Goal: Task Accomplishment & Management: Manage account settings

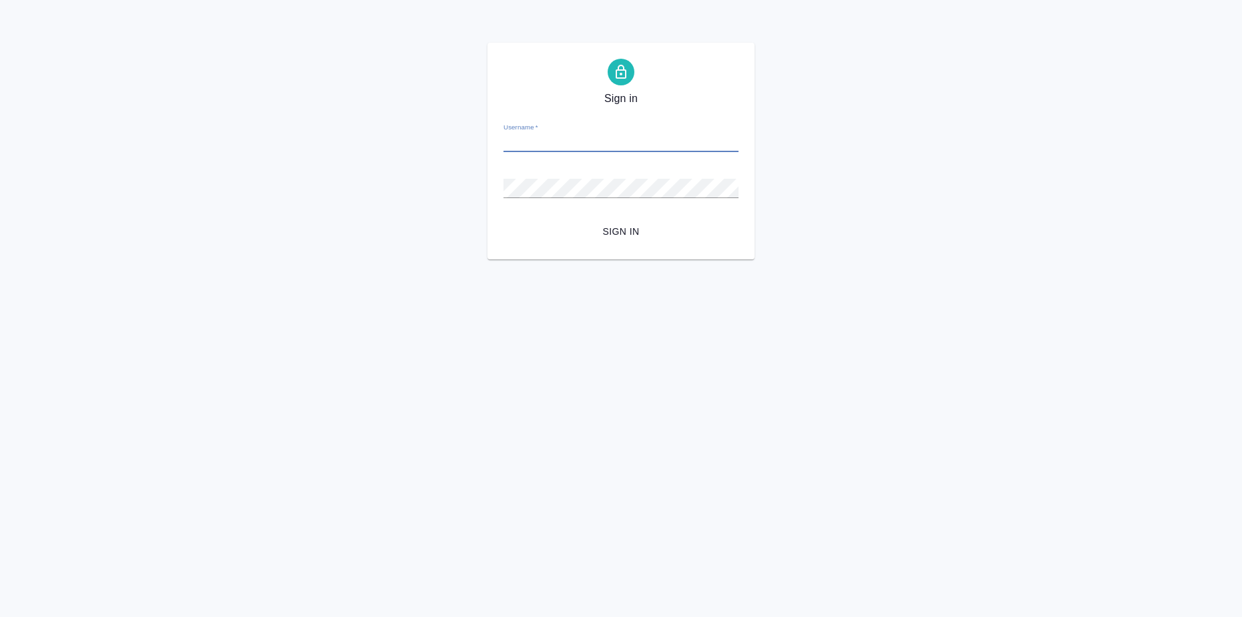
click at [557, 143] on input "Username   *" at bounding box center [620, 142] width 235 height 19
type input "v.zagorodnikh@awatera.com"
click at [640, 236] on span "Sign in" at bounding box center [621, 232] width 214 height 17
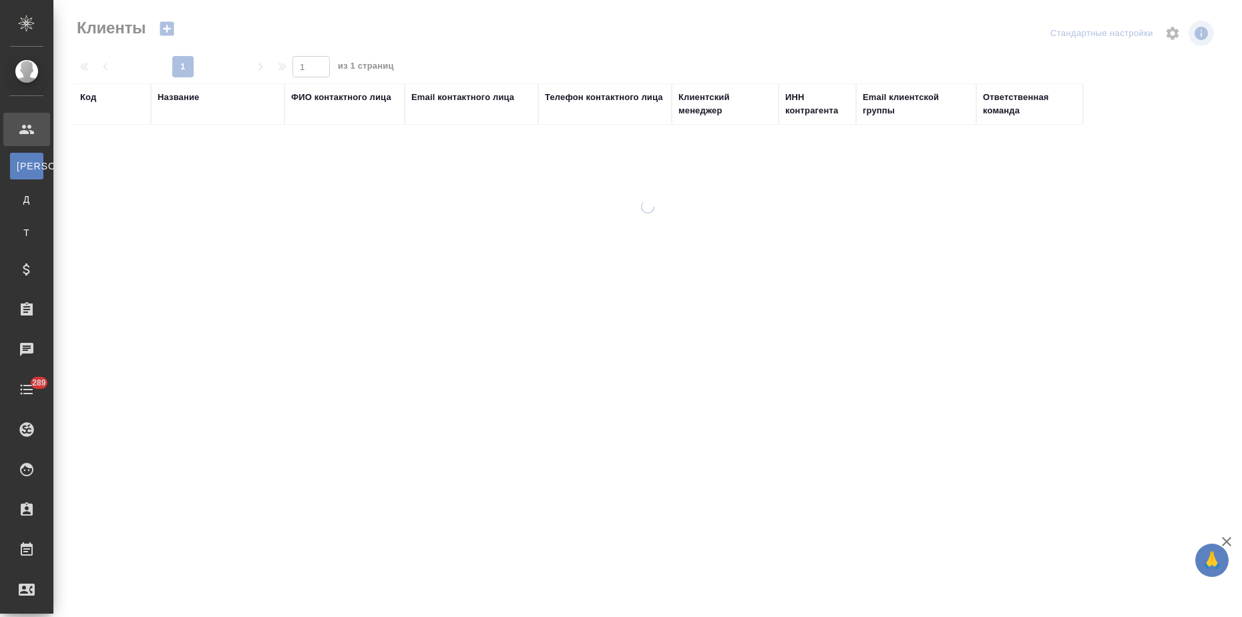
select select "RU"
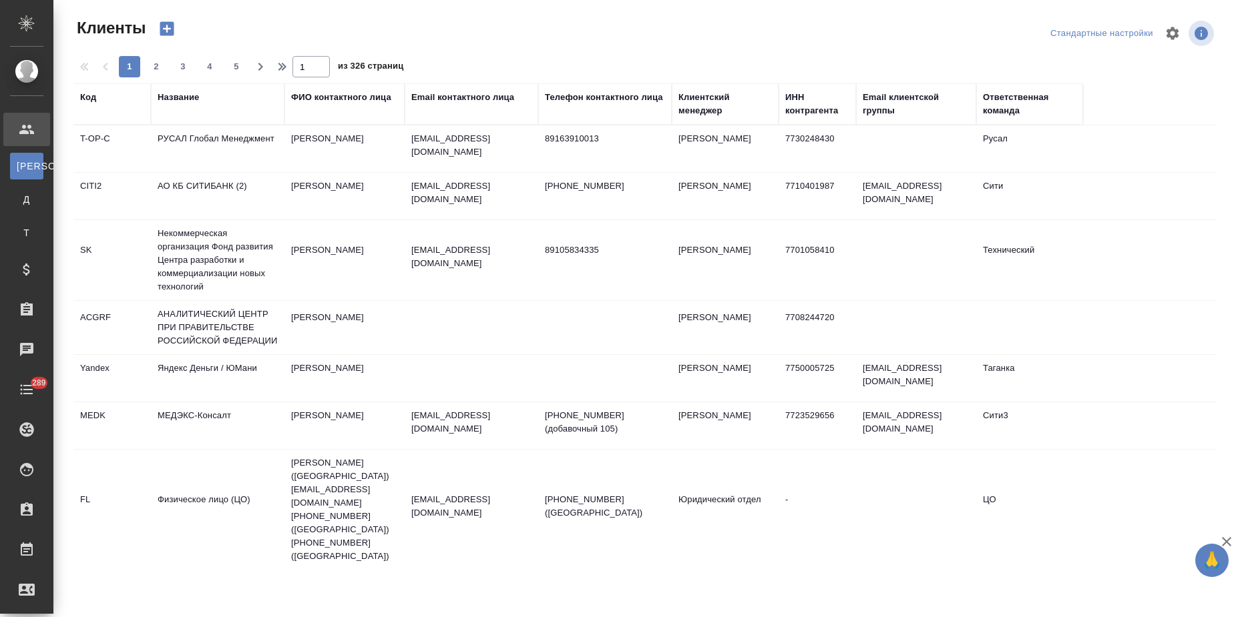
click at [189, 96] on div "Название" at bounding box center [178, 97] width 41 height 13
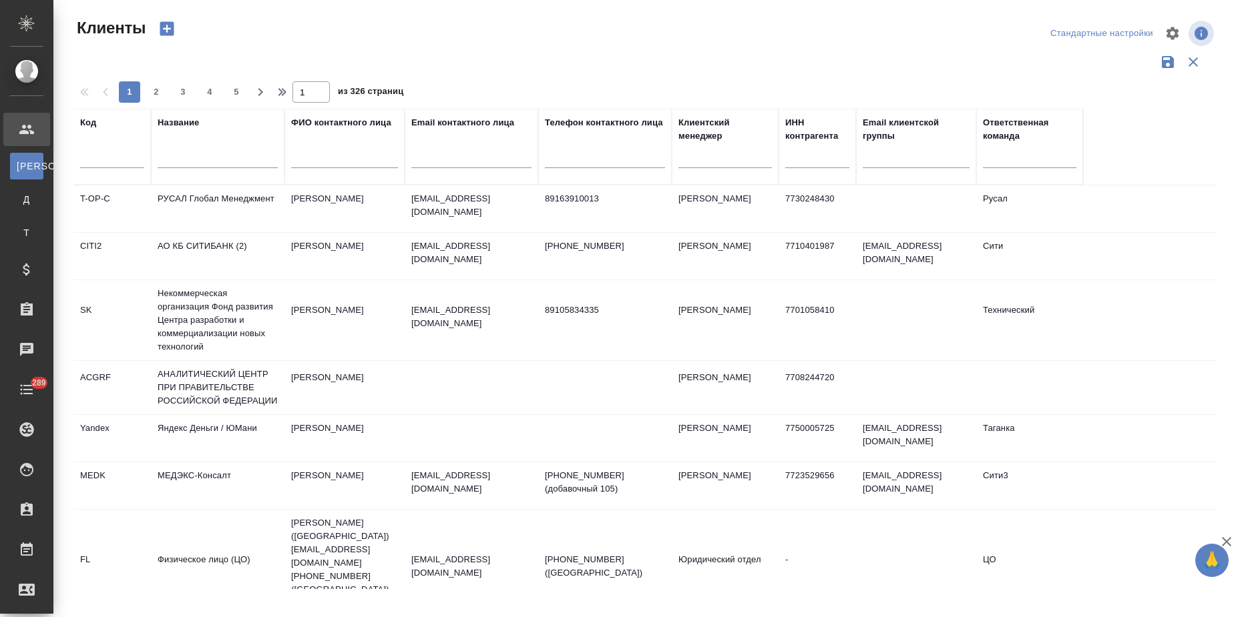
click at [186, 159] on input "text" at bounding box center [218, 160] width 120 height 17
type input "ftc"
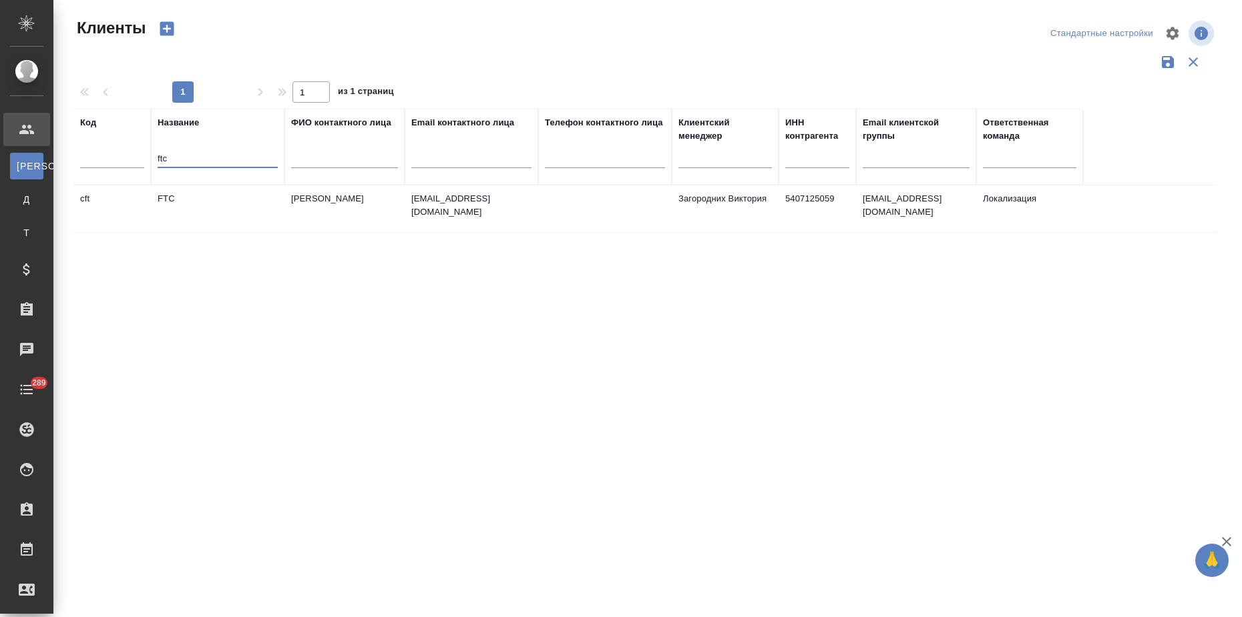
click at [336, 224] on td "Фокина Татьяна" at bounding box center [344, 209] width 120 height 47
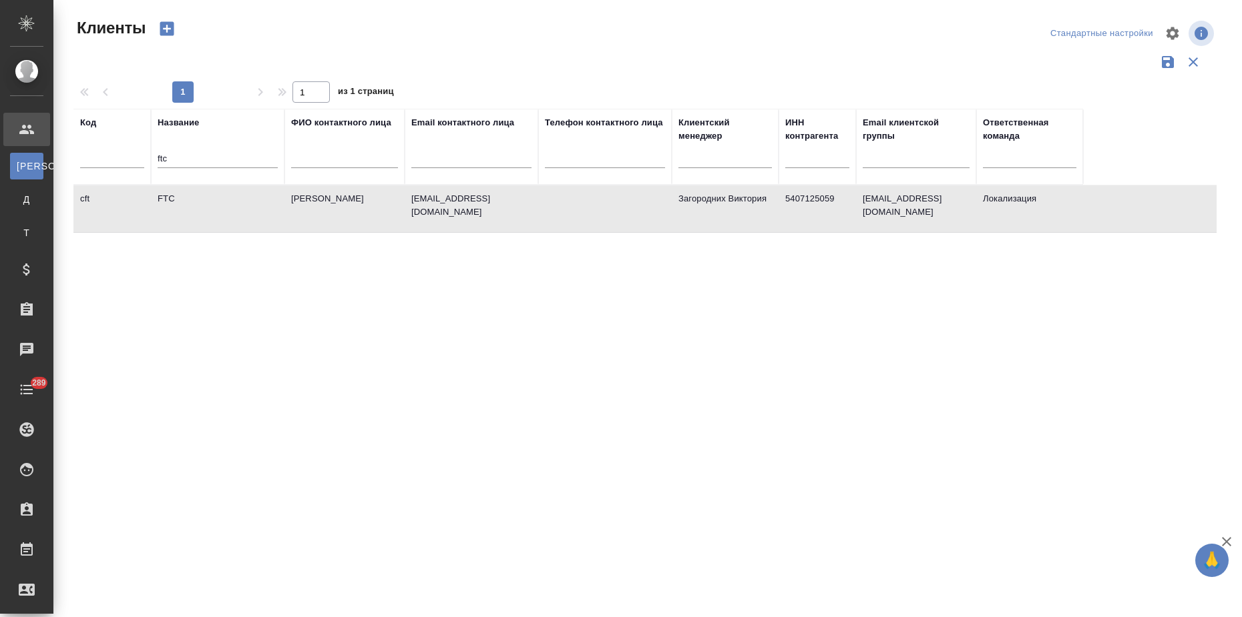
click at [336, 224] on td "Фокина Татьяна" at bounding box center [344, 209] width 120 height 47
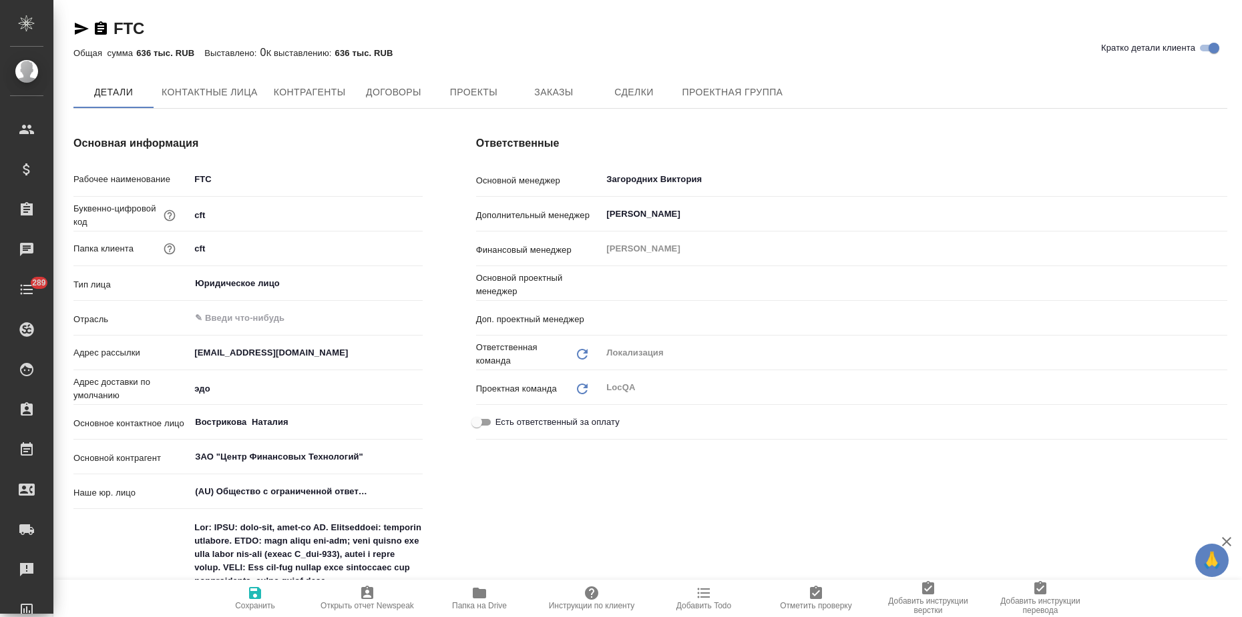
type input "[PERSON_NAME]"
type input "Муталимов Марк"
type textarea "x"
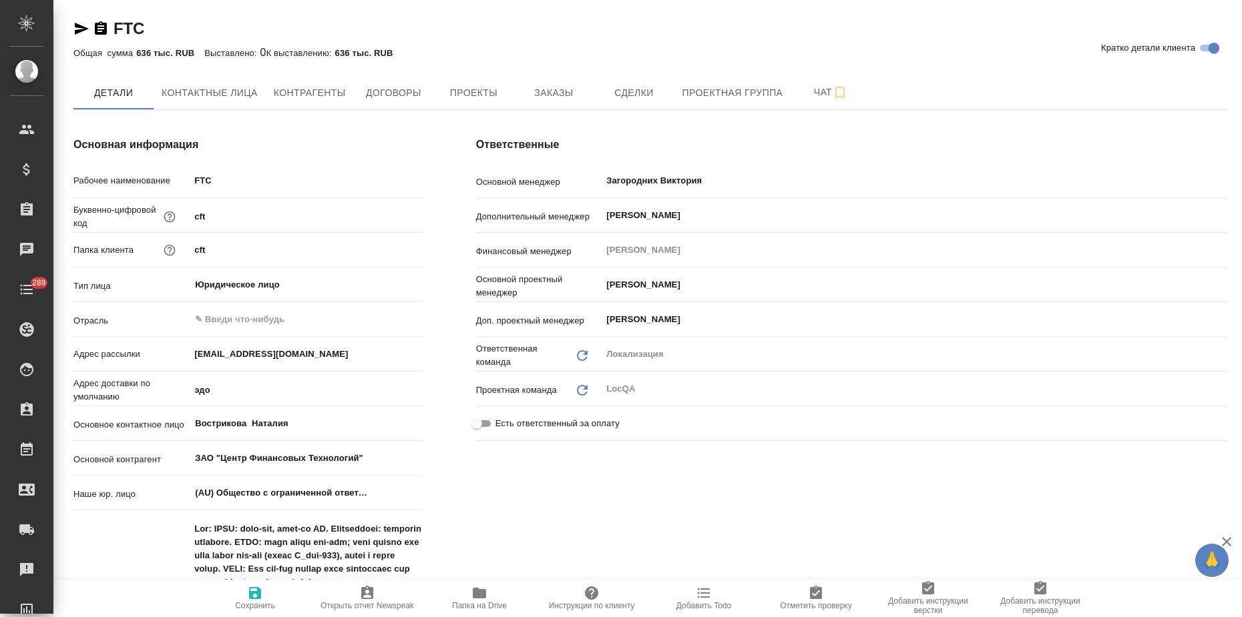
type textarea "x"
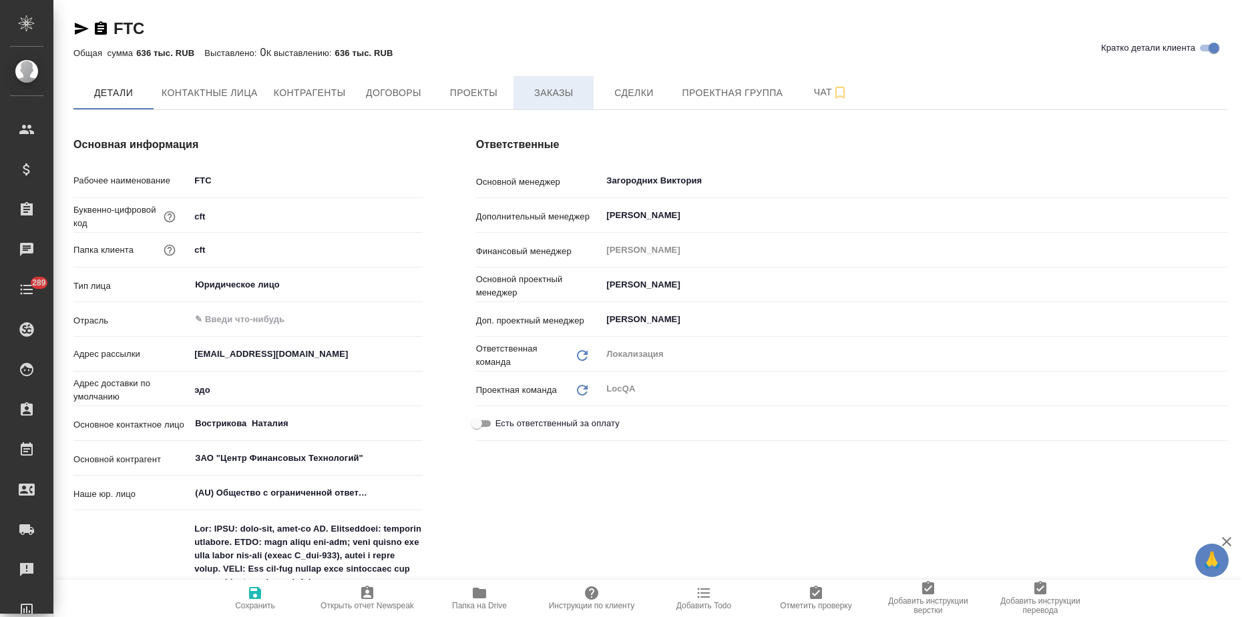
click at [561, 92] on span "Заказы" at bounding box center [553, 93] width 64 height 17
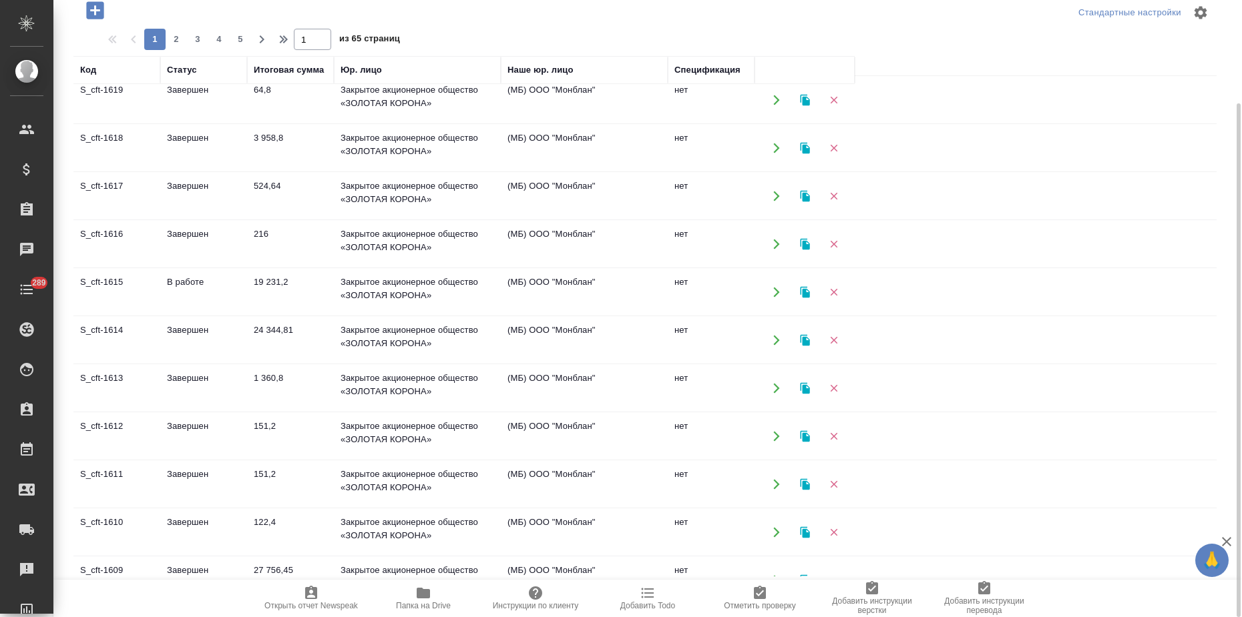
scroll to position [501, 0]
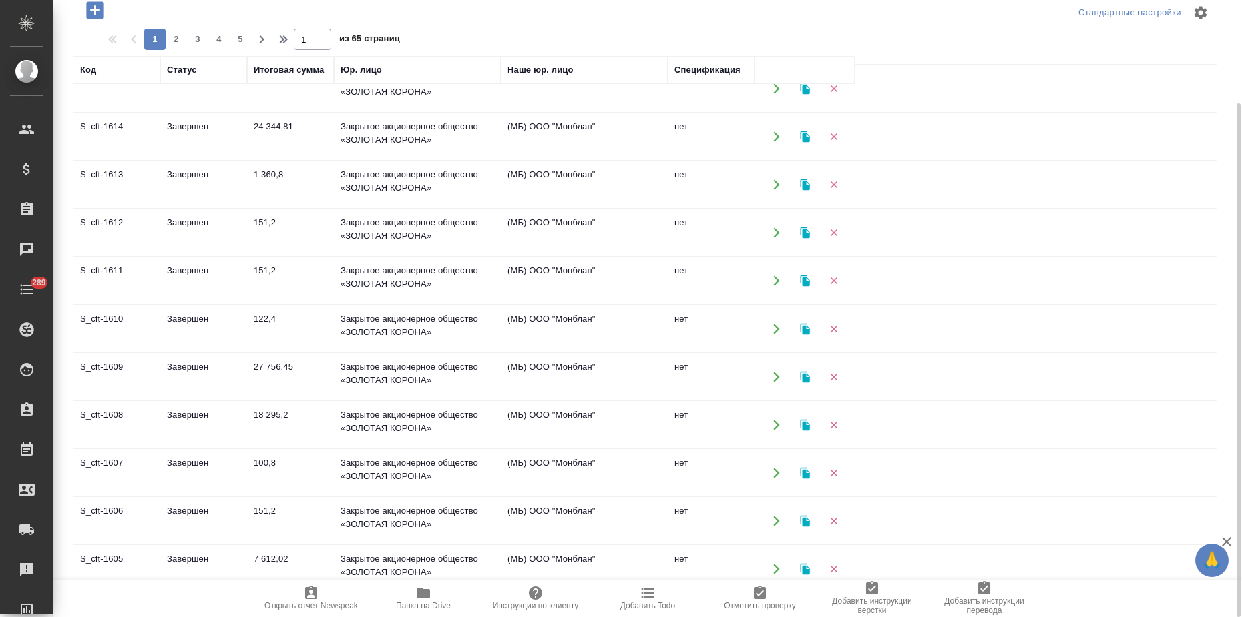
click at [483, 411] on td "Закрытое акционерное общество «ЗОЛОТАЯ КОРОНА»" at bounding box center [417, 425] width 167 height 47
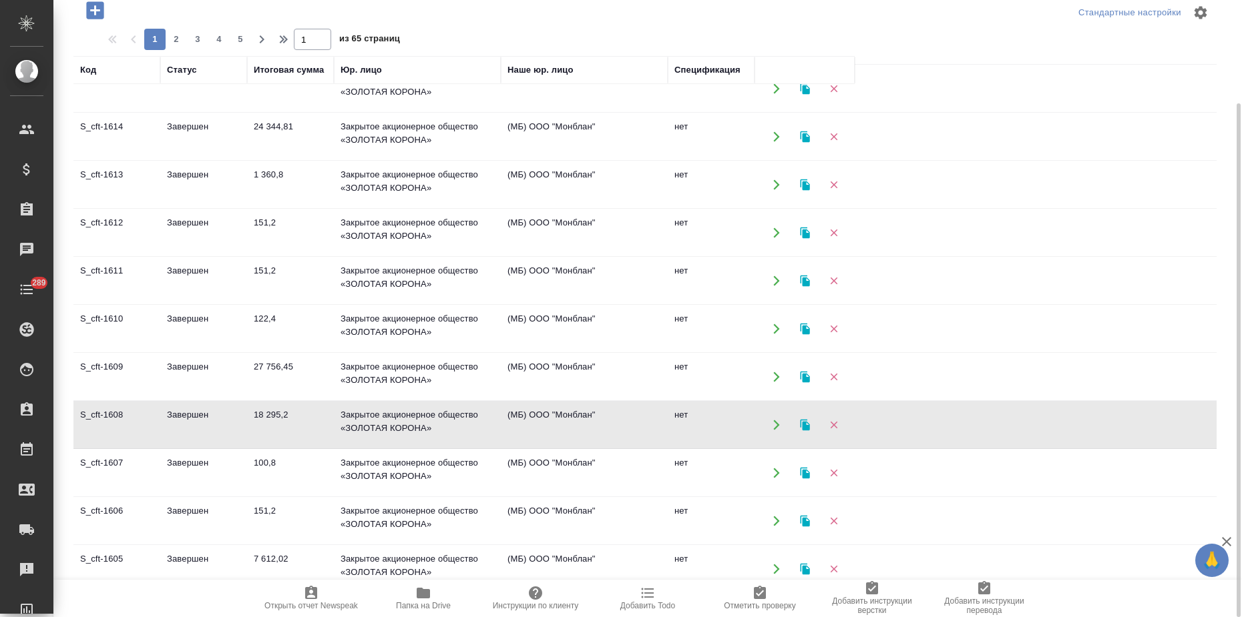
click at [483, 411] on td "Закрытое акционерное общество «ЗОЛОТАЯ КОРОНА»" at bounding box center [417, 425] width 167 height 47
click at [332, 475] on td "100,8" at bounding box center [290, 473] width 87 height 47
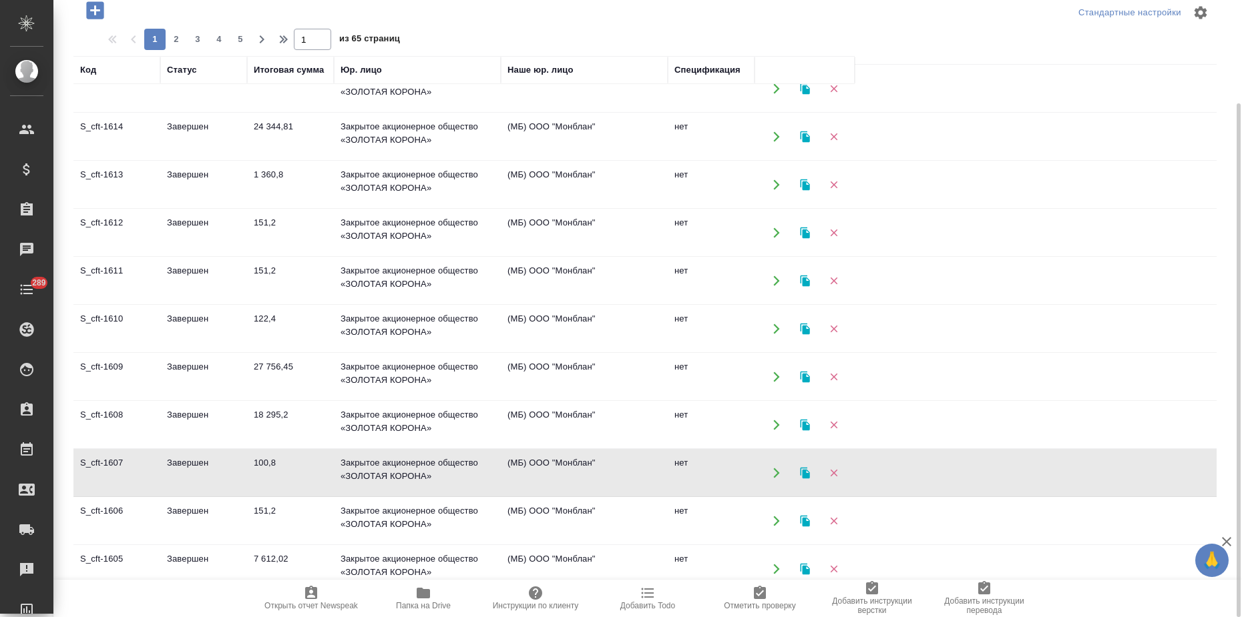
click at [800, 475] on icon "button" at bounding box center [804, 472] width 9 height 11
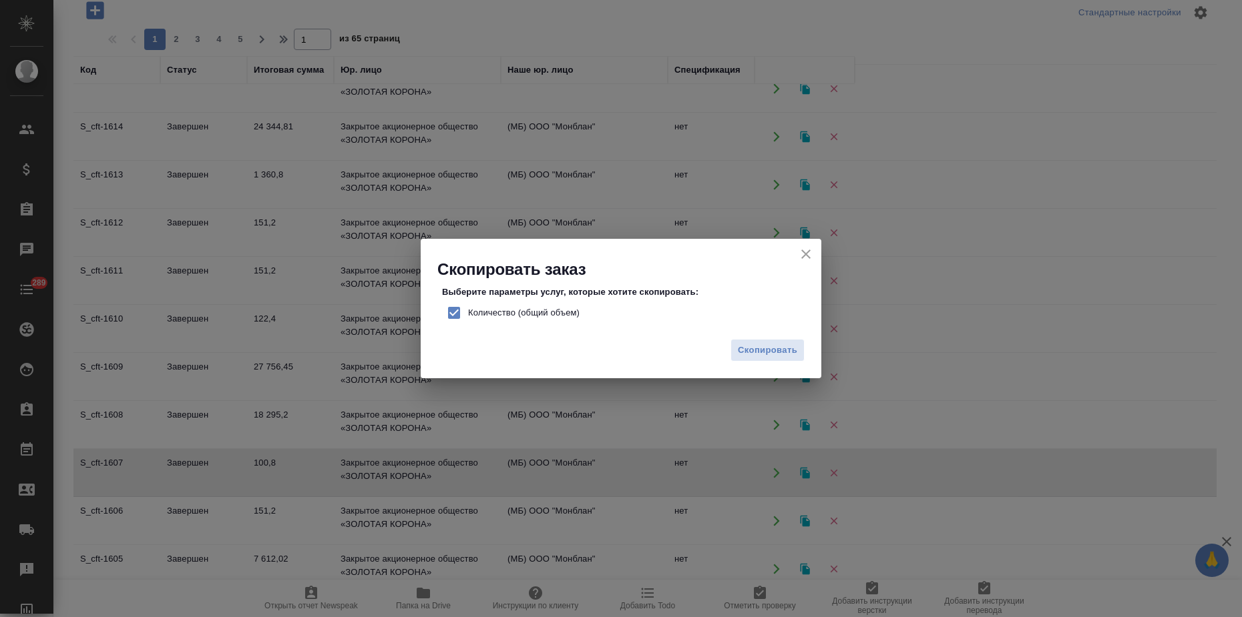
click at [450, 312] on input "Количество (общий объем)" at bounding box center [454, 313] width 28 height 28
checkbox input "false"
click at [752, 350] on span "Скопировать" at bounding box center [767, 350] width 59 height 15
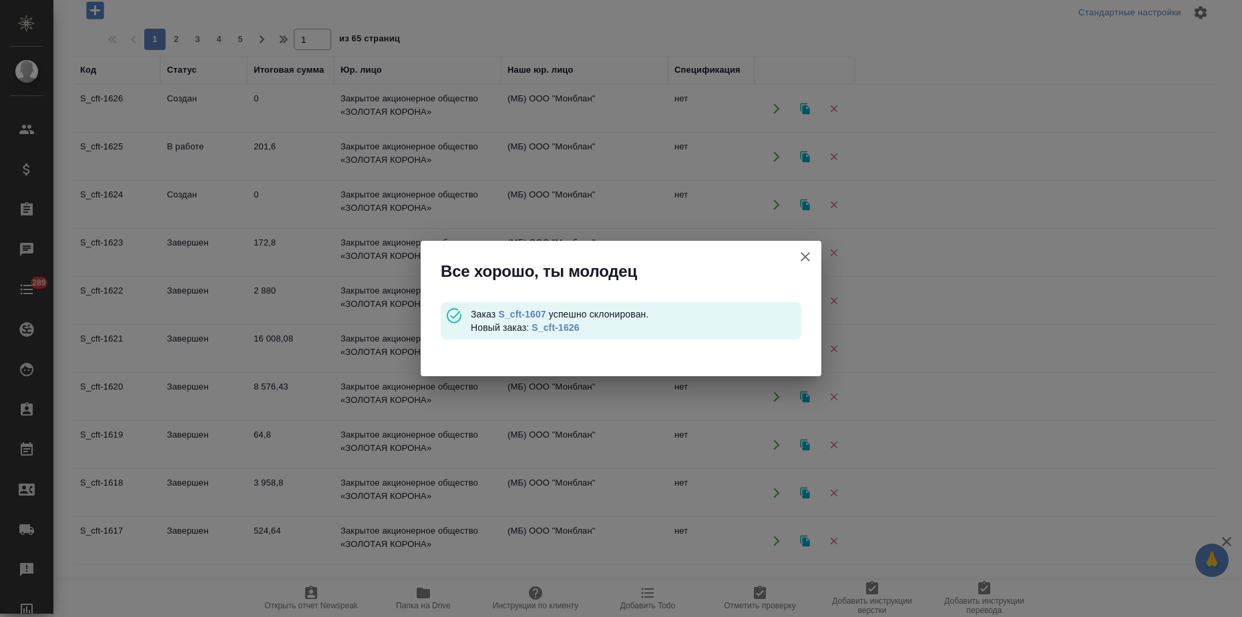
scroll to position [0, 0]
click at [559, 325] on link "S_cft-1626" at bounding box center [554, 327] width 47 height 11
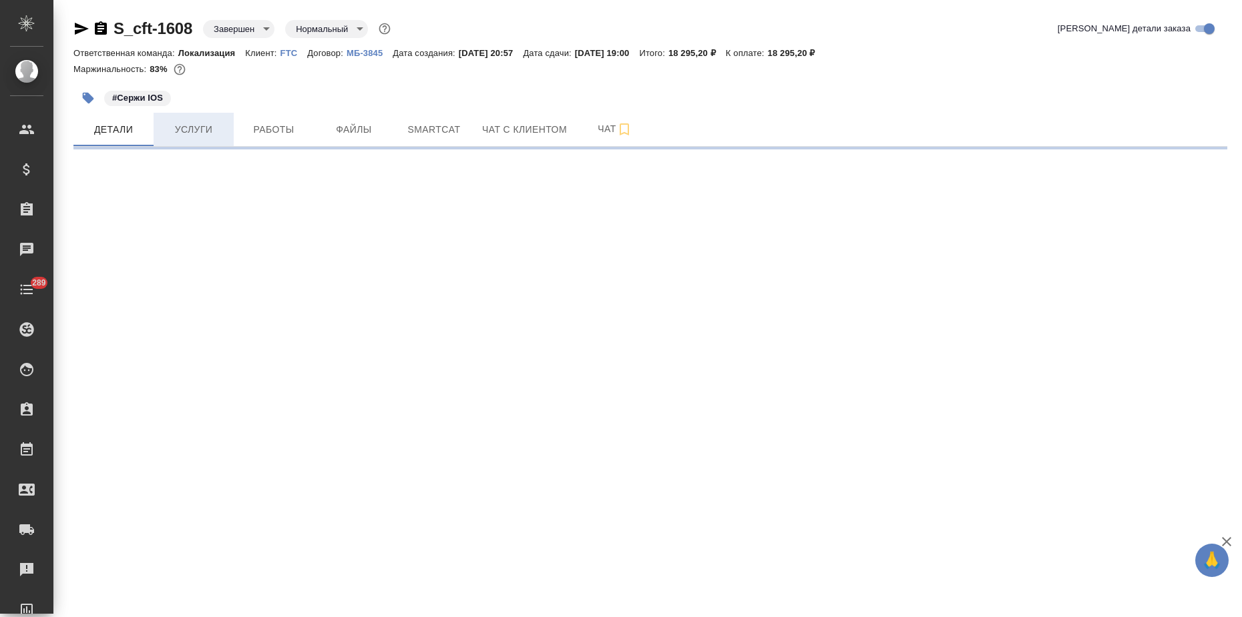
select select "RU"
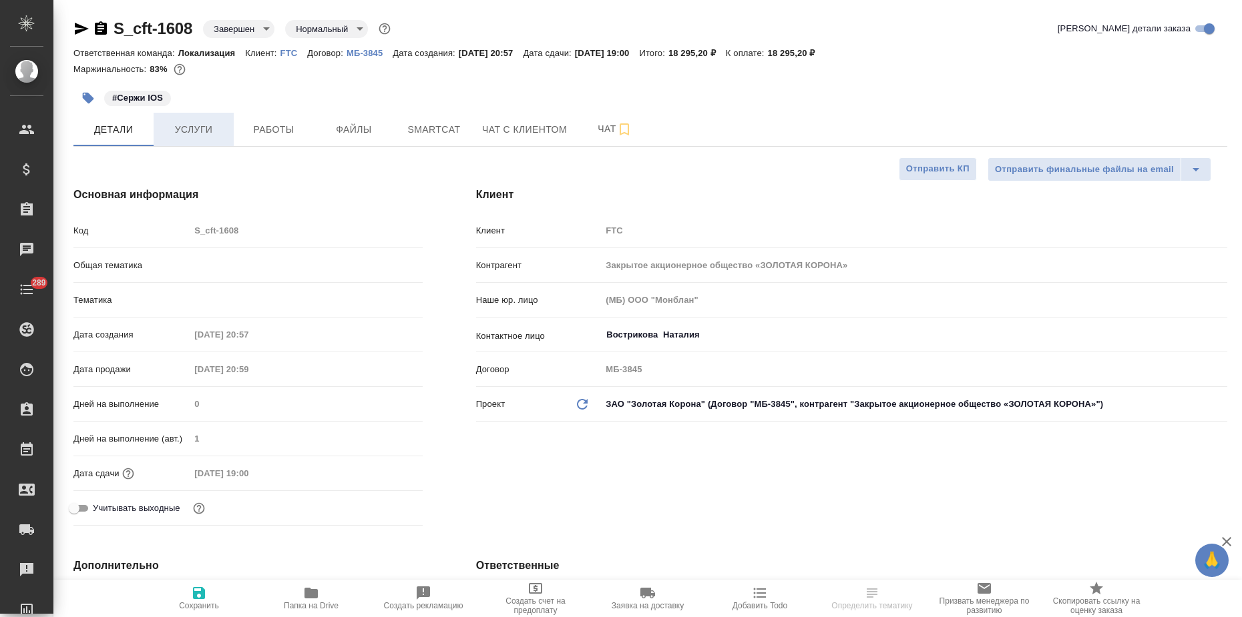
type textarea "x"
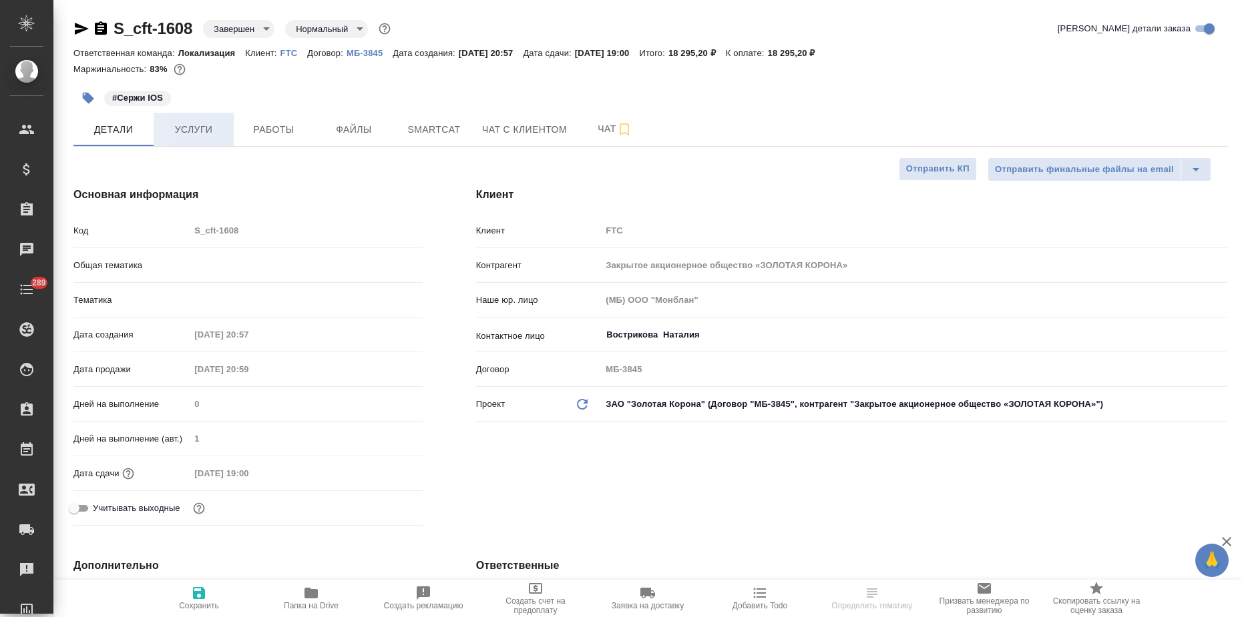
type textarea "x"
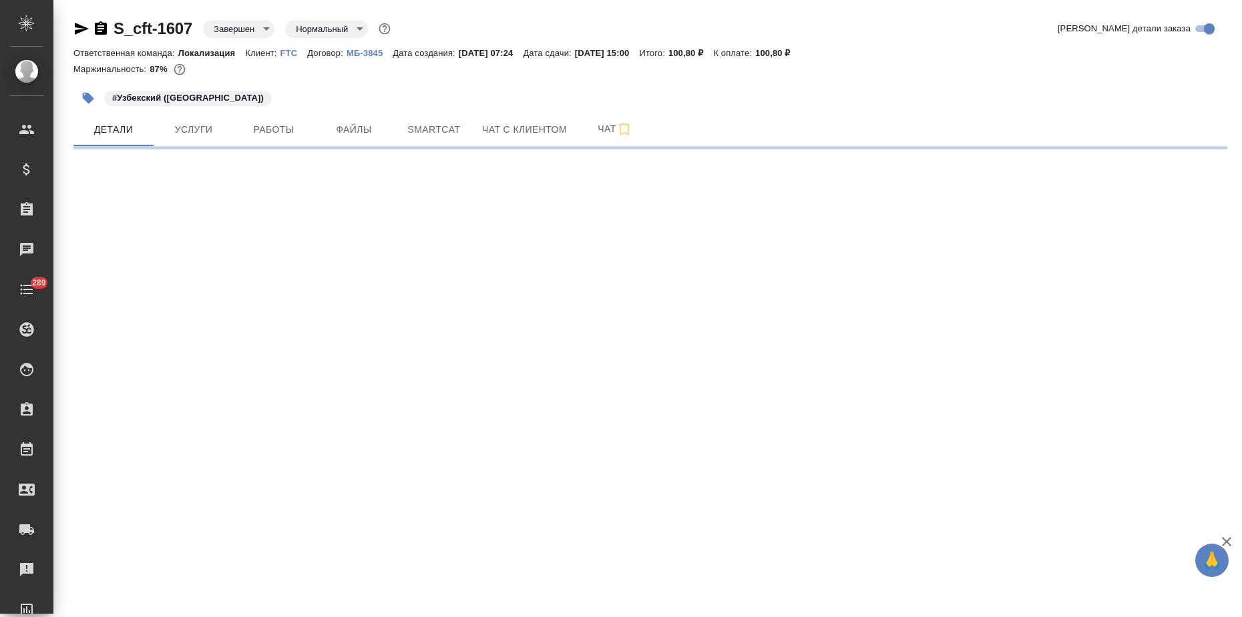
select select "RU"
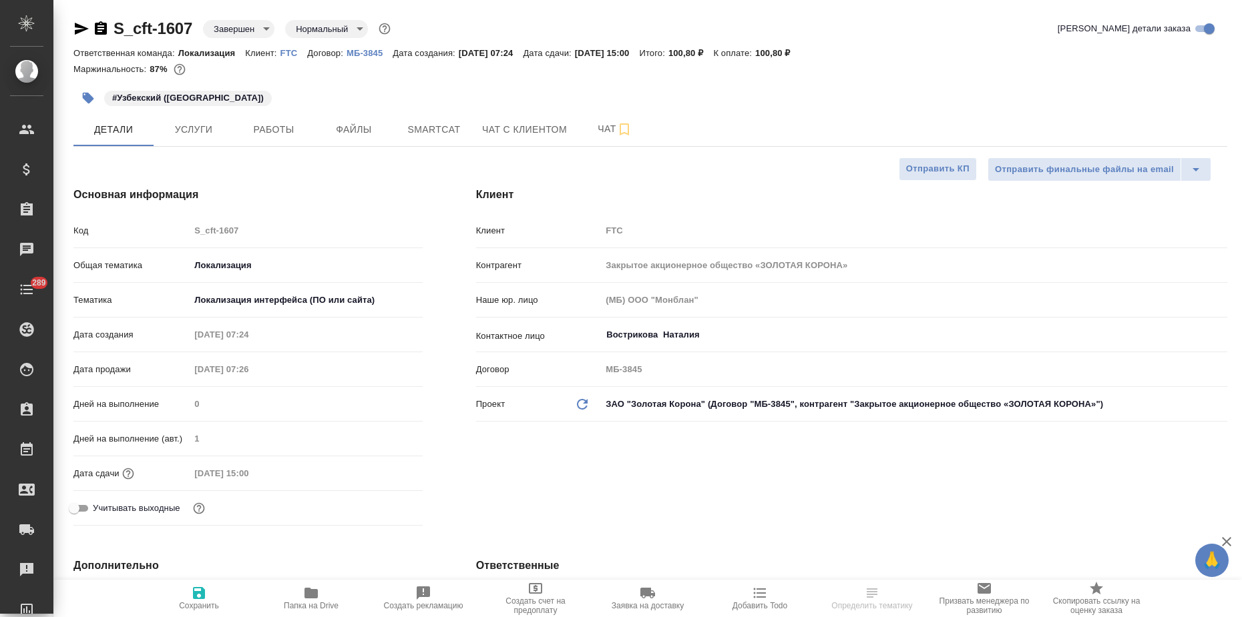
type textarea "x"
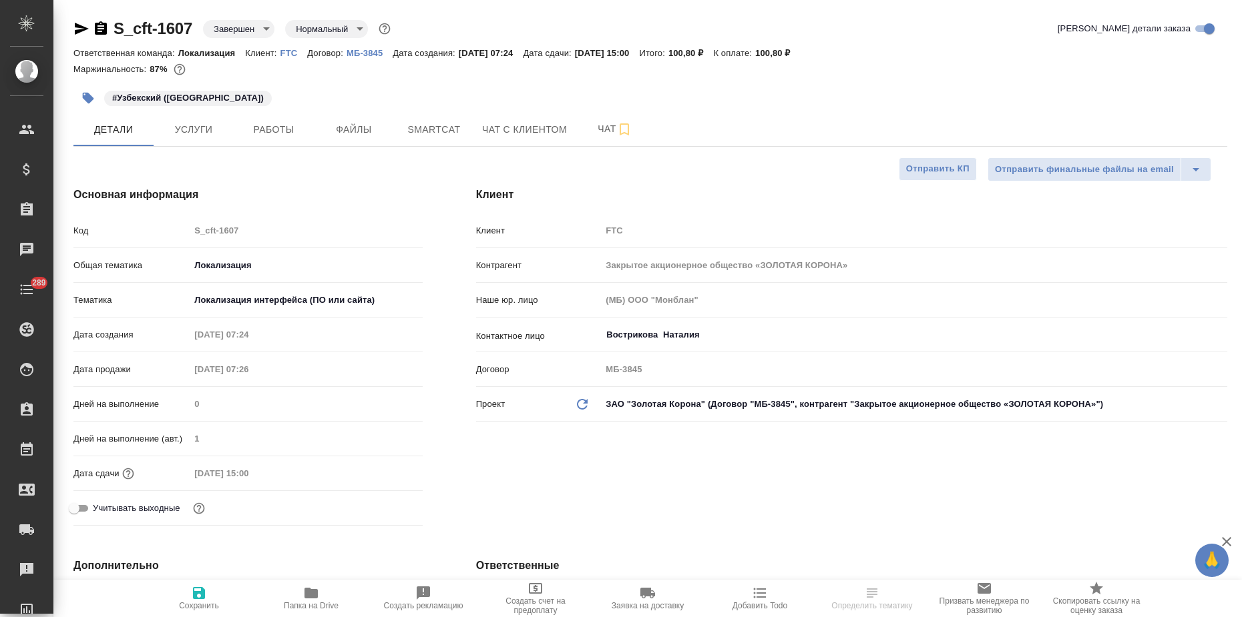
type textarea "x"
select select "RU"
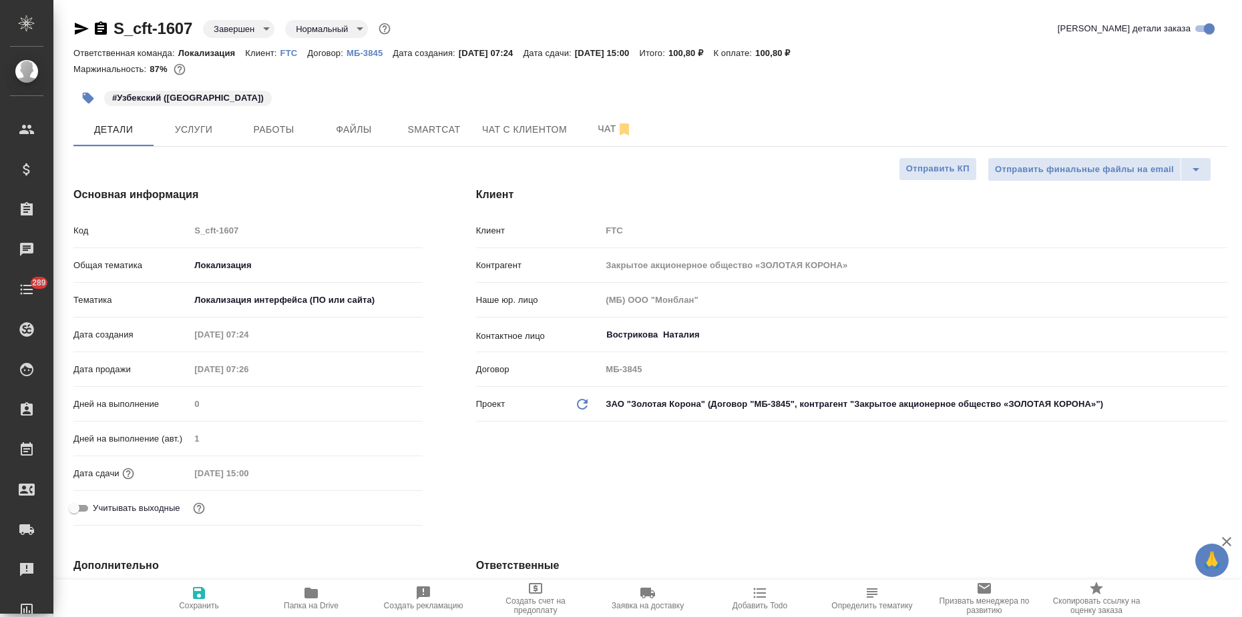
type textarea "x"
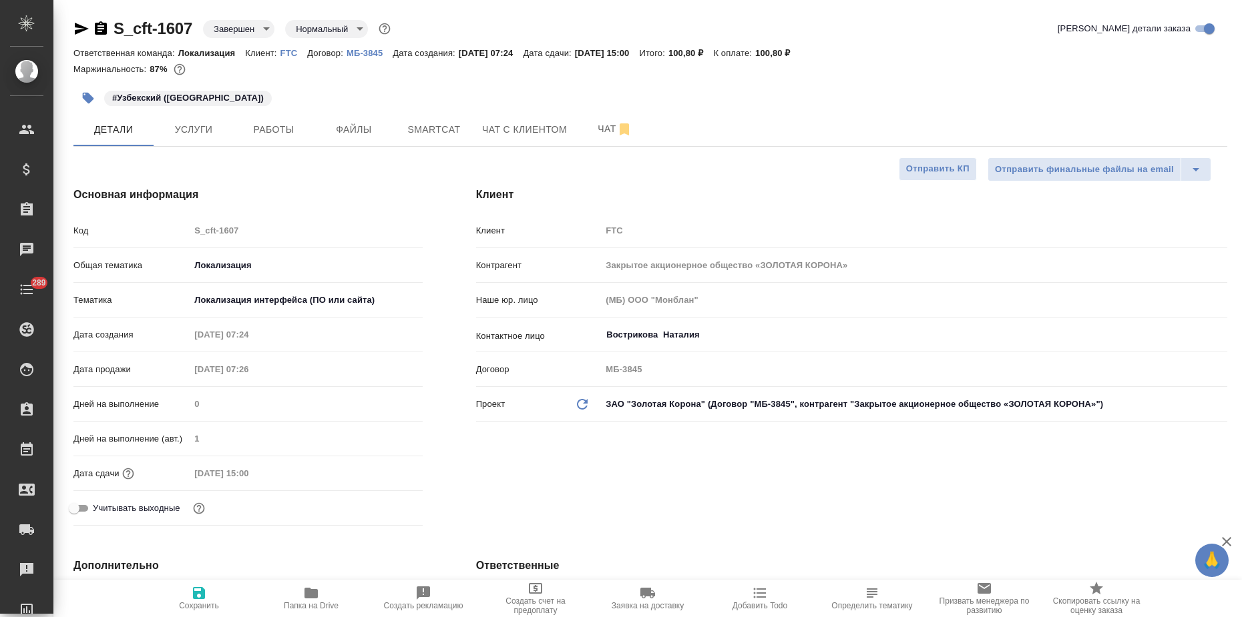
type textarea "x"
drag, startPoint x: 117, startPoint y: 97, endPoint x: 241, endPoint y: 97, distance: 123.5
click at [242, 97] on div "#Узбекский ([GEOGRAPHIC_DATA])" at bounding box center [457, 97] width 769 height 29
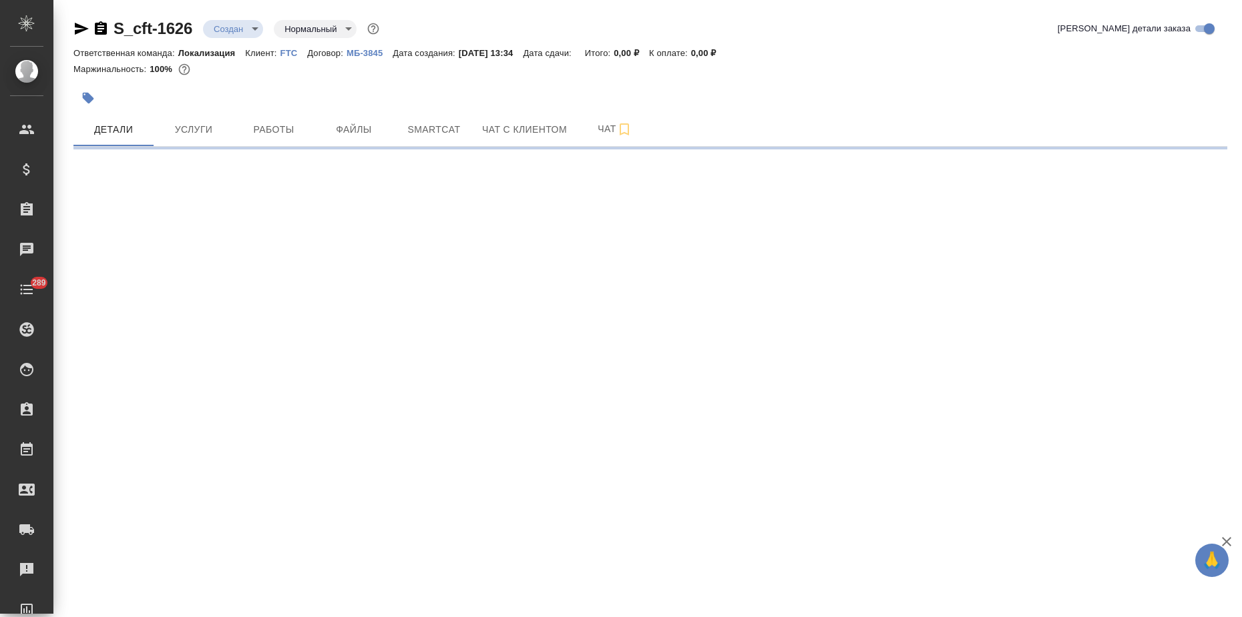
select select "RU"
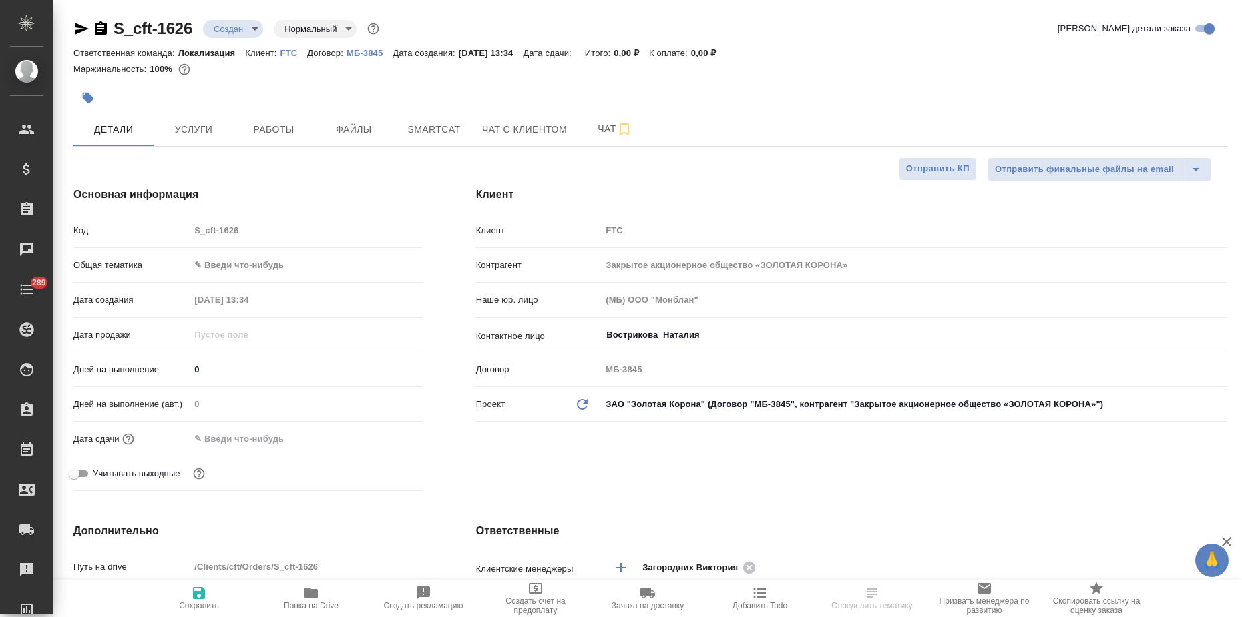
type textarea "x"
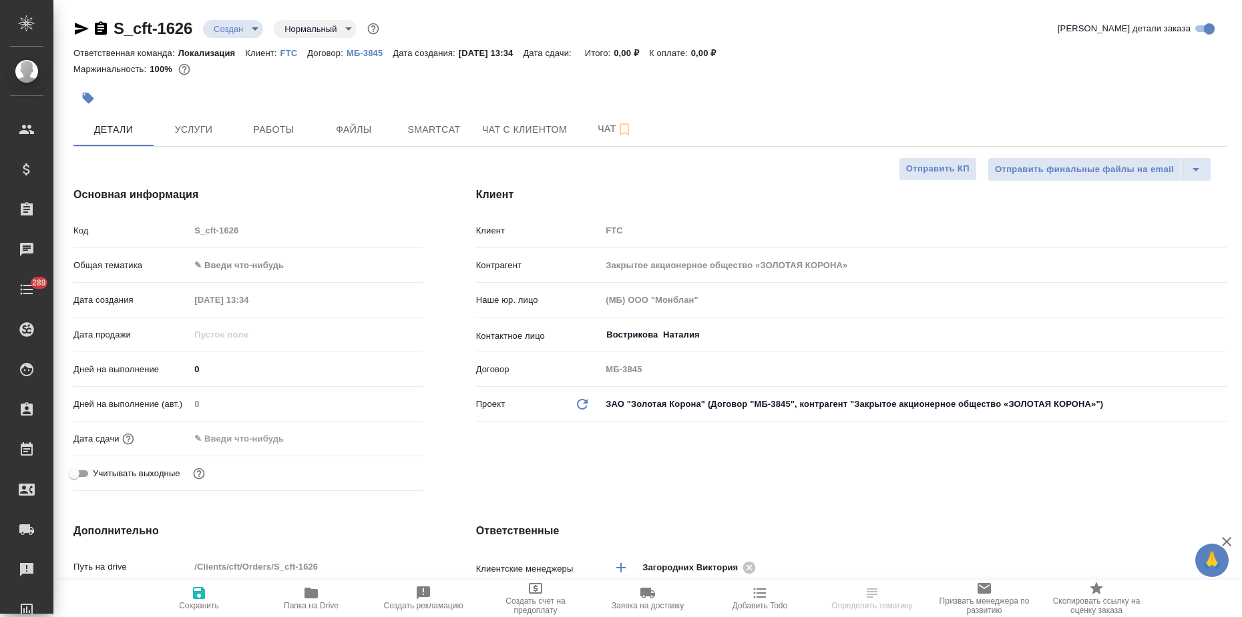
type textarea "x"
click at [92, 95] on icon "button" at bounding box center [87, 97] width 13 height 13
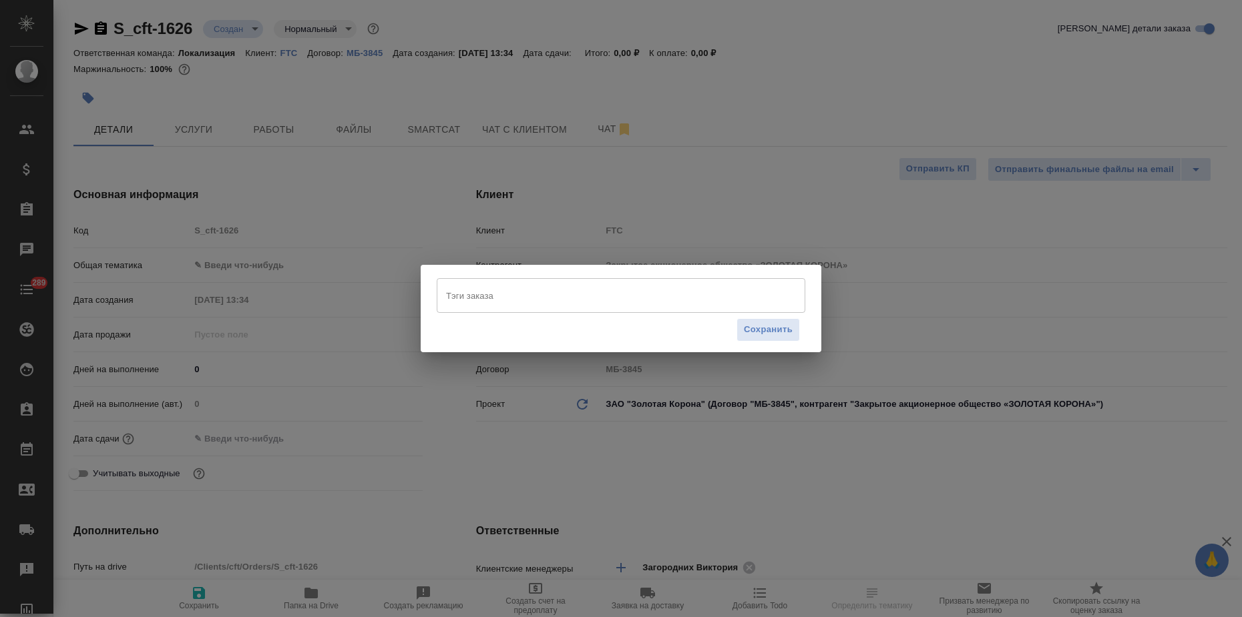
click at [506, 296] on input "Тэги заказа" at bounding box center [608, 295] width 331 height 23
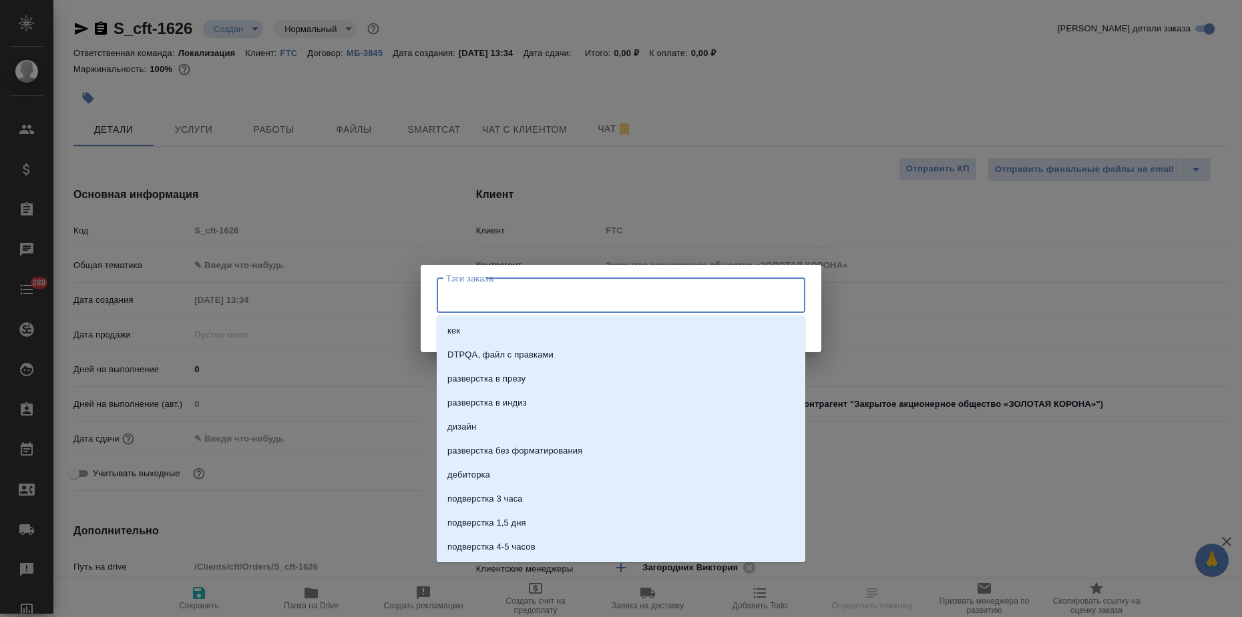
paste input "Узбекский (Латиница)"
type input "Узбекский (Латиница)"
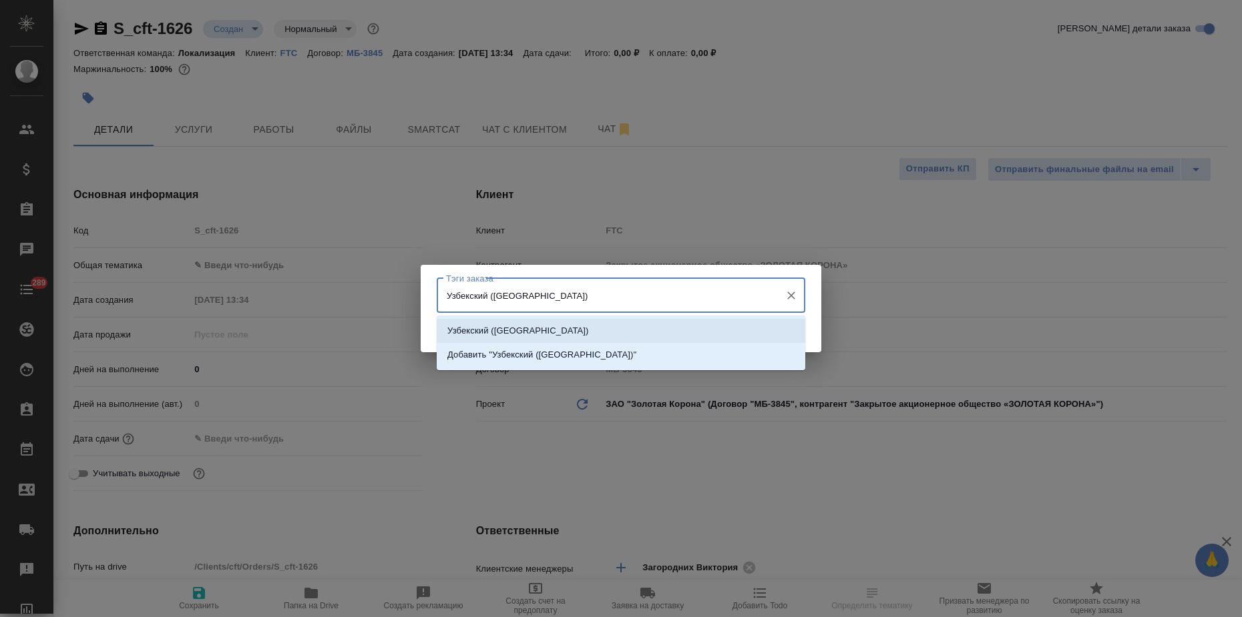
click at [514, 330] on p "Узбекский (Латиница)" at bounding box center [518, 330] width 142 height 13
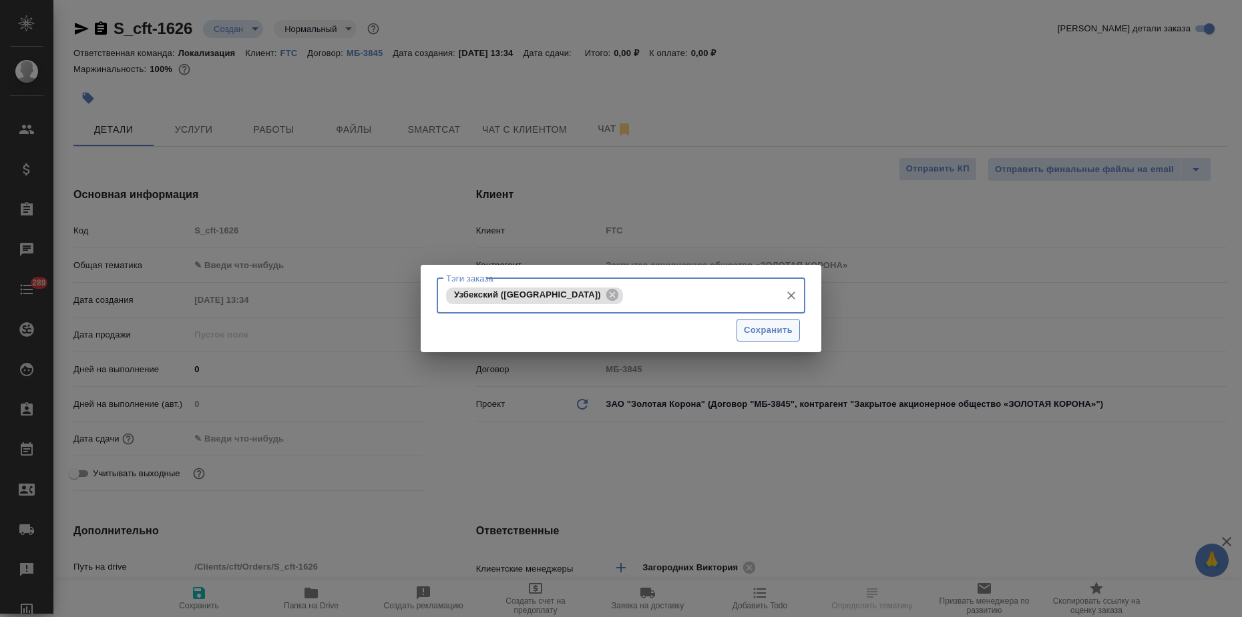
click at [776, 334] on span "Сохранить" at bounding box center [768, 330] width 49 height 15
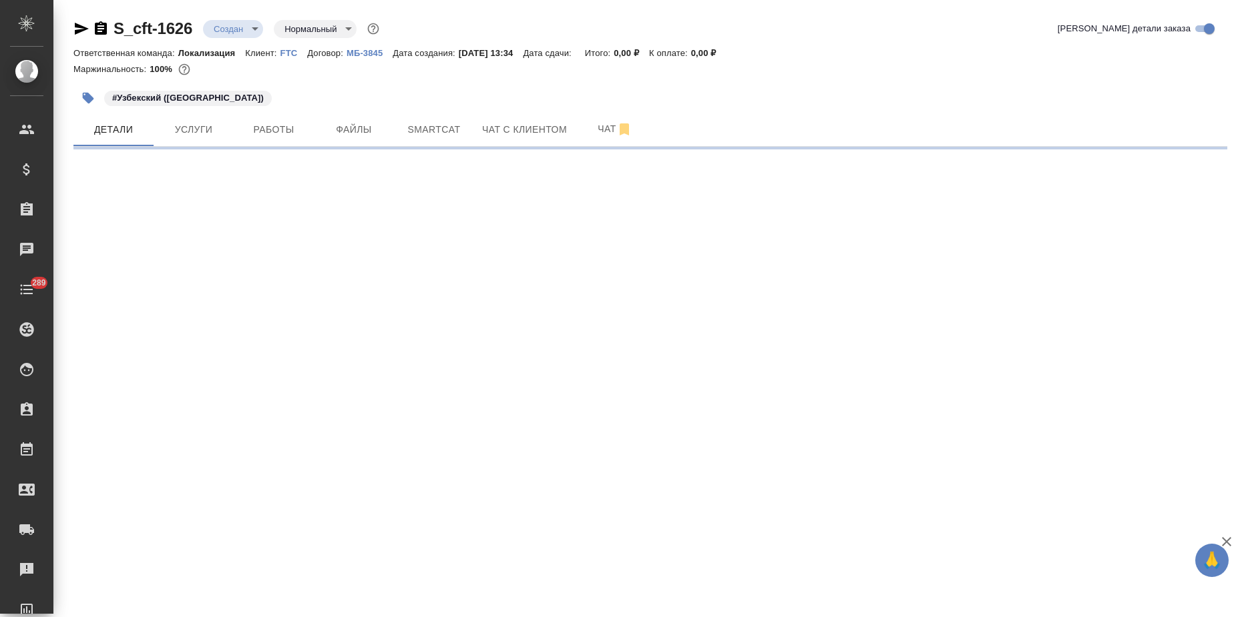
select select "RU"
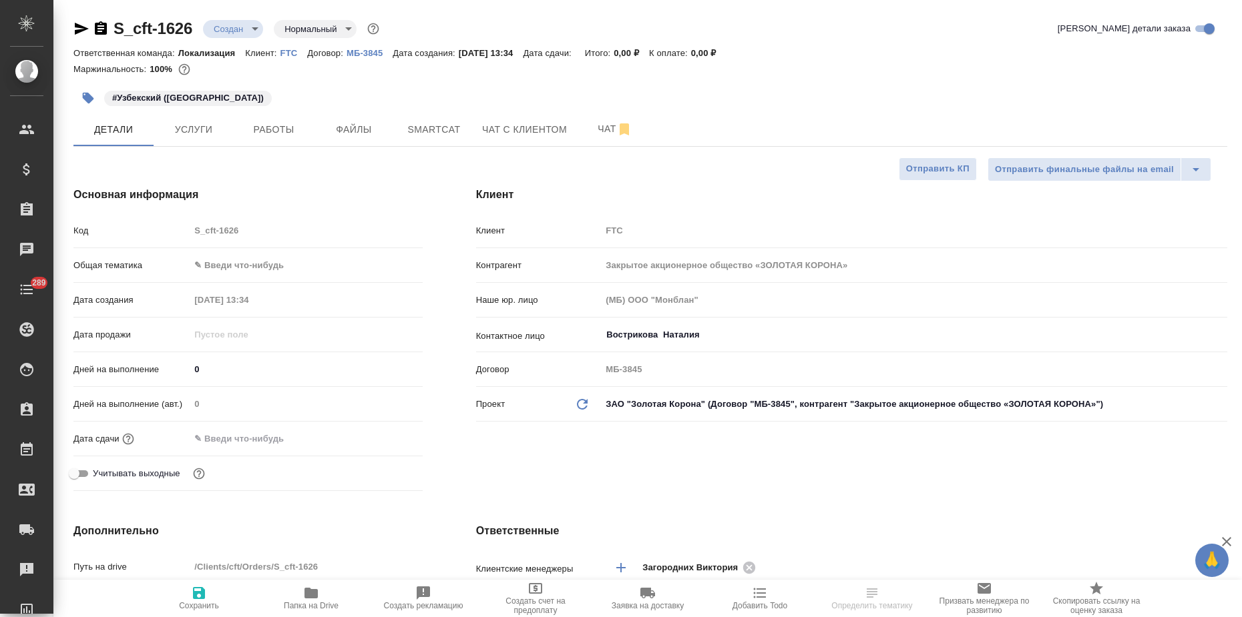
type textarea "x"
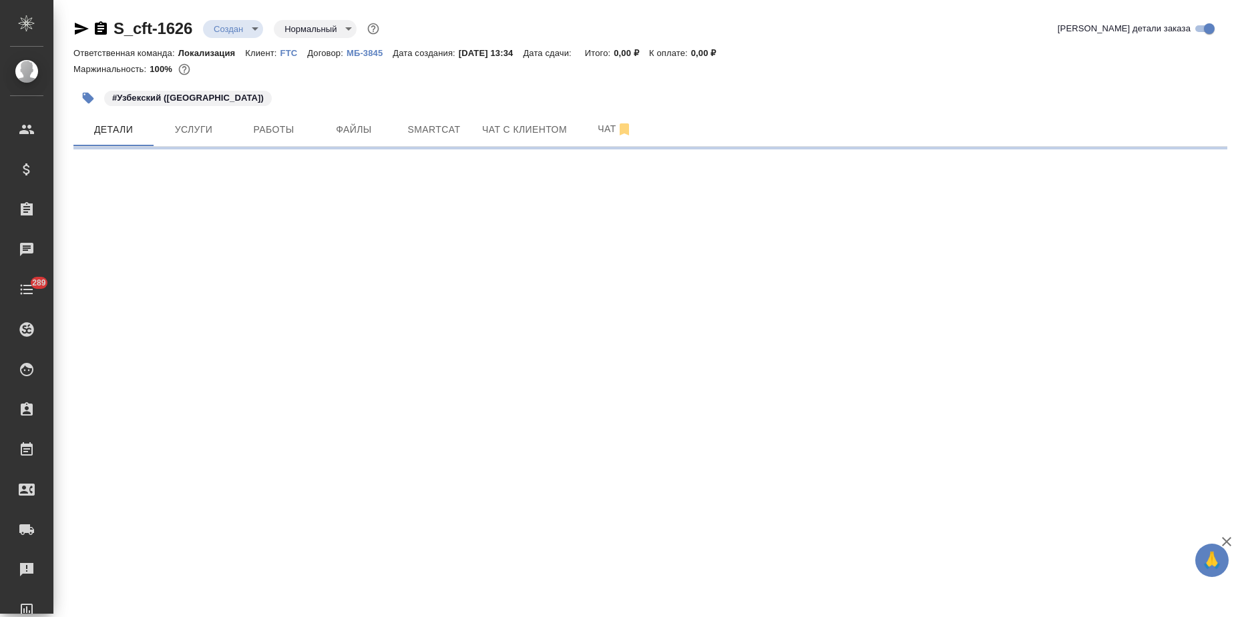
select select "RU"
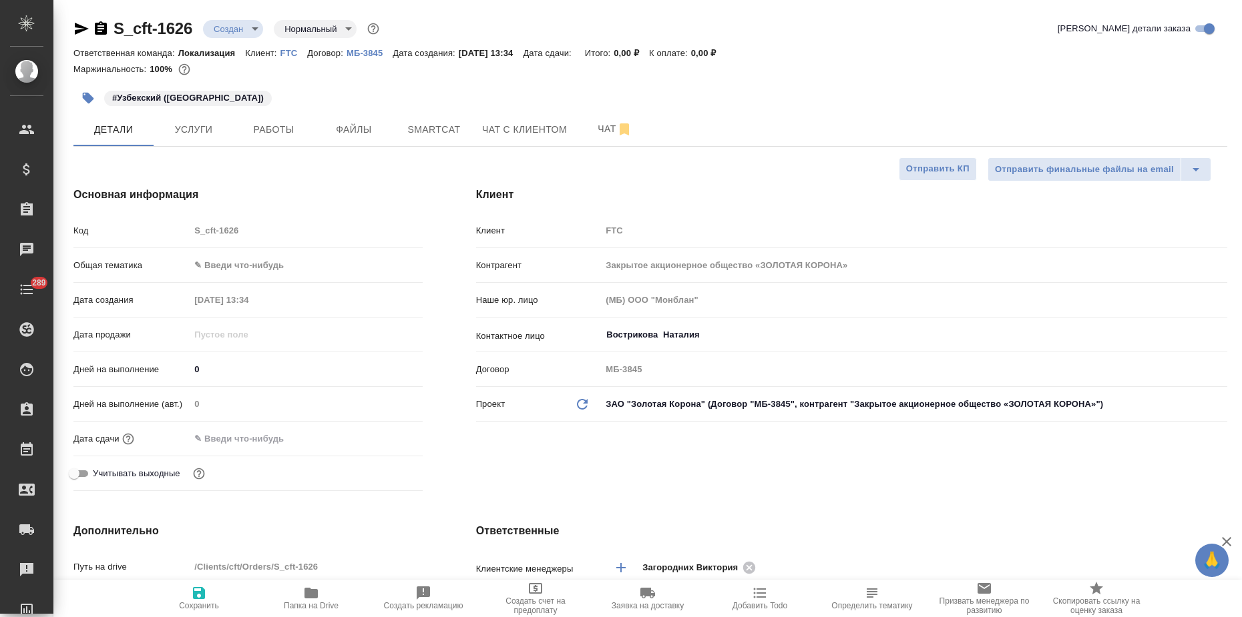
type textarea "x"
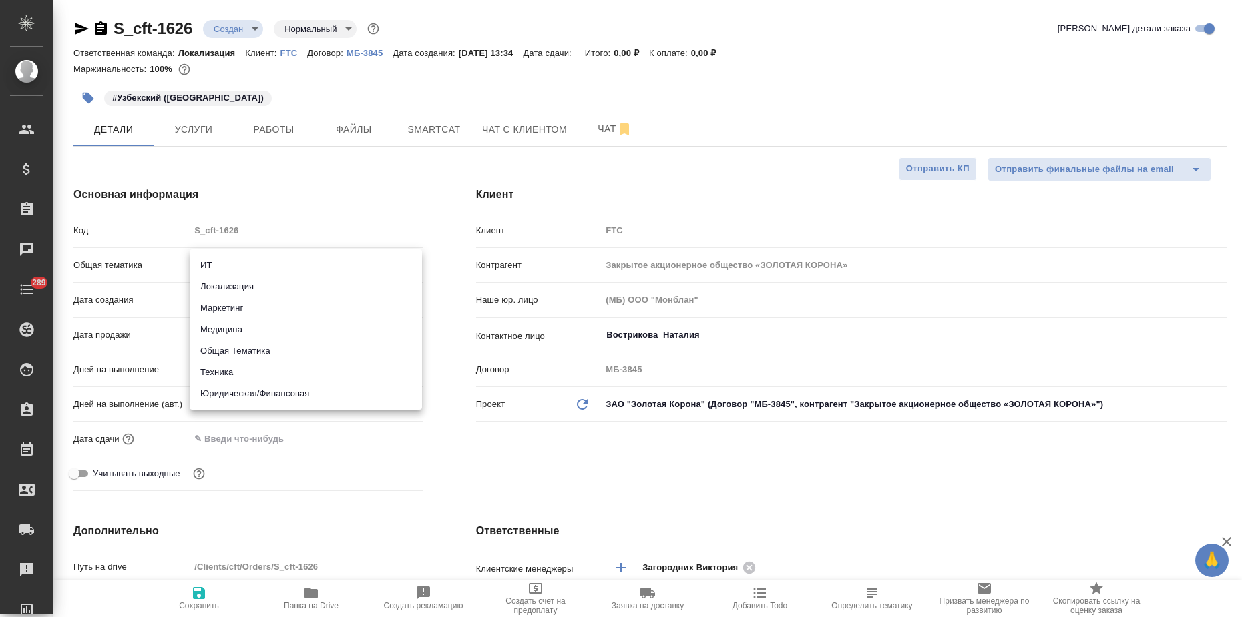
click at [231, 272] on body "🙏 .cls-1 fill:#fff; AWATERA Zagorodnikh Viktoria Клиенты Спецификации Заказы 0 …" at bounding box center [621, 308] width 1242 height 617
click at [236, 284] on li "Локализация" at bounding box center [306, 286] width 232 height 21
type input "local"
type textarea "x"
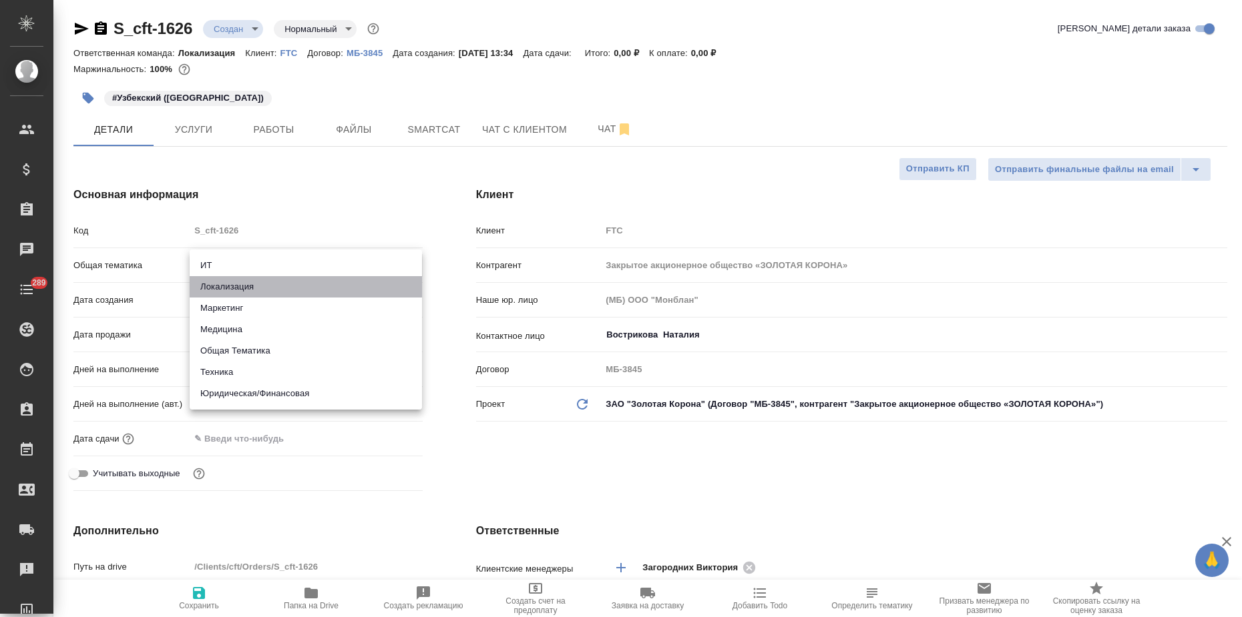
type textarea "x"
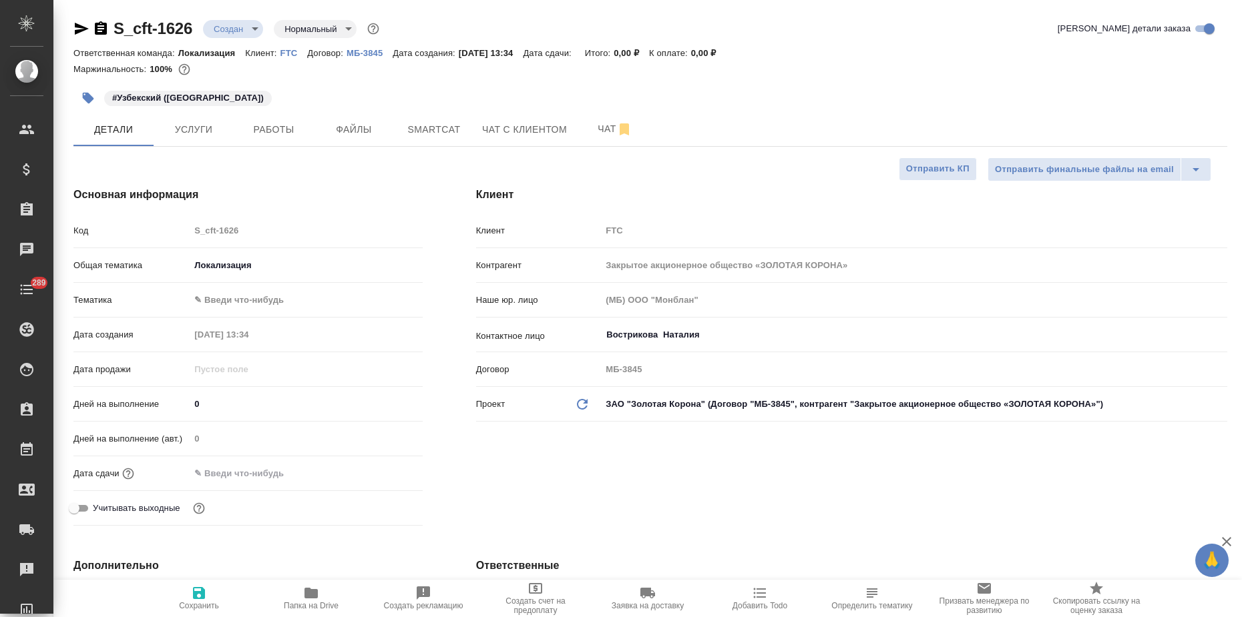
click at [222, 301] on body "🙏 .cls-1 fill:#fff; AWATERA Zagorodnikh Viktoria Клиенты Спецификации Заказы 0 …" at bounding box center [621, 308] width 1242 height 617
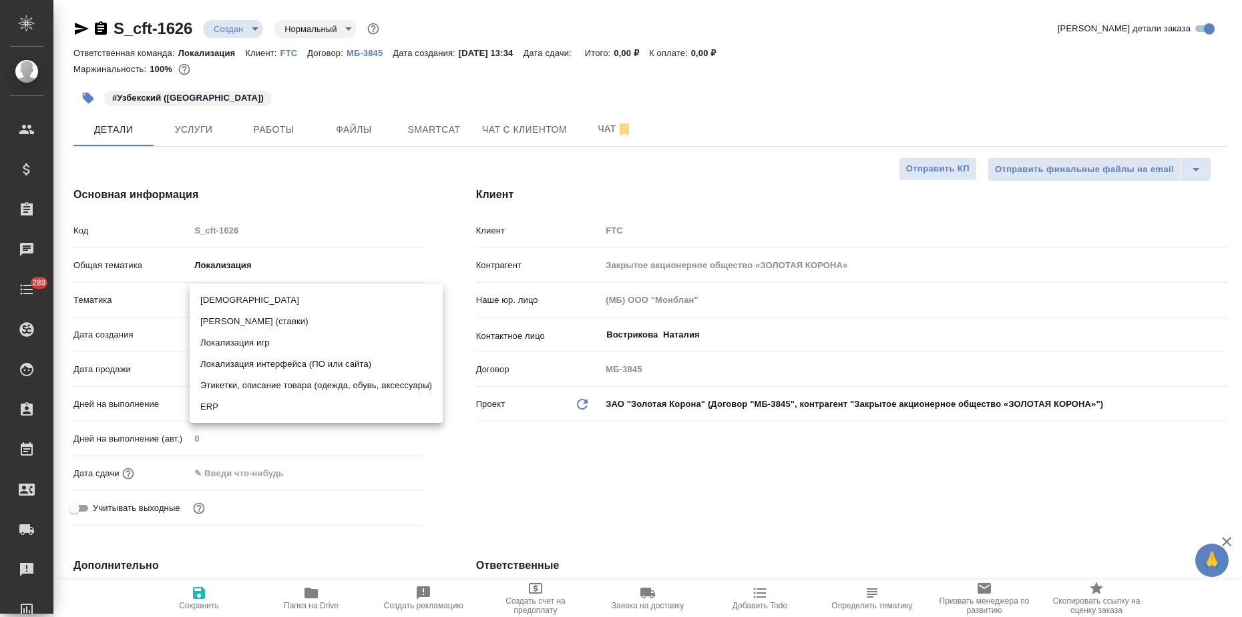
click at [320, 373] on li "Локализация интерфейса (ПО или сайта)" at bounding box center [316, 364] width 253 height 21
type textarea "x"
type input "5a8b8b956a9677013d343e0d"
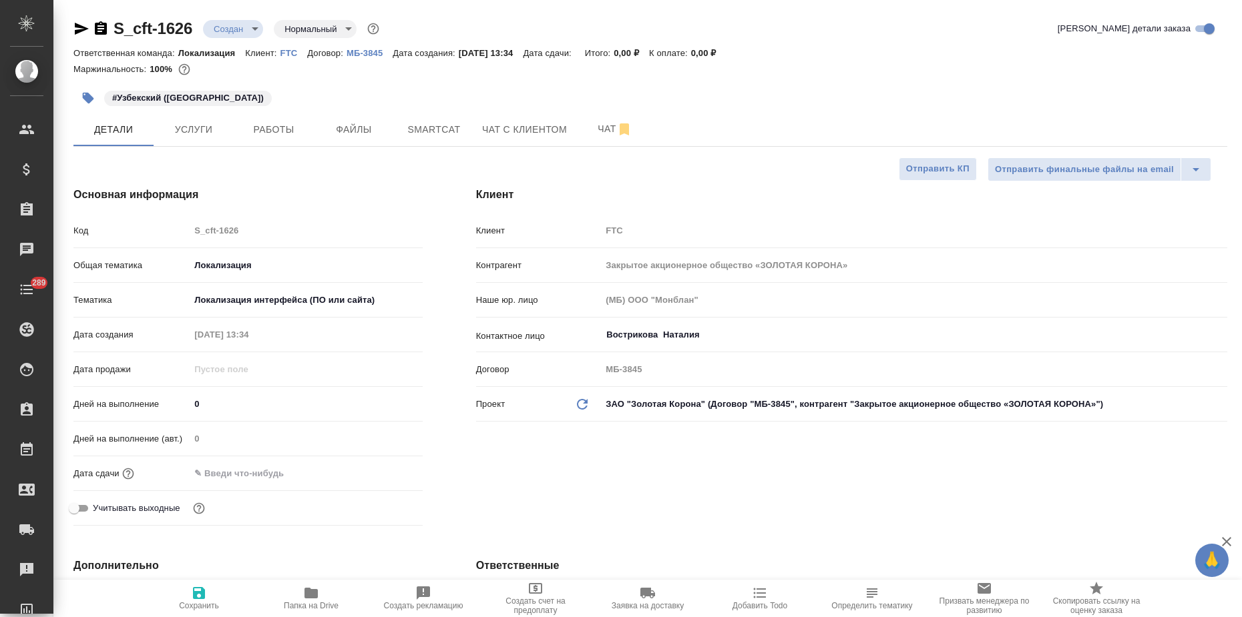
click at [197, 600] on icon "button" at bounding box center [199, 593] width 16 height 16
type textarea "x"
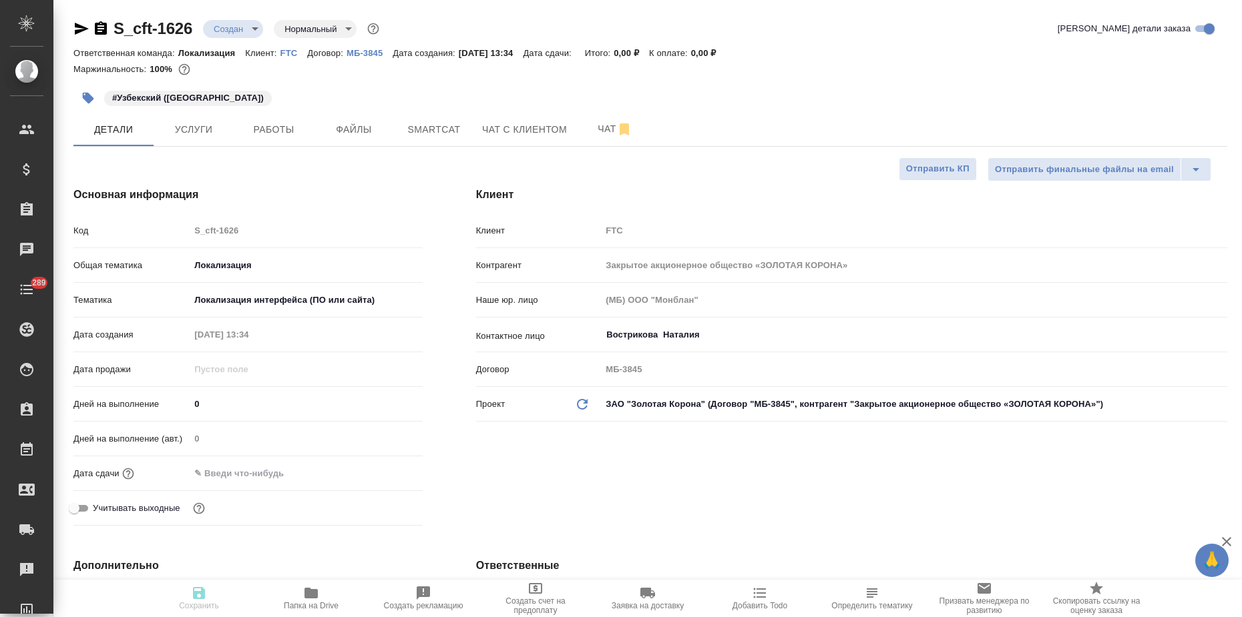
type textarea "x"
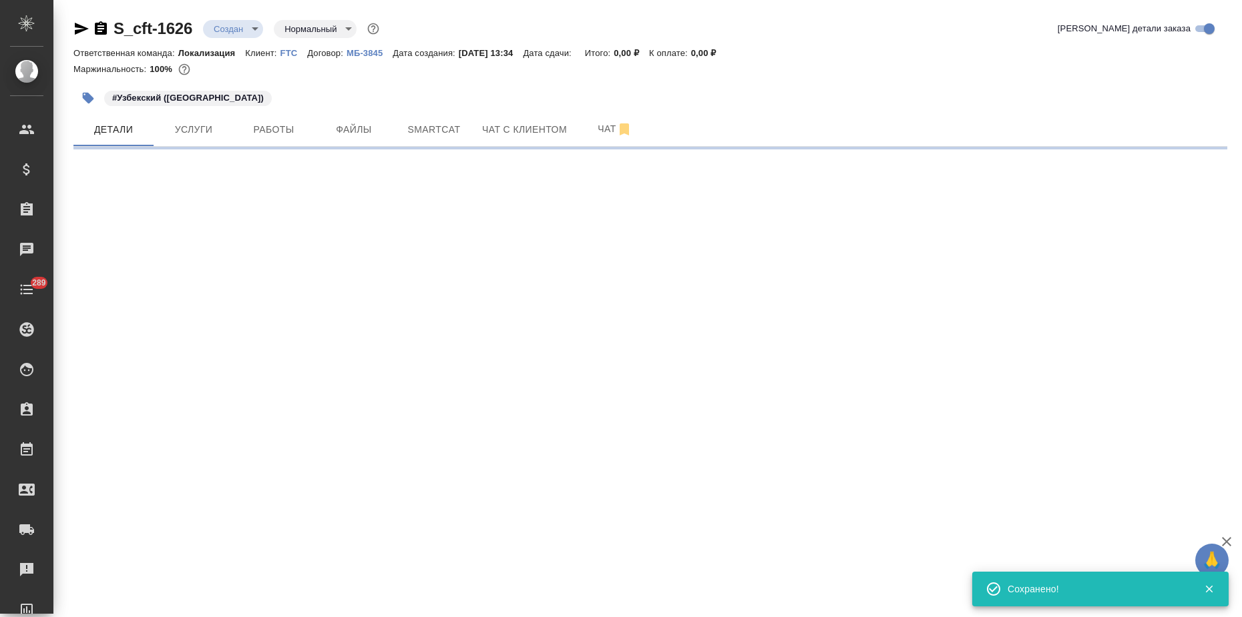
select select "RU"
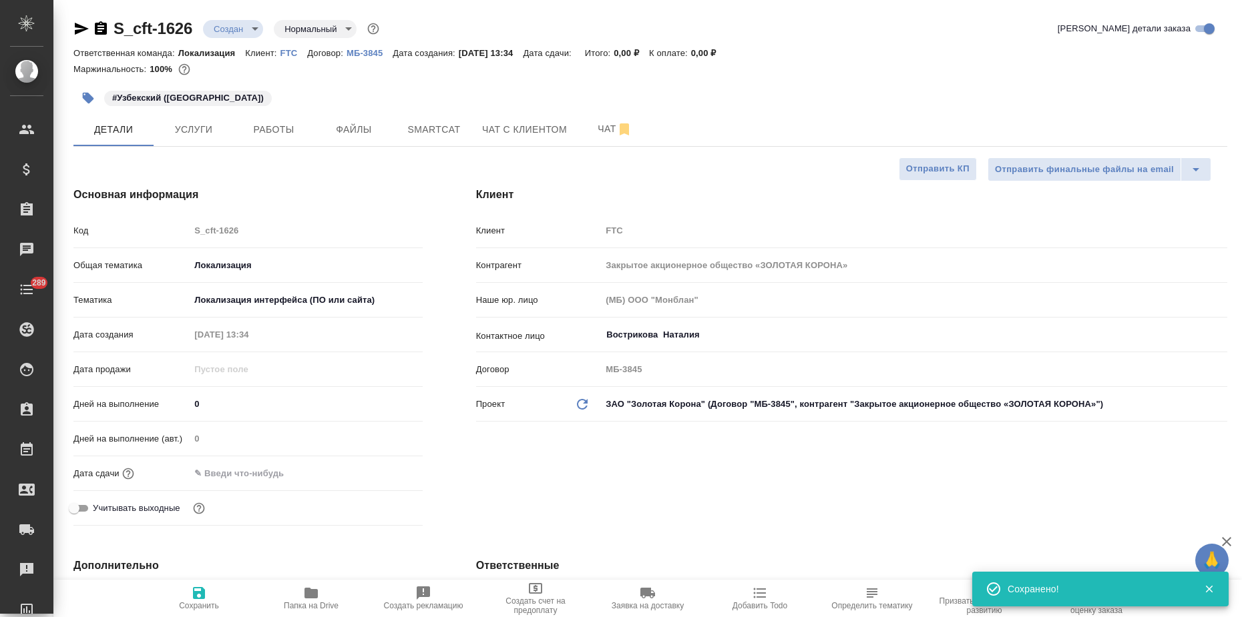
type textarea "x"
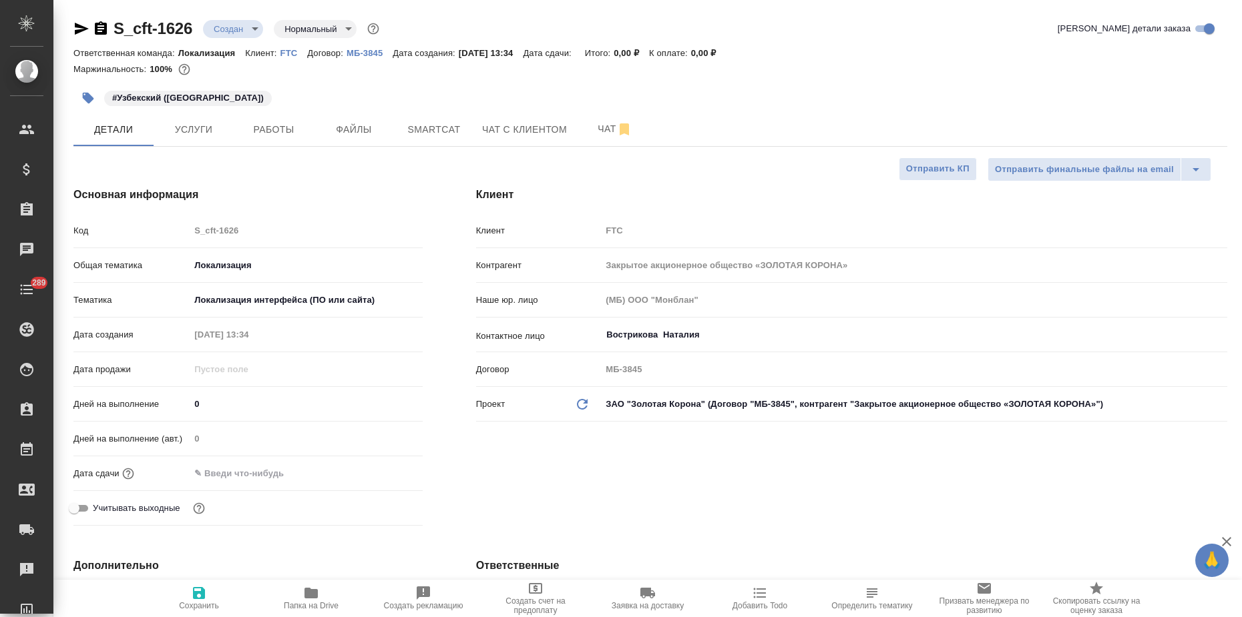
type textarea "x"
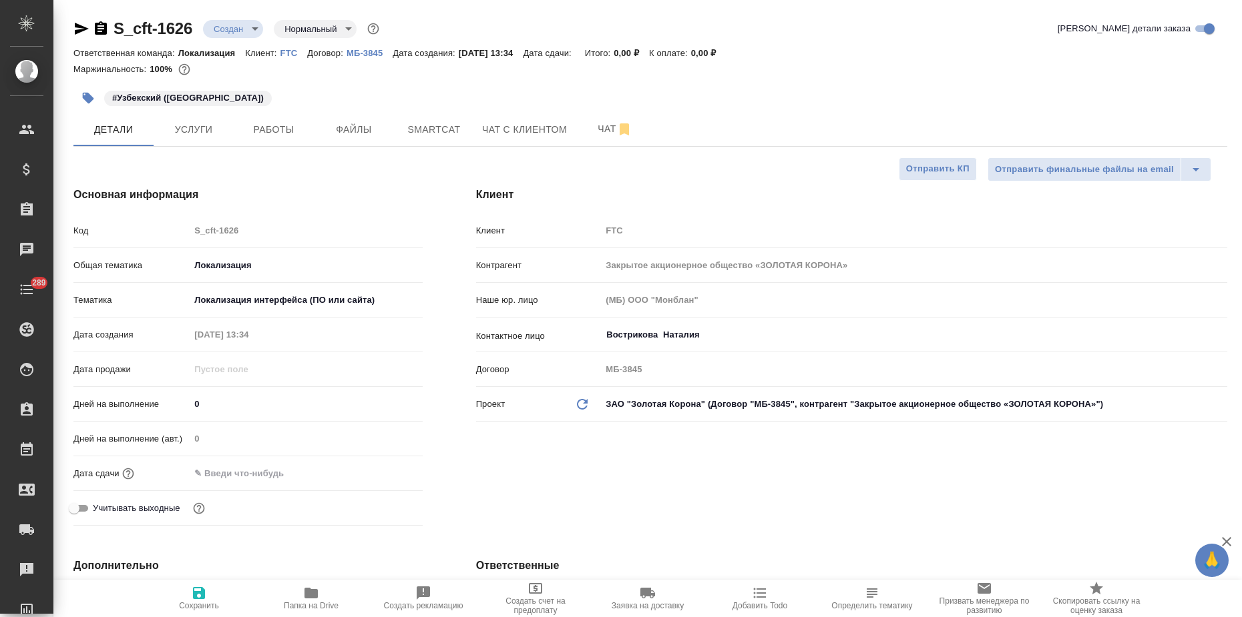
type textarea "x"
drag, startPoint x: 194, startPoint y: 27, endPoint x: 110, endPoint y: 22, distance: 83.6
click at [110, 22] on div "S_cft-1626 Создан new Нормальный normal" at bounding box center [227, 28] width 308 height 21
copy link "S_cft-1626"
type textarea "x"
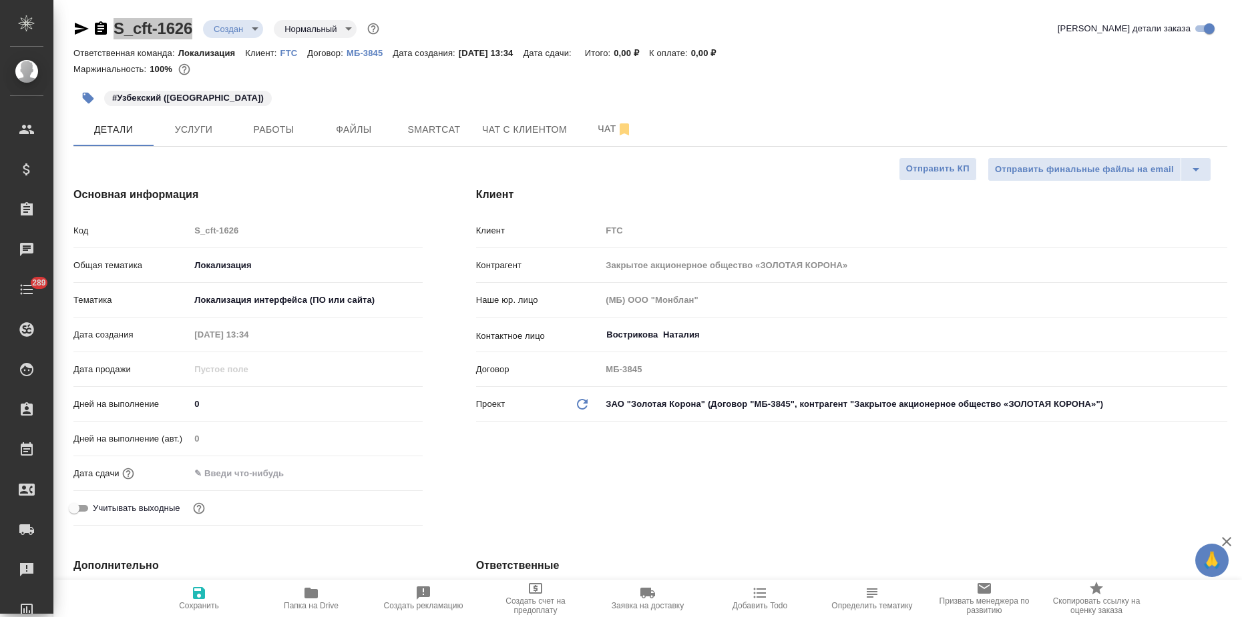
type textarea "x"
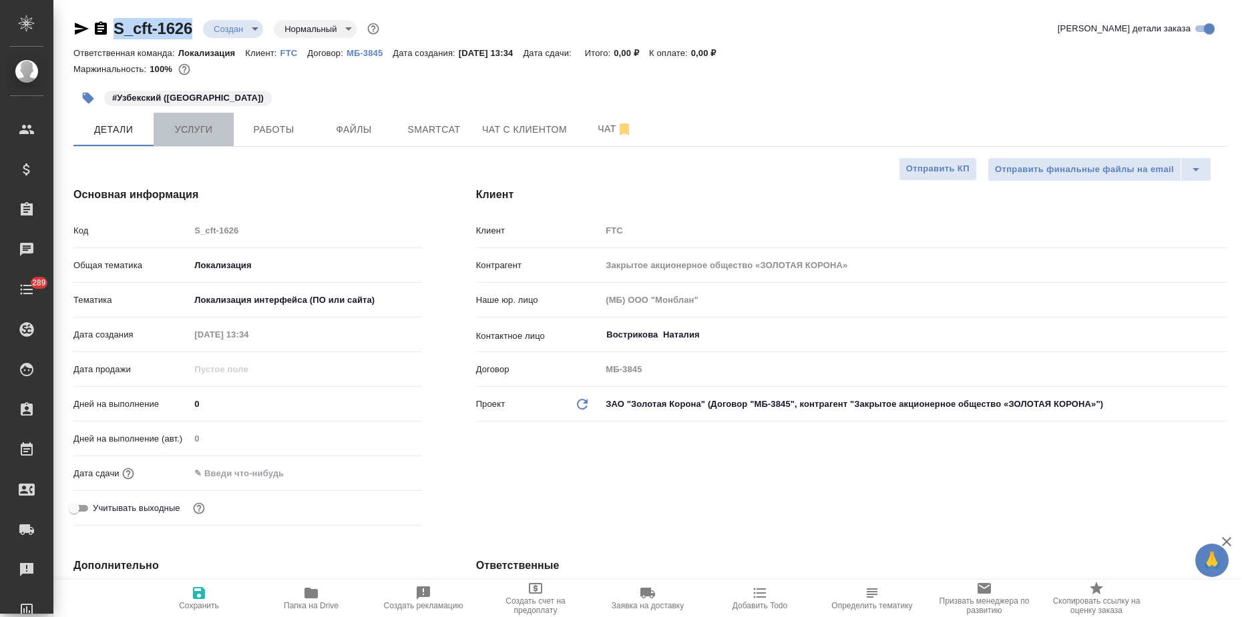
drag, startPoint x: 228, startPoint y: 125, endPoint x: 218, endPoint y: 142, distance: 18.9
click at [228, 125] on button "Услуги" at bounding box center [194, 129] width 80 height 33
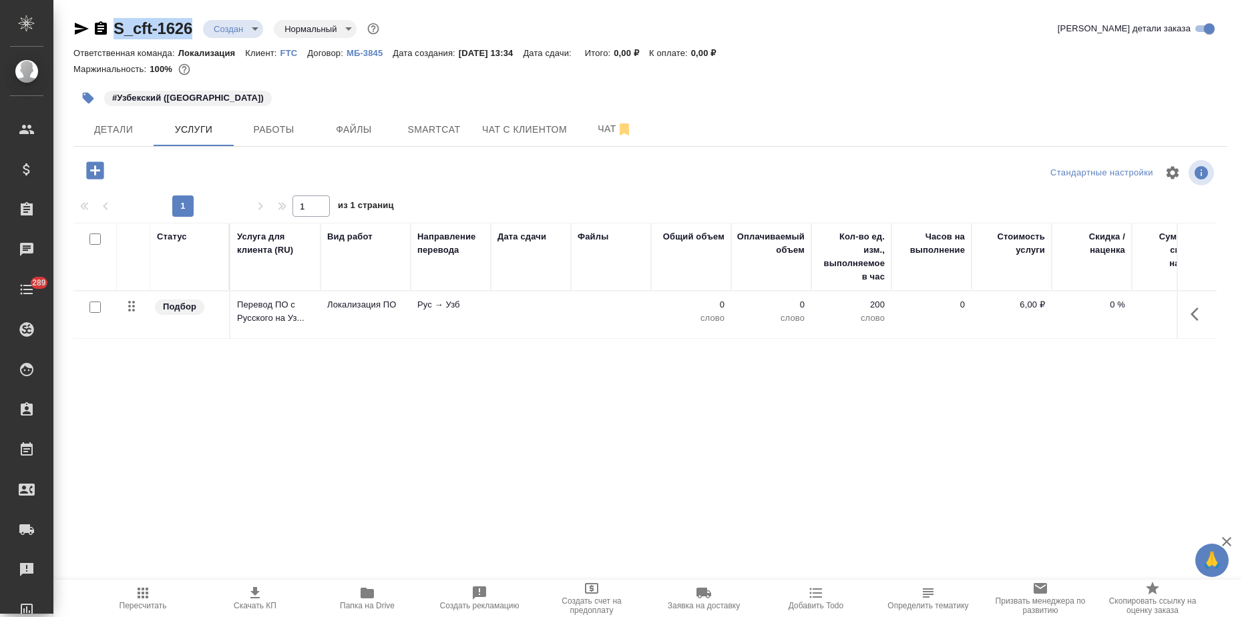
click at [296, 320] on p "Перевод ПО с Русского на Уз..." at bounding box center [275, 311] width 77 height 27
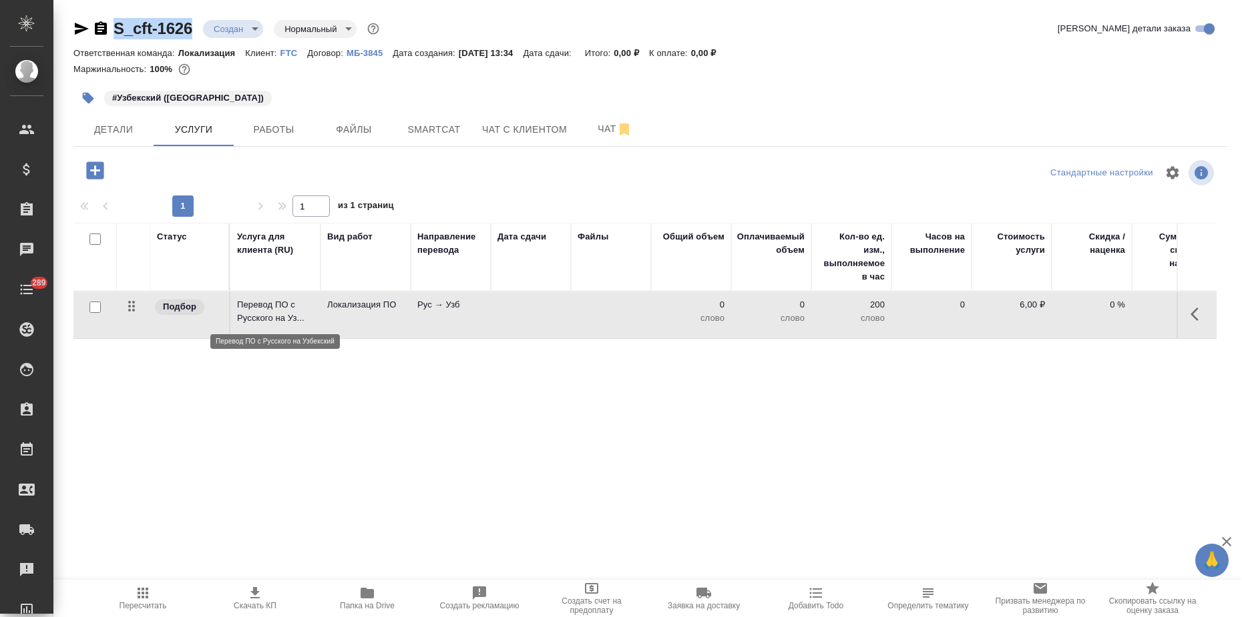
click at [296, 320] on p "Перевод ПО с Русского на Уз..." at bounding box center [275, 311] width 77 height 27
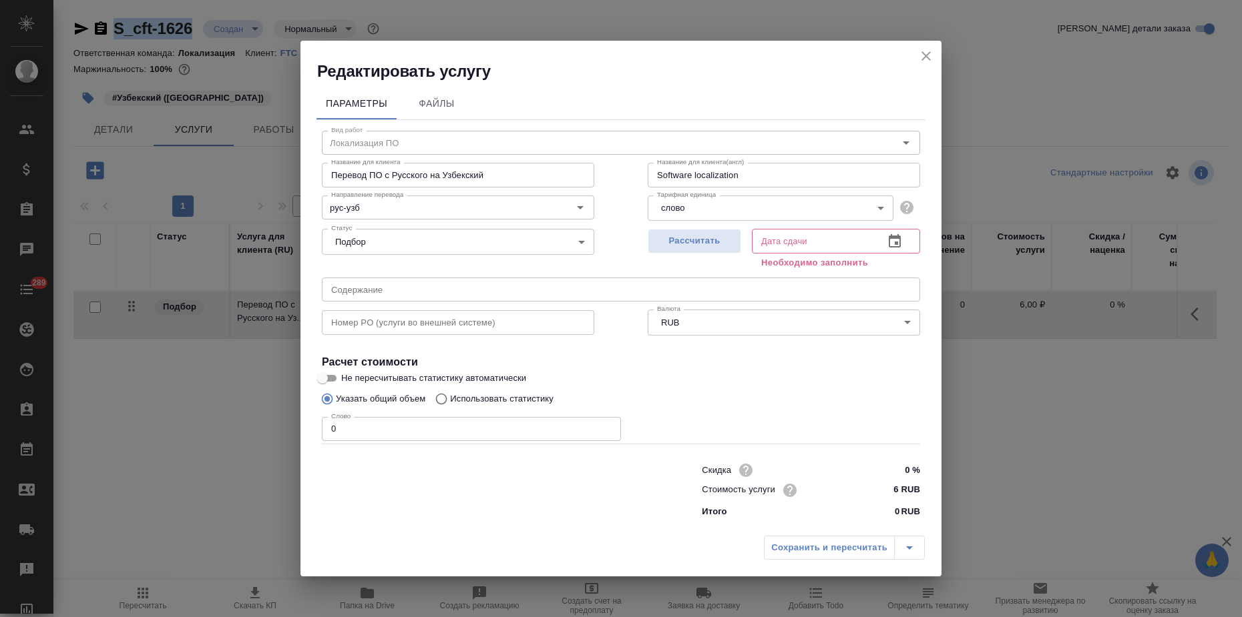
click at [733, 244] on span "Рассчитать" at bounding box center [694, 241] width 79 height 15
type input "30.09.2025 13:37"
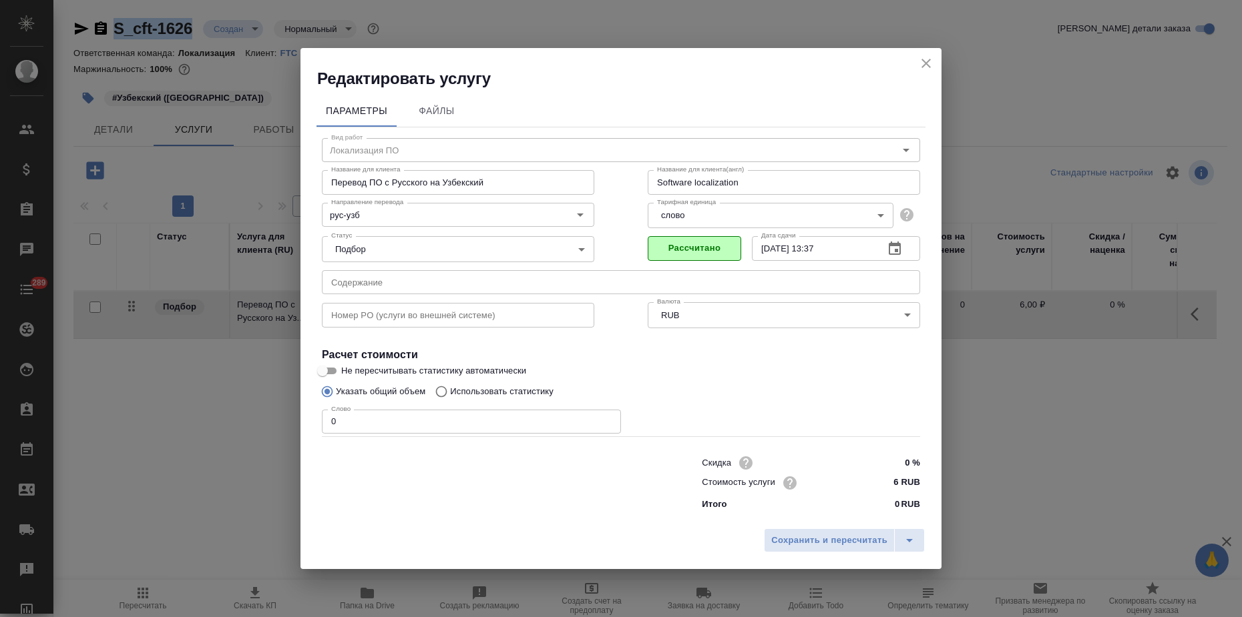
click at [485, 386] on p "Использовать статистику" at bounding box center [501, 391] width 103 height 13
click at [450, 386] on input "Использовать статистику" at bounding box center [439, 391] width 21 height 25
radio input "true"
radio input "false"
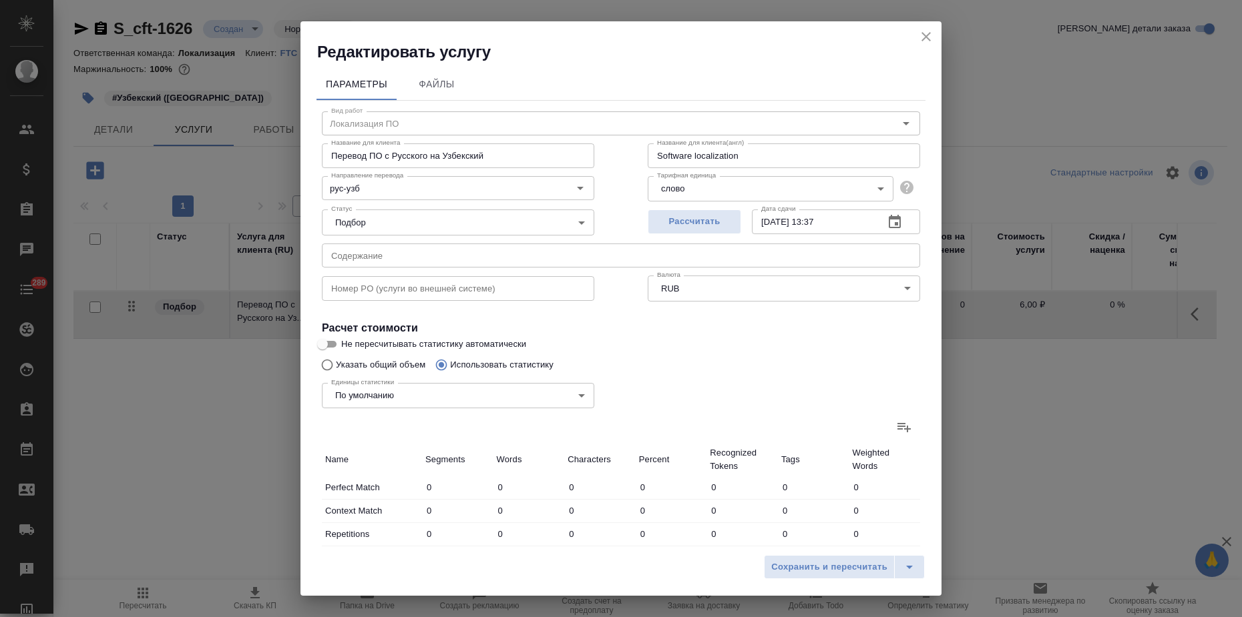
click at [896, 431] on icon at bounding box center [904, 427] width 16 height 16
click at [0, 0] on input "file" at bounding box center [0, 0] width 0 height 0
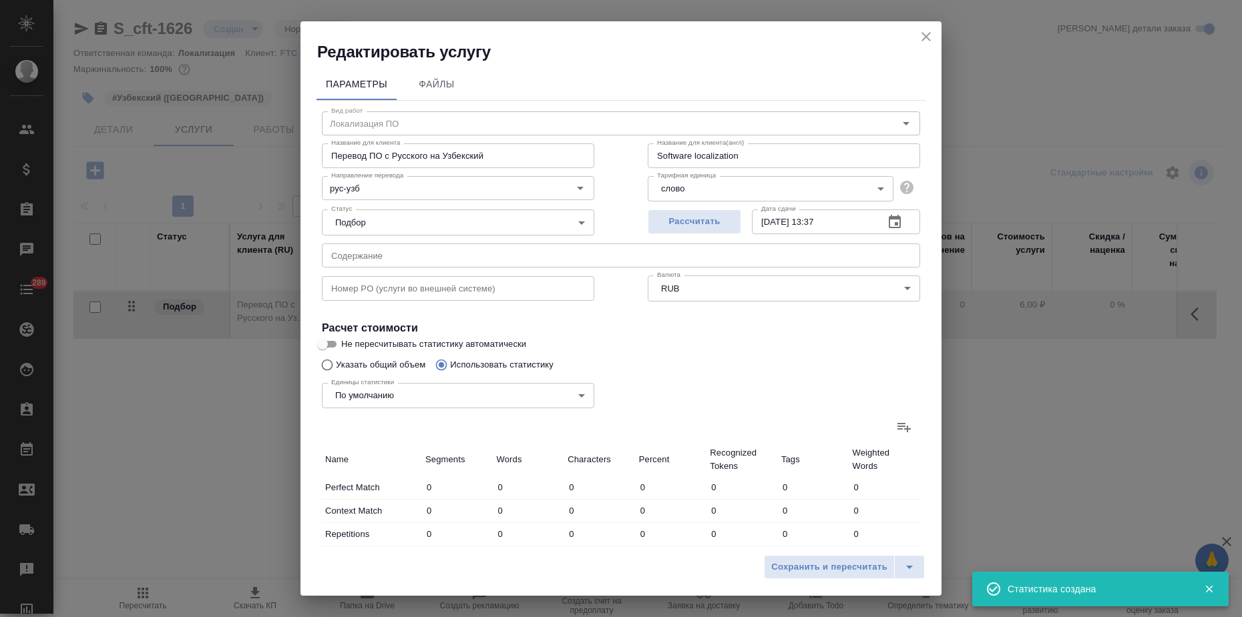
type input "2"
type input "47"
type input "370"
type input "10"
type input "56"
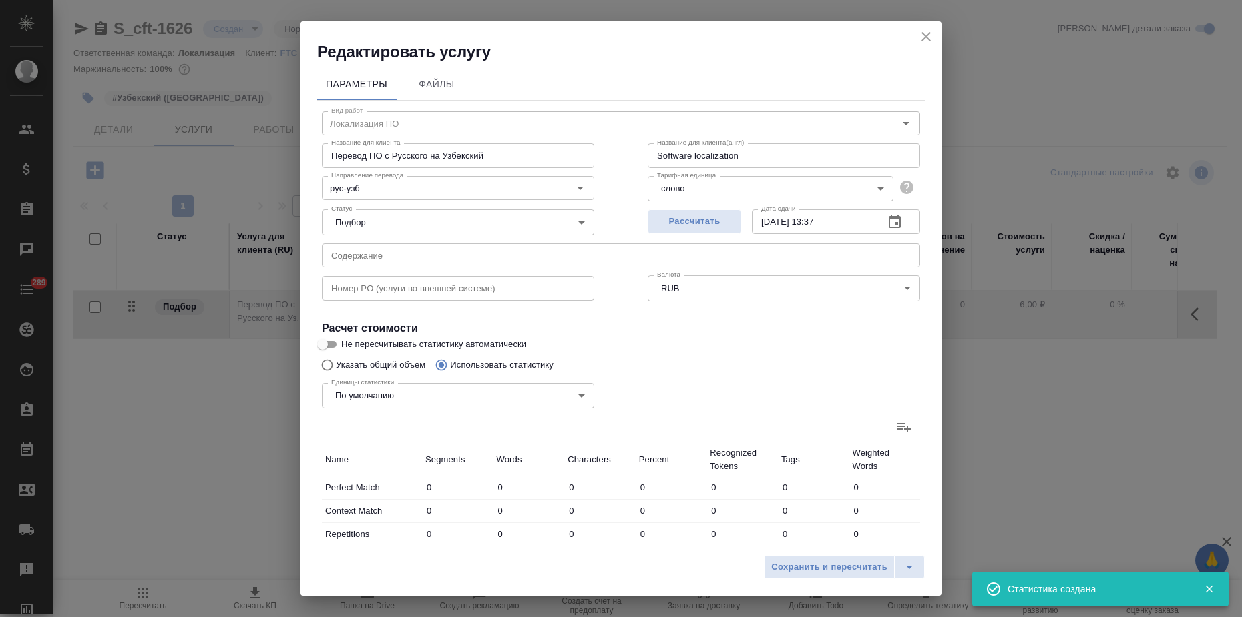
type input "355"
type input "4"
type input "55"
type input "346"
type input "13"
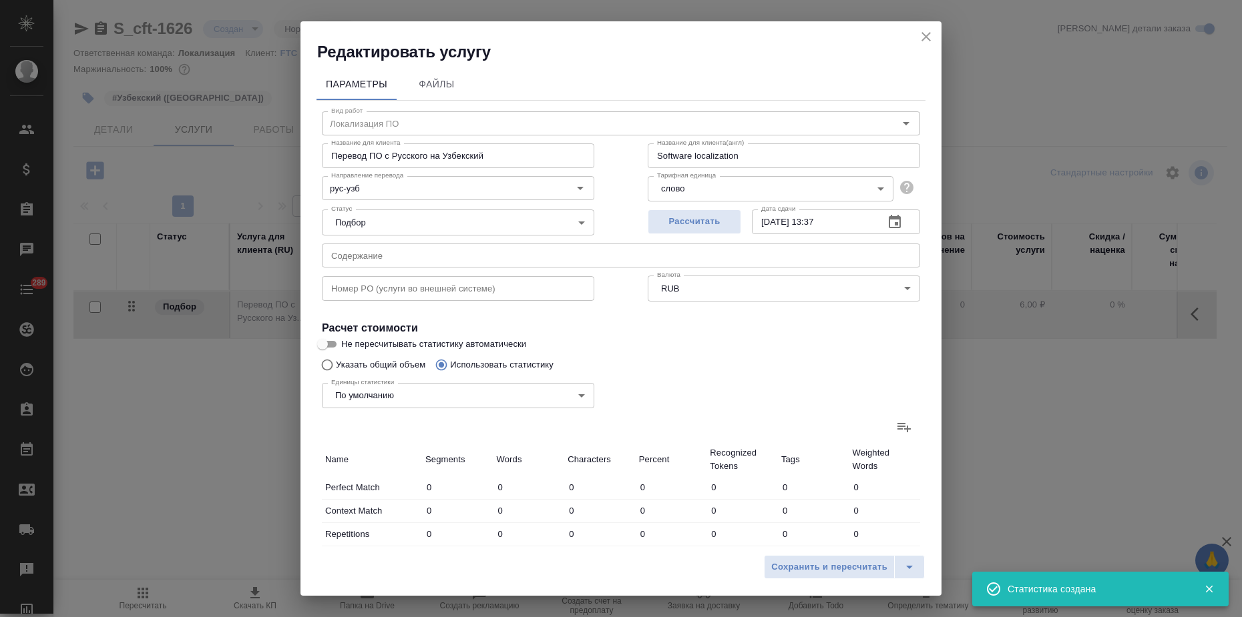
type input "102"
type input "707"
type input "10"
type input "60"
type input "458"
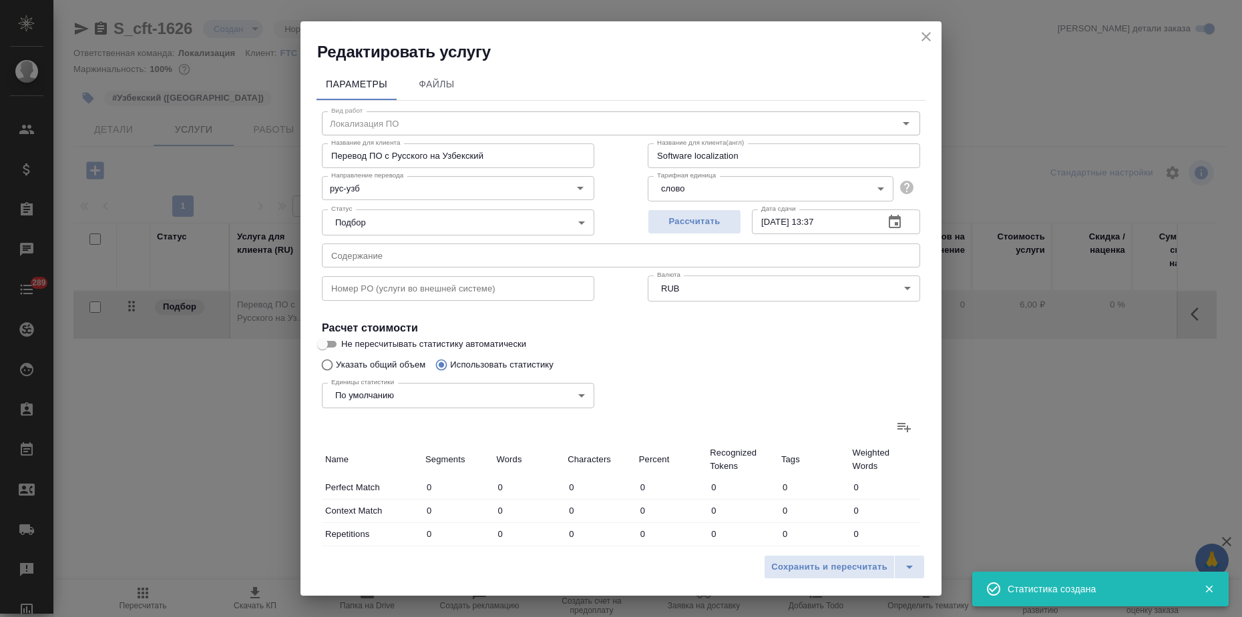
type input "56"
type input "851"
type input "6787"
type input "93"
type input "1124"
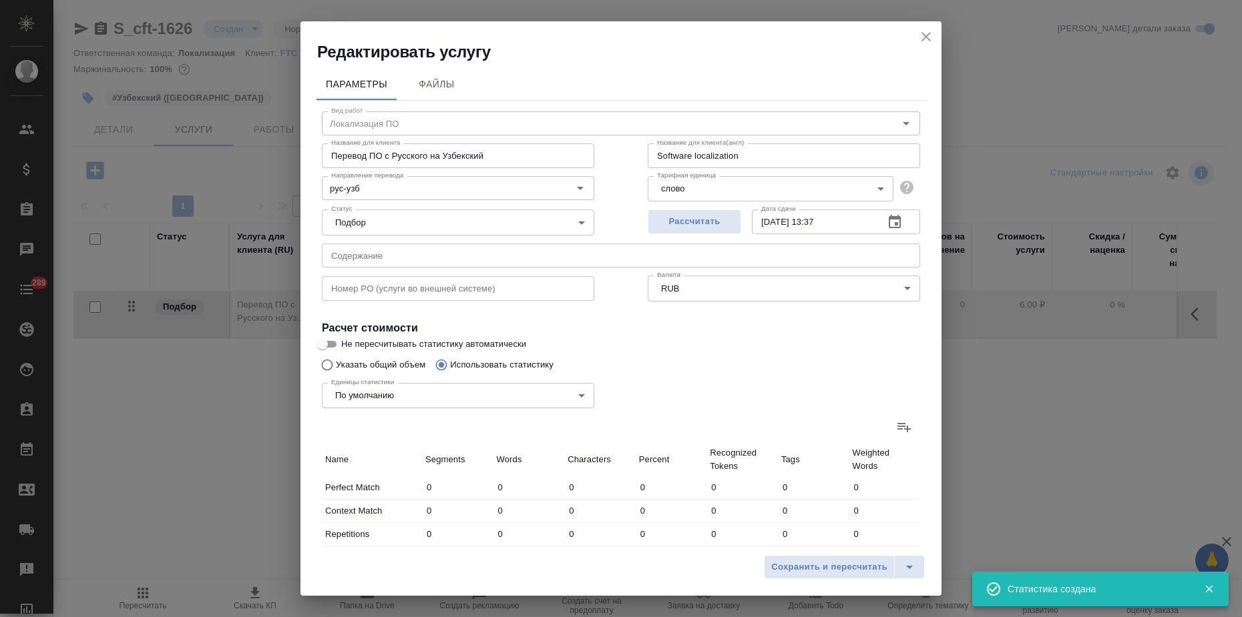
type input "8653"
type input "95"
type input "1171"
type input "9023"
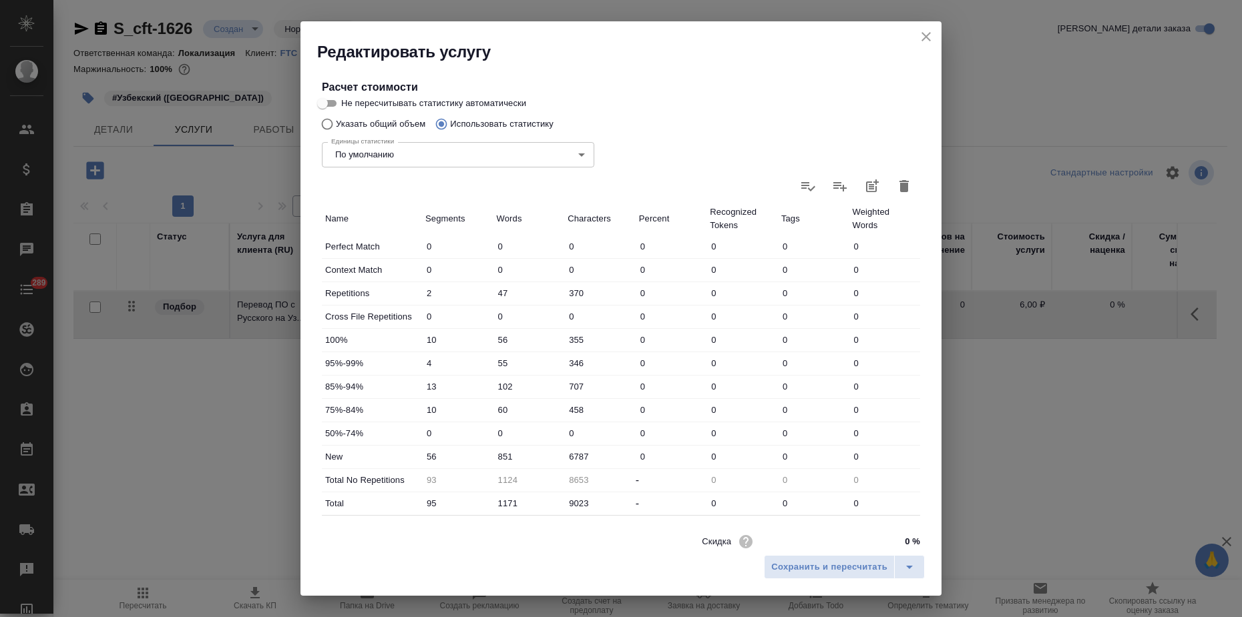
scroll to position [293, 0]
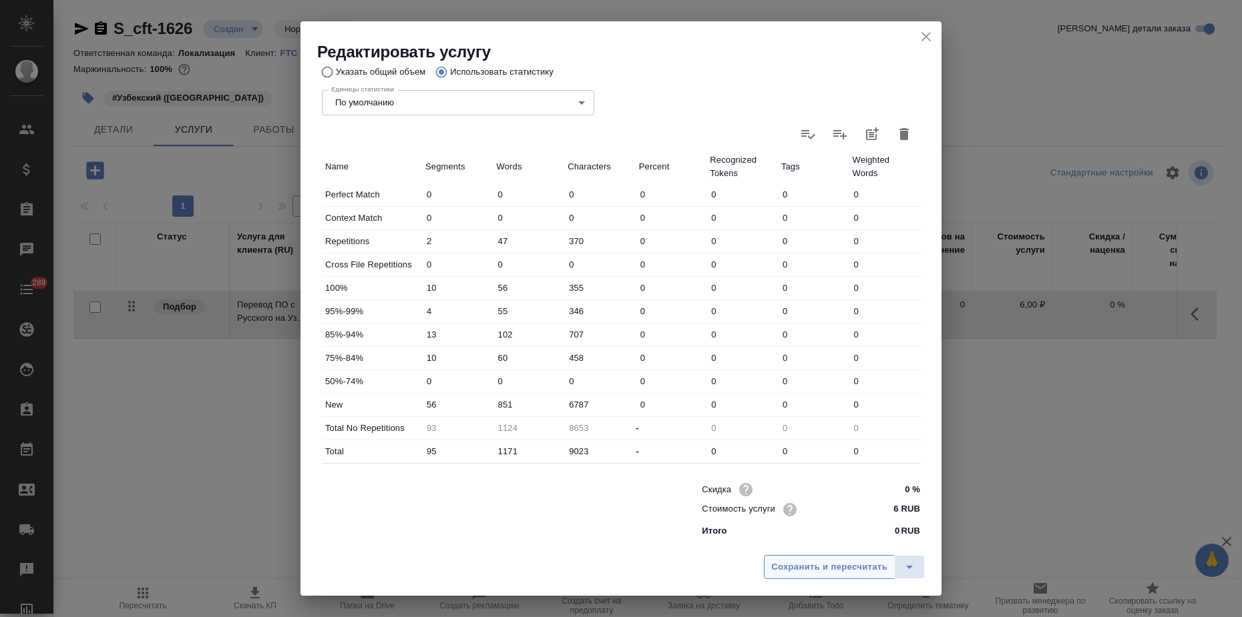
click at [787, 557] on button "Сохранить и пересчитать" at bounding box center [829, 567] width 131 height 24
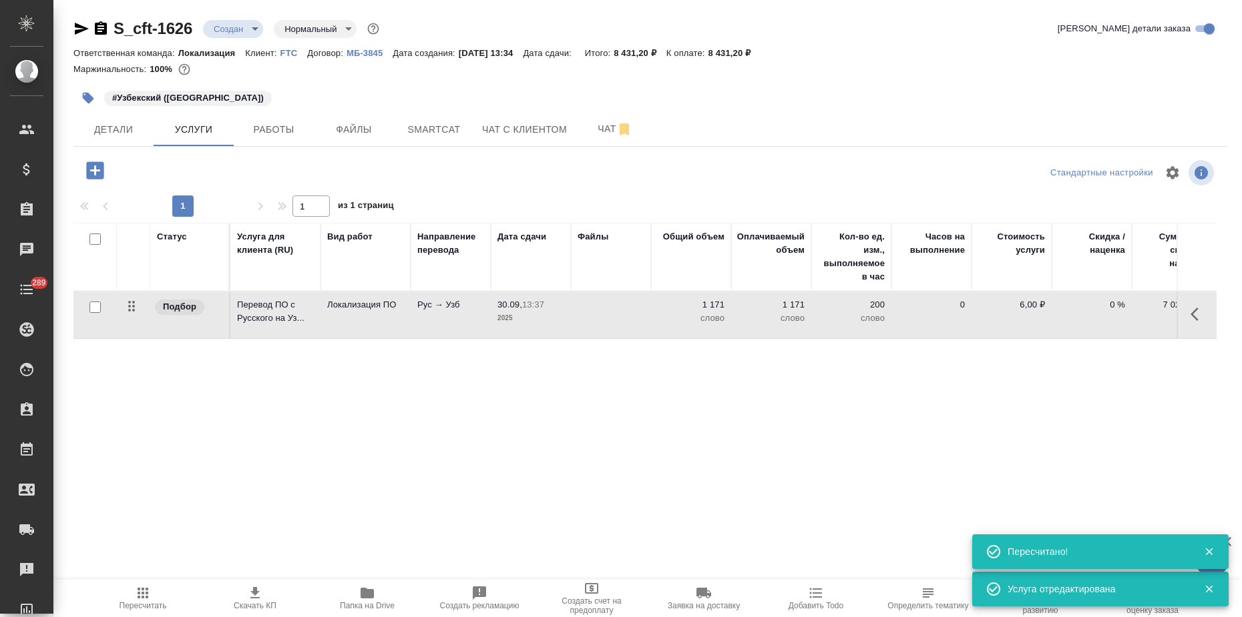
click at [172, 593] on span "Пересчитать" at bounding box center [143, 597] width 96 height 25
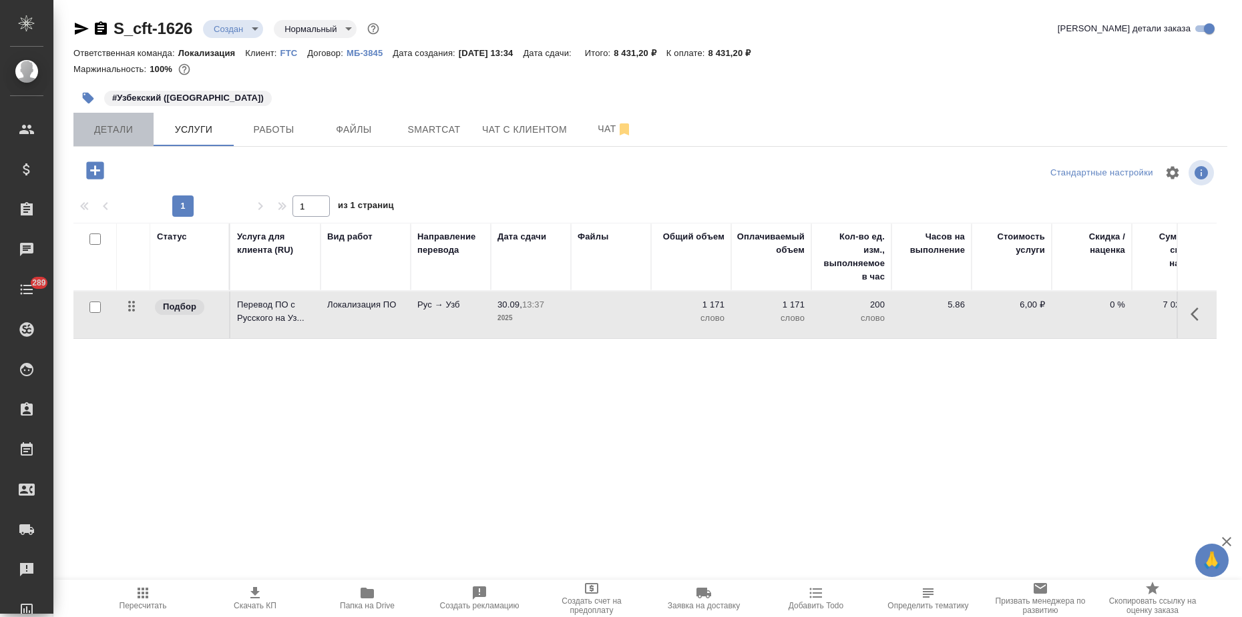
click at [131, 143] on button "Детали" at bounding box center [113, 129] width 80 height 33
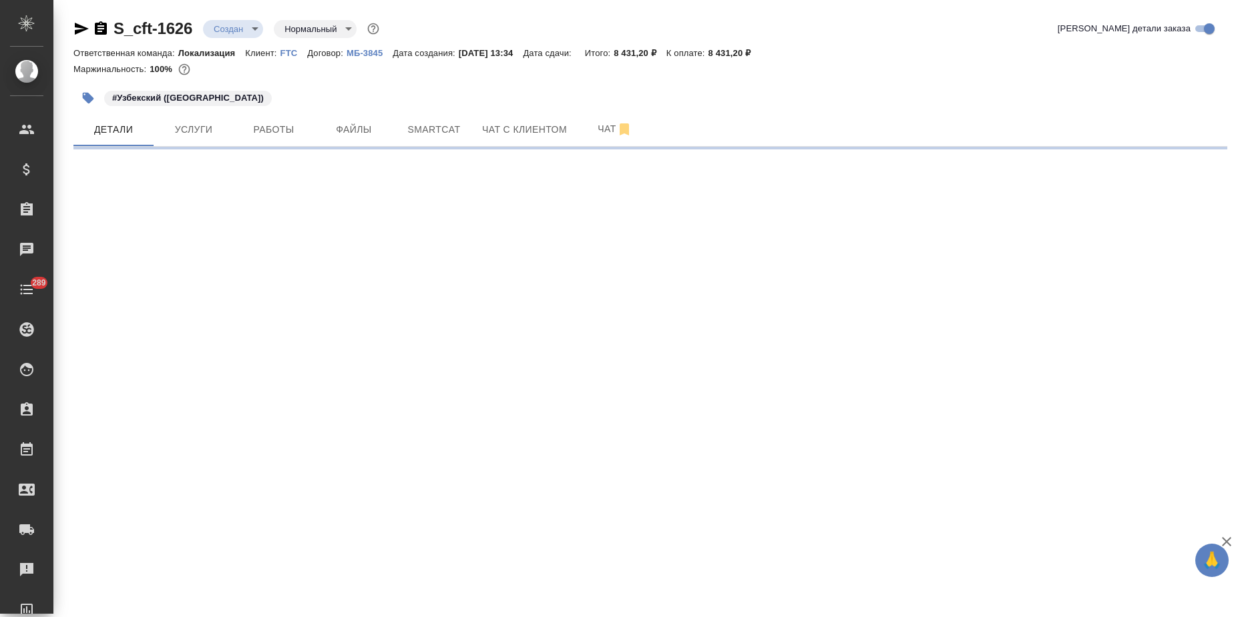
select select "RU"
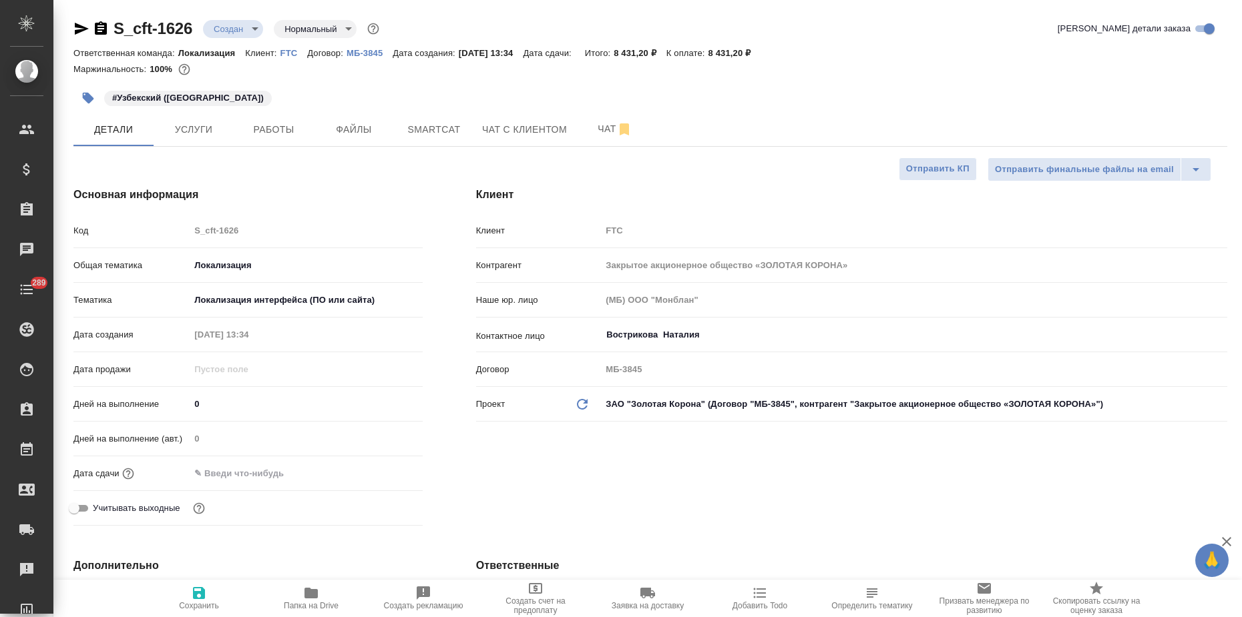
type textarea "x"
click at [244, 475] on input "text" at bounding box center [248, 473] width 117 height 19
click at [378, 475] on icon "button" at bounding box center [384, 471] width 12 height 13
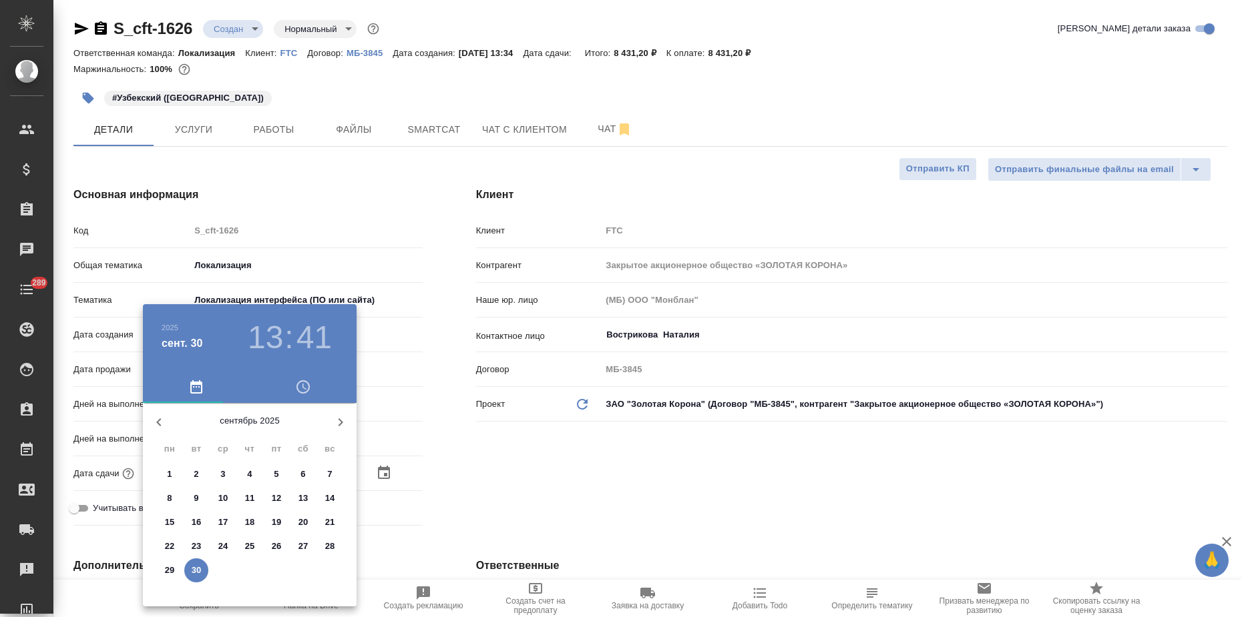
drag, startPoint x: 337, startPoint y: 428, endPoint x: 318, endPoint y: 444, distance: 25.1
click at [337, 427] on icon "button" at bounding box center [340, 423] width 16 height 16
click at [221, 474] on p "1" at bounding box center [222, 474] width 5 height 13
type input "01.10.2025 13:41"
type textarea "x"
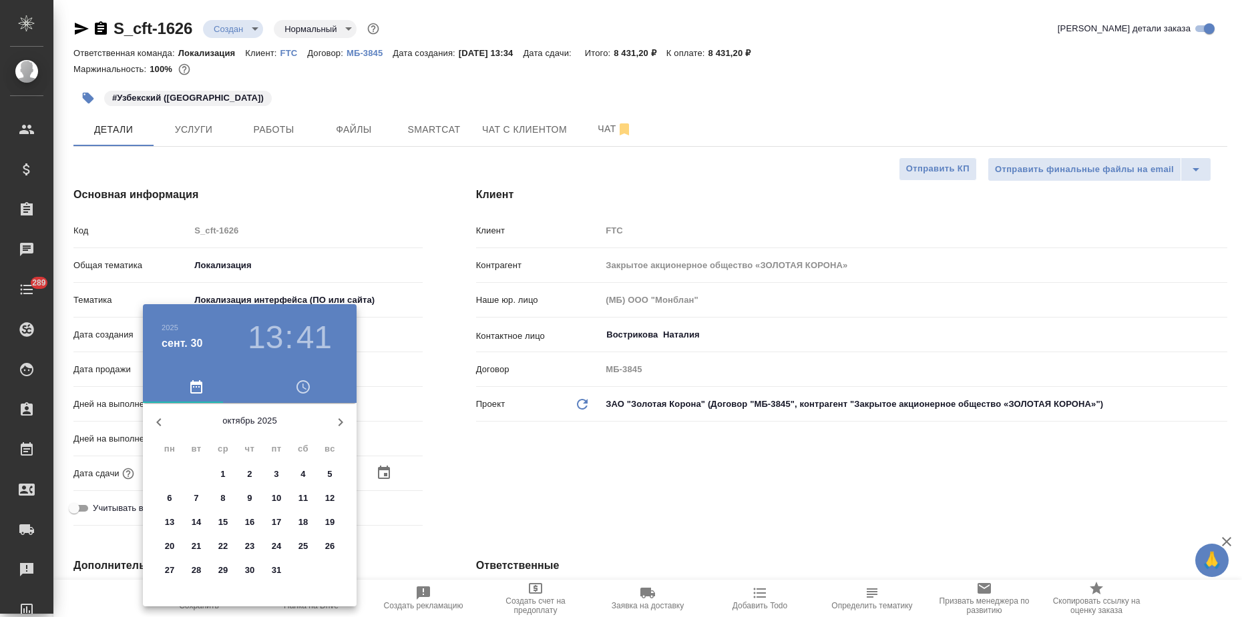
type textarea "x"
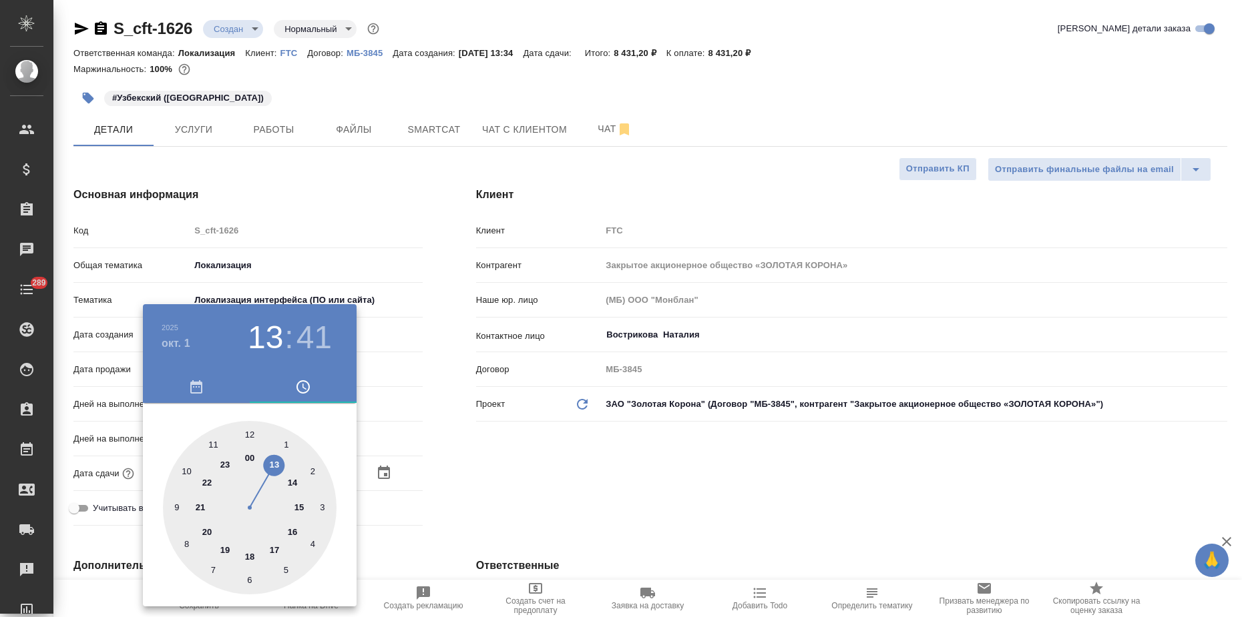
click at [251, 556] on div at bounding box center [250, 508] width 174 height 174
type input "01.10.2025 18:41"
type textarea "x"
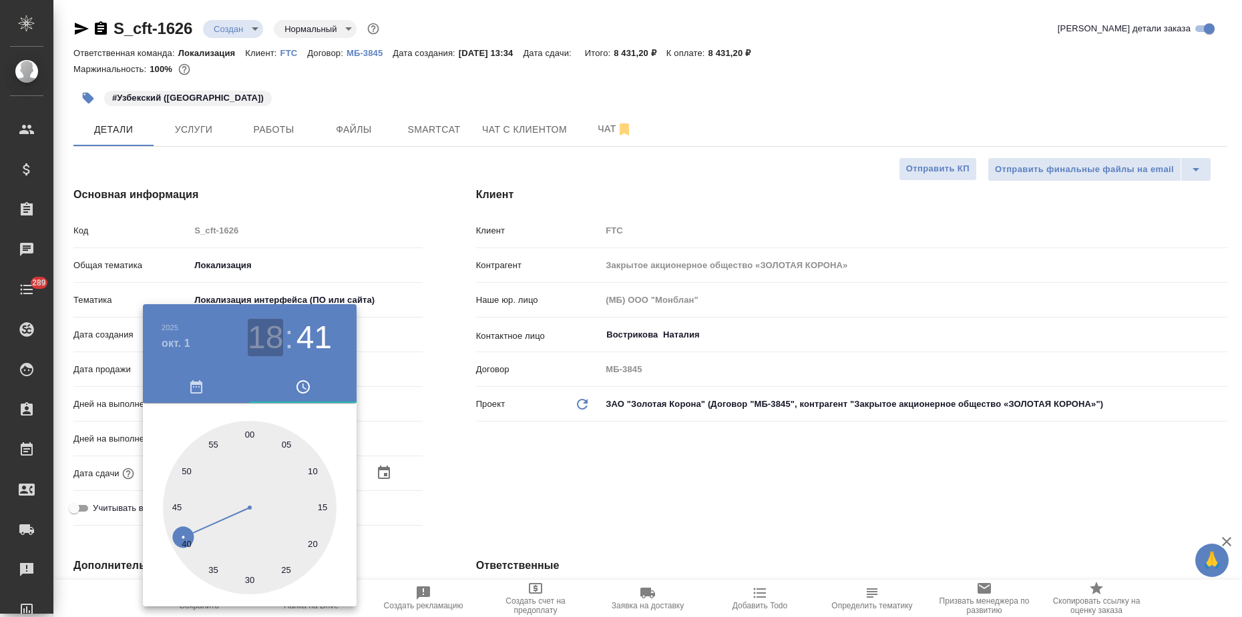
click at [271, 351] on h3 "18" at bounding box center [265, 337] width 35 height 37
click at [226, 548] on div at bounding box center [250, 508] width 174 height 174
type input "01.10.2025 19:41"
type textarea "x"
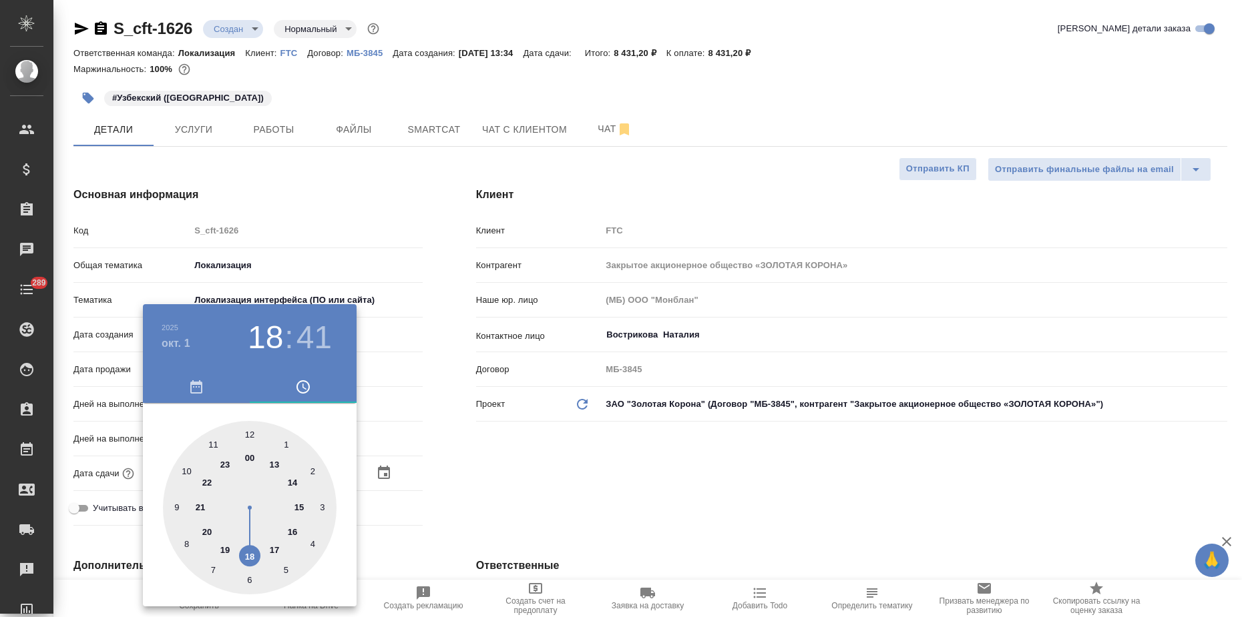
type textarea "x"
click at [250, 433] on div at bounding box center [250, 508] width 174 height 174
type input "01.10.2025 19:00"
type textarea "x"
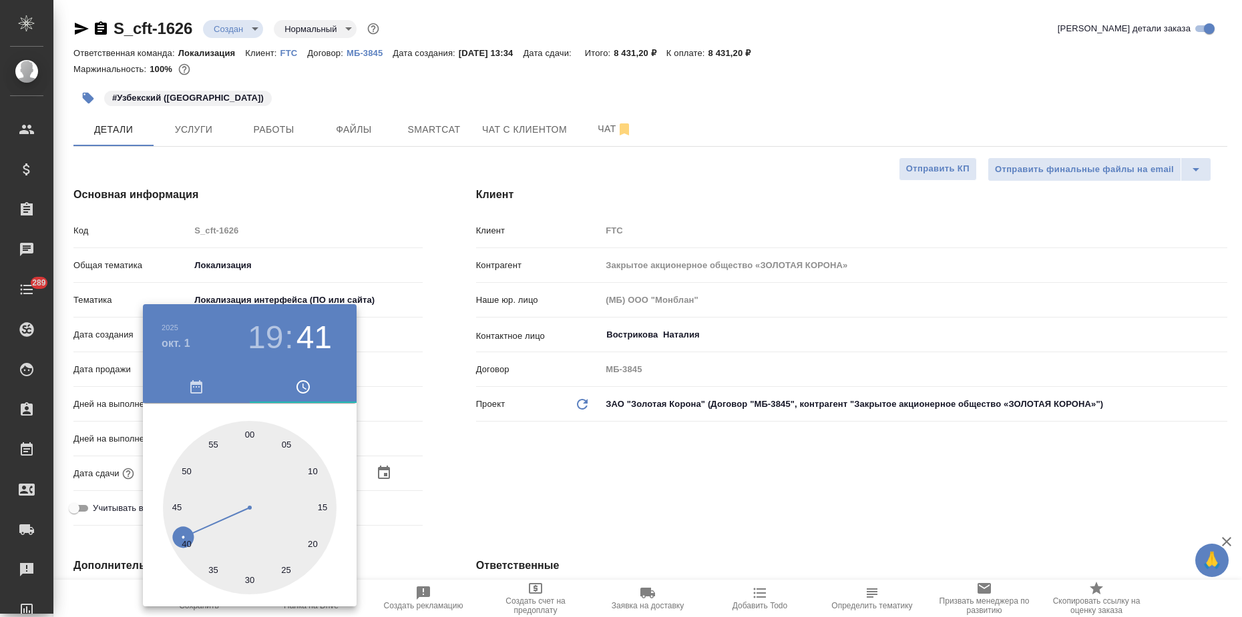
type textarea "x"
click at [463, 443] on div at bounding box center [621, 308] width 1242 height 617
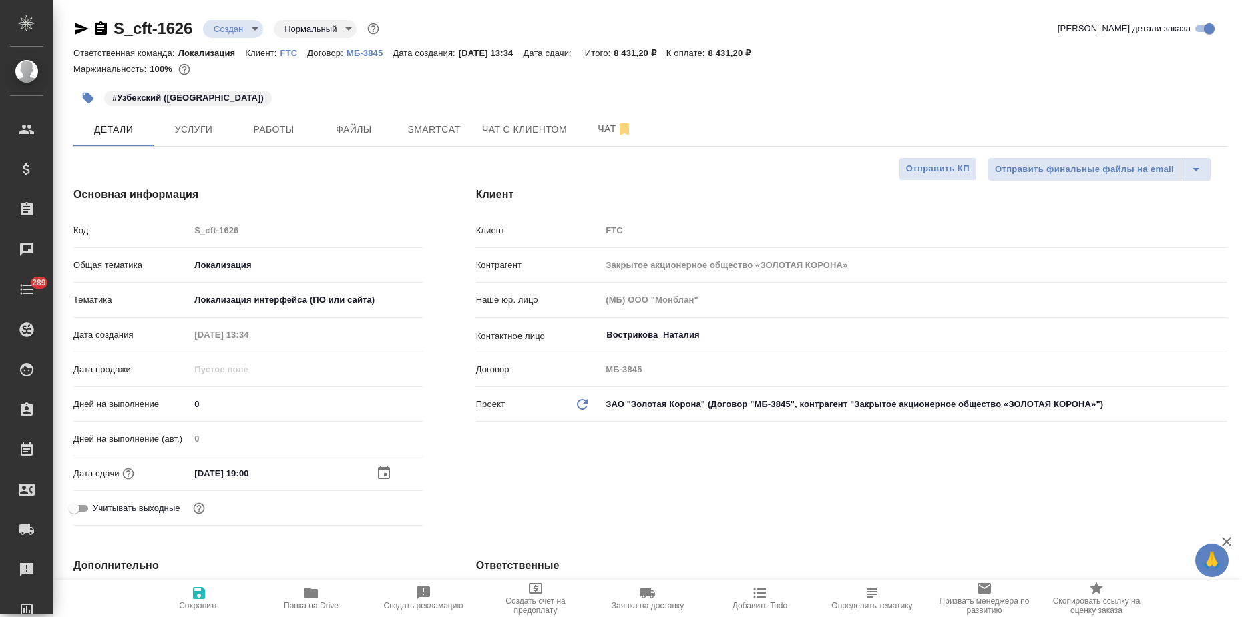
click at [206, 603] on span "Сохранить" at bounding box center [199, 605] width 40 height 9
type textarea "x"
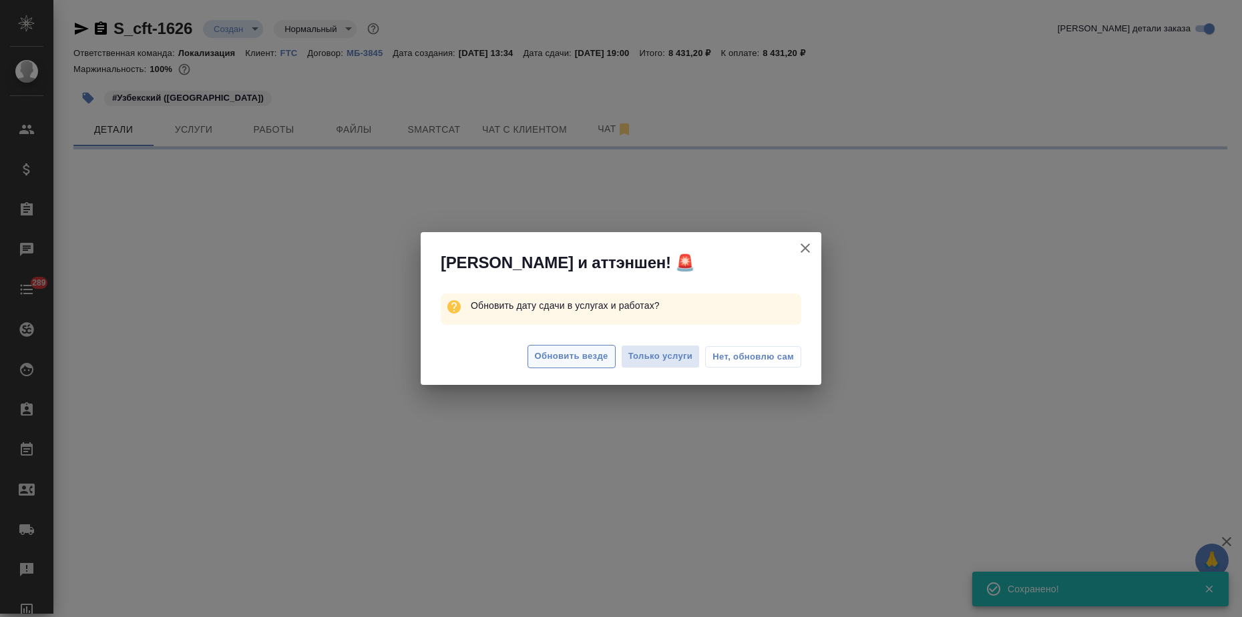
click at [566, 346] on button "Обновить везде" at bounding box center [571, 356] width 88 height 23
select select "RU"
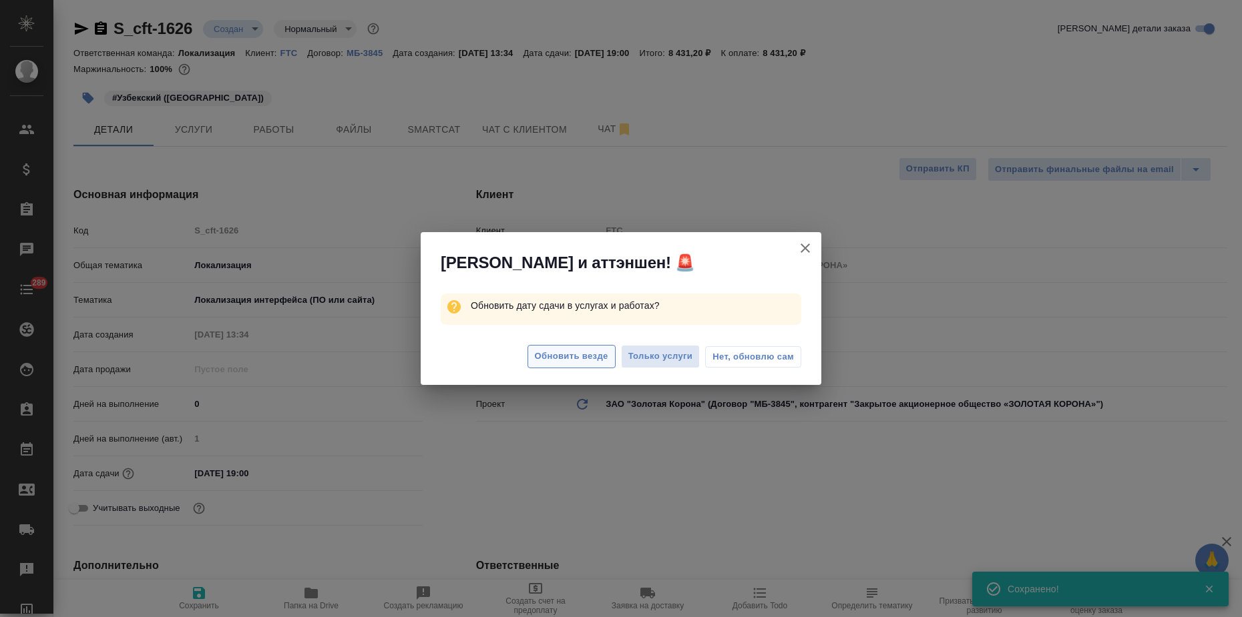
type textarea "x"
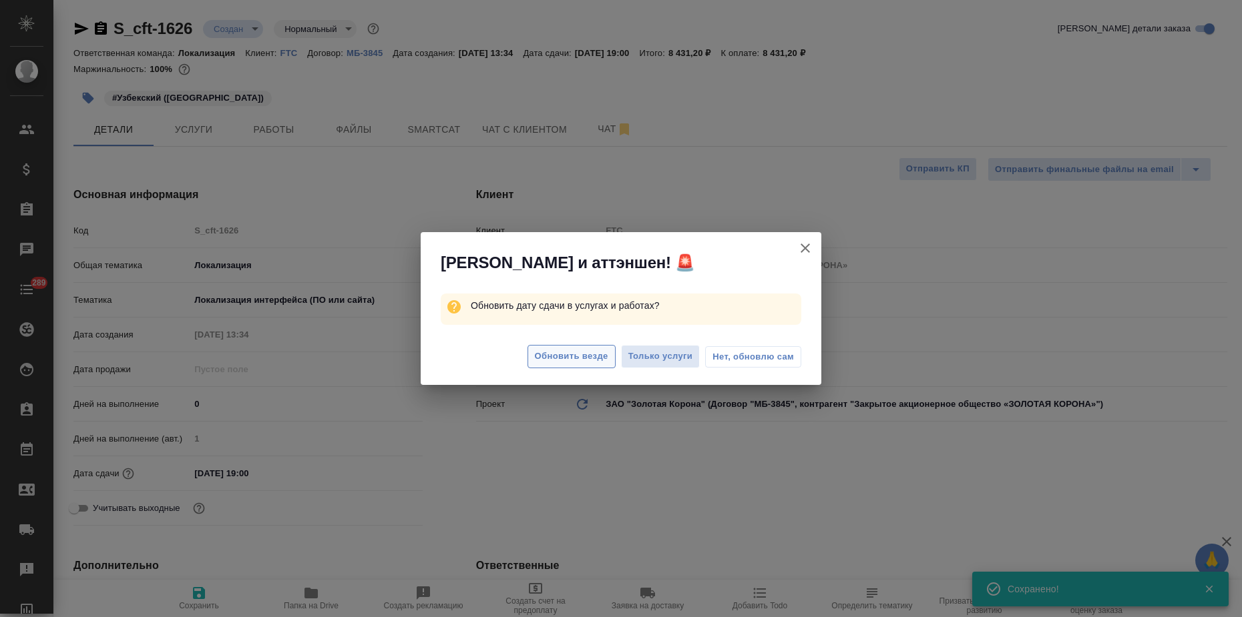
type textarea "x"
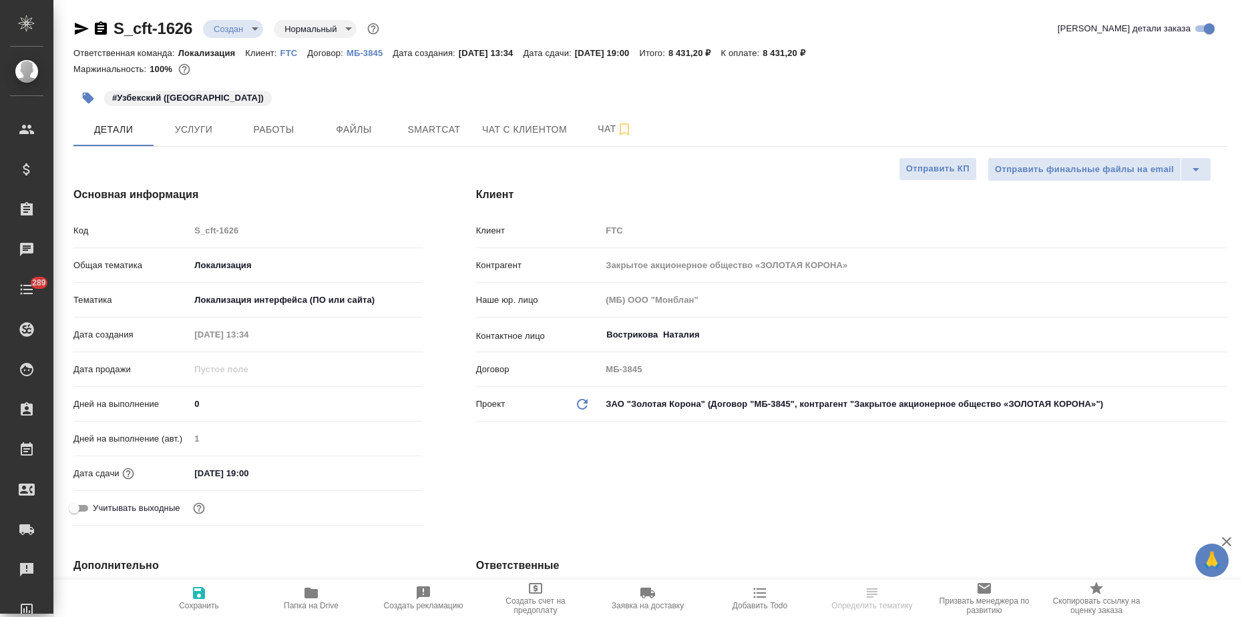
select select "RU"
click at [222, 25] on body "🙏 .cls-1 fill:#fff; AWATERA Zagorodnikh Viktoria Клиенты Спецификации Заказы Ча…" at bounding box center [621, 308] width 1242 height 617
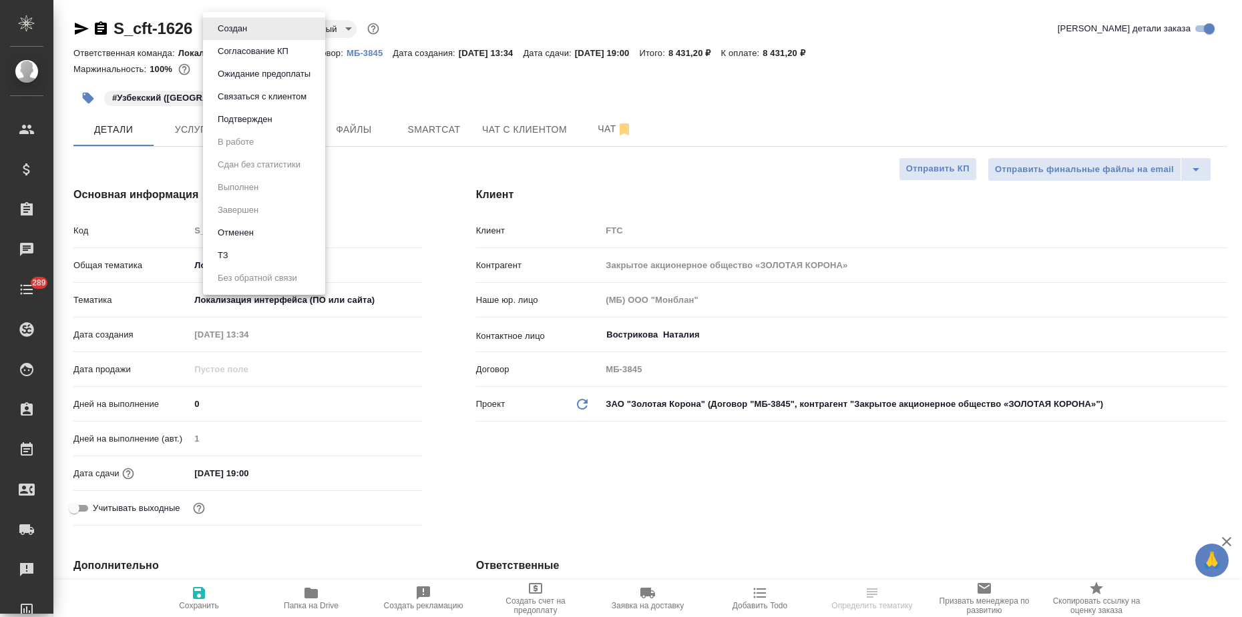
click at [234, 118] on button "Подтвержден" at bounding box center [245, 119] width 63 height 15
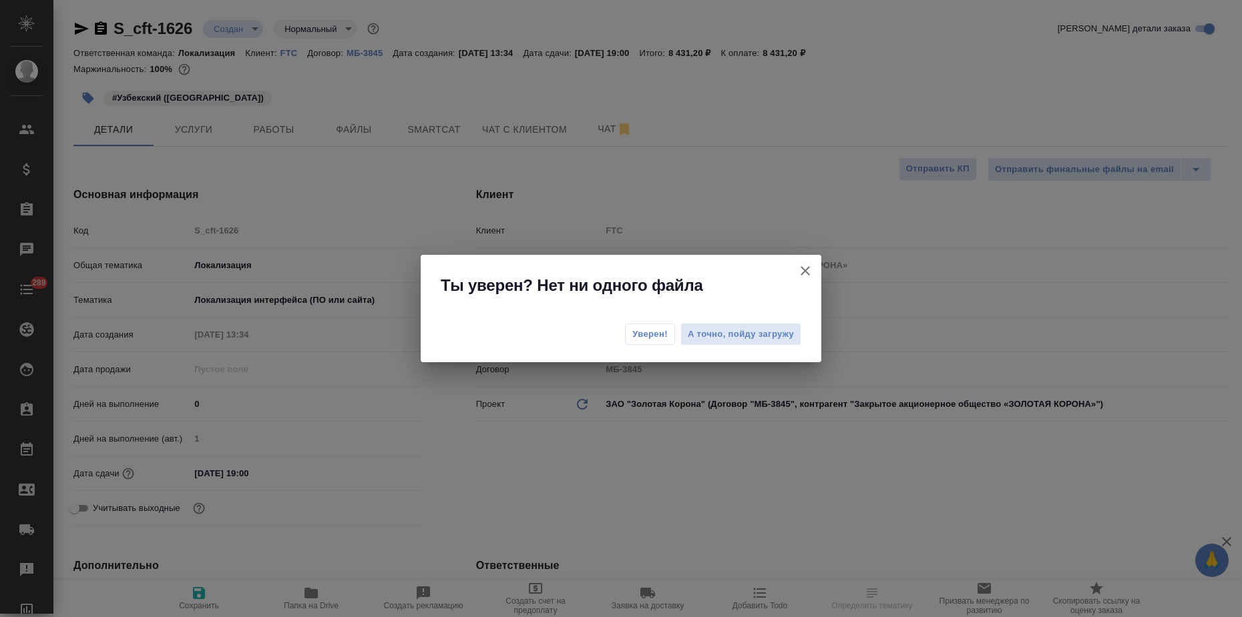
click at [645, 336] on span "Уверен!" at bounding box center [649, 334] width 35 height 13
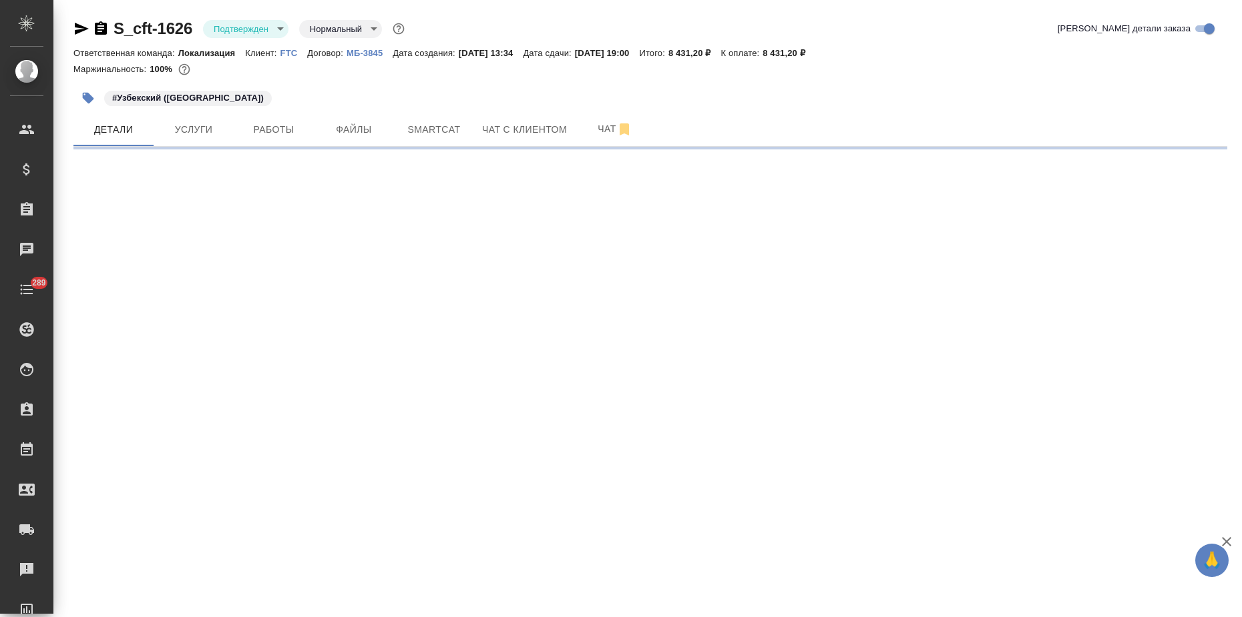
select select "RU"
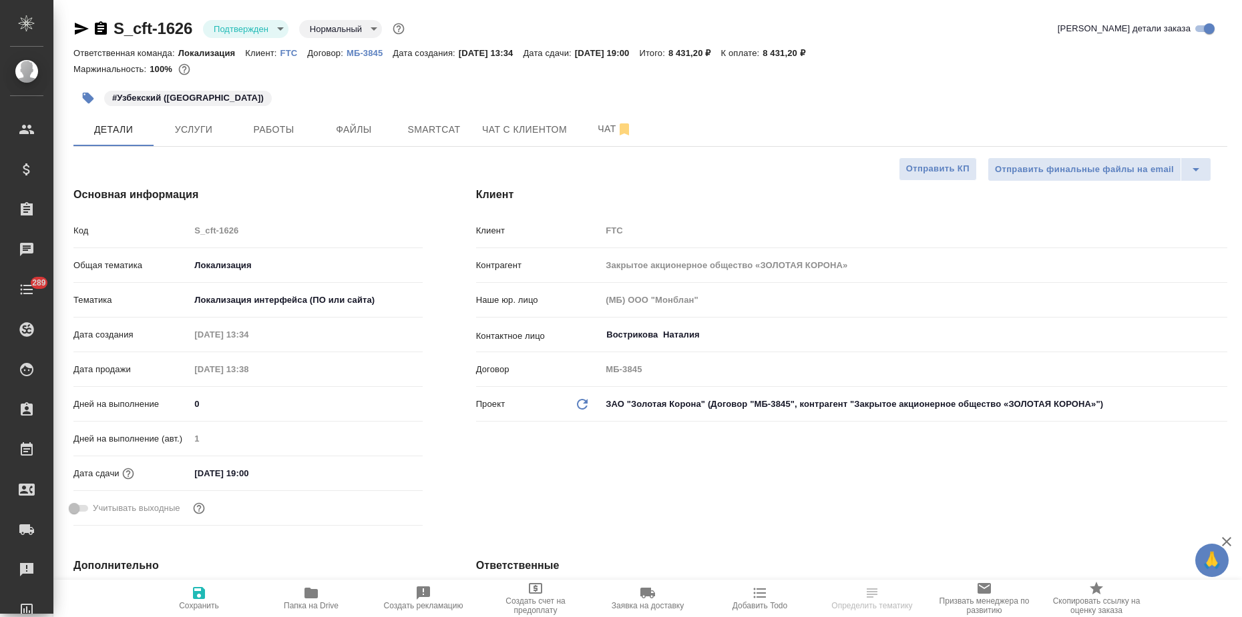
click at [84, 27] on icon "button" at bounding box center [82, 29] width 14 height 12
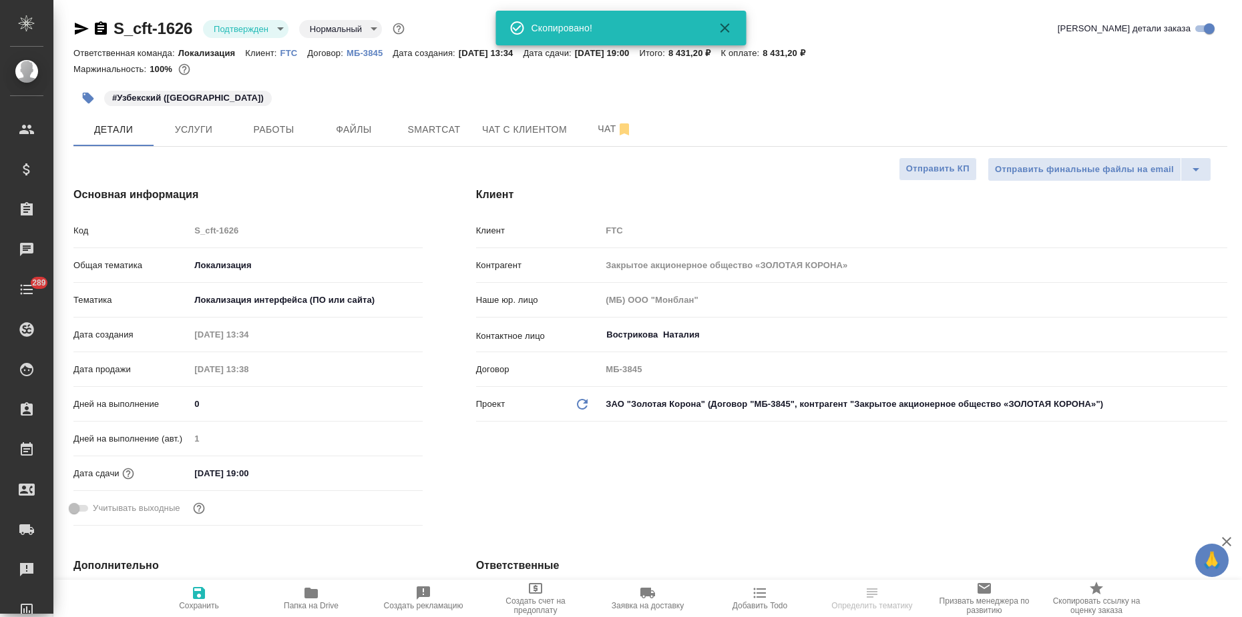
type textarea "x"
select select "RU"
type textarea "x"
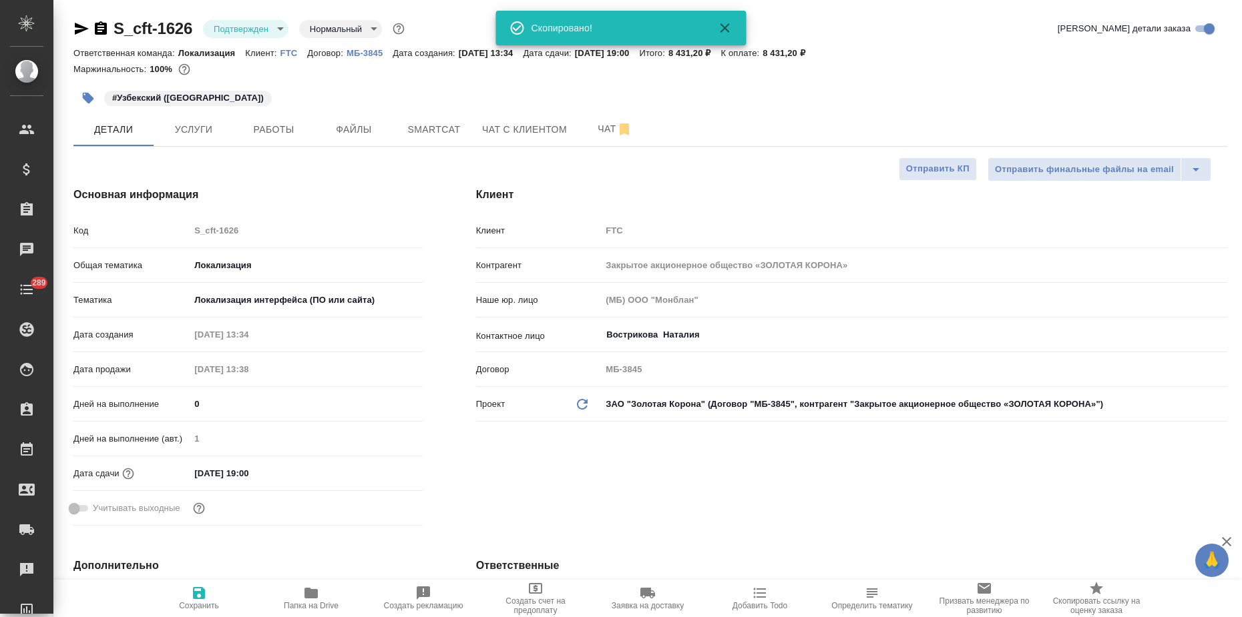
type textarea "x"
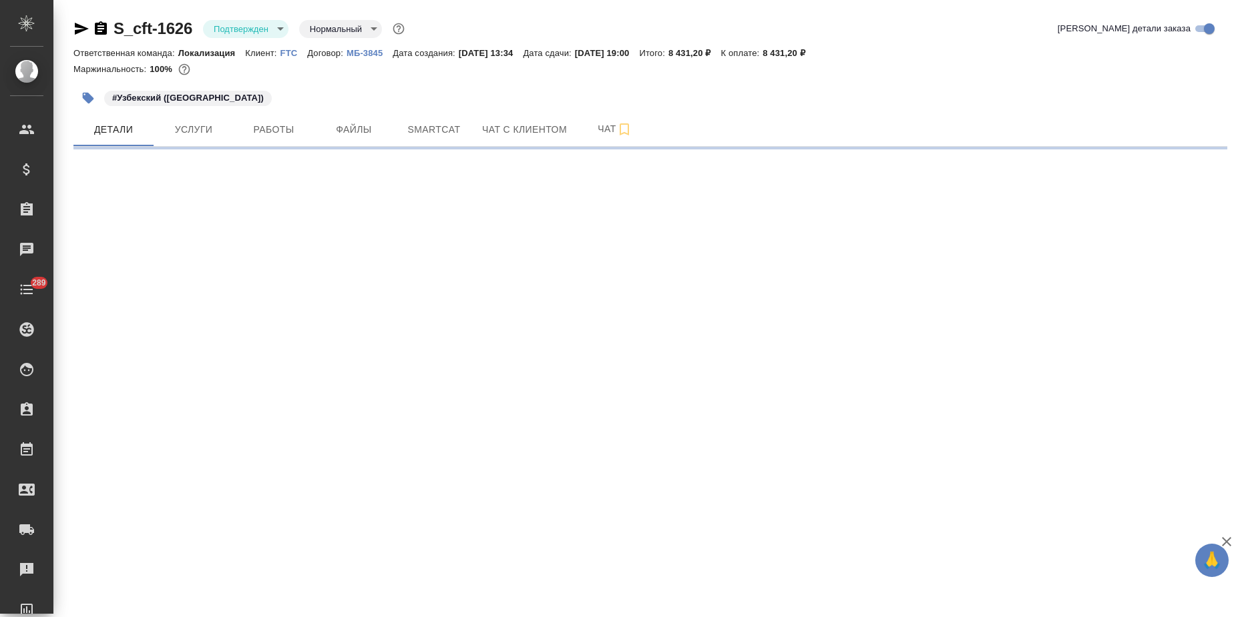
select select "RU"
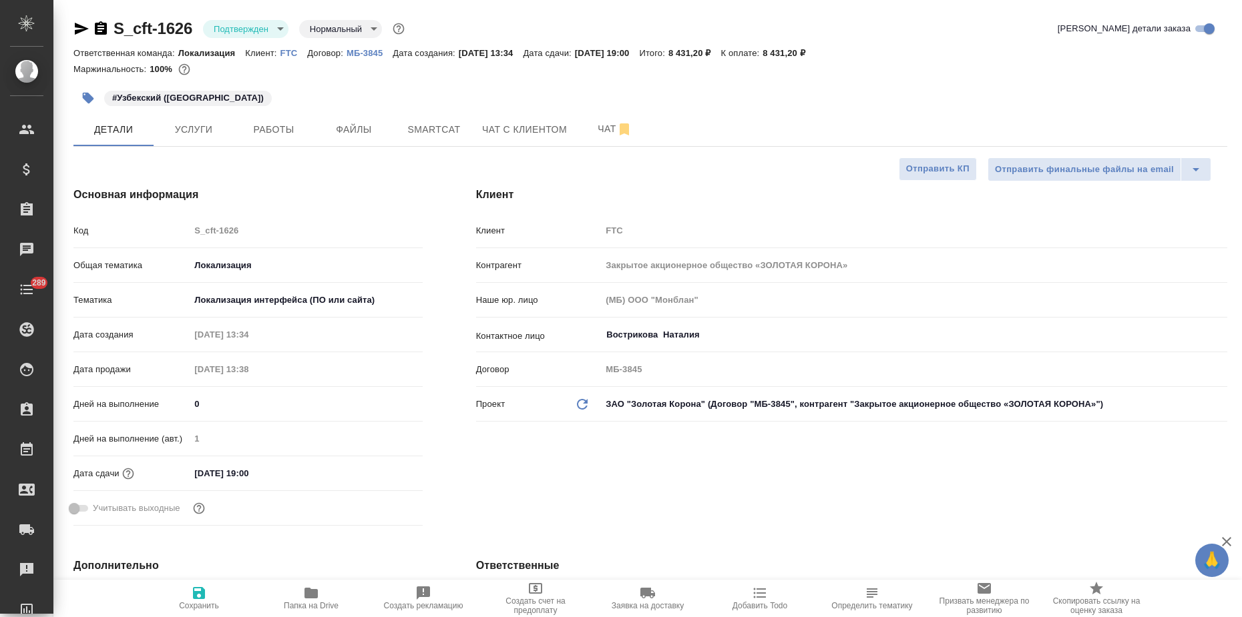
type textarea "x"
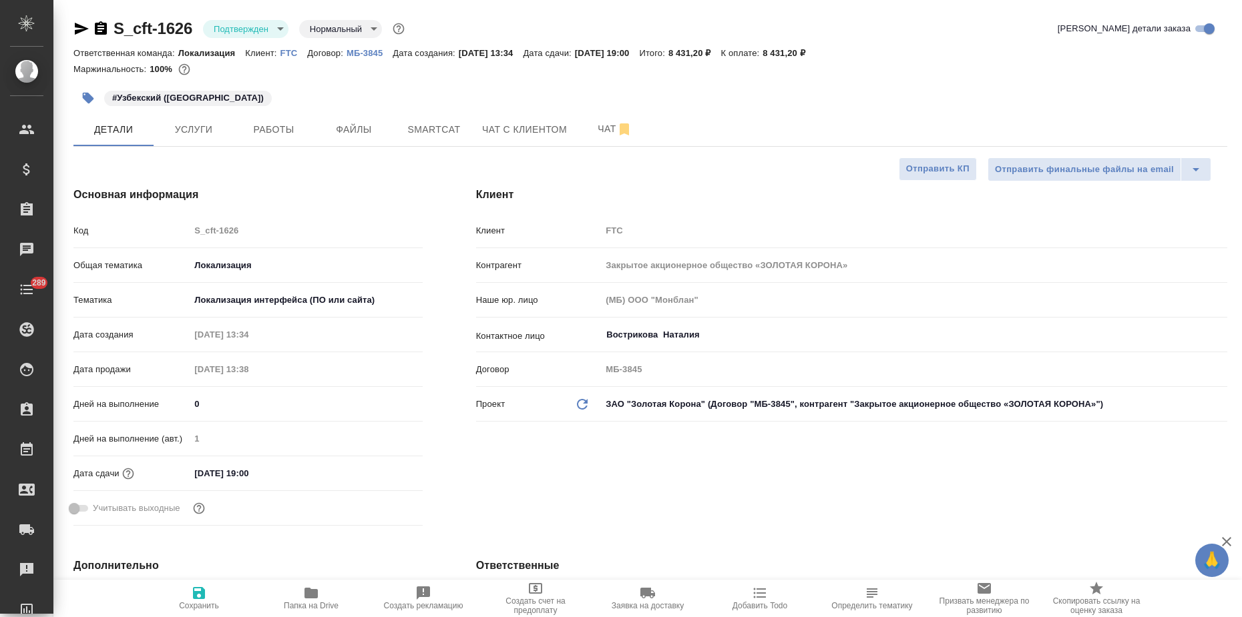
type textarea "x"
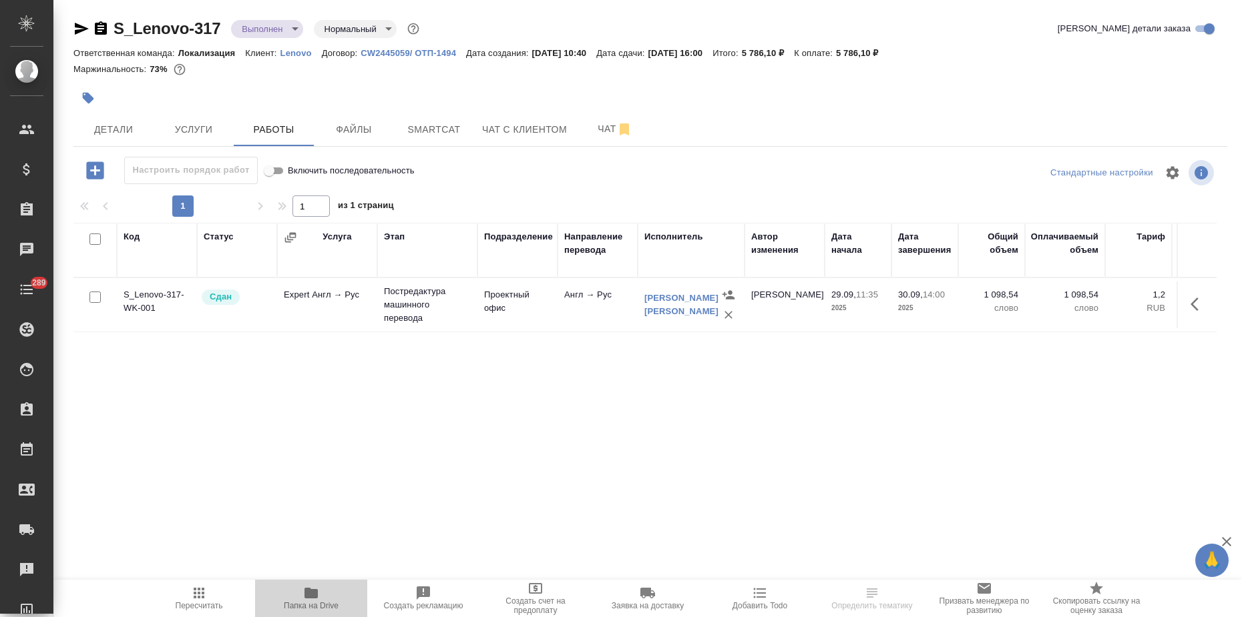
click at [315, 592] on icon "button" at bounding box center [310, 593] width 13 height 11
click at [297, 53] on p "Lenovo" at bounding box center [300, 53] width 41 height 10
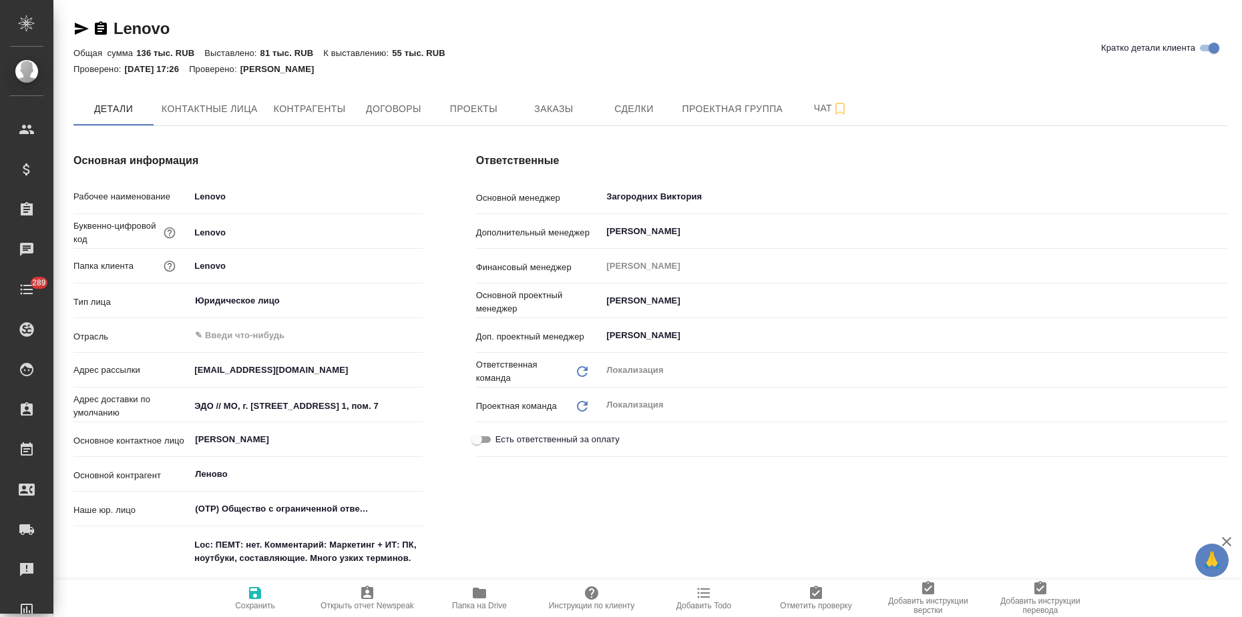
type textarea "x"
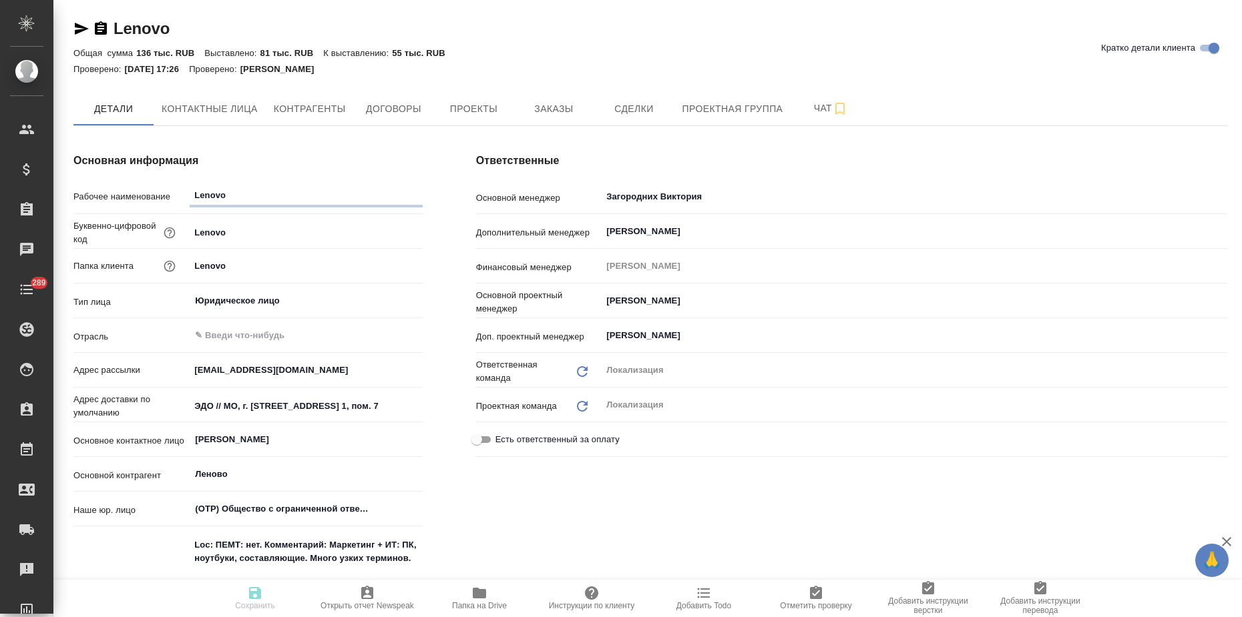
type textarea "x"
click at [573, 95] on button "Заказы" at bounding box center [553, 108] width 80 height 33
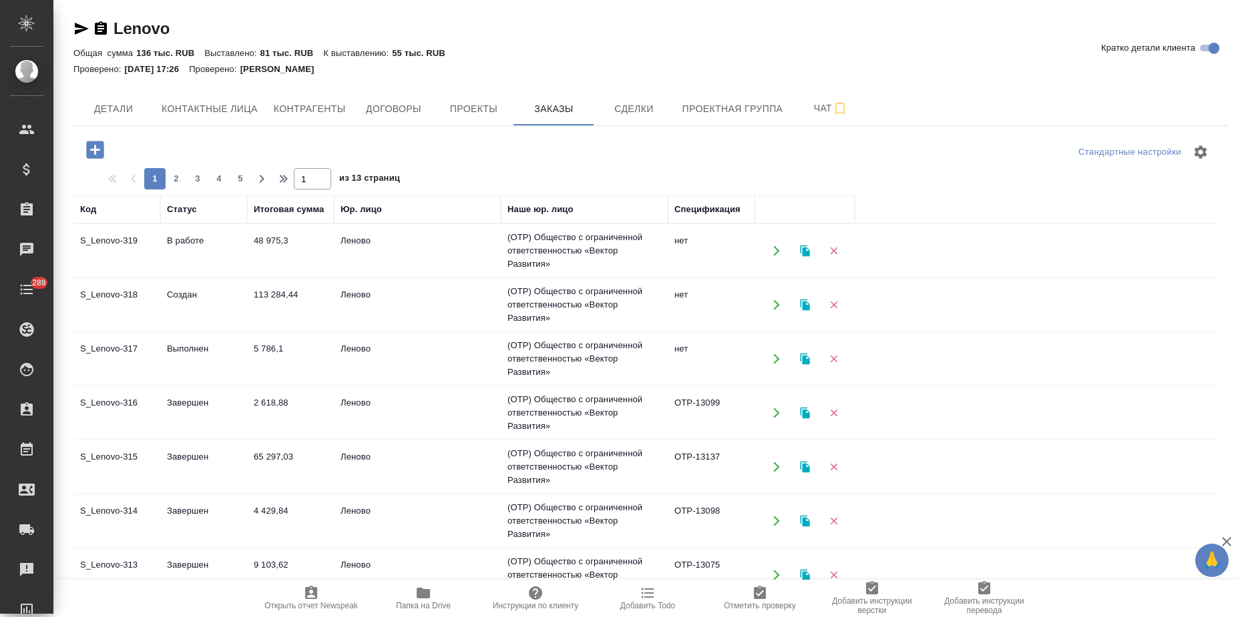
click at [193, 311] on td "Создан" at bounding box center [203, 305] width 87 height 47
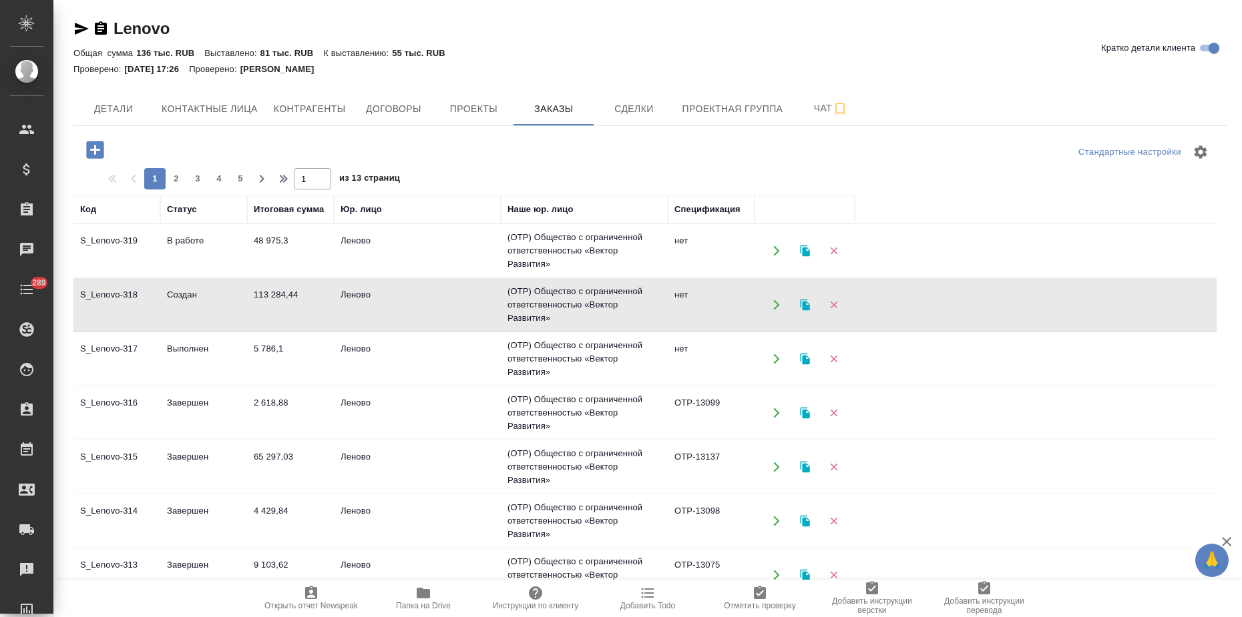
click at [193, 311] on td "Создан" at bounding box center [203, 305] width 87 height 47
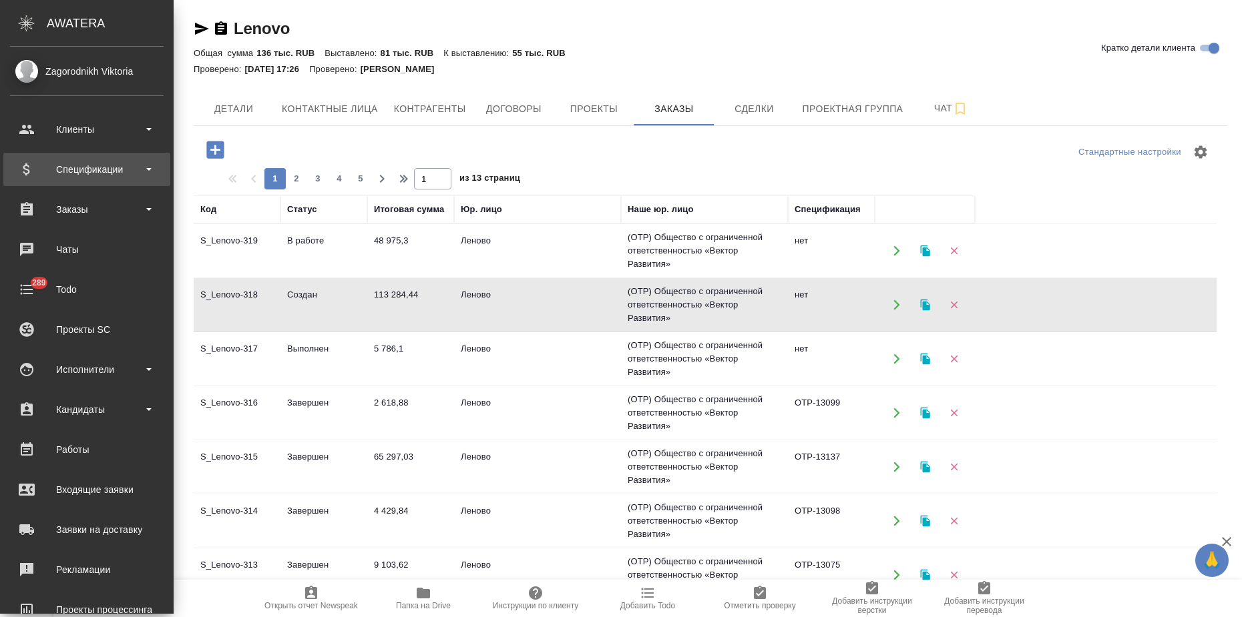
click at [31, 170] on div "Спецификации" at bounding box center [87, 170] width 154 height 20
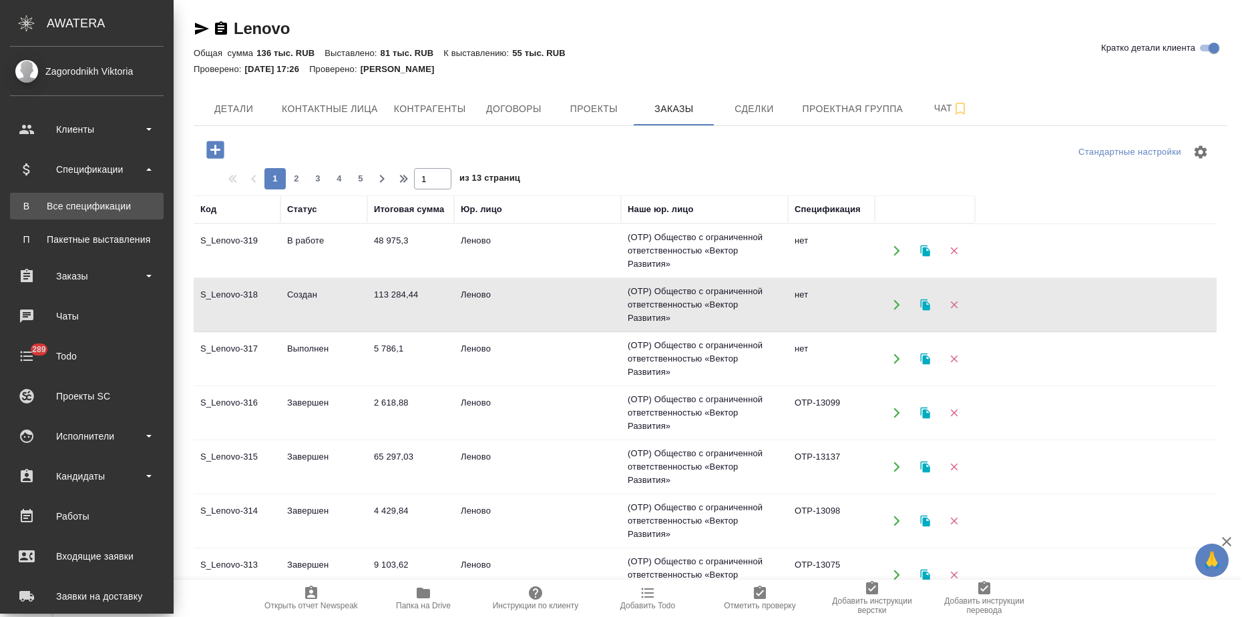
click at [54, 212] on div "Все спецификации" at bounding box center [87, 206] width 140 height 13
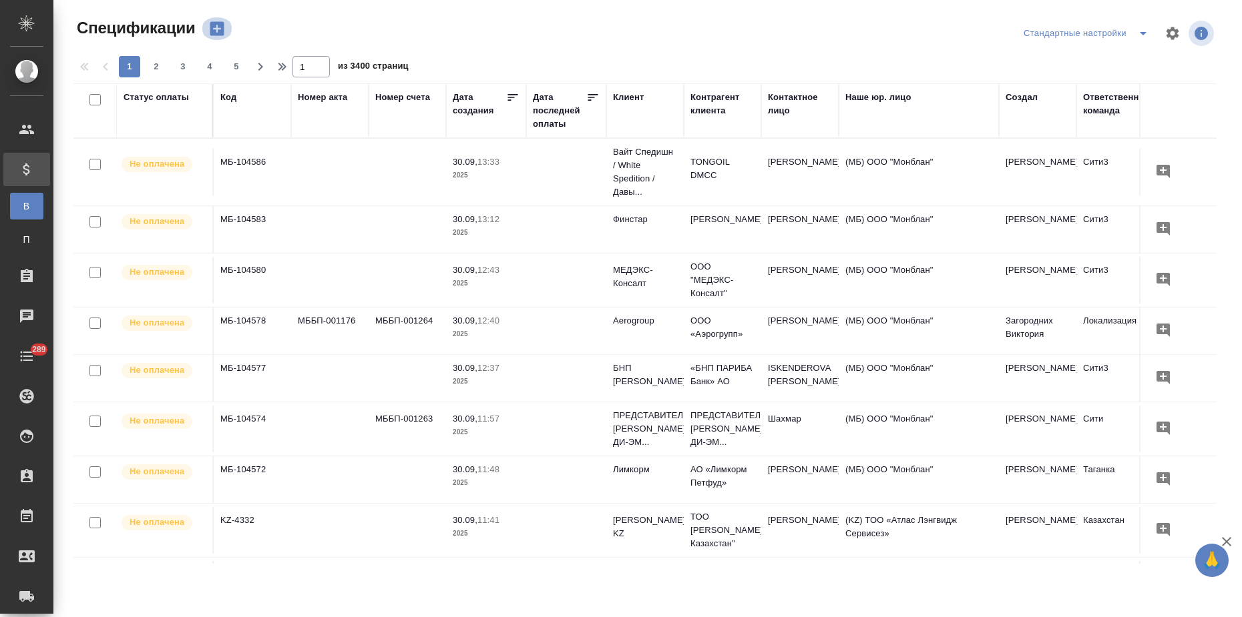
click at [217, 28] on icon "button" at bounding box center [217, 28] width 19 height 19
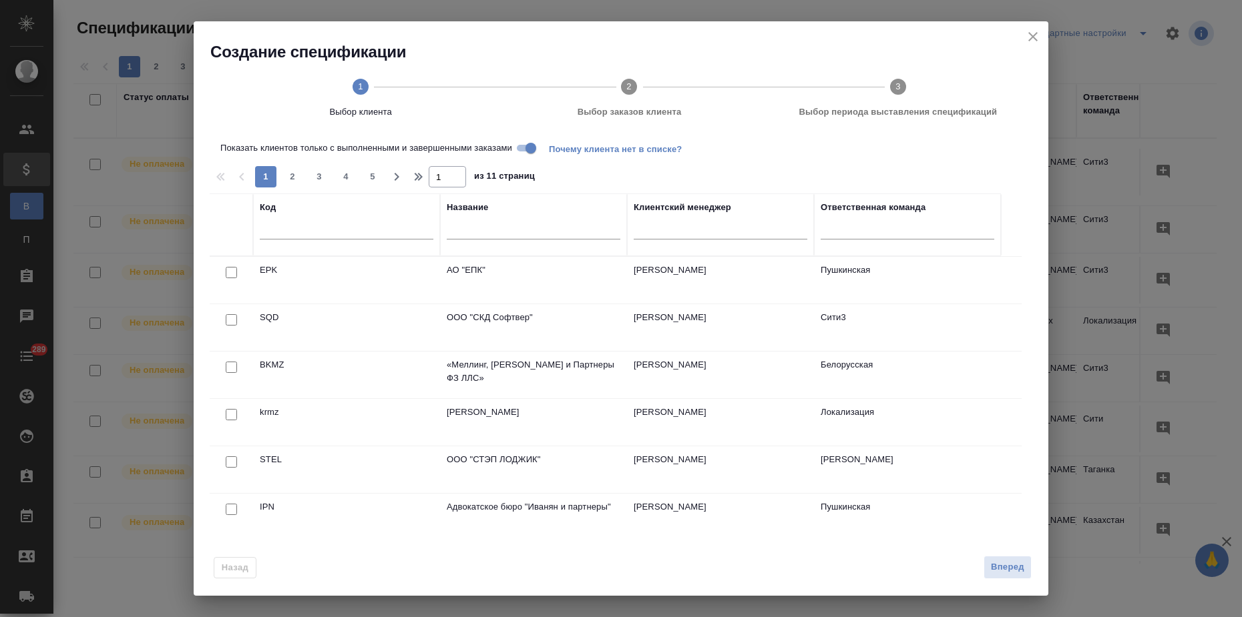
click at [489, 228] on input "text" at bounding box center [534, 231] width 174 height 17
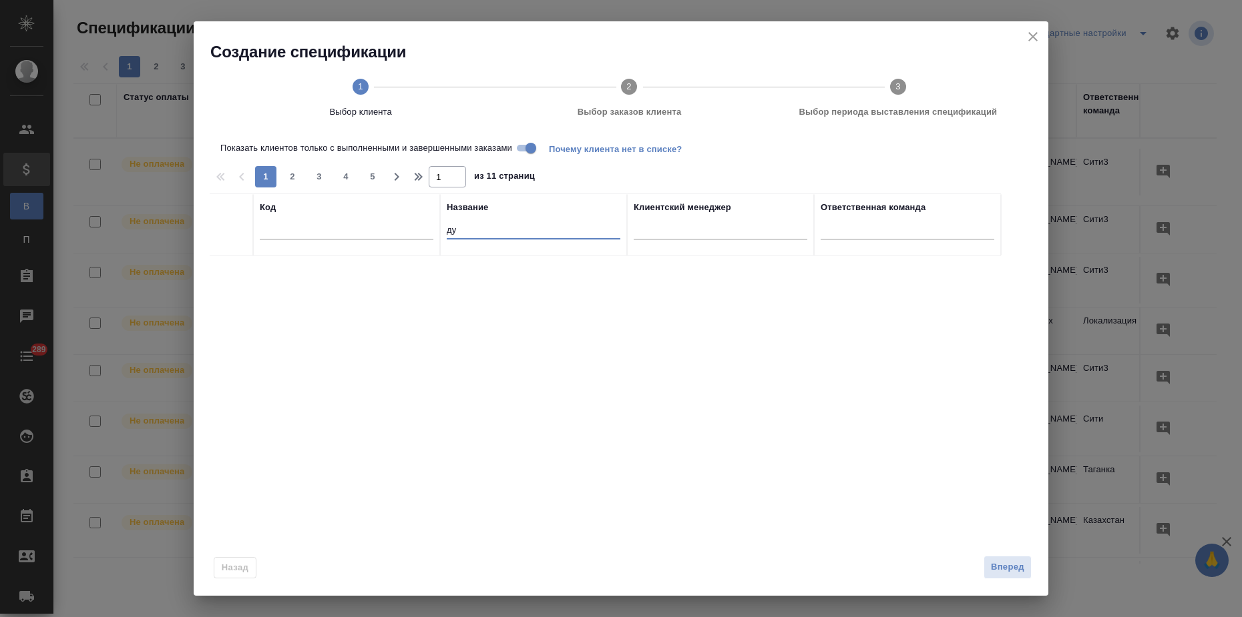
type input "д"
type input "leno"
click at [226, 320] on input "checkbox" at bounding box center [231, 319] width 11 height 11
checkbox input "true"
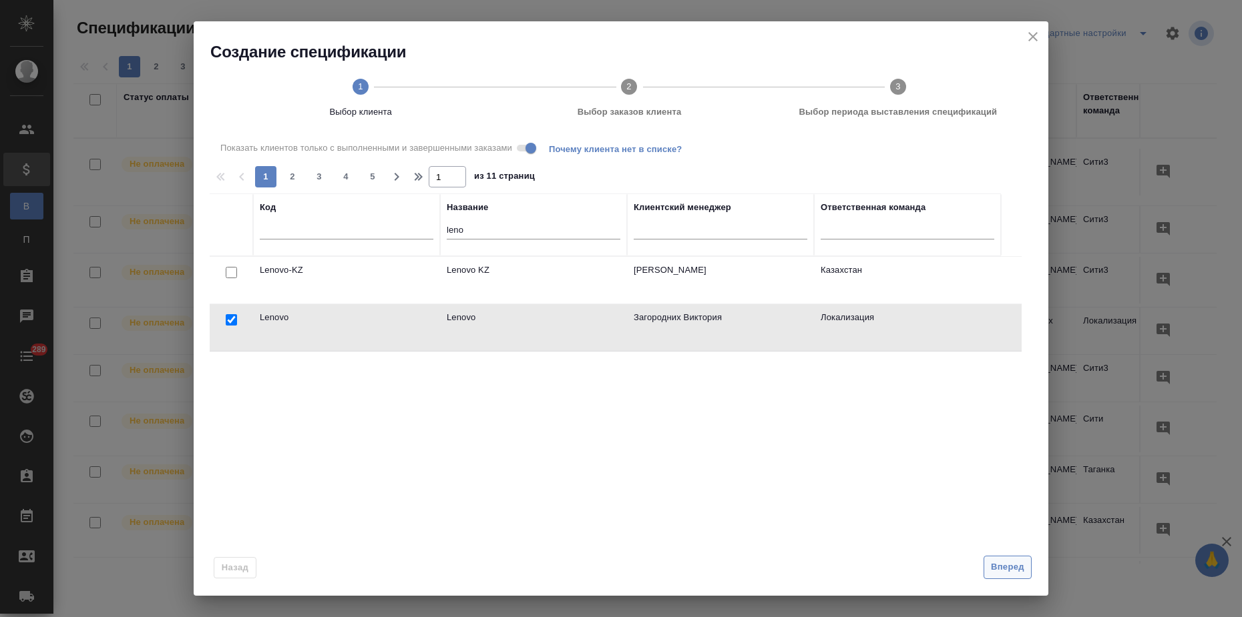
click at [1001, 567] on span "Вперед" at bounding box center [1007, 567] width 33 height 15
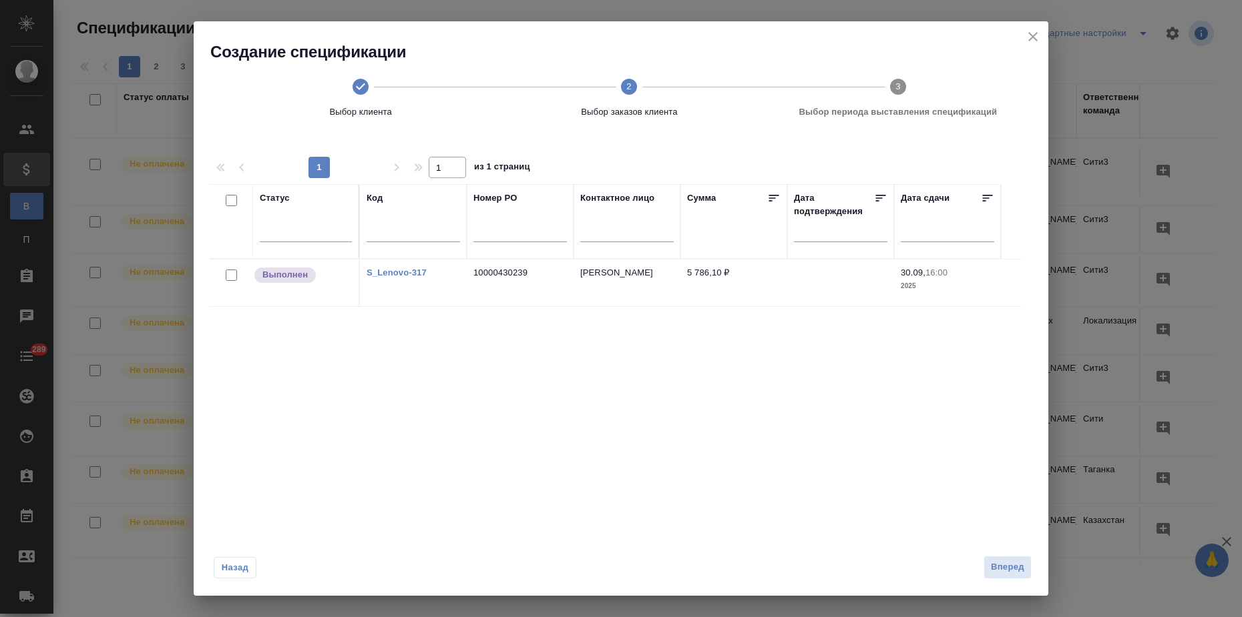
click at [230, 273] on input "checkbox" at bounding box center [231, 275] width 11 height 11
checkbox input "true"
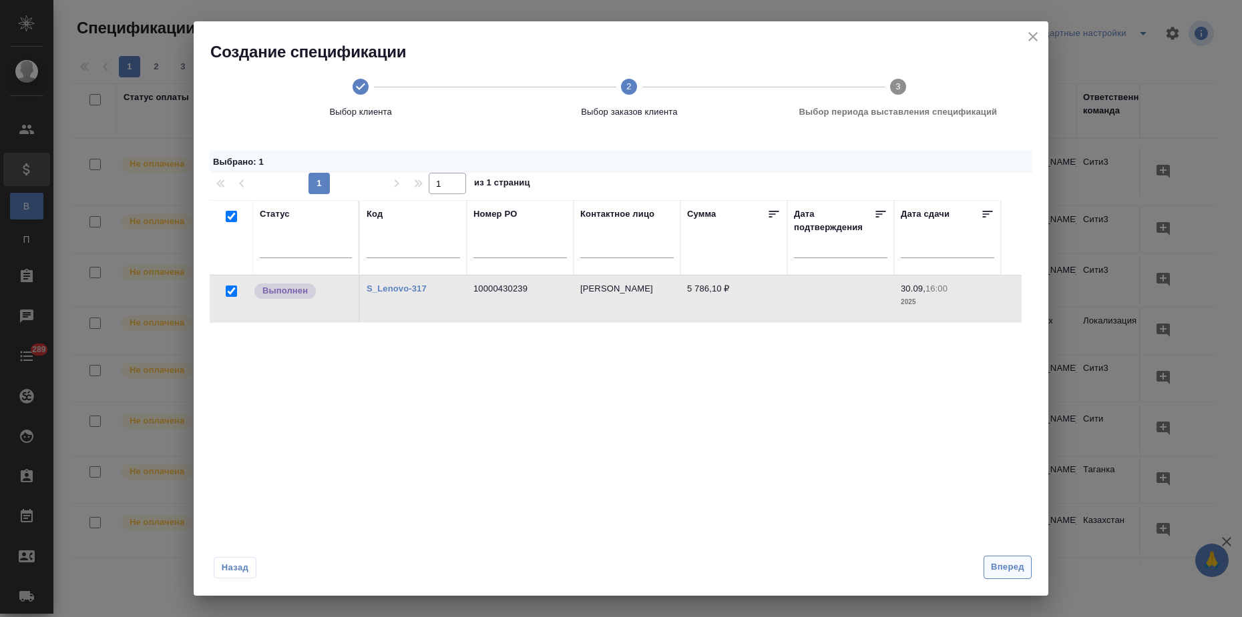
click at [992, 566] on span "Вперед" at bounding box center [1007, 567] width 33 height 15
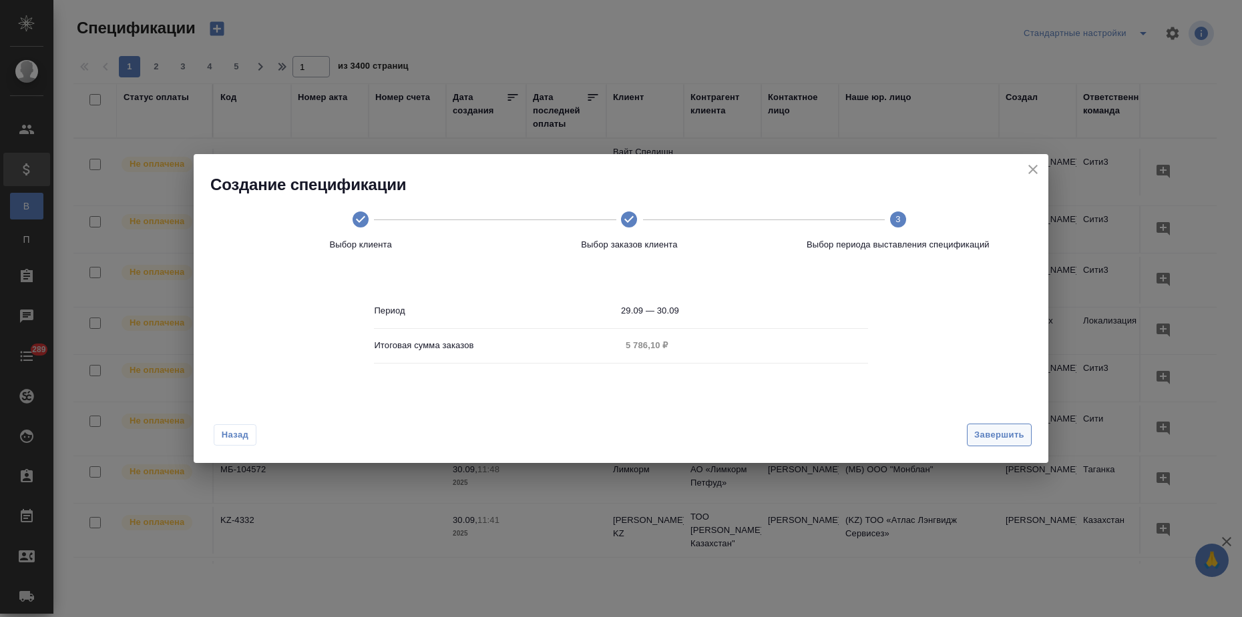
click at [989, 430] on span "Завершить" at bounding box center [999, 435] width 50 height 15
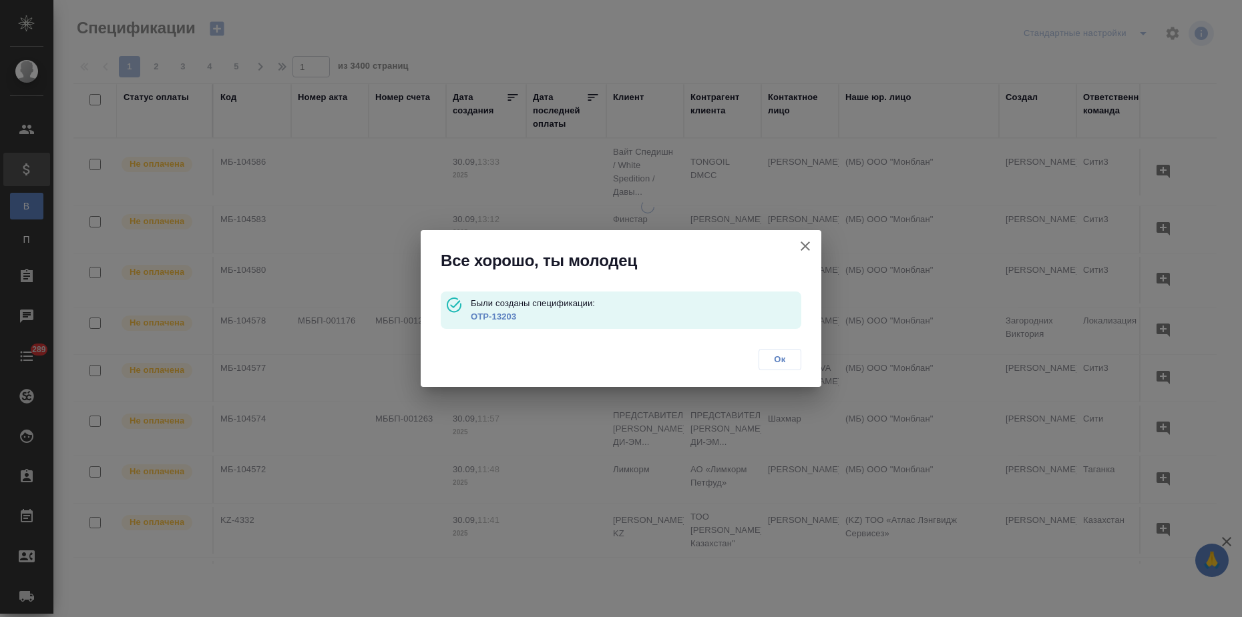
click at [497, 317] on link "OTP-13203" at bounding box center [493, 317] width 45 height 10
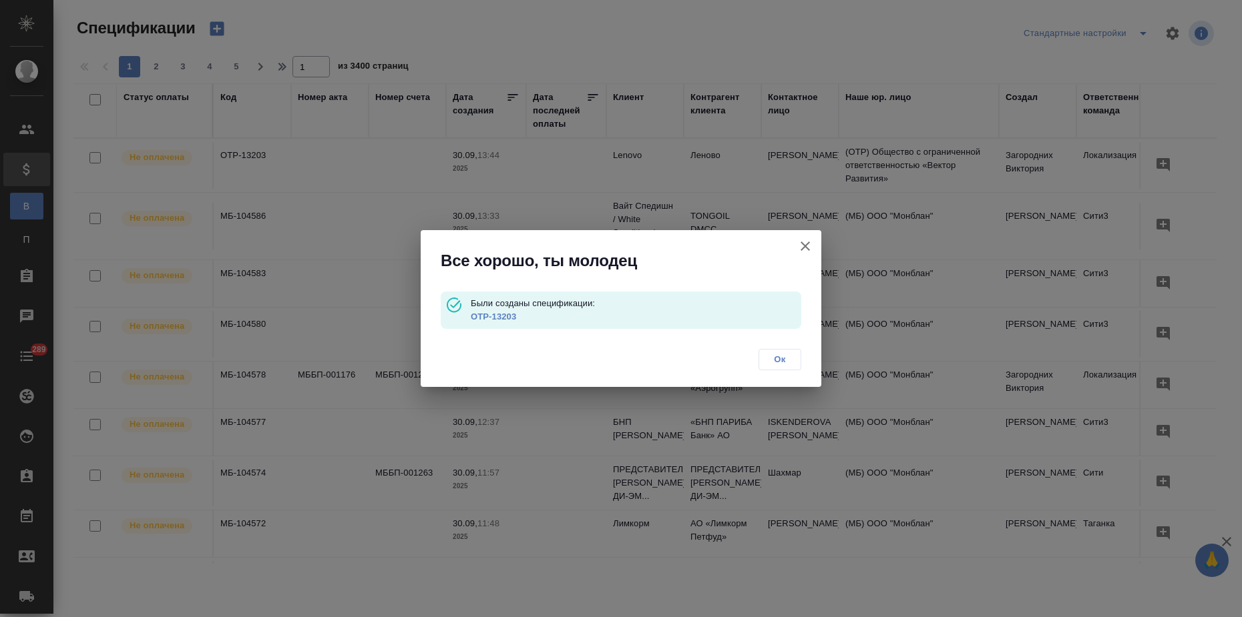
click at [780, 362] on span "Ок" at bounding box center [780, 359] width 28 height 13
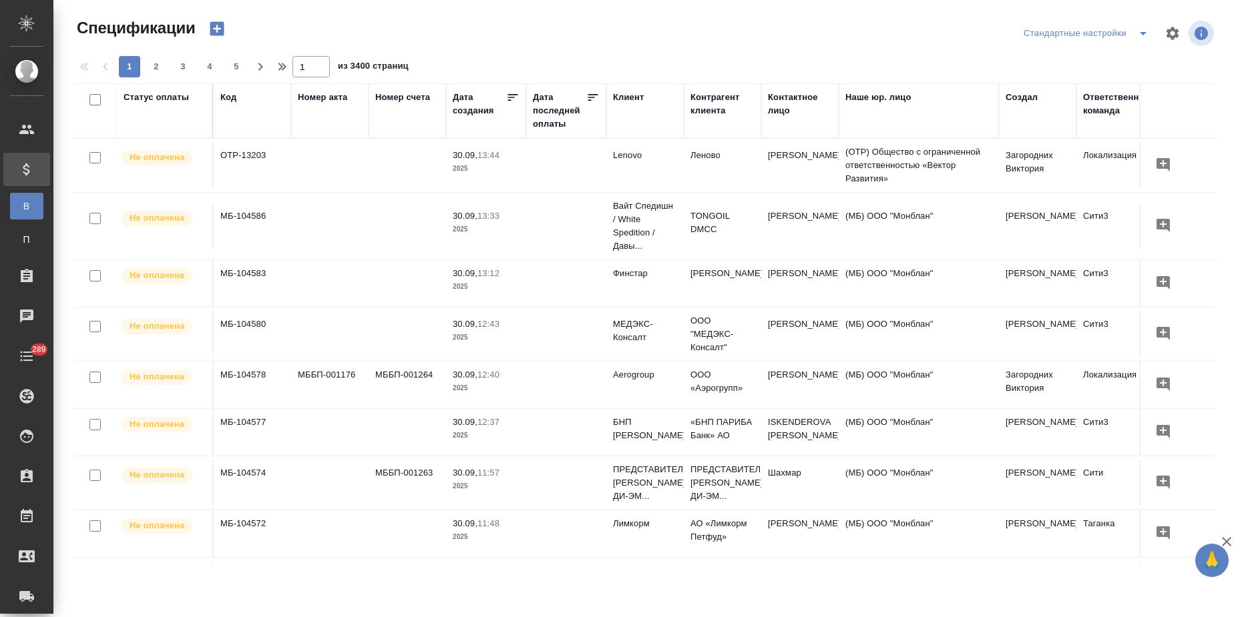
click at [212, 25] on icon "button" at bounding box center [217, 29] width 14 height 14
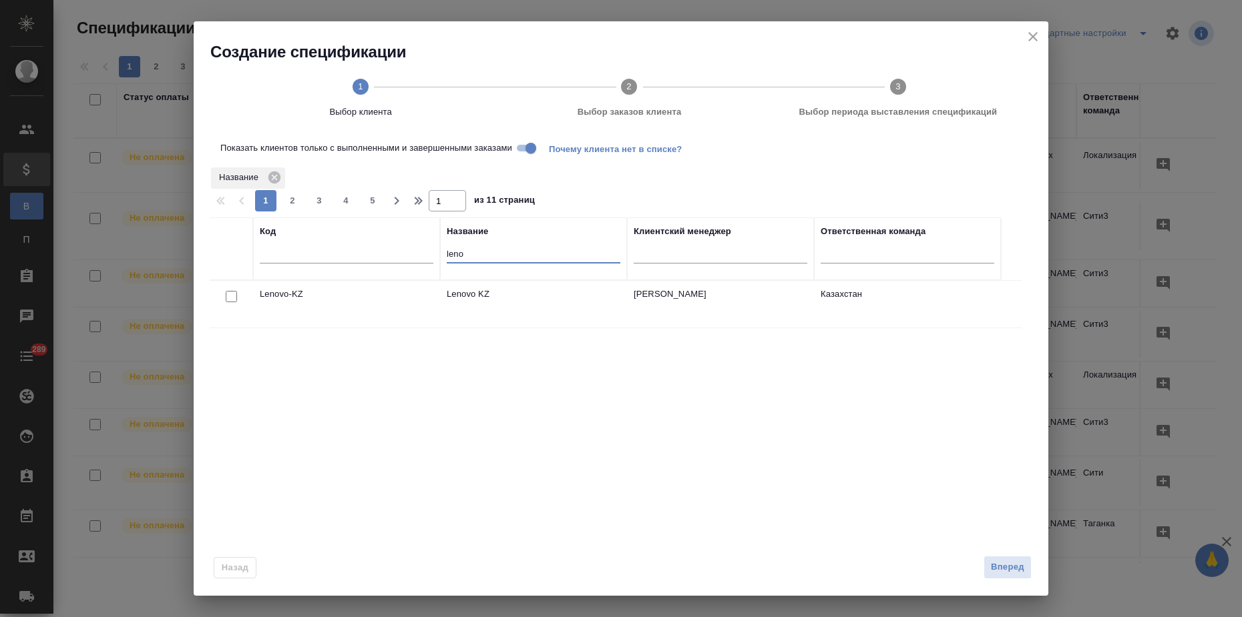
drag, startPoint x: 453, startPoint y: 254, endPoint x: 393, endPoint y: 254, distance: 59.4
click at [393, 254] on tr "Код Название leno Клиентский менеджер Ответственная команда" at bounding box center [605, 249] width 791 height 63
type input "гамма"
click at [385, 296] on td "GAMMA" at bounding box center [346, 304] width 187 height 47
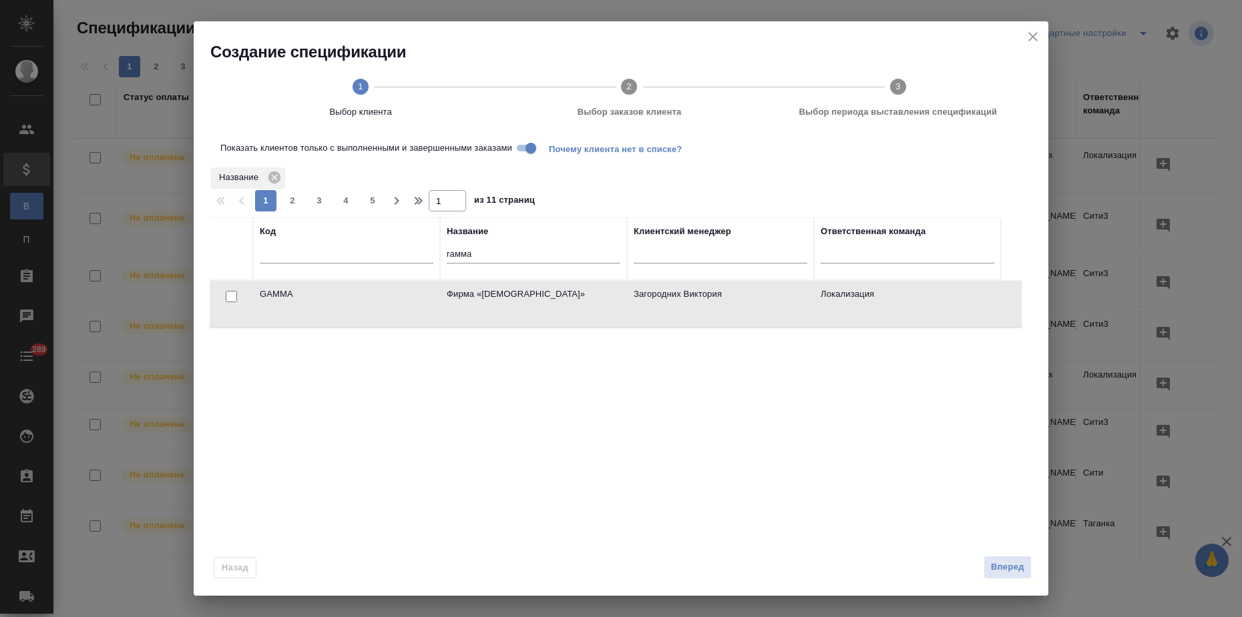
click at [385, 296] on td "GAMMA" at bounding box center [346, 304] width 187 height 47
click at [229, 295] on input "checkbox" at bounding box center [231, 296] width 11 height 11
checkbox input "true"
click at [1001, 560] on span "Вперед" at bounding box center [1007, 567] width 33 height 15
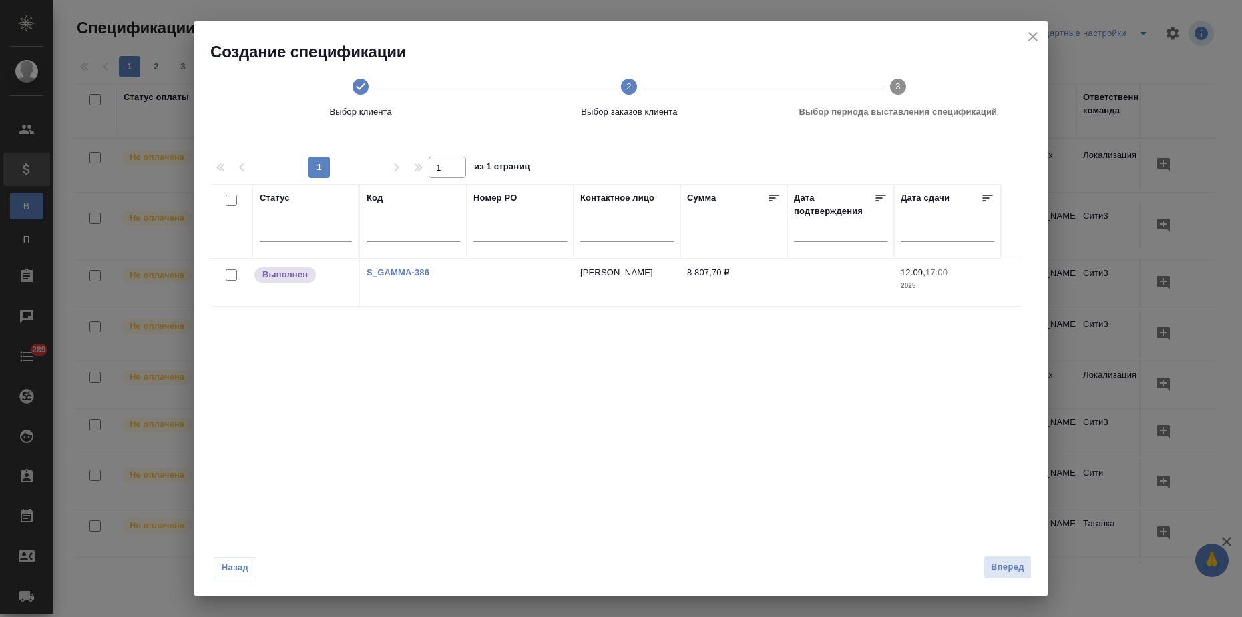
click at [390, 269] on link "S_GAMMA-386" at bounding box center [397, 273] width 63 height 10
click at [232, 279] on input "checkbox" at bounding box center [231, 275] width 11 height 11
checkbox input "true"
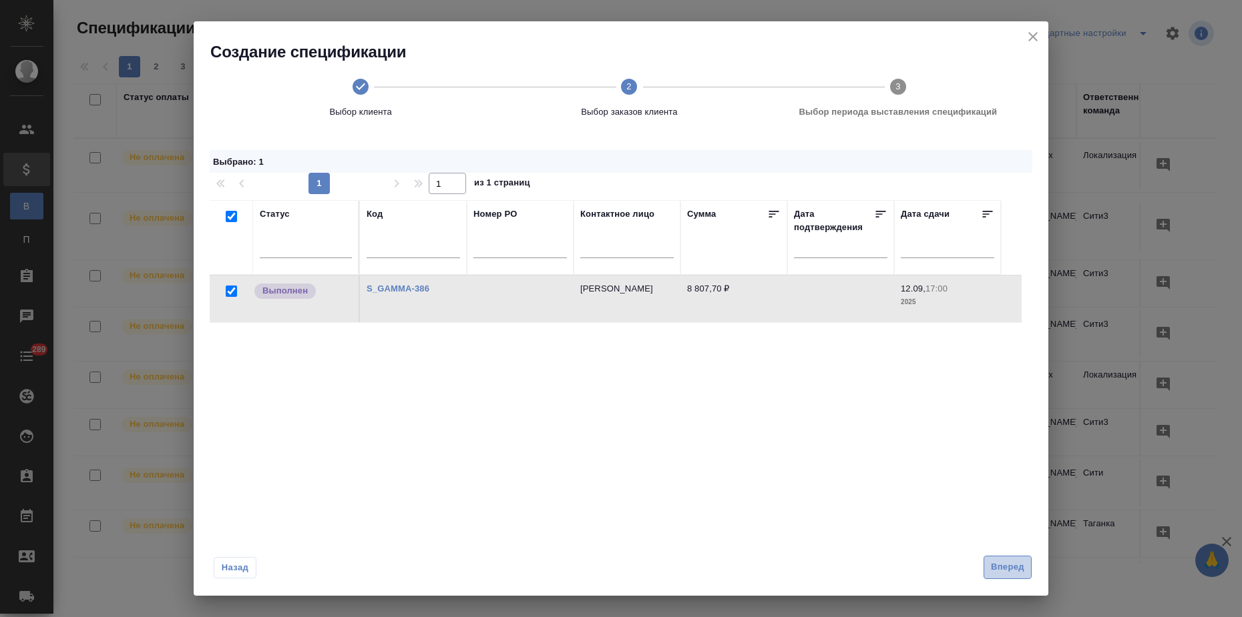
click at [995, 572] on span "Вперед" at bounding box center [1007, 567] width 33 height 15
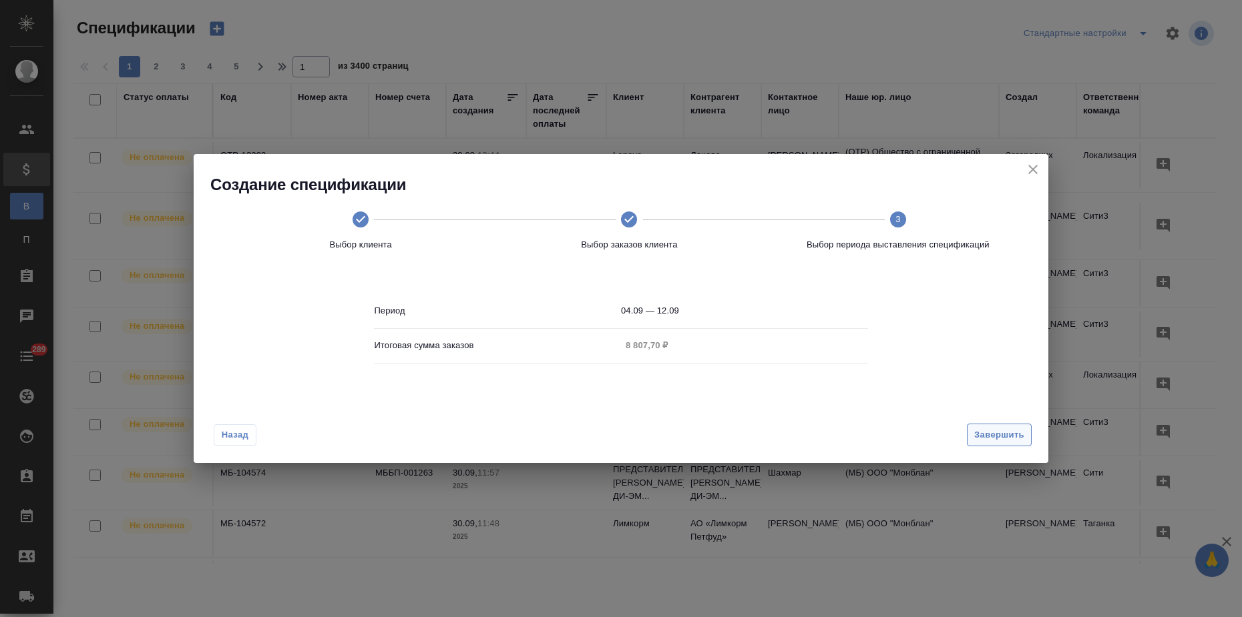
click at [995, 441] on span "Завершить" at bounding box center [999, 435] width 50 height 15
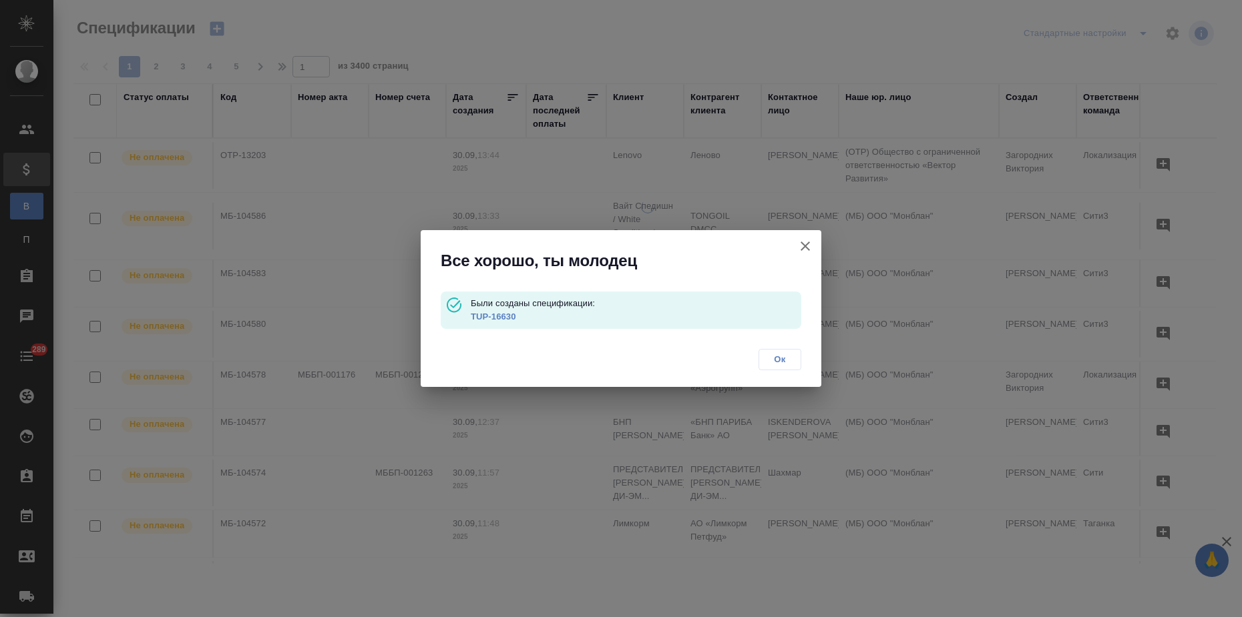
click at [493, 314] on link "TUP-16630" at bounding box center [493, 317] width 45 height 10
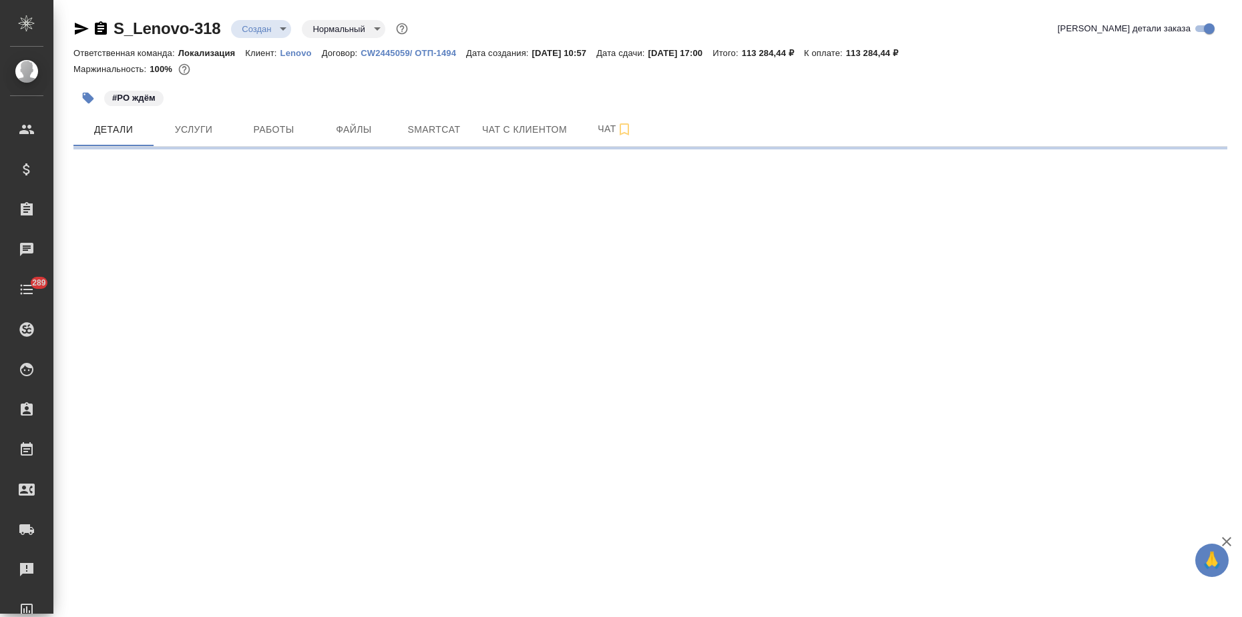
select select "RU"
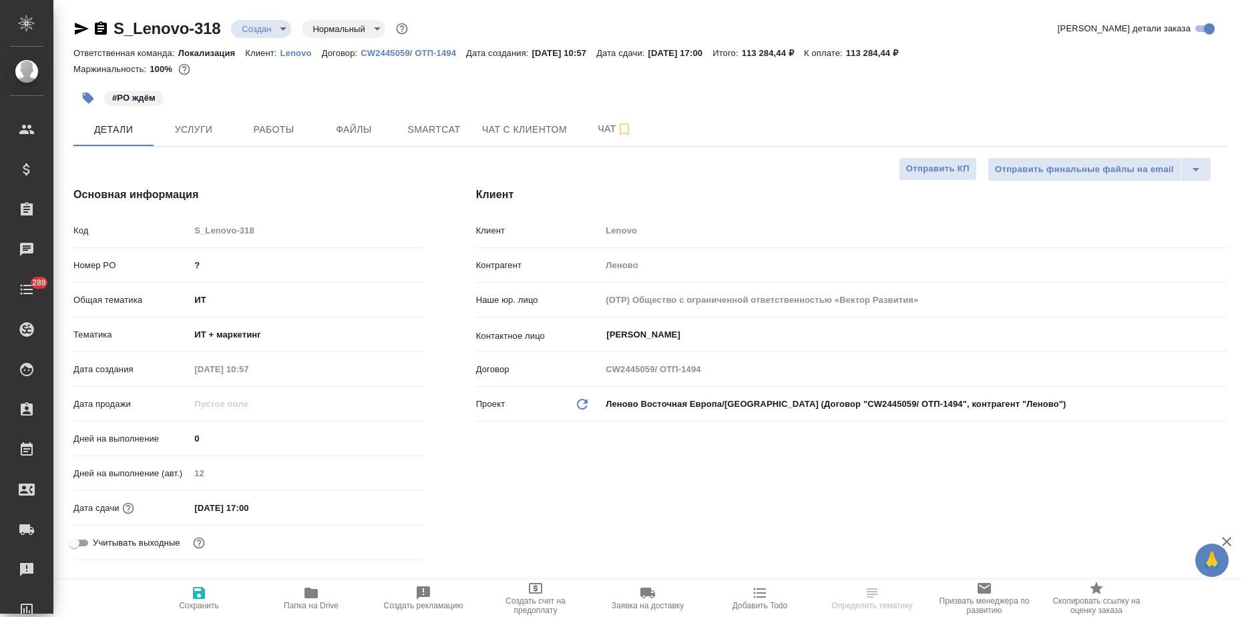
type textarea "x"
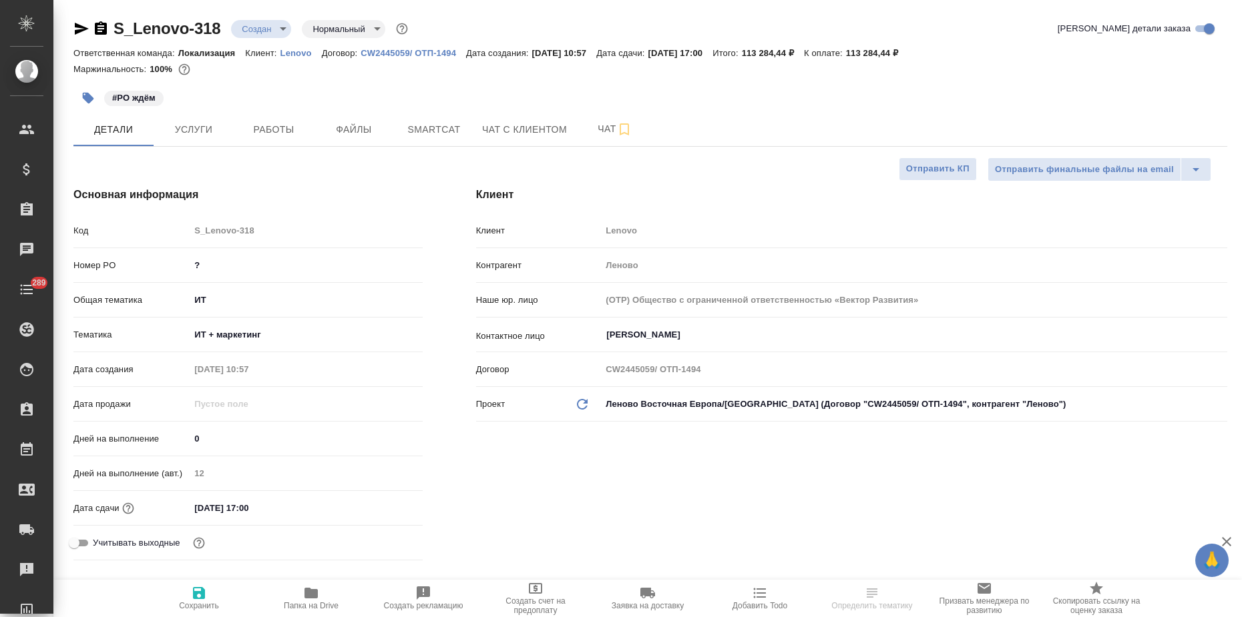
type textarea "x"
drag, startPoint x: 113, startPoint y: 22, endPoint x: 248, endPoint y: 53, distance: 138.3
click at [224, 24] on div "S_Lenovo-318 Создан new Нормальный normal" at bounding box center [241, 28] width 337 height 21
copy link "S_Lenovo-318"
type textarea "x"
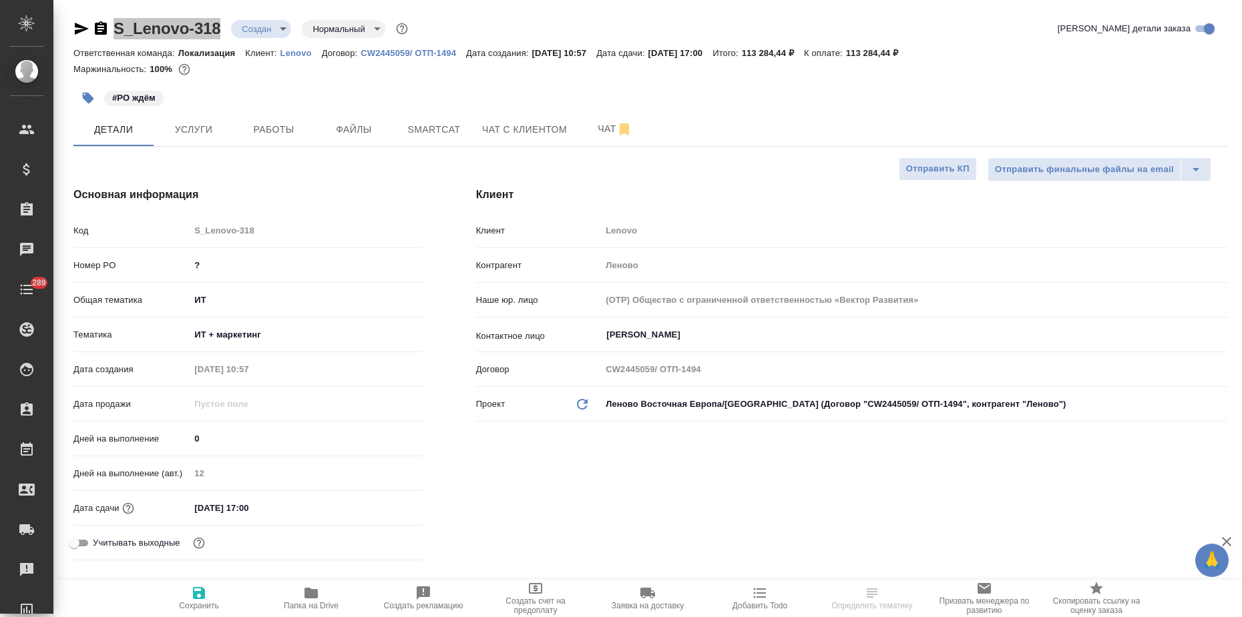
type textarea "x"
select select "RU"
type textarea "x"
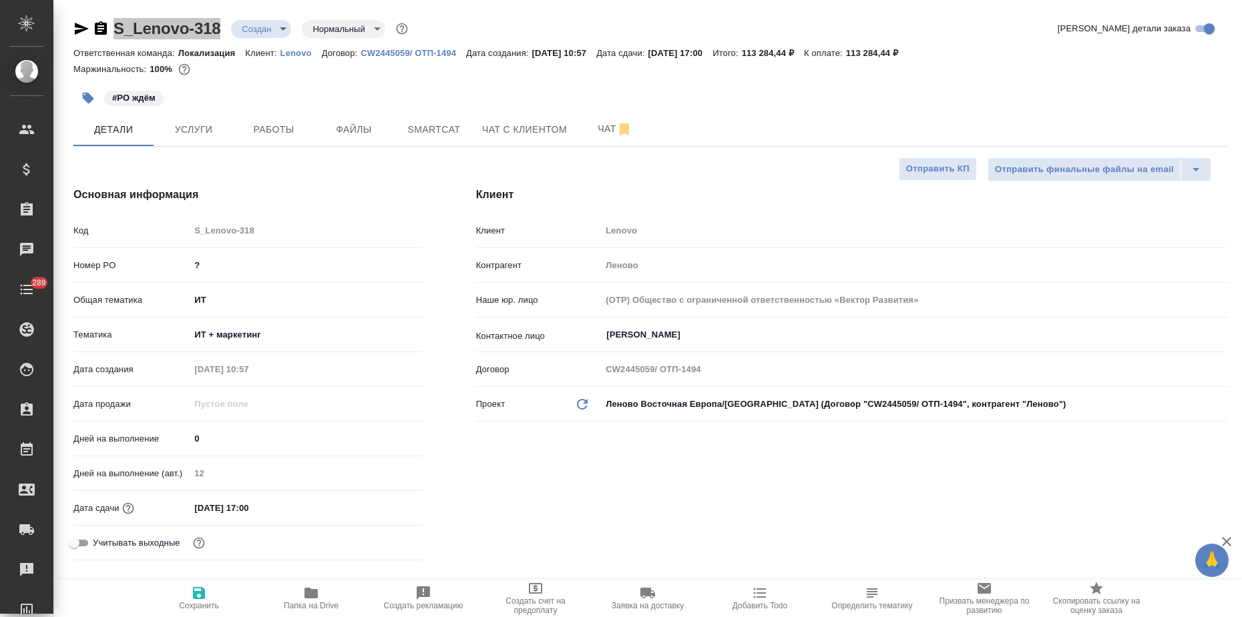
type textarea "x"
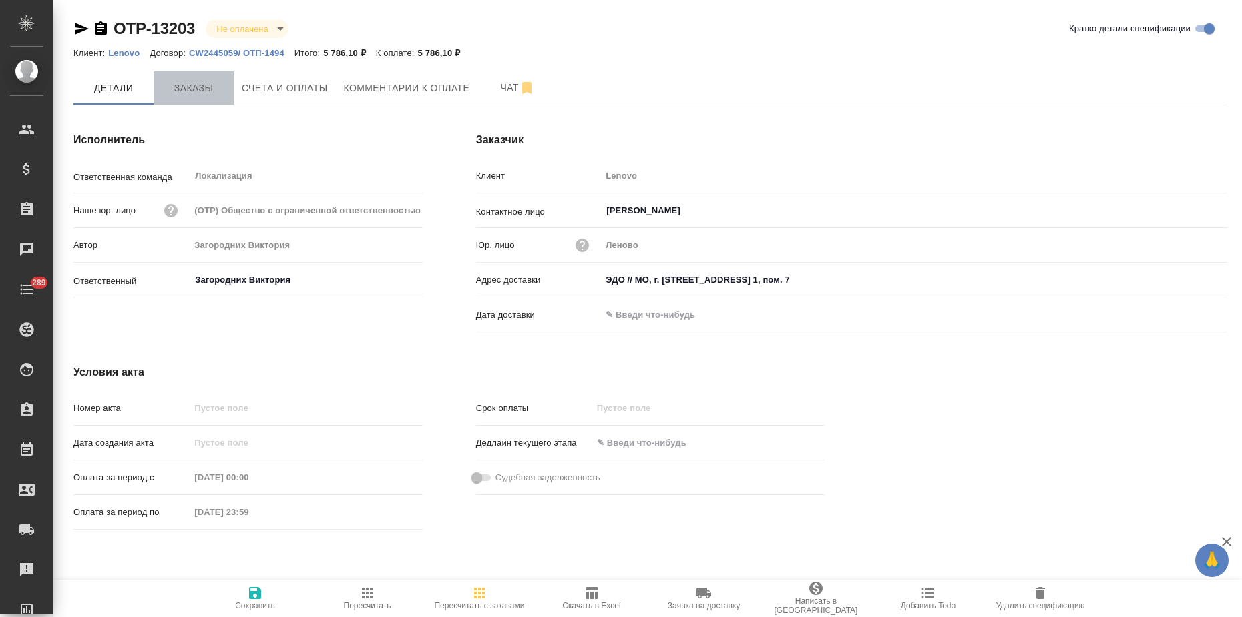
click at [196, 87] on span "Заказы" at bounding box center [194, 88] width 64 height 17
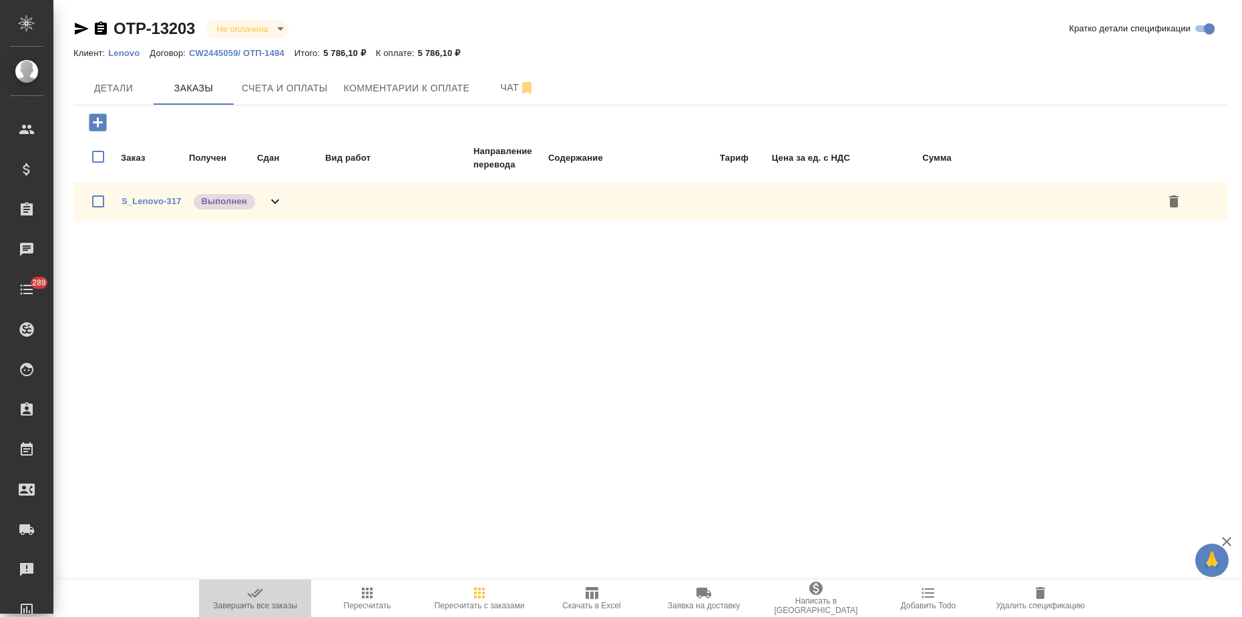
click at [246, 592] on span "Завершить все заказы" at bounding box center [255, 597] width 96 height 25
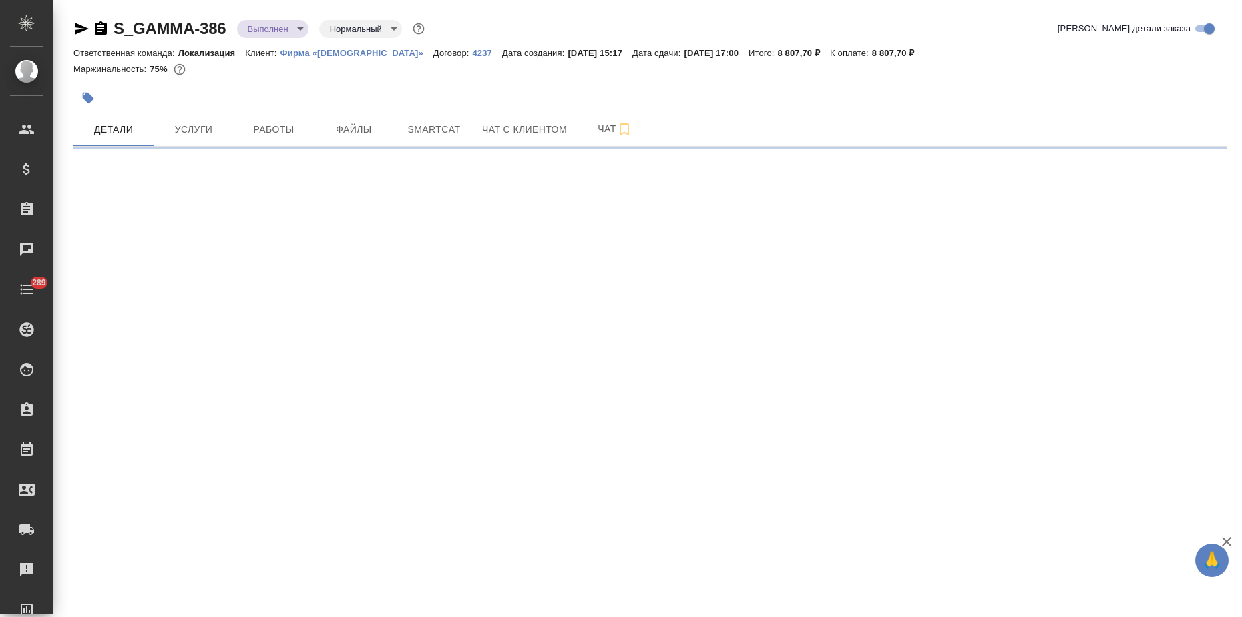
select select "RU"
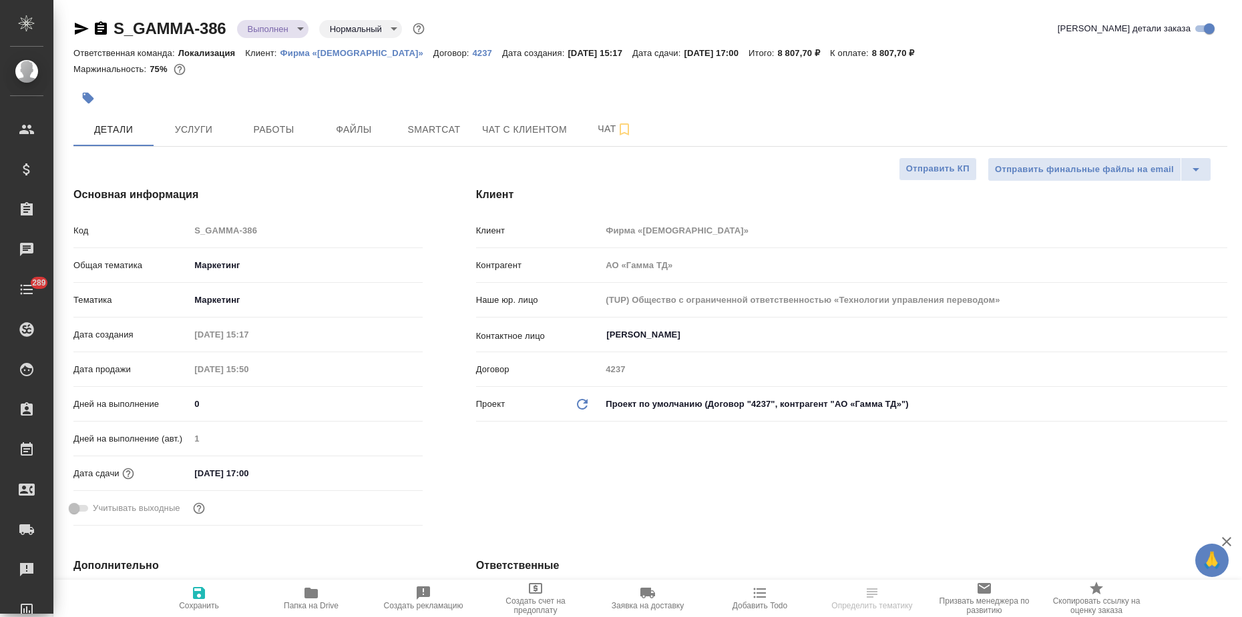
type textarea "x"
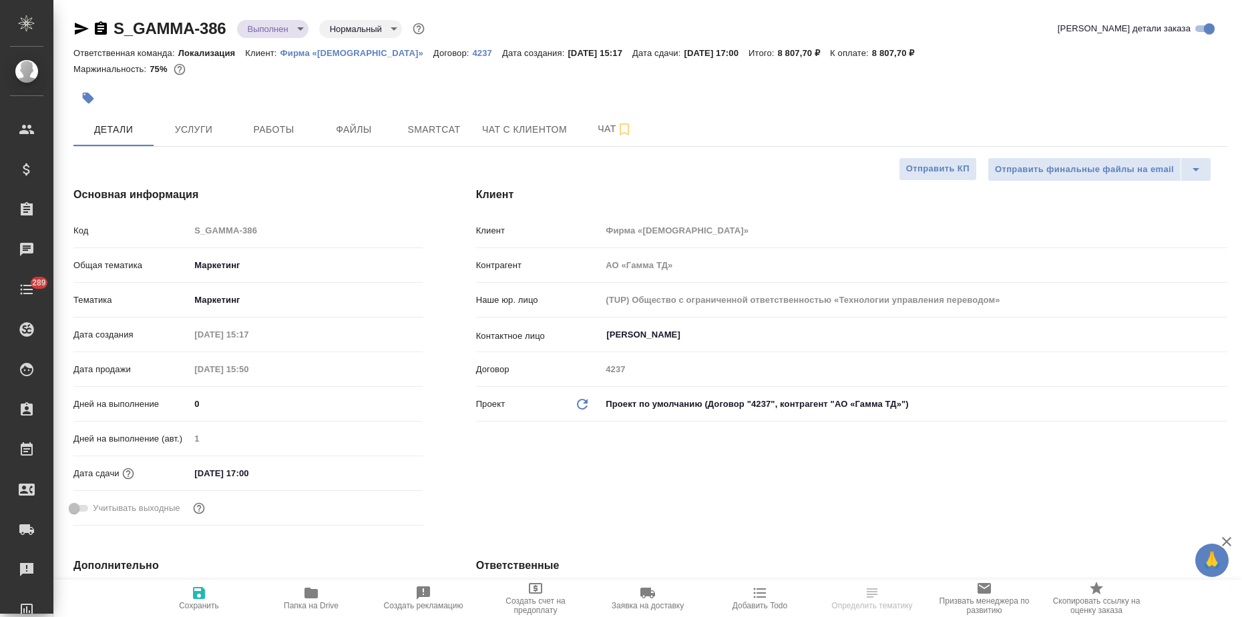
type textarea "x"
click at [194, 116] on button "Услуги" at bounding box center [194, 129] width 80 height 33
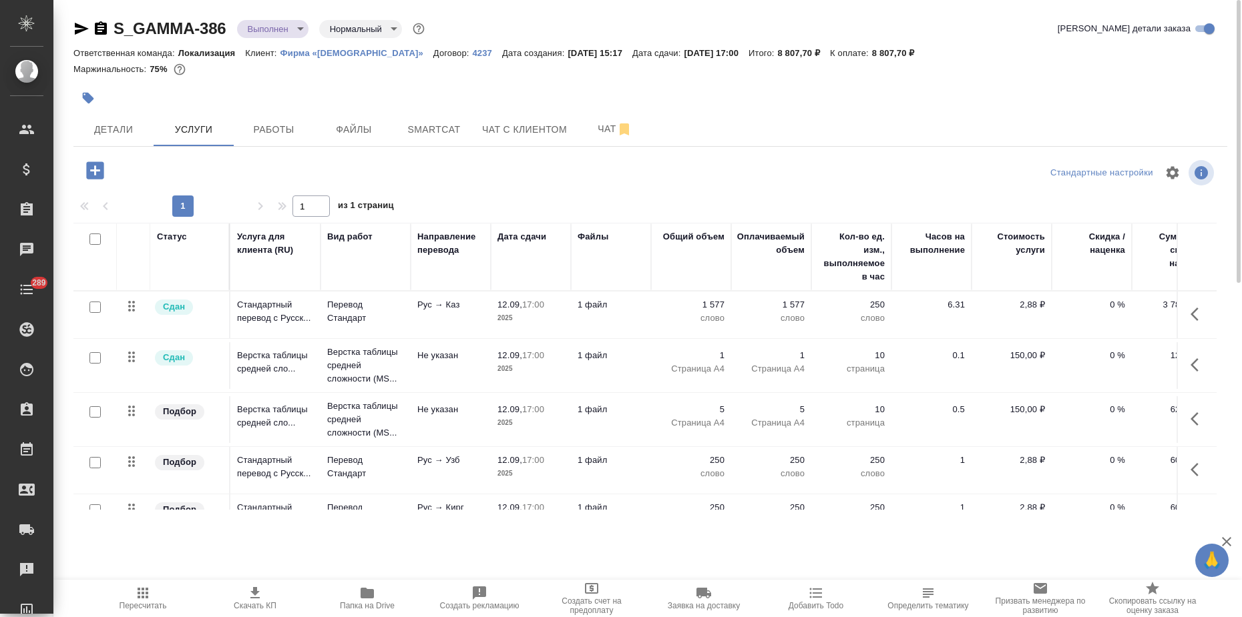
click at [135, 309] on icon at bounding box center [131, 306] width 16 height 16
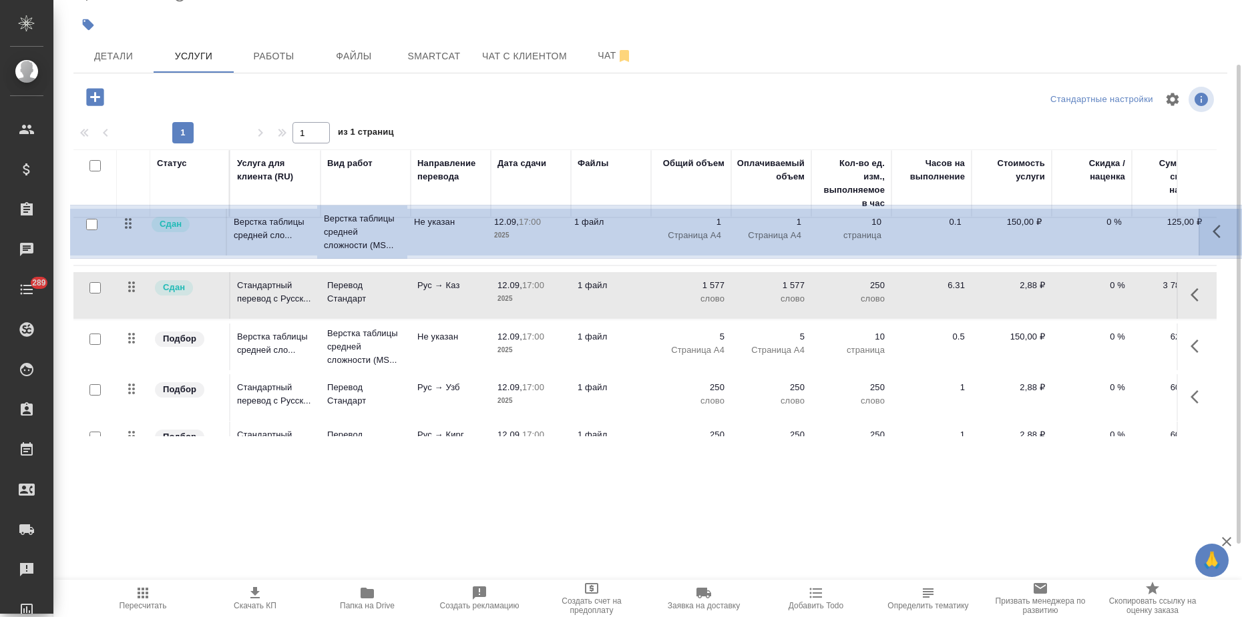
drag, startPoint x: 131, startPoint y: 288, endPoint x: 128, endPoint y: 221, distance: 67.5
click at [128, 221] on table "Статус Услуга для клиента (RU) Вид работ Направление перевода Дата сдачи Файлы …" at bounding box center [702, 408] width 1258 height 516
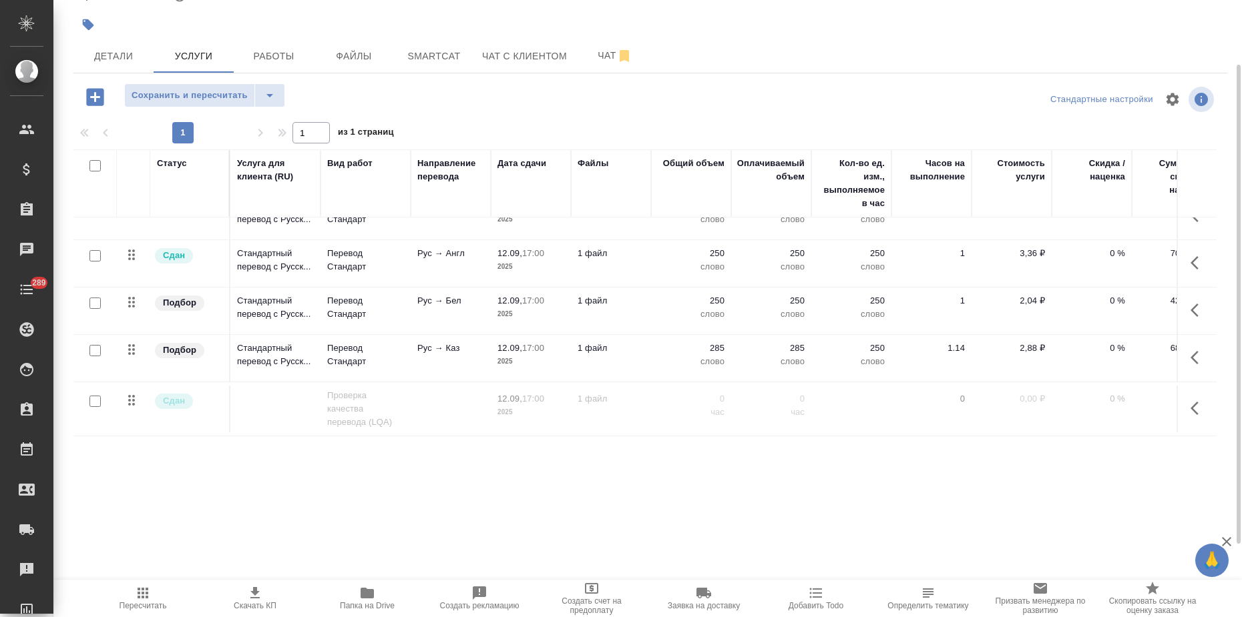
scroll to position [241, 0]
click at [150, 93] on span "Сохранить и пересчитать" at bounding box center [189, 95] width 116 height 15
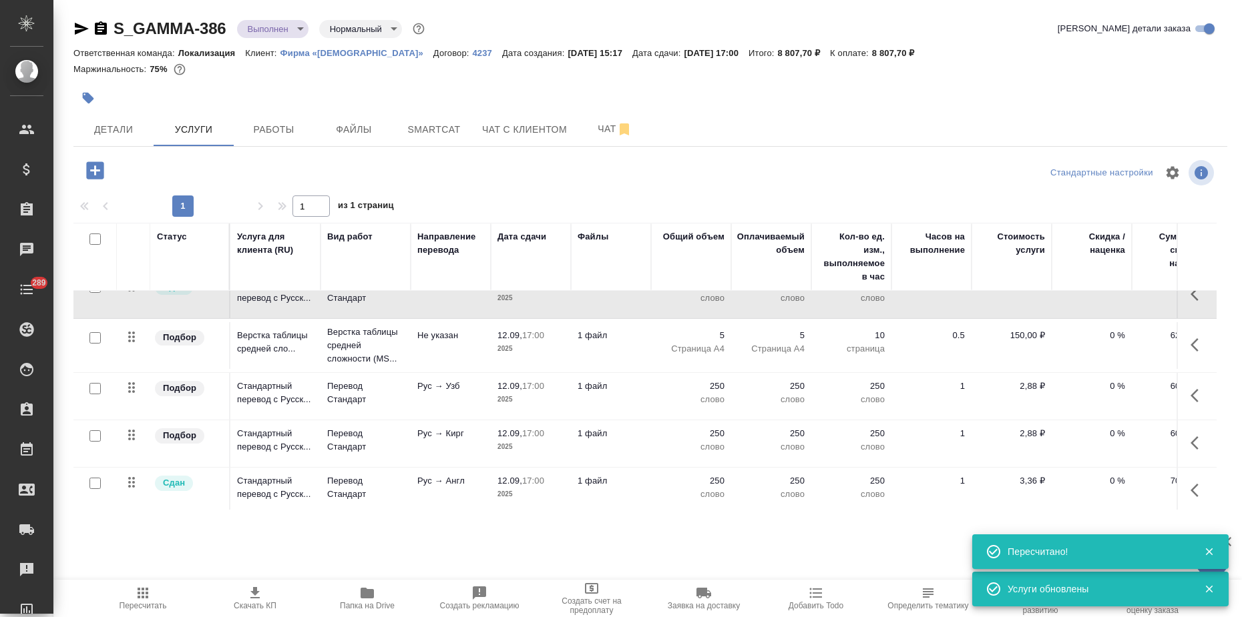
scroll to position [0, 0]
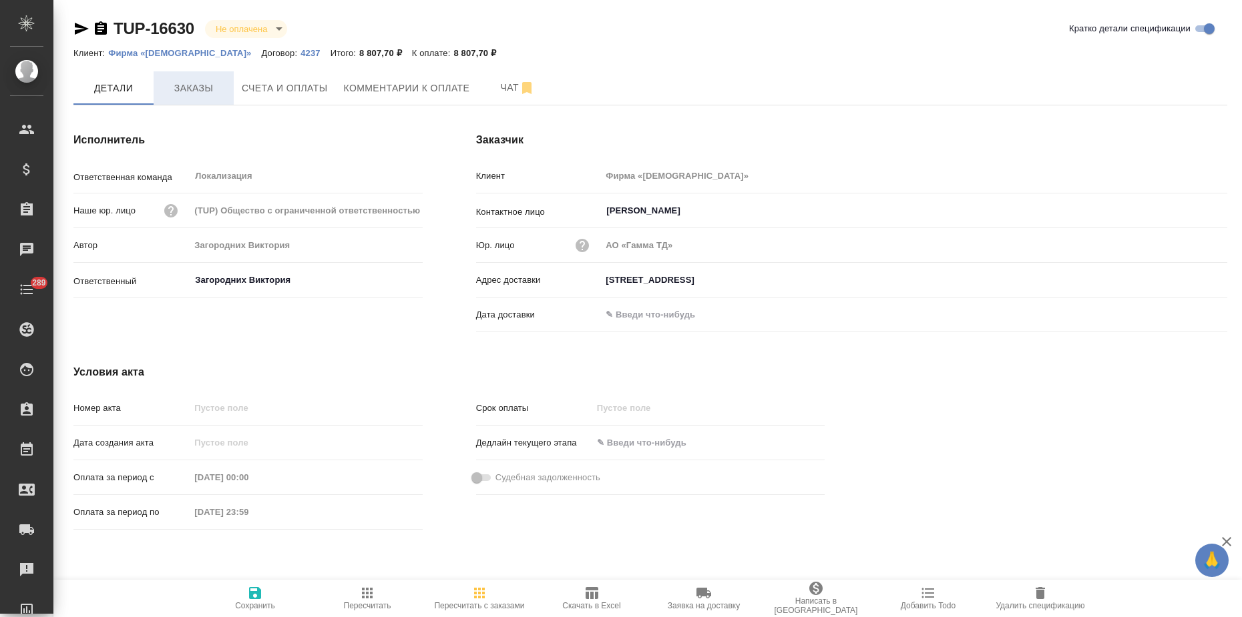
click at [204, 93] on span "Заказы" at bounding box center [194, 88] width 64 height 17
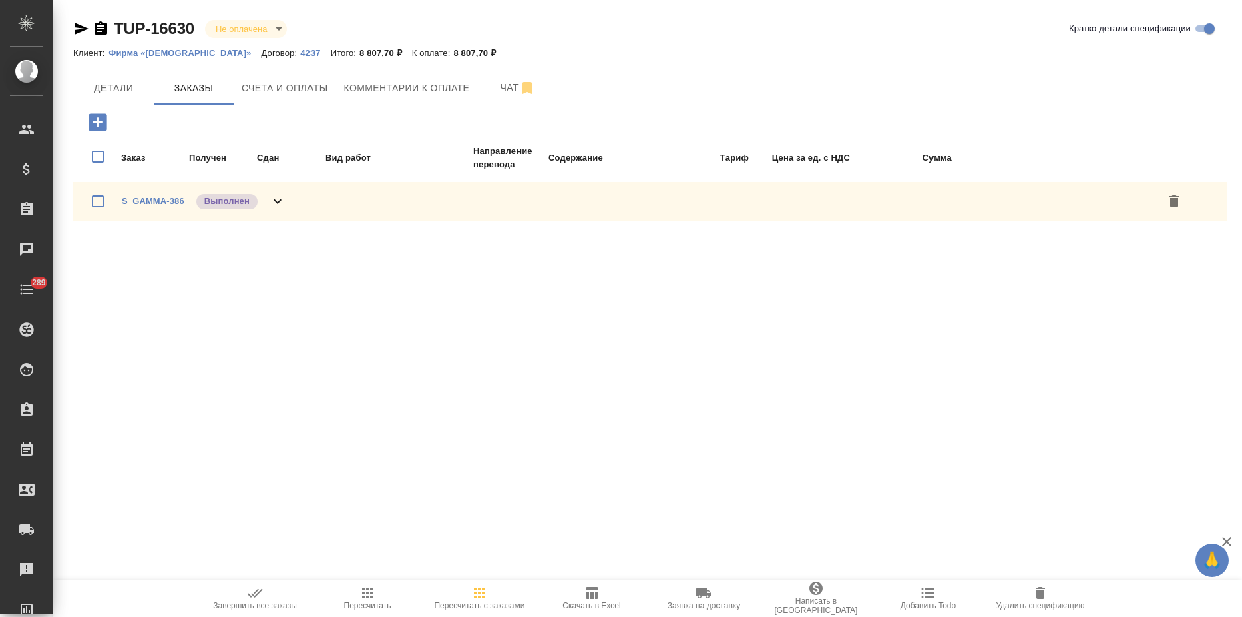
click at [243, 588] on span "Завершить все заказы" at bounding box center [255, 597] width 96 height 25
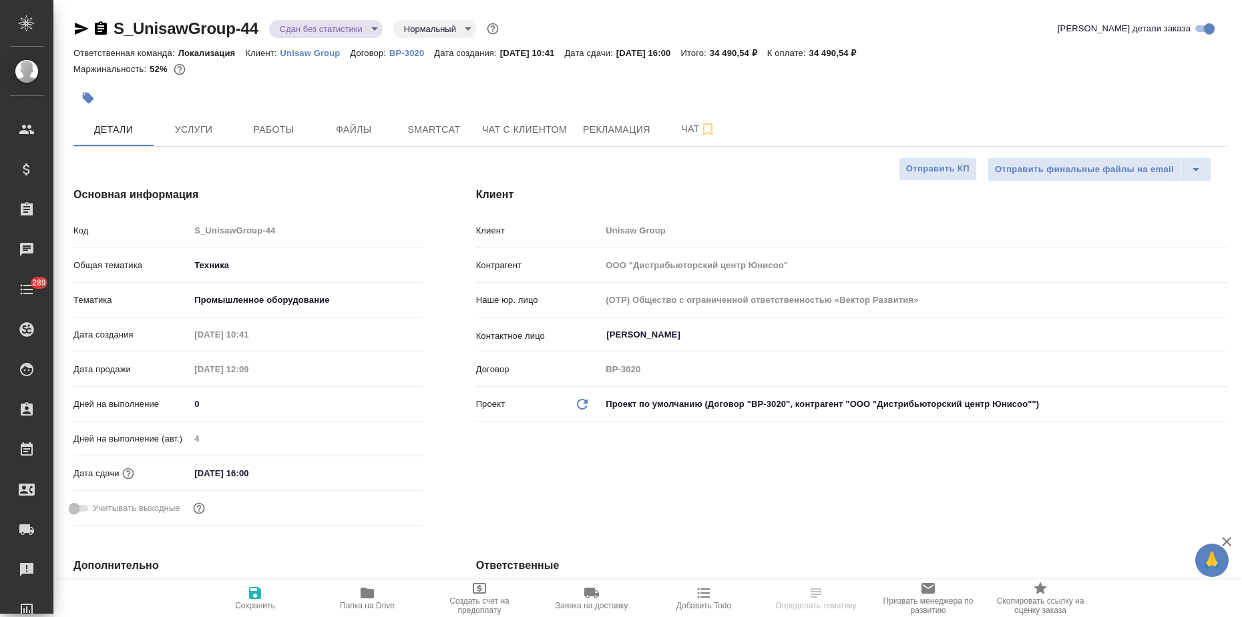
select select "RU"
click at [82, 28] on icon "button" at bounding box center [82, 29] width 14 height 12
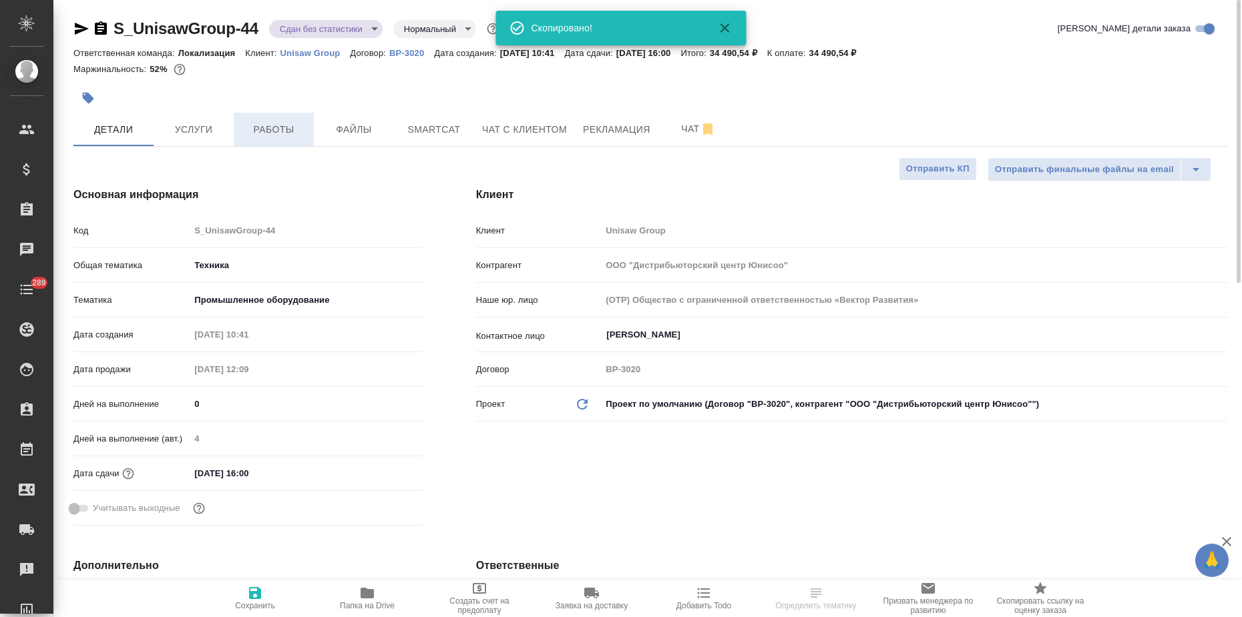
click at [297, 118] on button "Работы" at bounding box center [274, 129] width 80 height 33
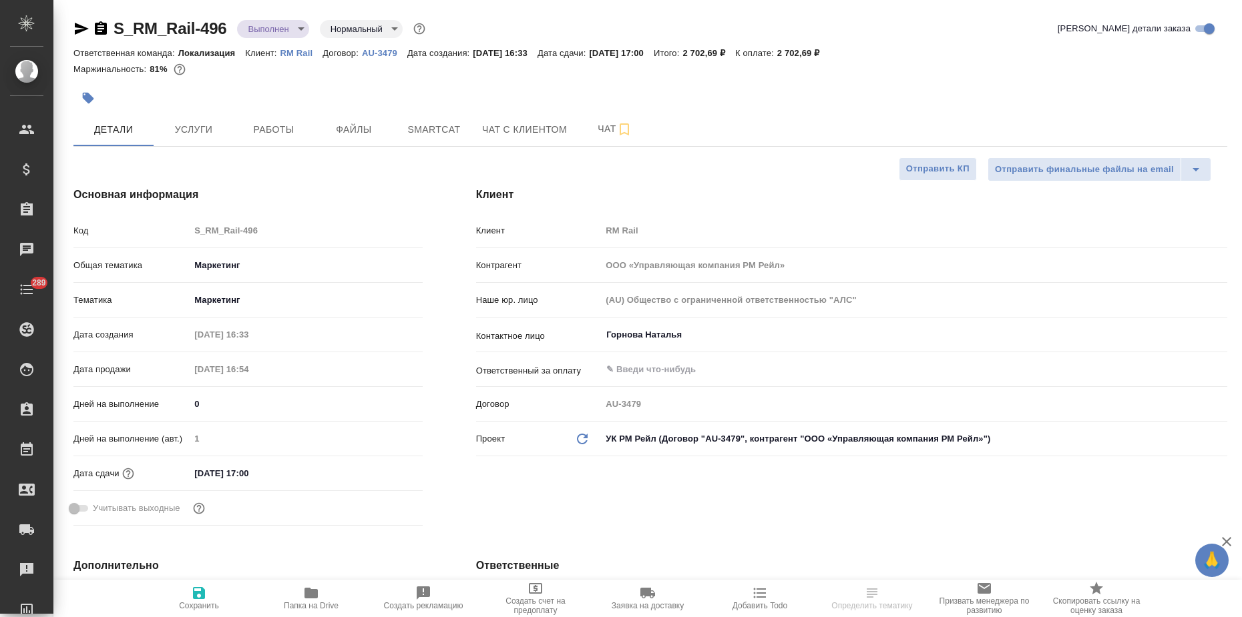
select select "RU"
drag, startPoint x: 232, startPoint y: 27, endPoint x: 108, endPoint y: 19, distance: 123.7
click at [108, 19] on div "S_RM_Rail-496 Выполнен completed Нормальный normal" at bounding box center [250, 28] width 354 height 21
drag, startPoint x: 274, startPoint y: 51, endPoint x: 288, endPoint y: 51, distance: 14.0
click at [288, 51] on div "Ответственная команда: Локализация Клиент: RM Rail Договор: AU-3479 Дата создан…" at bounding box center [649, 53] width 1153 height 16
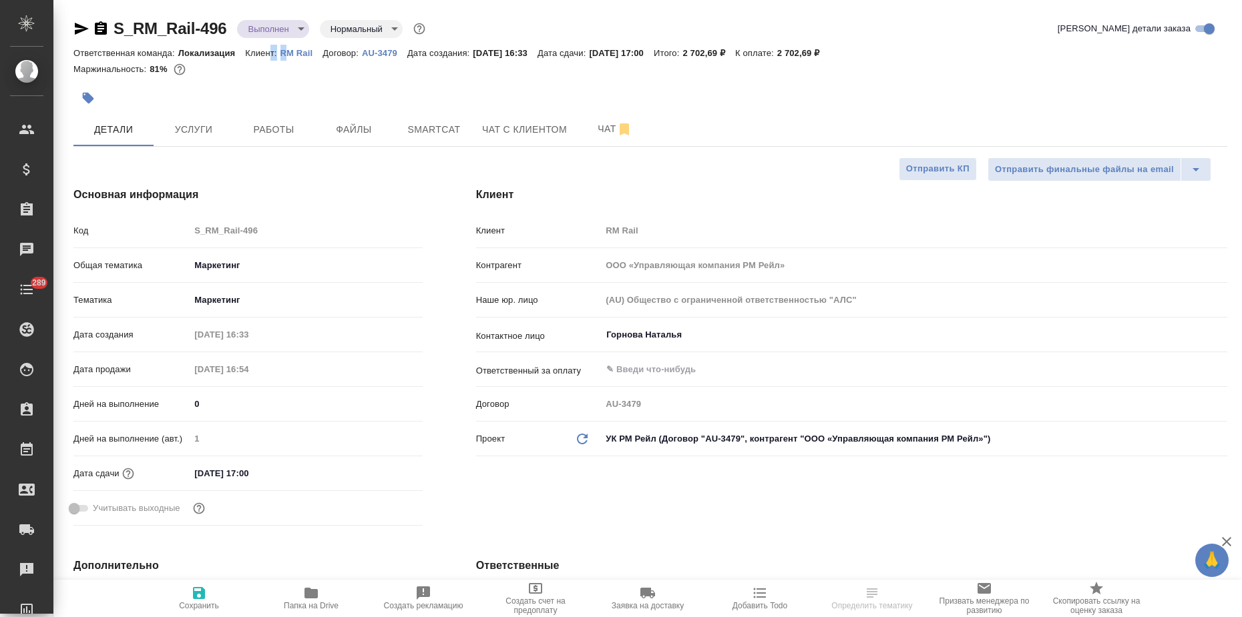
click at [293, 69] on div "Маржинальность: 81%" at bounding box center [649, 69] width 1153 height 17
drag, startPoint x: 279, startPoint y: 52, endPoint x: 318, endPoint y: 52, distance: 38.7
click at [315, 52] on div "Ответственная команда: Локализация Клиент: RM Rail Договор: AU-3479 Дата создан…" at bounding box center [649, 53] width 1153 height 16
copy p "RM Rail"
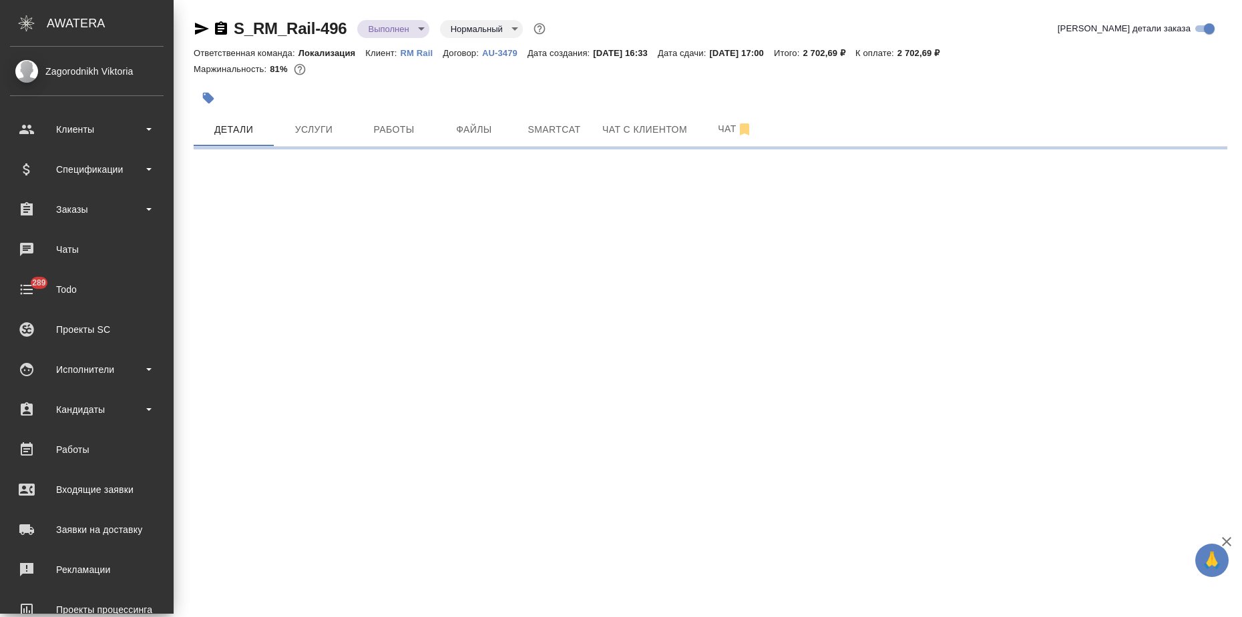
drag, startPoint x: 23, startPoint y: 171, endPoint x: 43, endPoint y: 193, distance: 29.3
click at [24, 170] on div "Спецификации" at bounding box center [87, 170] width 154 height 20
select select "RU"
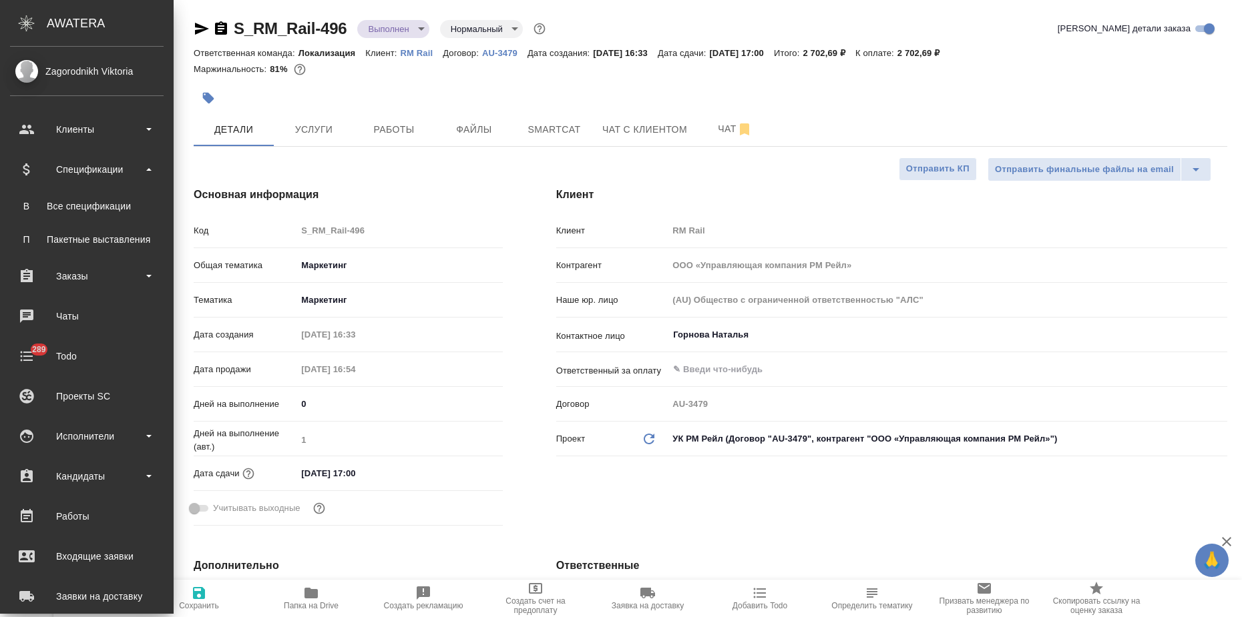
type textarea "x"
click at [98, 202] on div "Все спецификации" at bounding box center [87, 206] width 140 height 13
type textarea "x"
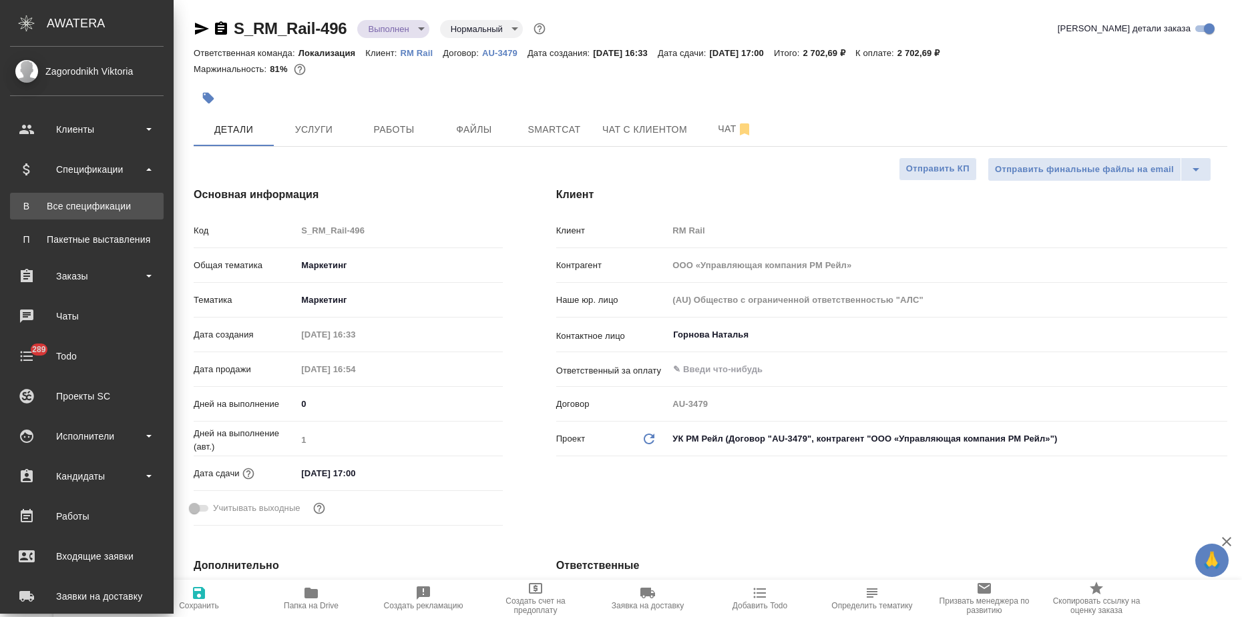
type textarea "x"
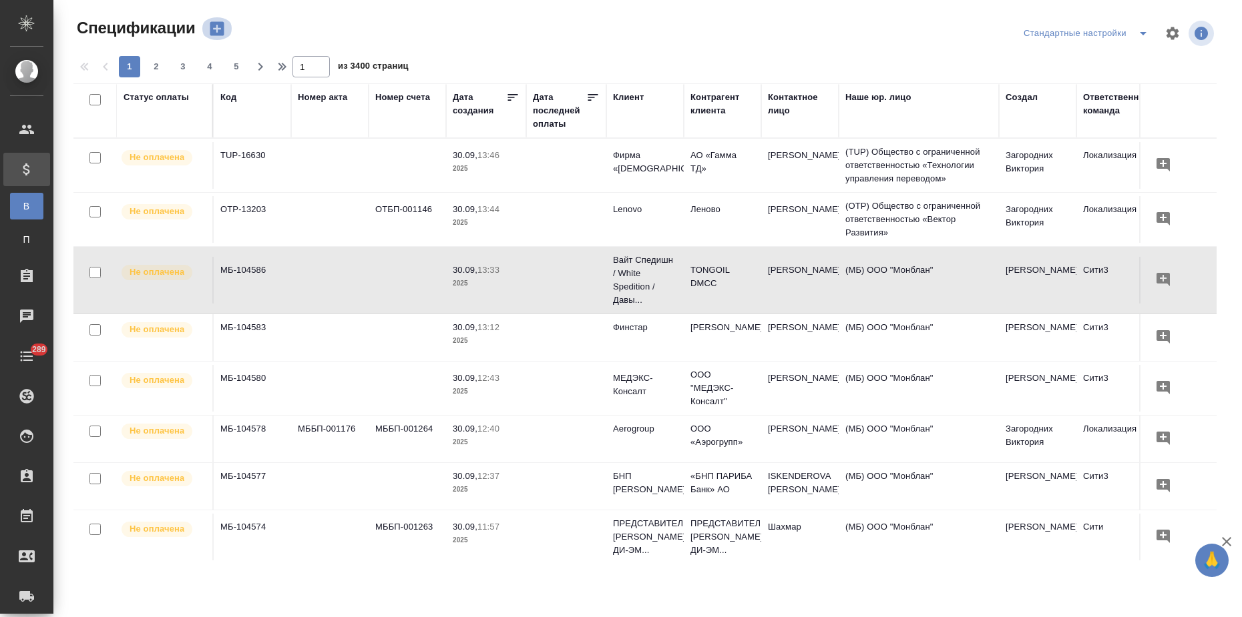
click at [221, 29] on icon "button" at bounding box center [217, 29] width 14 height 14
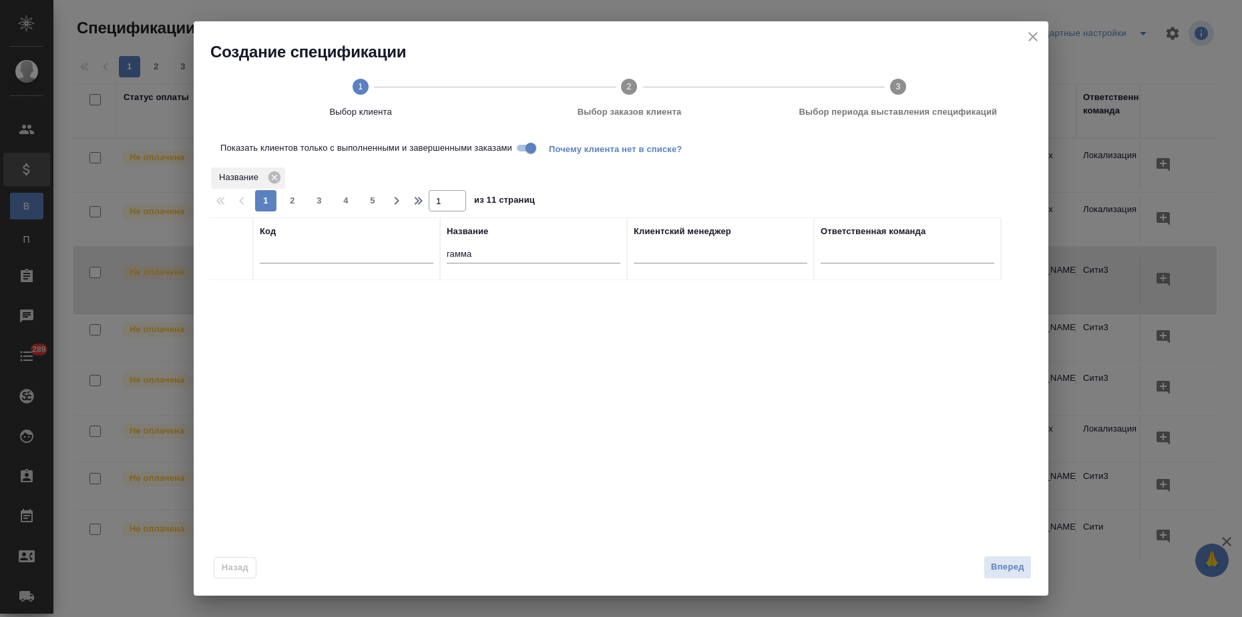
drag, startPoint x: 501, startPoint y: 262, endPoint x: 386, endPoint y: 263, distance: 114.8
click at [387, 263] on tr "Код Название гамма Клиентский менеджер Ответственная команда" at bounding box center [605, 249] width 791 height 63
paste input "RM Rail"
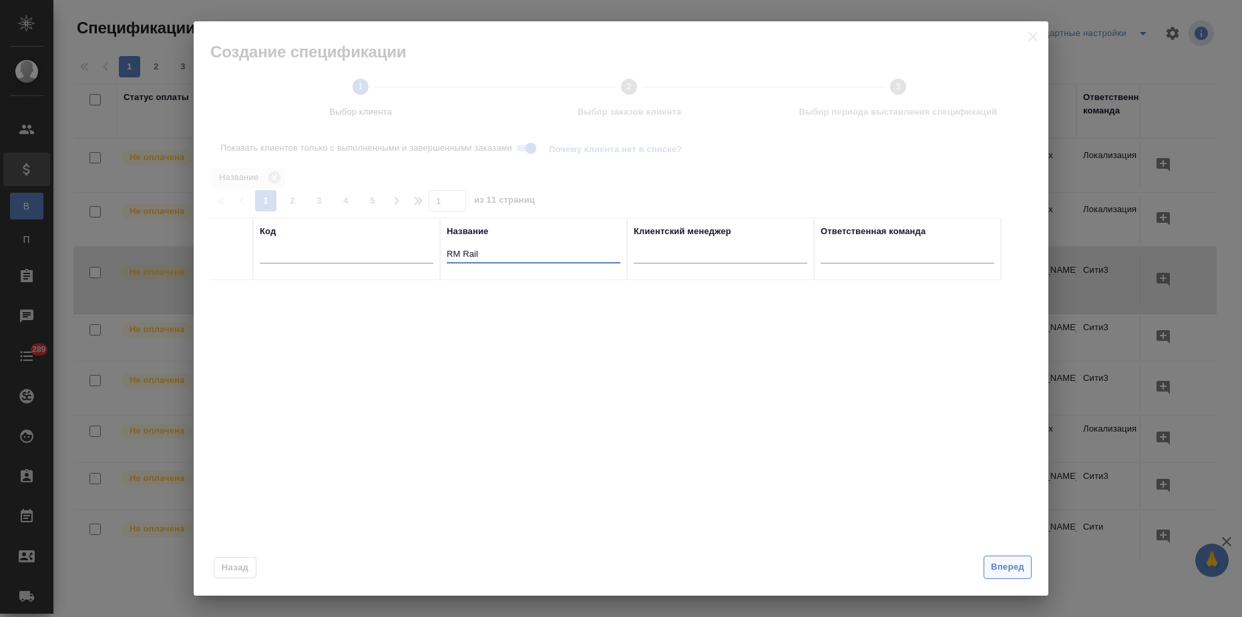
type input "RM Rail"
click at [1025, 569] on button "Вперед" at bounding box center [1007, 567] width 48 height 23
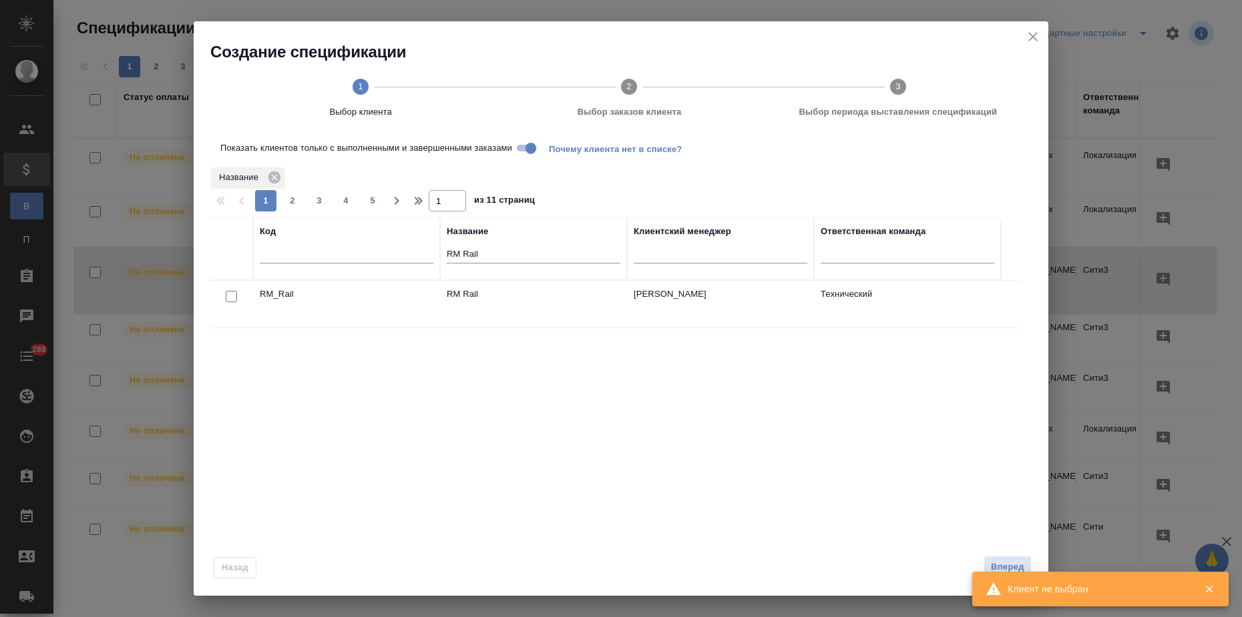
click at [230, 294] on input "checkbox" at bounding box center [231, 296] width 11 height 11
checkbox input "true"
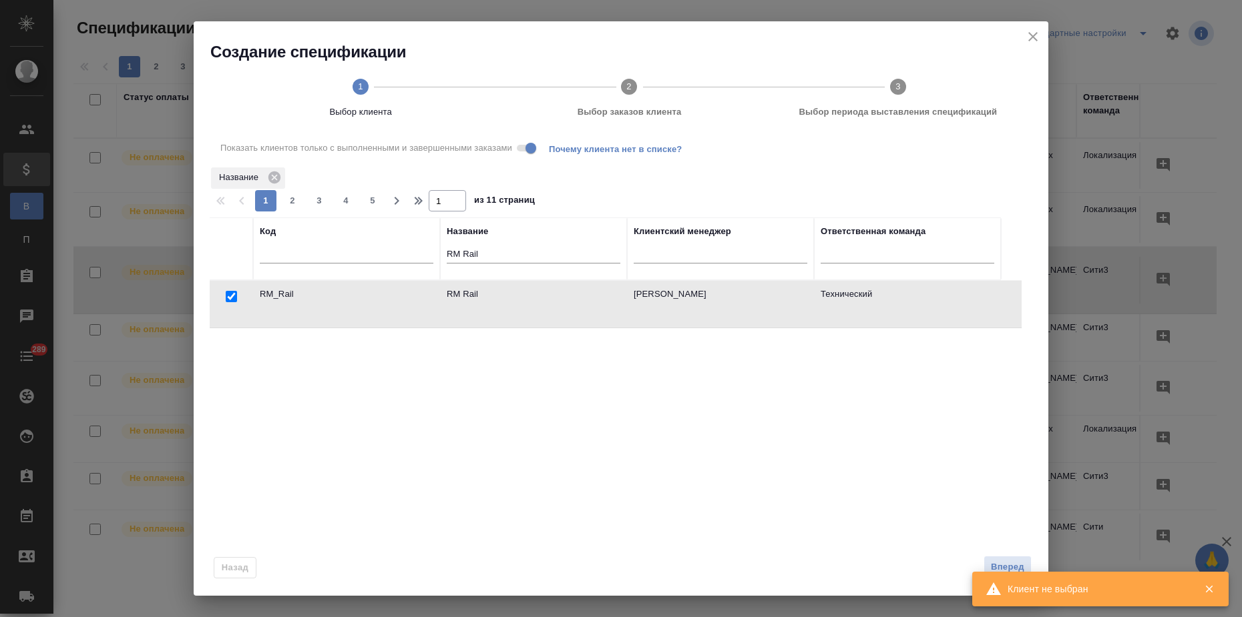
click at [1009, 567] on span "Вперед" at bounding box center [1007, 567] width 33 height 15
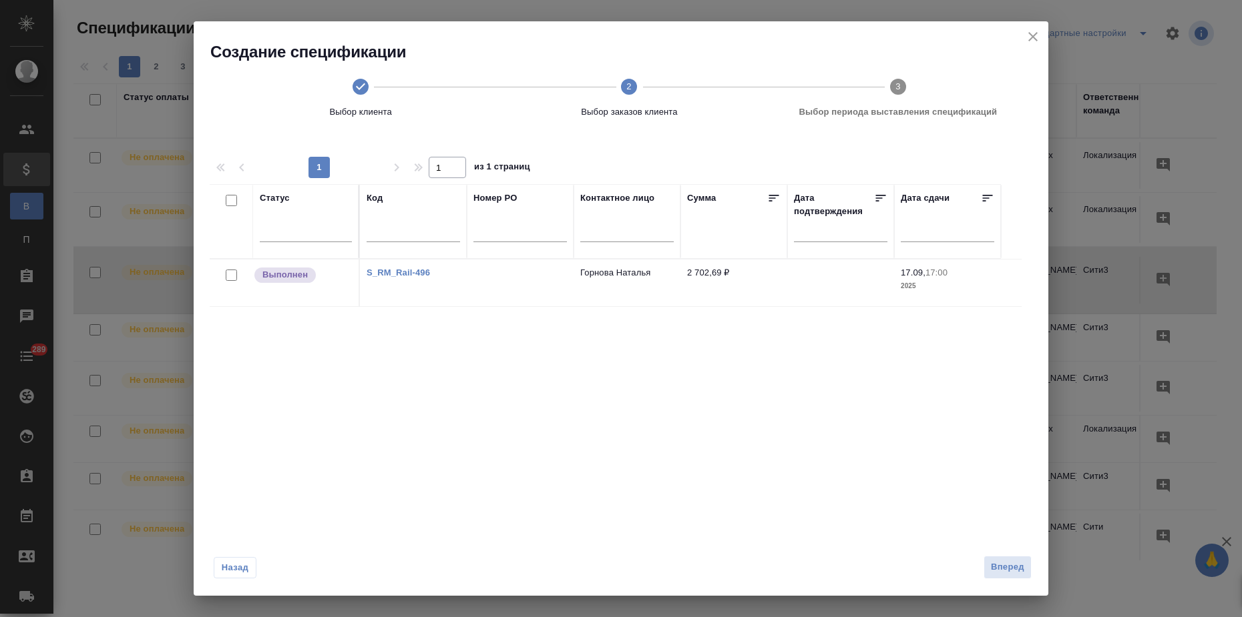
click at [230, 275] on input "checkbox" at bounding box center [231, 275] width 11 height 11
checkbox input "true"
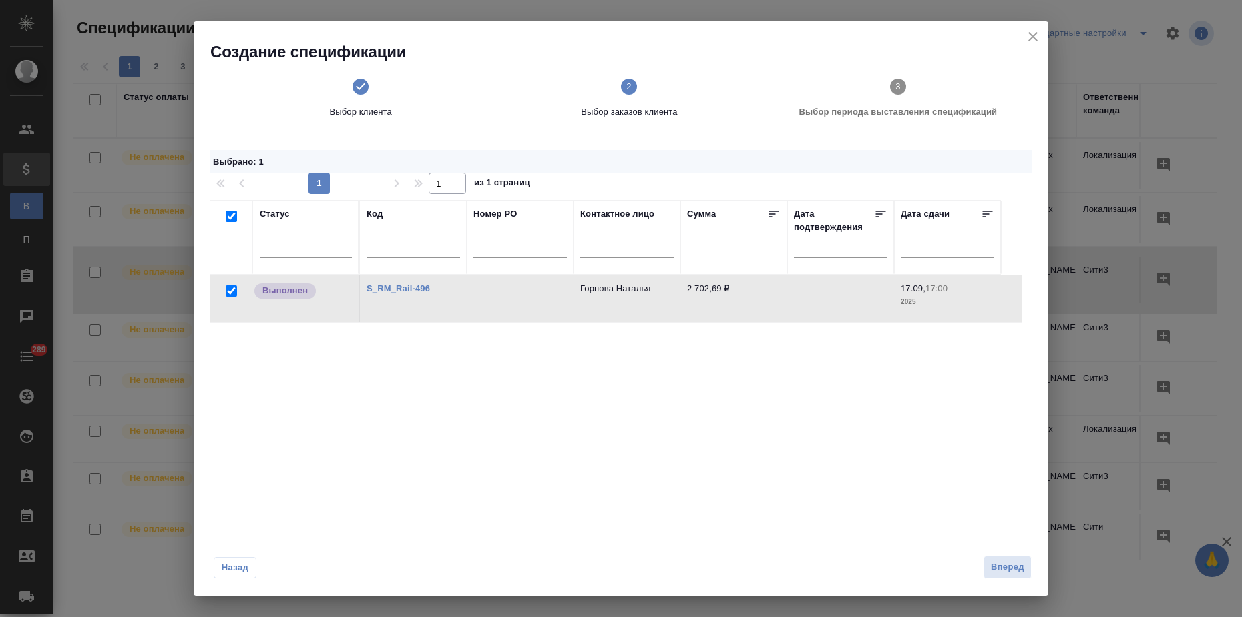
click at [1015, 571] on span "Вперед" at bounding box center [1007, 567] width 33 height 15
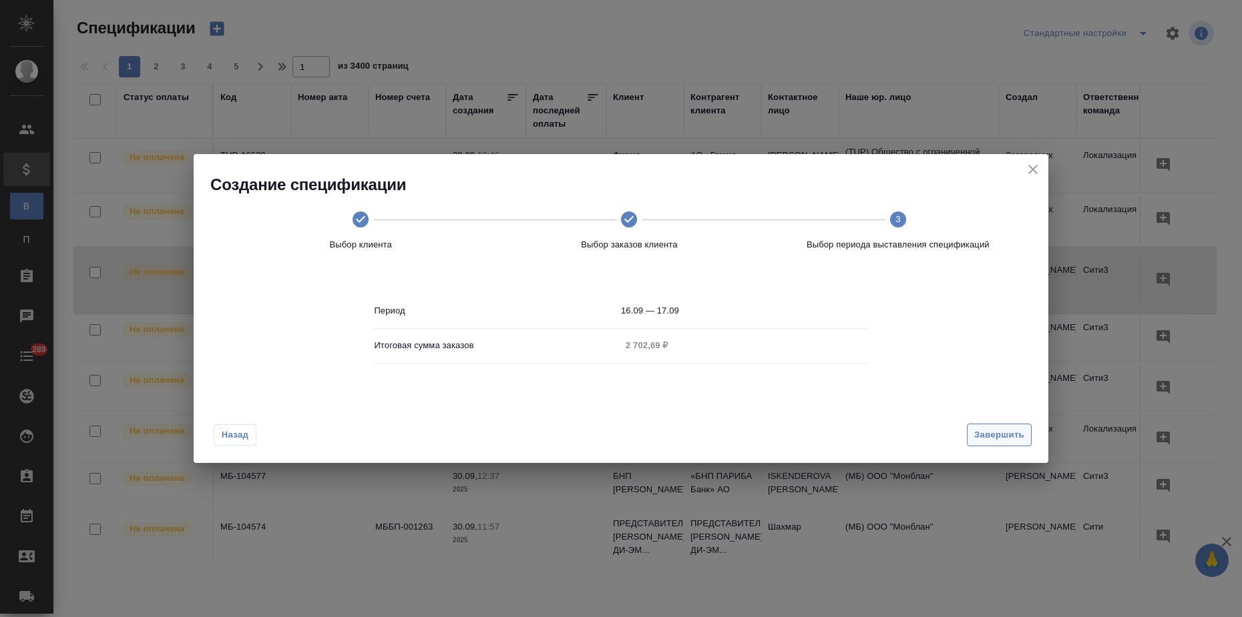
click at [976, 443] on span "Завершить" at bounding box center [999, 435] width 50 height 15
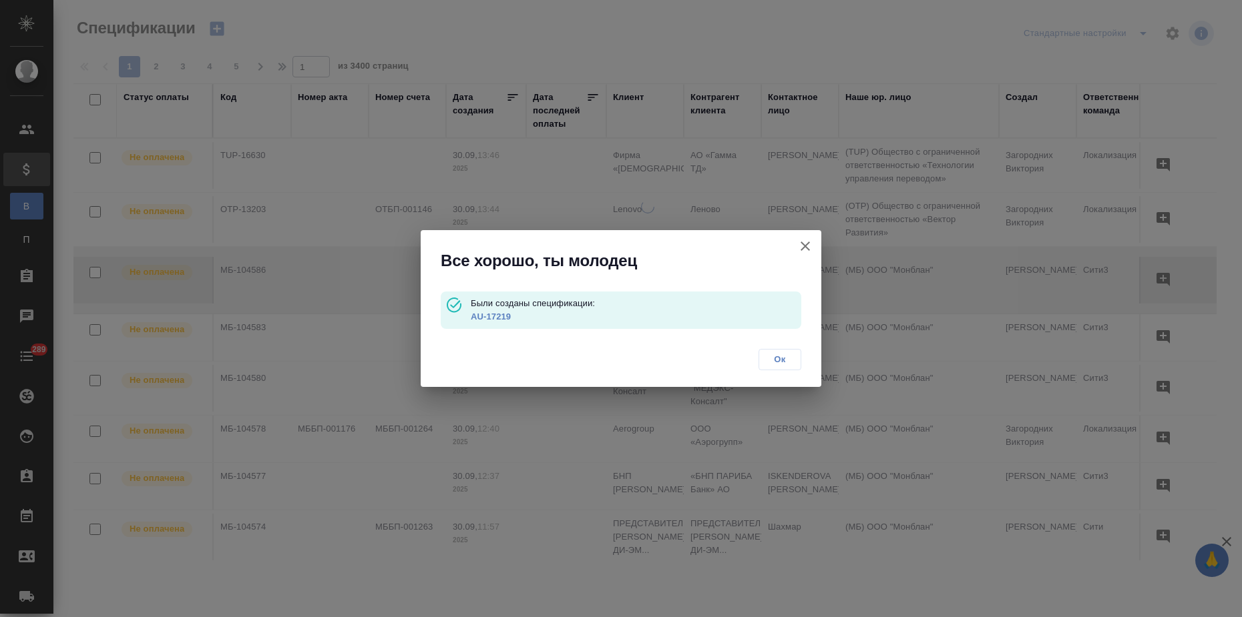
click at [492, 316] on link "AU-17219" at bounding box center [491, 317] width 40 height 10
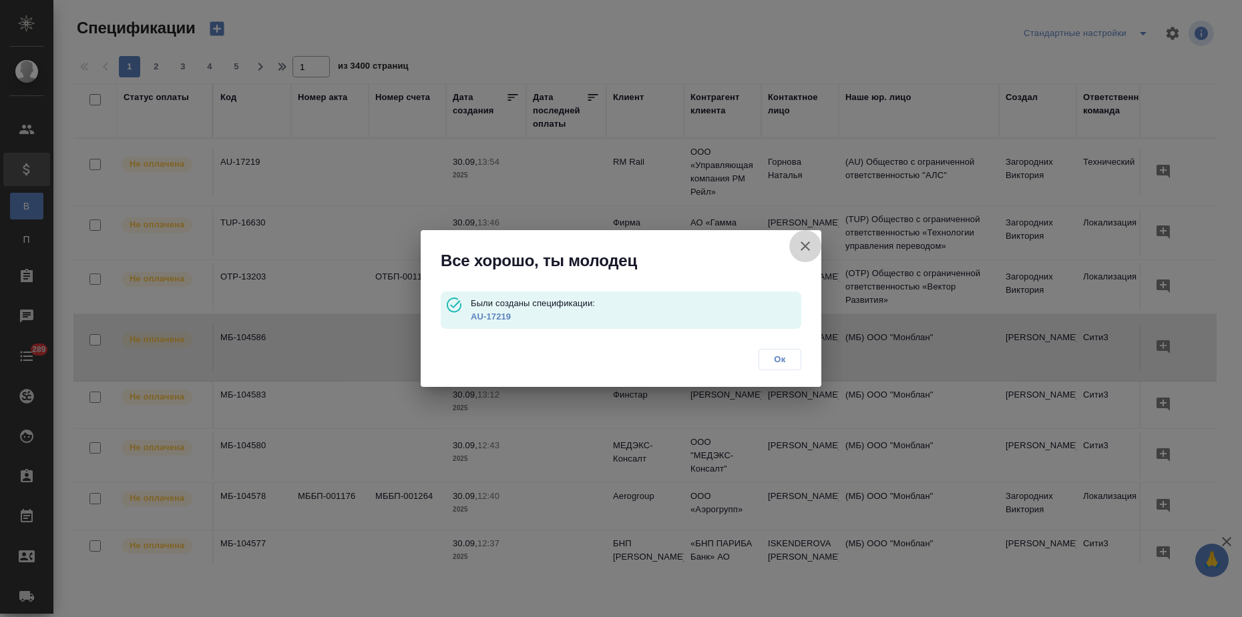
click at [802, 253] on icon "button" at bounding box center [805, 246] width 16 height 16
click at [801, 248] on div "Все хорошо, ты молодец Были созданы спецификации: AU-17219 Ок" at bounding box center [621, 308] width 1242 height 617
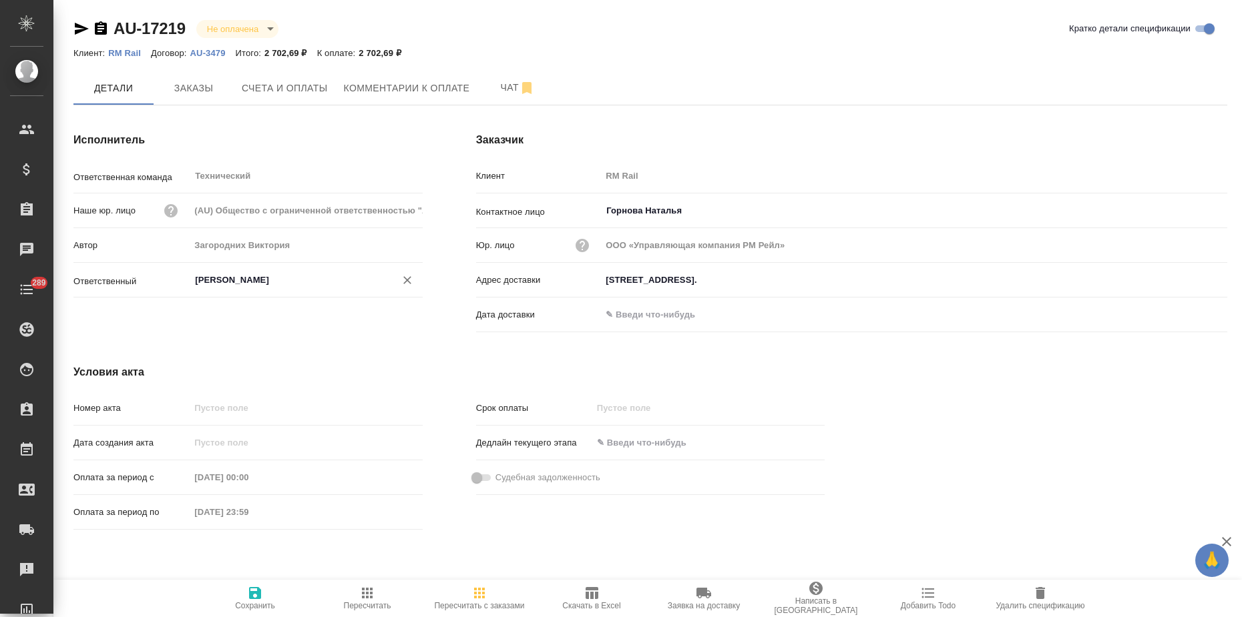
click at [246, 286] on input "[PERSON_NAME]" at bounding box center [284, 280] width 180 height 16
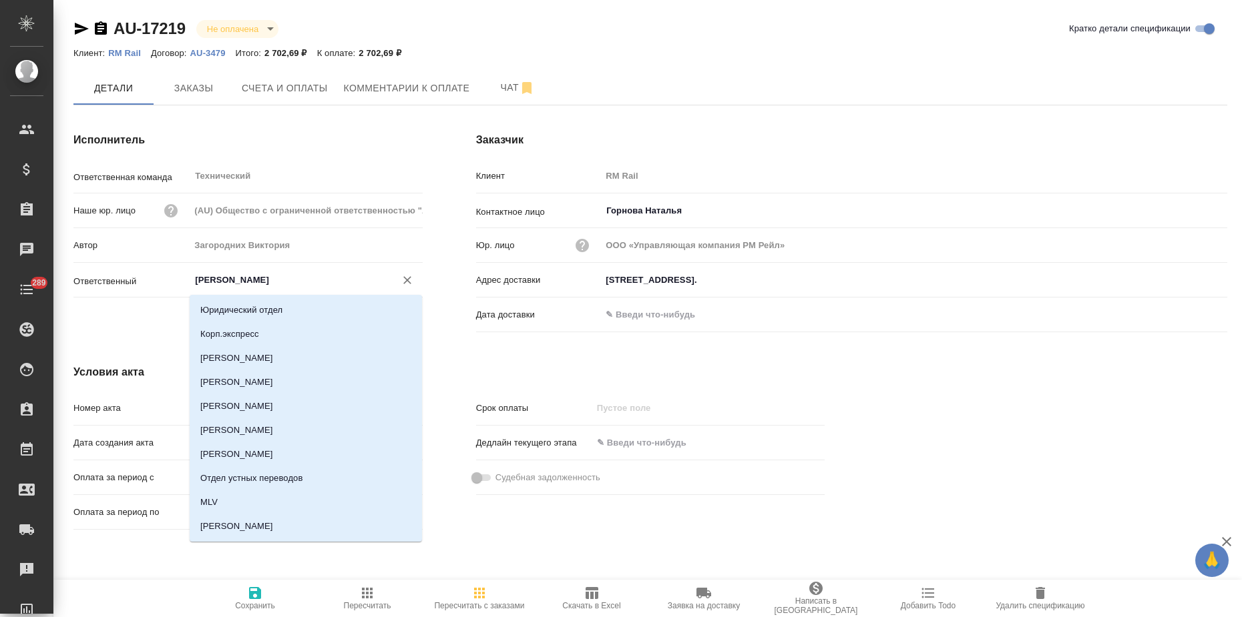
click at [400, 280] on icon "Очистить" at bounding box center [406, 280] width 13 height 13
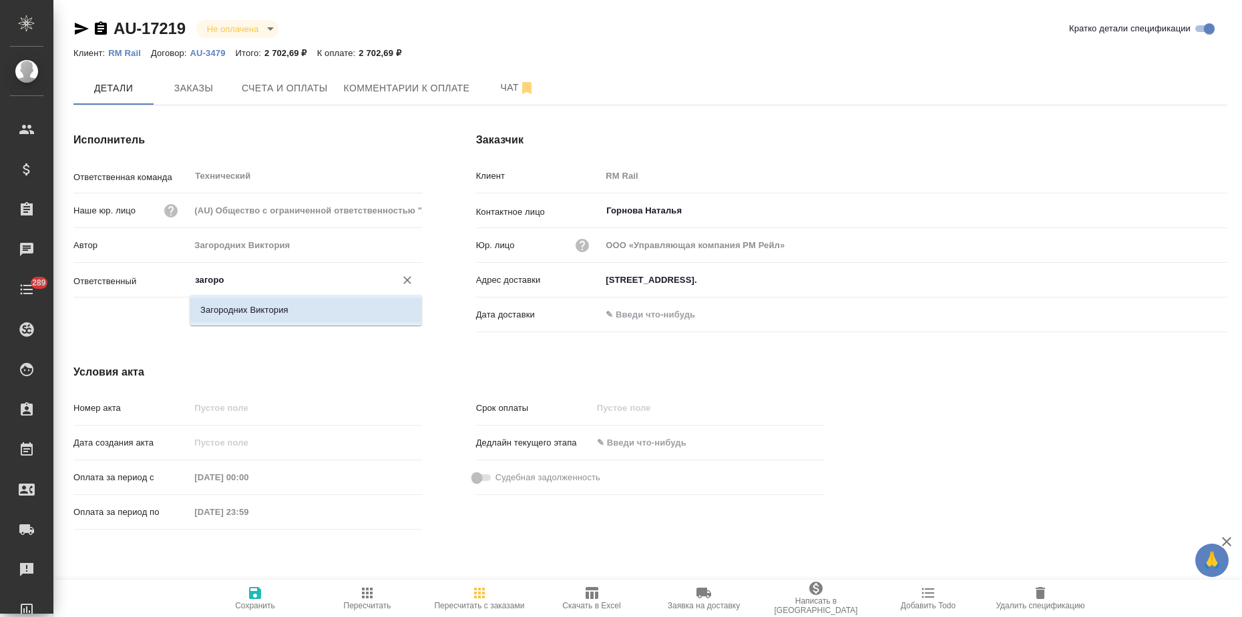
click at [265, 320] on li "Загородних Виктория" at bounding box center [306, 310] width 232 height 24
type input "Загородних Виктория"
click at [258, 600] on icon "button" at bounding box center [255, 593] width 16 height 16
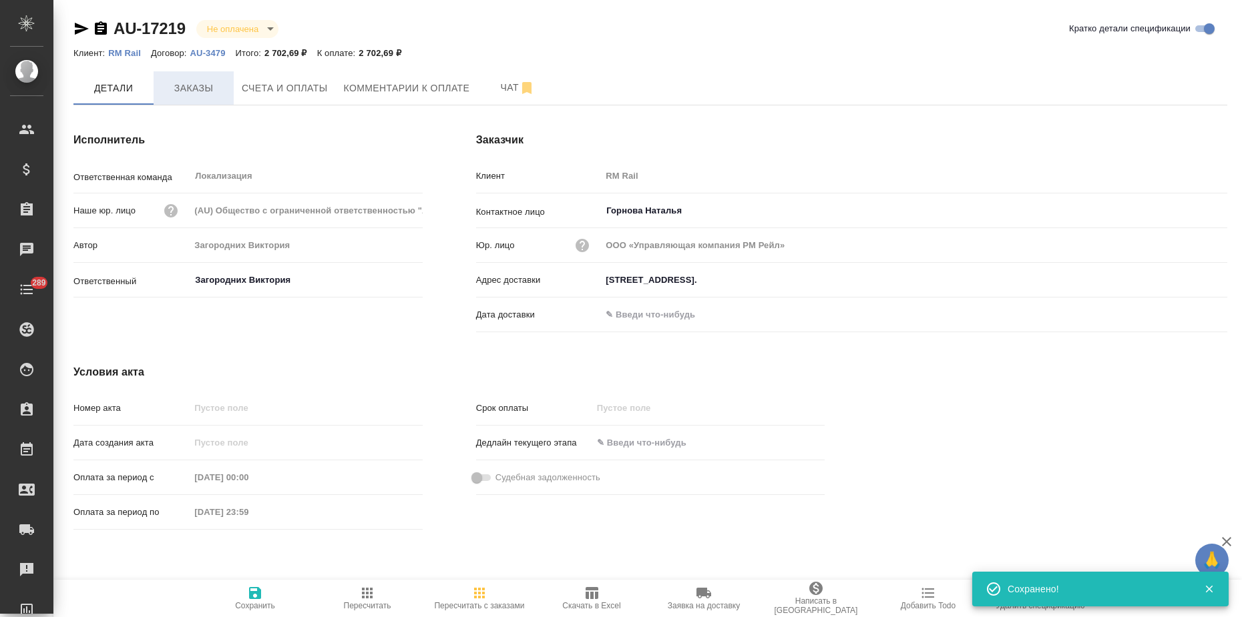
click at [189, 81] on span "Заказы" at bounding box center [194, 88] width 64 height 17
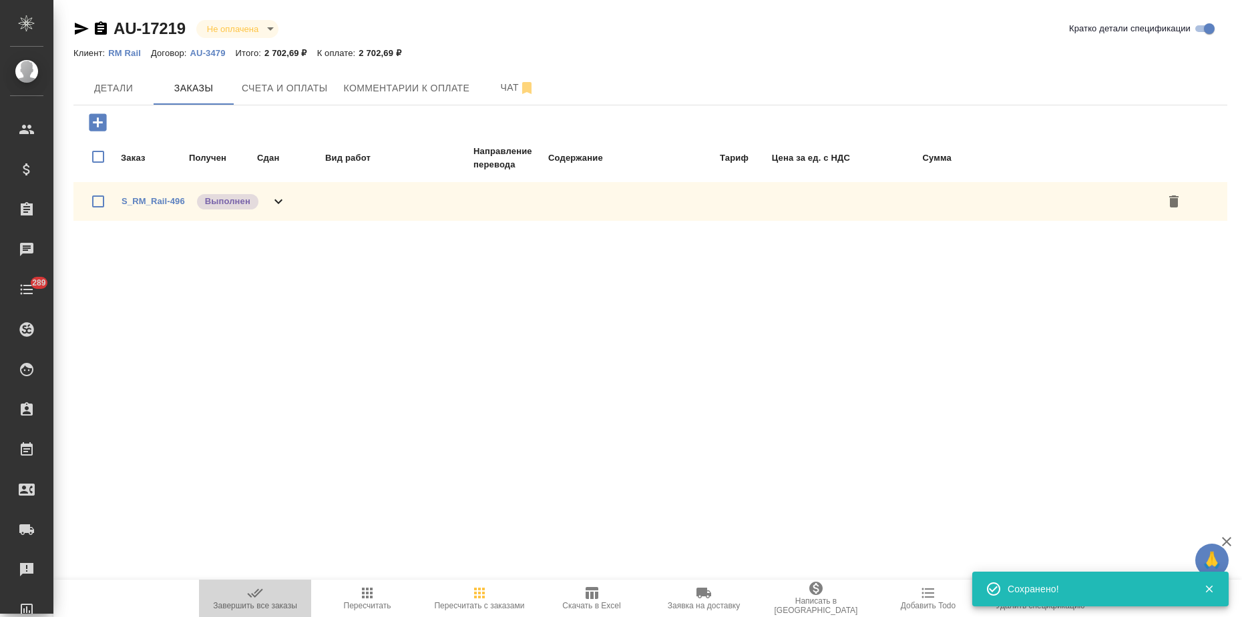
click at [250, 599] on icon "button" at bounding box center [255, 593] width 16 height 16
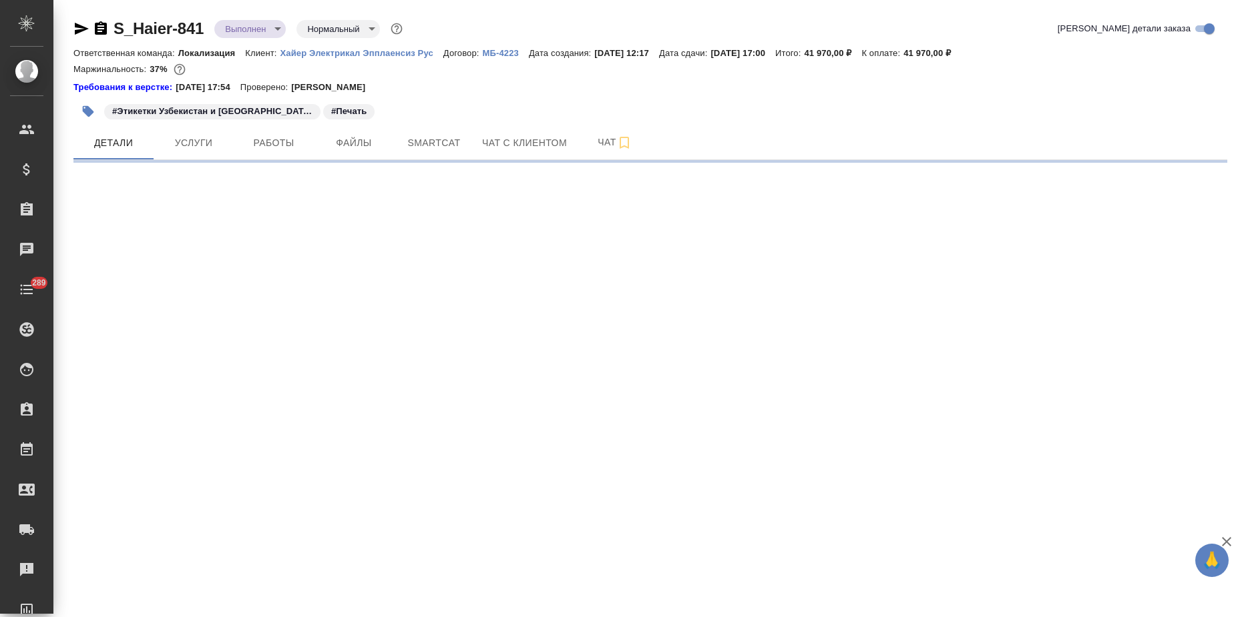
select select "RU"
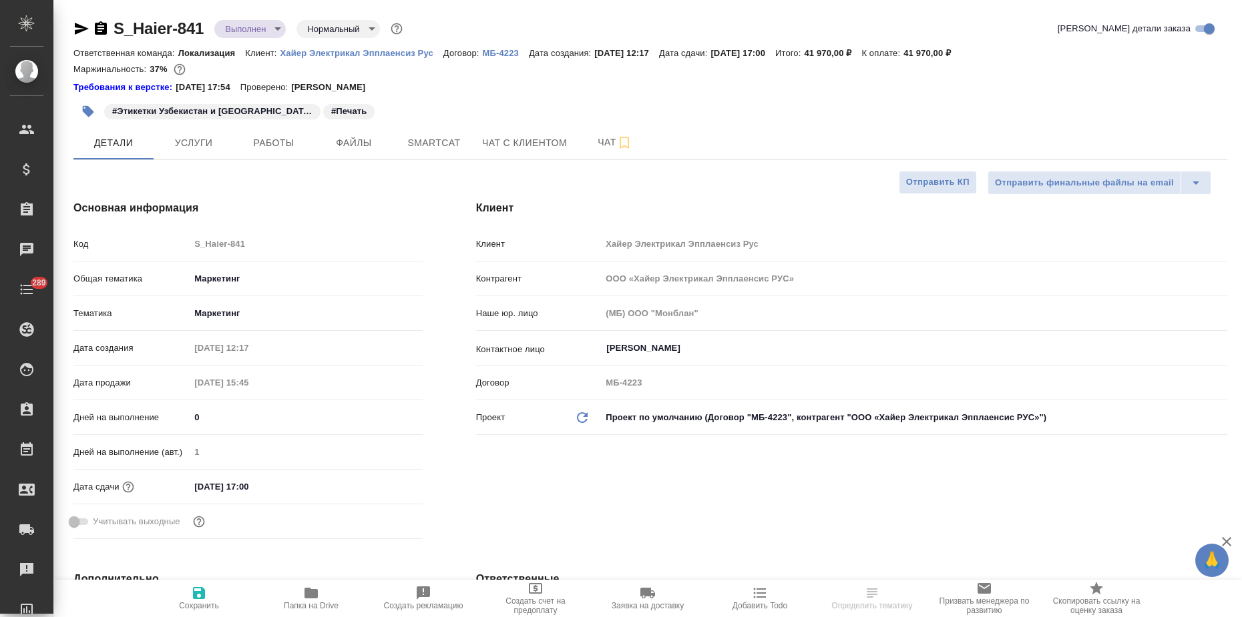
type textarea "x"
drag, startPoint x: 206, startPoint y: 26, endPoint x: 115, endPoint y: 24, distance: 90.8
click at [115, 24] on div "S_Haier-841 Выполнен completed Нормальный normal" at bounding box center [239, 28] width 332 height 21
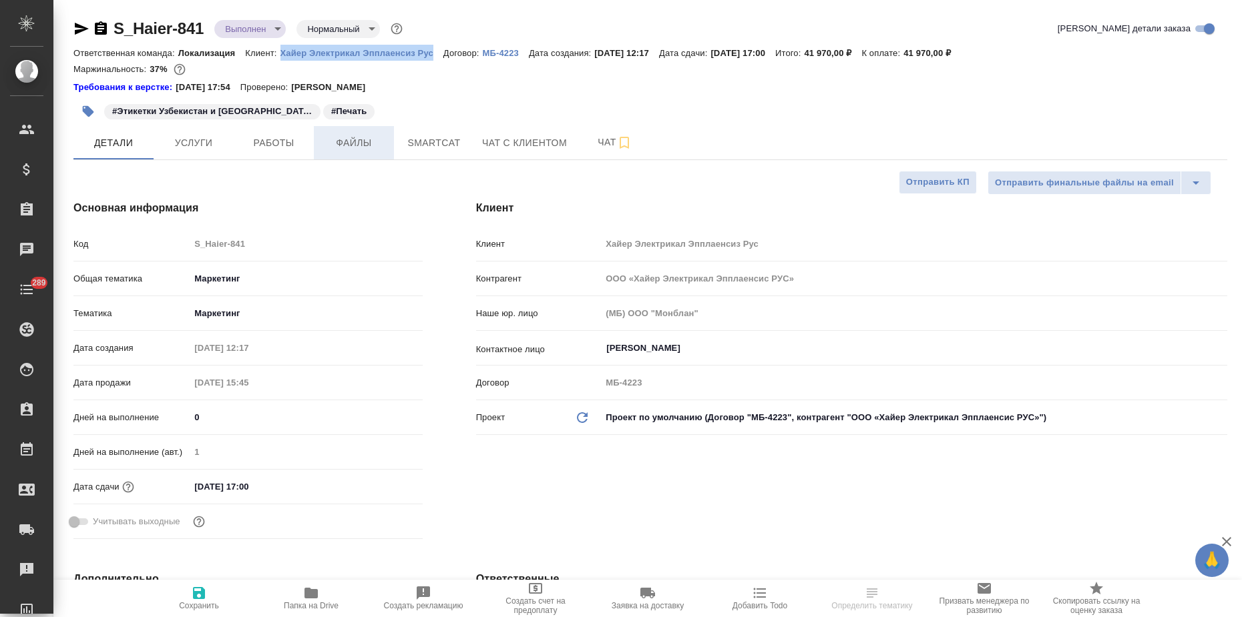
drag, startPoint x: 276, startPoint y: 52, endPoint x: 353, endPoint y: 139, distance: 115.9
click at [435, 53] on div "Ответственная команда: Локализация Клиент: Хайер Электрикал Эпплаенсиз Рус Дого…" at bounding box center [649, 53] width 1153 height 16
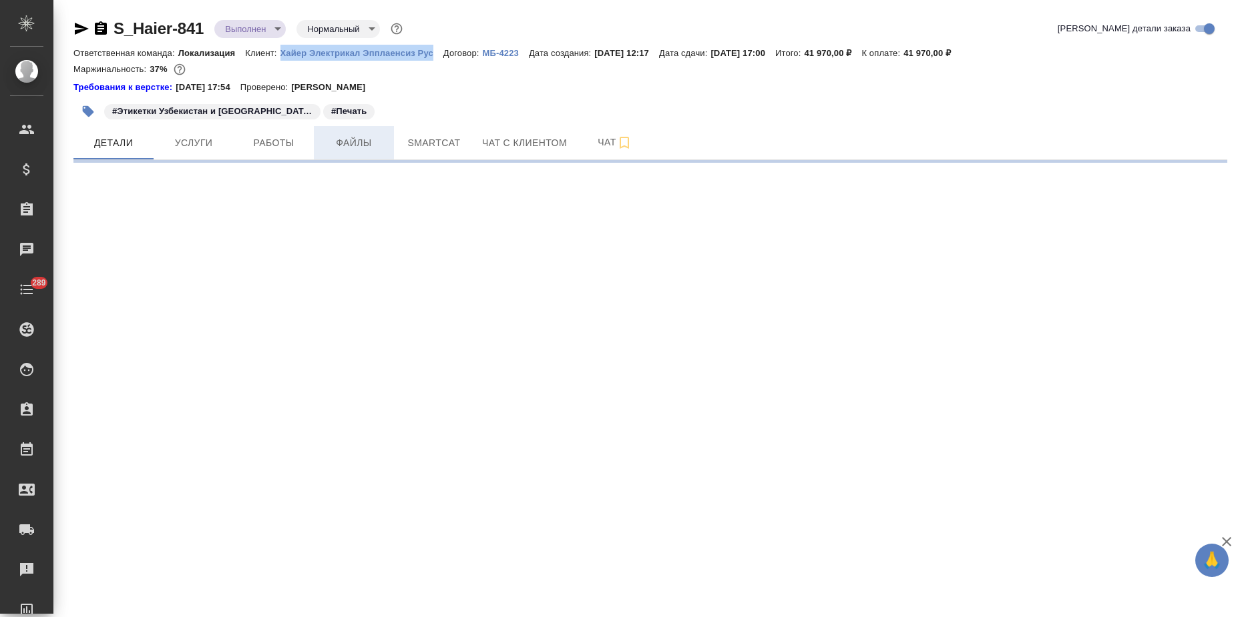
copy p "Хайер Электрикал Эпплаенсиз Рус"
select select "RU"
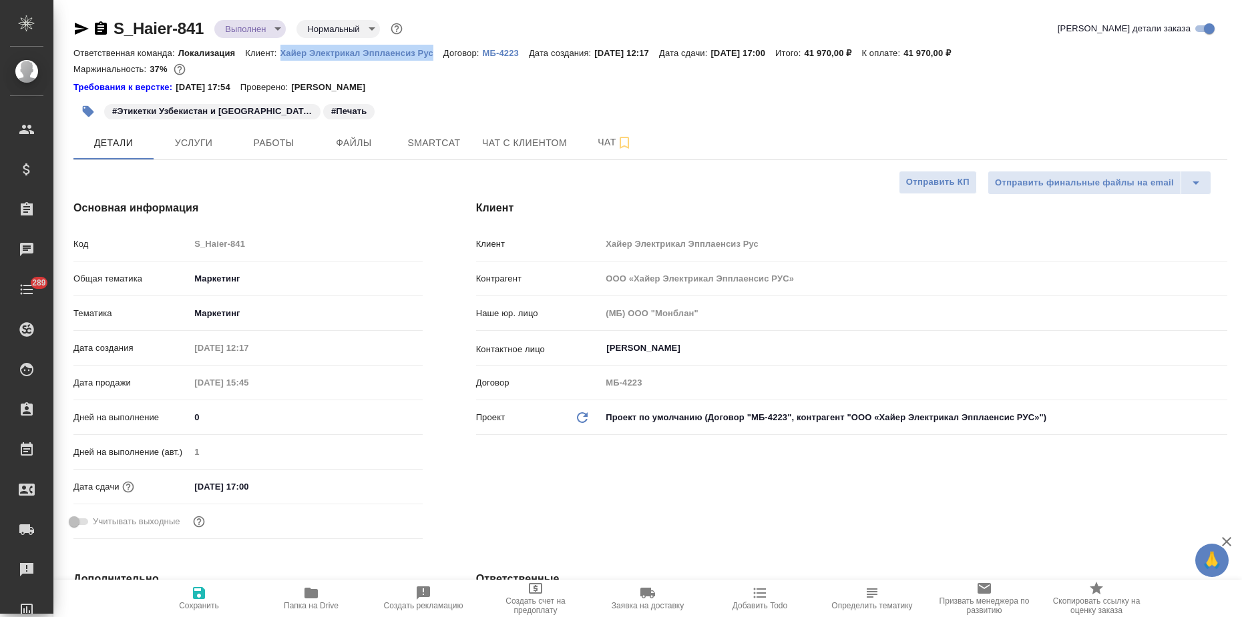
type textarea "x"
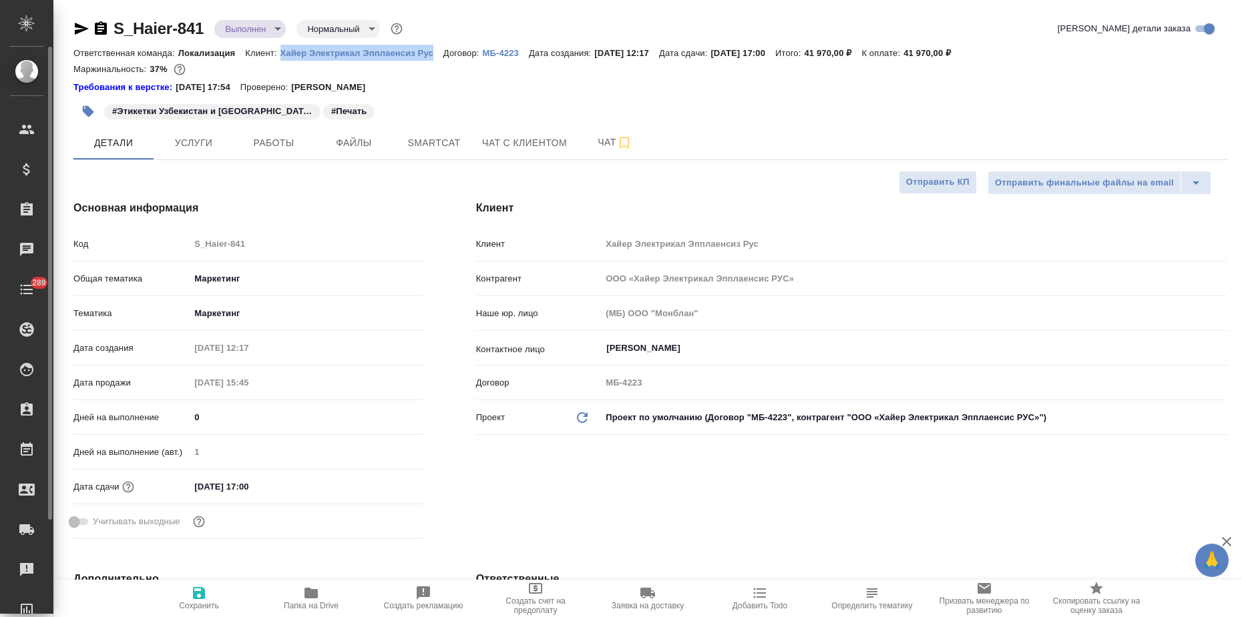
type textarea "x"
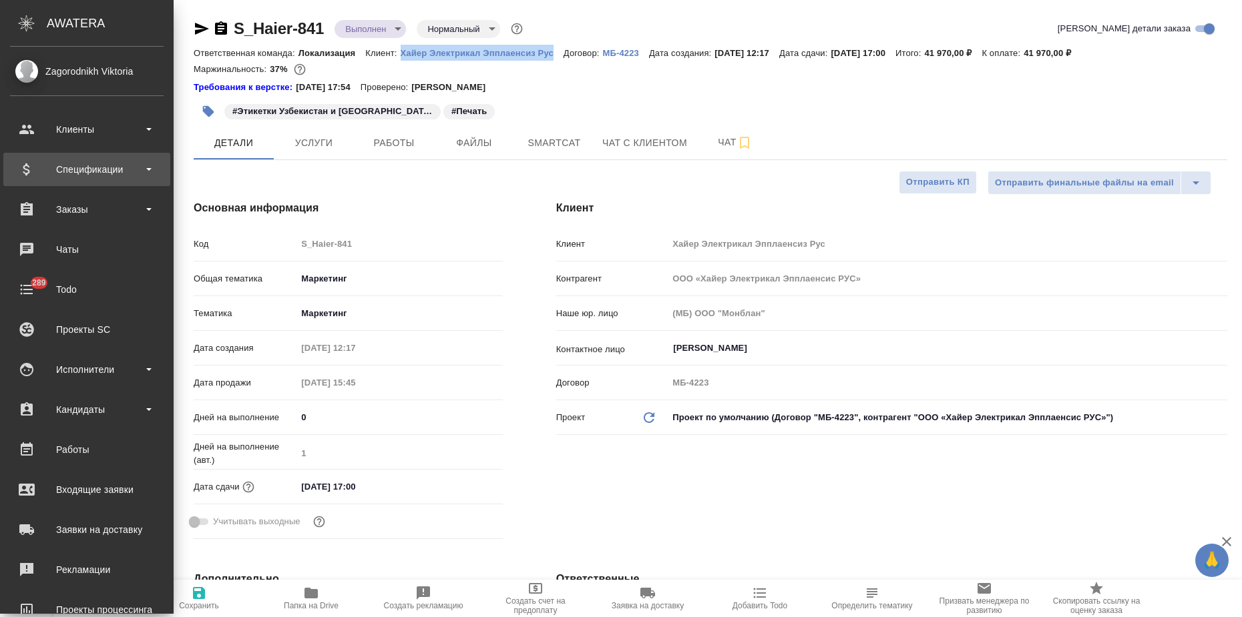
type textarea "x"
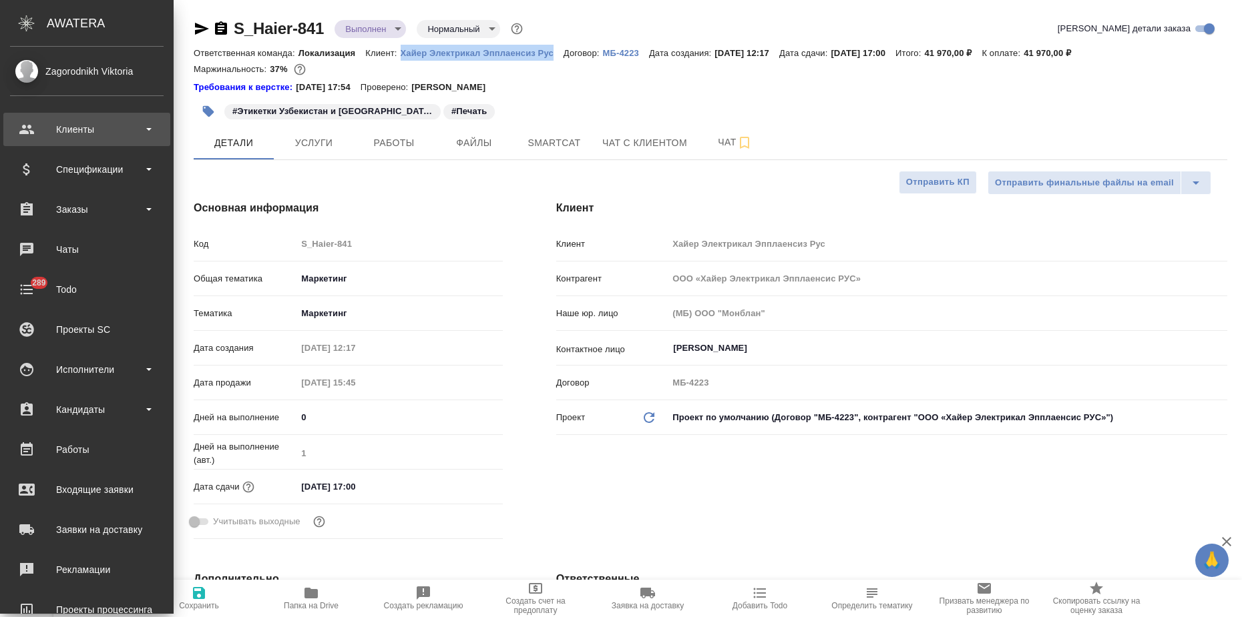
type textarea "x"
click at [74, 181] on div "Спецификации" at bounding box center [86, 169] width 167 height 33
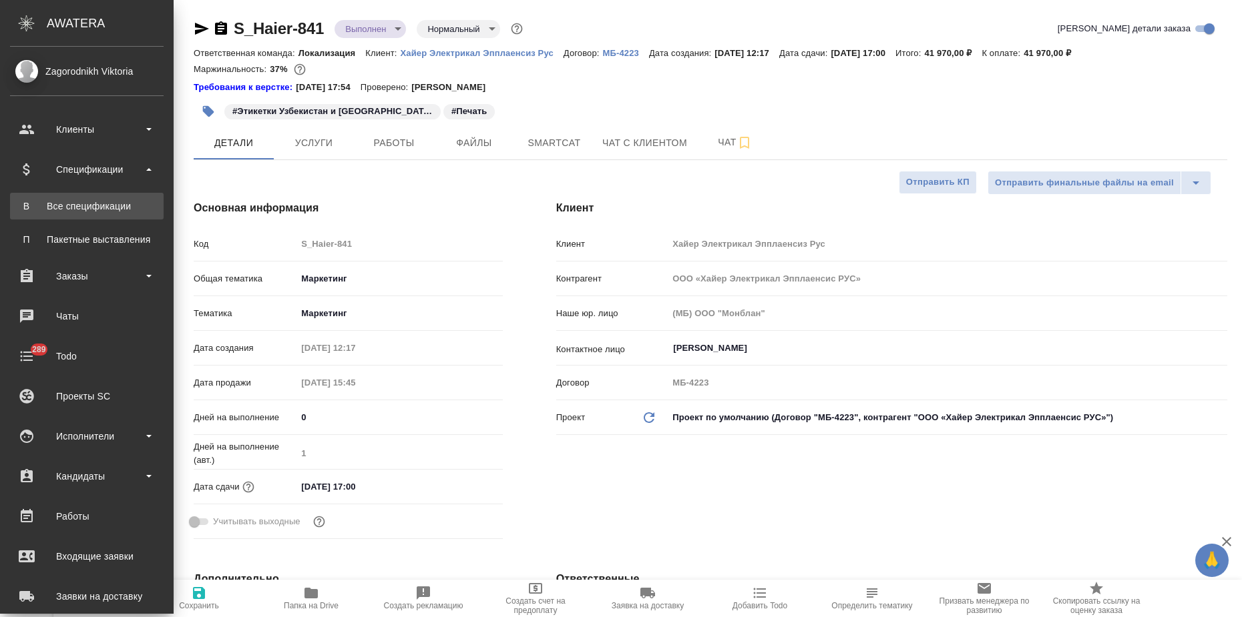
click at [92, 212] on div "Все спецификации" at bounding box center [87, 206] width 140 height 13
type textarea "x"
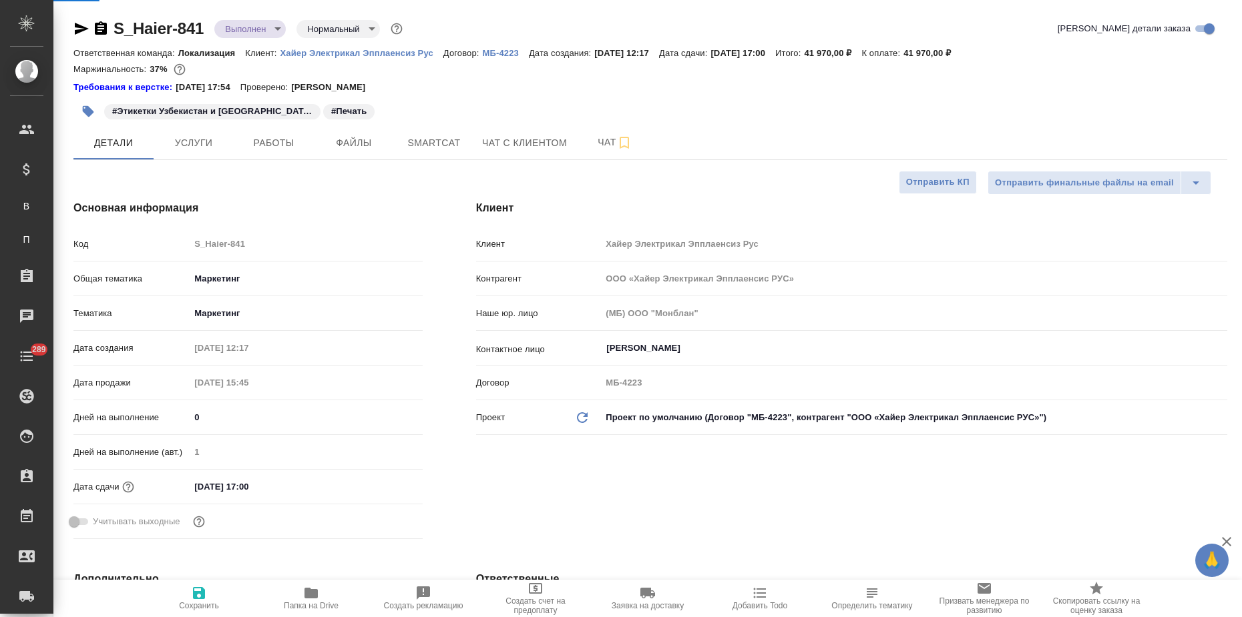
type textarea "x"
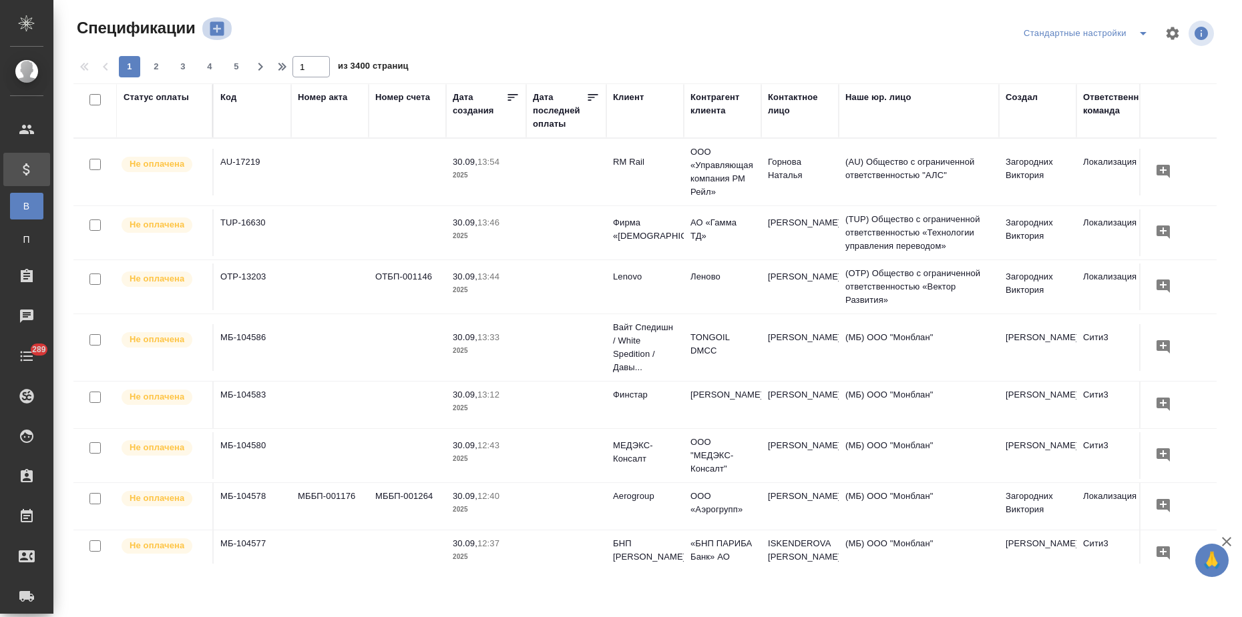
click at [218, 34] on icon "button" at bounding box center [217, 29] width 14 height 14
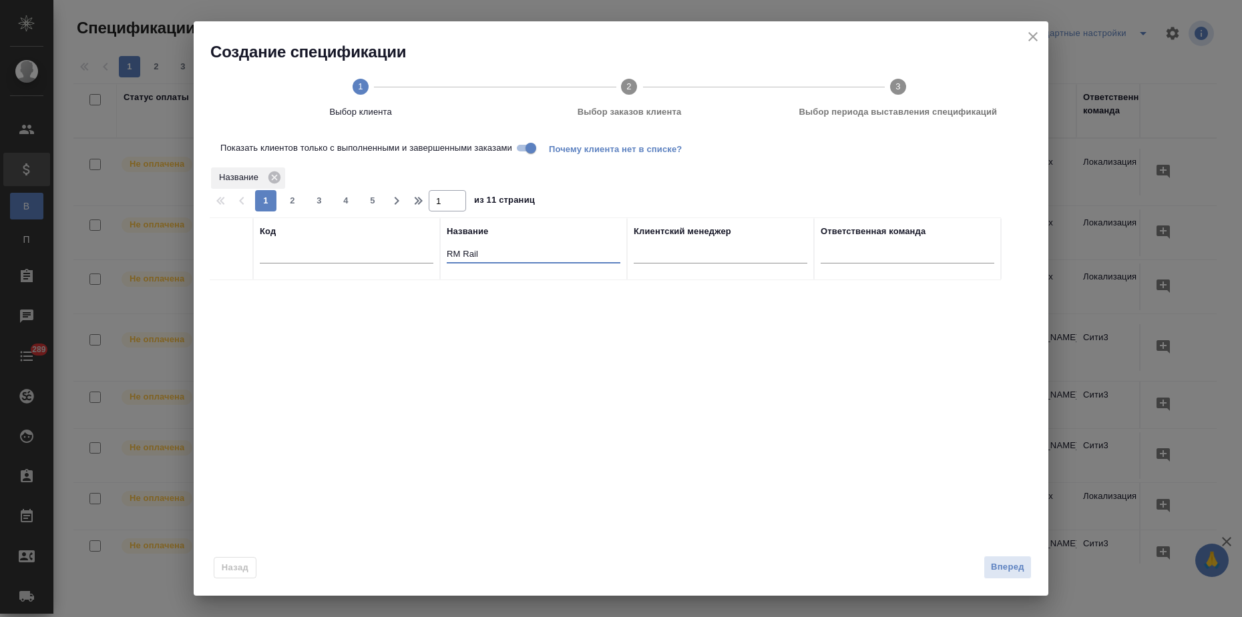
drag, startPoint x: 458, startPoint y: 252, endPoint x: 369, endPoint y: 242, distance: 89.3
click at [369, 242] on tr "Код Название RM Rail Клиентский менеджер Ответственная команда" at bounding box center [605, 249] width 791 height 63
paste input "Хайер Электрикал Эпплаенсиз Рус"
type input "Хайер Электрикал Эпплаенсиз Рус"
click at [232, 298] on input "checkbox" at bounding box center [231, 296] width 11 height 11
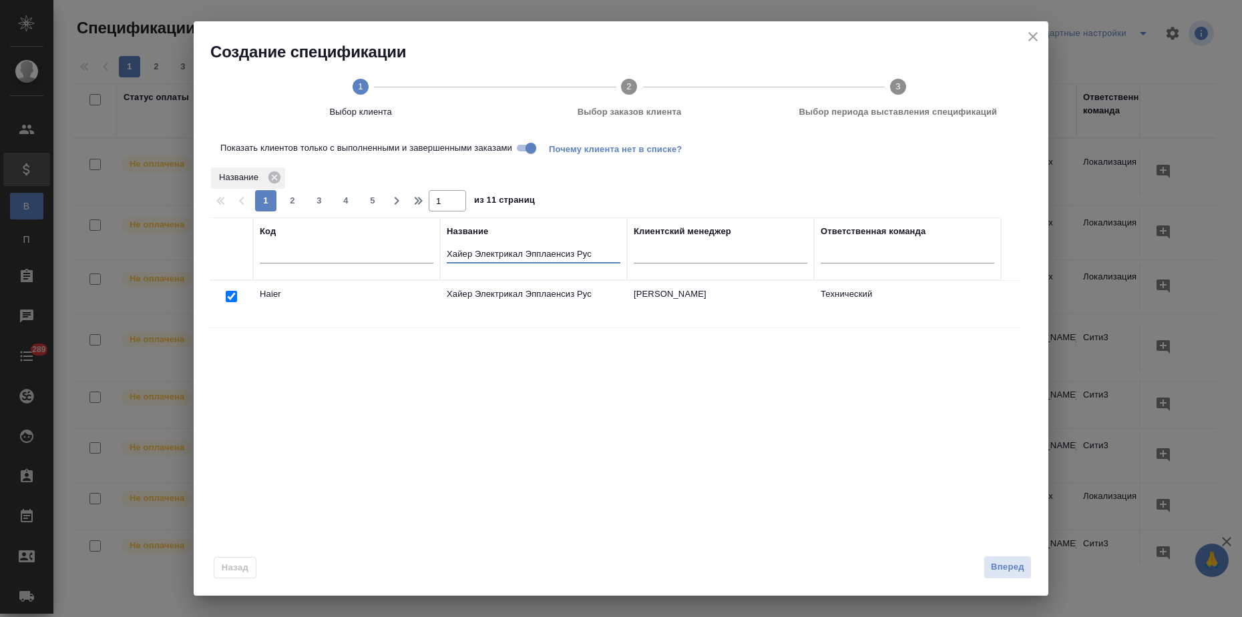
checkbox input "true"
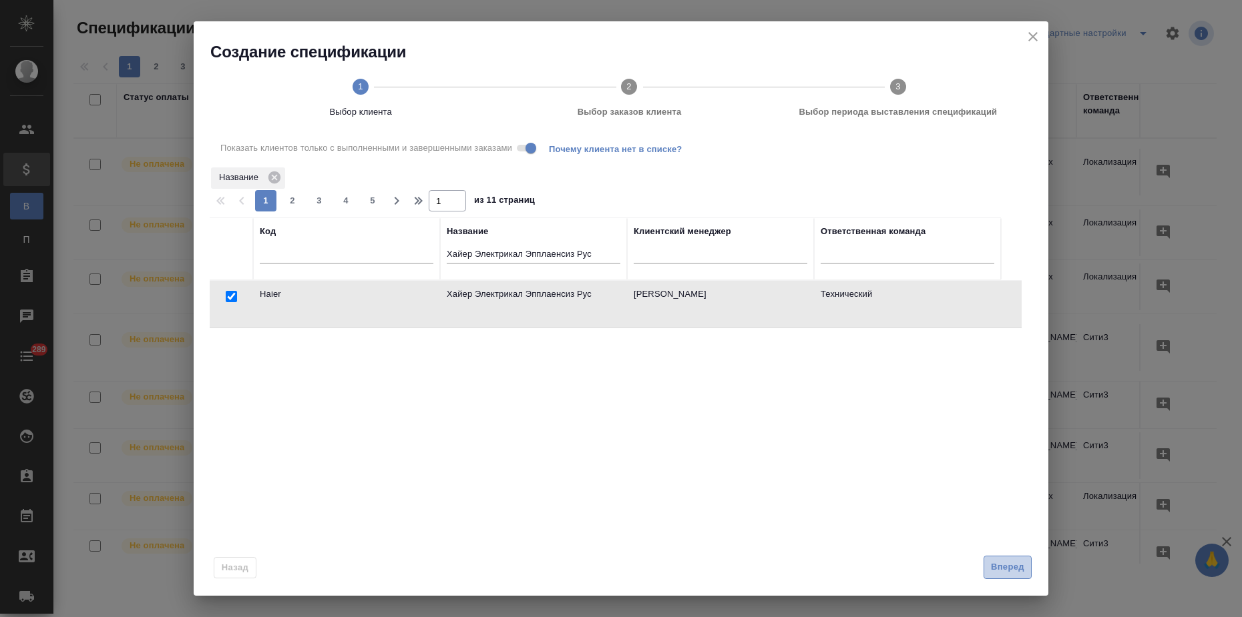
click at [1007, 568] on span "Вперед" at bounding box center [1007, 567] width 33 height 15
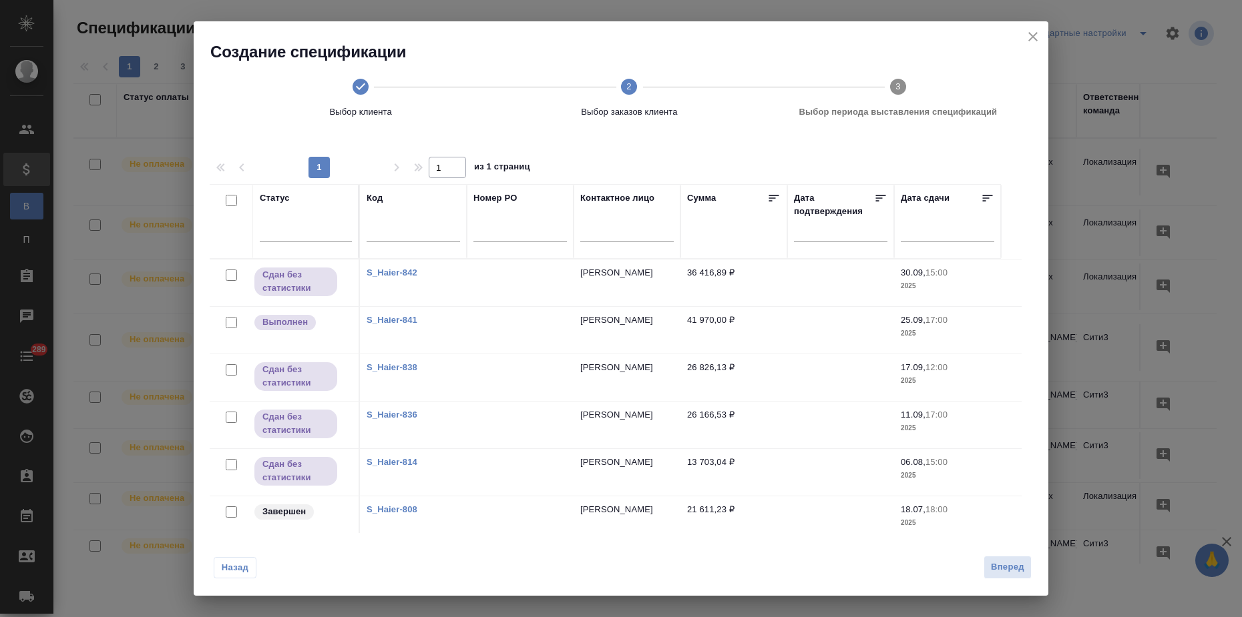
click at [235, 321] on input "checkbox" at bounding box center [231, 322] width 11 height 11
checkbox input "true"
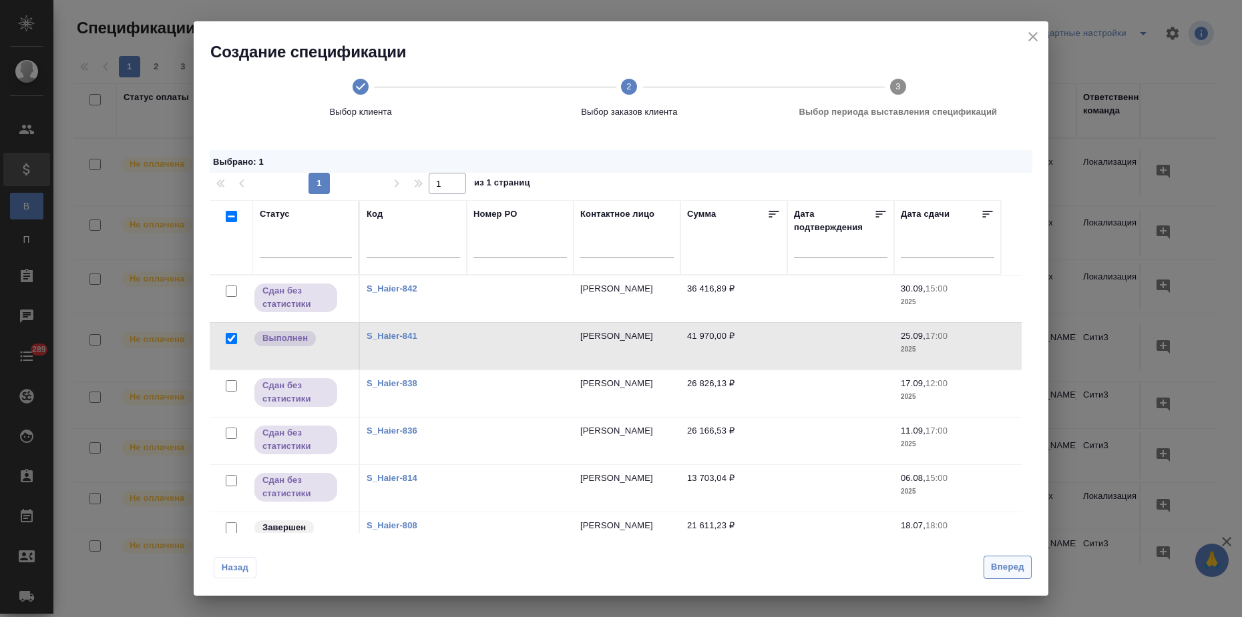
click at [1000, 563] on span "Вперед" at bounding box center [1007, 567] width 33 height 15
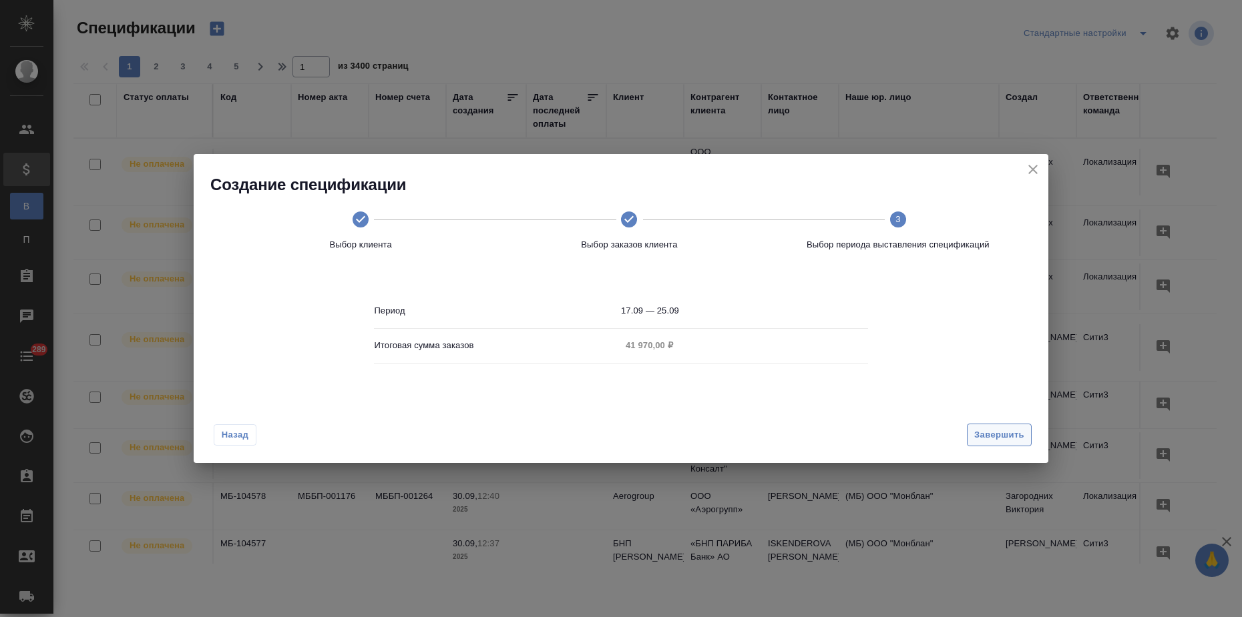
click at [981, 431] on span "Завершить" at bounding box center [999, 435] width 50 height 15
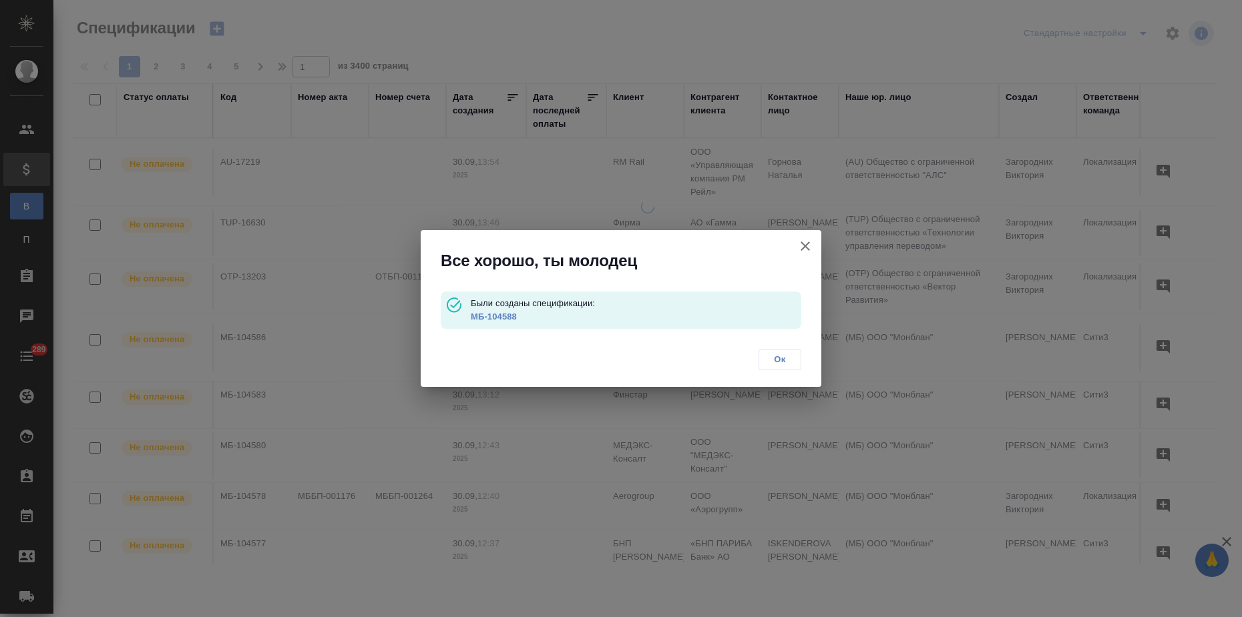
click at [491, 320] on link "МБ-104588" at bounding box center [494, 317] width 46 height 10
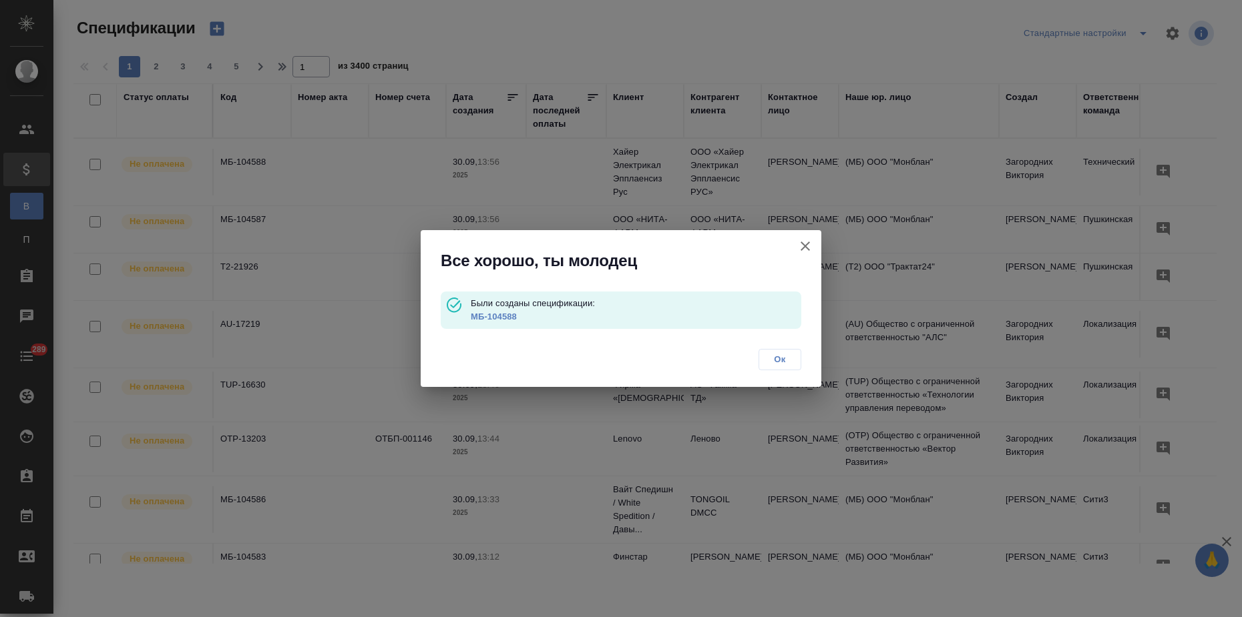
click at [806, 244] on icon "button" at bounding box center [805, 246] width 16 height 16
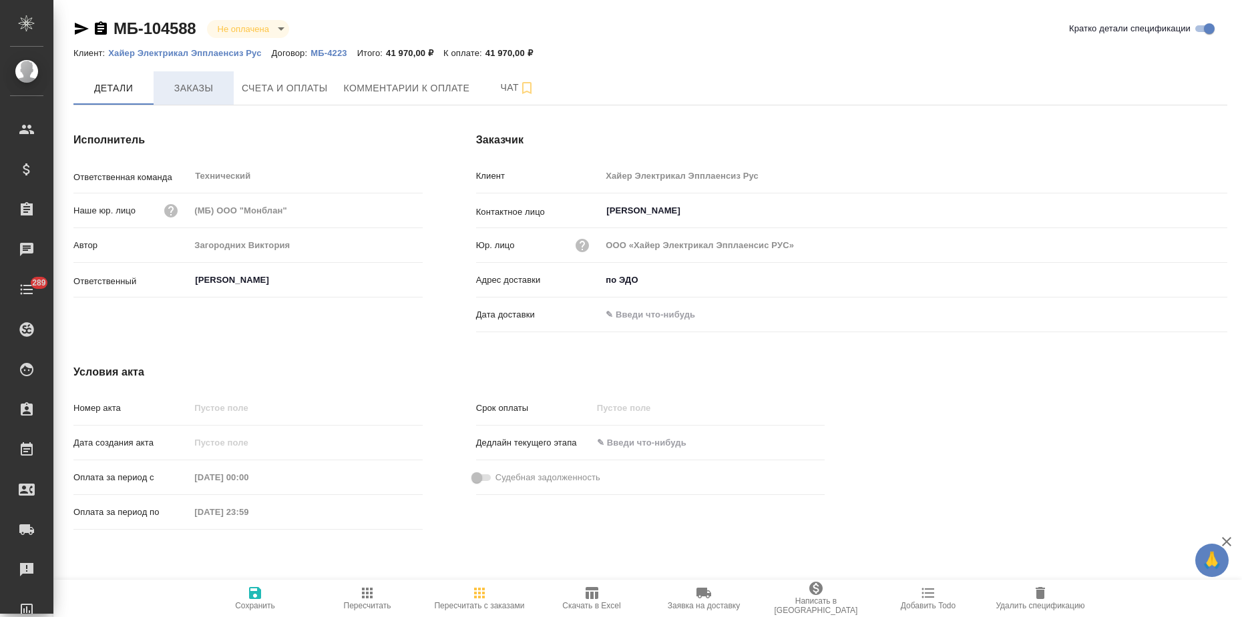
click at [199, 94] on span "Заказы" at bounding box center [194, 88] width 64 height 17
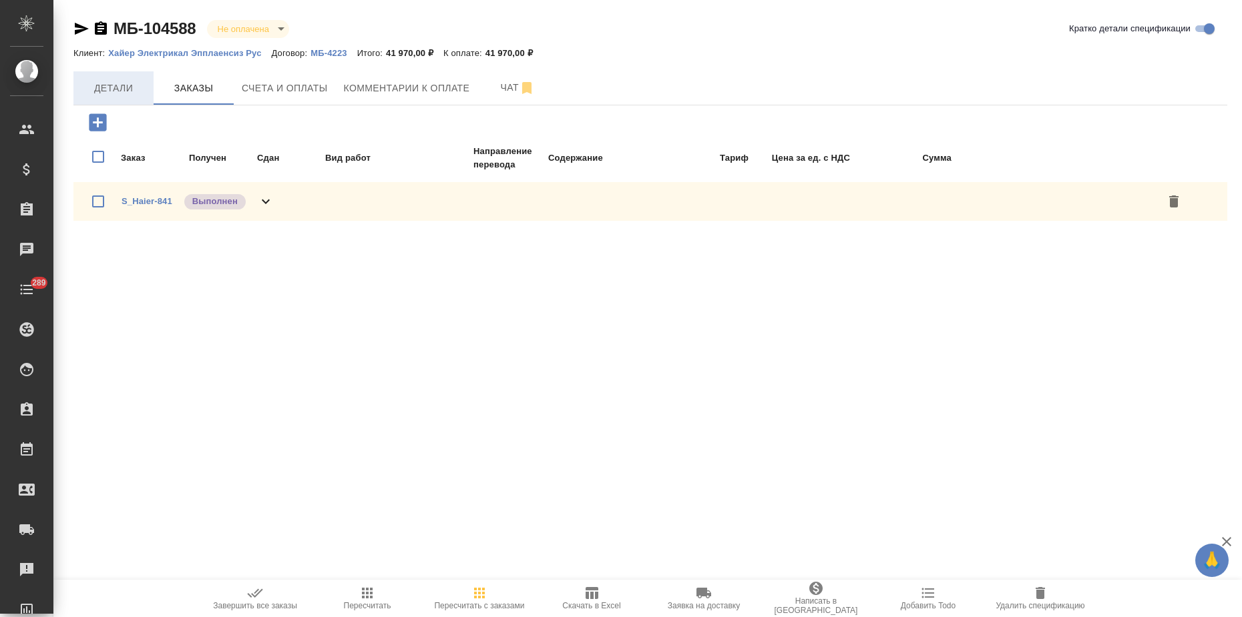
click at [126, 89] on span "Детали" at bounding box center [113, 88] width 64 height 17
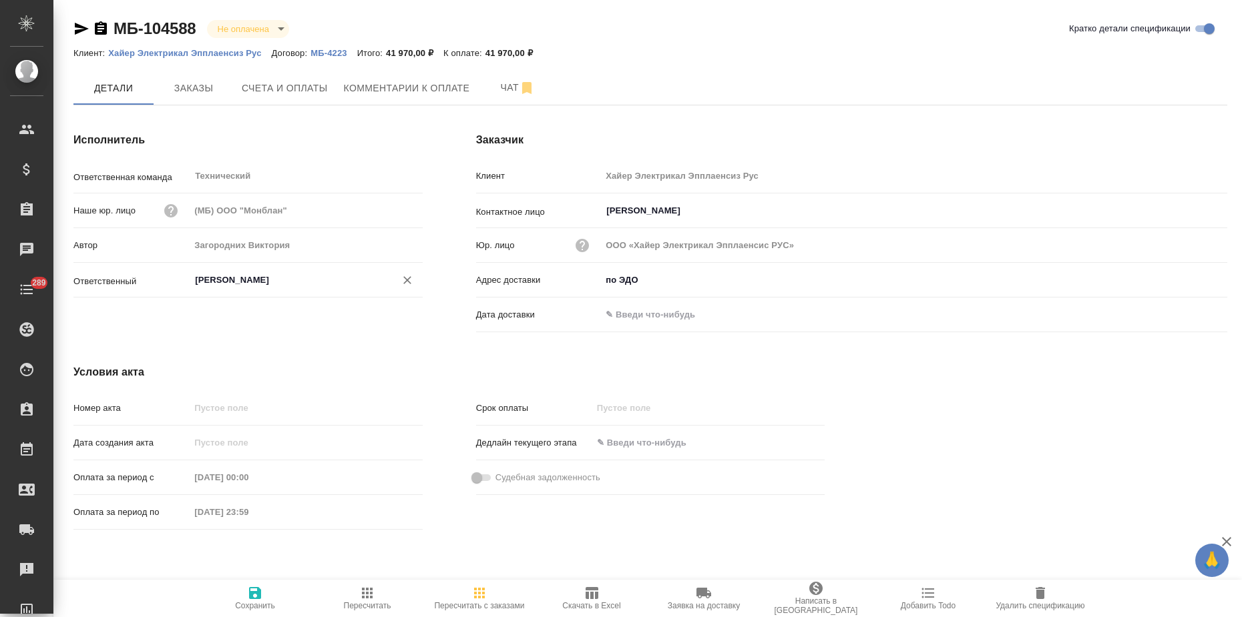
click at [214, 282] on input "[PERSON_NAME]" at bounding box center [284, 280] width 180 height 16
click at [224, 323] on ul "Загородних Виктория" at bounding box center [306, 321] width 232 height 24
click at [259, 318] on li "Загородних Виктория" at bounding box center [306, 310] width 232 height 24
type input "Загородних Виктория"
click at [255, 599] on icon "button" at bounding box center [255, 593] width 12 height 12
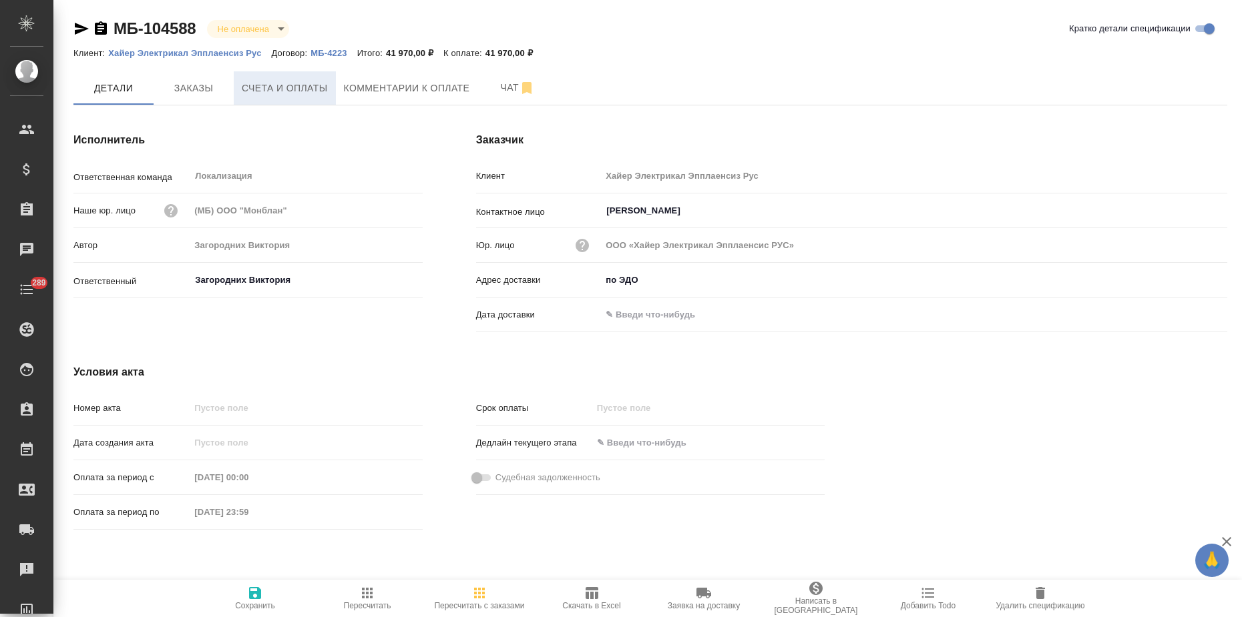
click at [283, 80] on span "Счета и оплаты" at bounding box center [285, 88] width 86 height 17
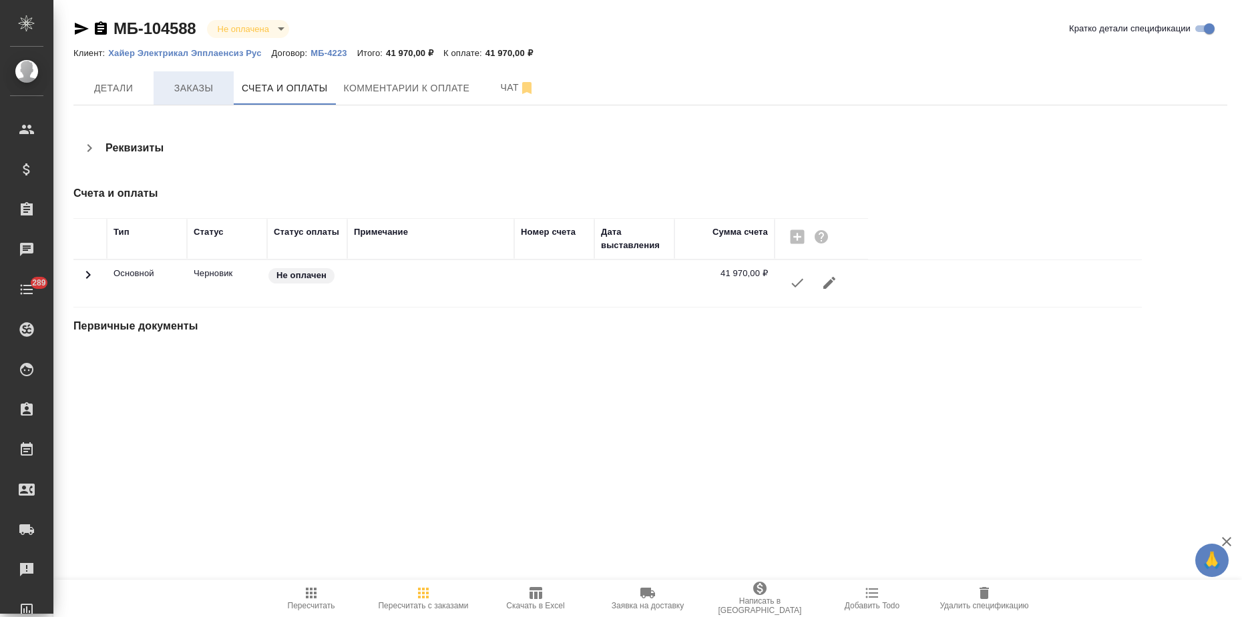
click at [192, 93] on span "Заказы" at bounding box center [194, 88] width 64 height 17
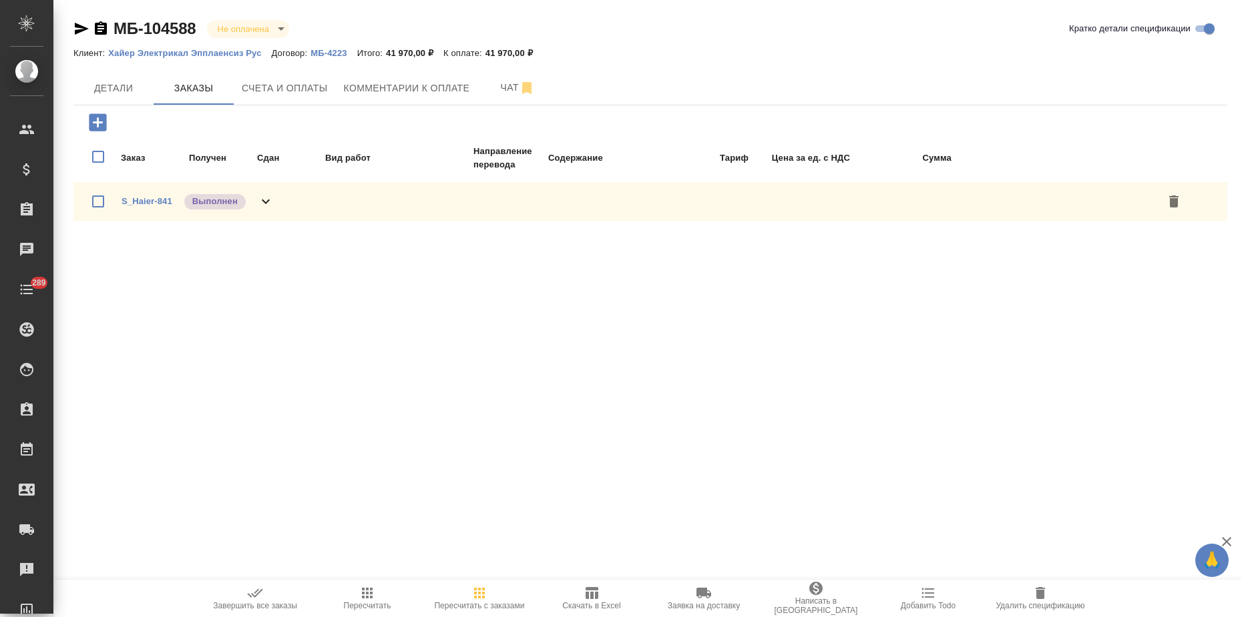
click at [261, 595] on icon "button" at bounding box center [255, 593] width 16 height 16
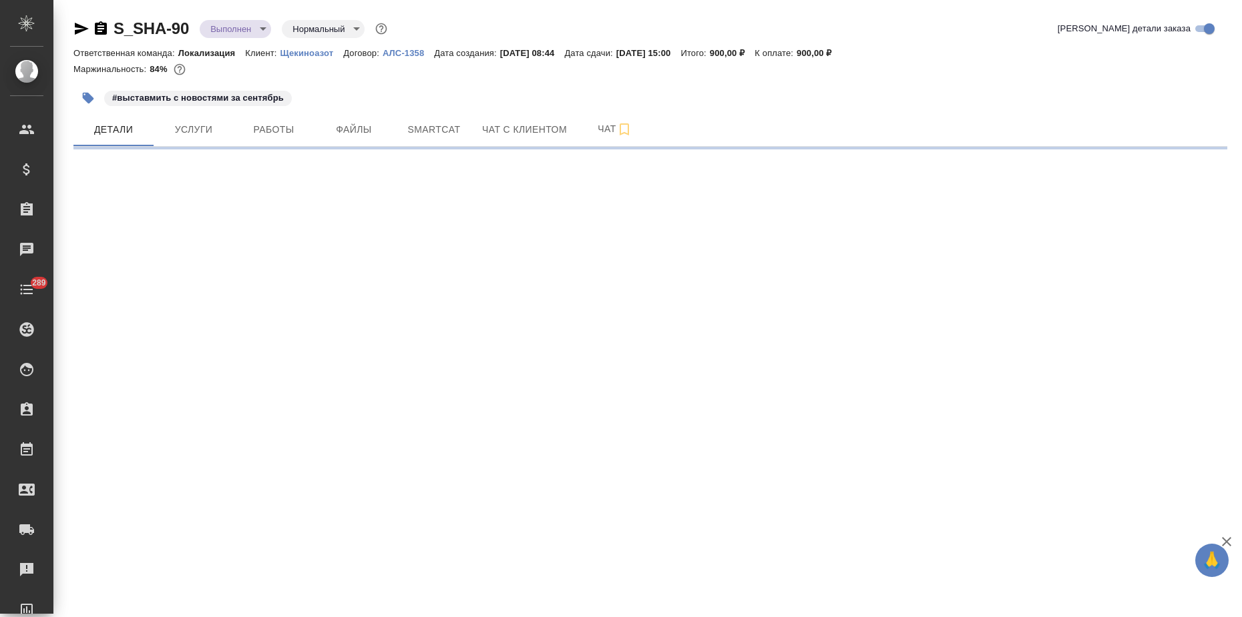
select select "RU"
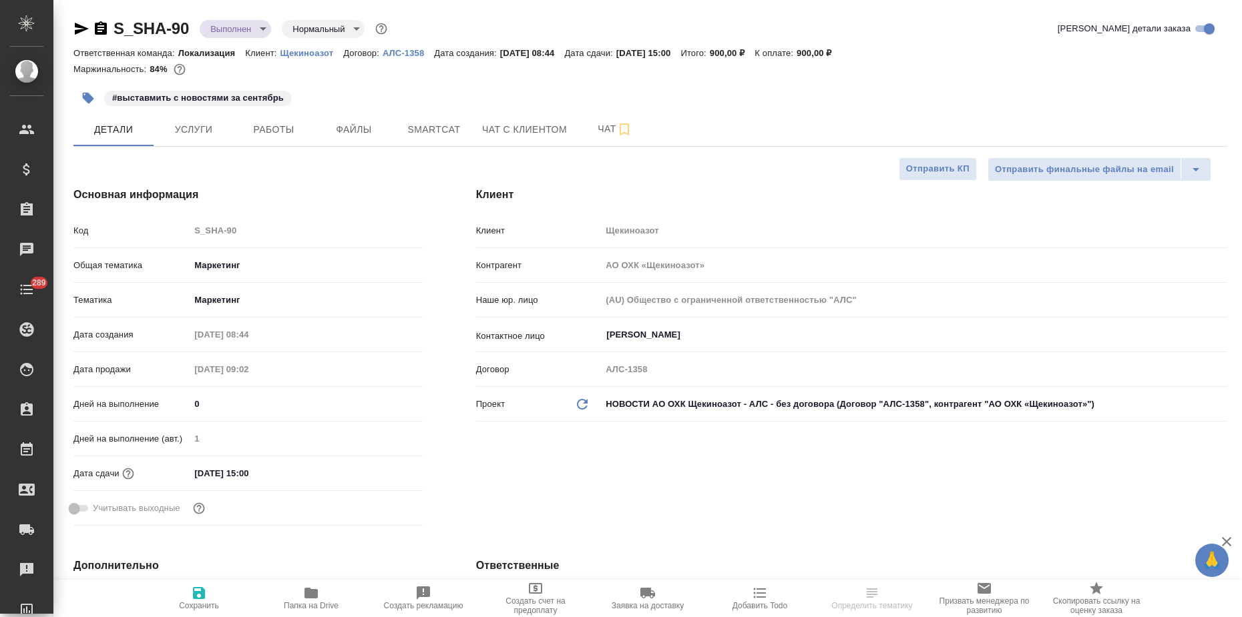
type textarea "x"
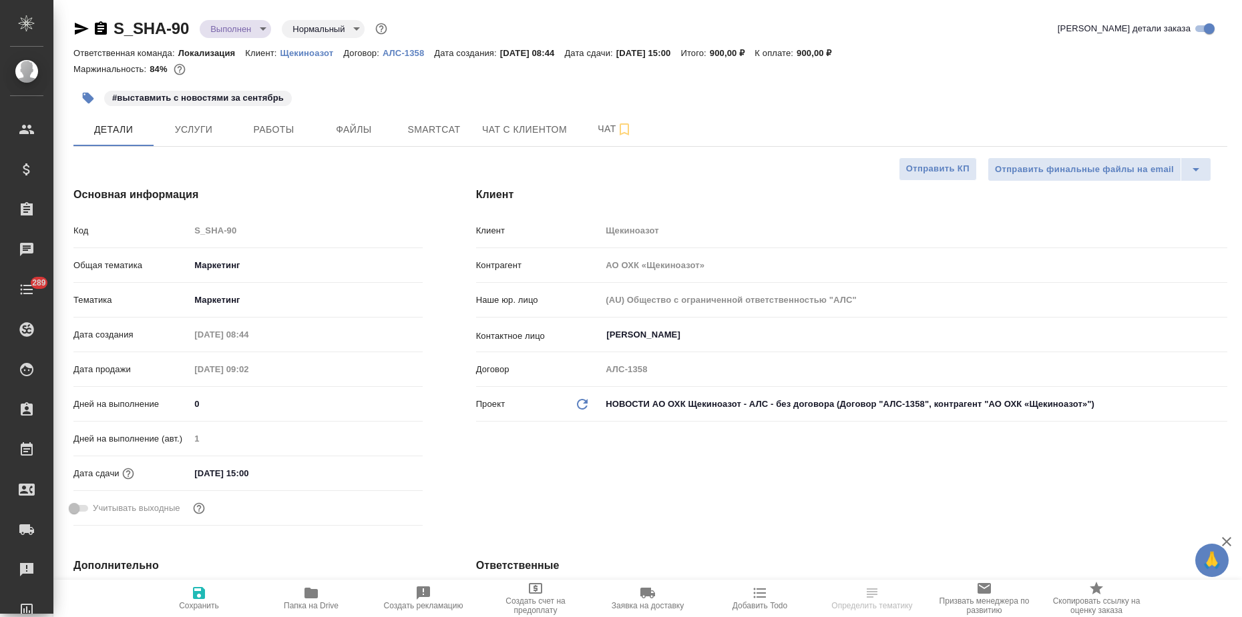
type textarea "x"
click at [306, 56] on p "Щекиноазот" at bounding box center [311, 53] width 63 height 10
type textarea "x"
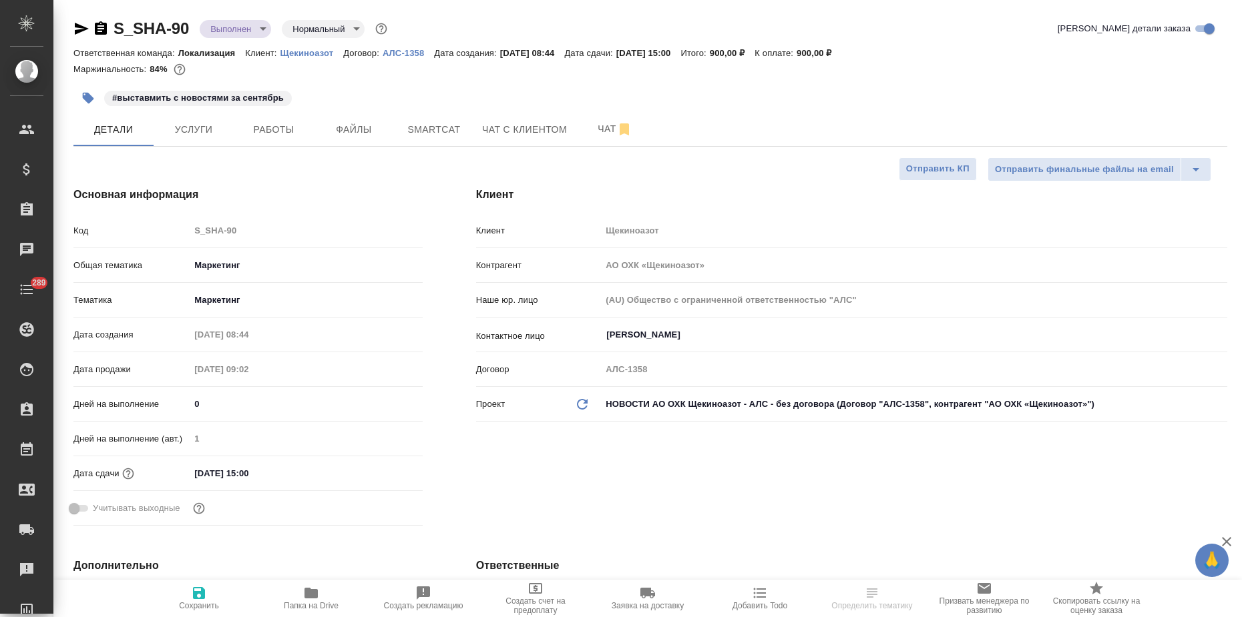
select select "RU"
type textarea "x"
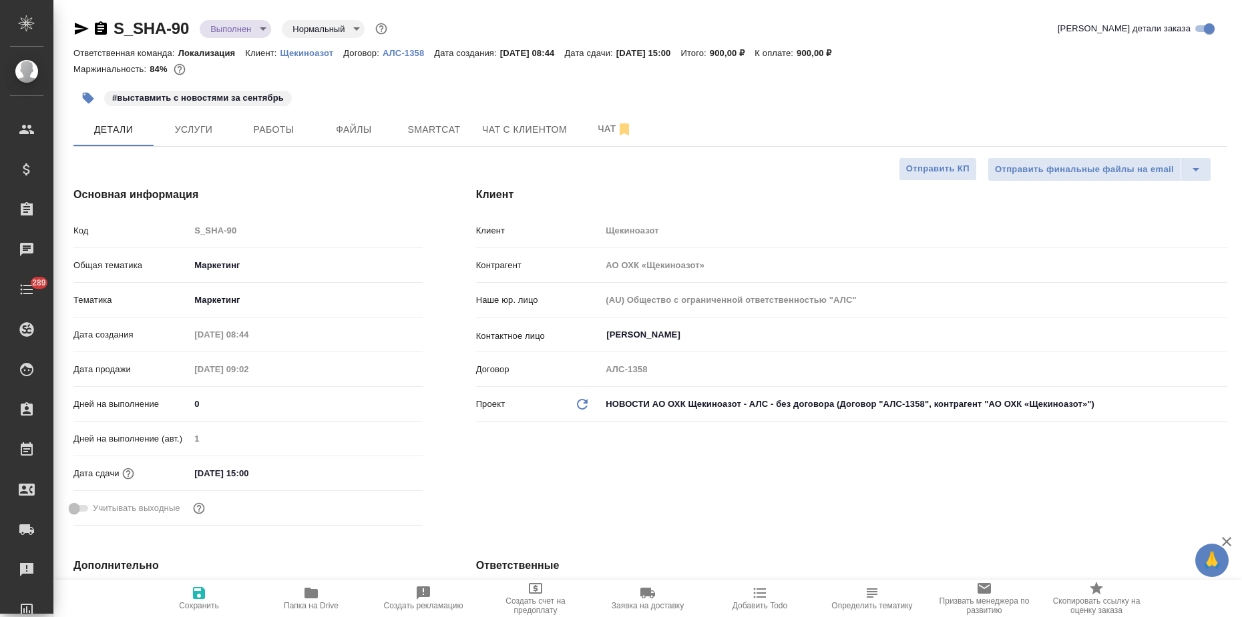
type textarea "x"
drag, startPoint x: 180, startPoint y: 24, endPoint x: 103, endPoint y: 24, distance: 76.1
click at [103, 24] on div "S_SHA-90 Выполнен completed Нормальный normal" at bounding box center [231, 28] width 316 height 21
copy link "S_SHA-90"
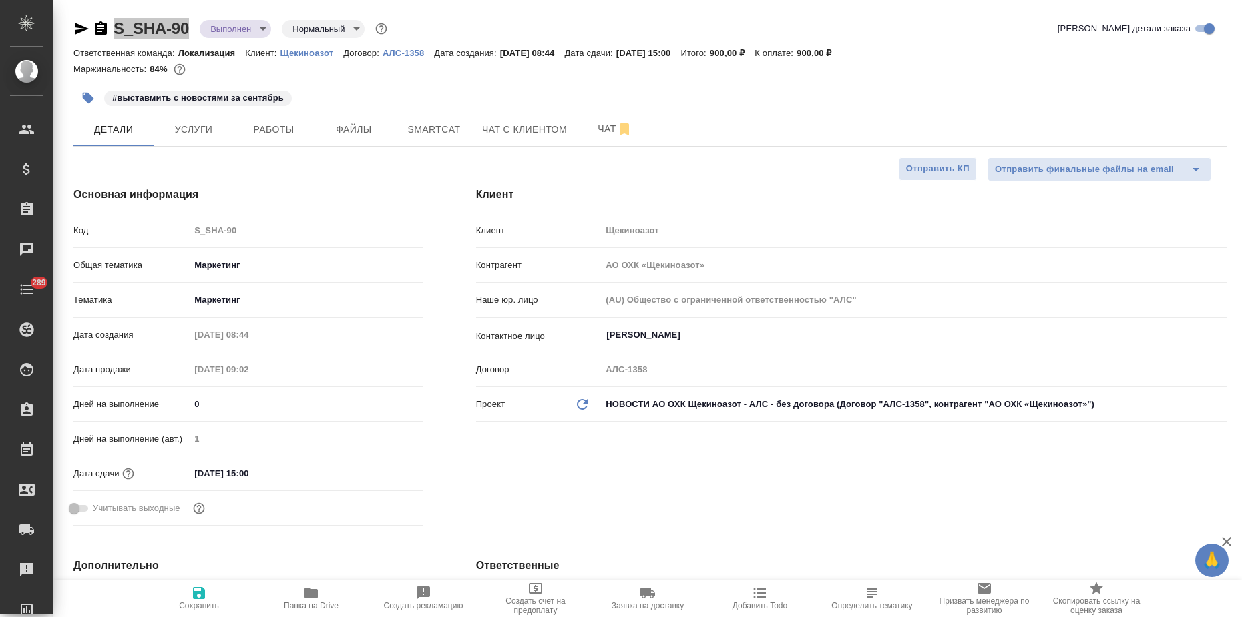
type textarea "x"
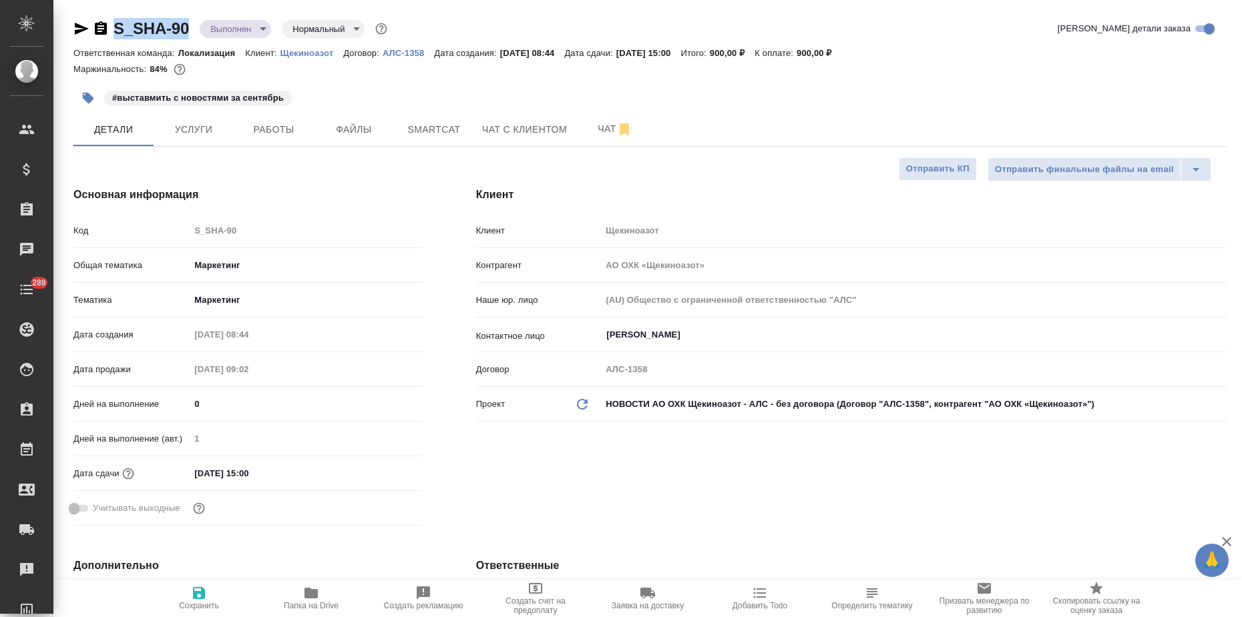
type textarea "x"
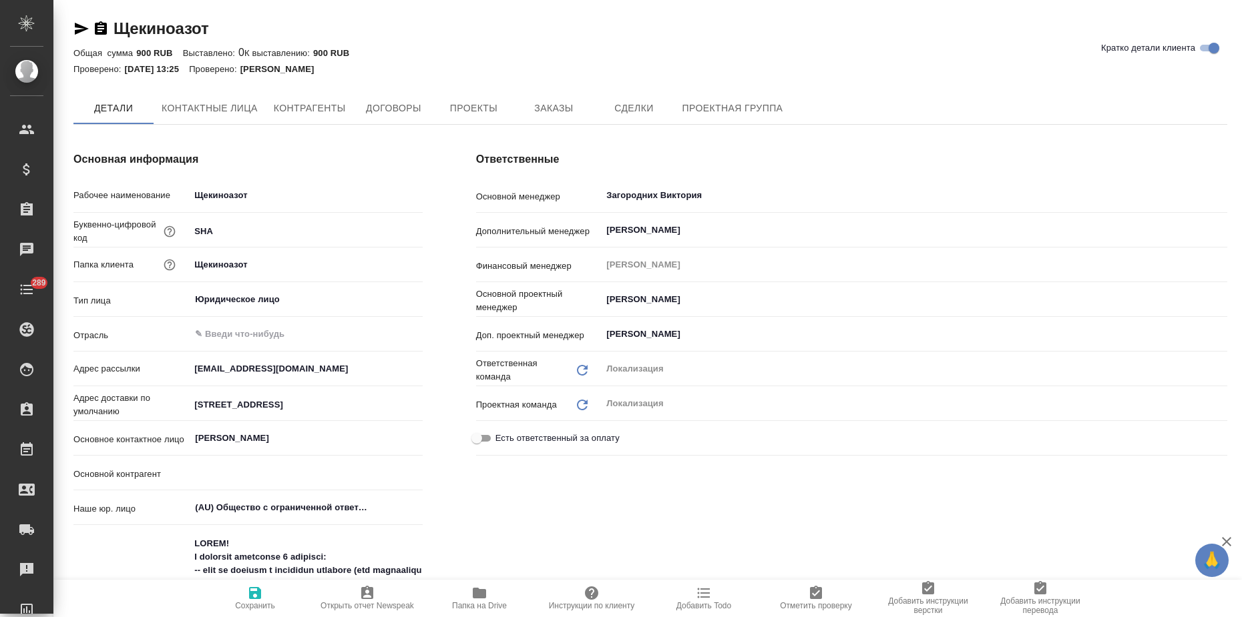
type textarea "x"
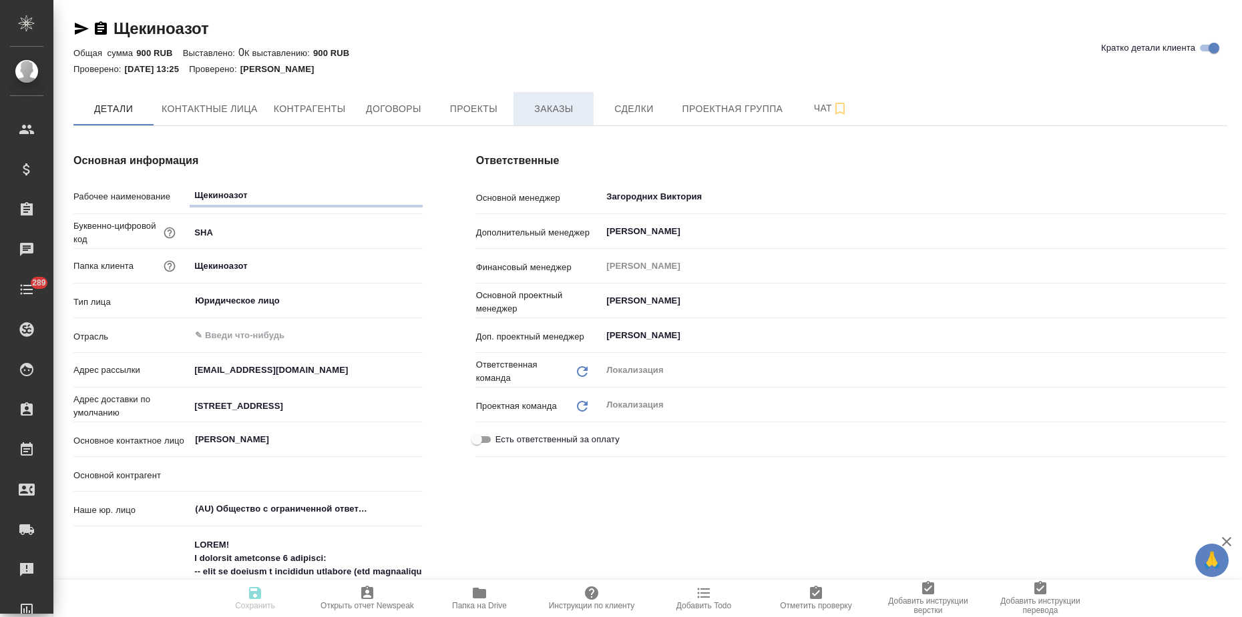
type textarea "x"
click at [535, 111] on span "Заказы" at bounding box center [553, 109] width 64 height 17
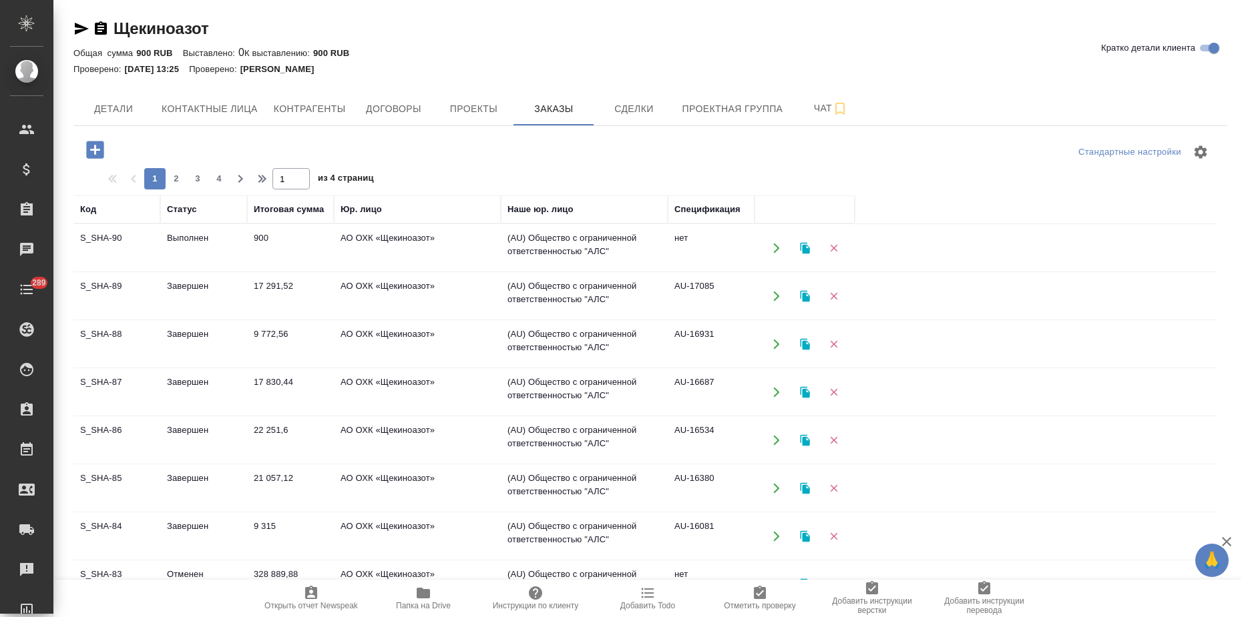
click at [180, 298] on td "Завершен" at bounding box center [203, 296] width 87 height 47
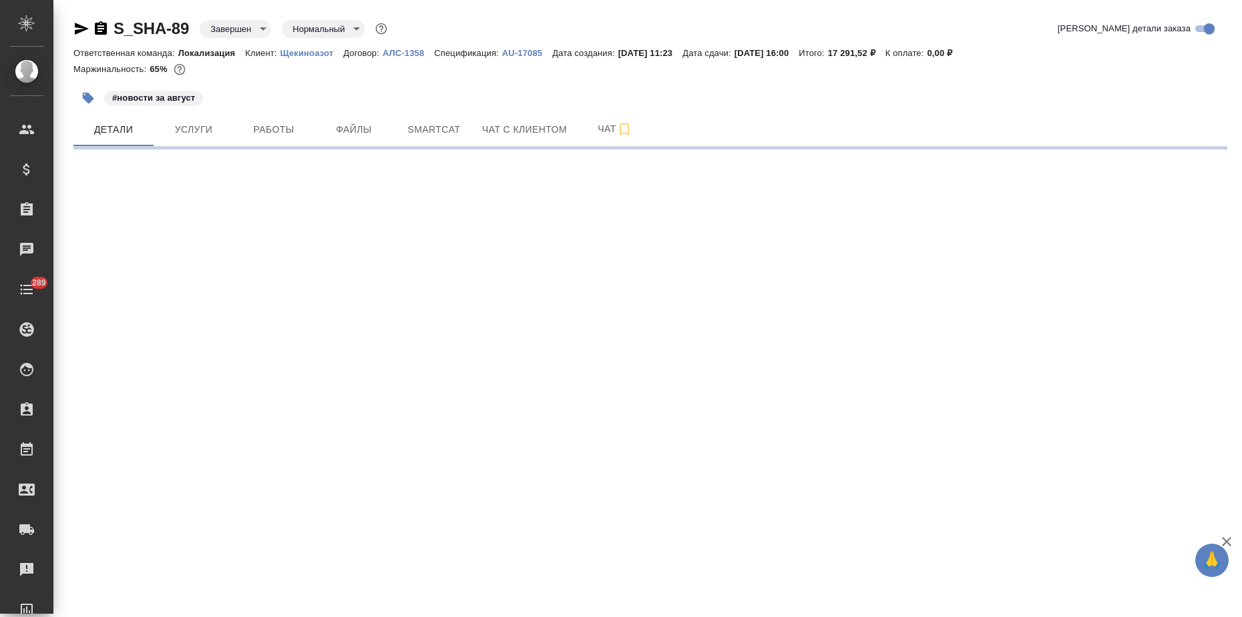
select select "RU"
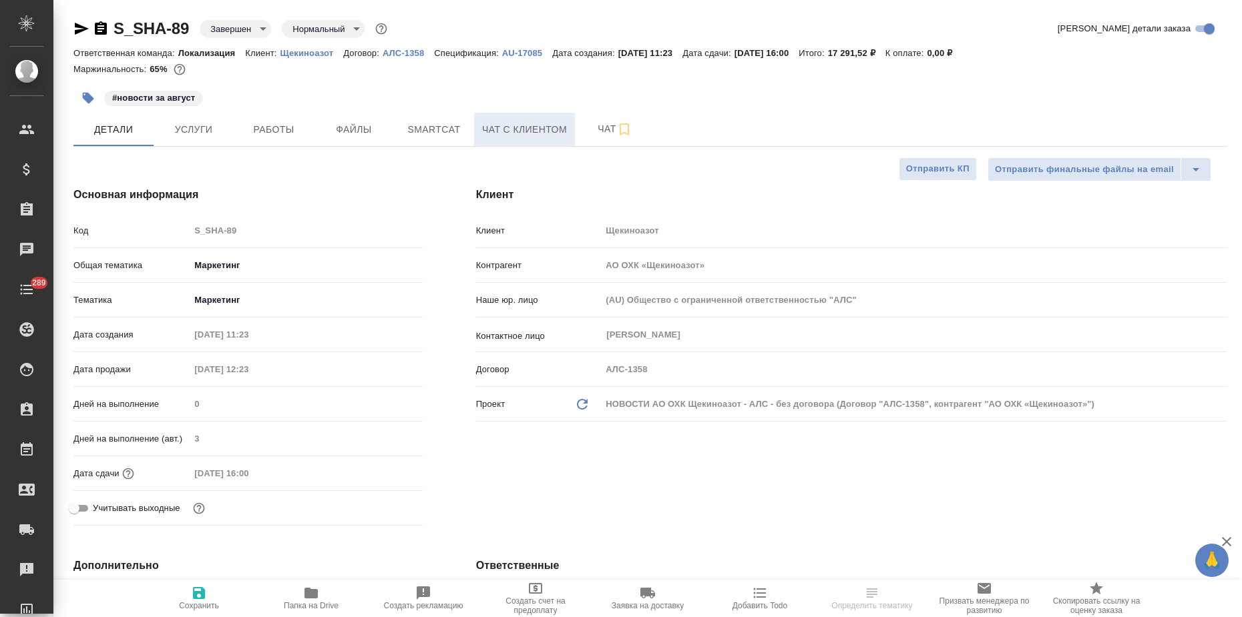
type textarea "x"
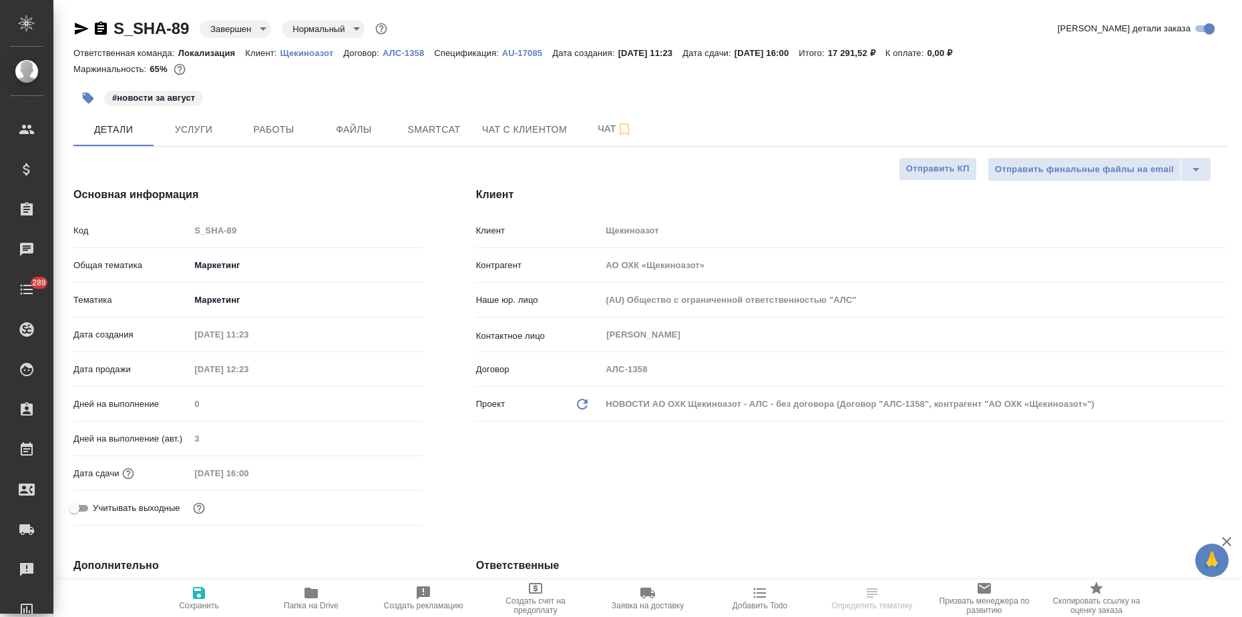
type textarea "x"
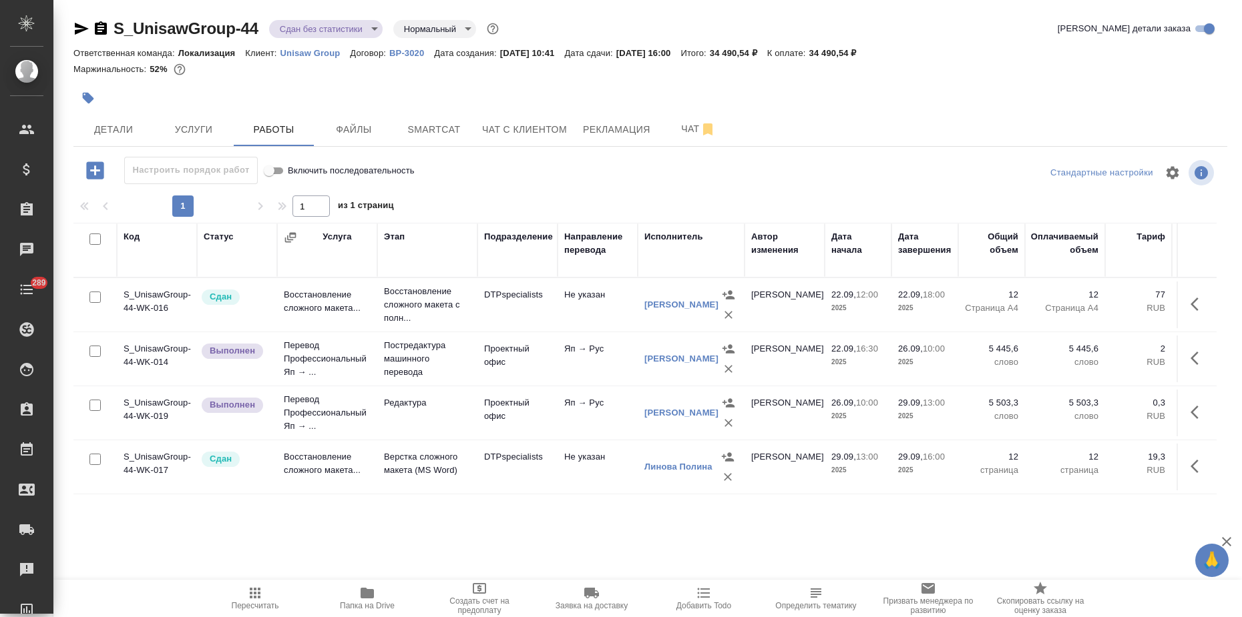
click at [158, 536] on div "S_UnisawGroup-44 Сдан без статистики distributed Нормальный normal Кратко детал…" at bounding box center [650, 278] width 1168 height 557
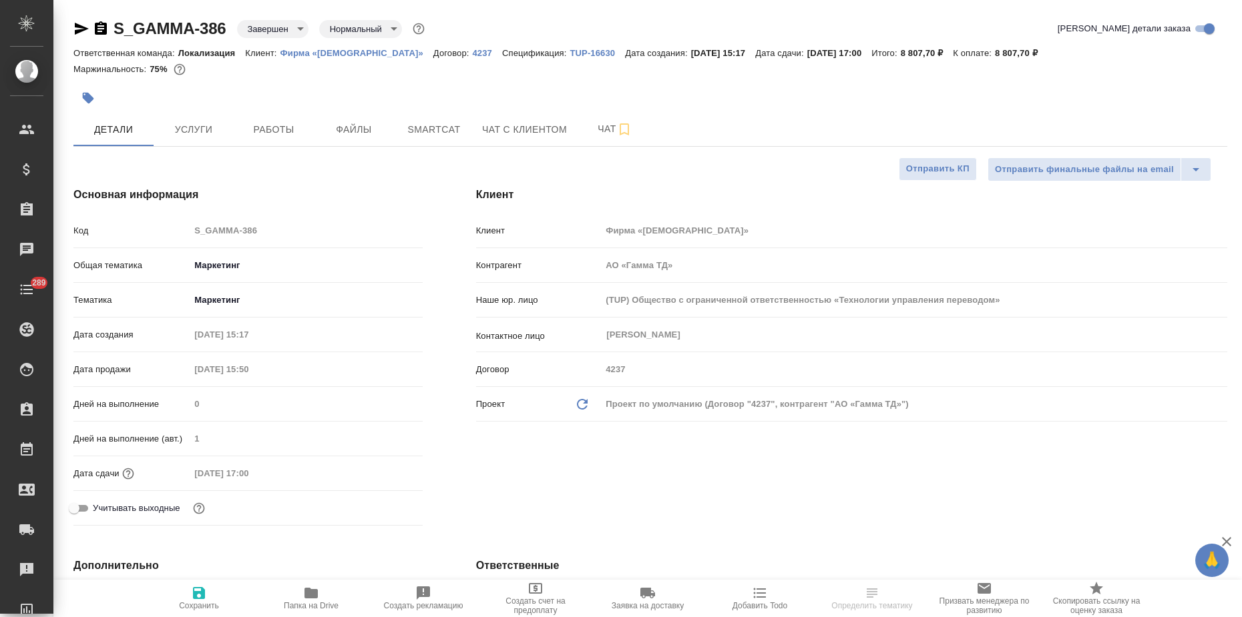
select select "RU"
drag, startPoint x: 231, startPoint y: 28, endPoint x: 117, endPoint y: 29, distance: 114.1
click at [117, 29] on div "S_GAMMA-386 Завершен closed Нормальный normal" at bounding box center [250, 28] width 354 height 21
copy link "S_GAMMA-386"
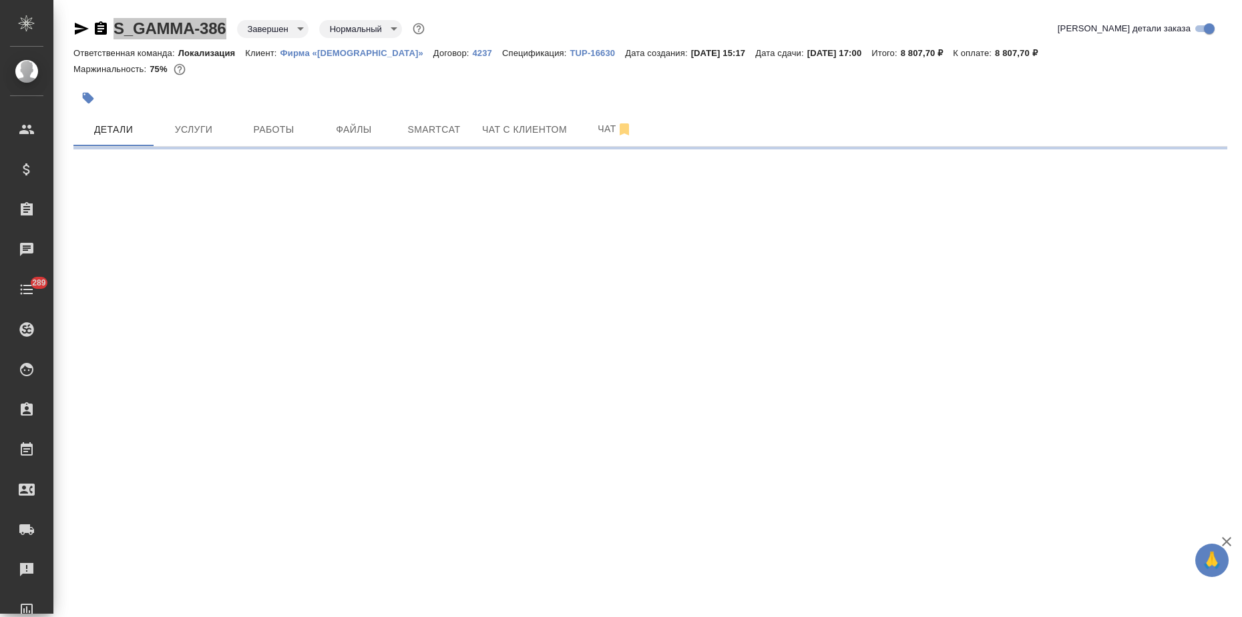
select select "RU"
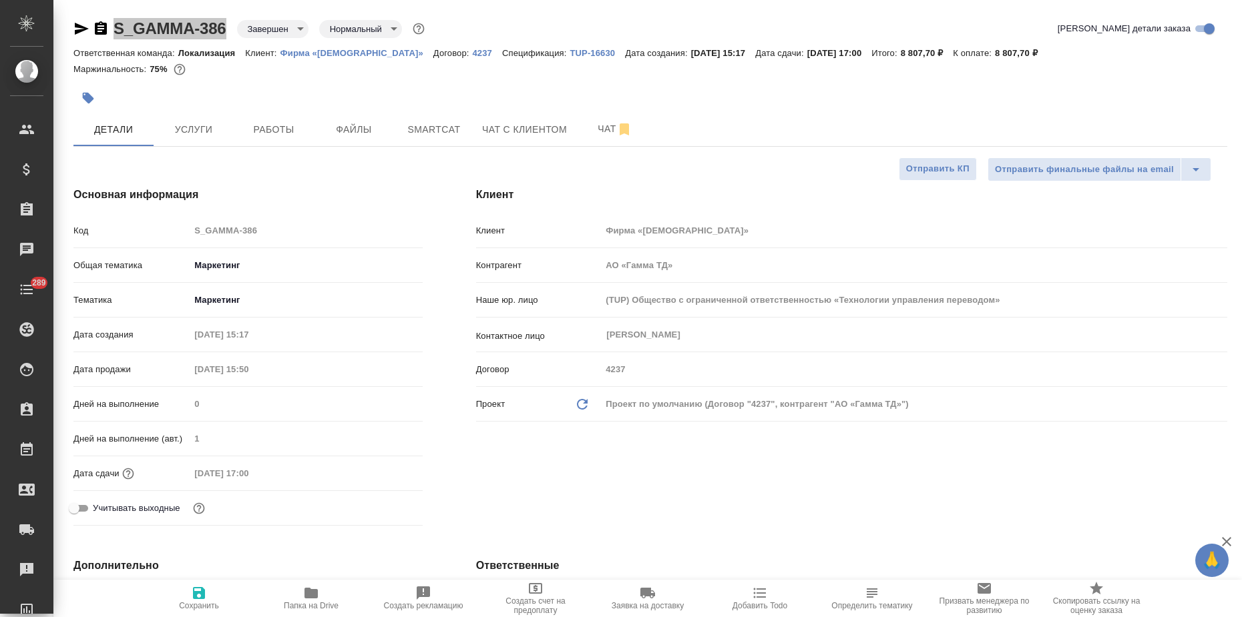
type textarea "x"
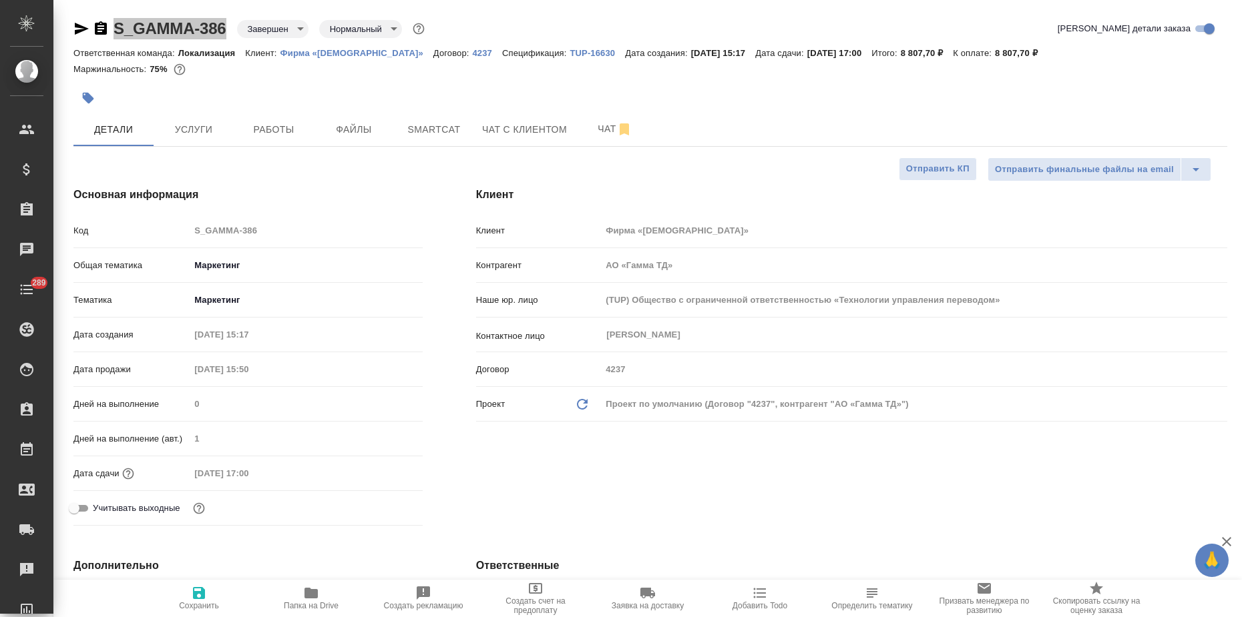
type textarea "x"
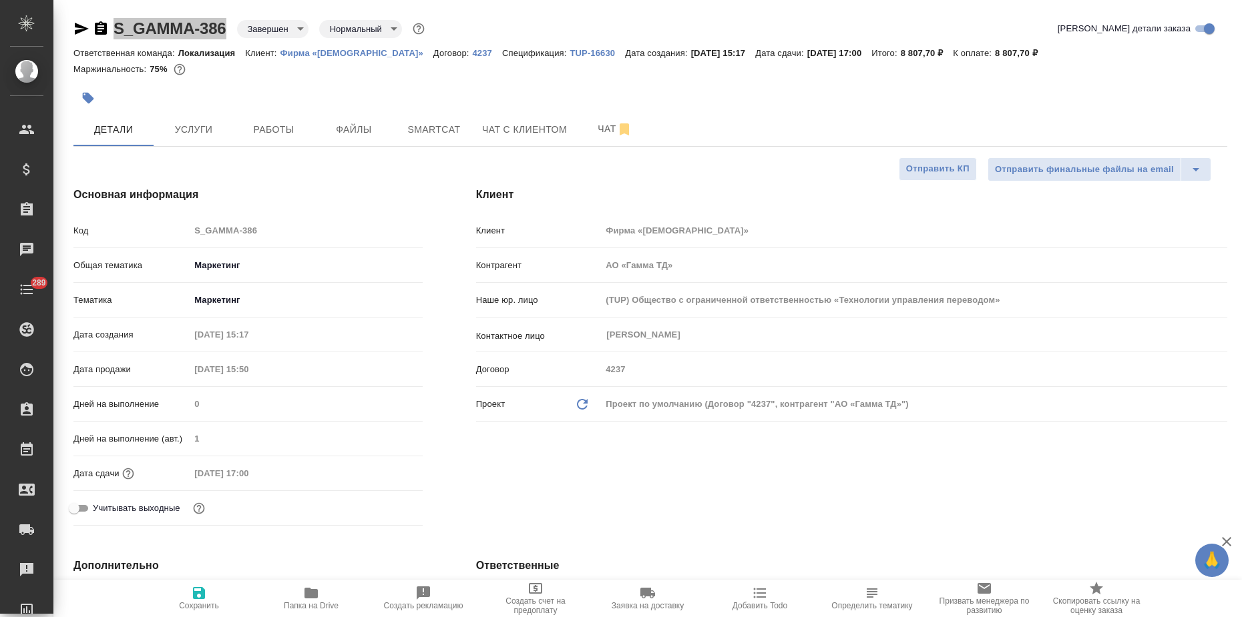
type textarea "x"
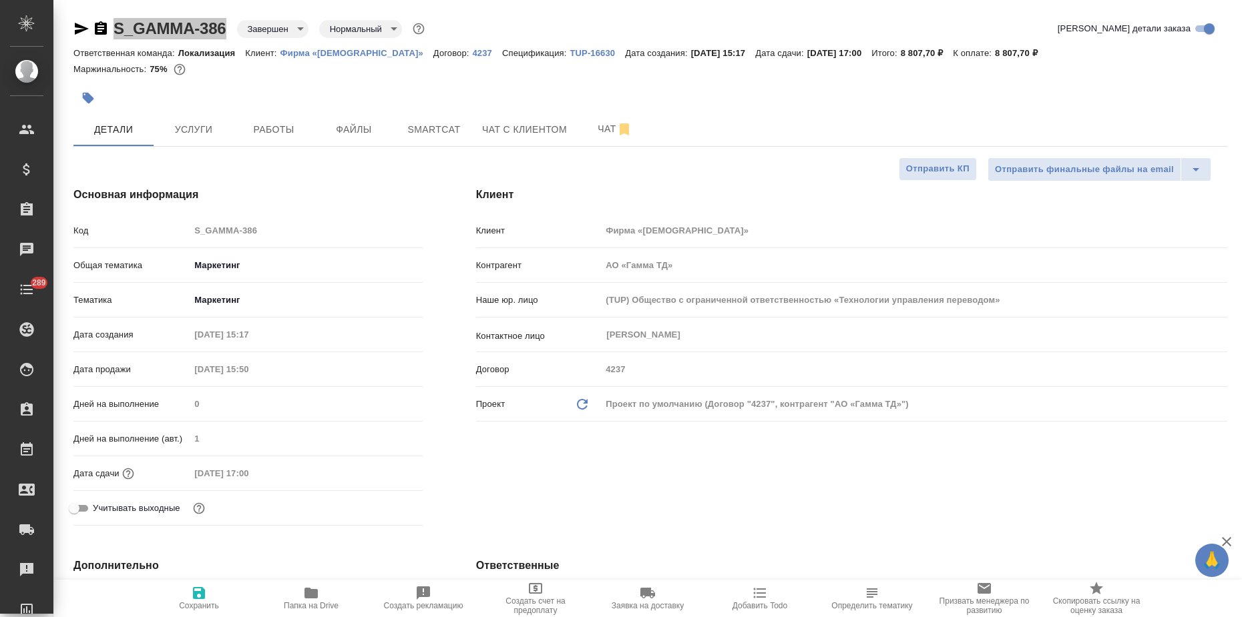
type textarea "x"
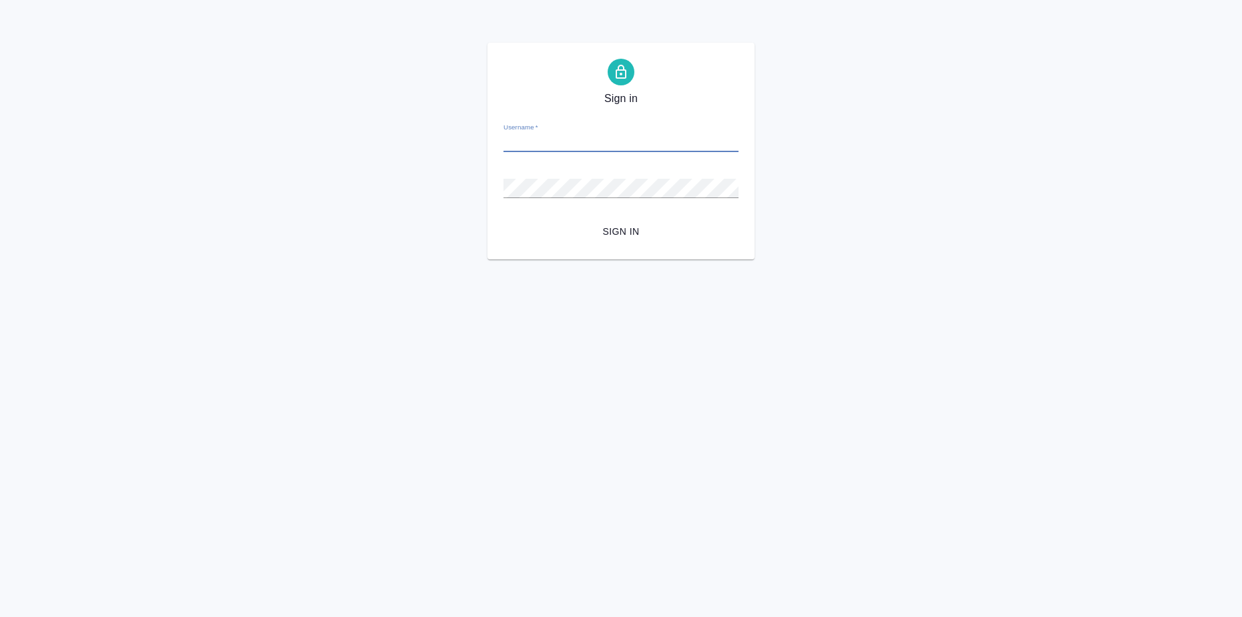
click at [569, 140] on input "Username   *" at bounding box center [620, 142] width 235 height 19
type input "[EMAIL_ADDRESS][DOMAIN_NAME]"
click at [615, 230] on span "Sign in" at bounding box center [621, 232] width 214 height 17
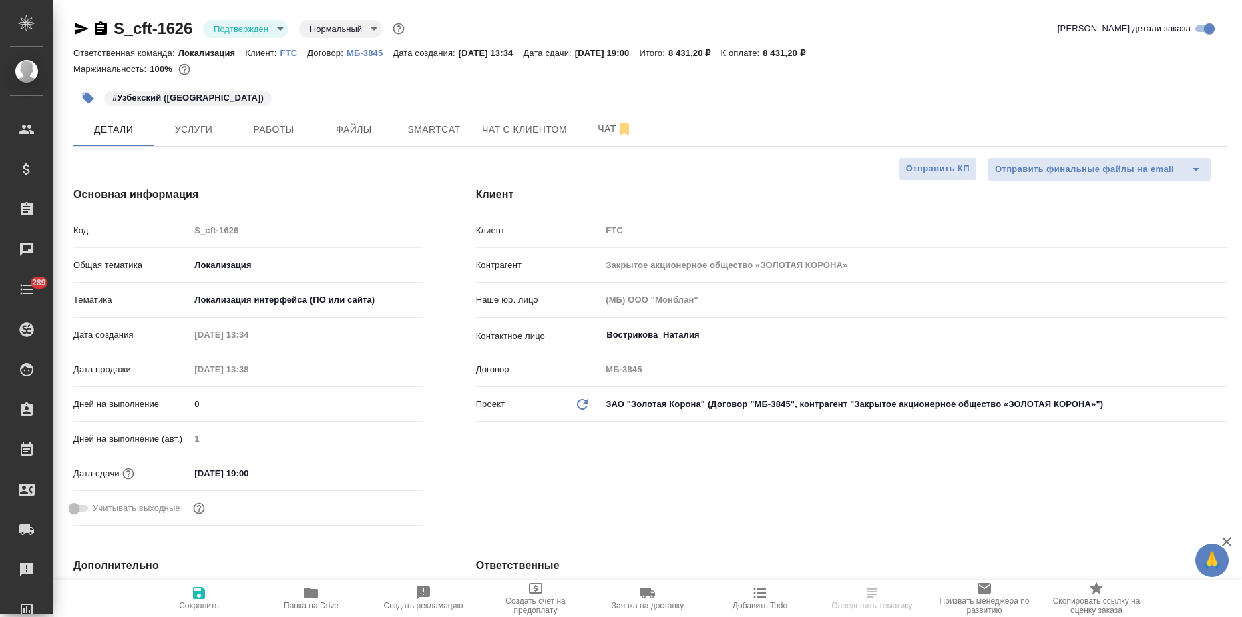
select select "RU"
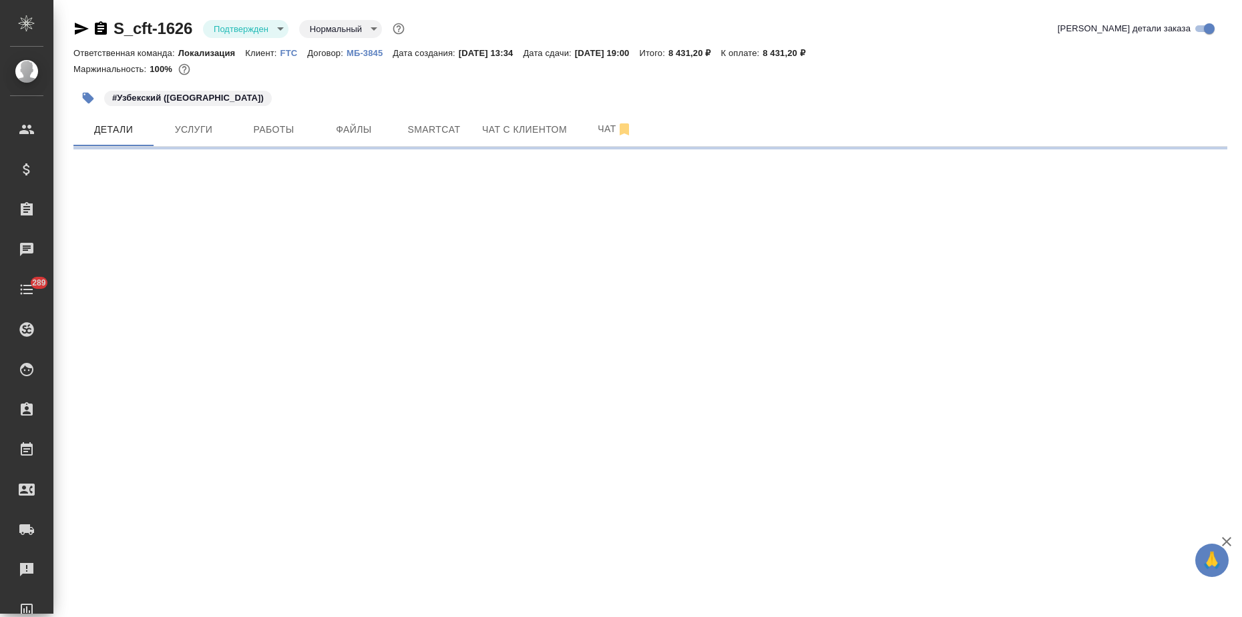
select select "RU"
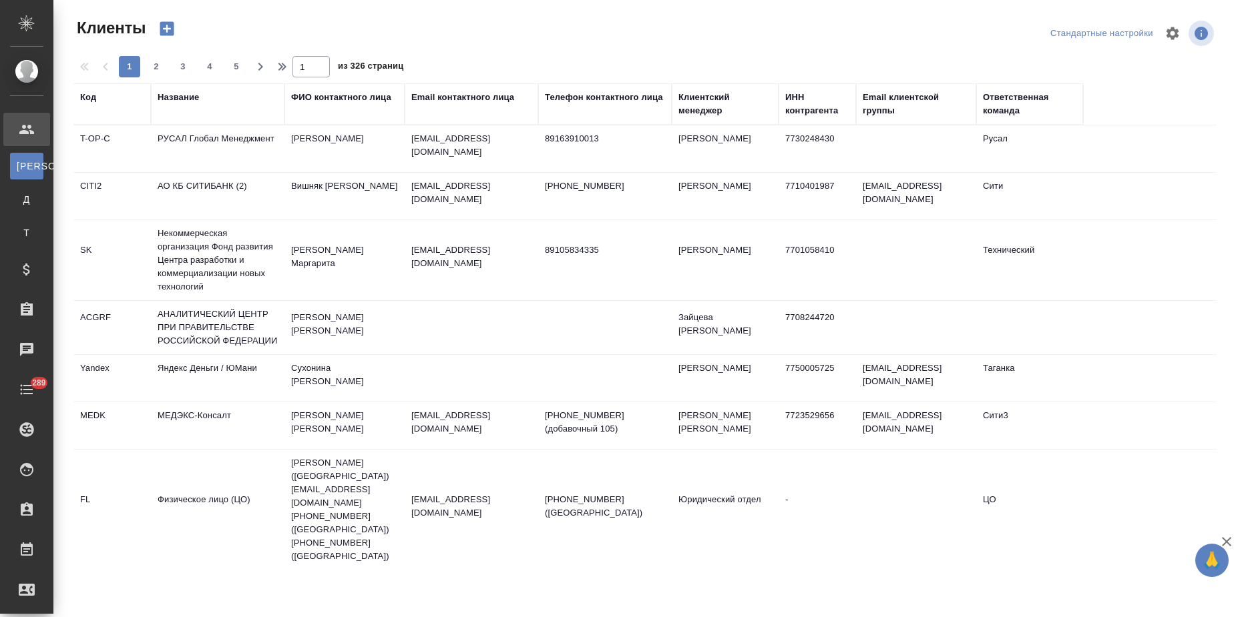
select select "RU"
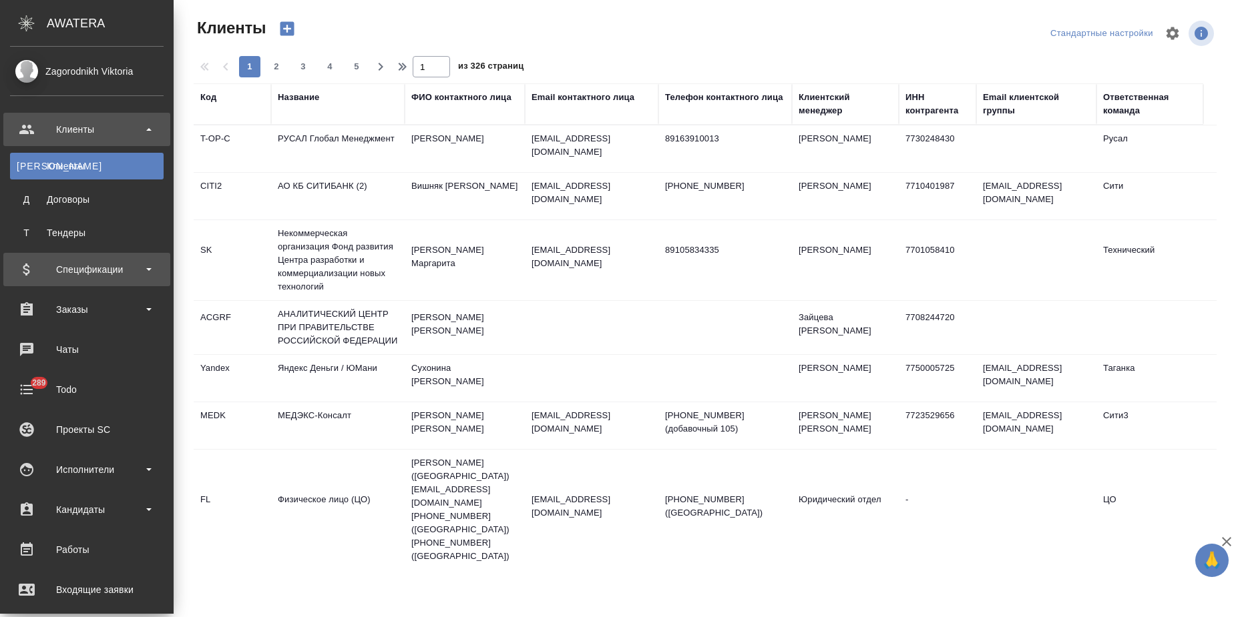
click at [68, 256] on div "Спецификации" at bounding box center [86, 269] width 167 height 33
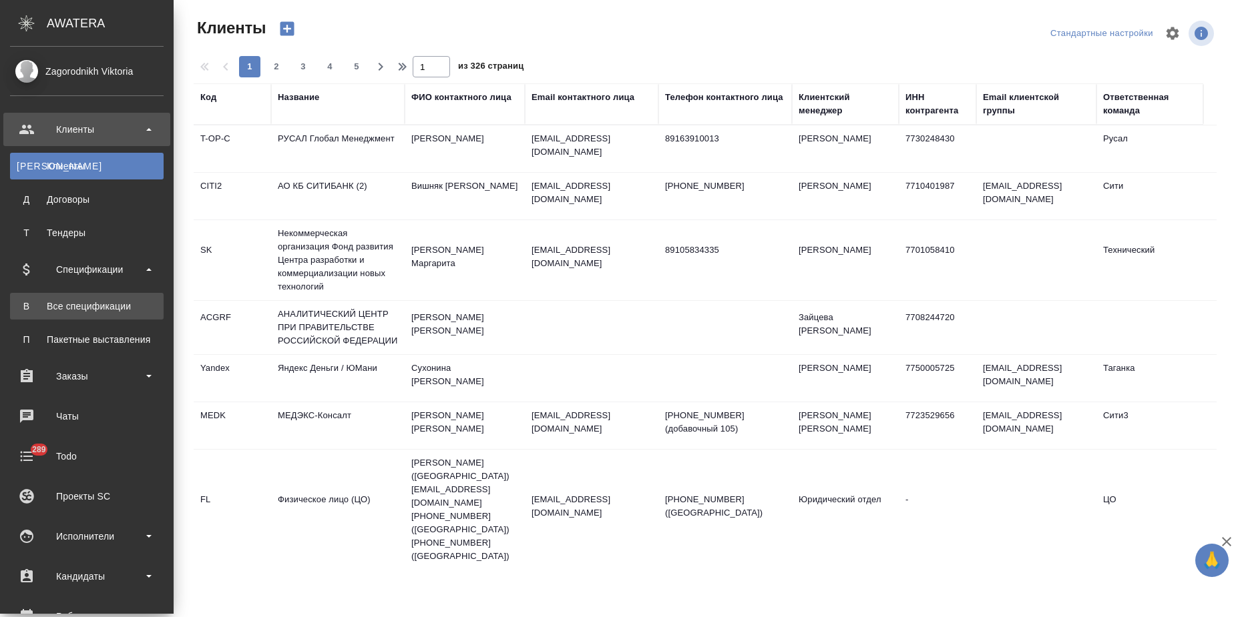
click at [75, 312] on div "Все спецификации" at bounding box center [87, 306] width 140 height 13
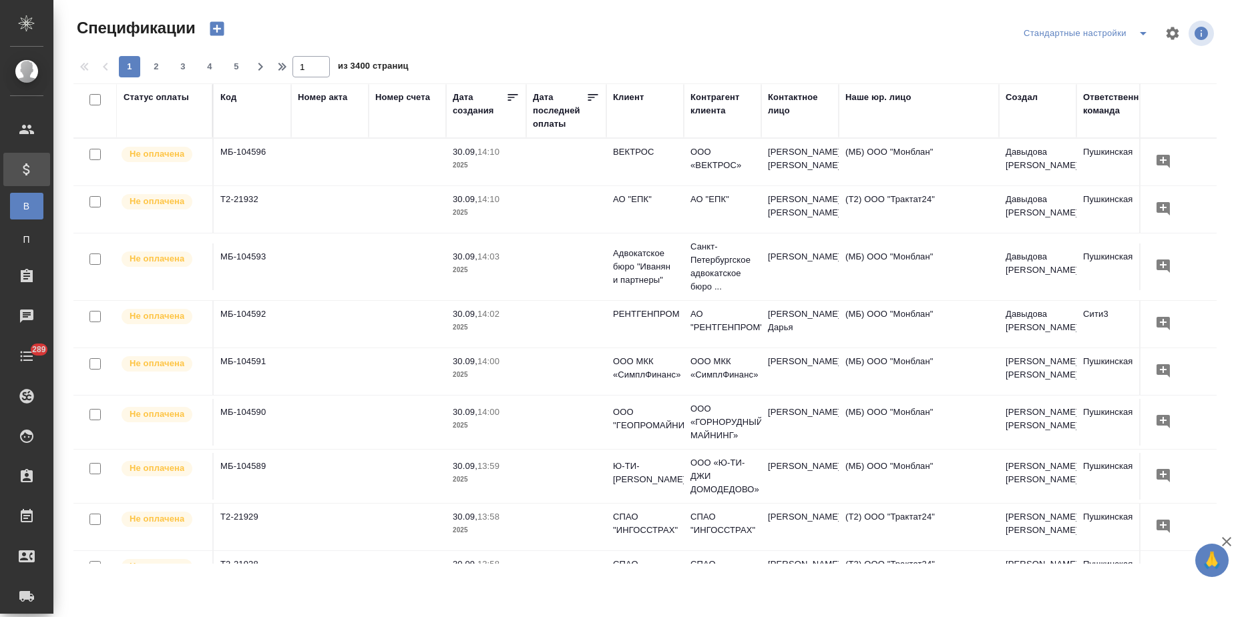
click at [214, 31] on icon "button" at bounding box center [217, 29] width 14 height 14
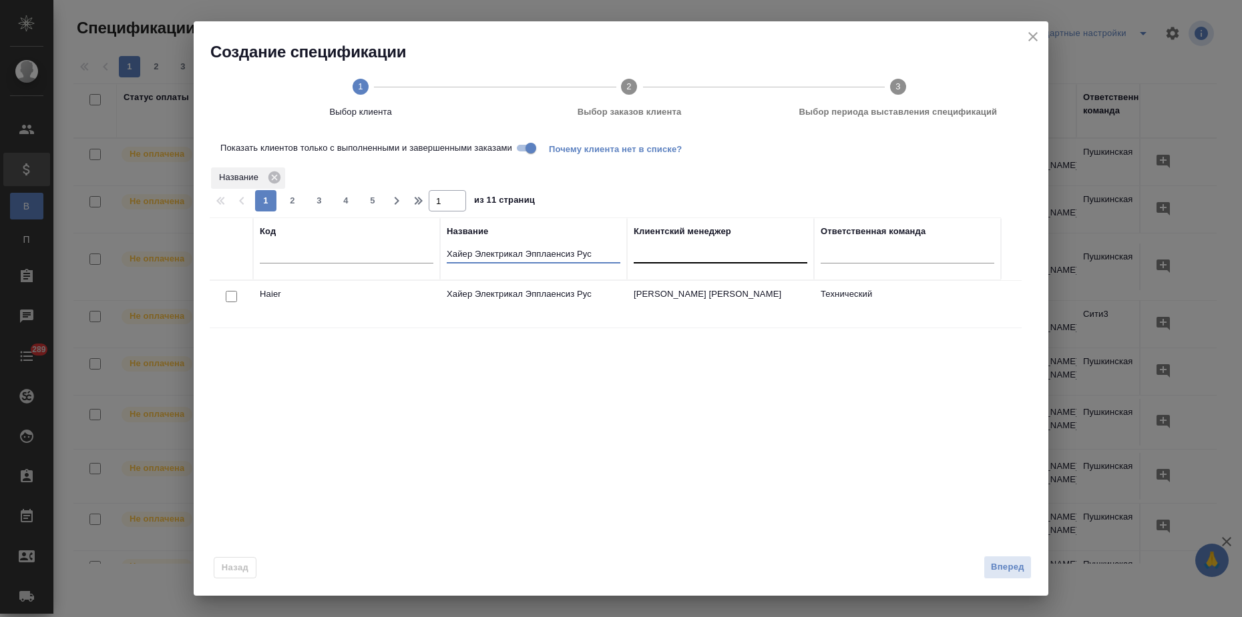
drag, startPoint x: 447, startPoint y: 256, endPoint x: 676, endPoint y: 262, distance: 229.0
click at [676, 262] on tr "Код Название Хайер Электрикал Эпплаенсиз Рус Клиентский менеджер Ответственная …" at bounding box center [605, 249] width 791 height 63
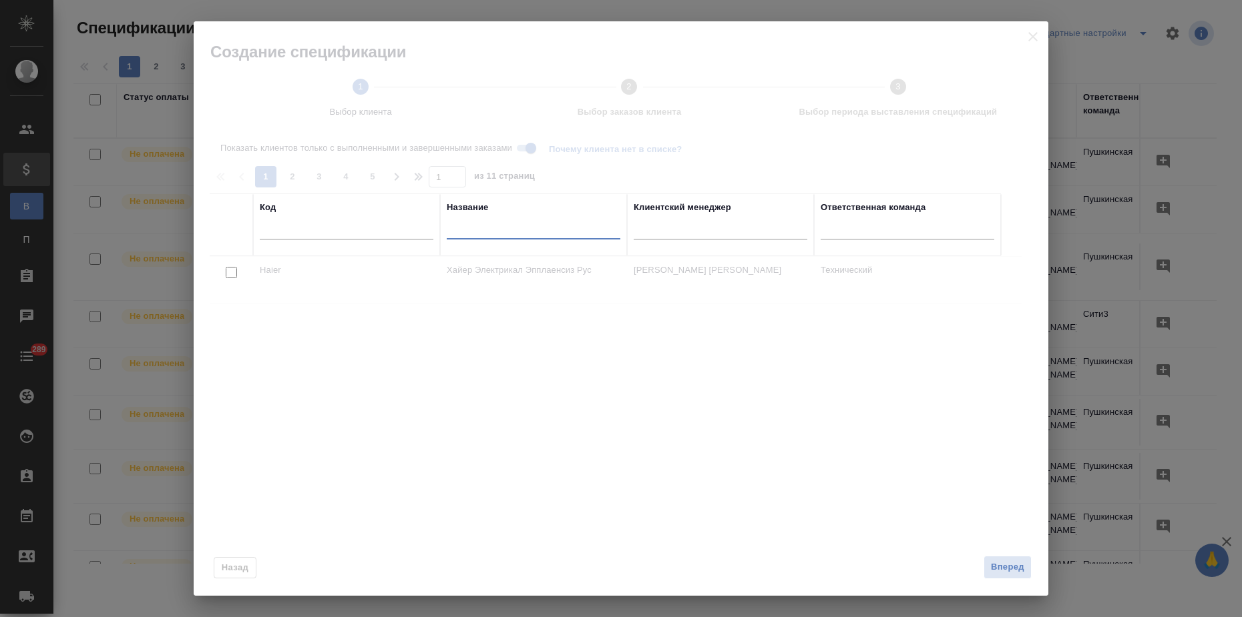
click at [248, 259] on td at bounding box center [231, 280] width 43 height 47
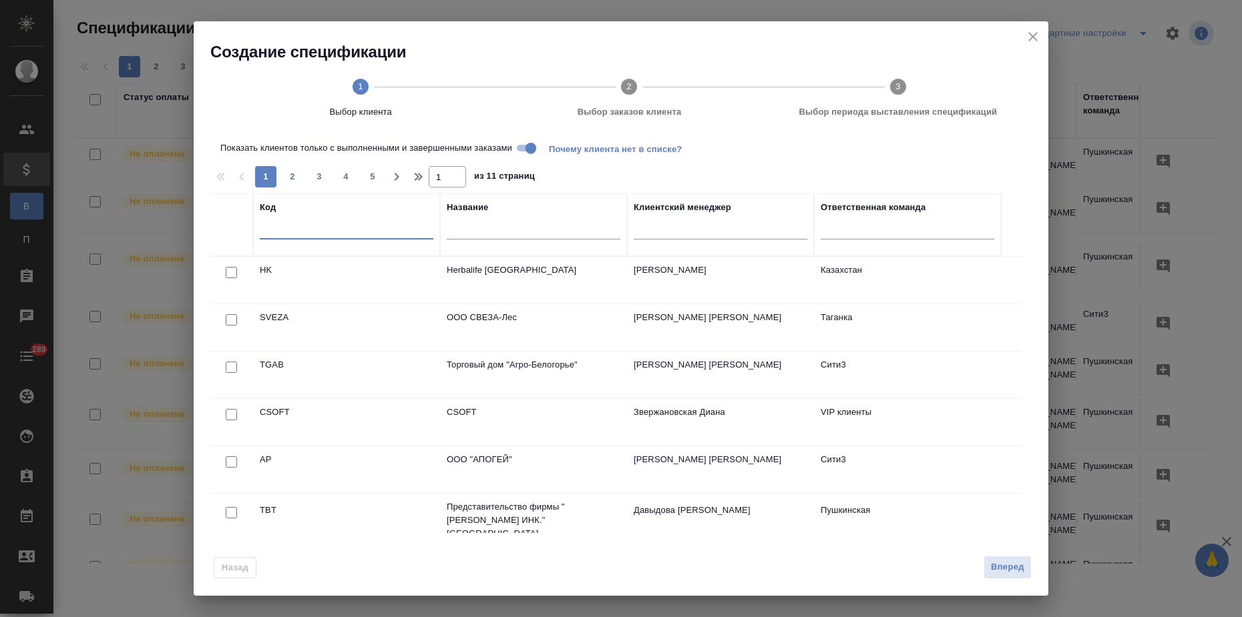
click at [296, 235] on input "text" at bounding box center [347, 231] width 174 height 17
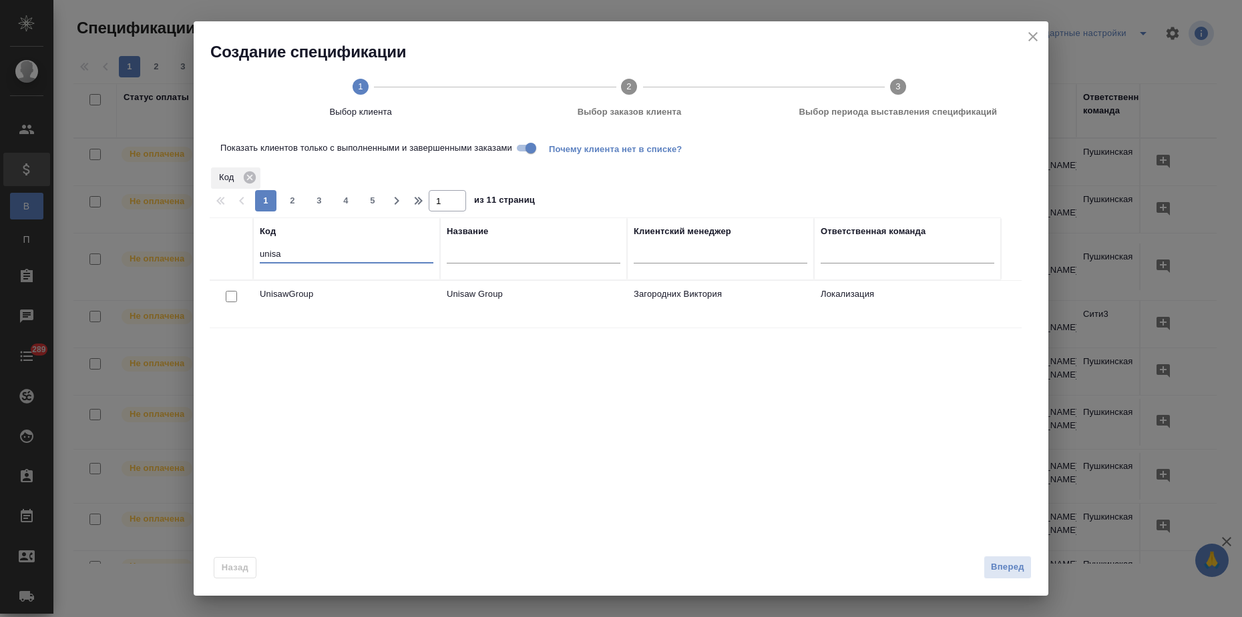
type input "unisa"
click at [299, 298] on td "UnisawGroup" at bounding box center [346, 304] width 187 height 47
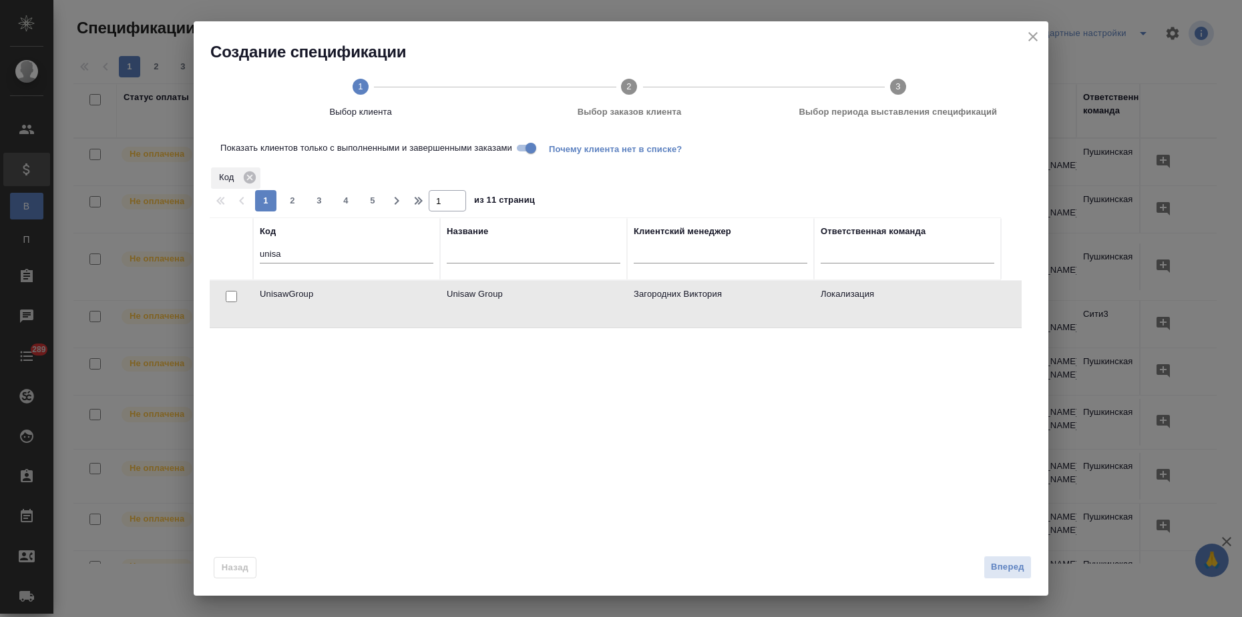
click at [299, 298] on td "UnisawGroup" at bounding box center [346, 304] width 187 height 47
click at [230, 293] on input "checkbox" at bounding box center [231, 296] width 11 height 11
checkbox input "true"
click at [1006, 571] on span "Вперед" at bounding box center [1007, 567] width 33 height 15
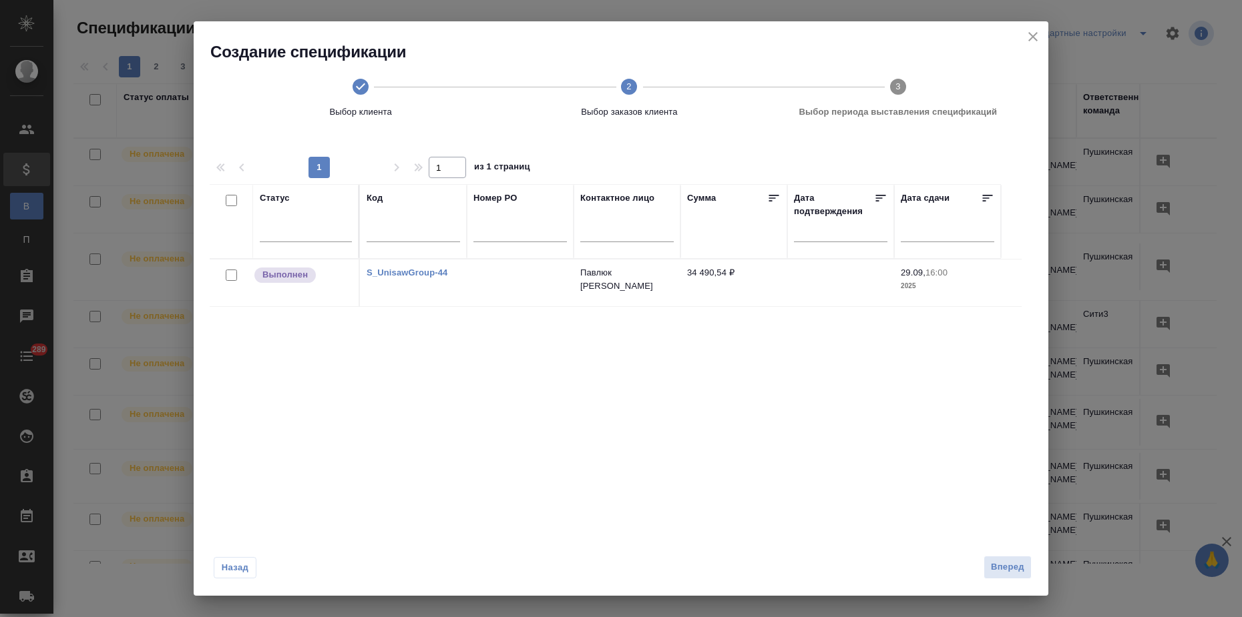
click at [230, 274] on input "checkbox" at bounding box center [231, 275] width 11 height 11
checkbox input "true"
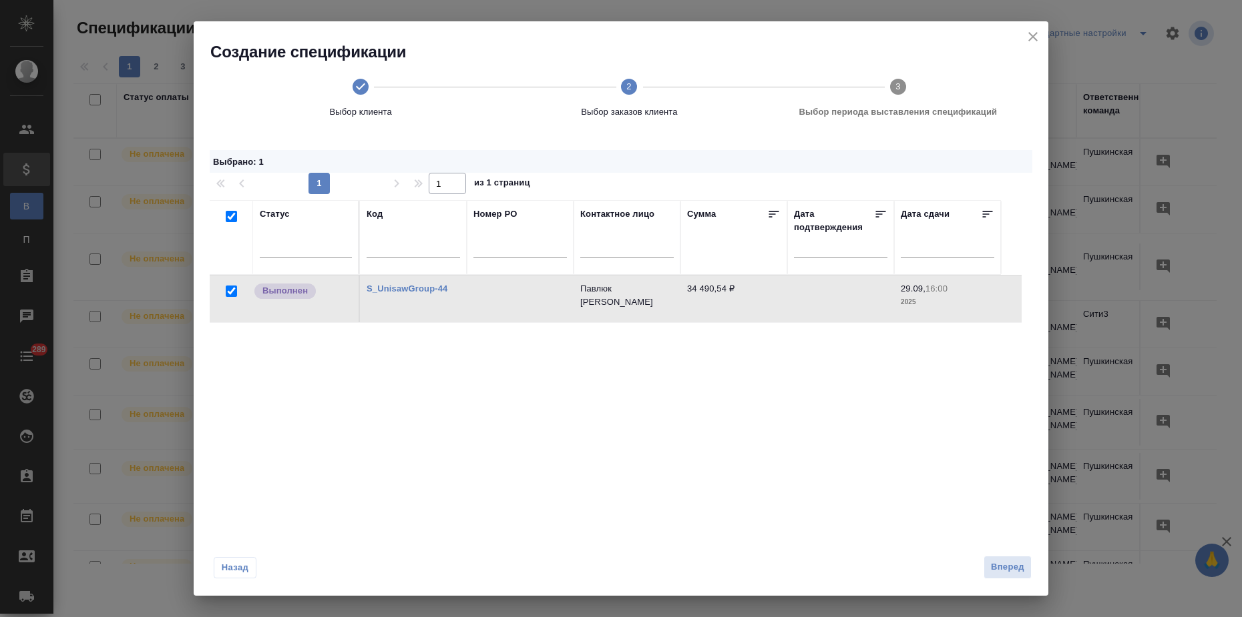
drag, startPoint x: 1019, startPoint y: 570, endPoint x: 472, endPoint y: 450, distance: 560.4
click at [1019, 570] on span "Вперед" at bounding box center [1007, 567] width 33 height 15
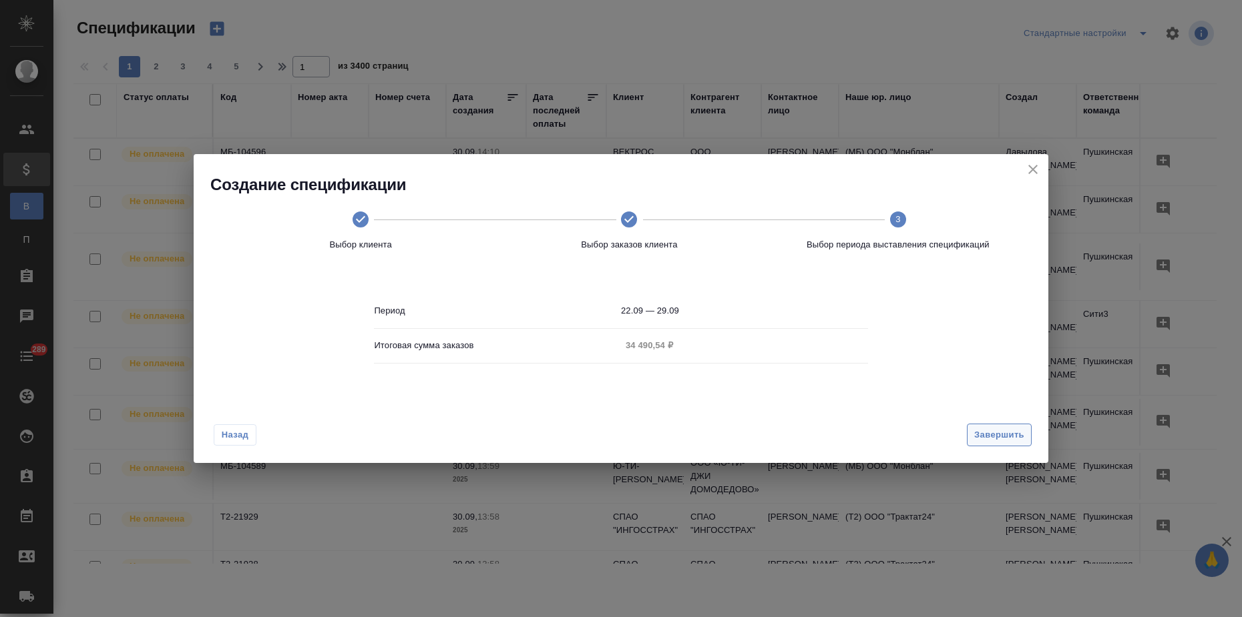
click at [1009, 430] on span "Завершить" at bounding box center [999, 435] width 50 height 15
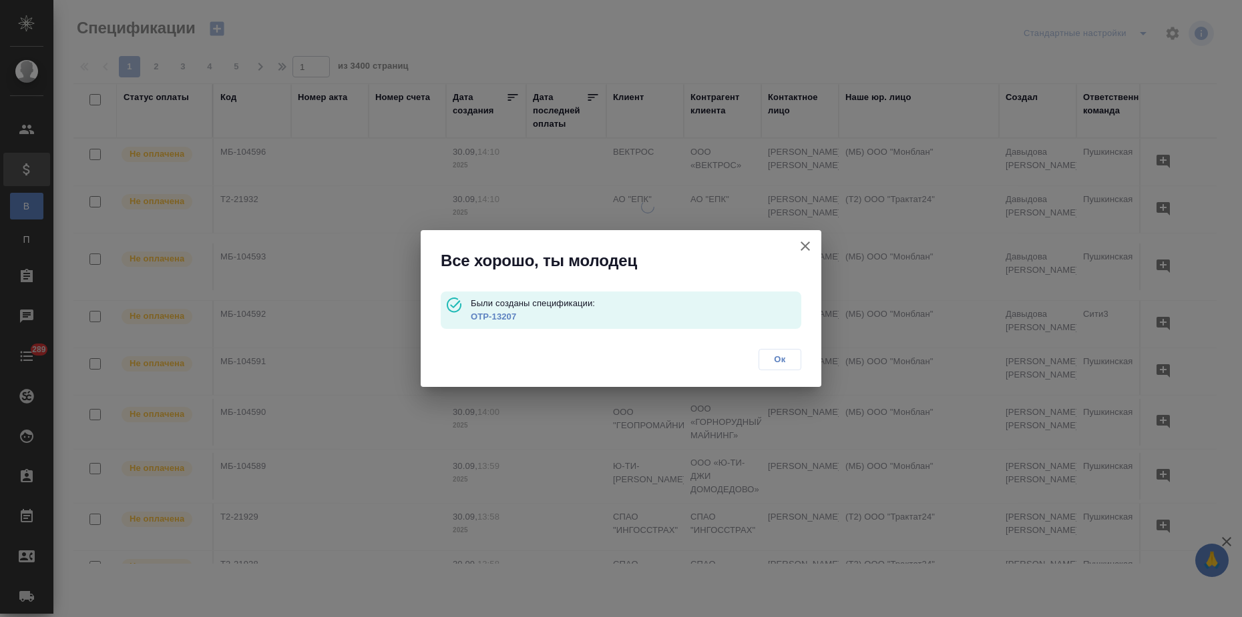
click at [490, 320] on link "OTP-13207" at bounding box center [493, 317] width 45 height 10
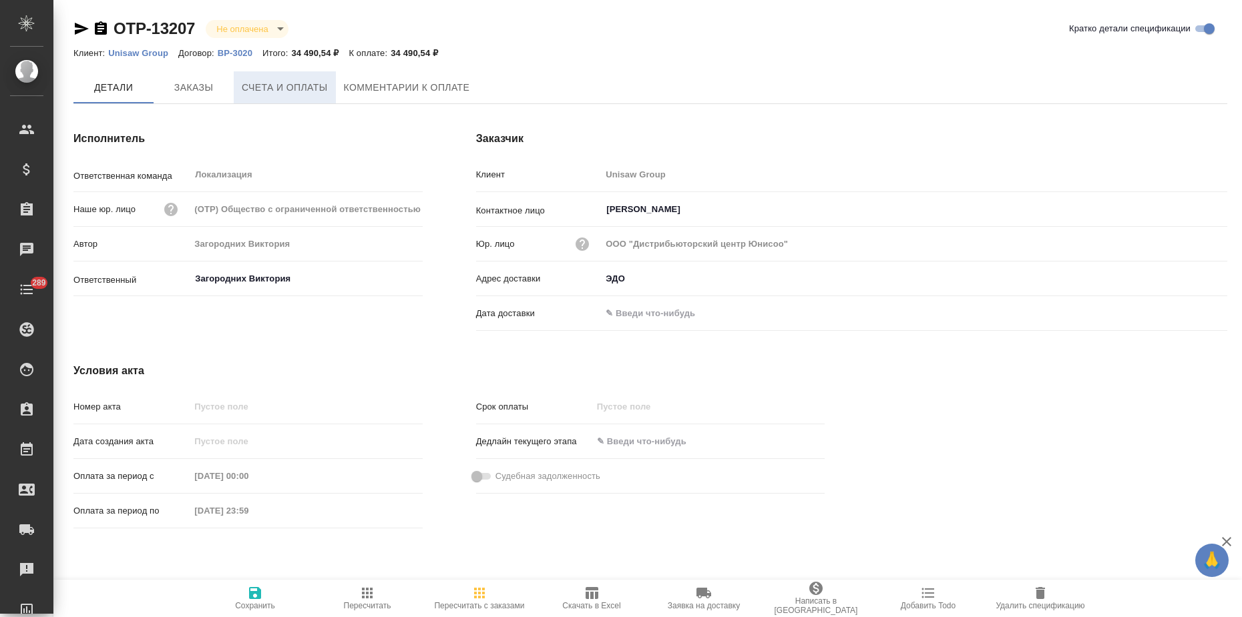
click at [279, 89] on span "Счета и оплаты" at bounding box center [285, 87] width 86 height 17
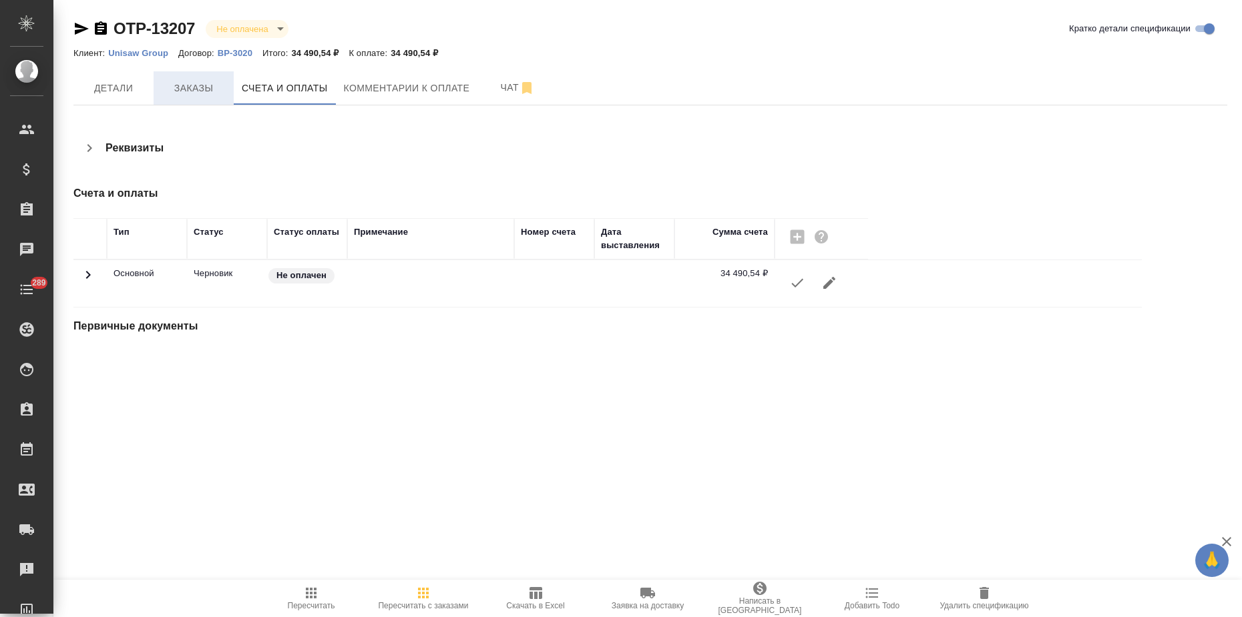
click at [191, 101] on button "Заказы" at bounding box center [194, 87] width 80 height 33
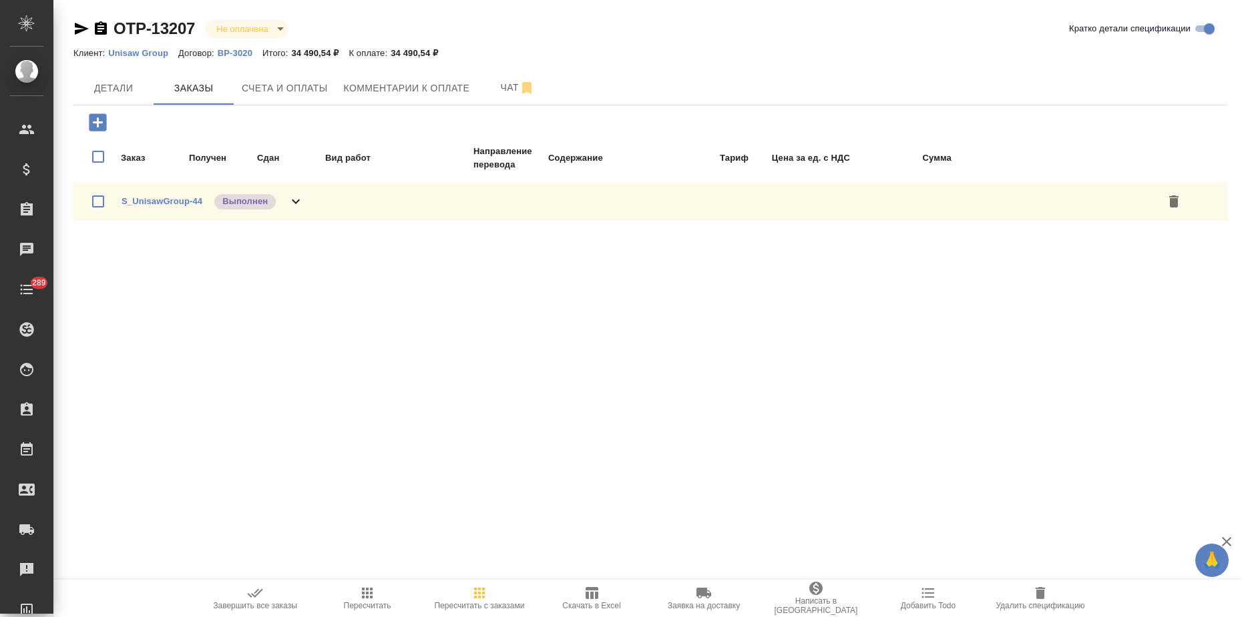
click at [260, 597] on icon "button" at bounding box center [255, 593] width 16 height 16
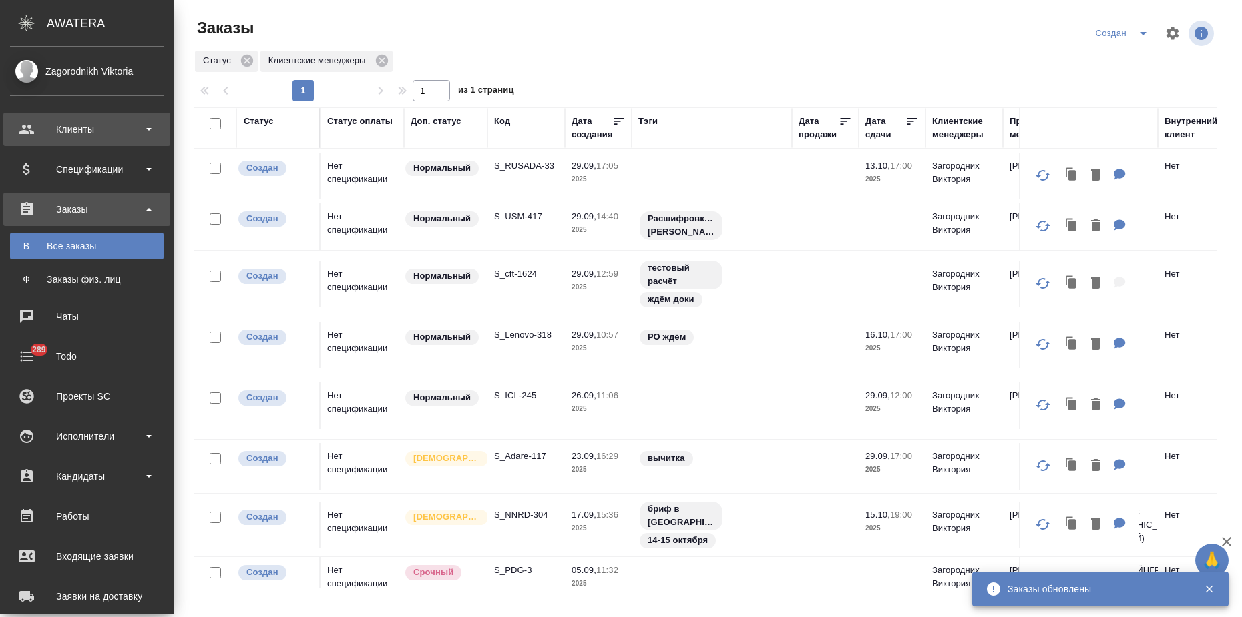
click at [99, 131] on div "Клиенты" at bounding box center [87, 129] width 154 height 20
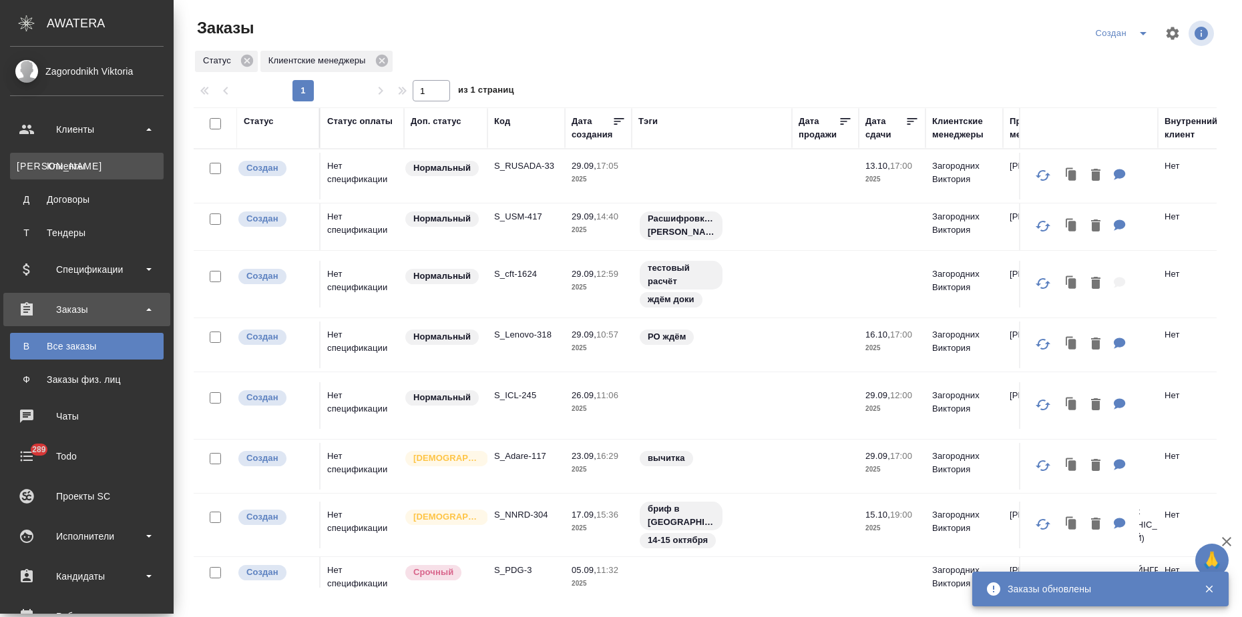
click at [77, 173] on link "К Клиенты" at bounding box center [87, 166] width 154 height 27
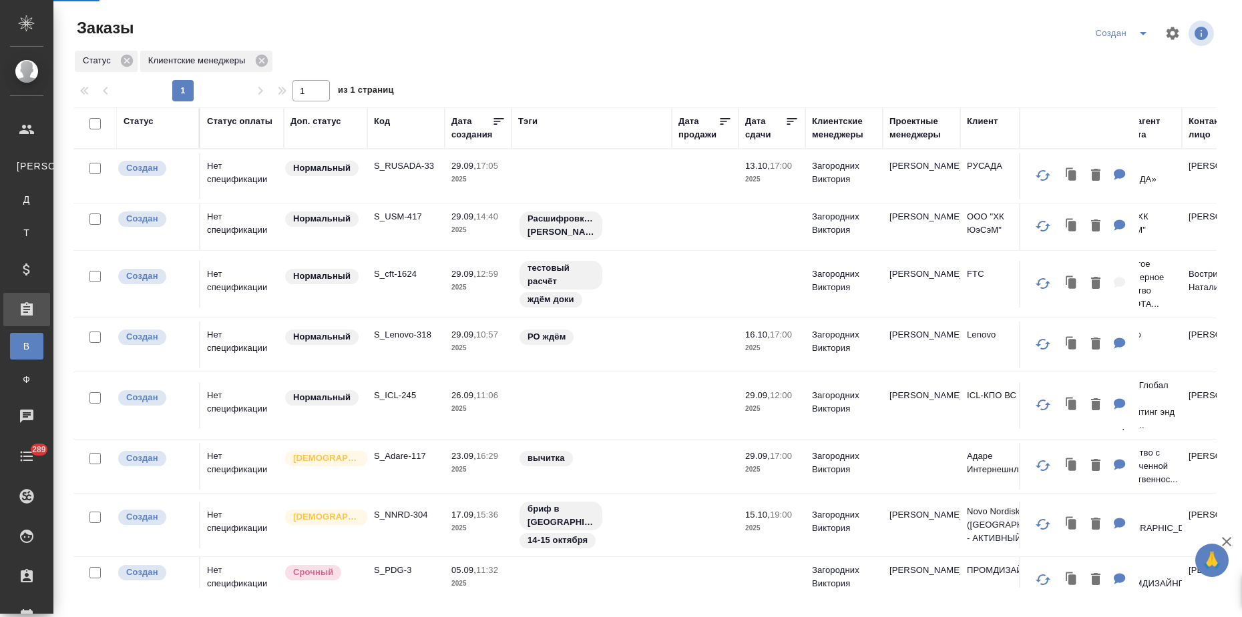
select select "RU"
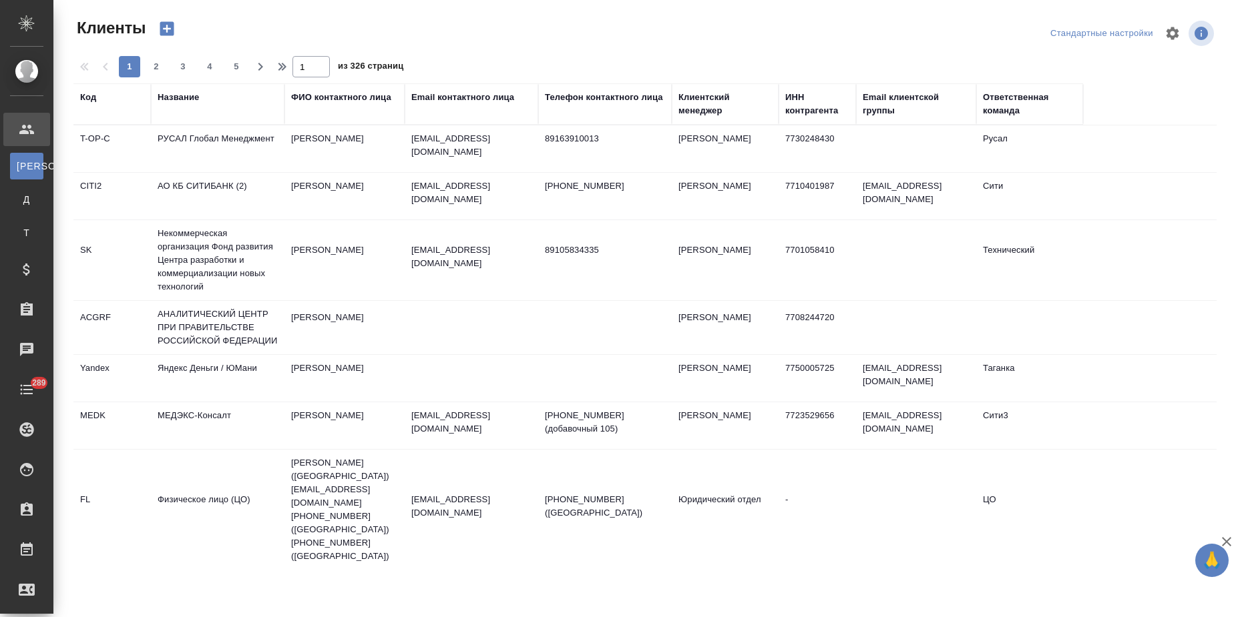
click at [165, 99] on div "Название" at bounding box center [178, 97] width 41 height 13
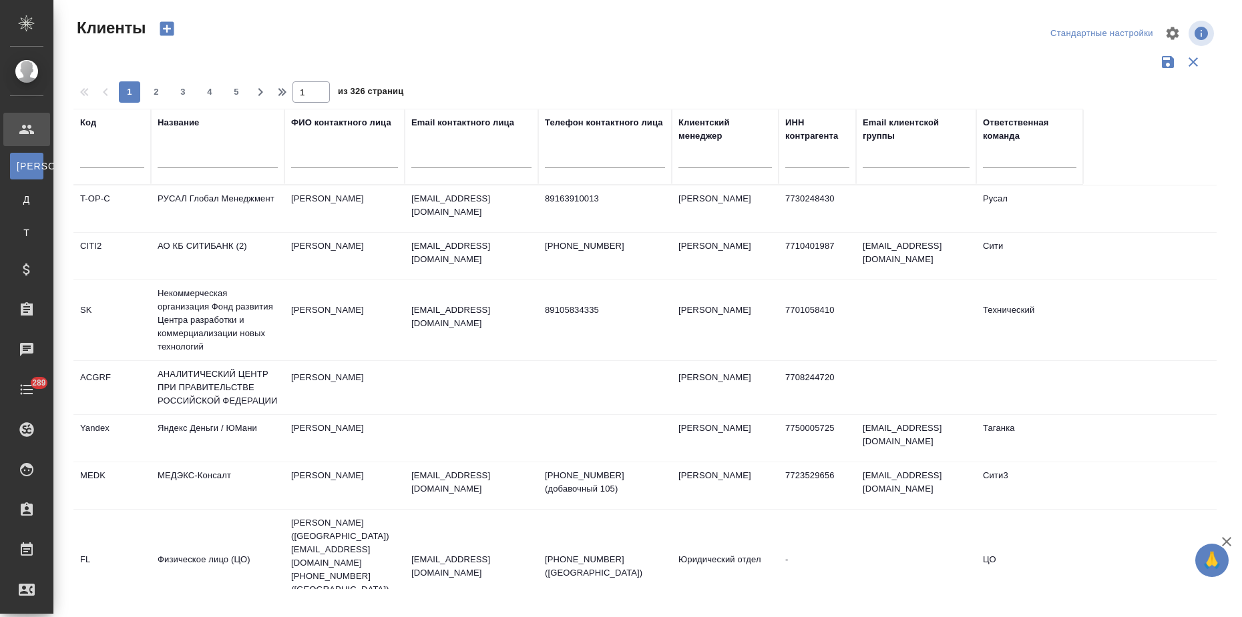
click at [199, 162] on input "text" at bounding box center [218, 160] width 120 height 17
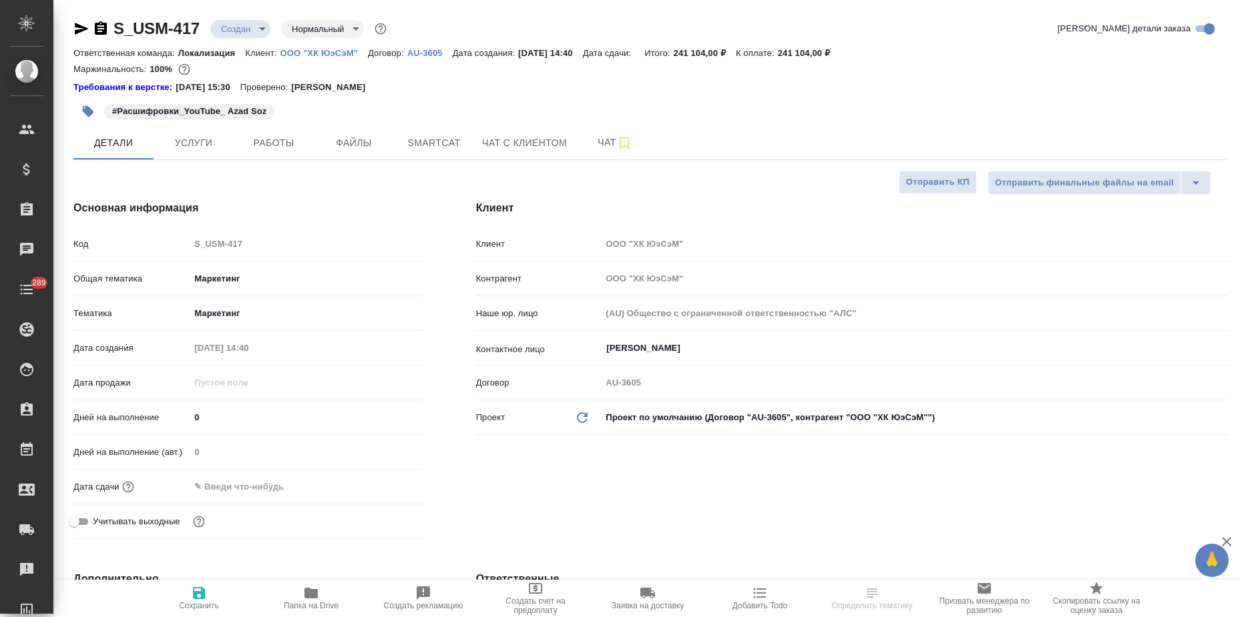
select select "RU"
click at [334, 598] on span "Папка на Drive" at bounding box center [311, 597] width 96 height 25
select select "RU"
type textarea "x"
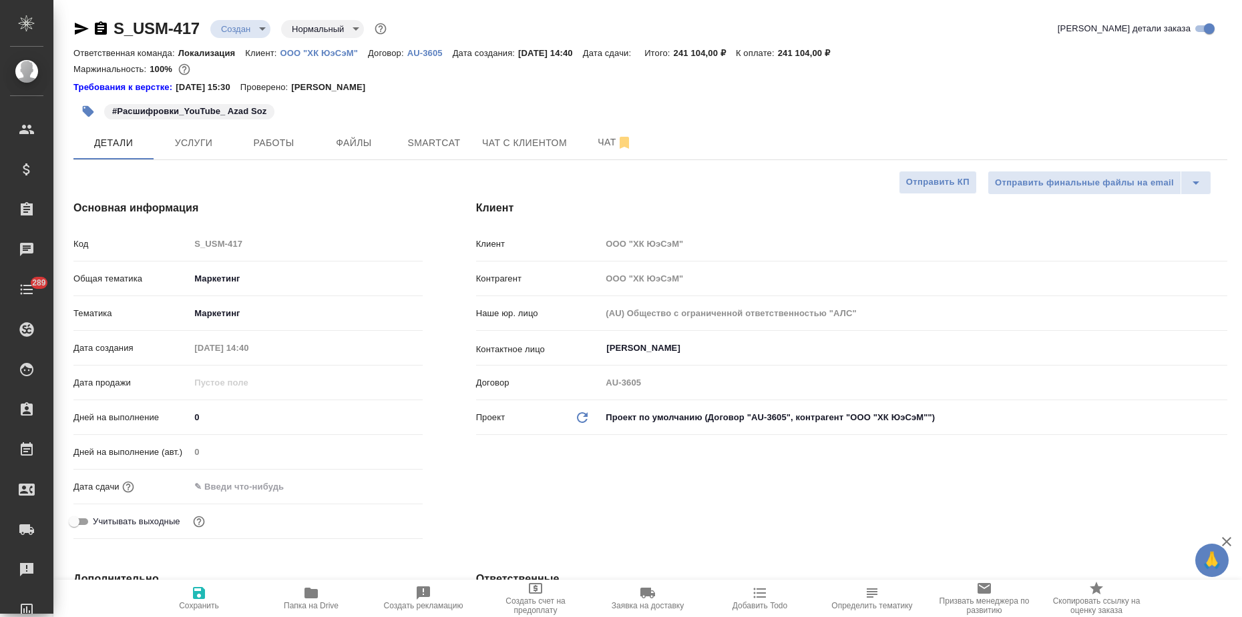
type textarea "x"
click at [344, 141] on span "Файлы" at bounding box center [354, 143] width 64 height 17
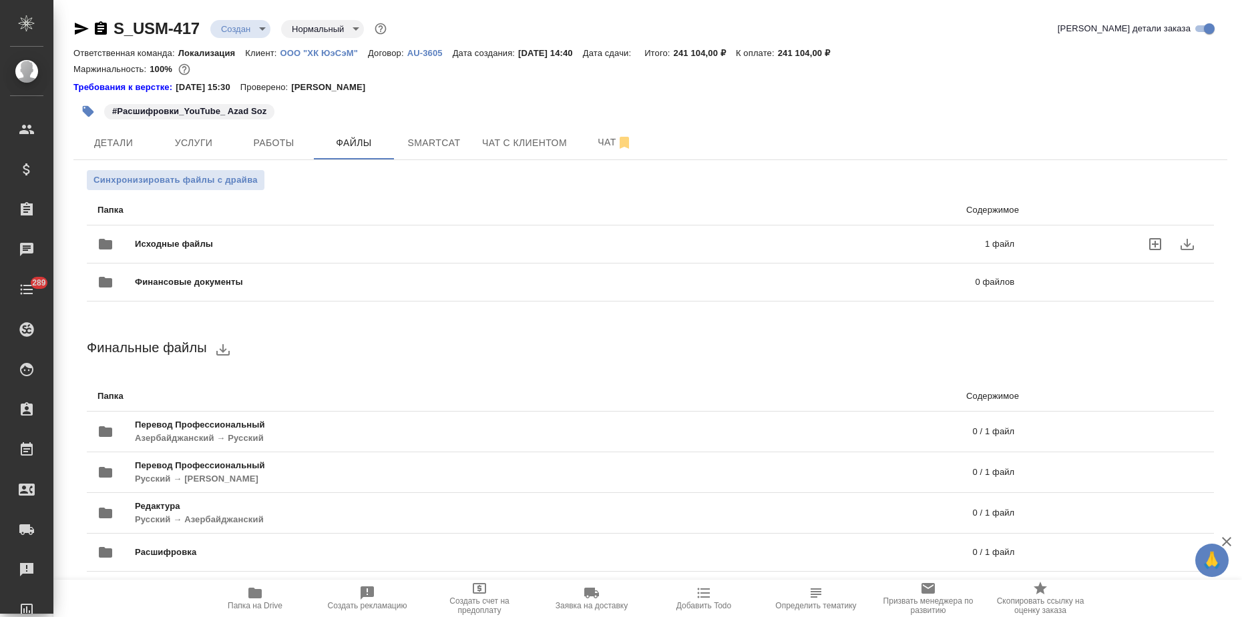
click at [172, 245] on span "Исходные файлы" at bounding box center [367, 244] width 464 height 13
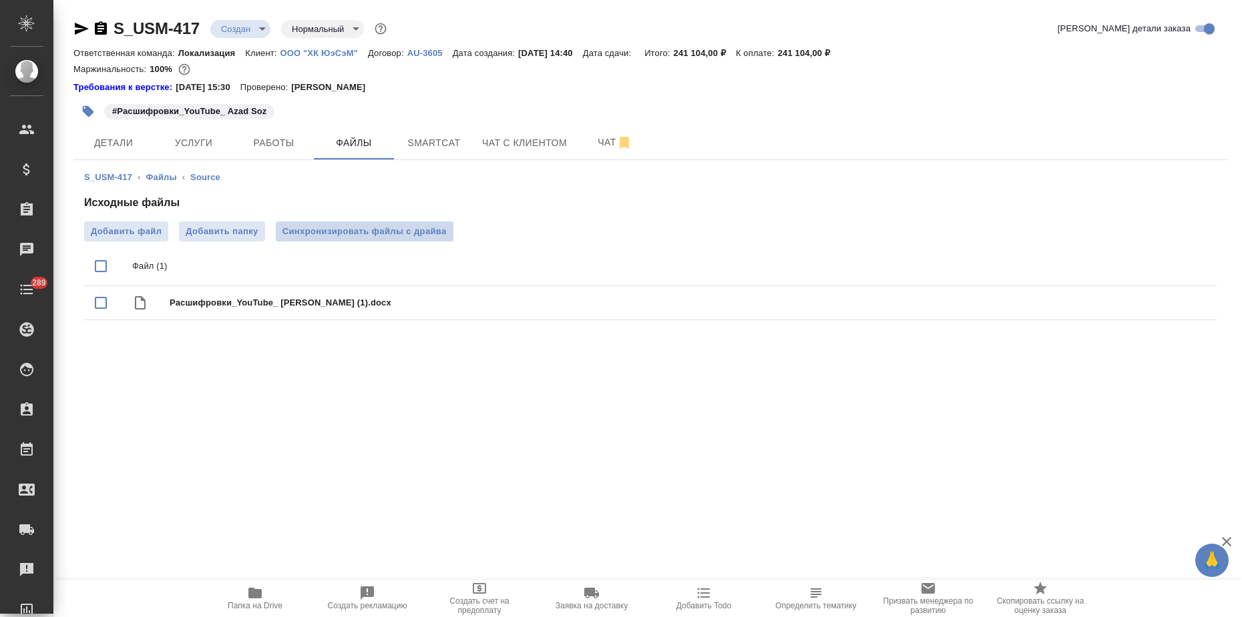
click at [382, 234] on span "Синхронизировать файлы с драйва" at bounding box center [364, 231] width 164 height 13
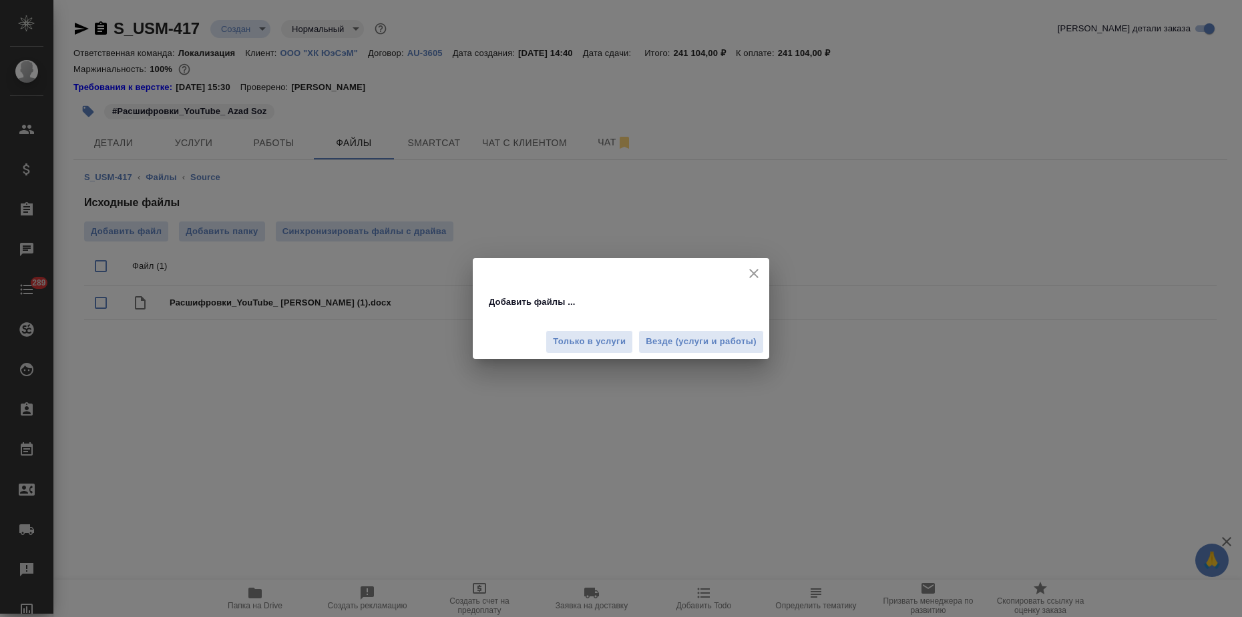
click at [655, 337] on span "Везде (услуги и работы)" at bounding box center [700, 341] width 111 height 15
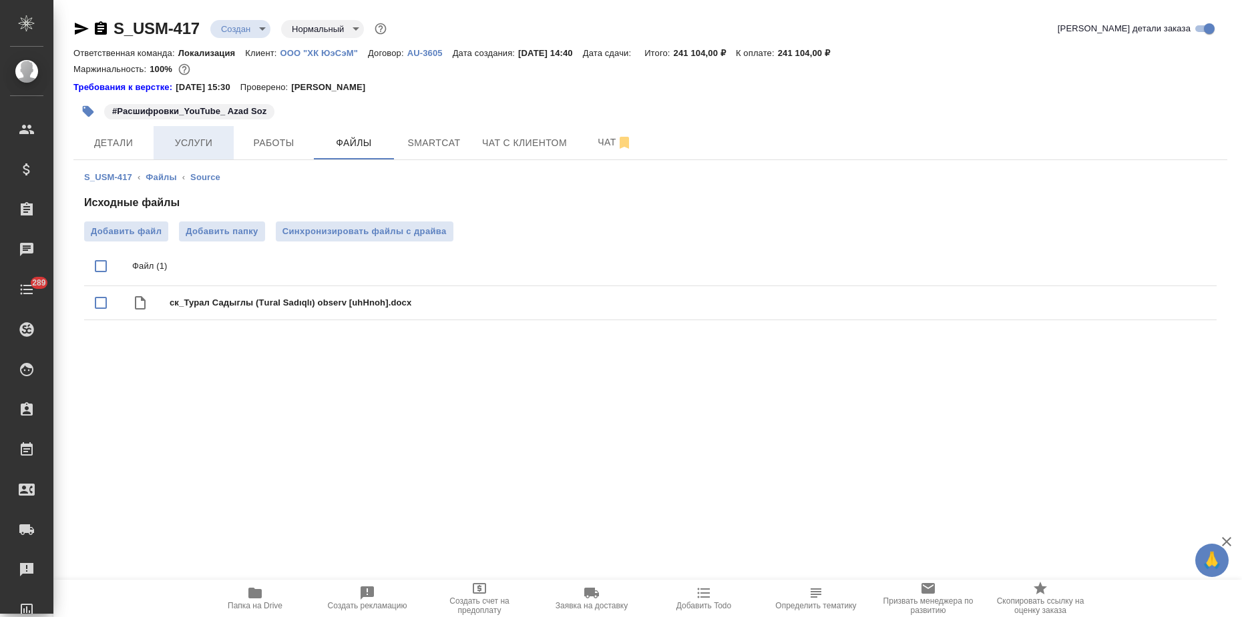
click at [198, 132] on button "Услуги" at bounding box center [194, 142] width 80 height 33
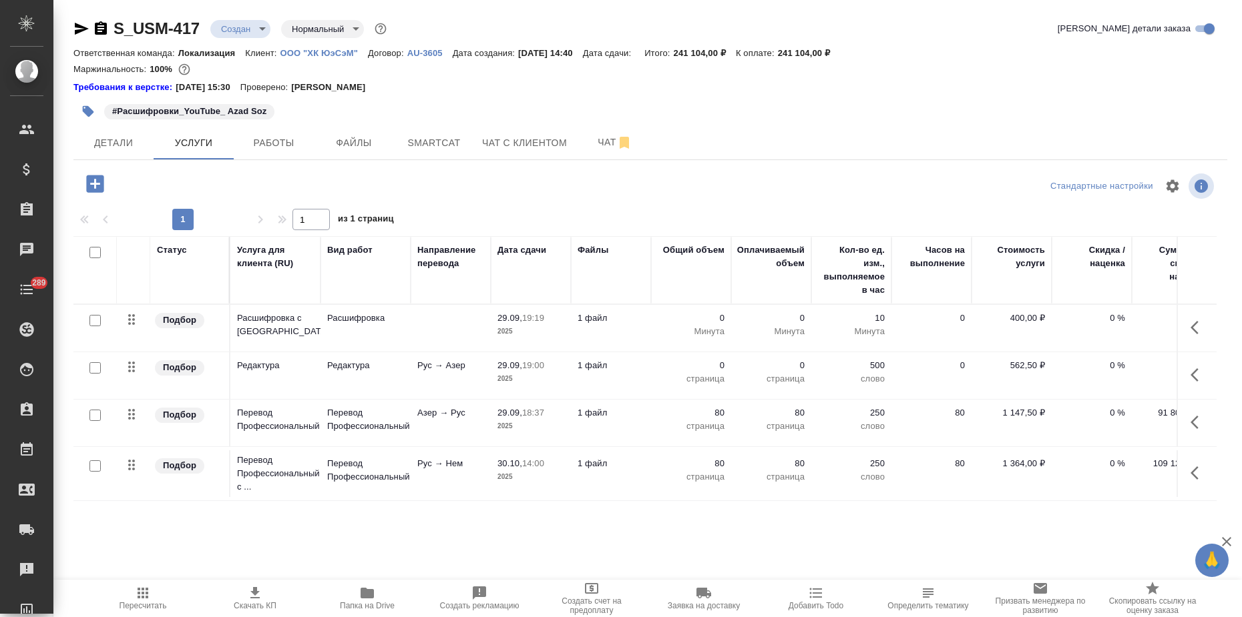
click at [95, 319] on input "checkbox" at bounding box center [94, 320] width 11 height 11
checkbox input "true"
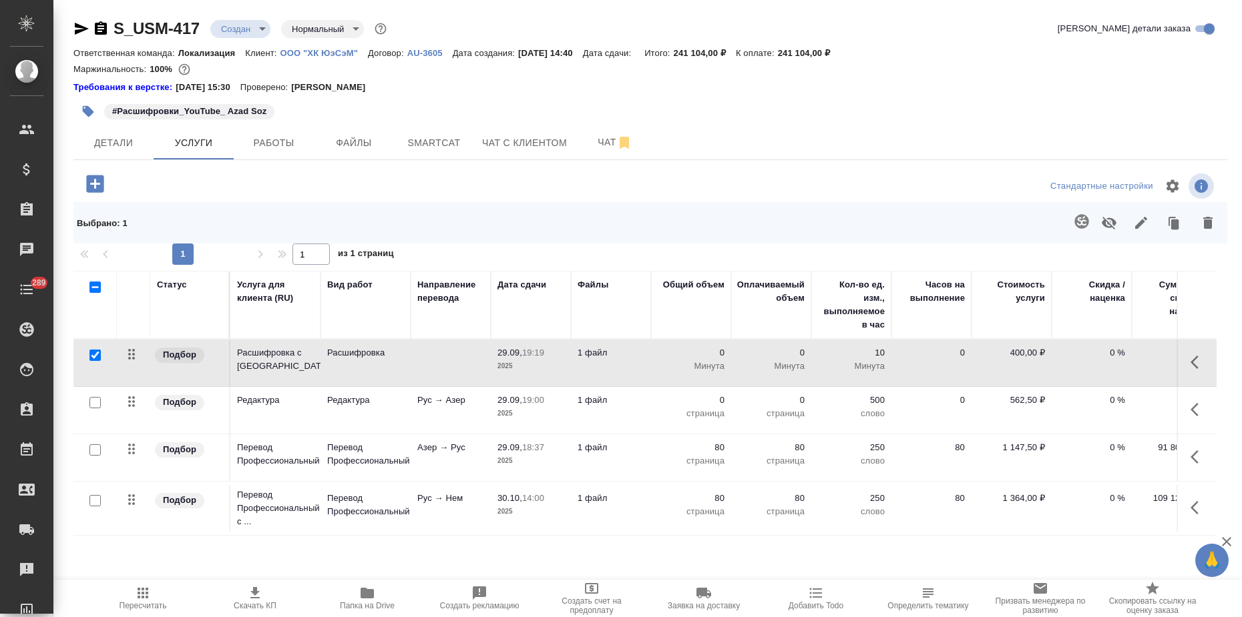
click at [1209, 218] on icon "button" at bounding box center [1207, 223] width 9 height 12
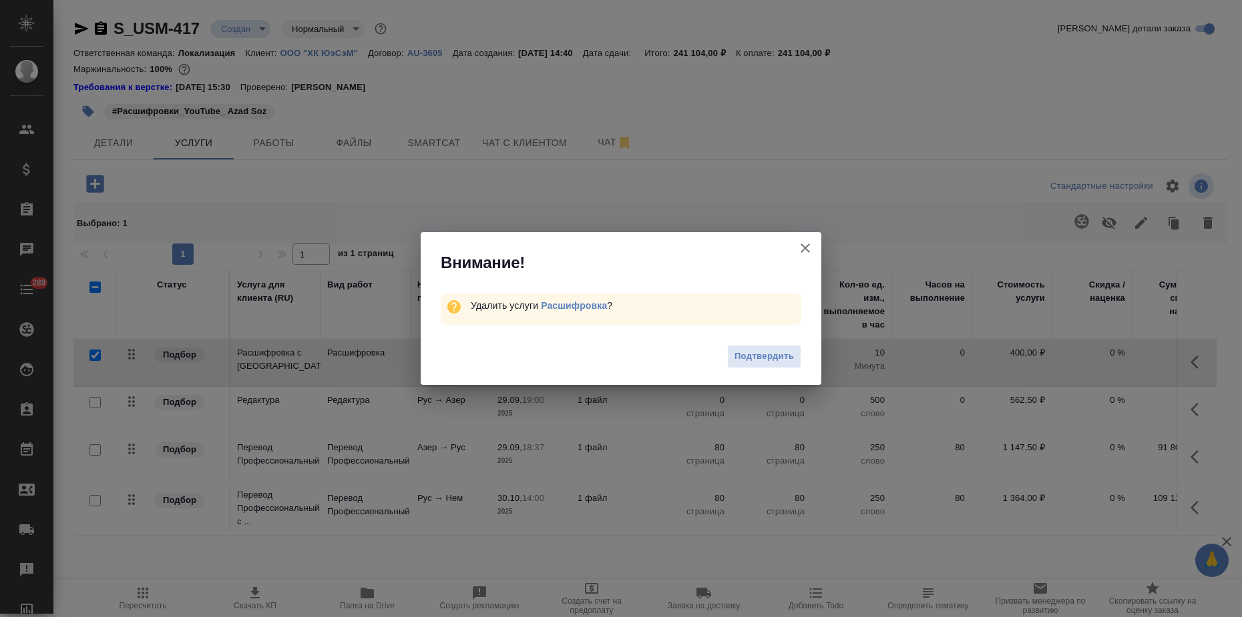
click at [740, 349] on span "Подтвердить" at bounding box center [763, 356] width 59 height 15
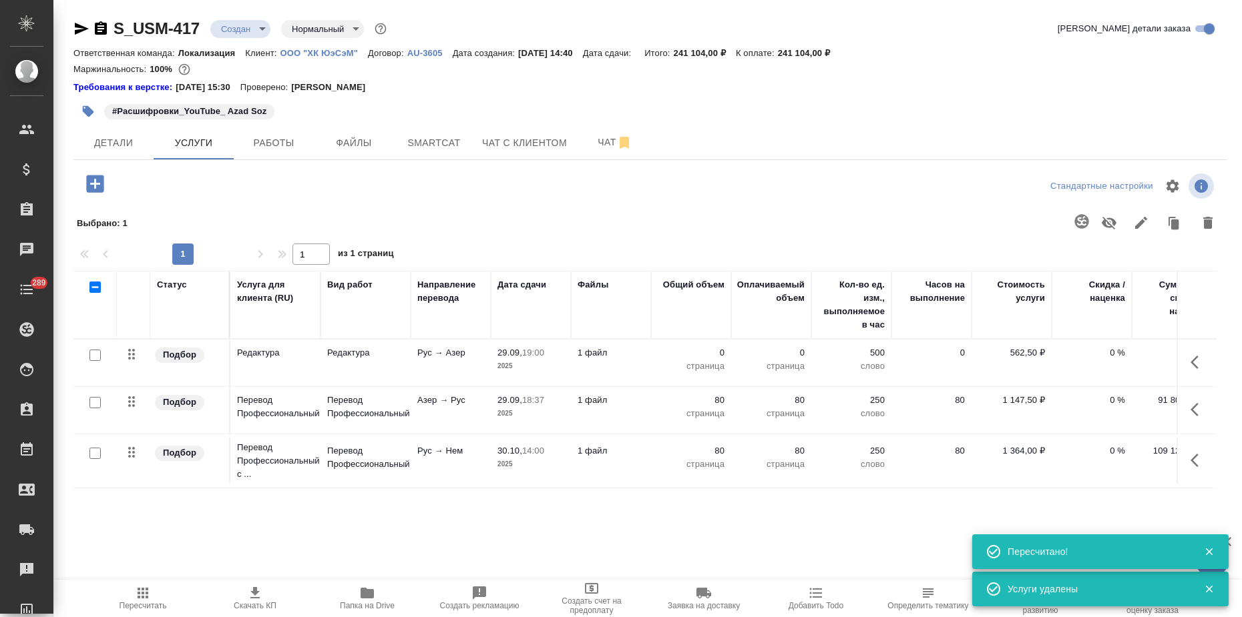
click at [97, 404] on input "checkbox" at bounding box center [94, 402] width 11 height 11
checkbox input "true"
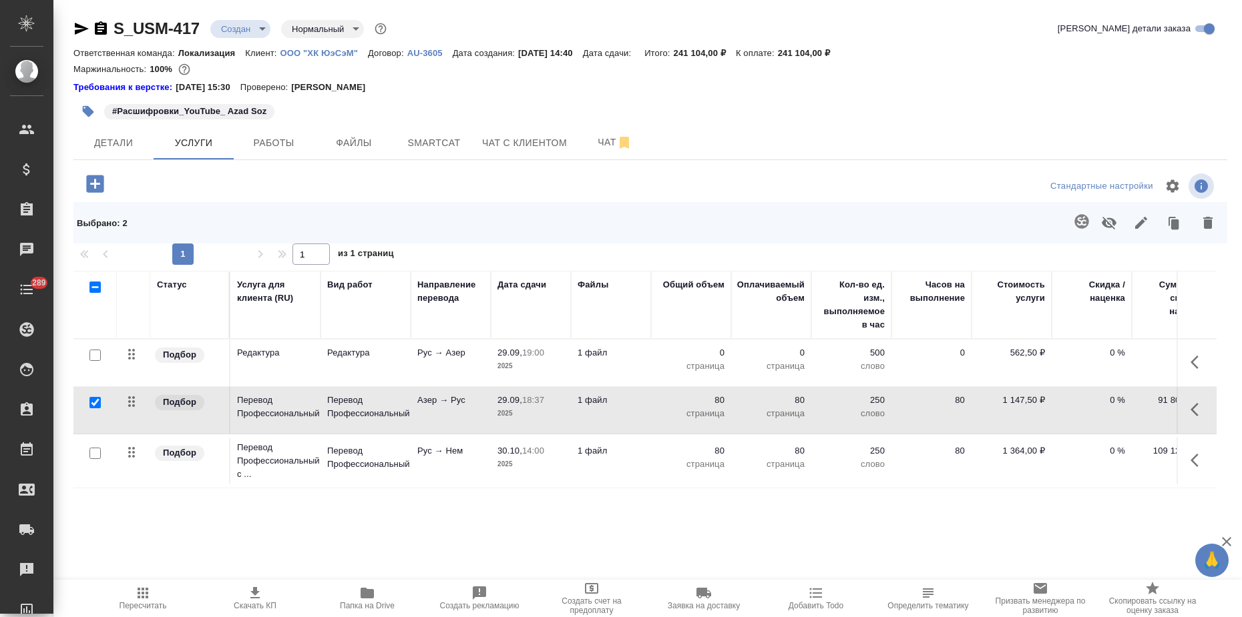
click at [1077, 225] on icon "button" at bounding box center [1081, 222] width 16 height 16
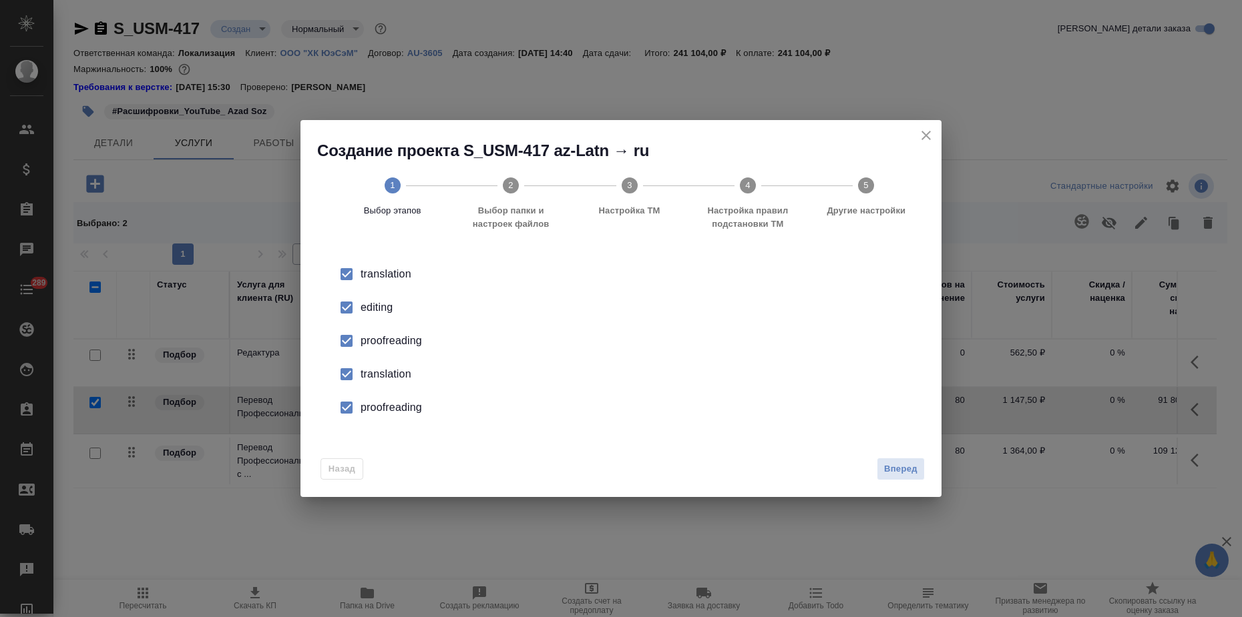
click at [370, 320] on li "editing" at bounding box center [621, 307] width 598 height 33
click at [366, 340] on div "proofreading" at bounding box center [634, 341] width 549 height 16
click at [356, 368] on input "checkbox" at bounding box center [346, 374] width 28 height 28
click at [363, 400] on div "proofreading" at bounding box center [634, 408] width 549 height 16
click at [896, 465] on span "Вперед" at bounding box center [900, 469] width 33 height 15
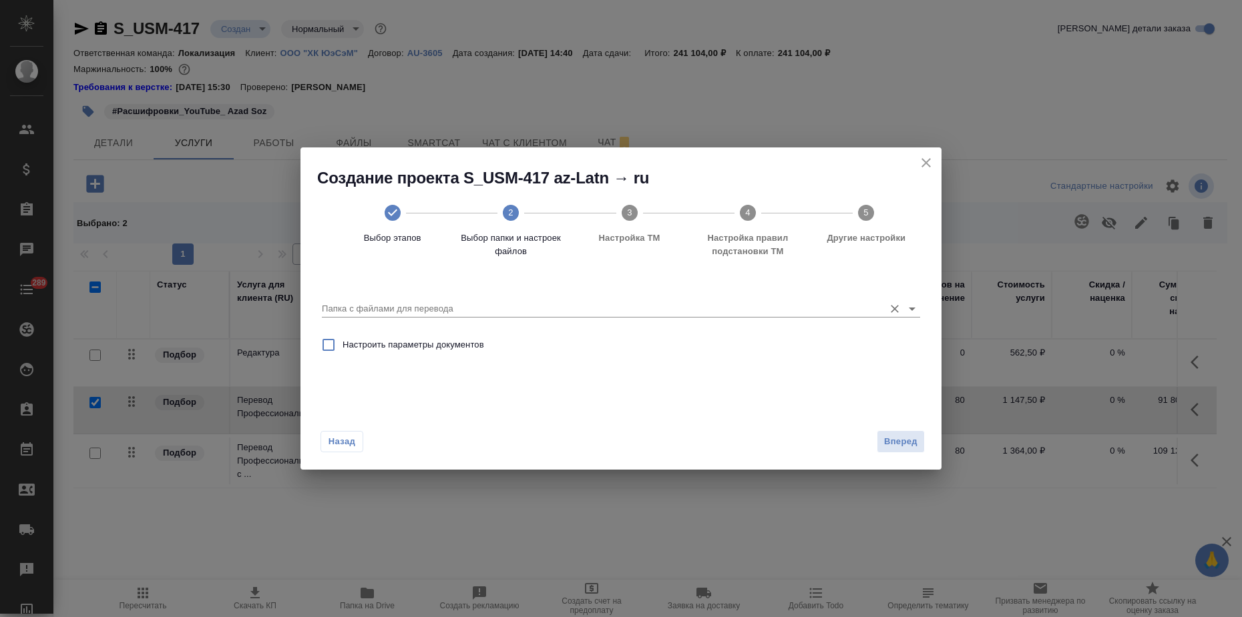
click at [640, 303] on input "Папка с файлами для перевода" at bounding box center [599, 309] width 555 height 16
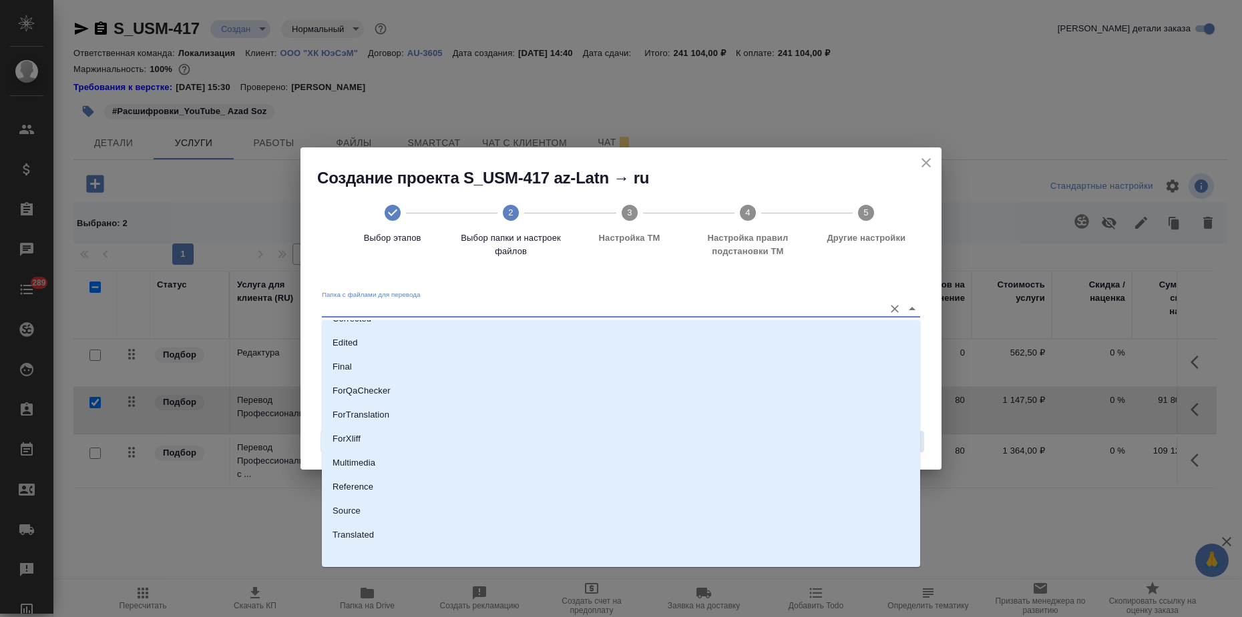
scroll to position [93, 0]
click at [403, 504] on li "Source" at bounding box center [621, 507] width 598 height 24
type input "Source"
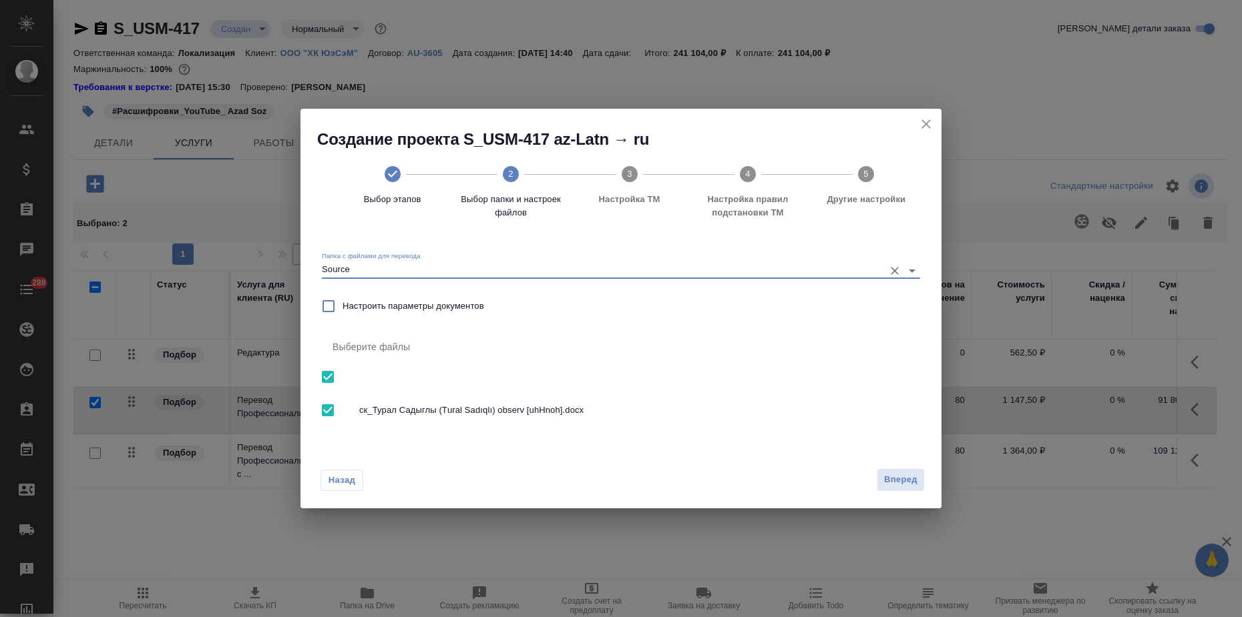
click at [890, 471] on button "Вперед" at bounding box center [900, 480] width 48 height 23
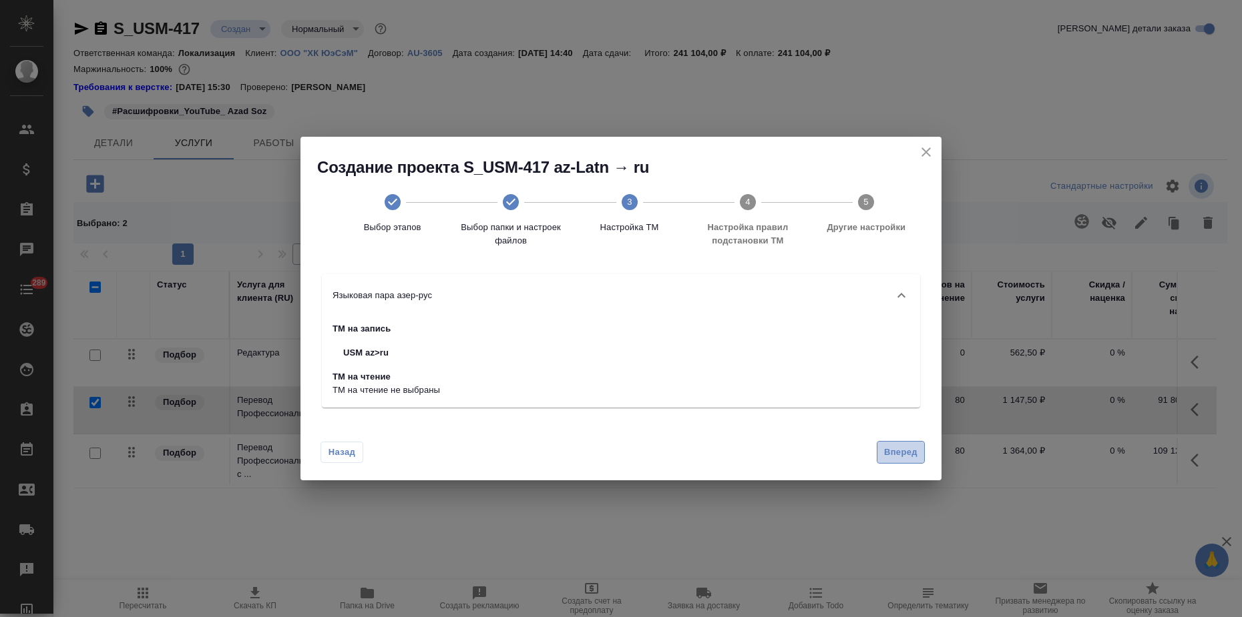
click at [884, 455] on span "Вперед" at bounding box center [900, 452] width 33 height 15
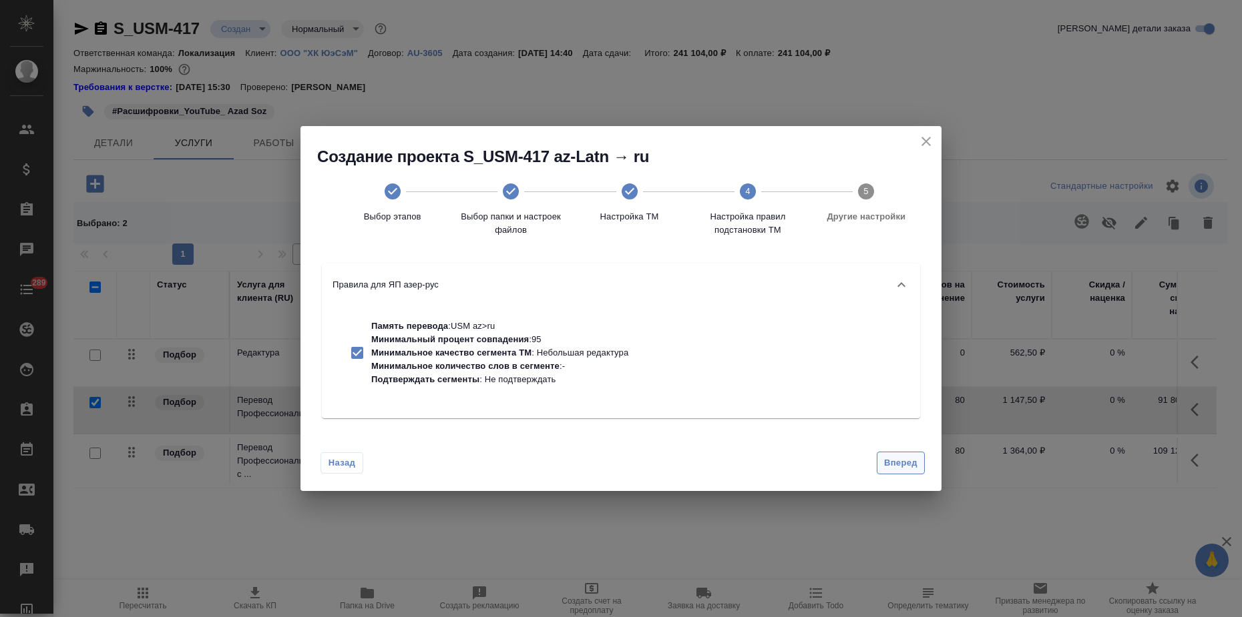
click at [883, 455] on button "Вперед" at bounding box center [900, 463] width 48 height 23
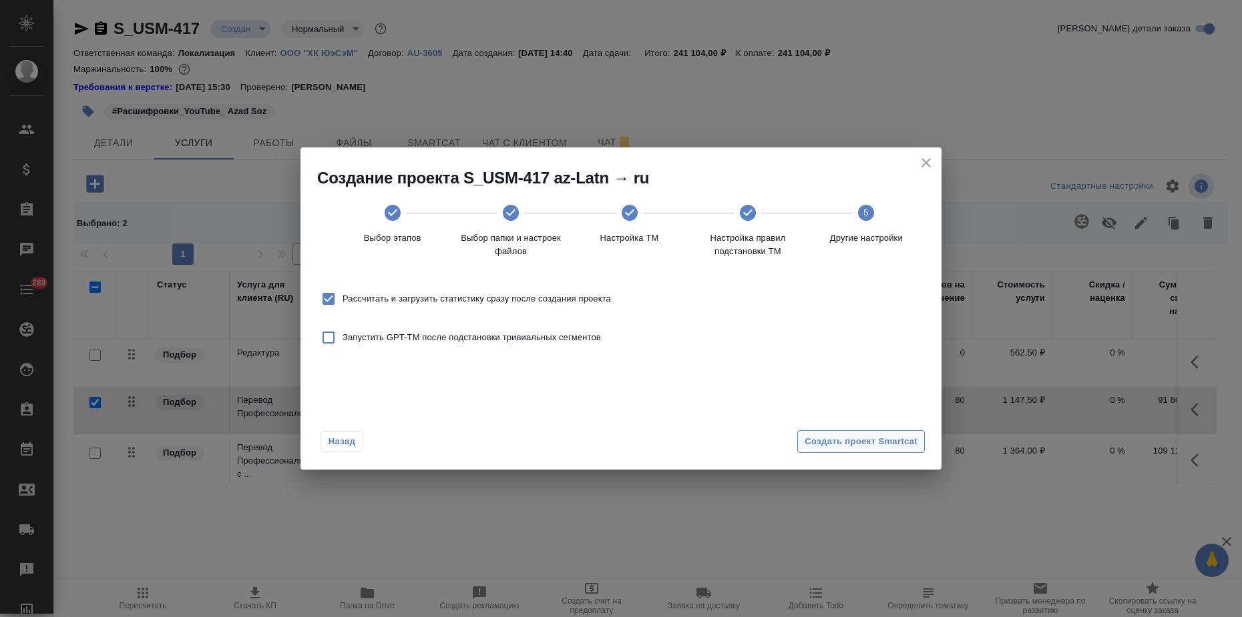
click at [883, 455] on div "Назад Создать проект Smartcat" at bounding box center [620, 439] width 641 height 63
click at [876, 425] on div "Назад Создать проект Smartcat" at bounding box center [620, 439] width 641 height 63
click at [866, 441] on span "Создать проект Smartcat" at bounding box center [860, 442] width 113 height 15
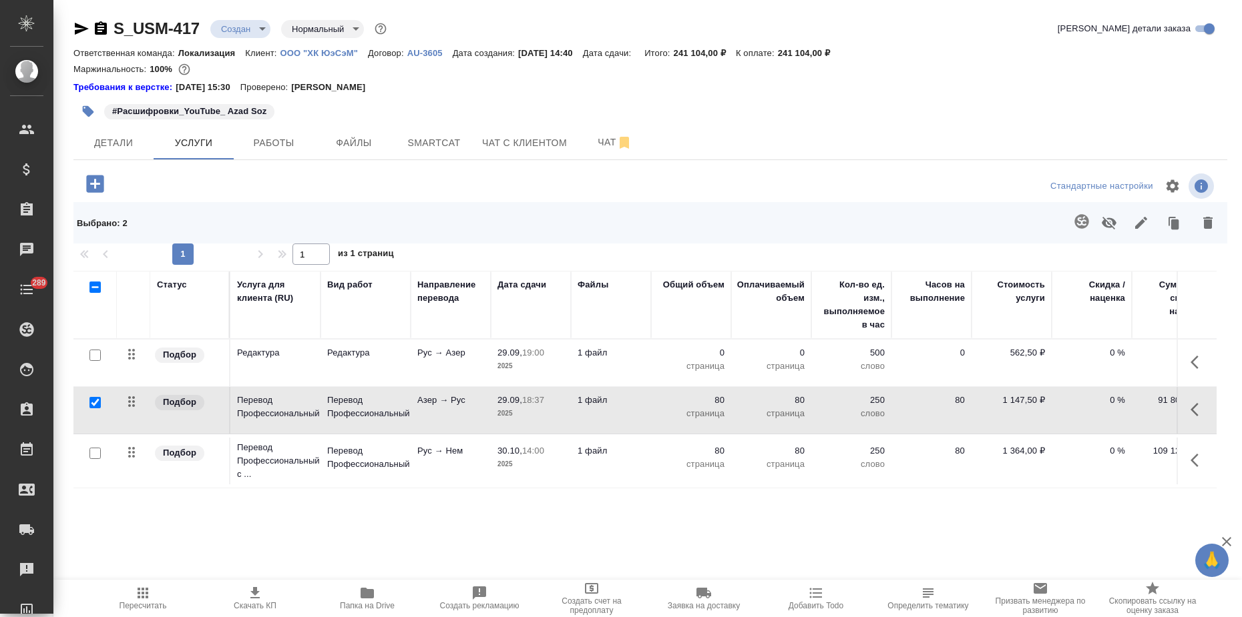
click at [98, 176] on icon "button" at bounding box center [94, 183] width 17 height 17
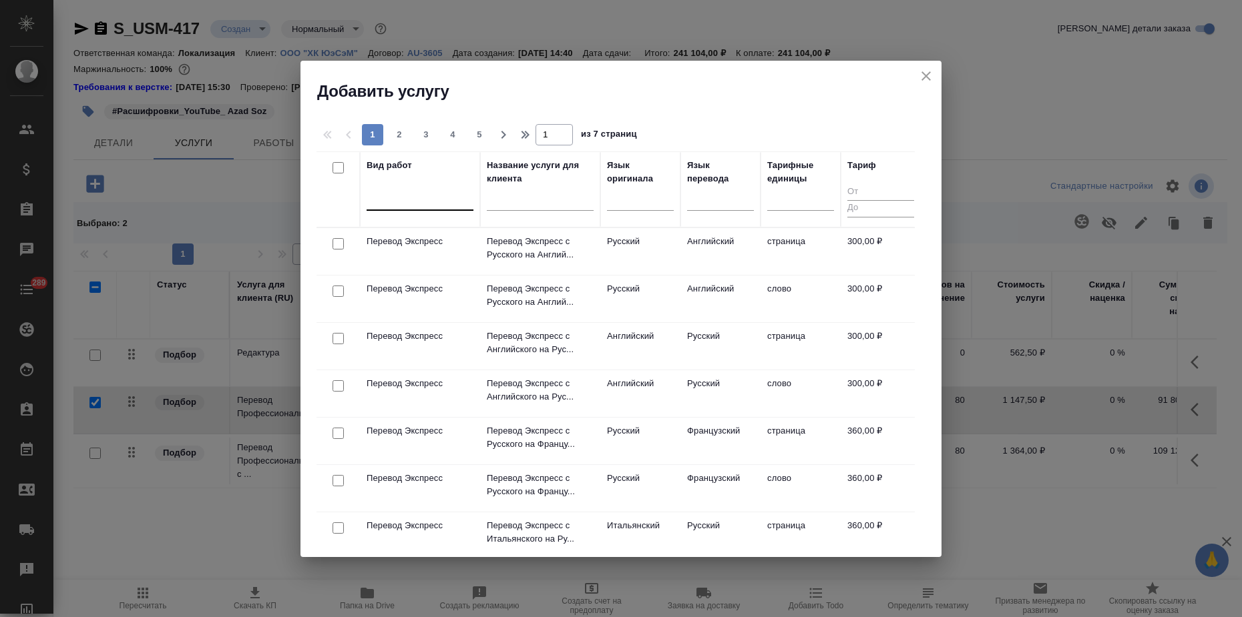
click at [413, 201] on div at bounding box center [419, 197] width 107 height 19
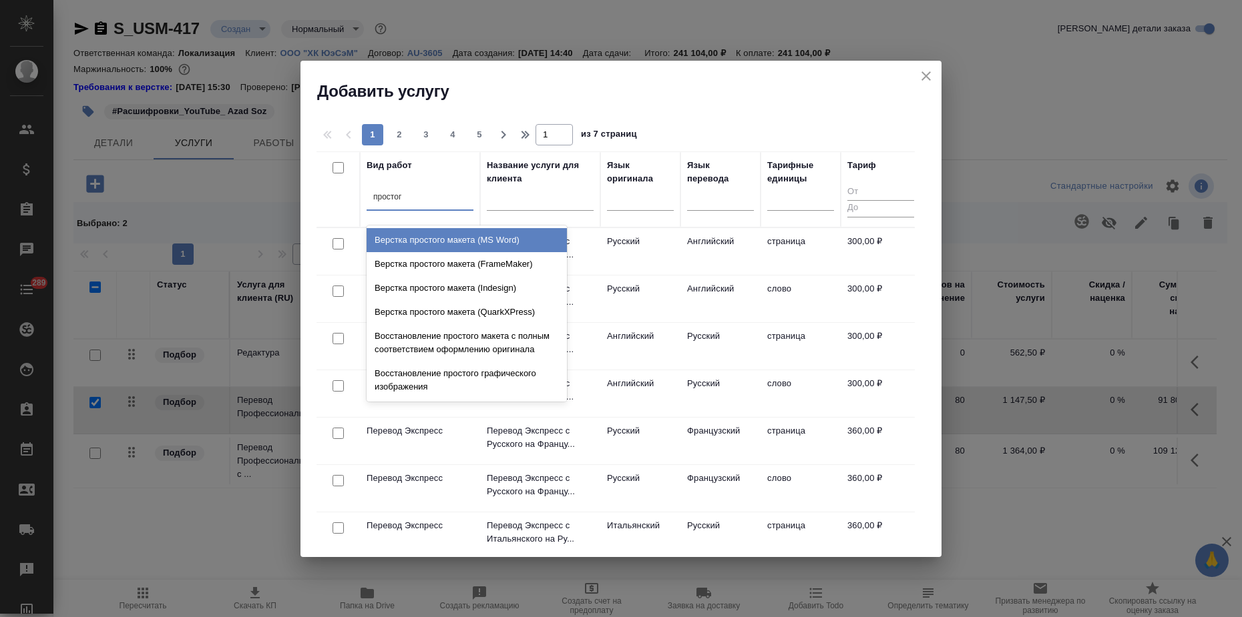
type input "простого"
click at [481, 242] on div "Верстка простого макета (MS Word)" at bounding box center [466, 240] width 200 height 24
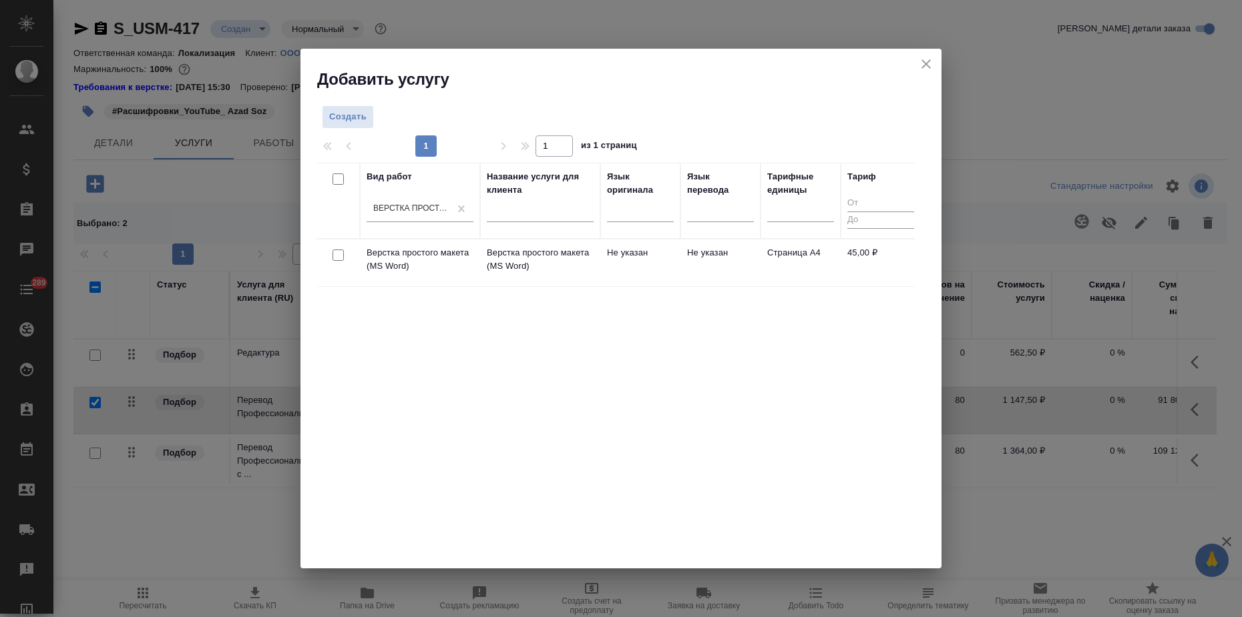
click at [687, 343] on div "Вид работ Верстка простого макета (MS Word) Название услуги для клиента Язык ор…" at bounding box center [615, 363] width 598 height 400
click at [571, 270] on p "Верстка простого макета (MS Word)" at bounding box center [540, 259] width 107 height 27
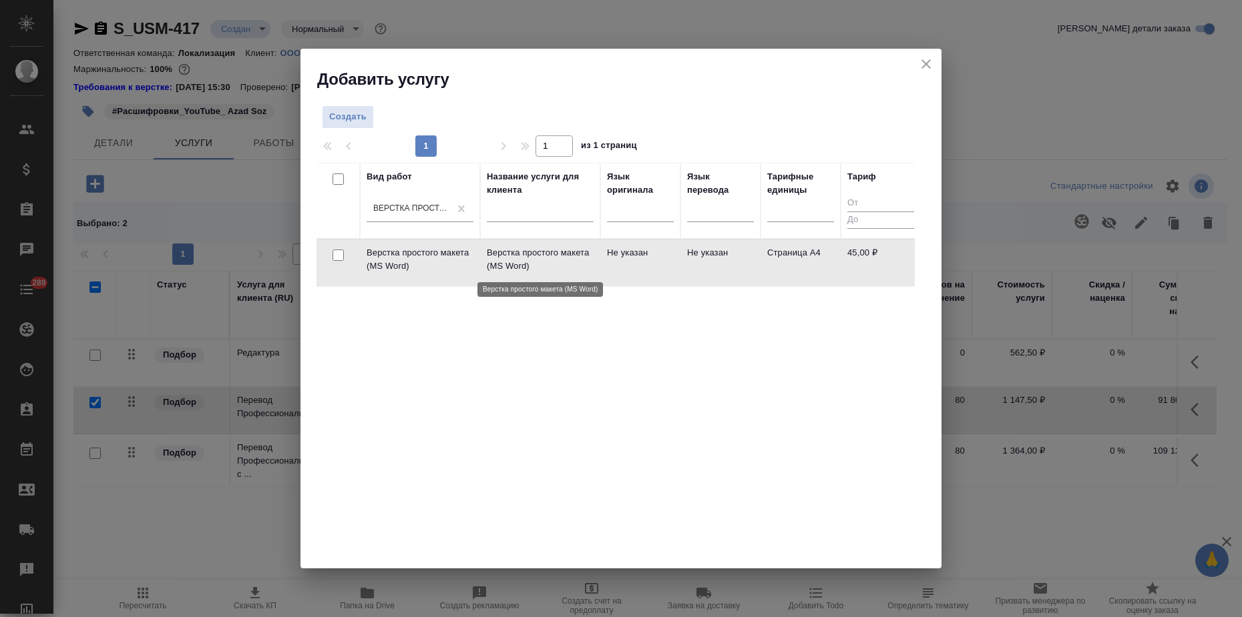
click at [571, 270] on p "Верстка простого макета (MS Word)" at bounding box center [540, 259] width 107 height 27
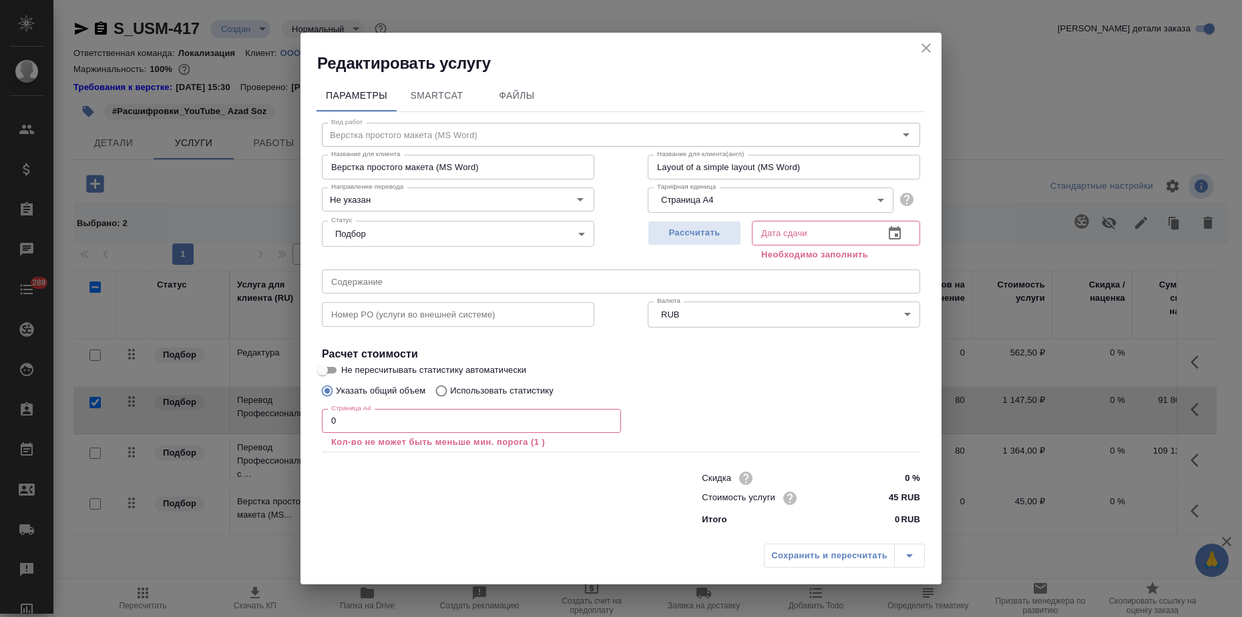
click at [933, 47] on icon "close" at bounding box center [926, 48] width 16 height 16
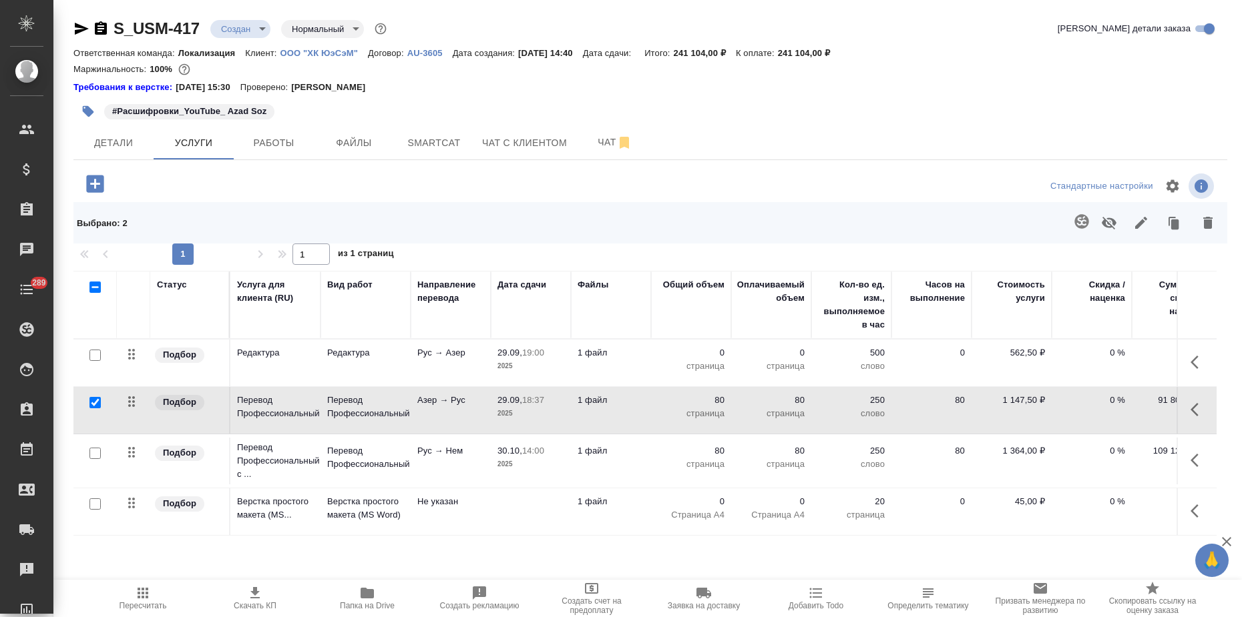
click at [98, 404] on input "checkbox" at bounding box center [94, 402] width 11 height 11
checkbox input "false"
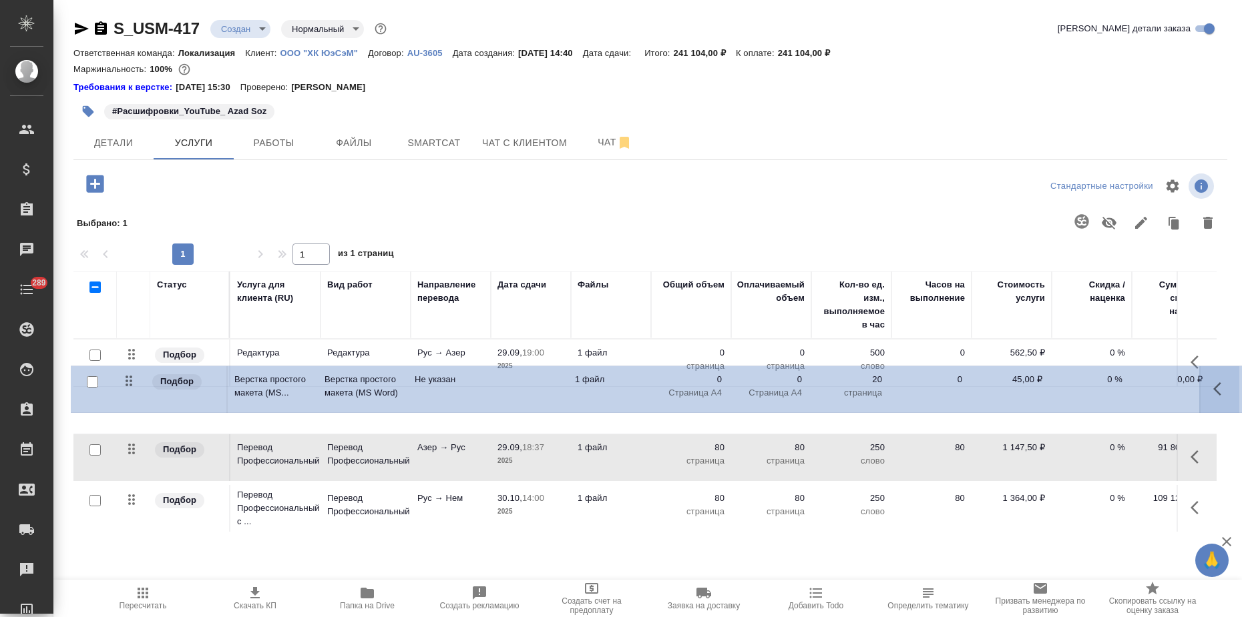
drag, startPoint x: 131, startPoint y: 505, endPoint x: 130, endPoint y: 374, distance: 130.8
click at [129, 374] on tbody "Подбор Редактура Редактура Рус → Азер 29.09, 19:00 2025 1 файл 0 страница 0 стр…" at bounding box center [702, 438] width 1258 height 197
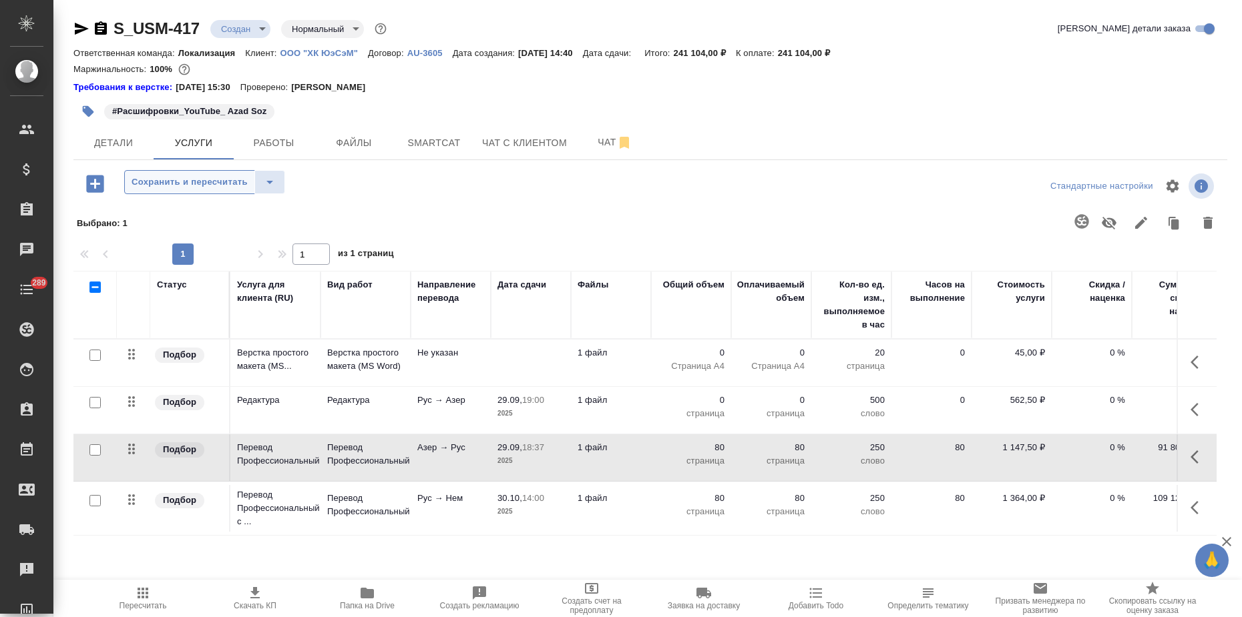
click at [161, 181] on span "Сохранить и пересчитать" at bounding box center [189, 182] width 116 height 15
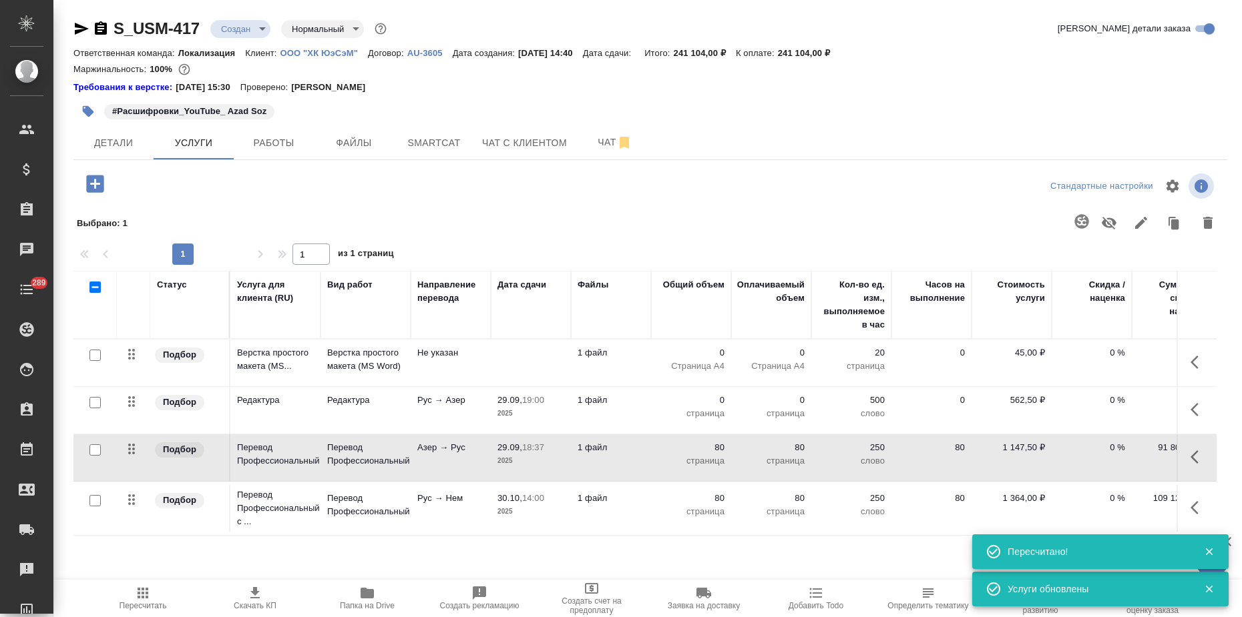
click at [97, 398] on input "checkbox" at bounding box center [94, 402] width 11 height 11
checkbox input "true"
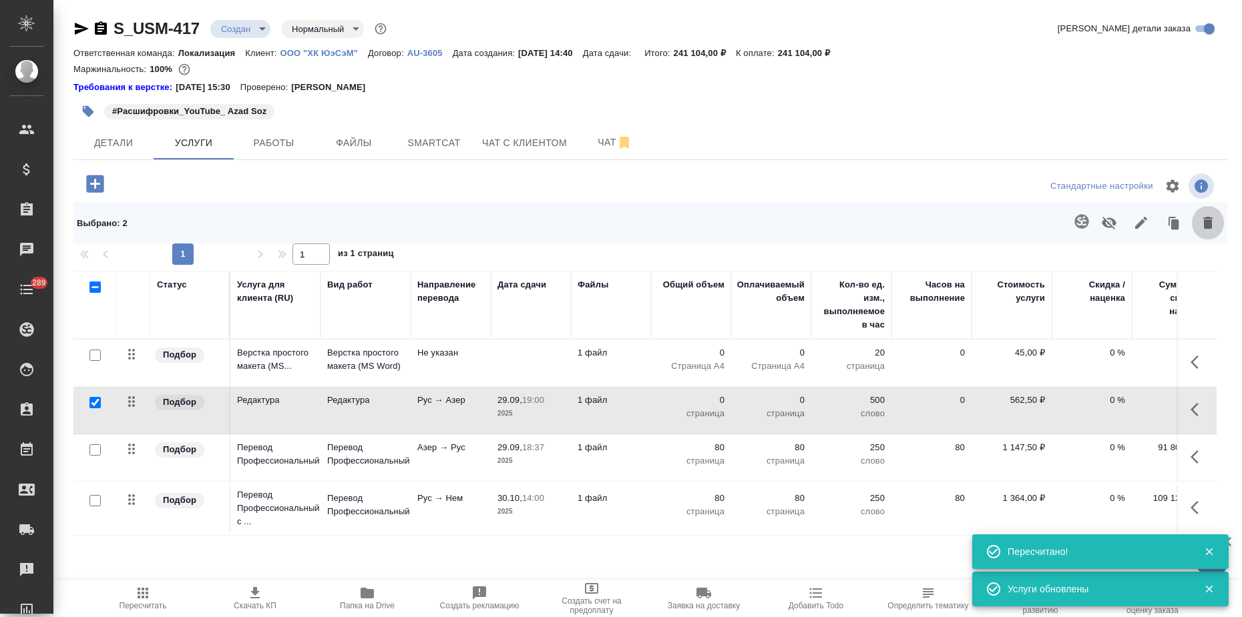
click at [1207, 223] on icon "button" at bounding box center [1207, 223] width 9 height 12
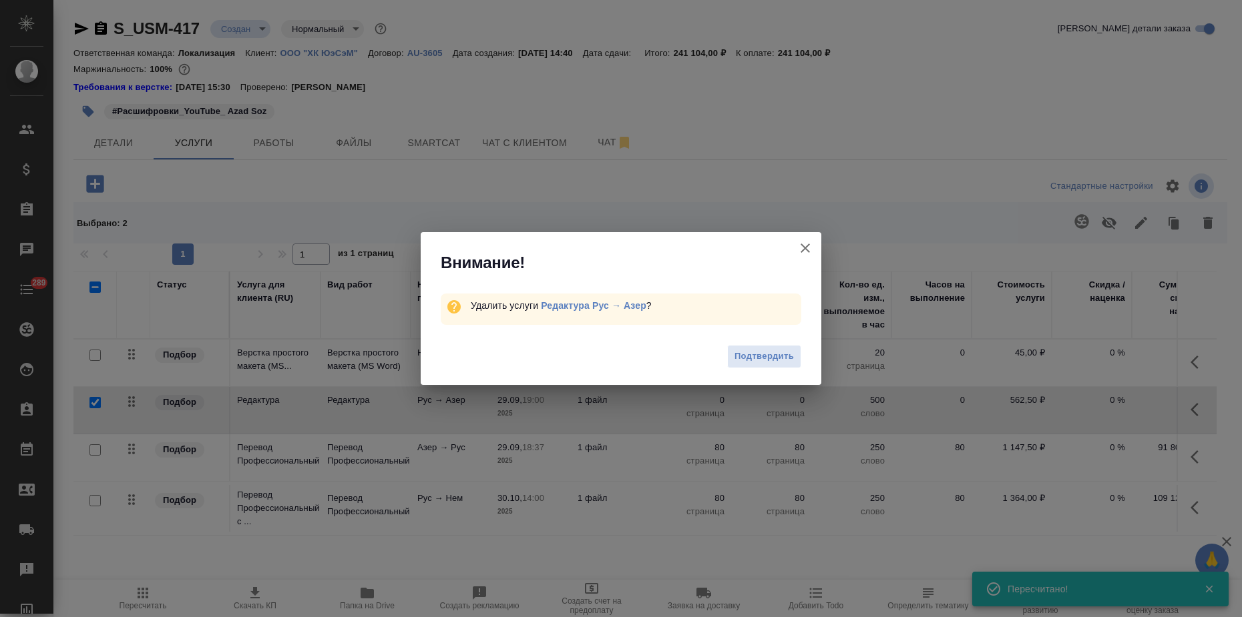
click at [744, 358] on span "Подтвердить" at bounding box center [763, 356] width 59 height 15
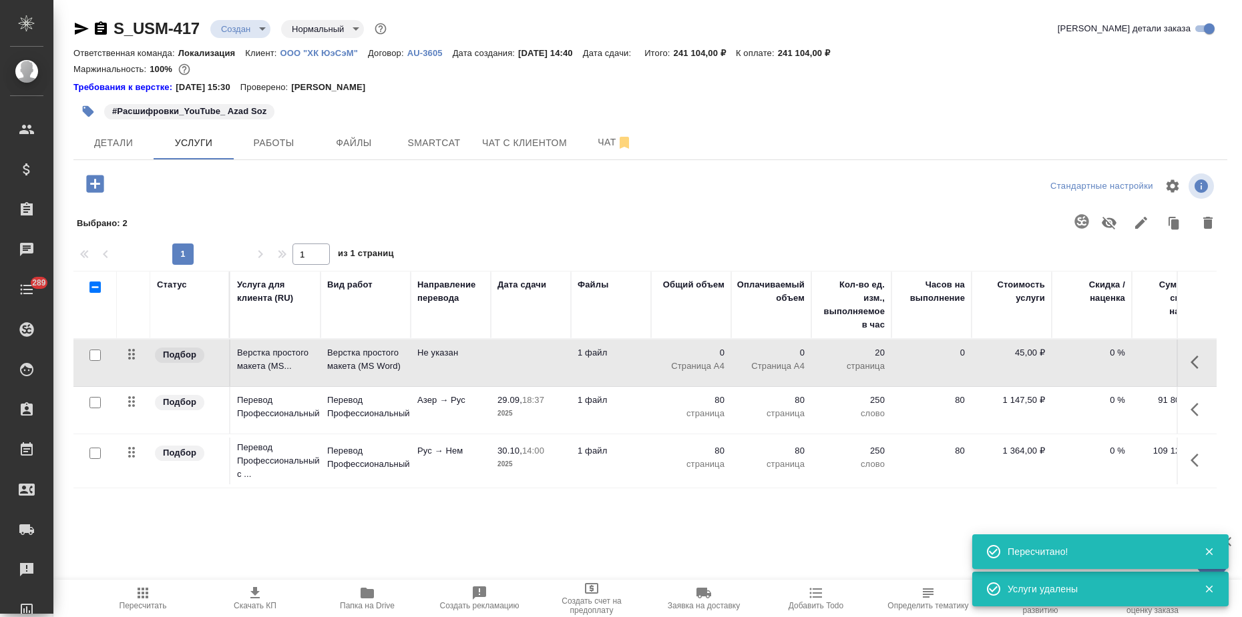
click at [390, 368] on p "Верстка простого макета (MS Word)" at bounding box center [365, 359] width 77 height 27
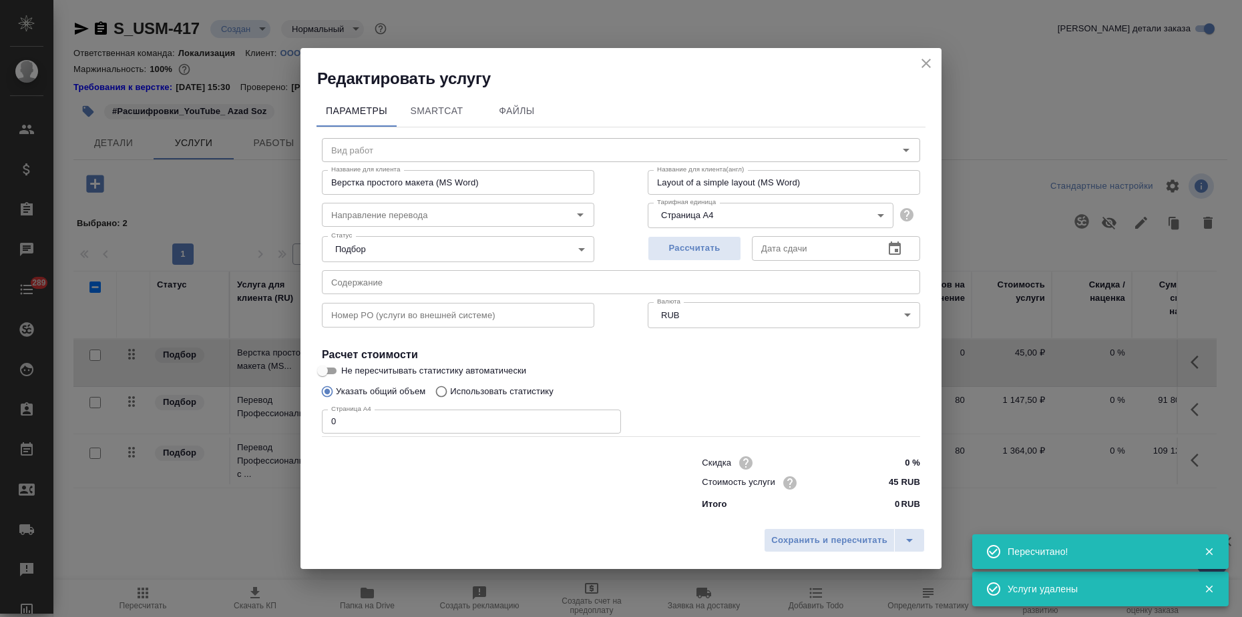
type input "Верстка простого макета (MS Word)"
type input "Не указан"
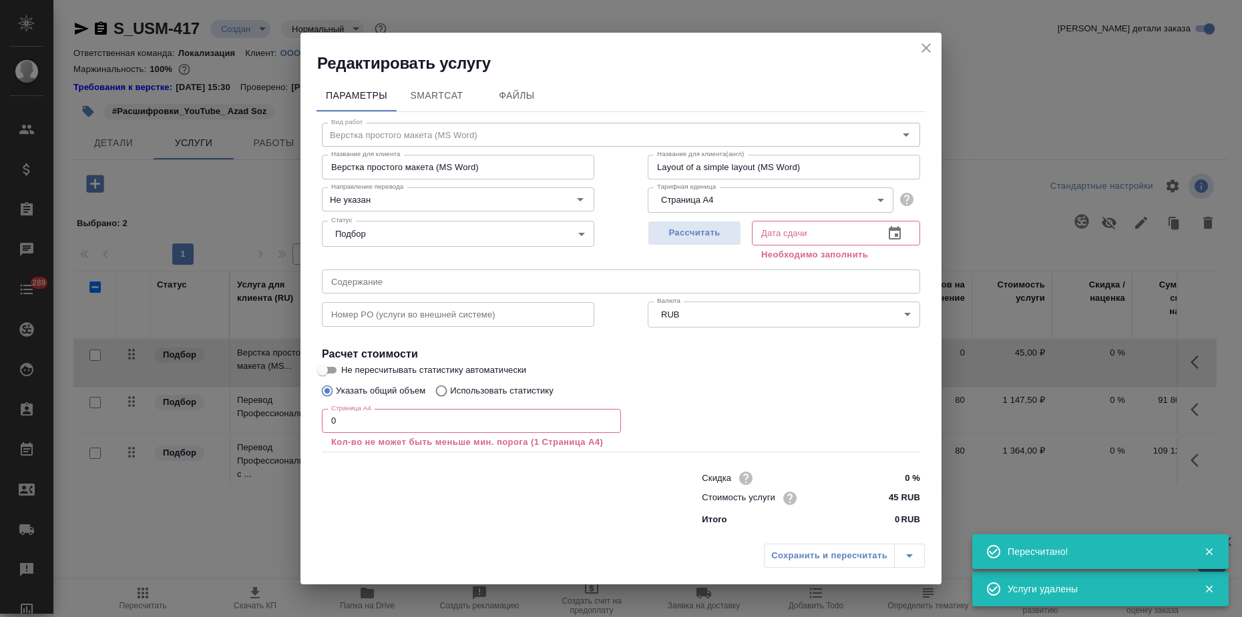
click at [234, 417] on div "Редактировать услугу Параметры SmartCat Файлы Вид работ Верстка простого макета…" at bounding box center [621, 308] width 1242 height 617
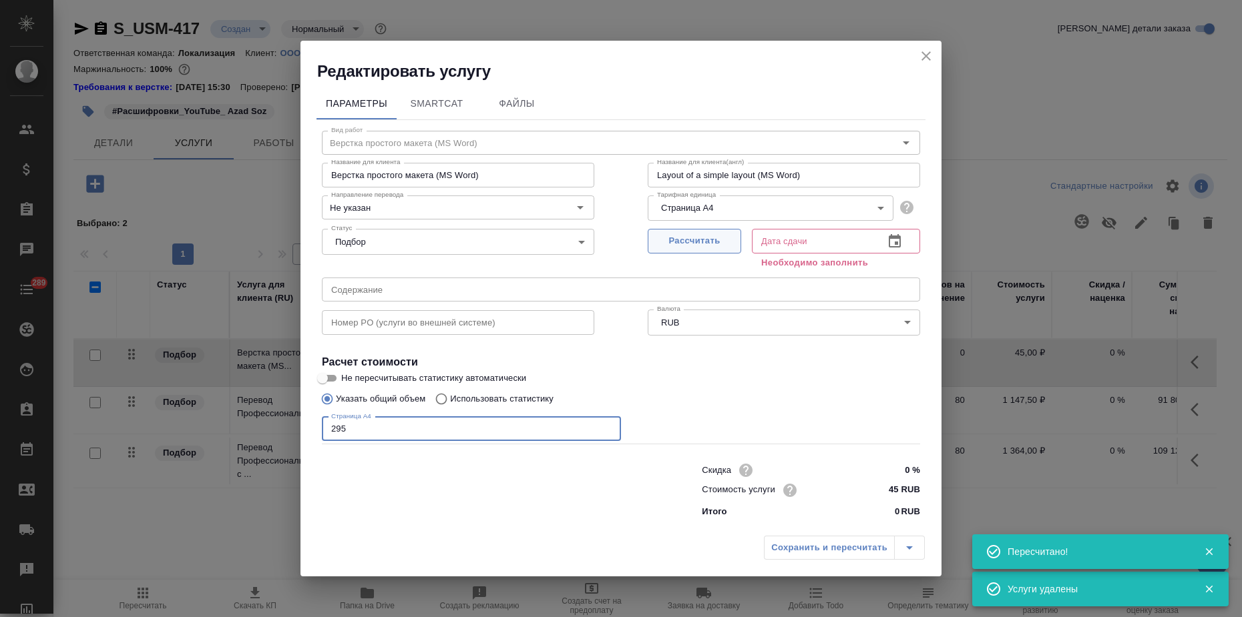
type input "295"
click at [710, 229] on button "Рассчитать" at bounding box center [693, 241] width 93 height 25
type input "02.10.2025 13:06"
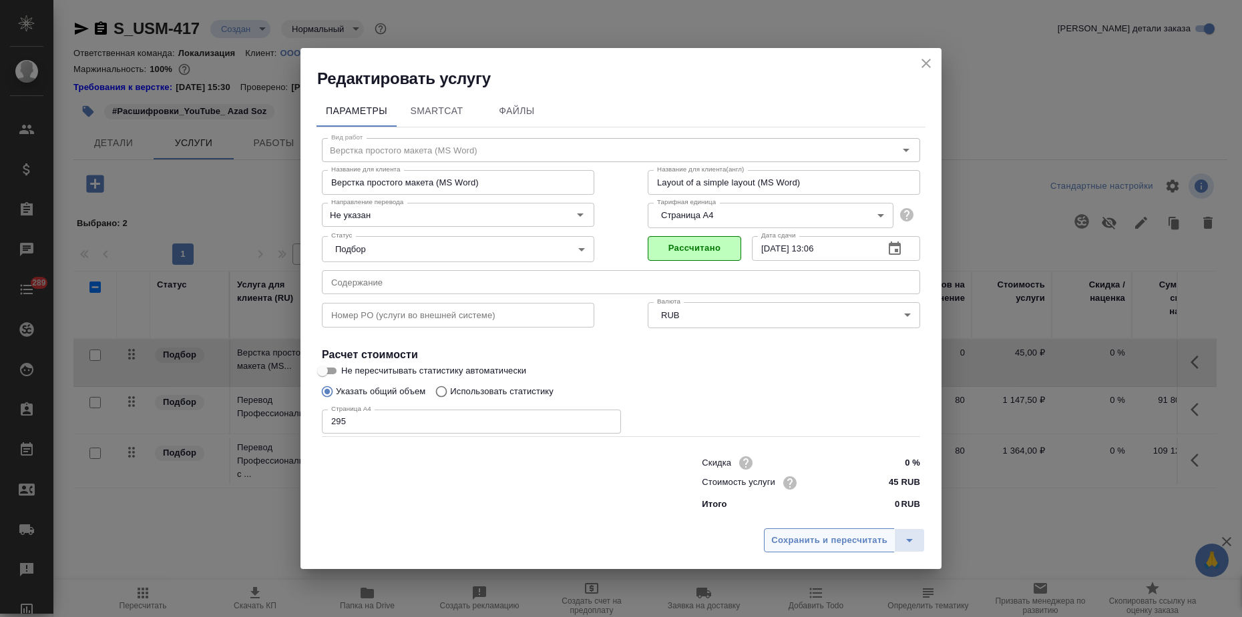
click at [806, 547] on span "Сохранить и пересчитать" at bounding box center [829, 540] width 116 height 15
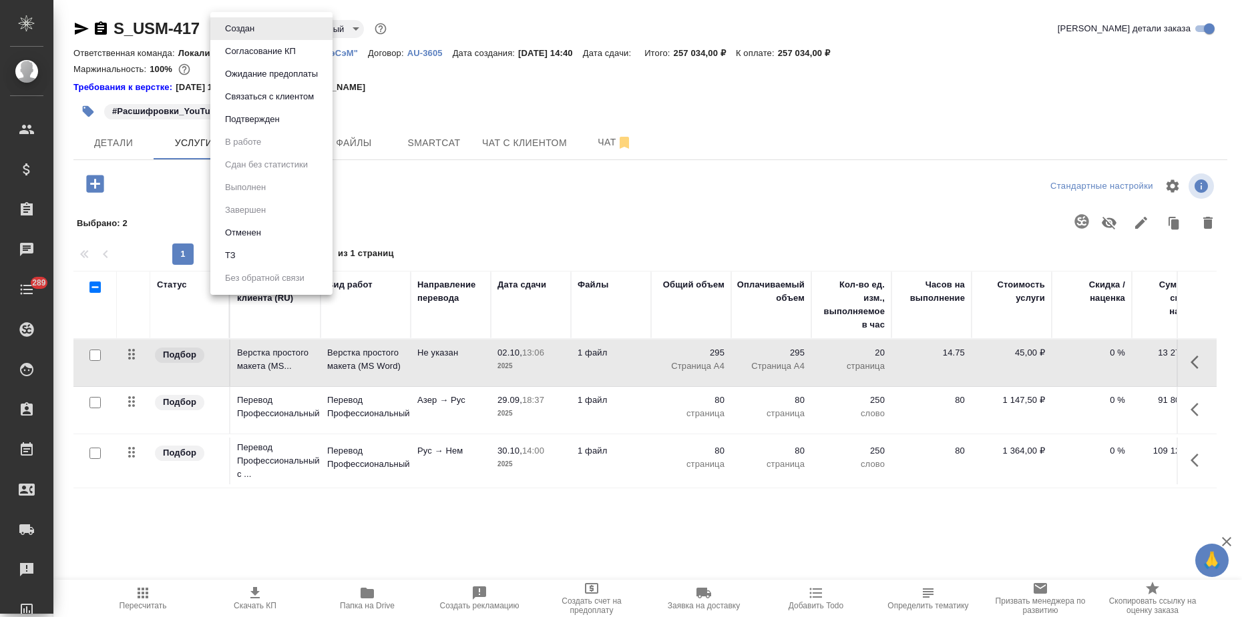
click at [236, 25] on body "🙏 .cls-1 fill:#fff; AWATERA Zagorodnikh Viktoria Клиенты Спецификации Заказы 0 …" at bounding box center [621, 308] width 1242 height 617
click at [241, 119] on button "Подтвержден" at bounding box center [252, 119] width 63 height 15
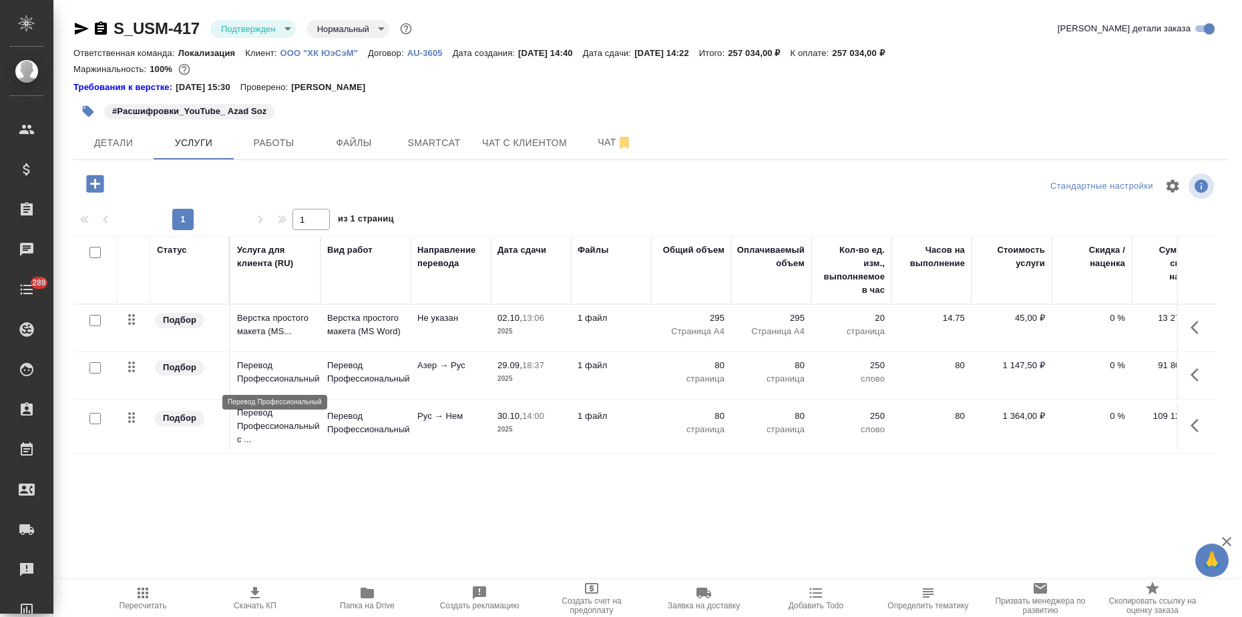
click at [304, 375] on p "Перевод Профессиональный" at bounding box center [275, 372] width 77 height 27
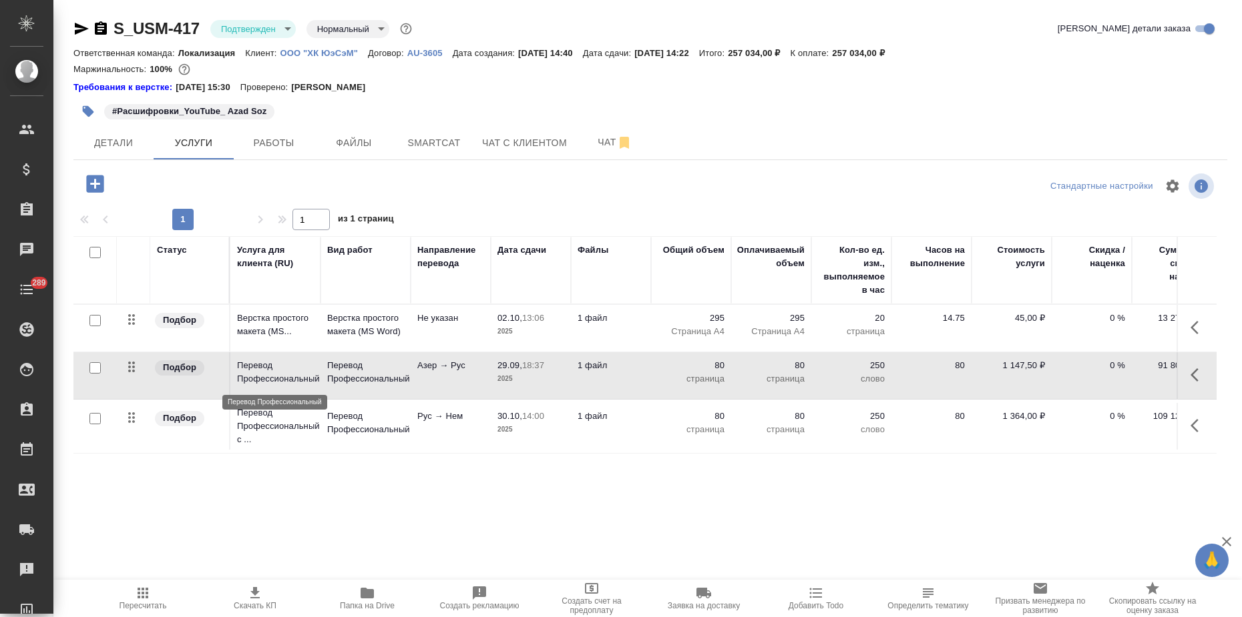
click at [304, 375] on p "Перевод Профессиональный" at bounding box center [275, 372] width 77 height 27
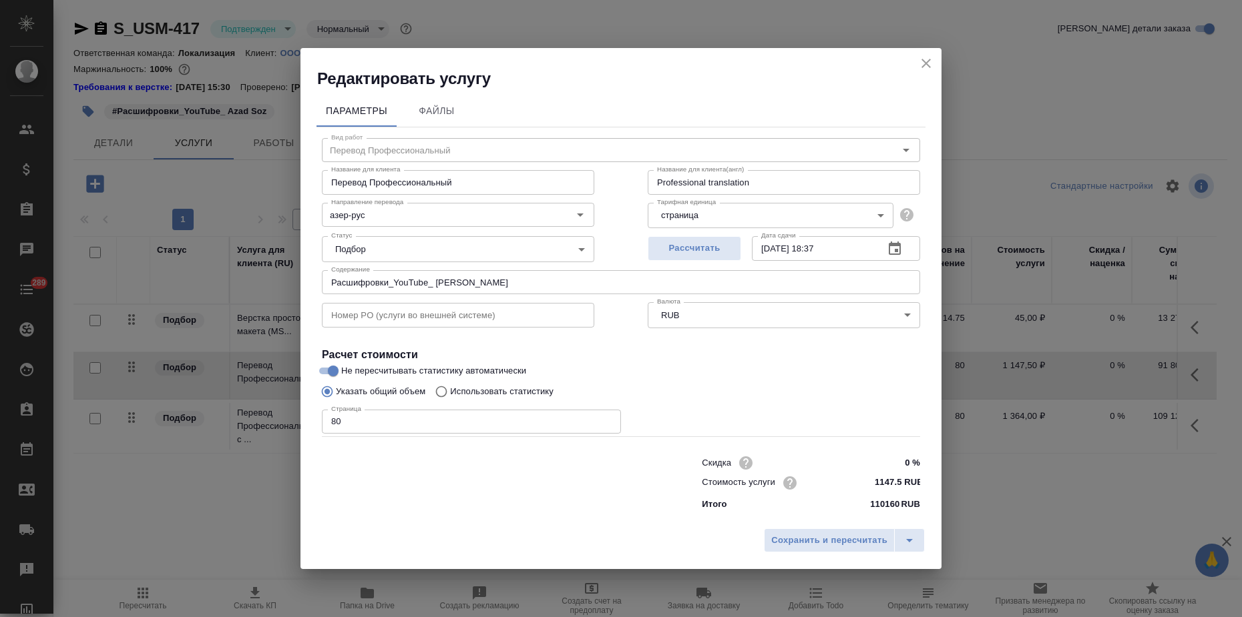
click at [441, 388] on input "Использовать статистику" at bounding box center [439, 391] width 21 height 25
radio input "true"
radio input "false"
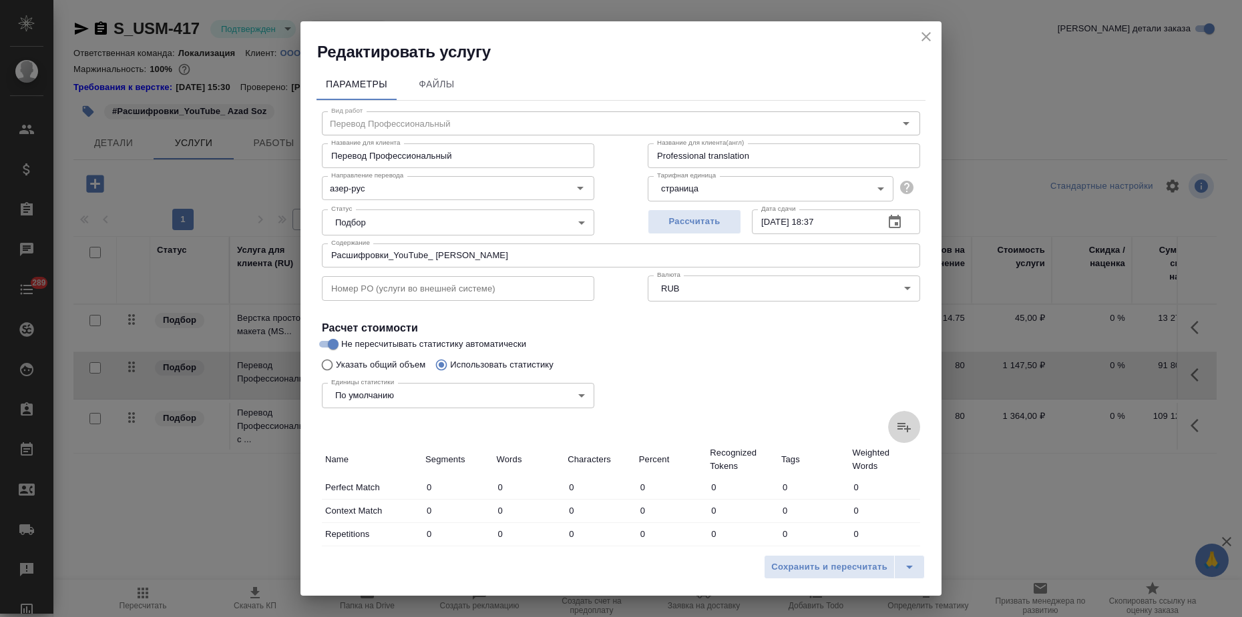
click at [896, 429] on icon at bounding box center [904, 427] width 16 height 16
click at [0, 0] on input "file" at bounding box center [0, 0] width 0 height 0
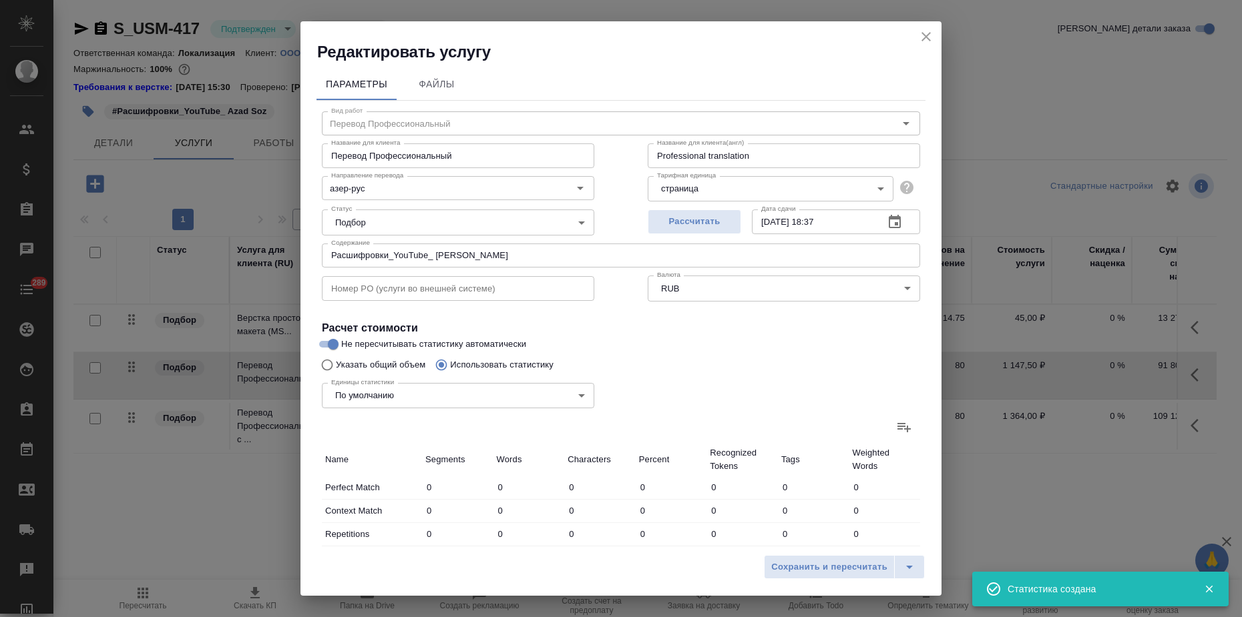
type input "152"
type input "430"
type input "2702"
type input "2137"
type input "22203"
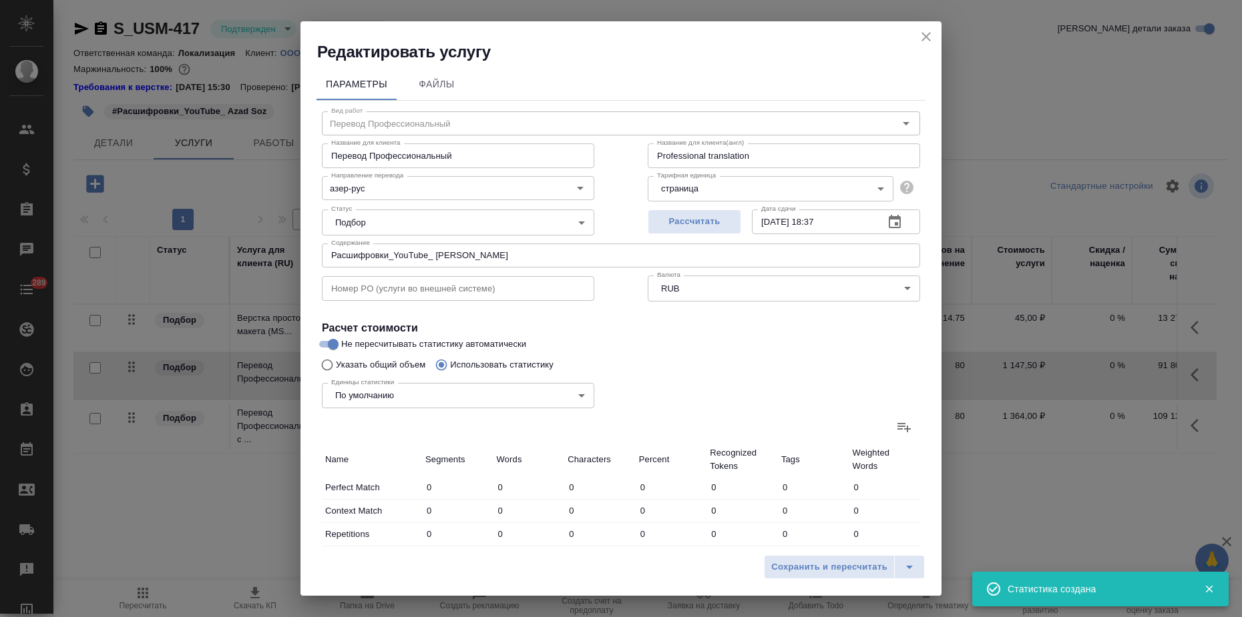
type input "155350"
type input "2137"
type input "22203"
type input "155350"
type input "2289"
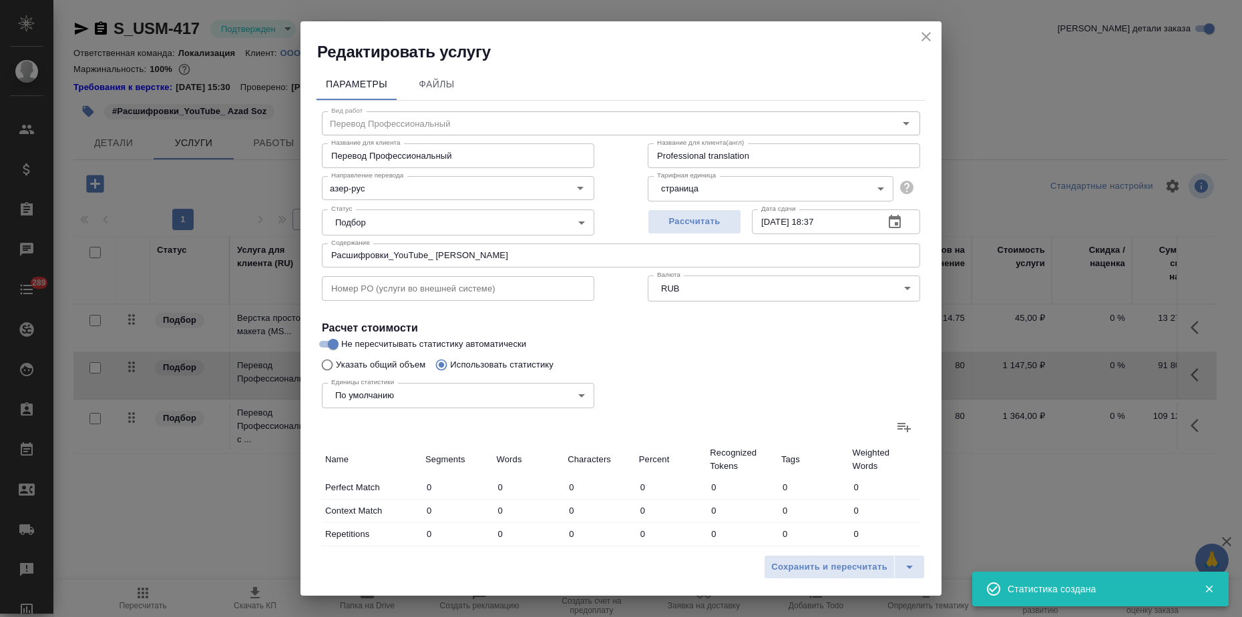
type input "22633"
type input "158052"
click at [821, 569] on span "Сохранить и пересчитать" at bounding box center [829, 567] width 116 height 15
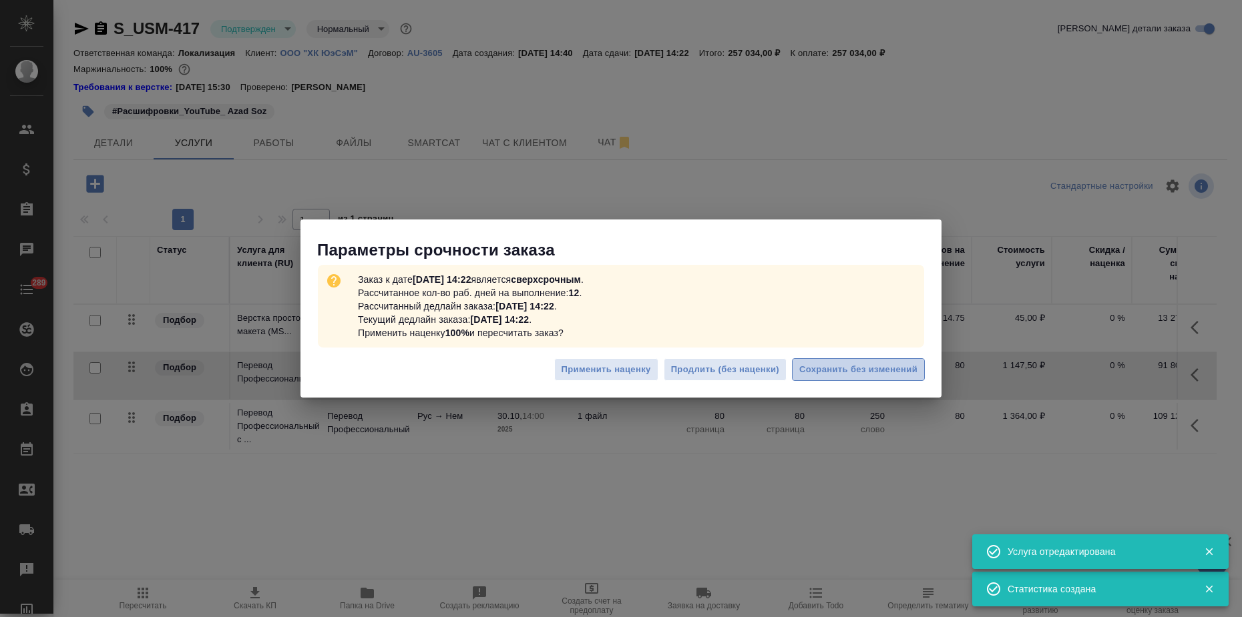
click at [836, 372] on span "Сохранить без изменений" at bounding box center [858, 369] width 118 height 15
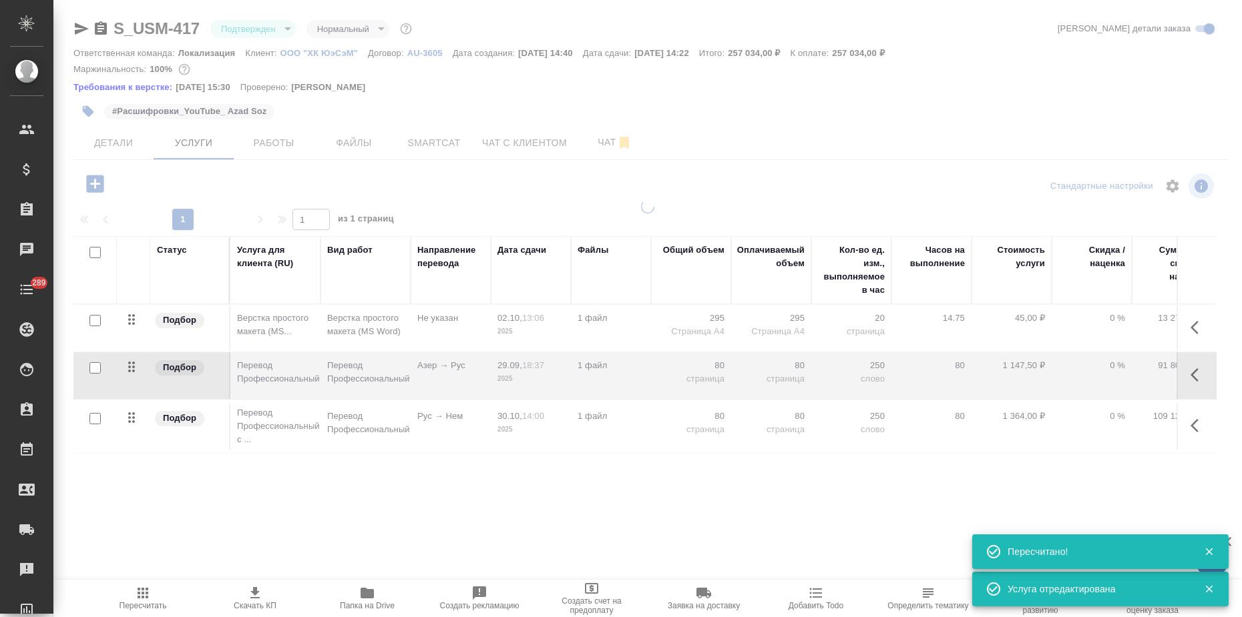
type input "urgent"
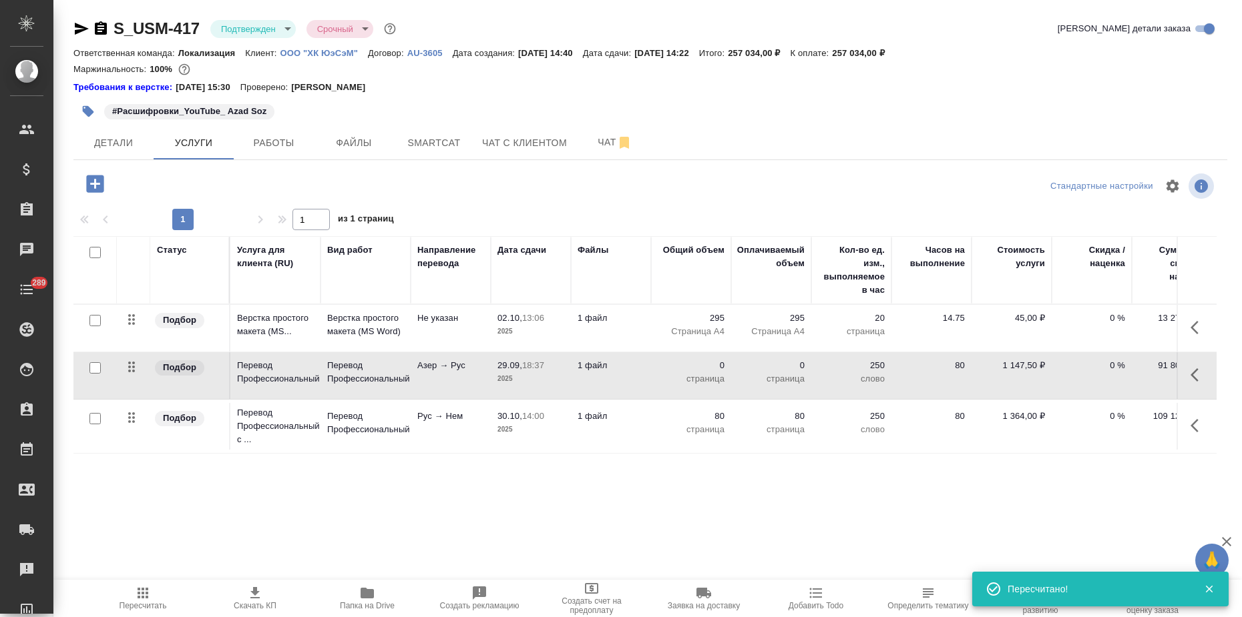
click at [451, 374] on td "Азер → Рус" at bounding box center [451, 375] width 80 height 47
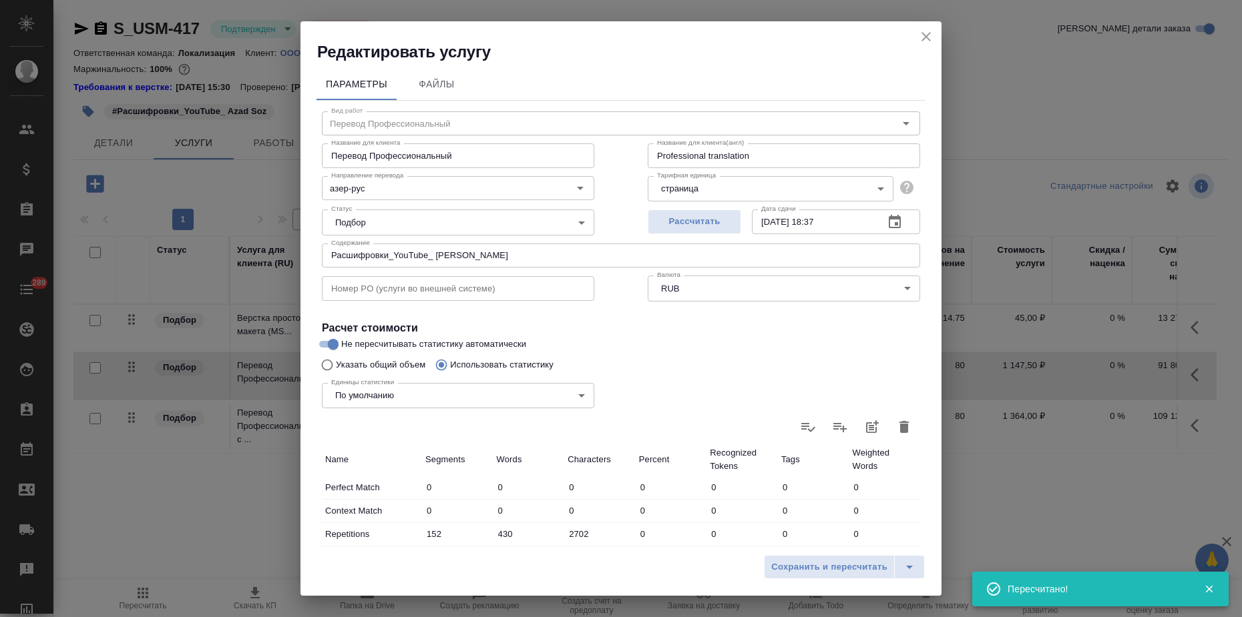
click at [899, 432] on icon "button" at bounding box center [903, 427] width 9 height 12
type input "0"
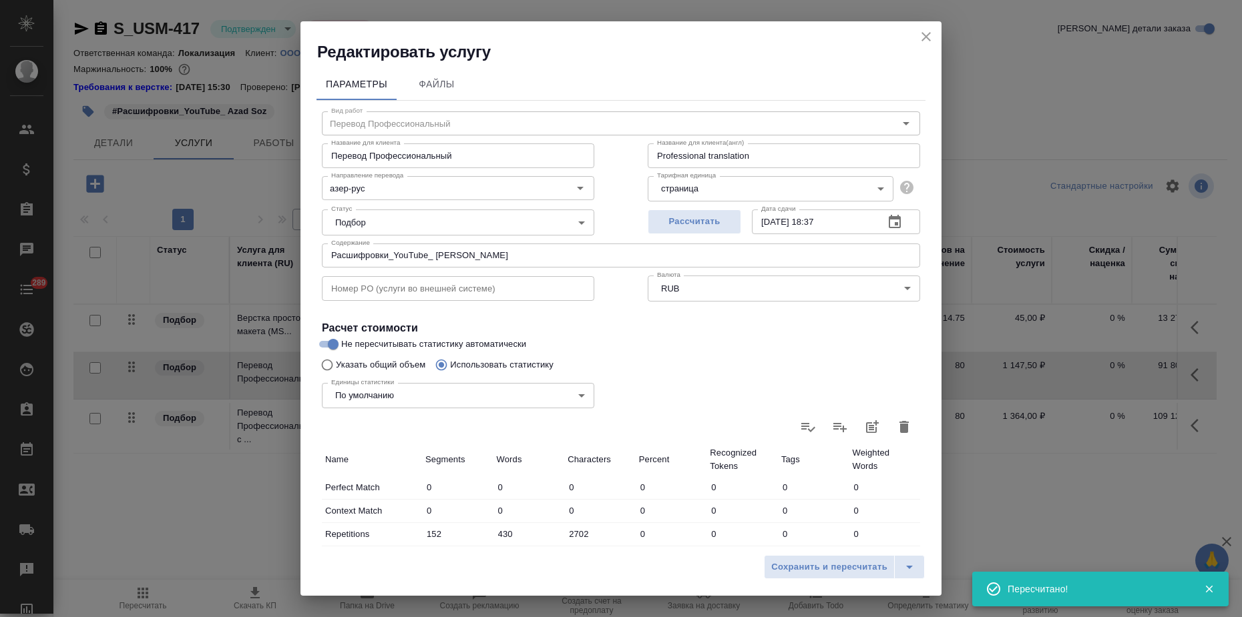
type input "0"
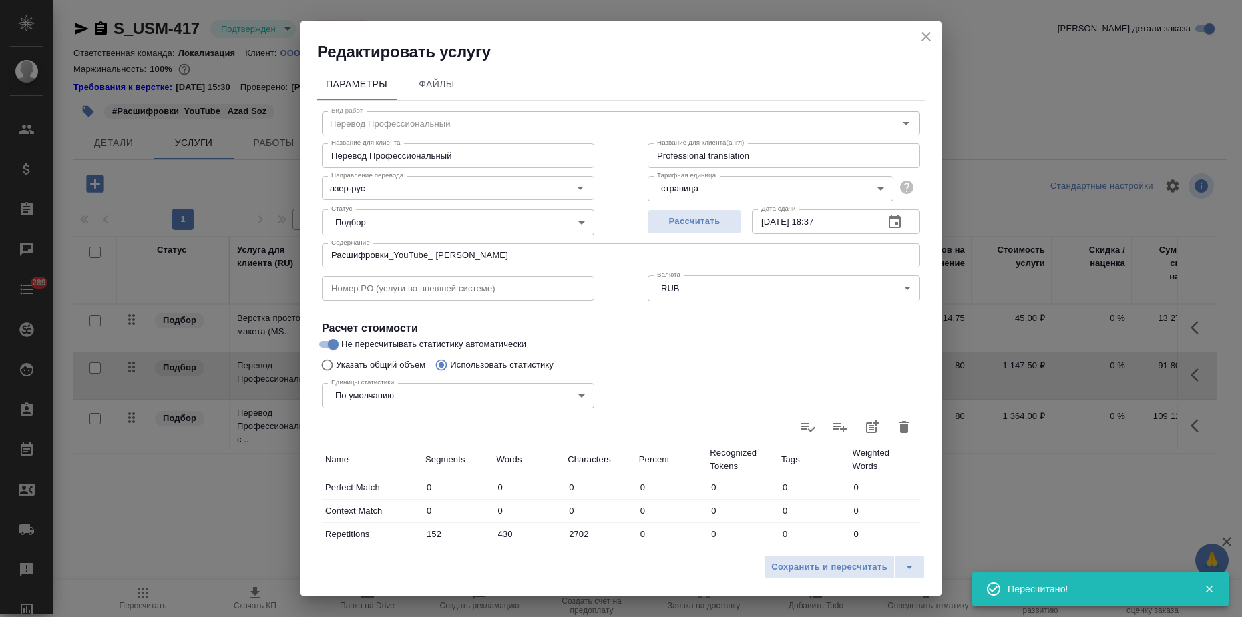
type input "0"
click at [816, 562] on span "Сохранить и пересчитать" at bounding box center [829, 567] width 116 height 15
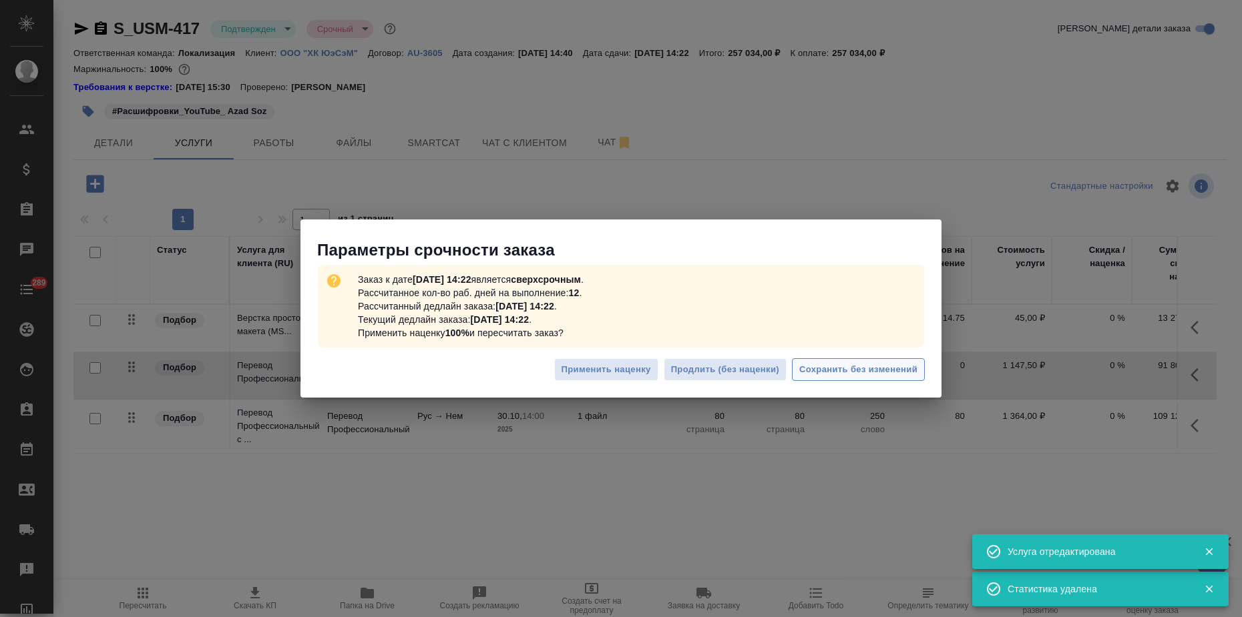
click at [823, 376] on span "Сохранить без изменений" at bounding box center [858, 369] width 118 height 15
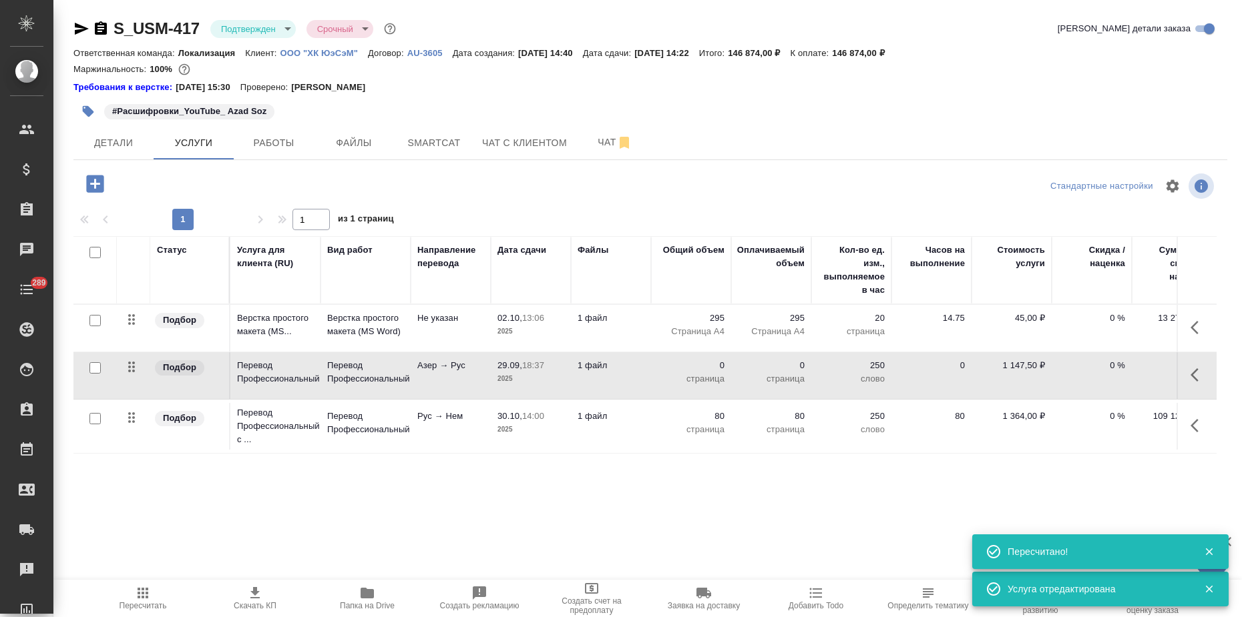
click at [461, 370] on p "Азер → Рус" at bounding box center [450, 365] width 67 height 13
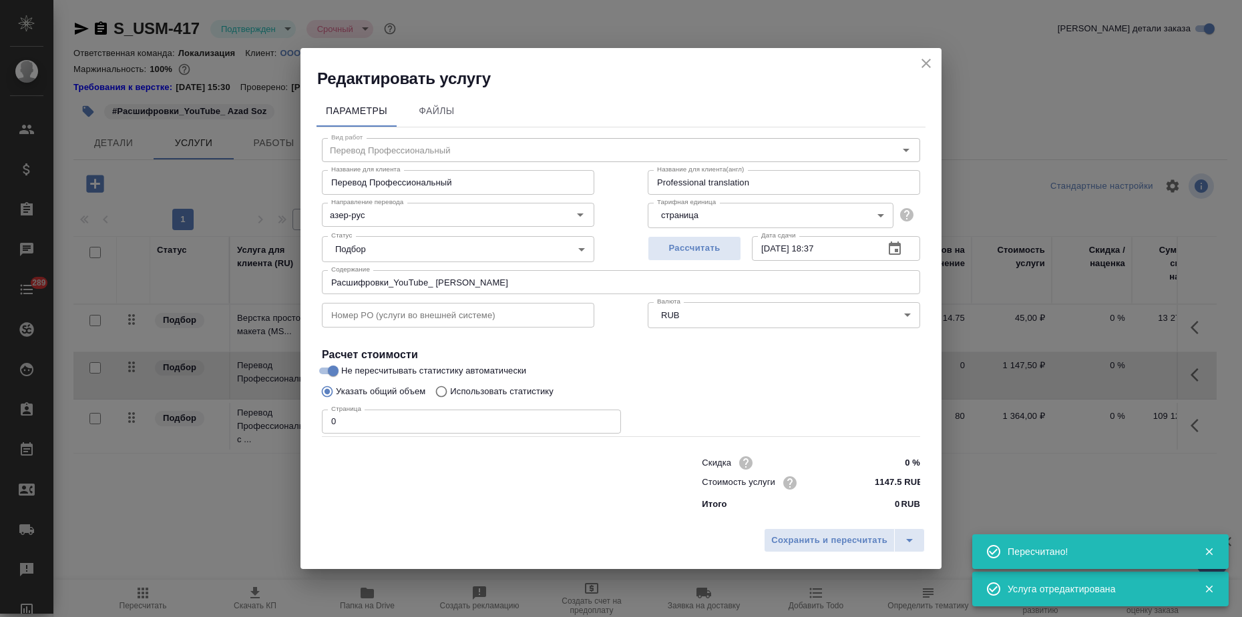
click at [265, 419] on div "Редактировать услугу Параметры Файлы Вид работ Перевод Профессиональный Вид раб…" at bounding box center [621, 308] width 1242 height 617
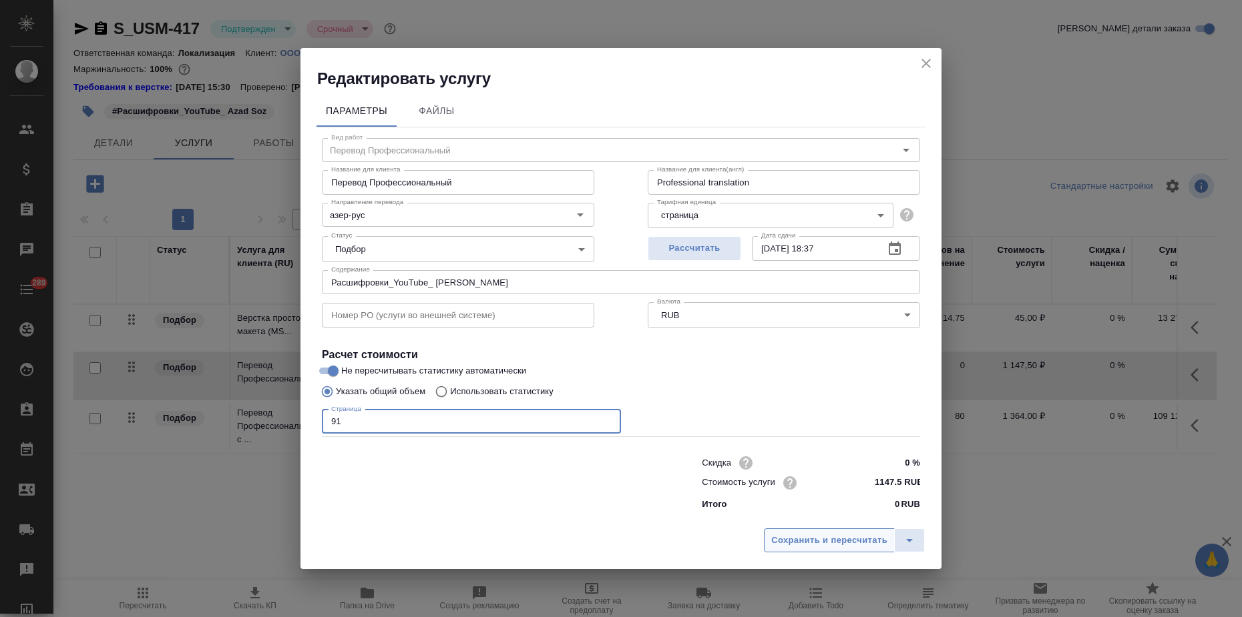
type input "91"
click at [796, 548] on span "Сохранить и пересчитать" at bounding box center [829, 540] width 116 height 15
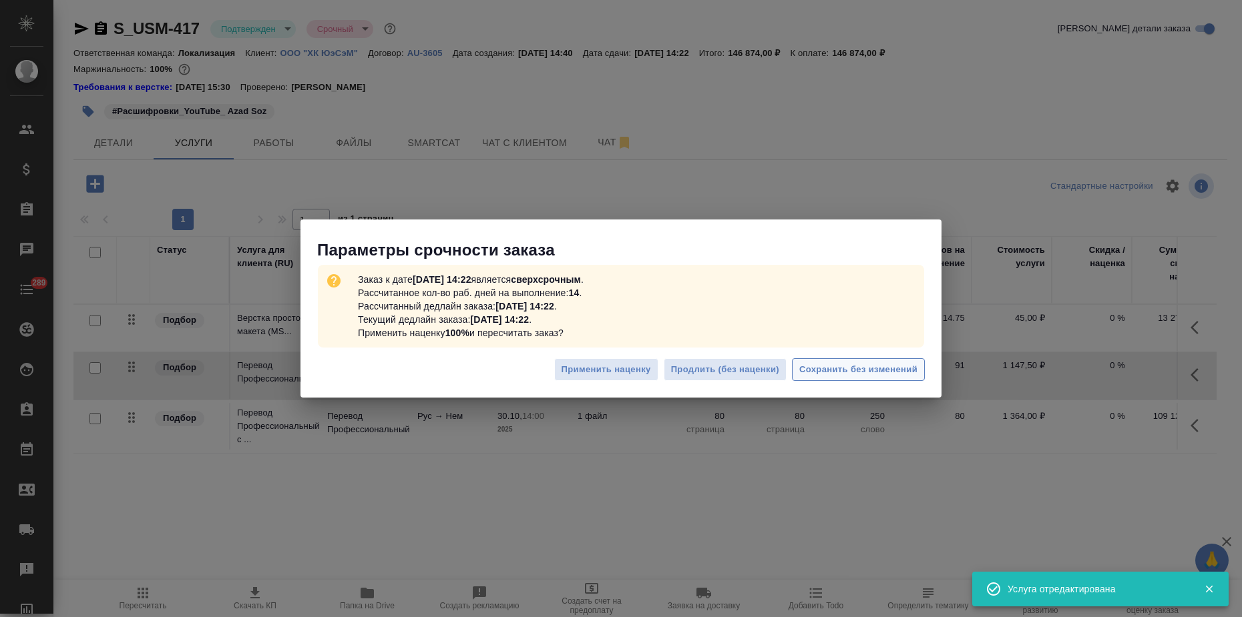
click at [862, 378] on button "Сохранить без изменений" at bounding box center [858, 369] width 133 height 23
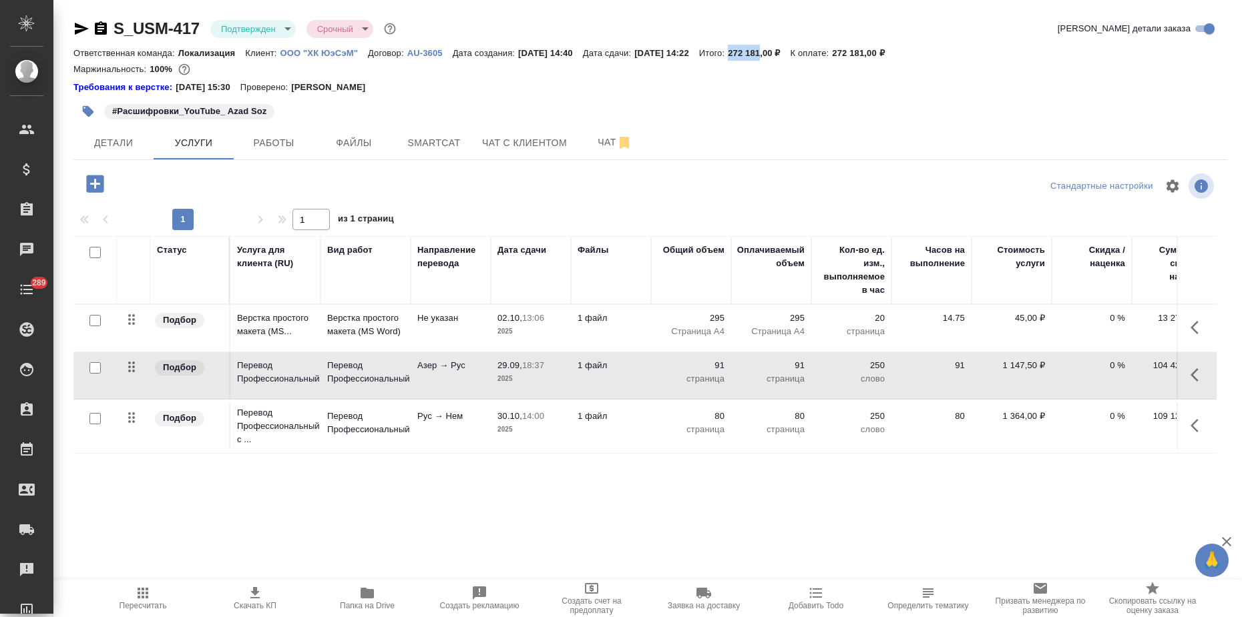
drag, startPoint x: 763, startPoint y: 53, endPoint x: 795, endPoint y: 56, distance: 32.2
click at [790, 56] on p "272 181,00 ₽" at bounding box center [759, 53] width 62 height 10
copy p "272 181"
click at [128, 152] on button "Детали" at bounding box center [113, 142] width 80 height 33
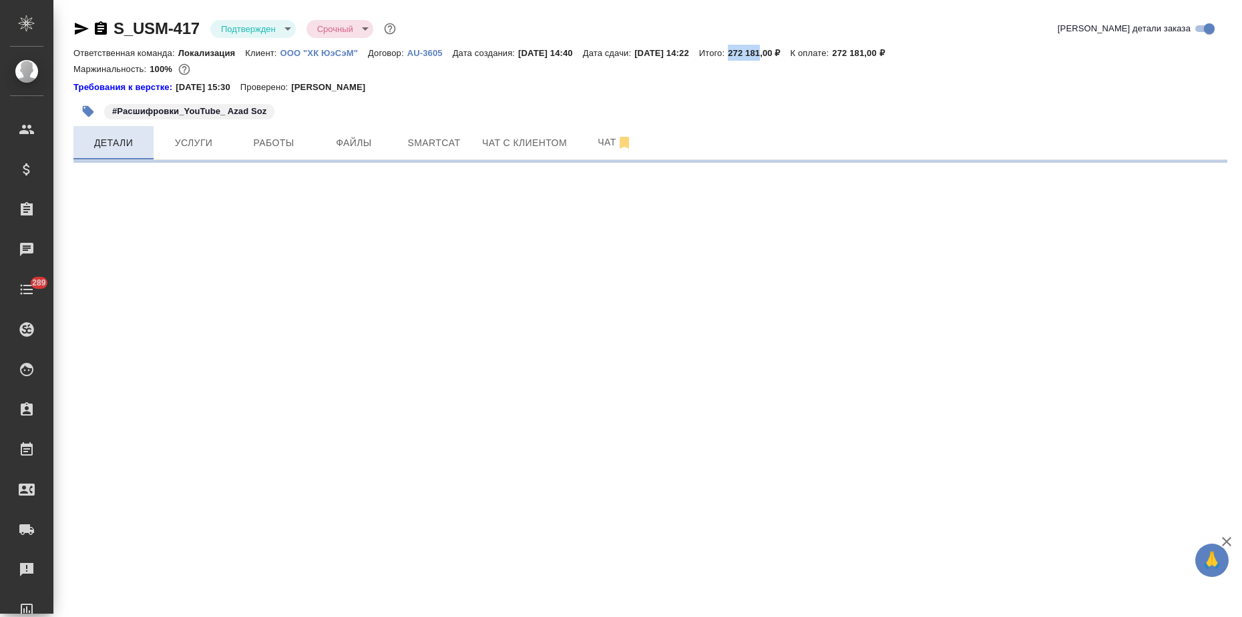
select select "RU"
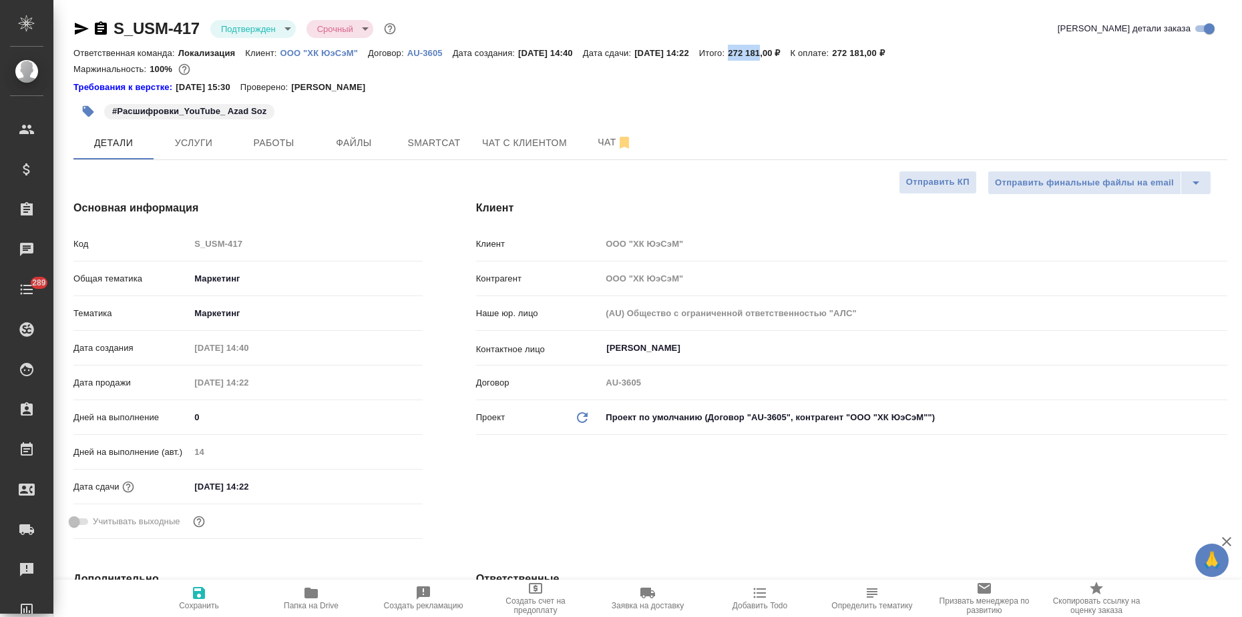
type textarea "x"
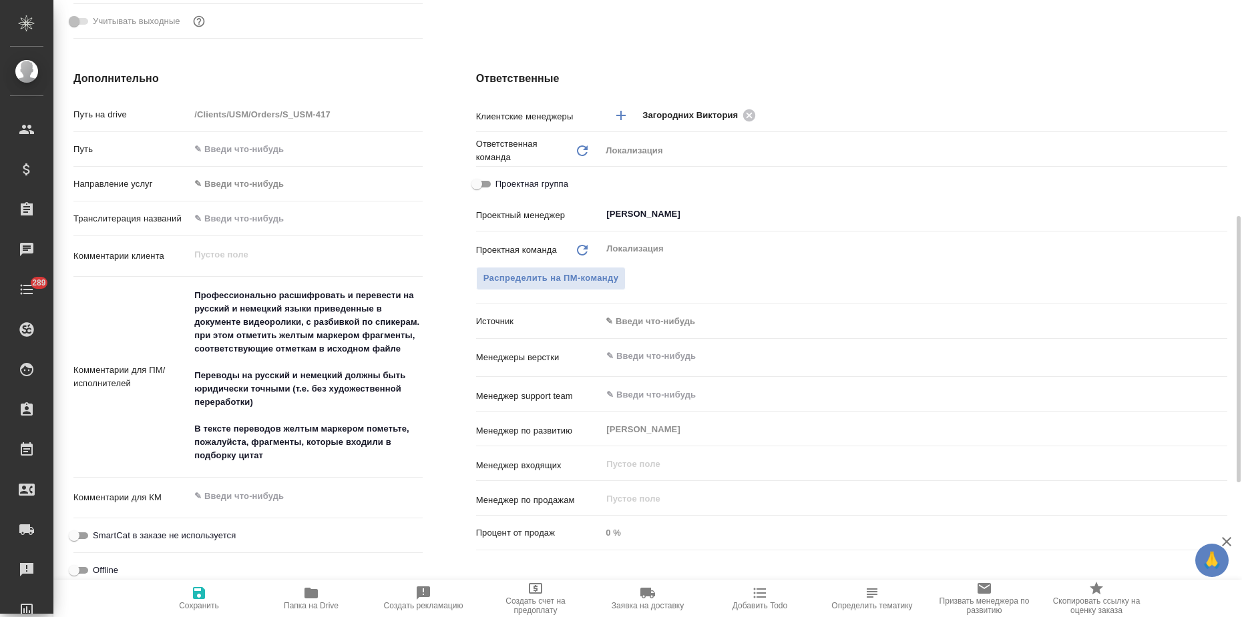
scroll to position [812, 0]
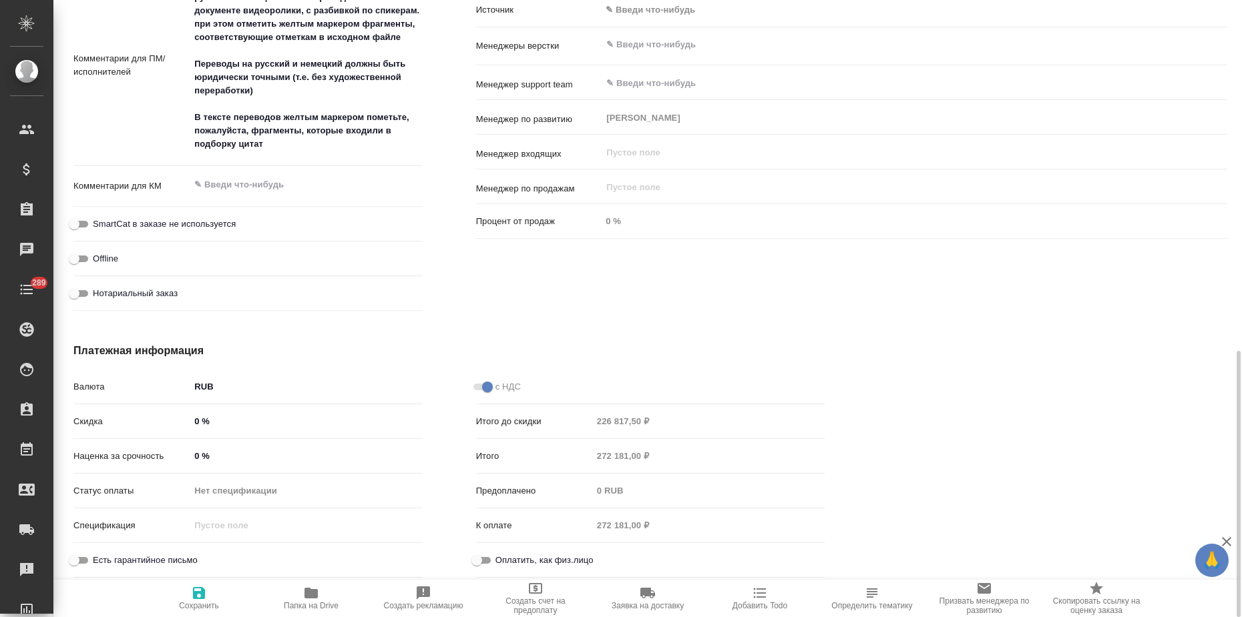
click at [190, 459] on input "0 %" at bounding box center [306, 456] width 232 height 19
type input "100 %"
type textarea "x"
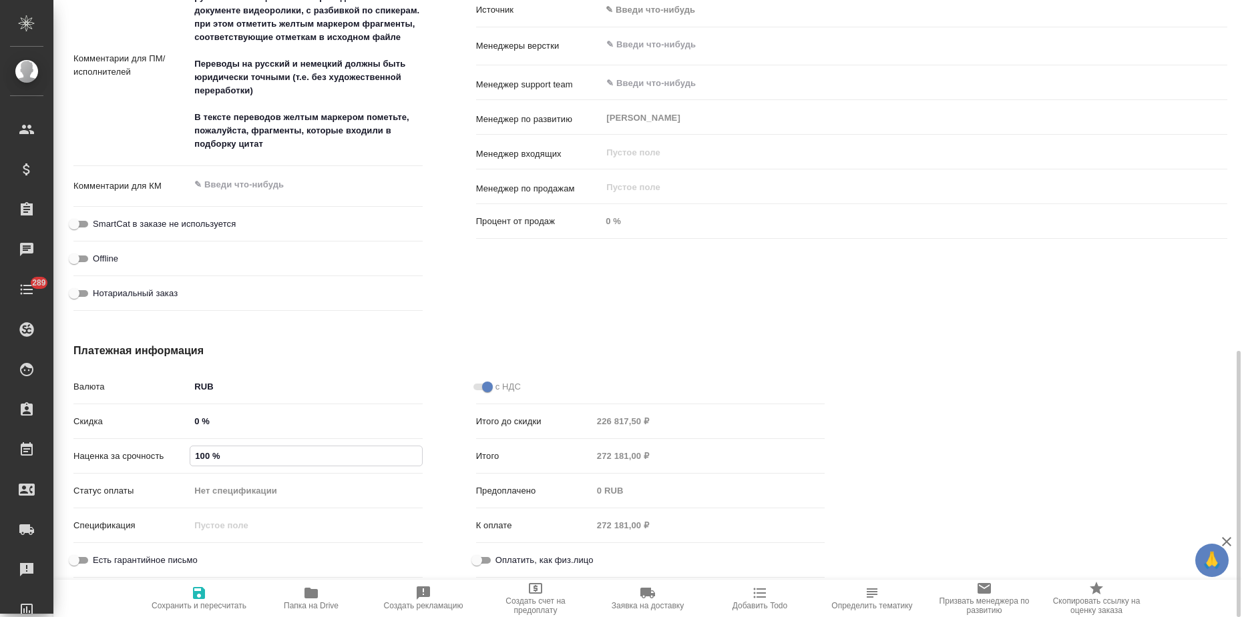
type input "100 %"
click at [201, 601] on icon "button" at bounding box center [199, 593] width 16 height 16
type textarea "x"
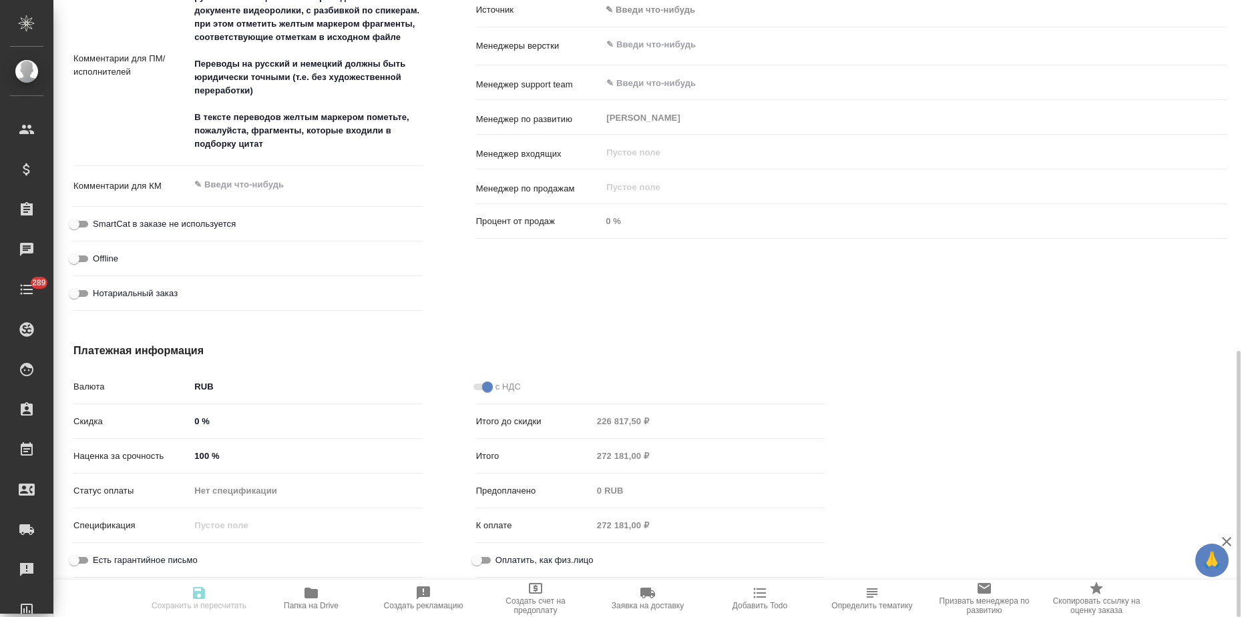
type textarea "x"
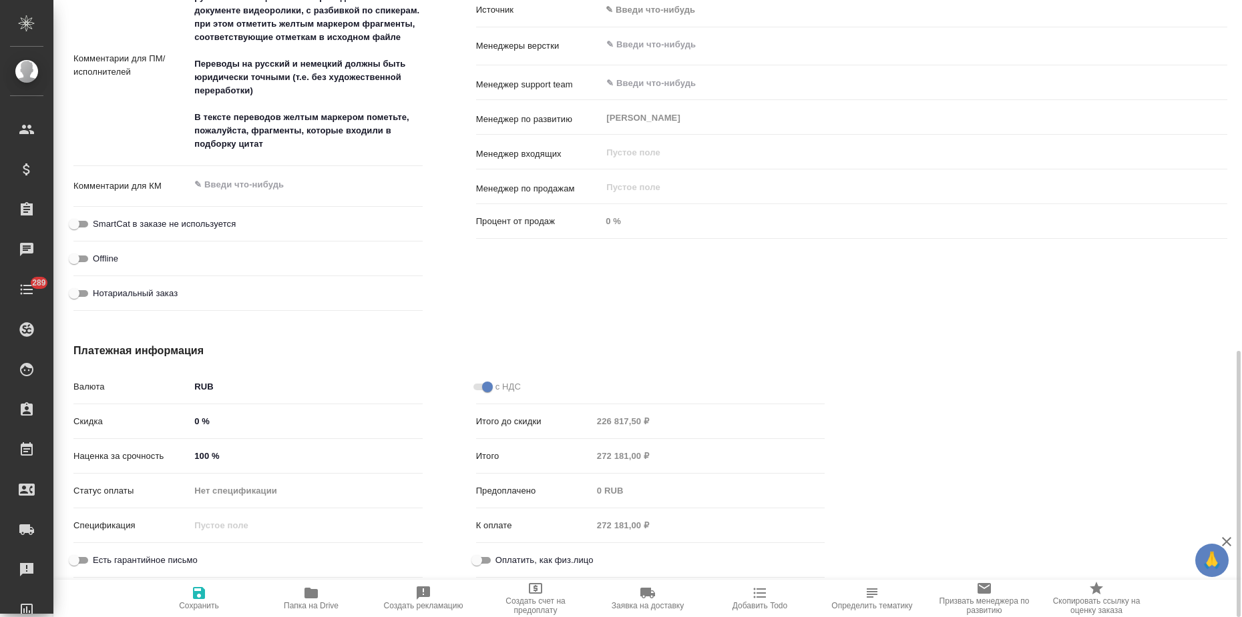
type textarea "x"
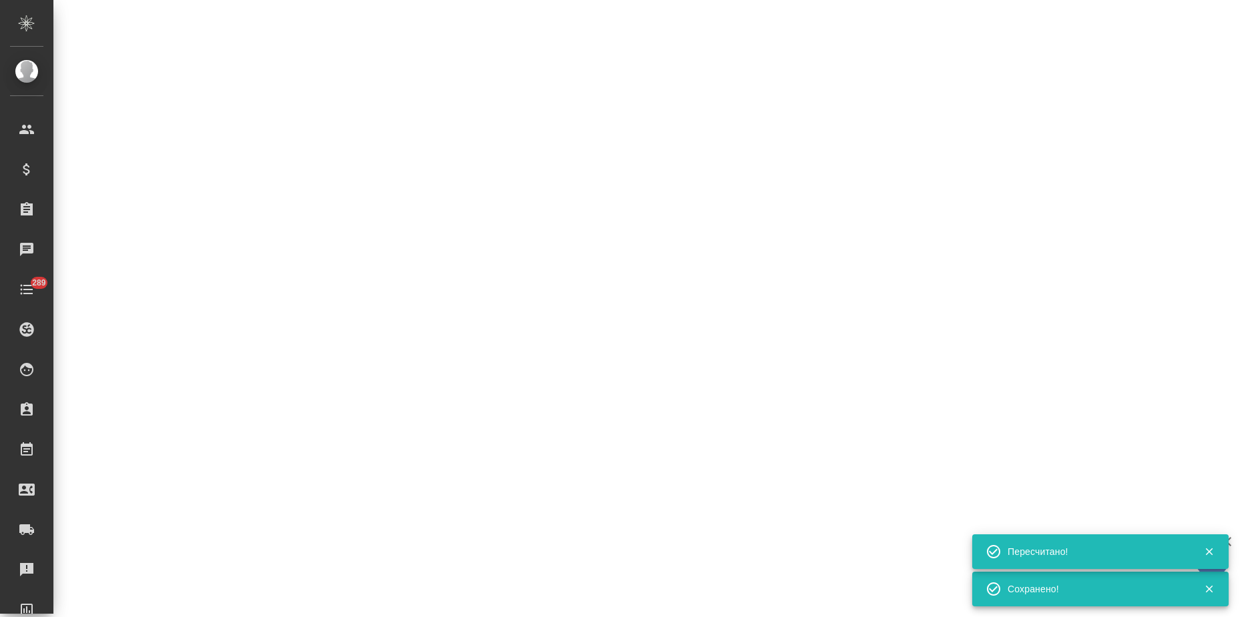
select select "RU"
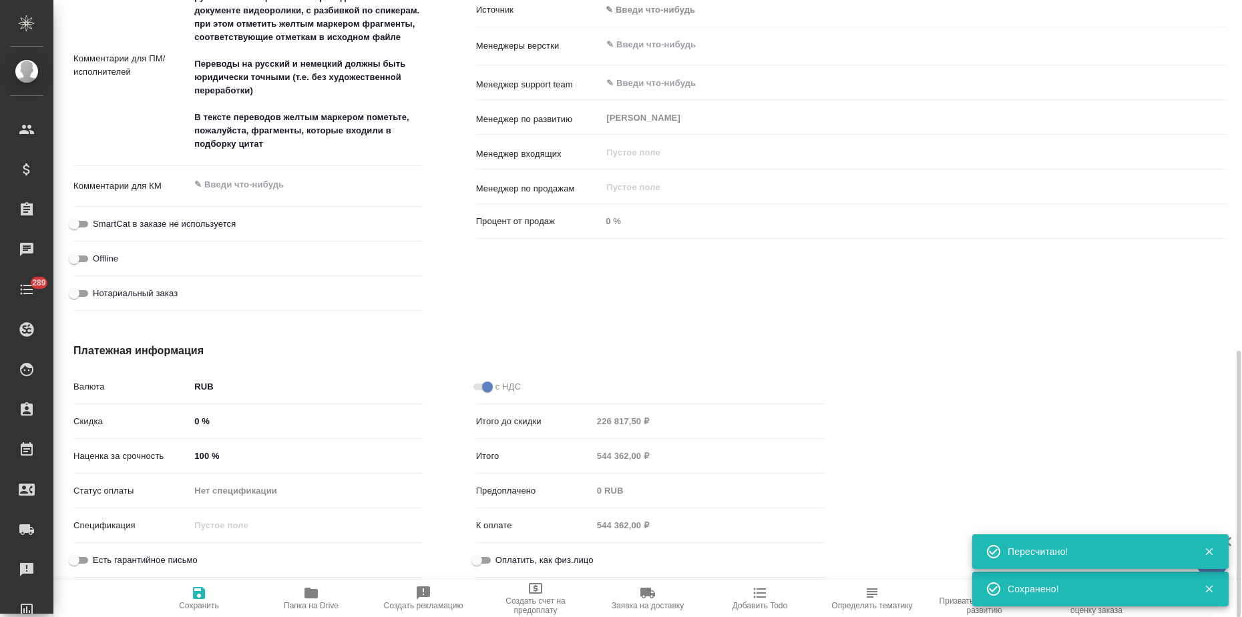
type textarea "x"
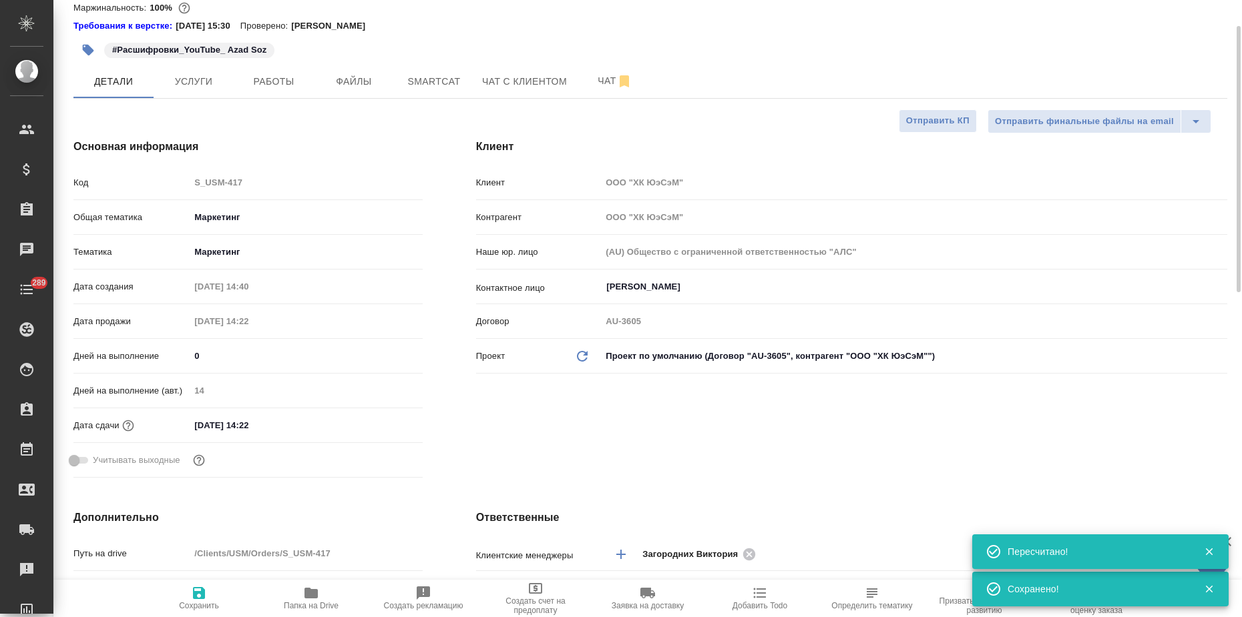
scroll to position [0, 0]
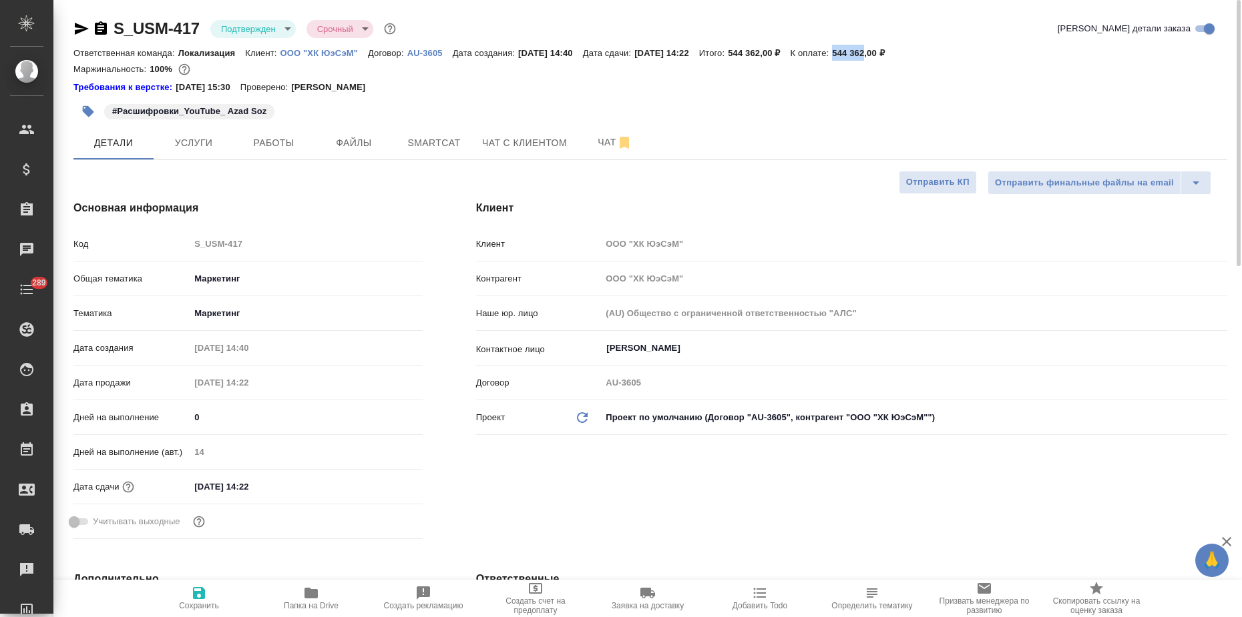
drag, startPoint x: 868, startPoint y: 49, endPoint x: 897, endPoint y: 53, distance: 29.6
click at [894, 53] on p "544 362,00 ₽" at bounding box center [863, 53] width 62 height 10
copy p "544 362"
type textarea "x"
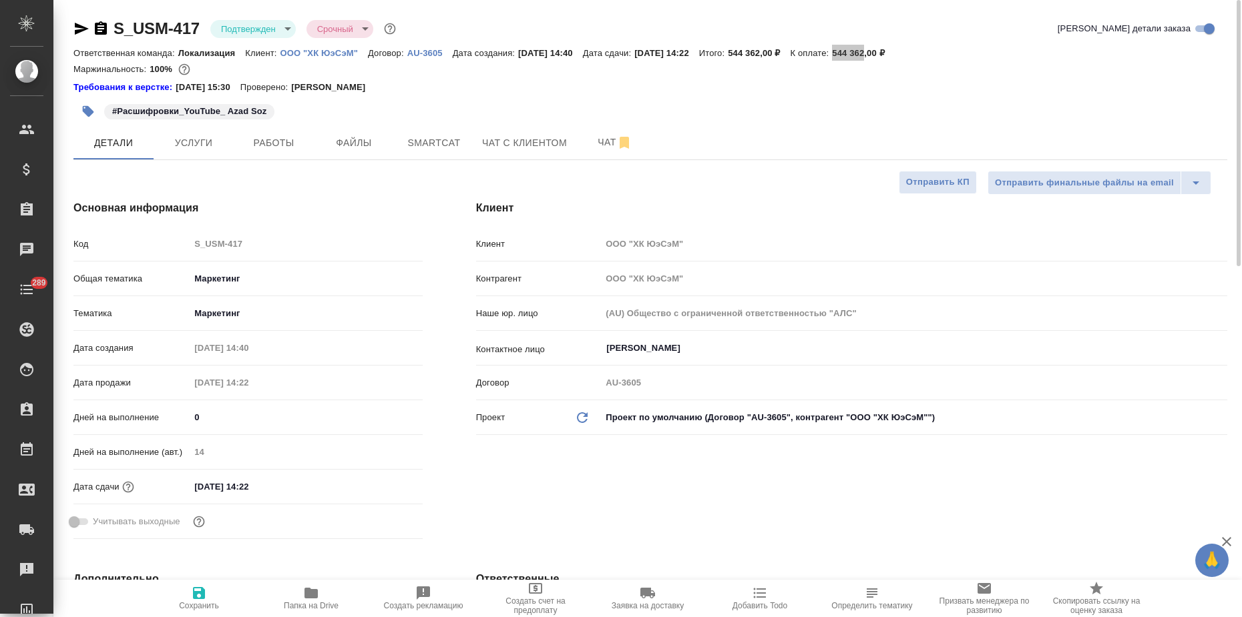
type textarea "x"
click at [190, 141] on span "Услуги" at bounding box center [194, 143] width 64 height 17
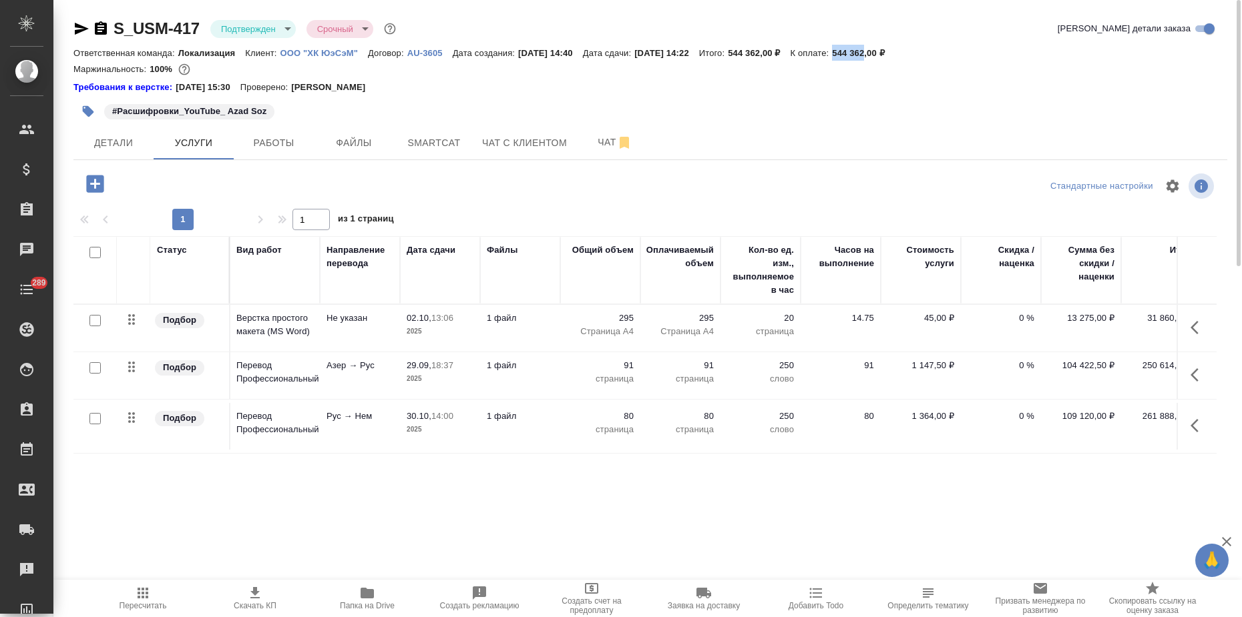
scroll to position [0, 89]
click at [781, 137] on div "Детали Услуги Работы Файлы Smartcat Чат с клиентом Чат" at bounding box center [649, 142] width 1153 height 33
click at [125, 145] on span "Детали" at bounding box center [113, 143] width 64 height 17
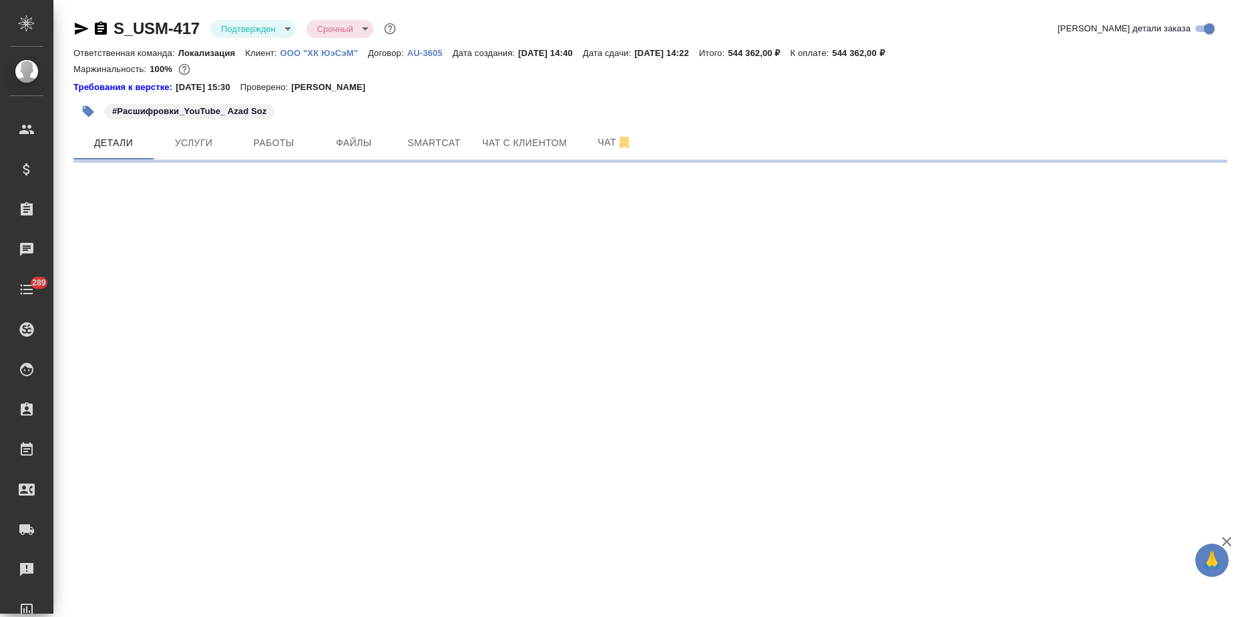
select select "RU"
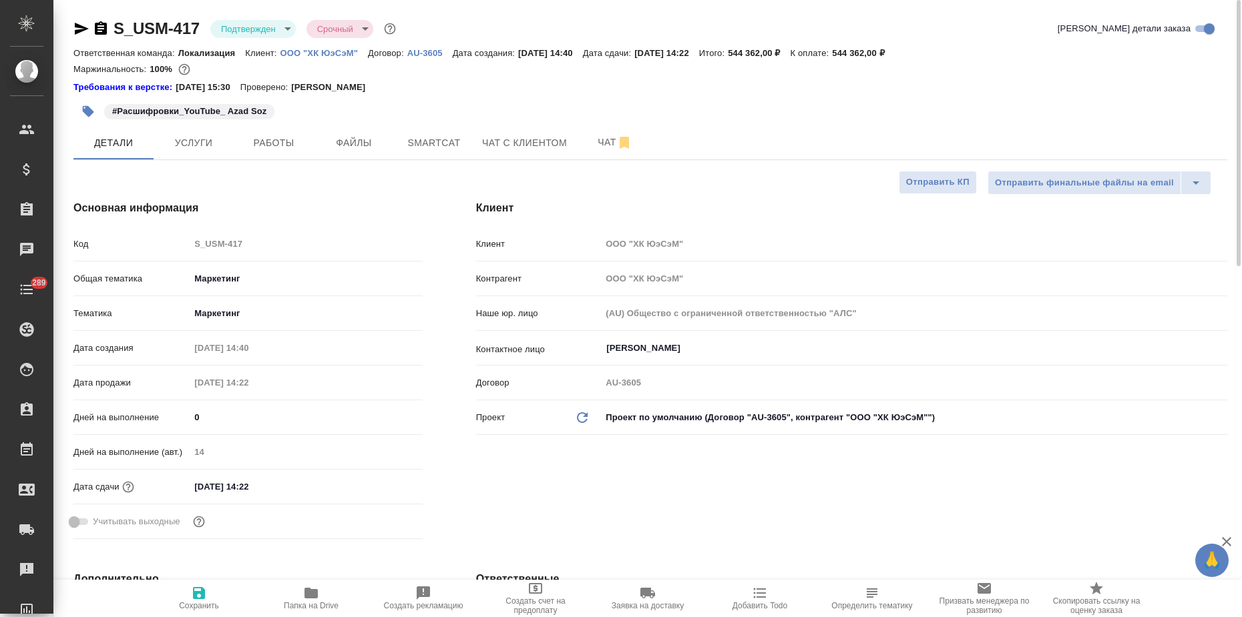
type textarea "x"
click at [291, 482] on input "30.09.2025 14:22" at bounding box center [248, 486] width 117 height 19
click at [378, 483] on icon "button" at bounding box center [384, 485] width 12 height 13
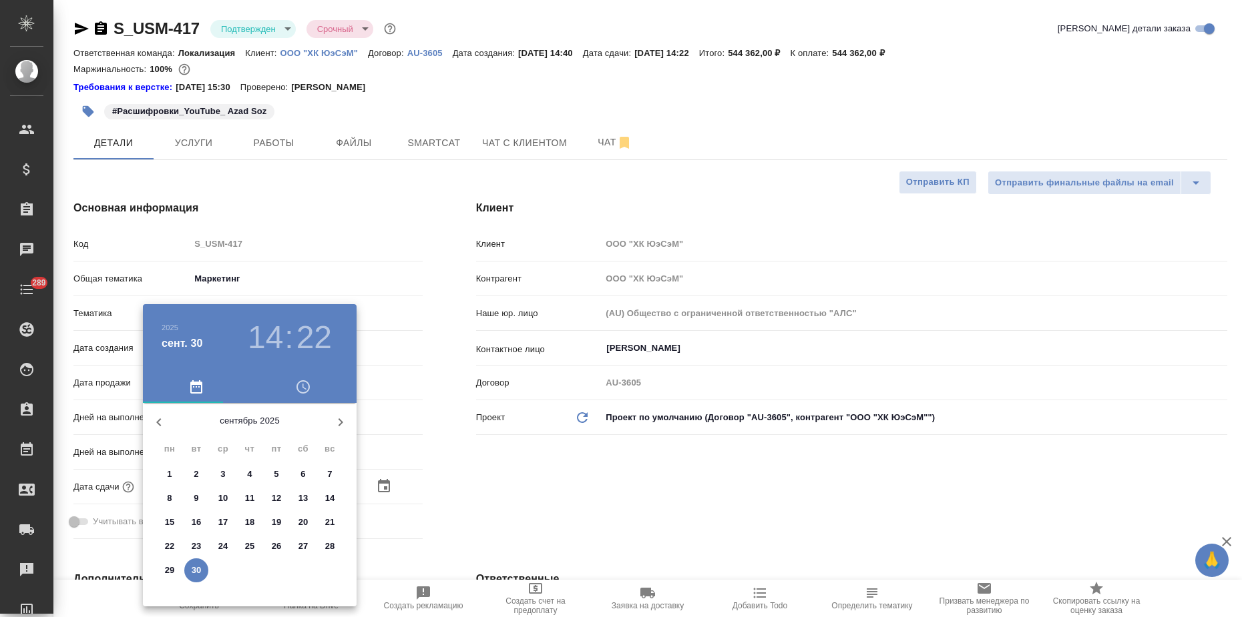
click at [336, 416] on icon "button" at bounding box center [340, 423] width 16 height 16
click at [168, 501] on p "6" at bounding box center [169, 498] width 5 height 13
type input "06.10.2025 14:22"
type textarea "x"
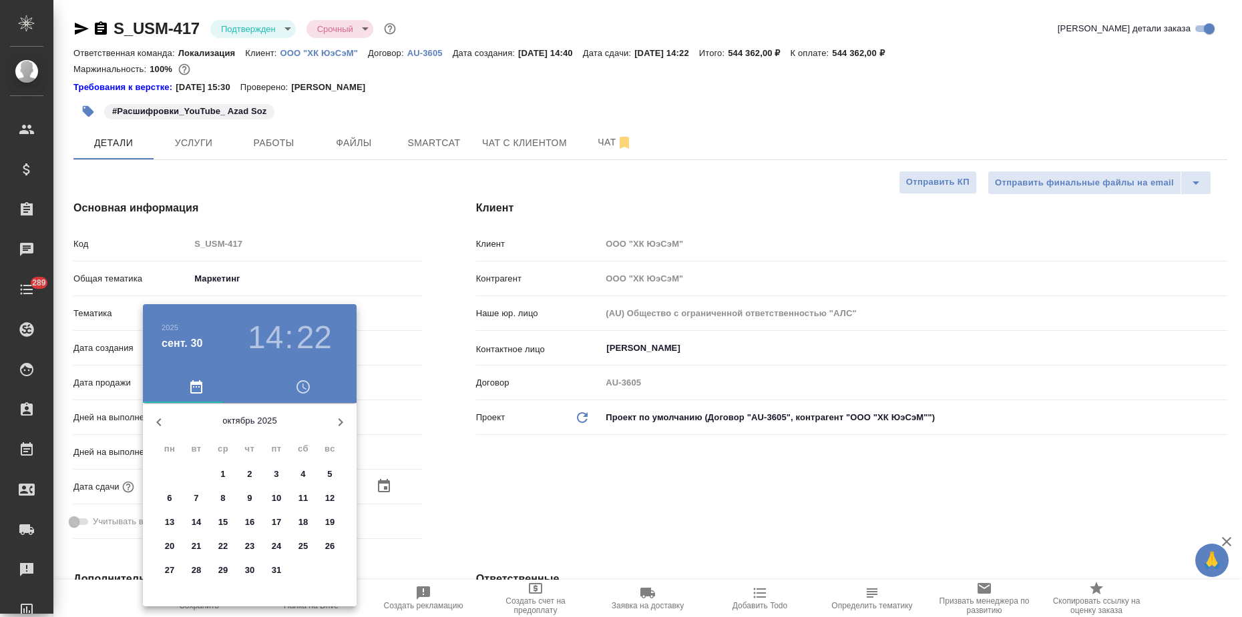
type textarea "x"
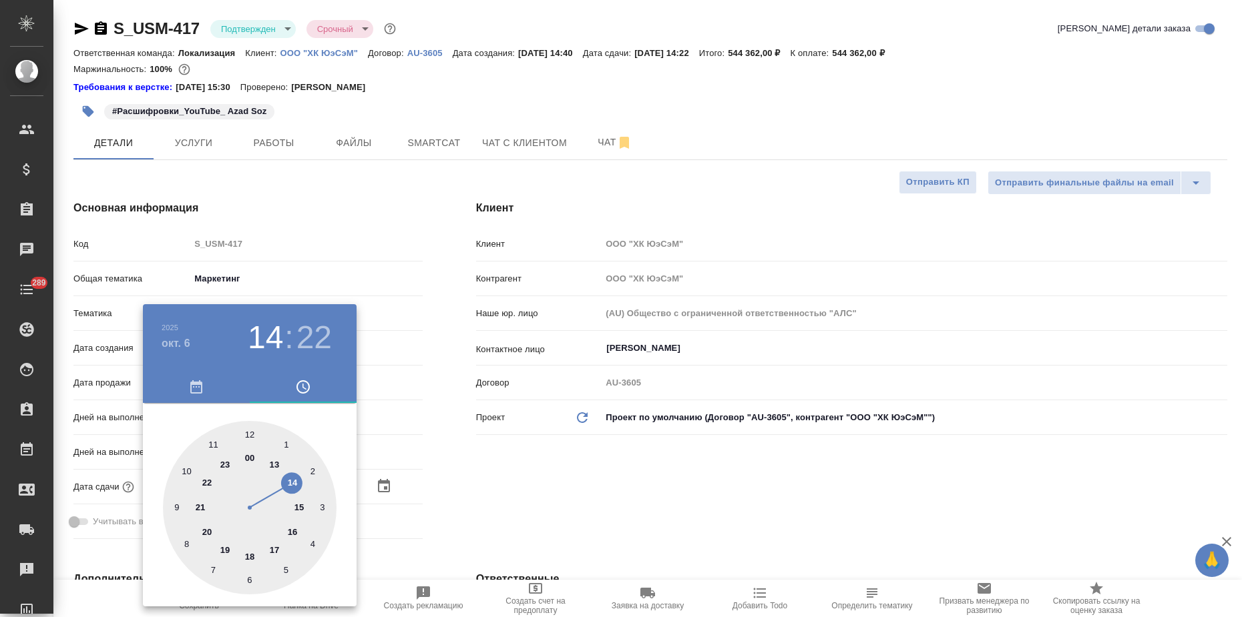
click at [278, 551] on div at bounding box center [250, 508] width 174 height 174
type input "06.10.2025 17:22"
type textarea "x"
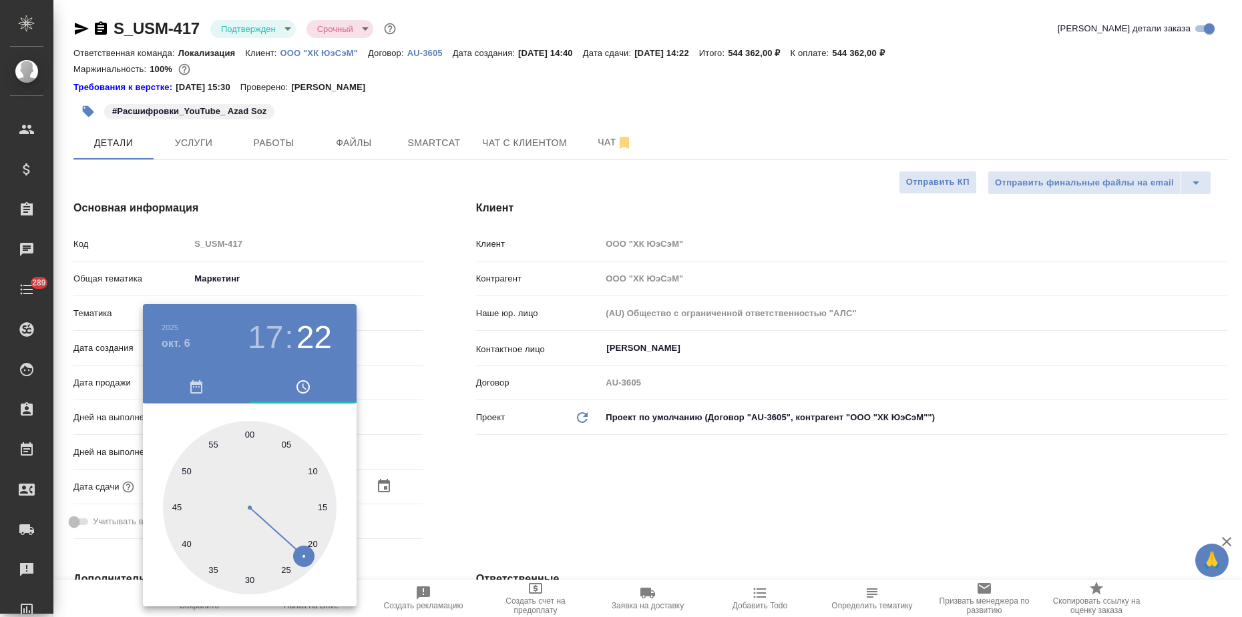
click at [250, 435] on div at bounding box center [250, 508] width 174 height 174
type input "06.10.2025 17:00"
type textarea "x"
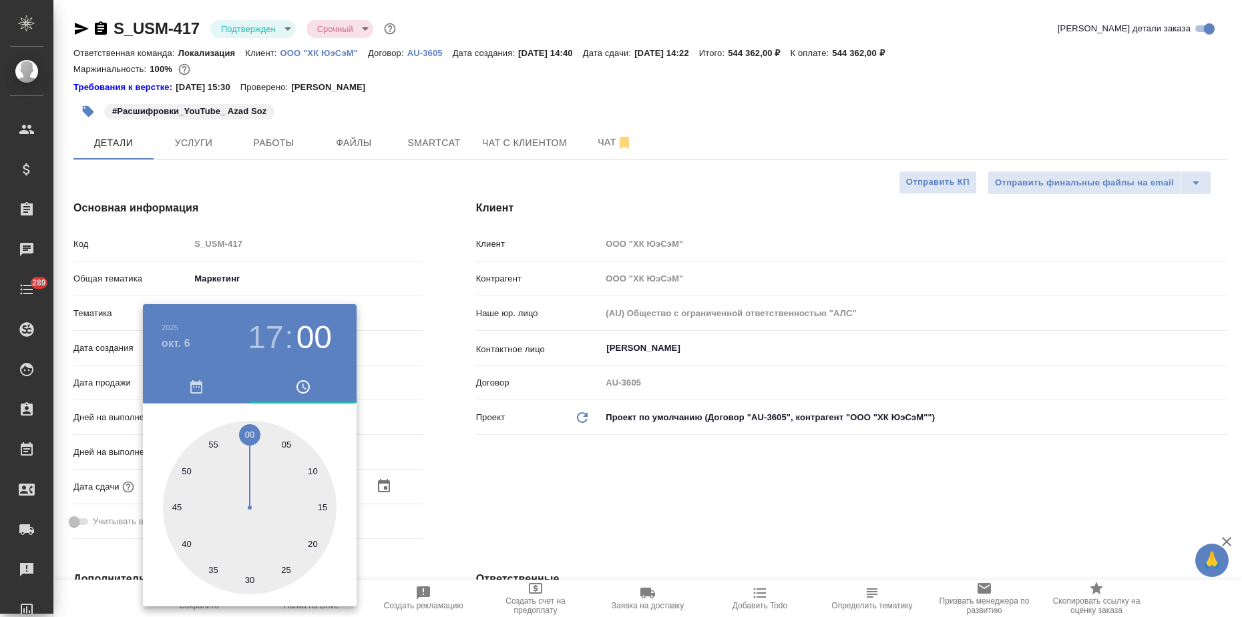
click at [418, 417] on div at bounding box center [621, 308] width 1242 height 617
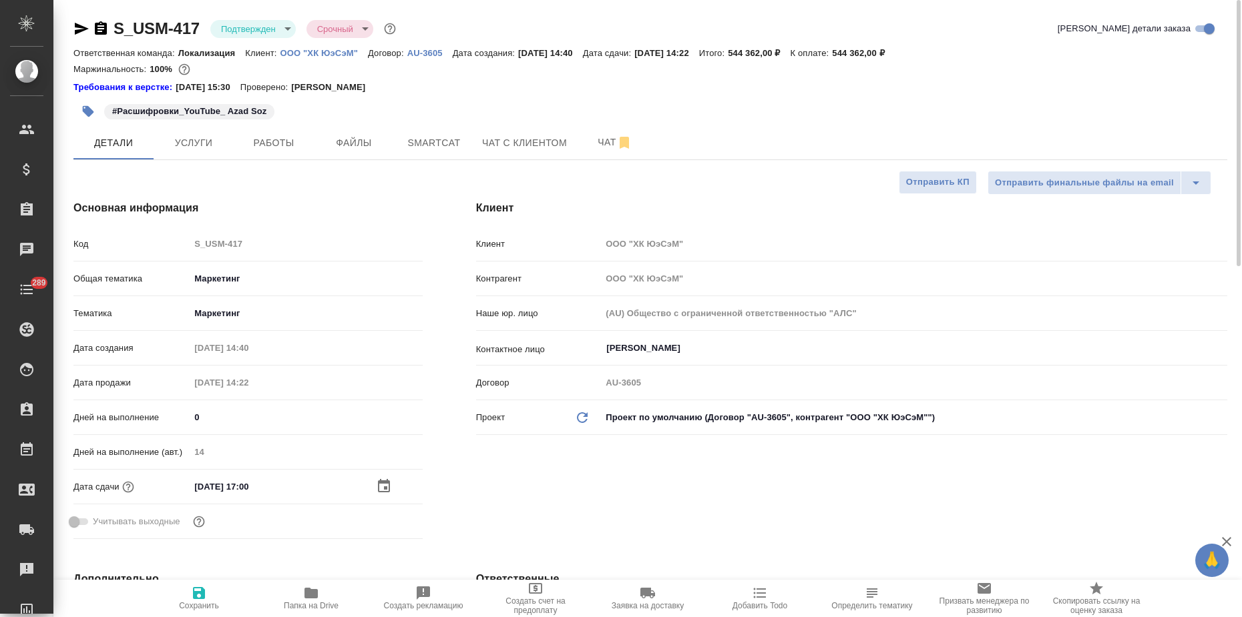
click at [192, 595] on icon "button" at bounding box center [199, 593] width 16 height 16
type textarea "x"
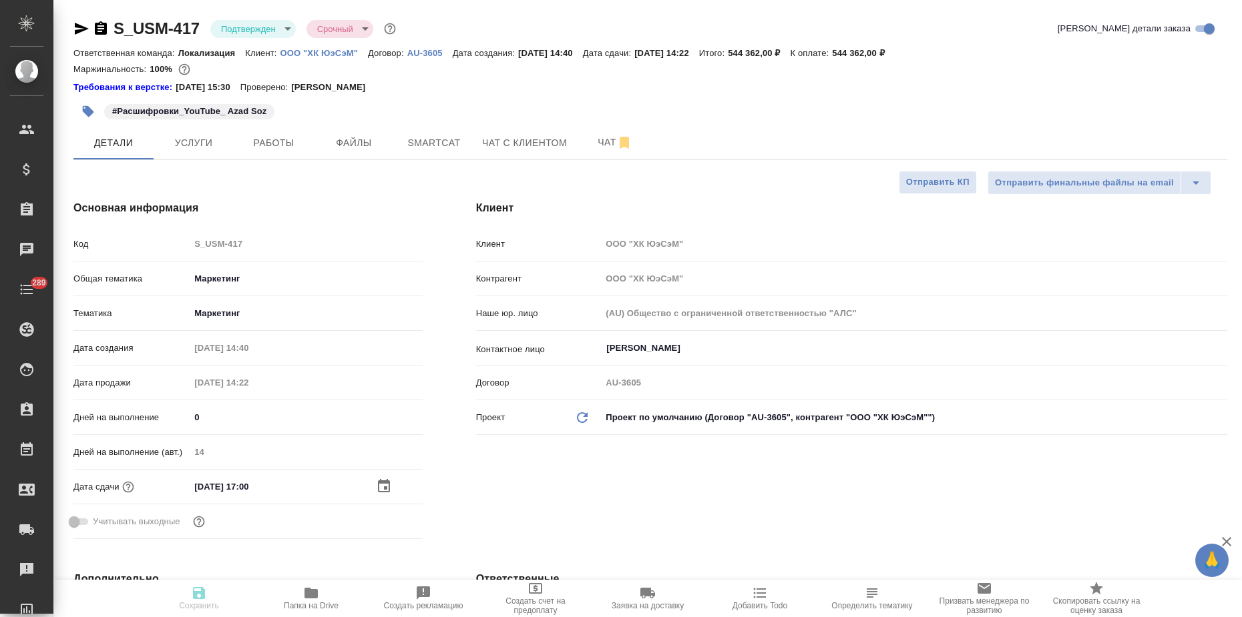
type textarea "x"
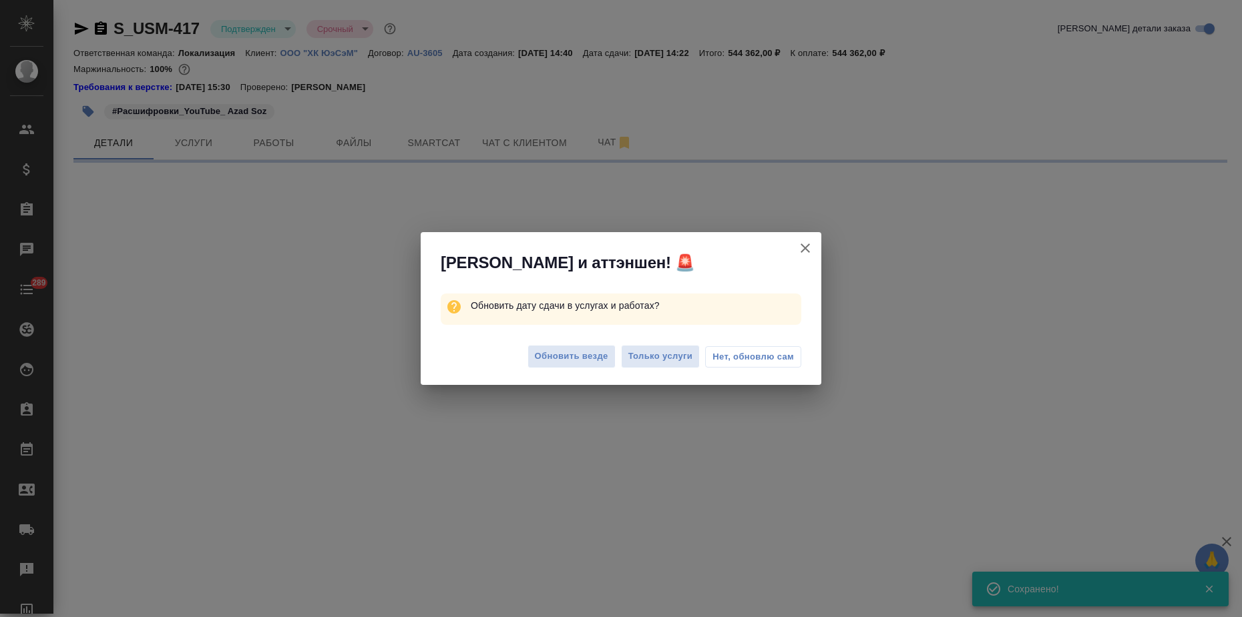
type input "inProgress"
click at [572, 350] on span "Обновить везде" at bounding box center [571, 356] width 73 height 15
select select "RU"
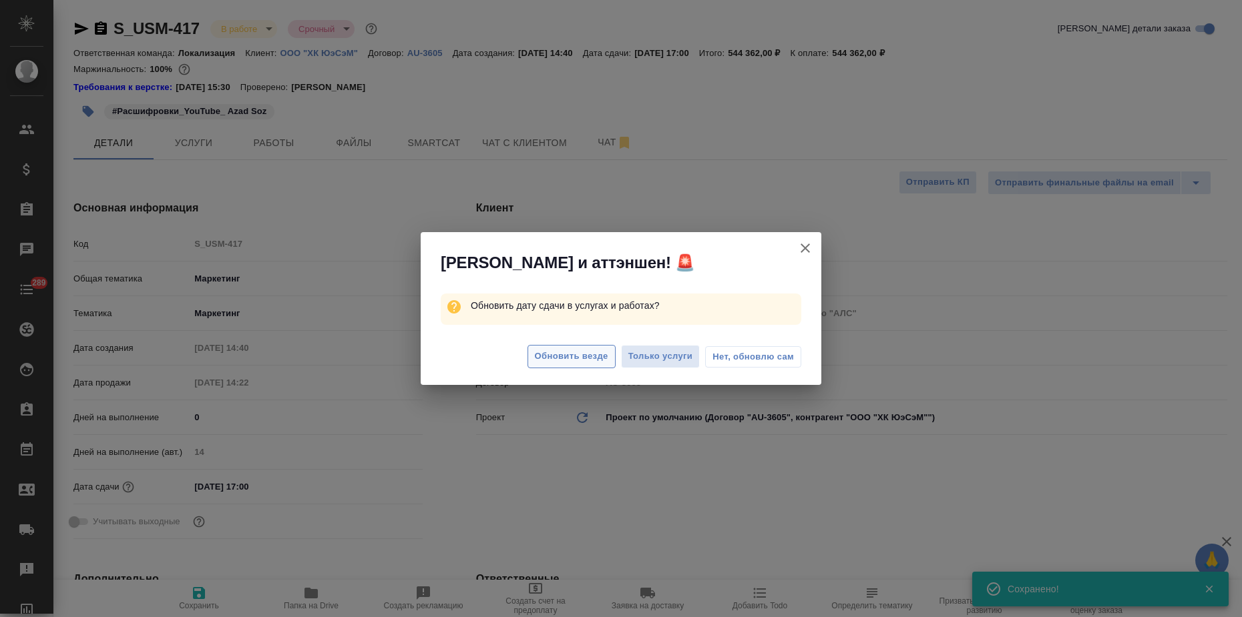
type textarea "x"
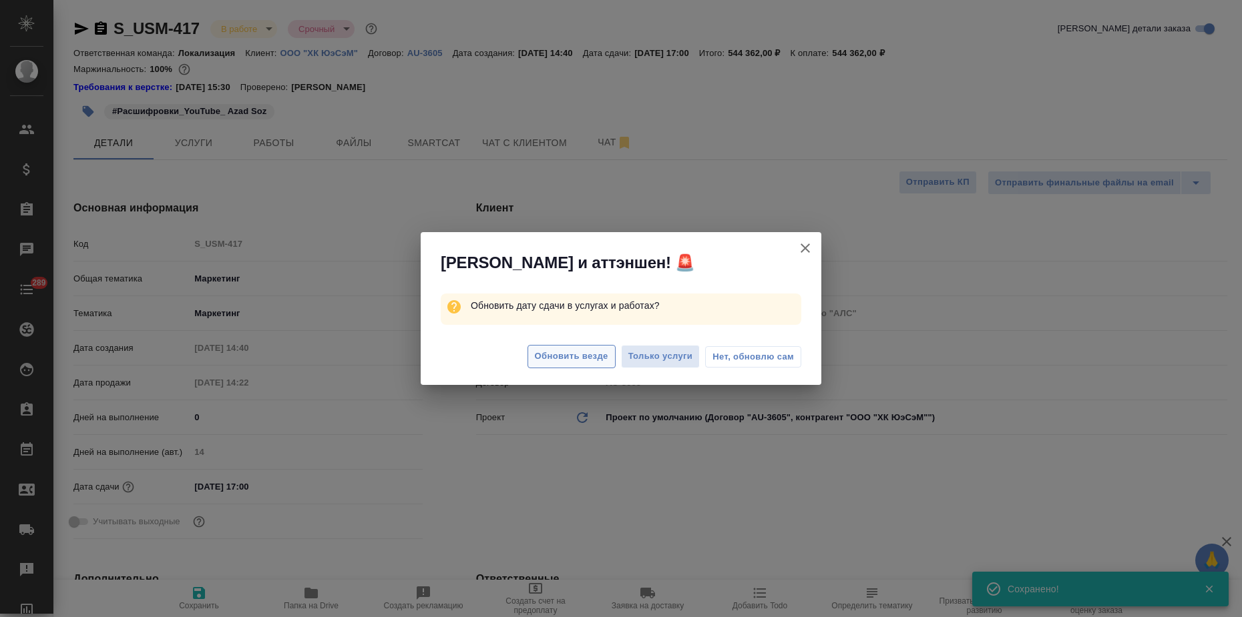
type textarea "x"
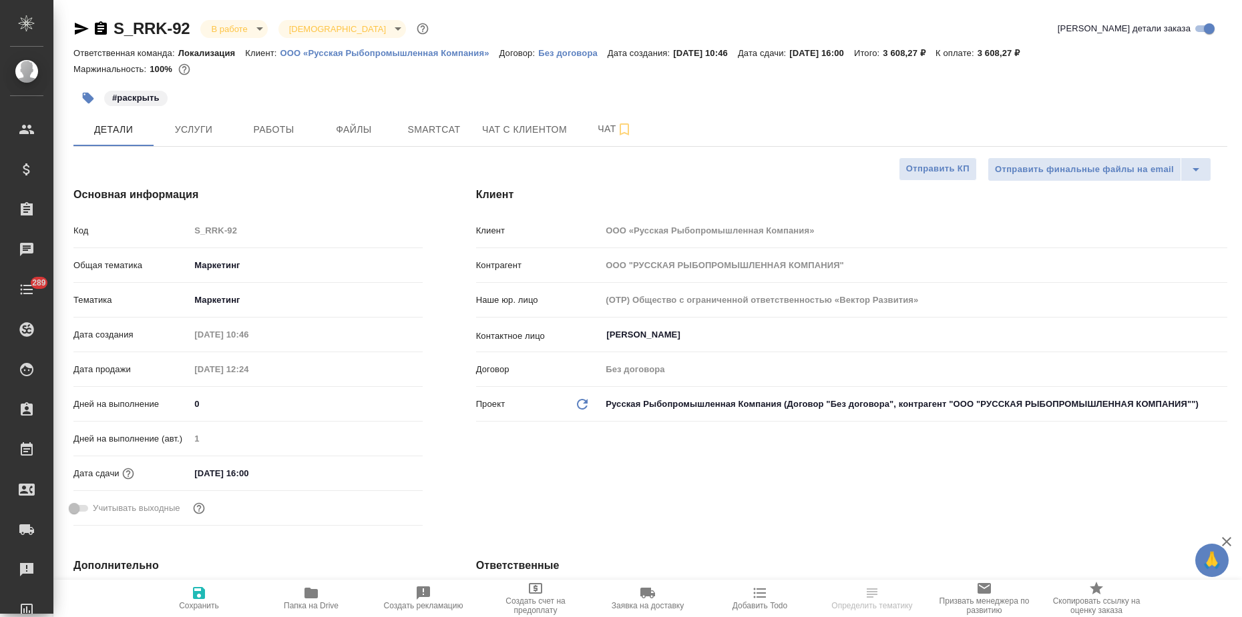
select select "RU"
type textarea "x"
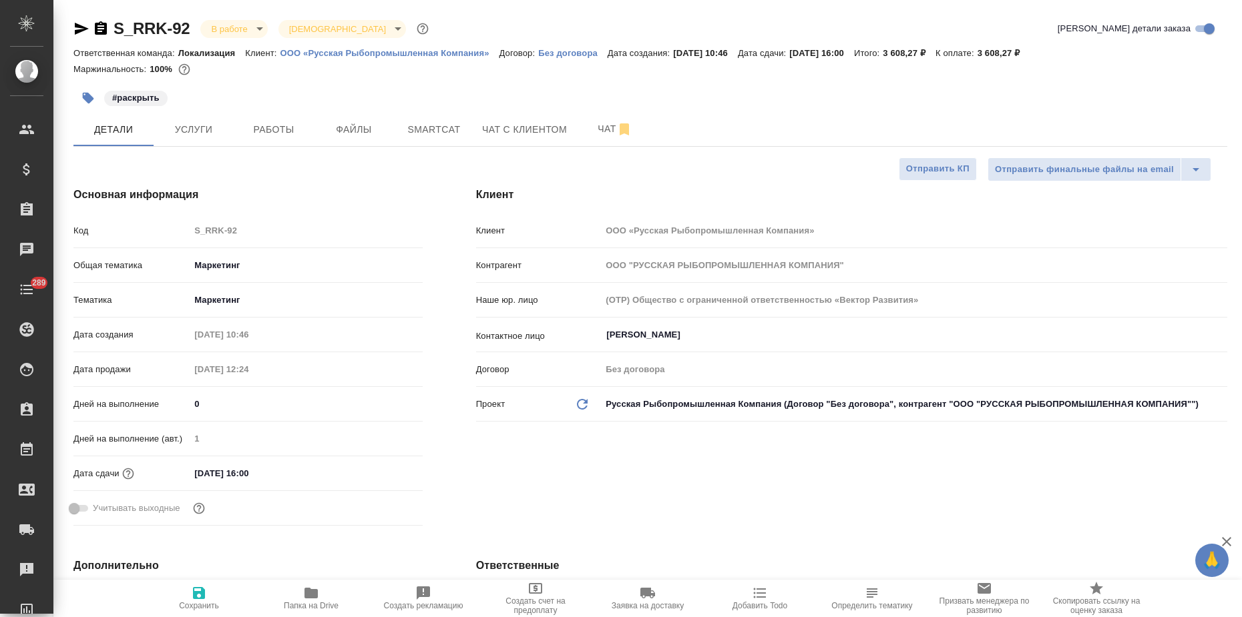
type textarea "x"
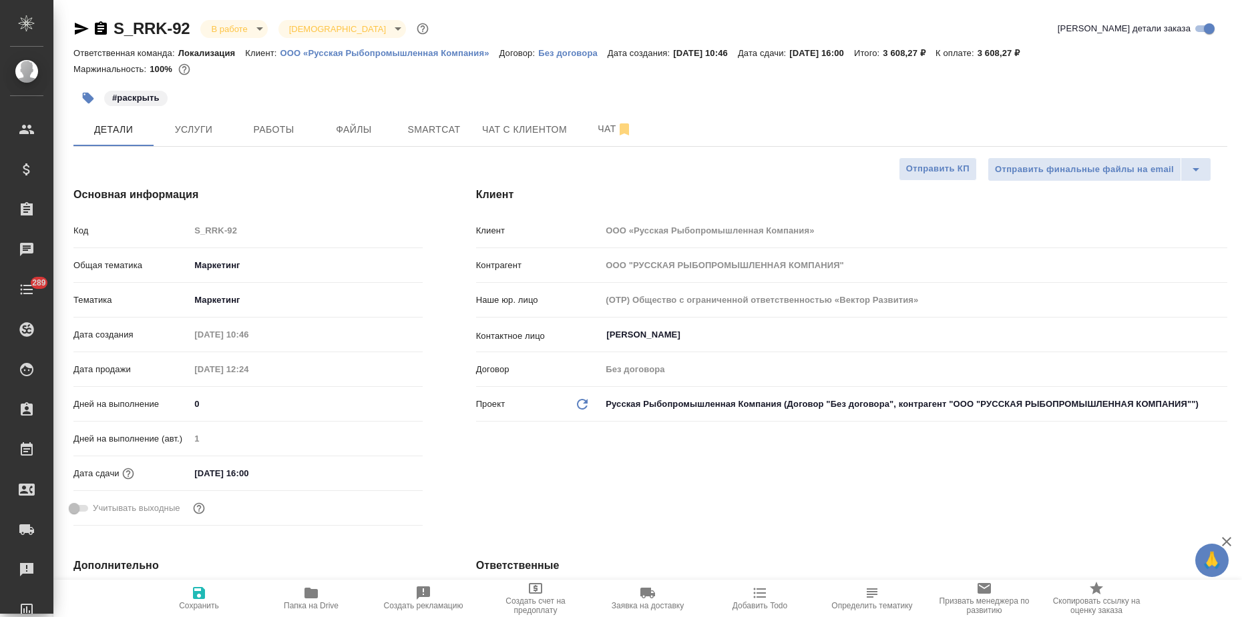
type textarea "x"
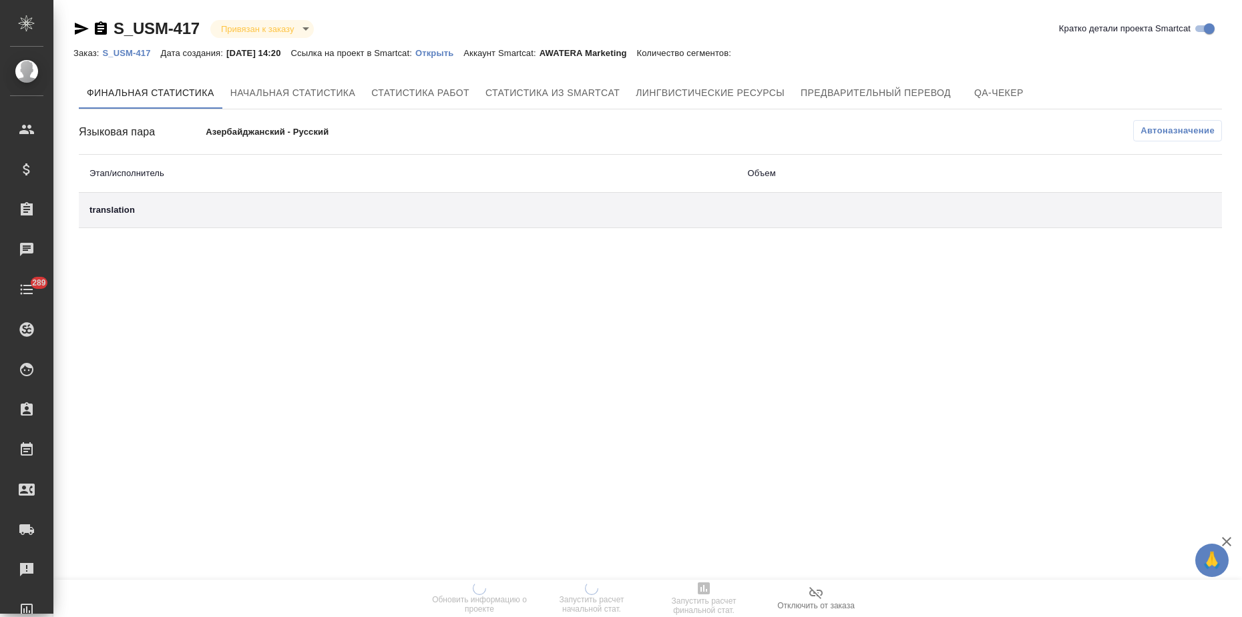
click at [449, 52] on p "Открыть" at bounding box center [439, 53] width 48 height 10
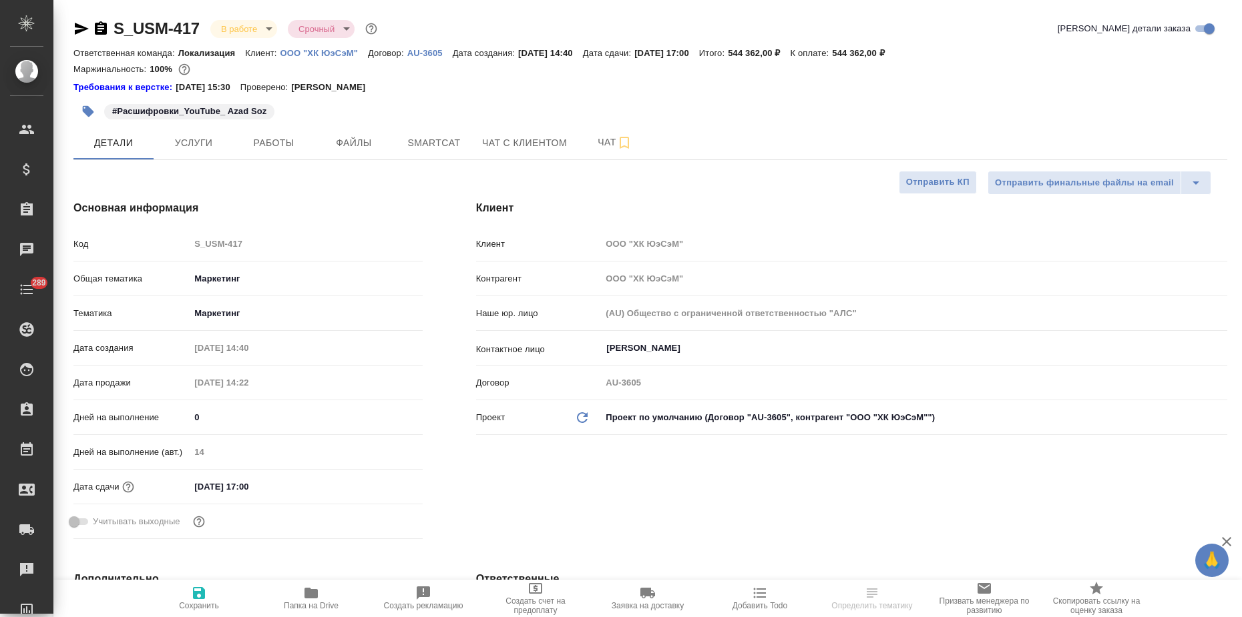
select select "RU"
type textarea "x"
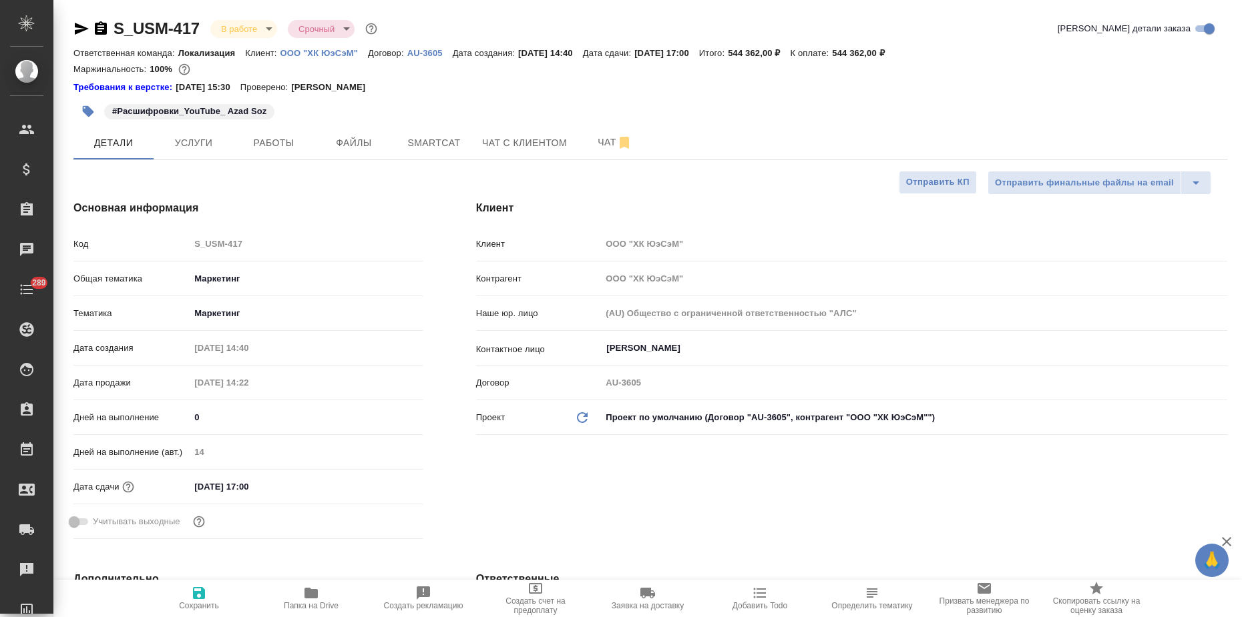
type textarea "x"
click at [196, 152] on button "Услуги" at bounding box center [194, 142] width 80 height 33
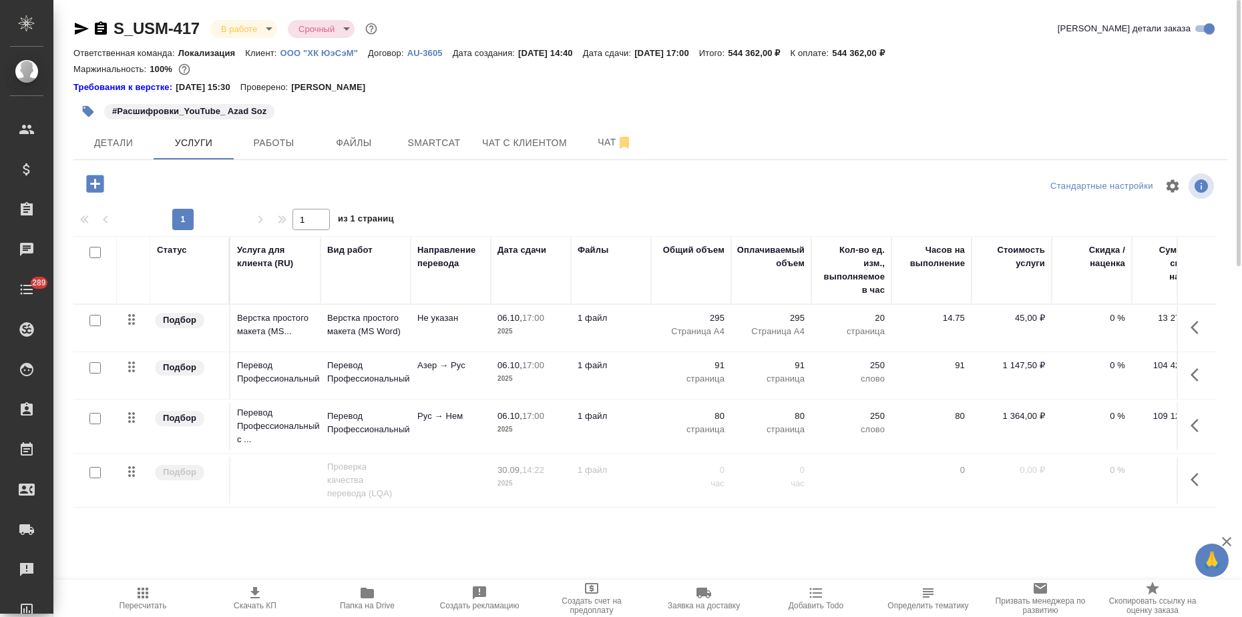
click at [349, 50] on p "ООО "ХК ЮэСэМ"" at bounding box center [323, 53] width 87 height 10
drag, startPoint x: 877, startPoint y: 53, endPoint x: 898, endPoint y: 55, distance: 20.7
click at [898, 55] on div "Ответственная команда: Локализация Клиент: ООО "ХК ЮэСэМ" Договор: AU-3605 Дата…" at bounding box center [649, 53] width 1153 height 16
copy p "544 362"
click at [109, 145] on span "Детали" at bounding box center [113, 143] width 64 height 17
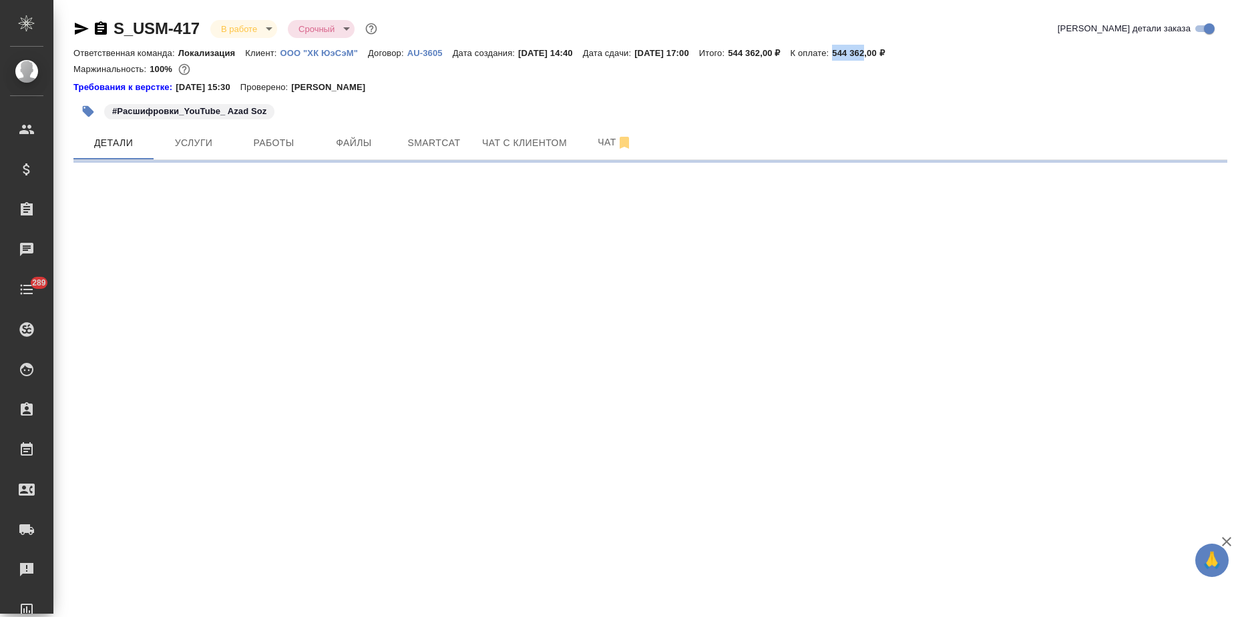
select select "RU"
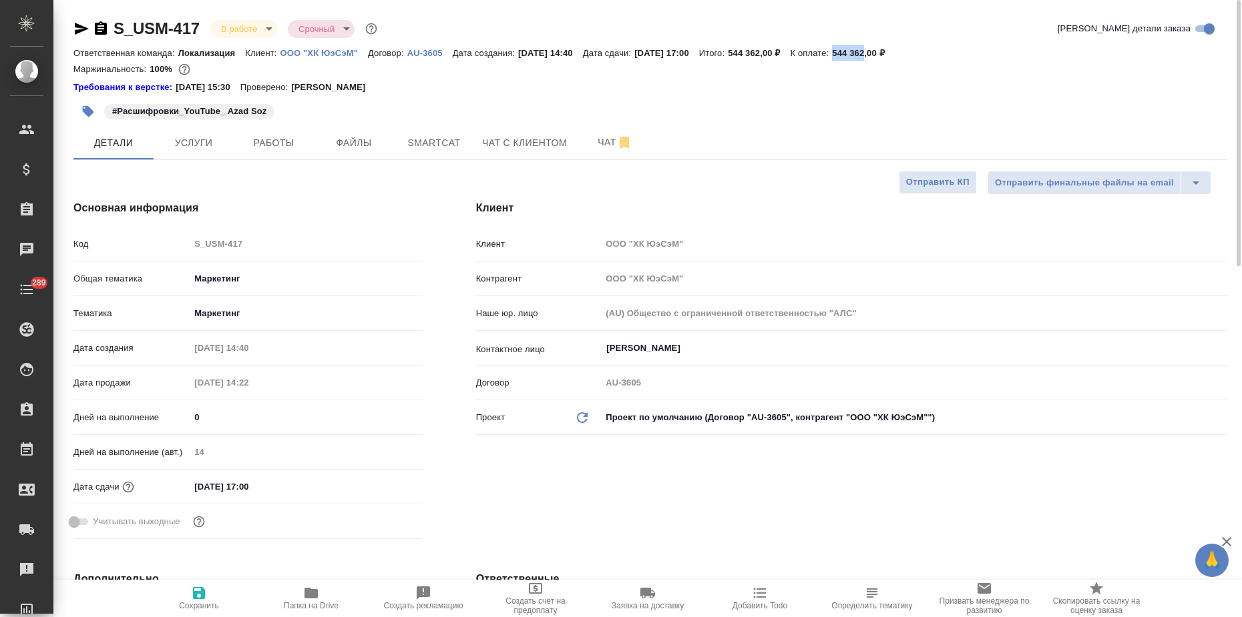
type textarea "x"
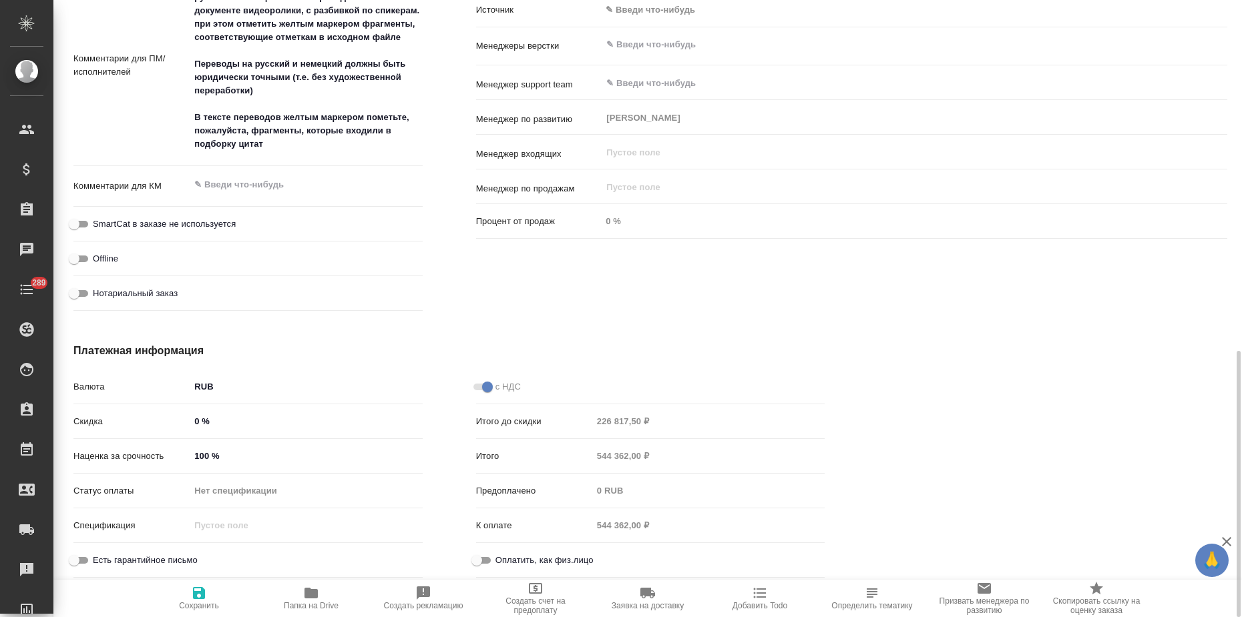
scroll to position [395, 0]
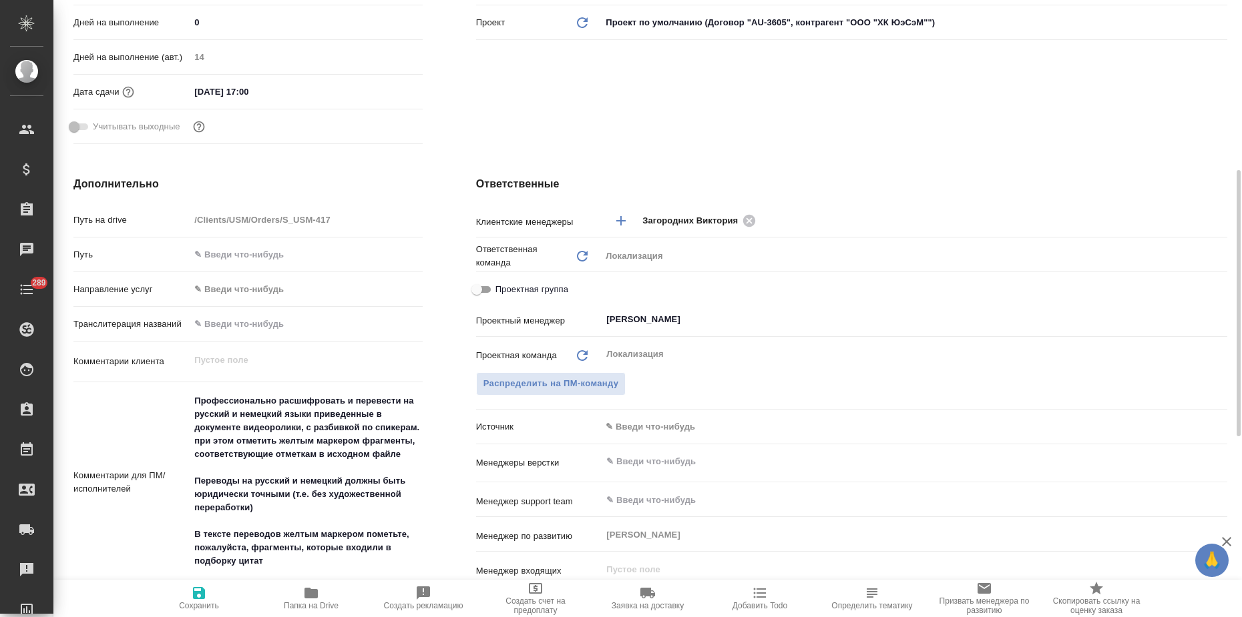
type textarea "x"
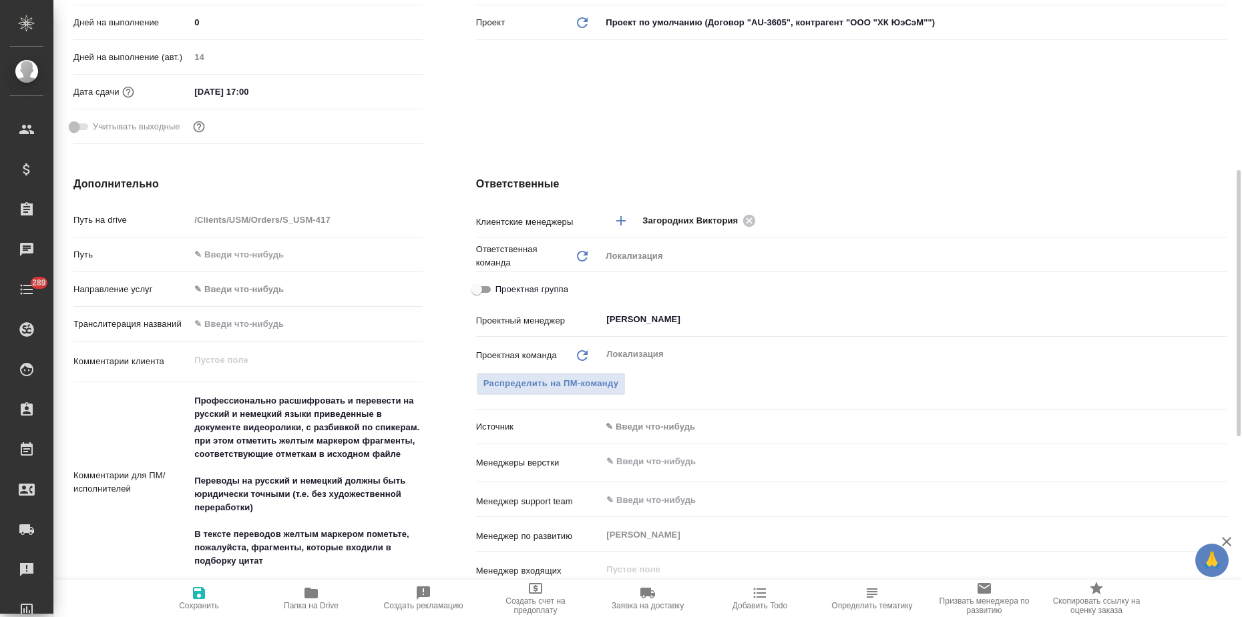
type textarea "x"
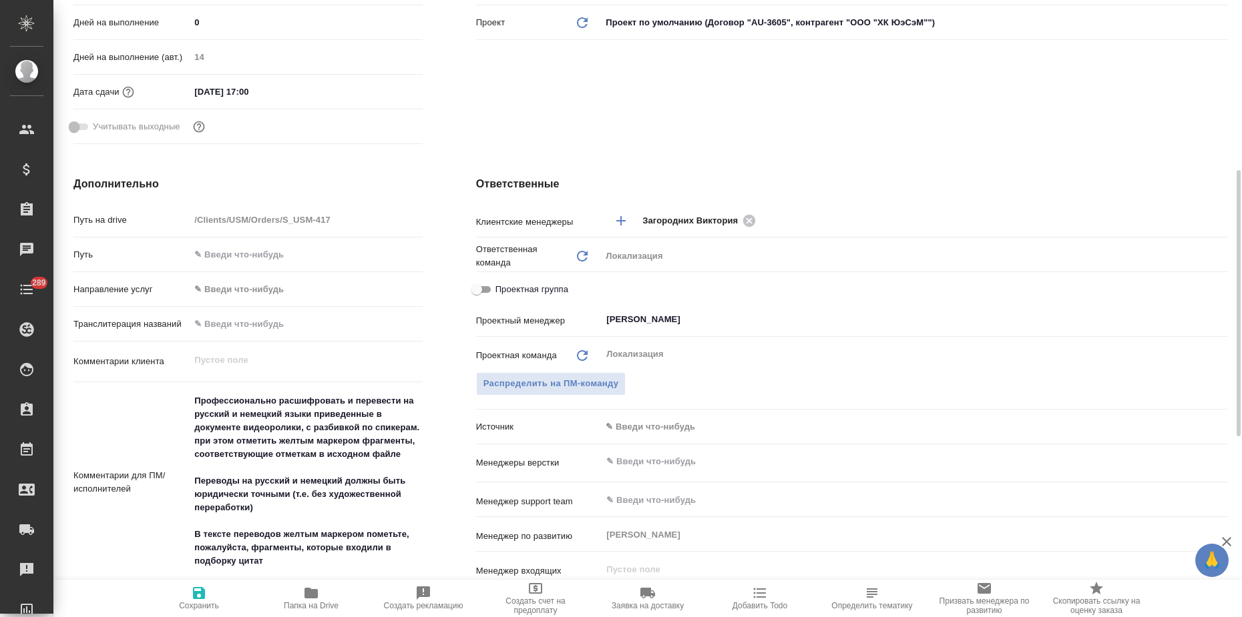
type textarea "x"
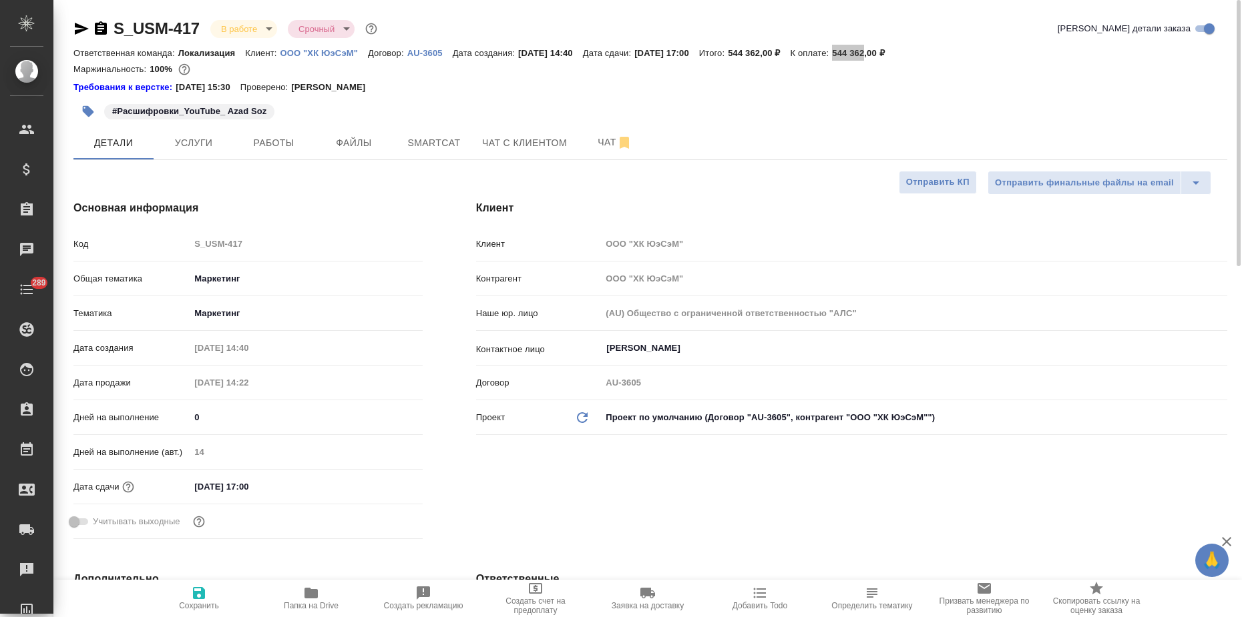
type textarea "x"
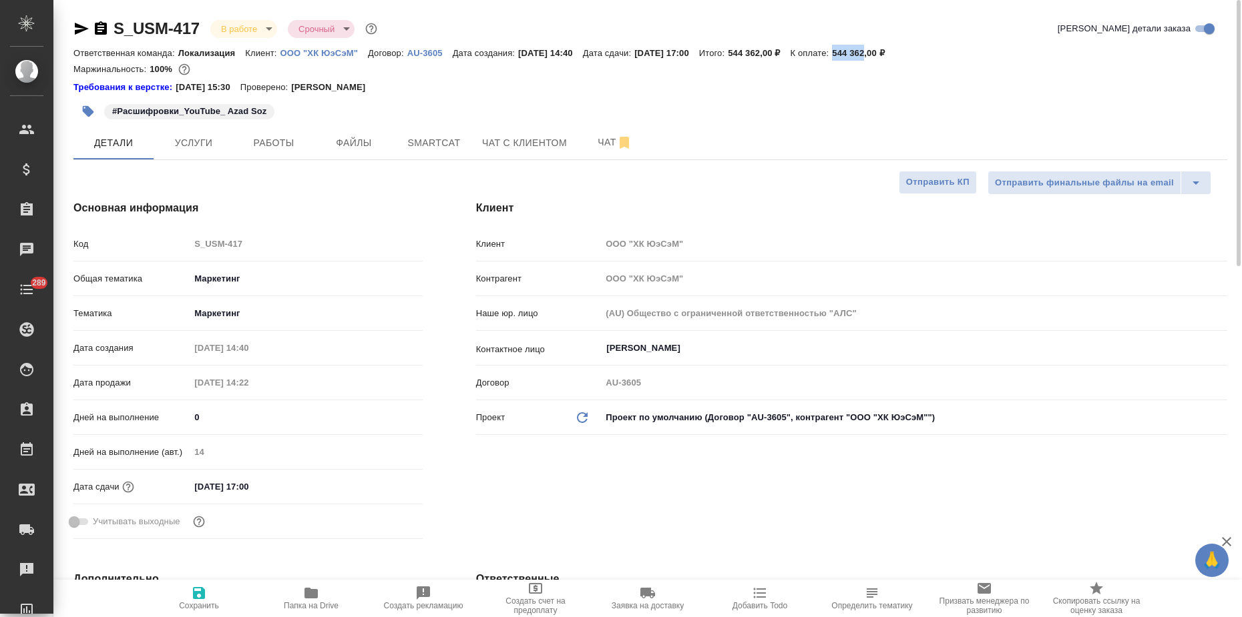
type textarea "x"
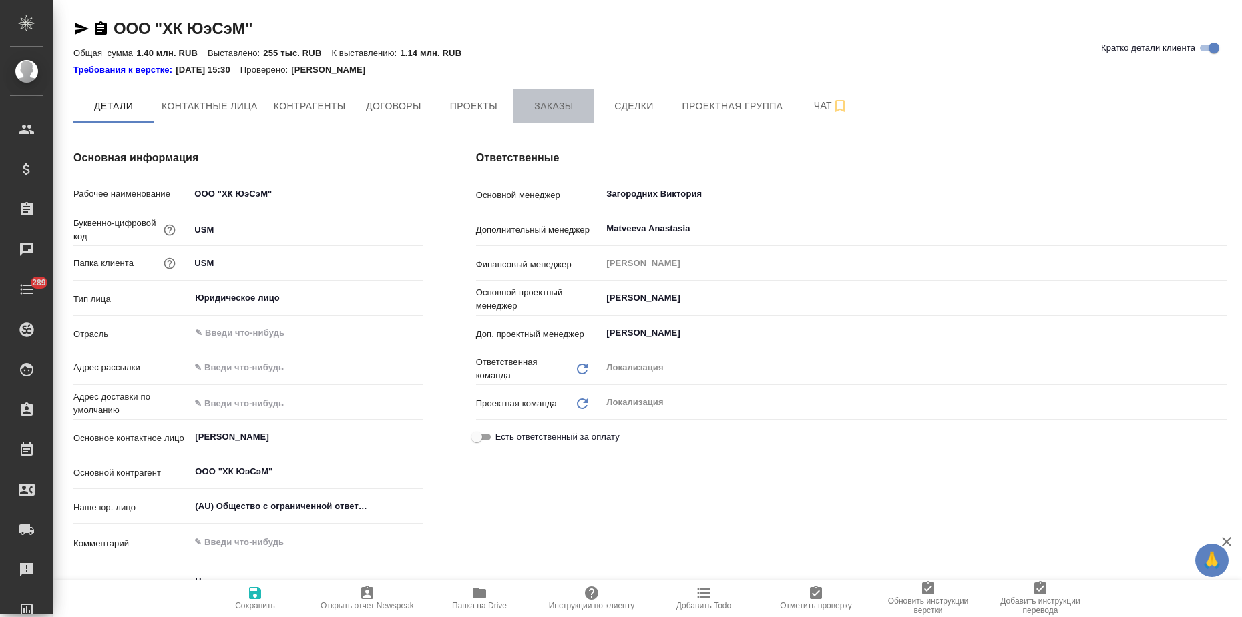
click at [549, 101] on span "Заказы" at bounding box center [553, 106] width 64 height 17
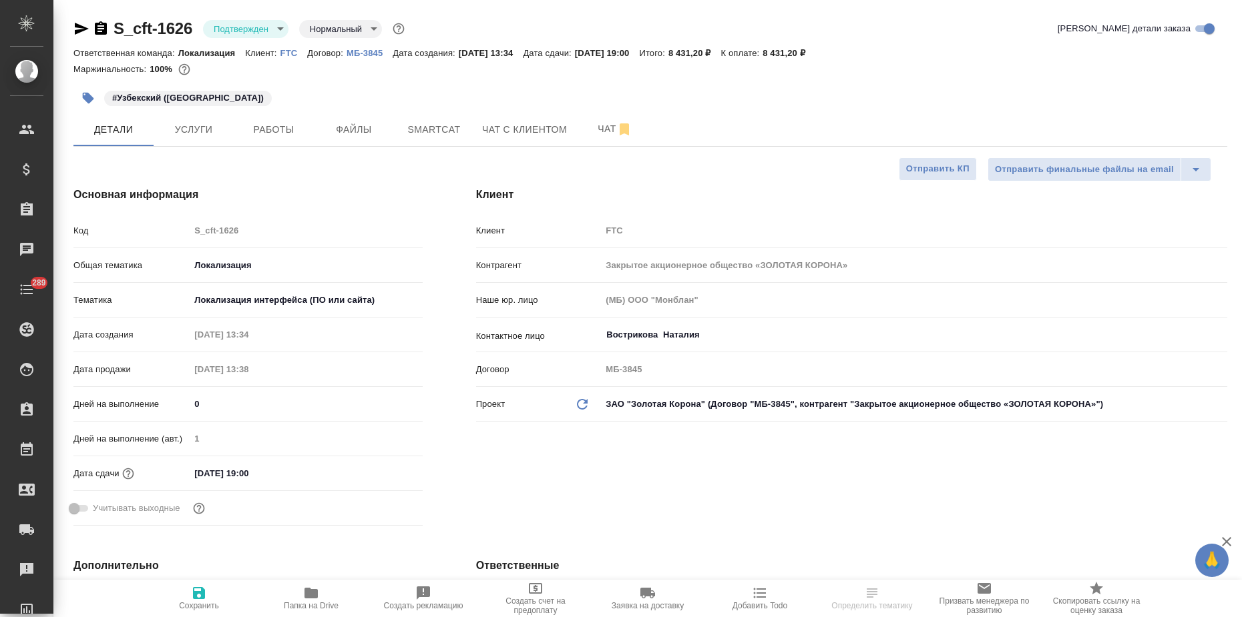
select select "RU"
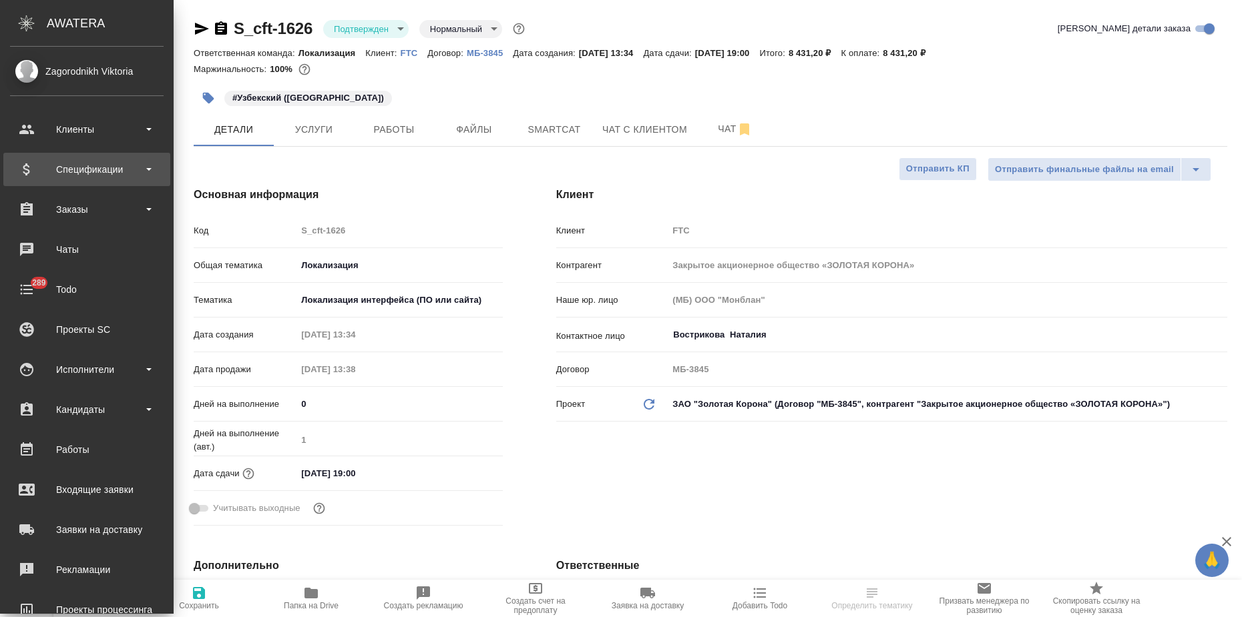
click at [49, 162] on div "Спецификации" at bounding box center [87, 170] width 154 height 20
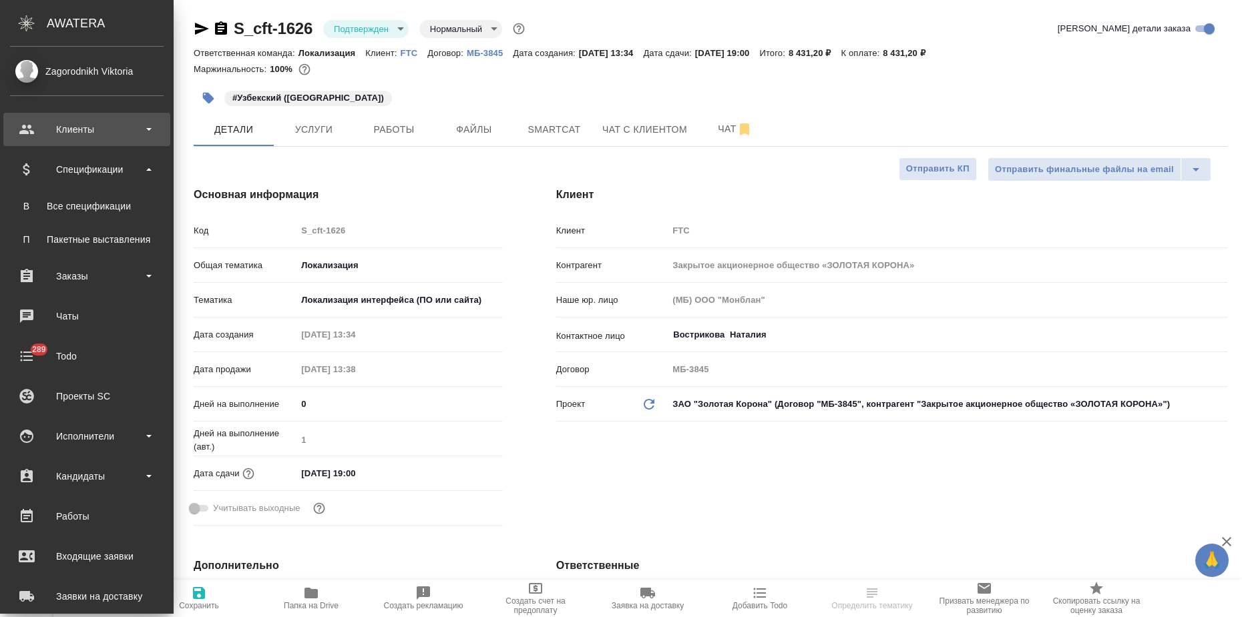
click at [63, 131] on div "Клиенты" at bounding box center [87, 129] width 154 height 20
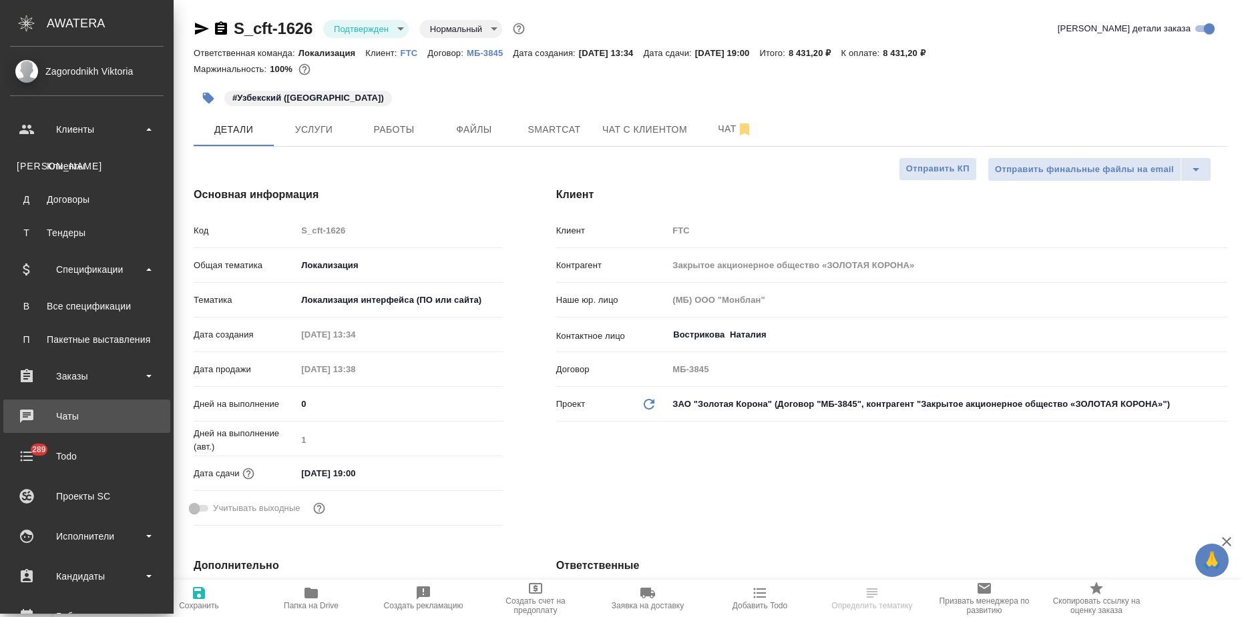
click at [74, 422] on div "Чаты" at bounding box center [87, 417] width 154 height 20
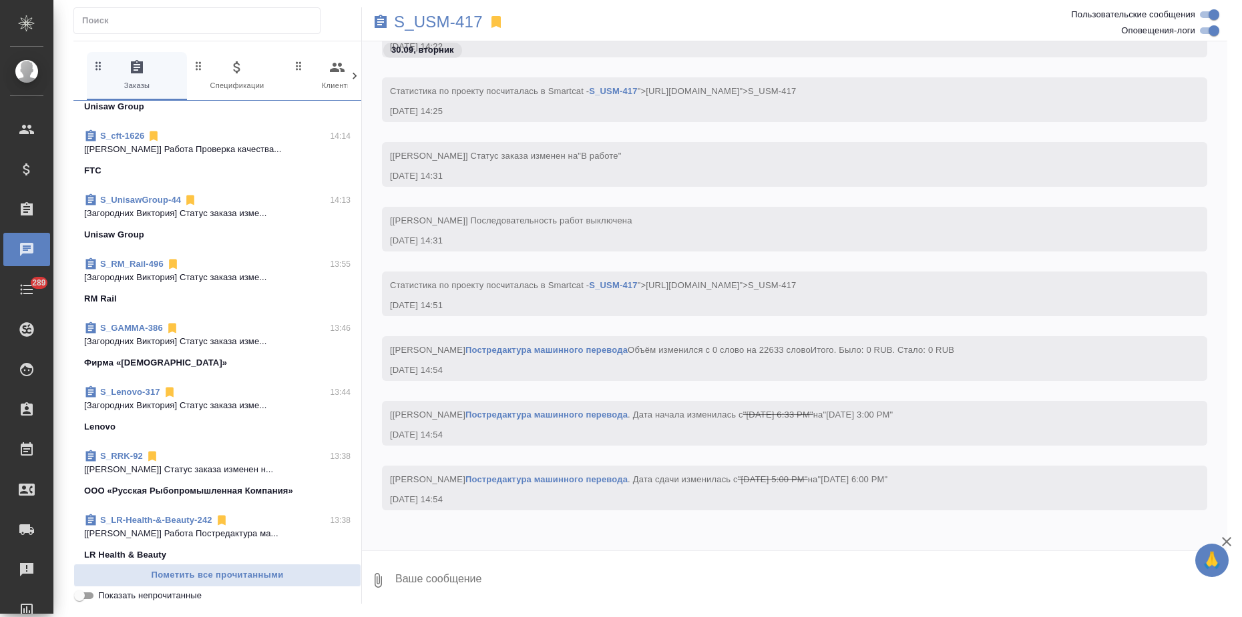
scroll to position [167, 0]
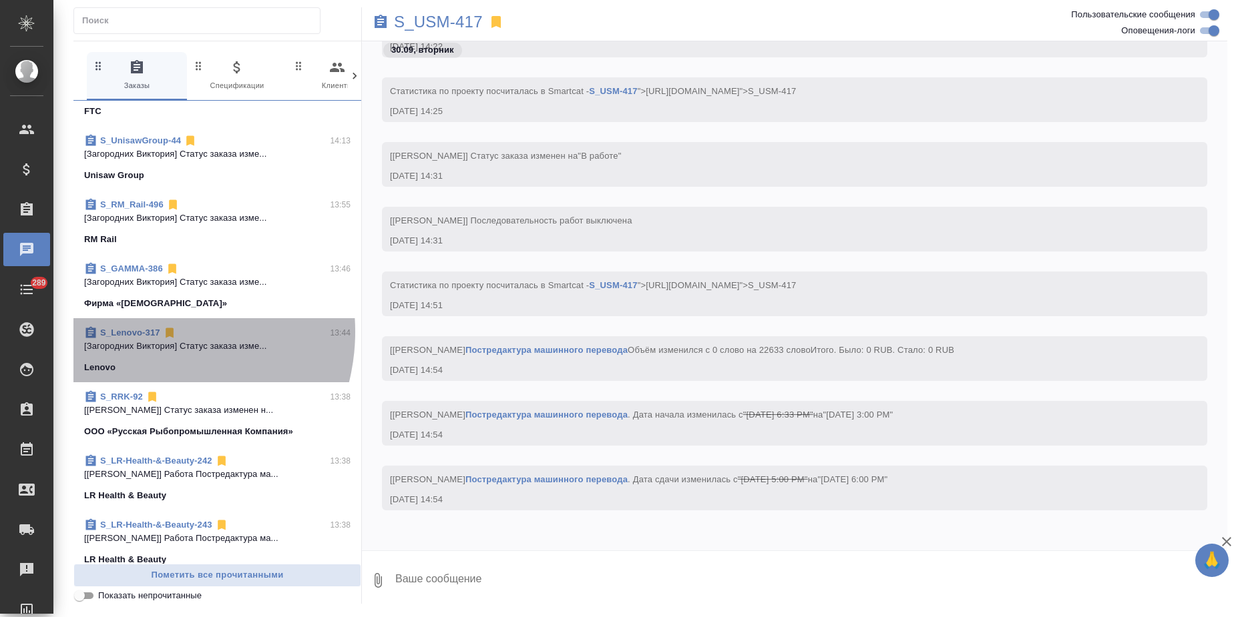
click at [144, 332] on link "S_Lenovo-317" at bounding box center [130, 333] width 60 height 10
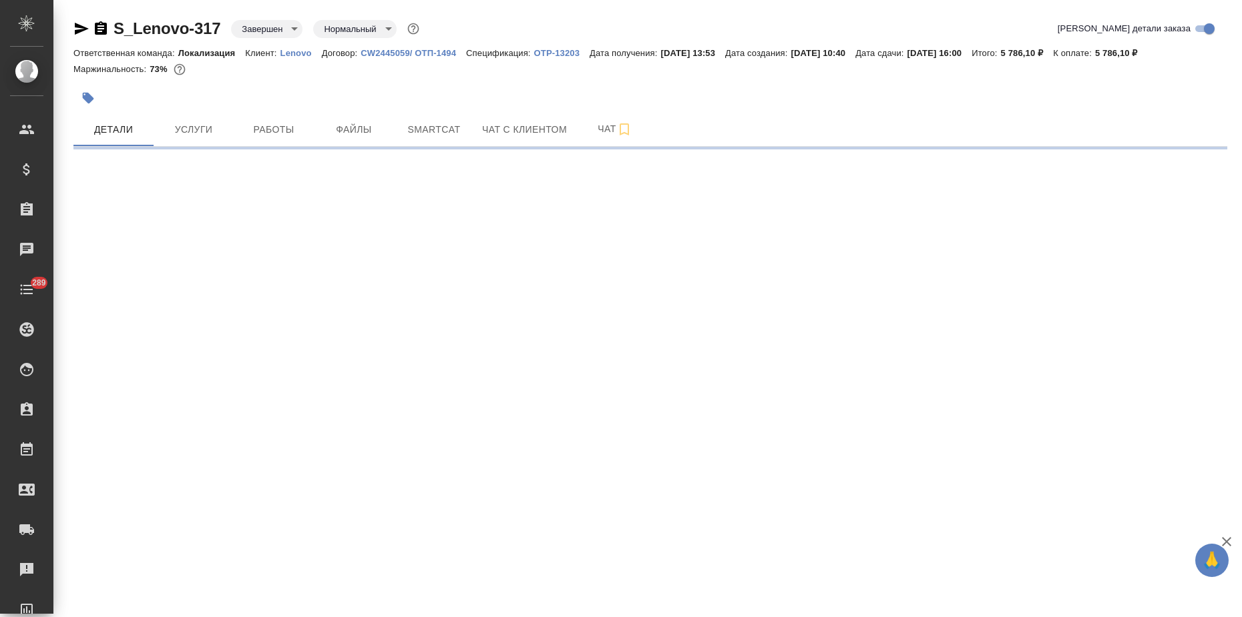
select select "RU"
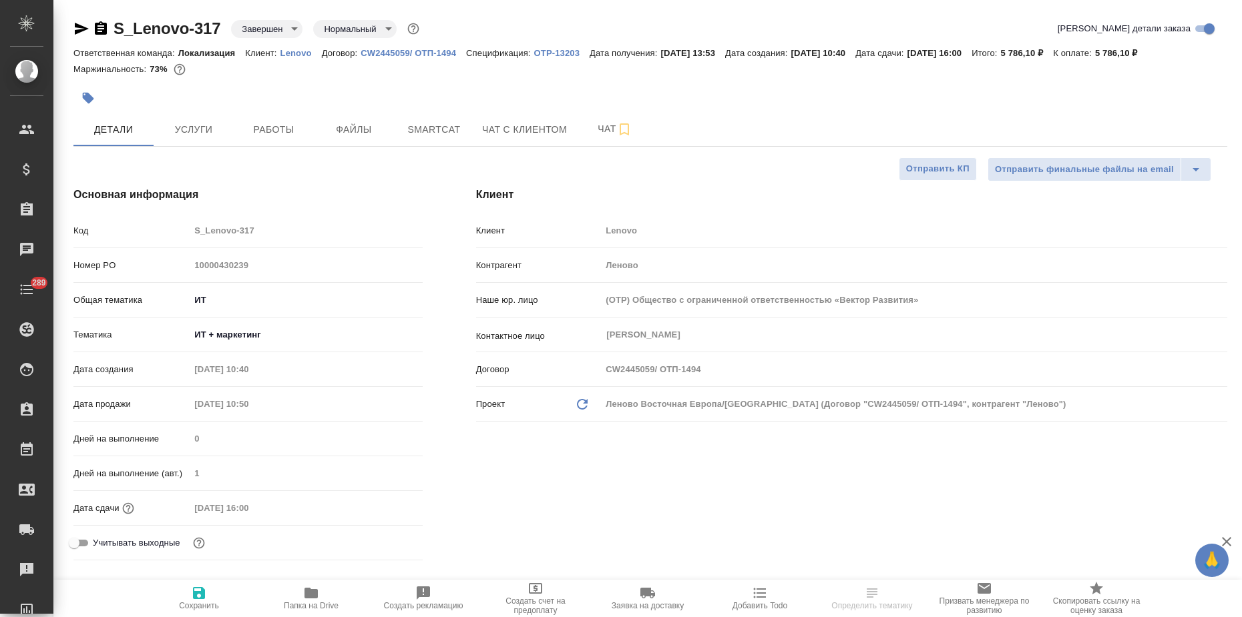
type textarea "x"
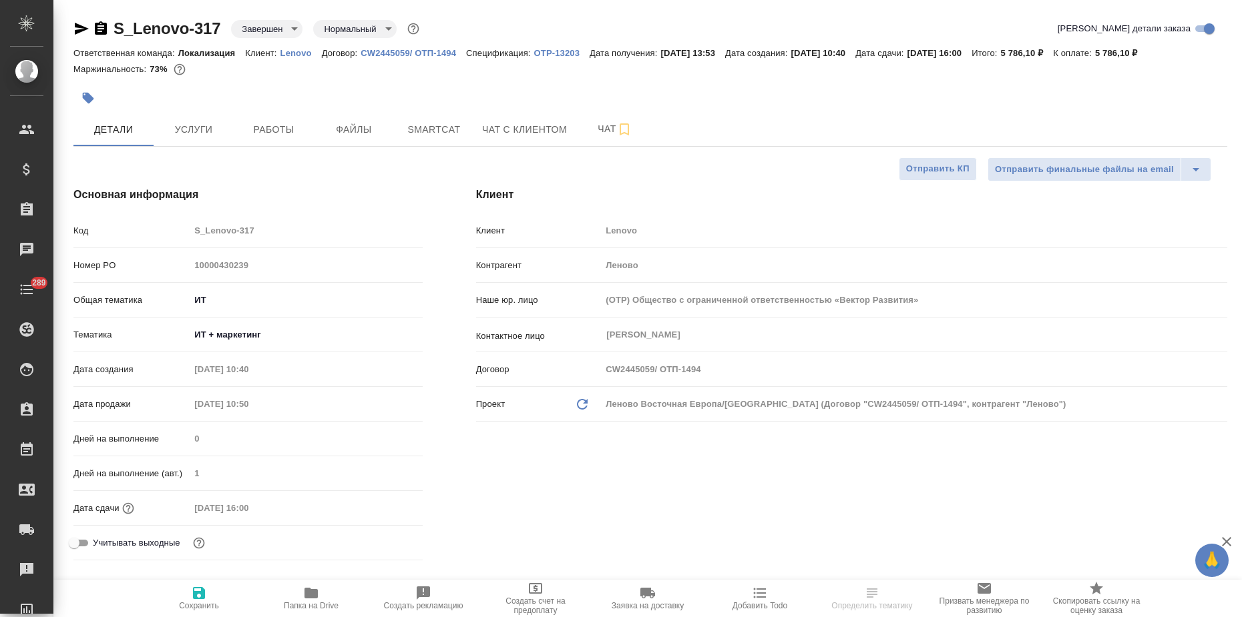
type textarea "x"
click at [285, 51] on p "Lenovo" at bounding box center [300, 53] width 41 height 10
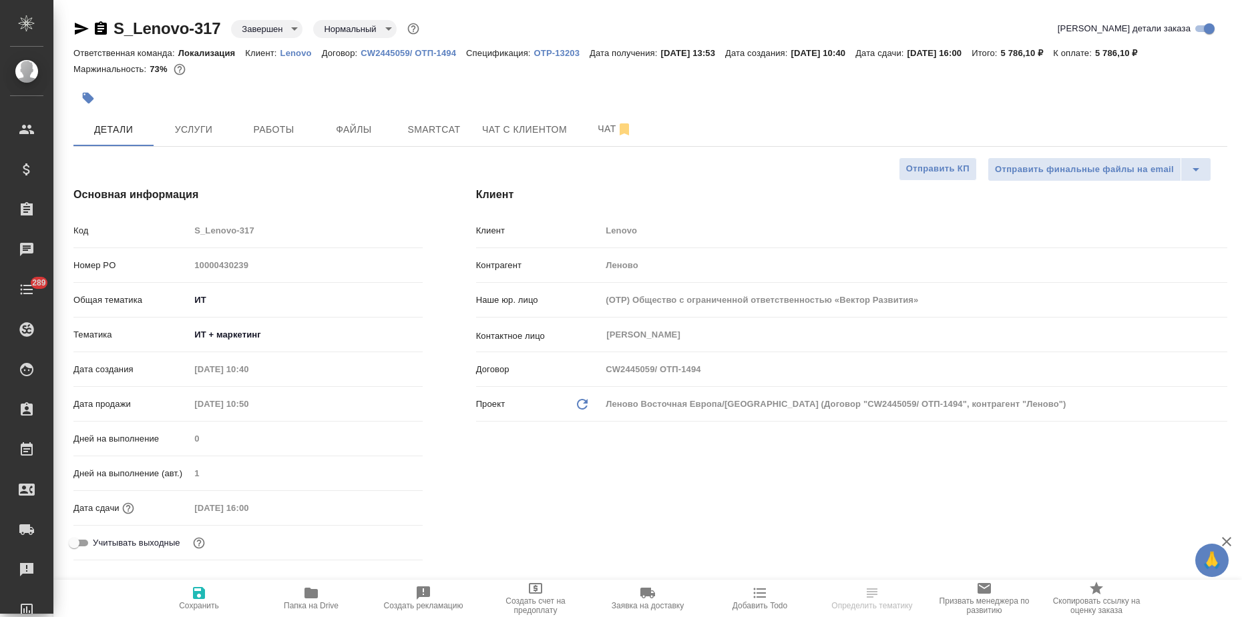
select select "RU"
type textarea "x"
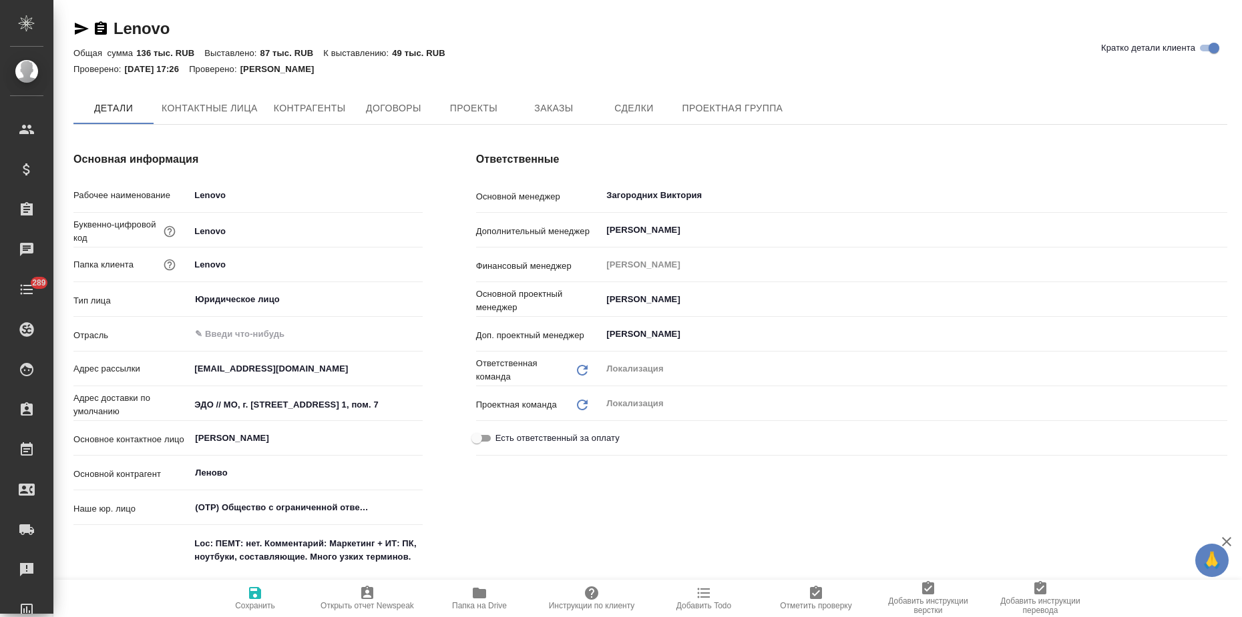
type textarea "x"
click at [547, 115] on span "Заказы" at bounding box center [553, 109] width 64 height 17
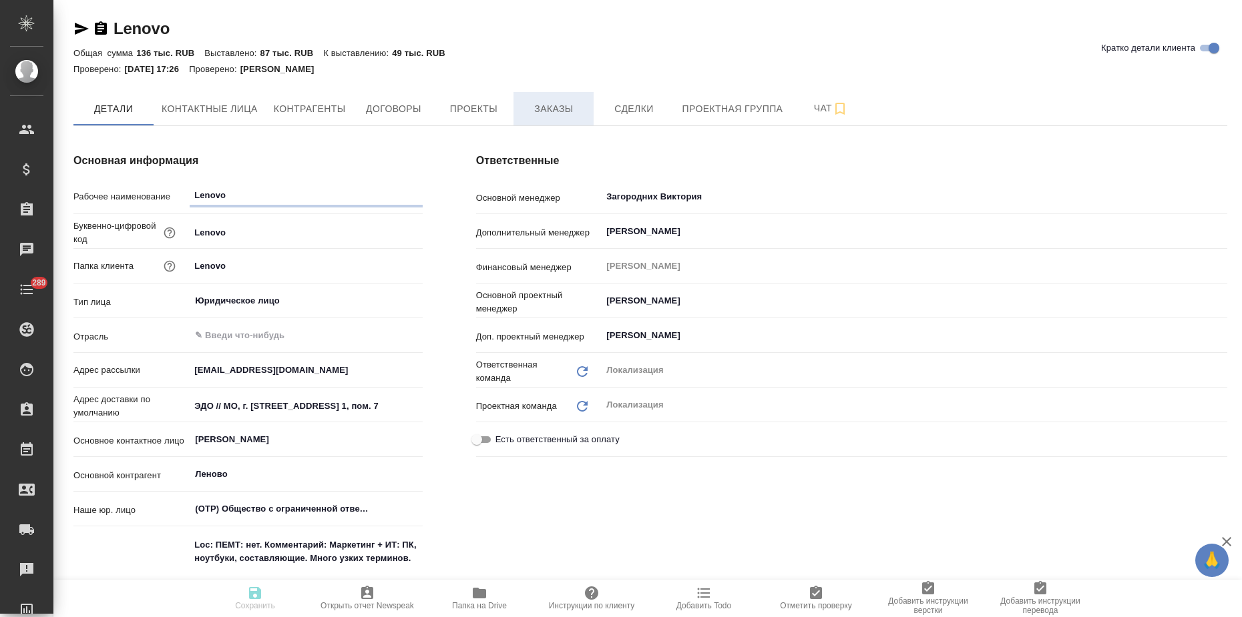
type textarea "x"
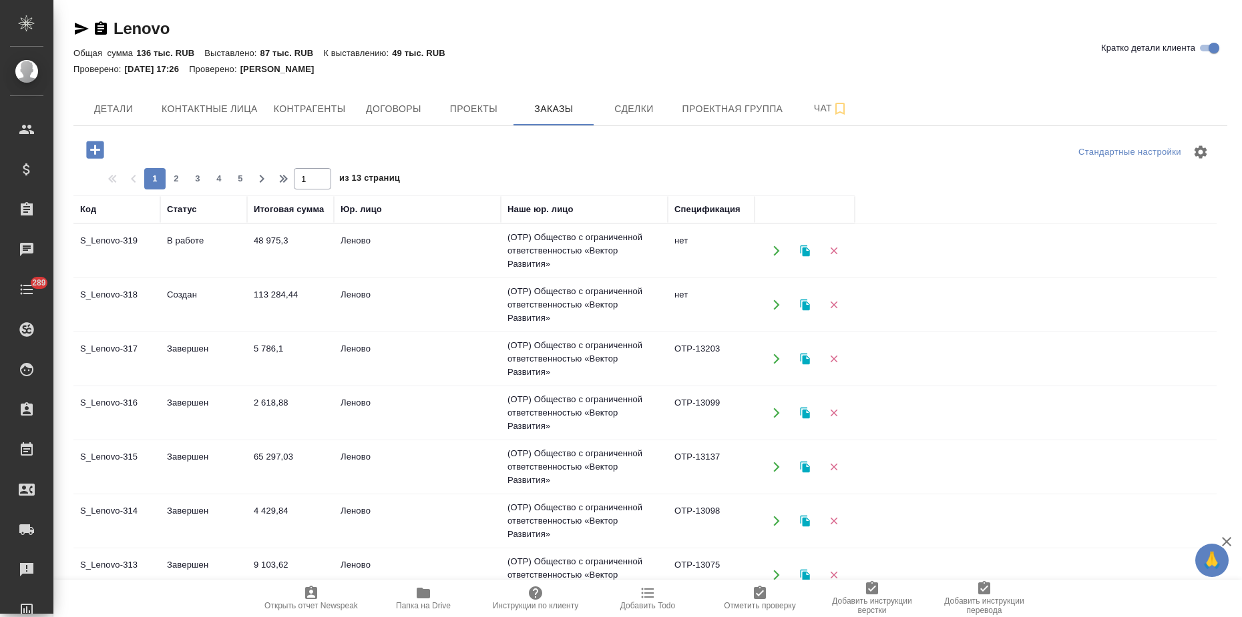
click at [260, 259] on td "48 975,3" at bounding box center [290, 251] width 87 height 47
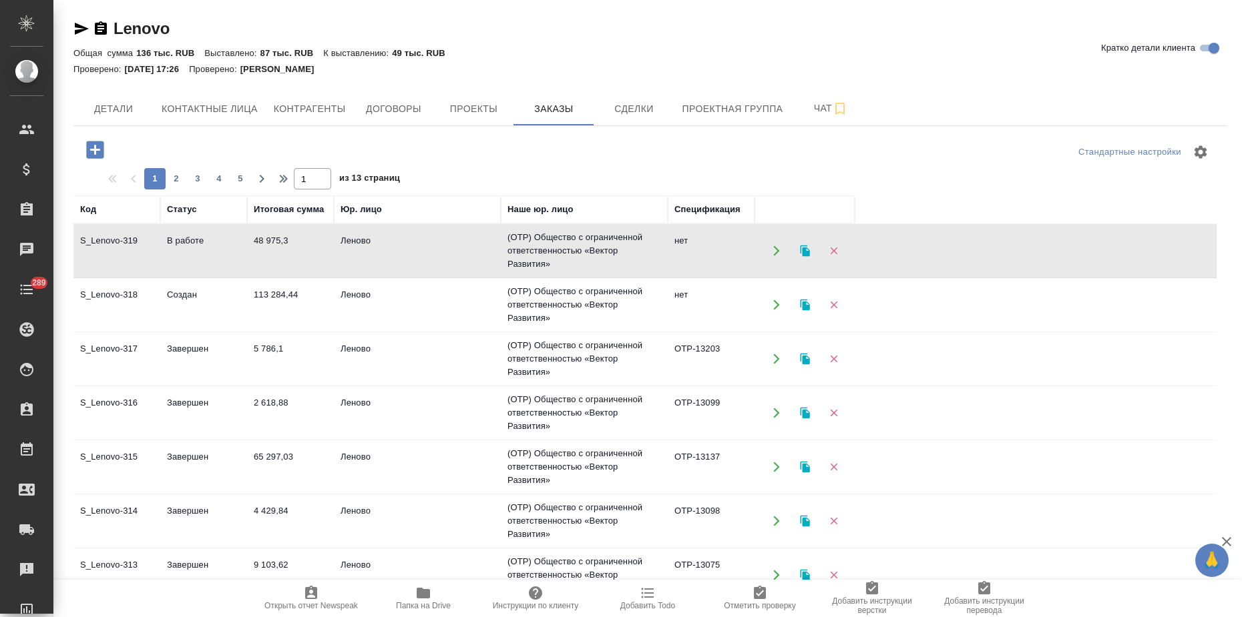
click at [260, 259] on td "48 975,3" at bounding box center [290, 251] width 87 height 47
click at [210, 300] on td "Создан" at bounding box center [203, 305] width 87 height 47
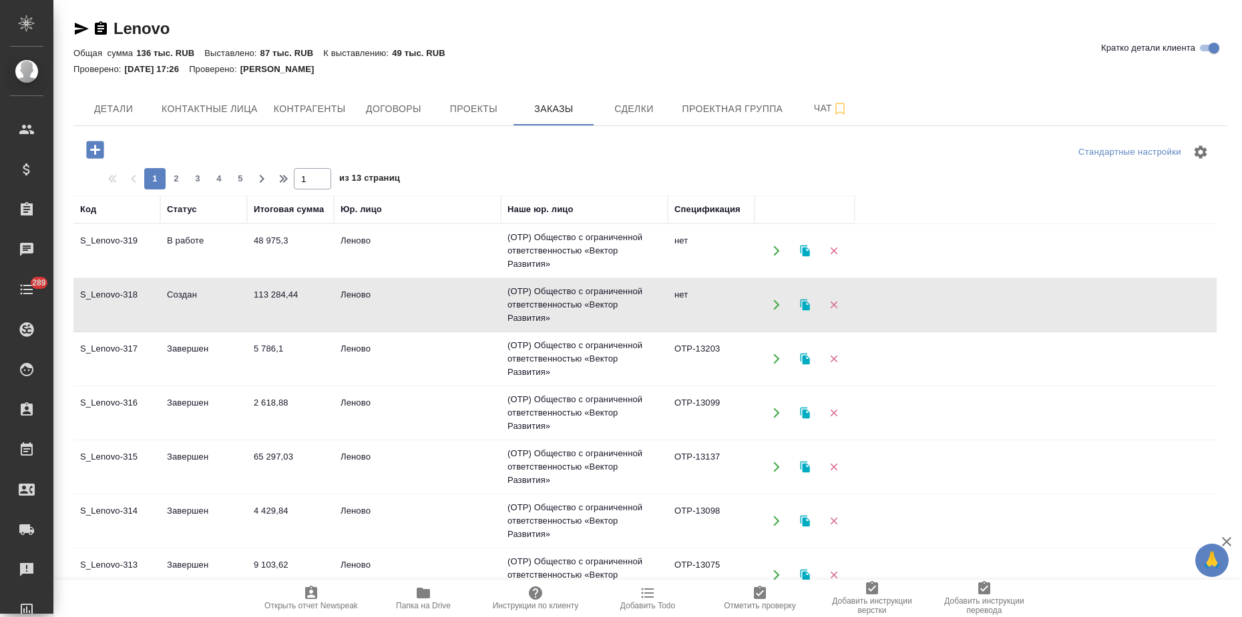
click at [210, 300] on td "Создан" at bounding box center [203, 305] width 87 height 47
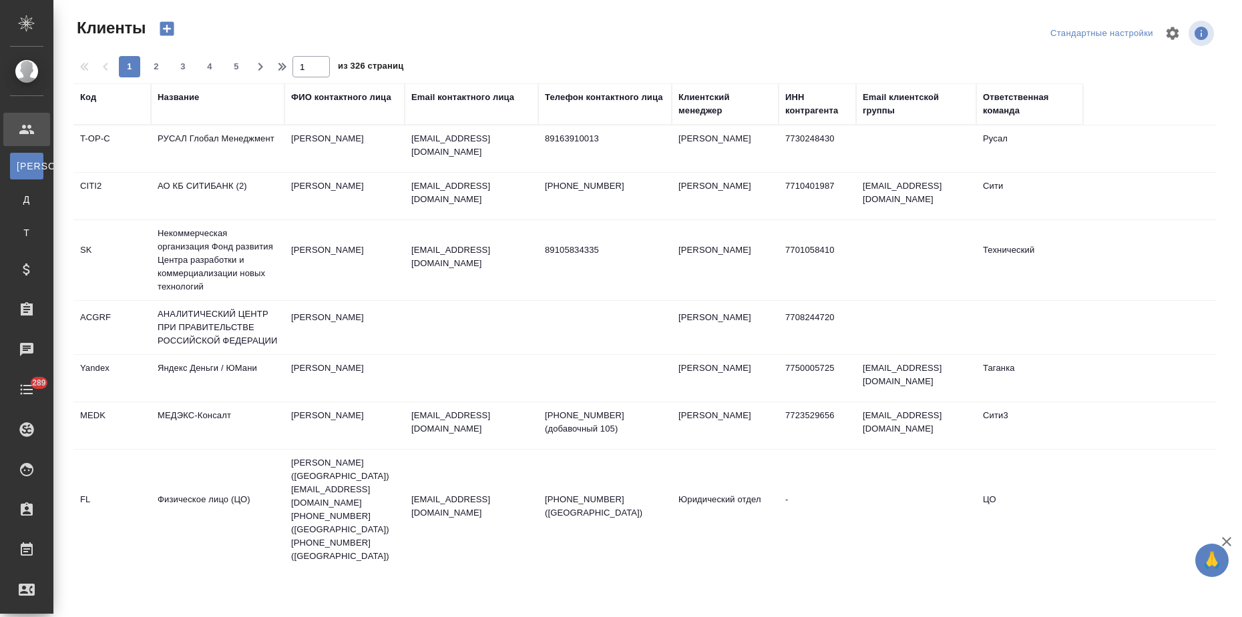
select select "RU"
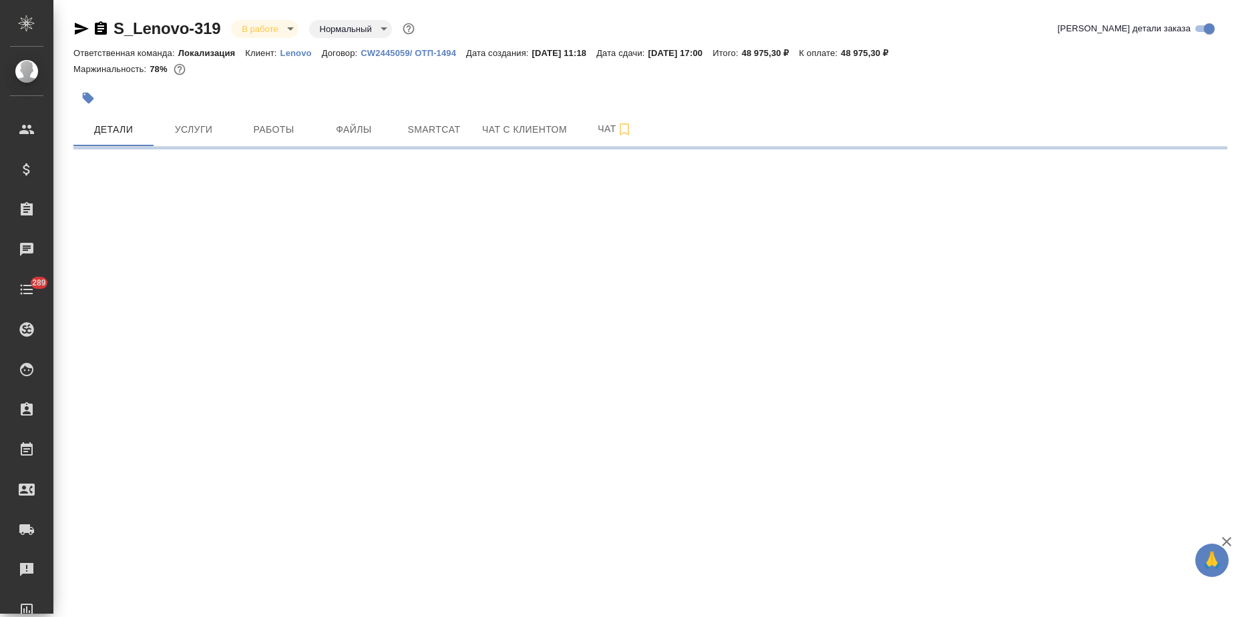
select select "RU"
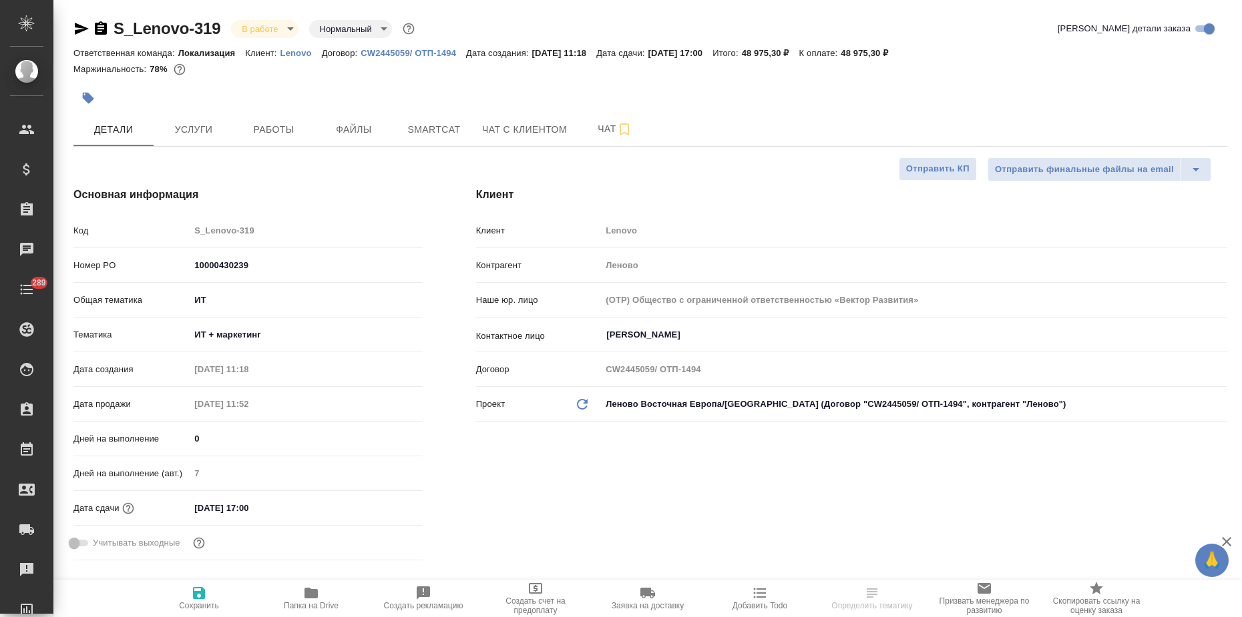
type textarea "x"
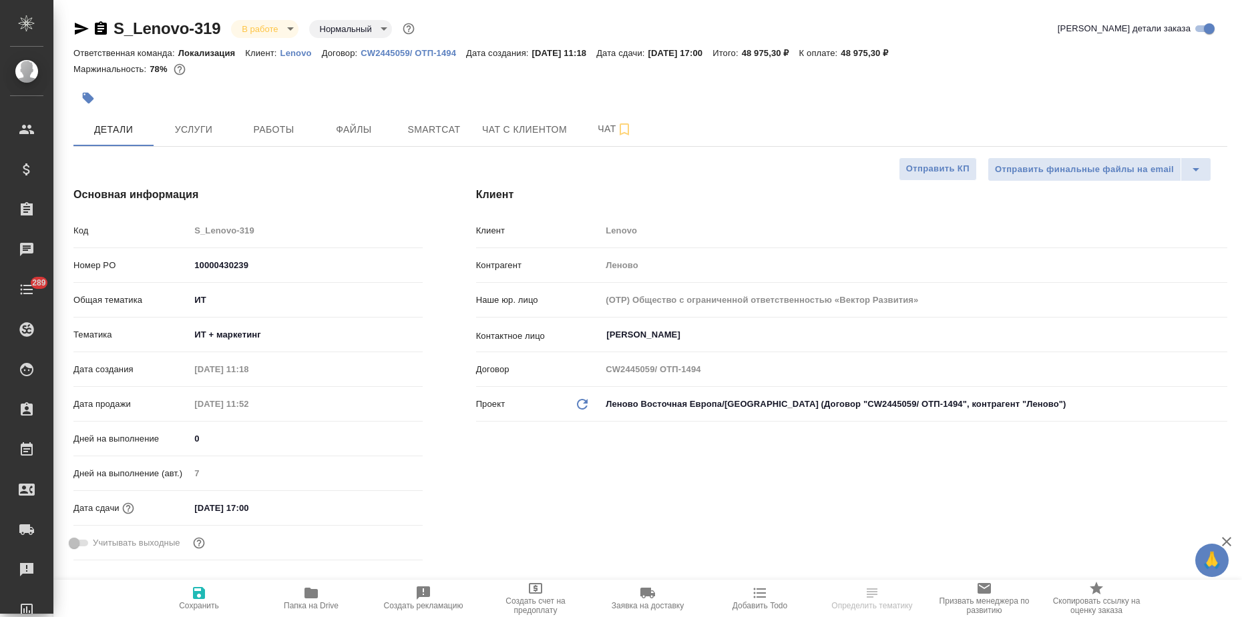
type textarea "x"
click at [208, 264] on input "10000430239" at bounding box center [305, 265] width 231 height 19
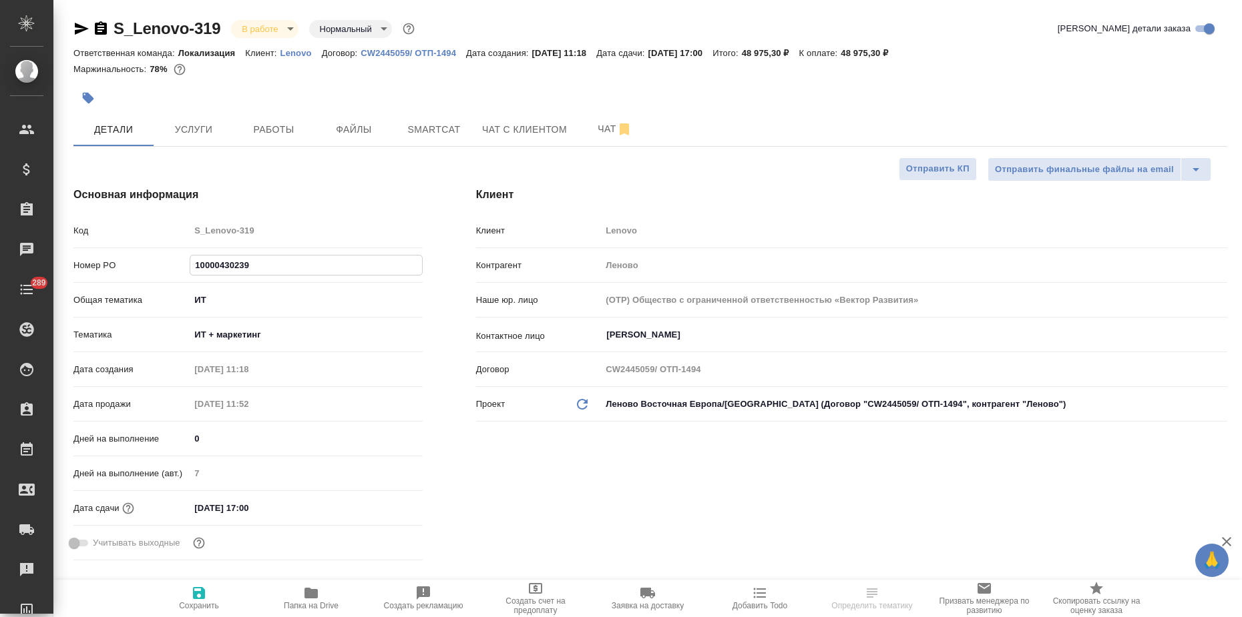
click at [208, 264] on input "10000430239" at bounding box center [305, 265] width 231 height 19
type textarea "x"
select select "RU"
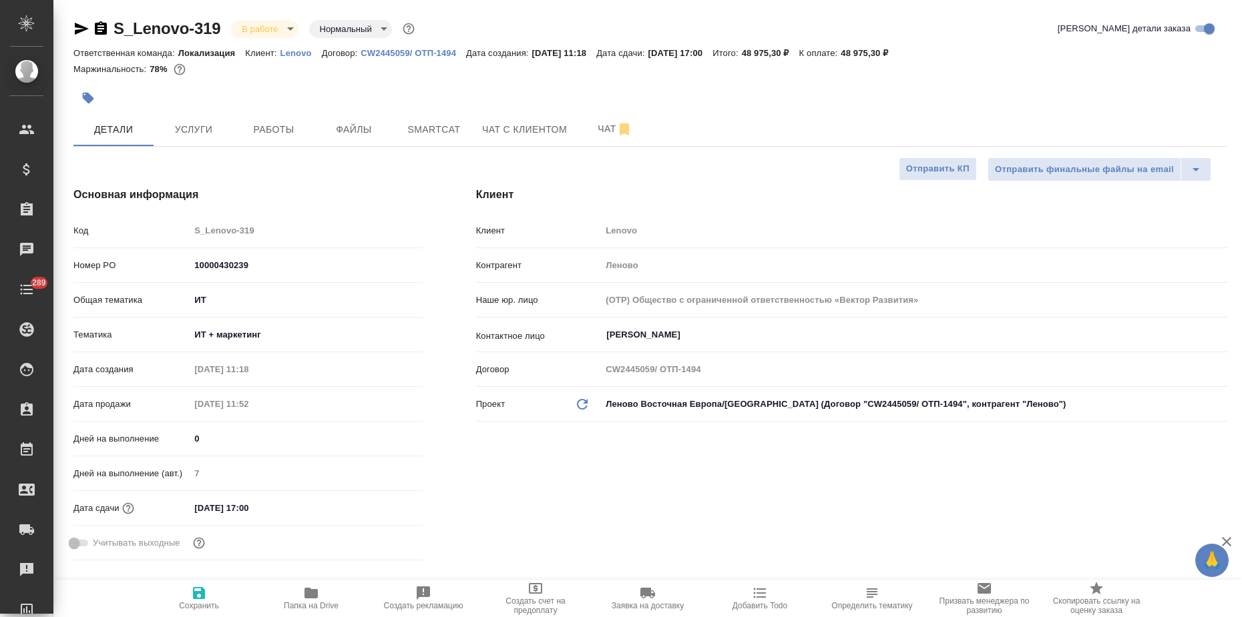
type textarea "x"
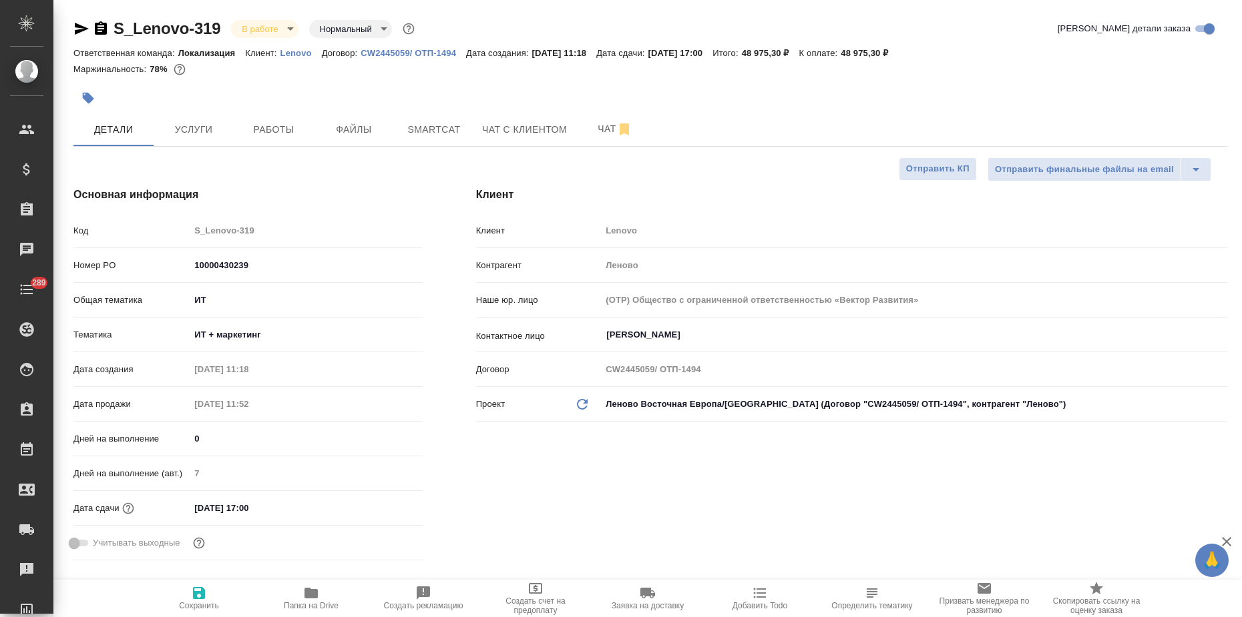
type textarea "x"
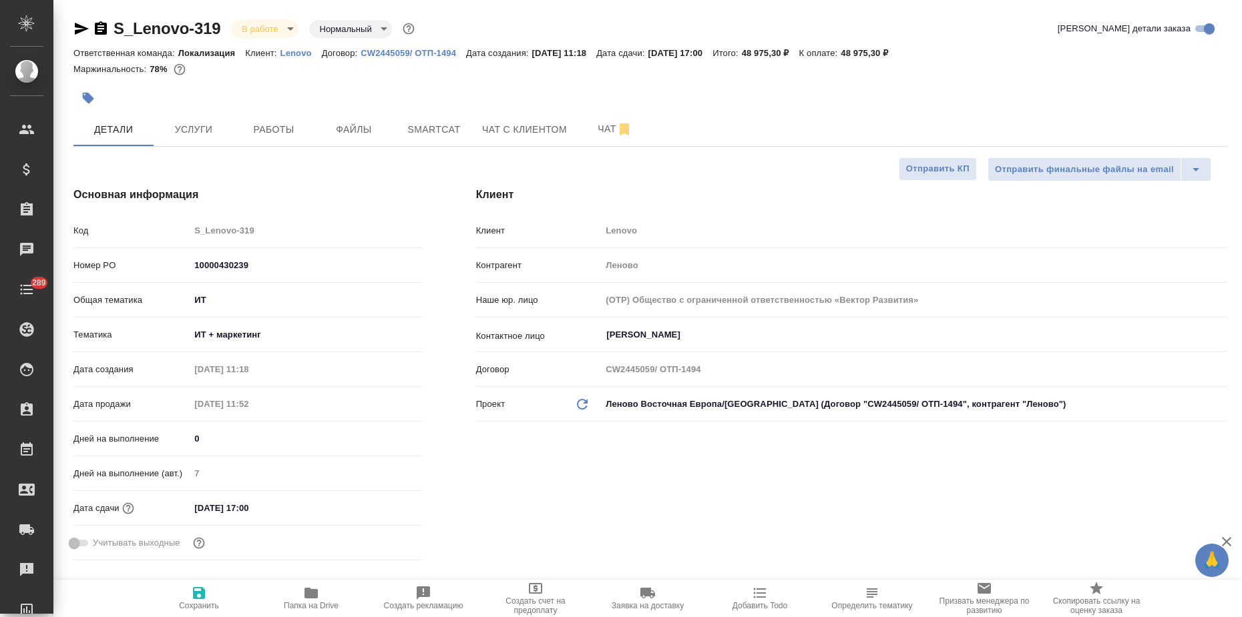
type textarea "x"
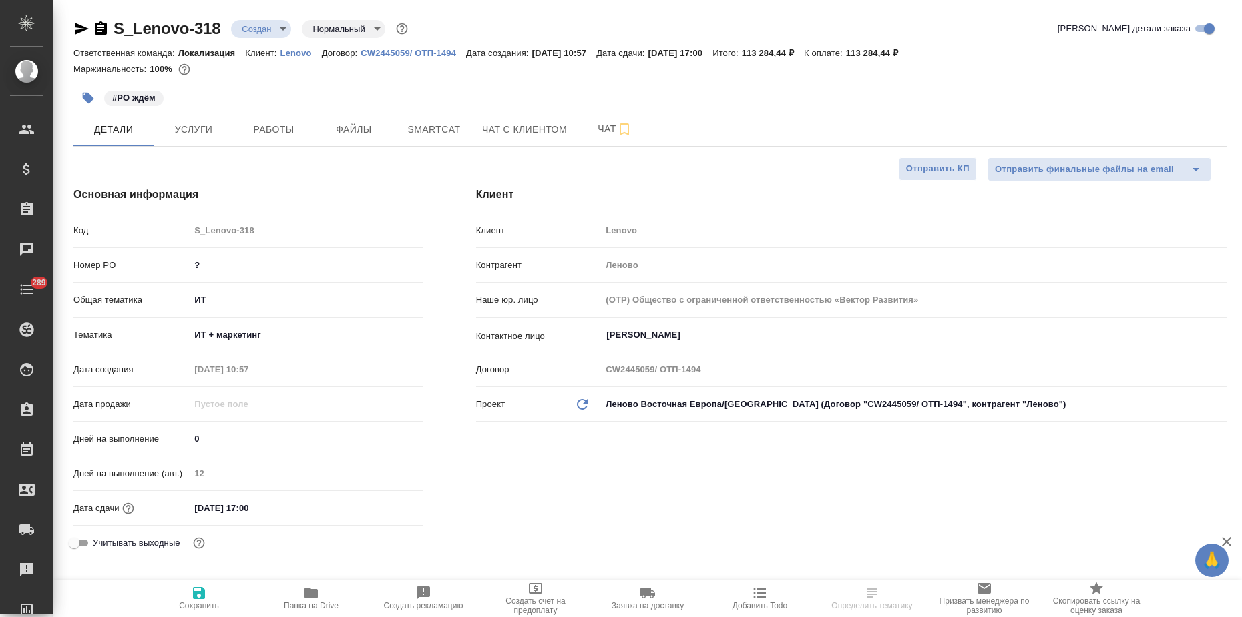
select select "RU"
drag, startPoint x: 881, startPoint y: 49, endPoint x: 923, endPoint y: 55, distance: 42.4
click at [908, 55] on p "113 284,44 ₽" at bounding box center [877, 53] width 62 height 10
copy p "113 284,44"
select select "RU"
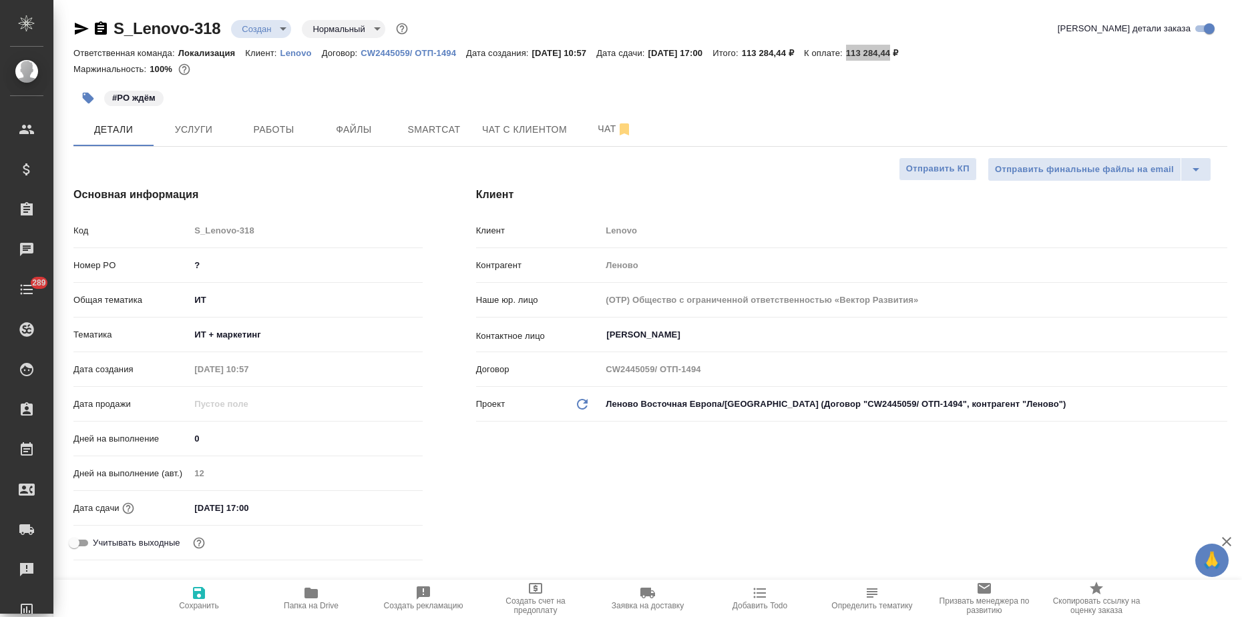
type textarea "x"
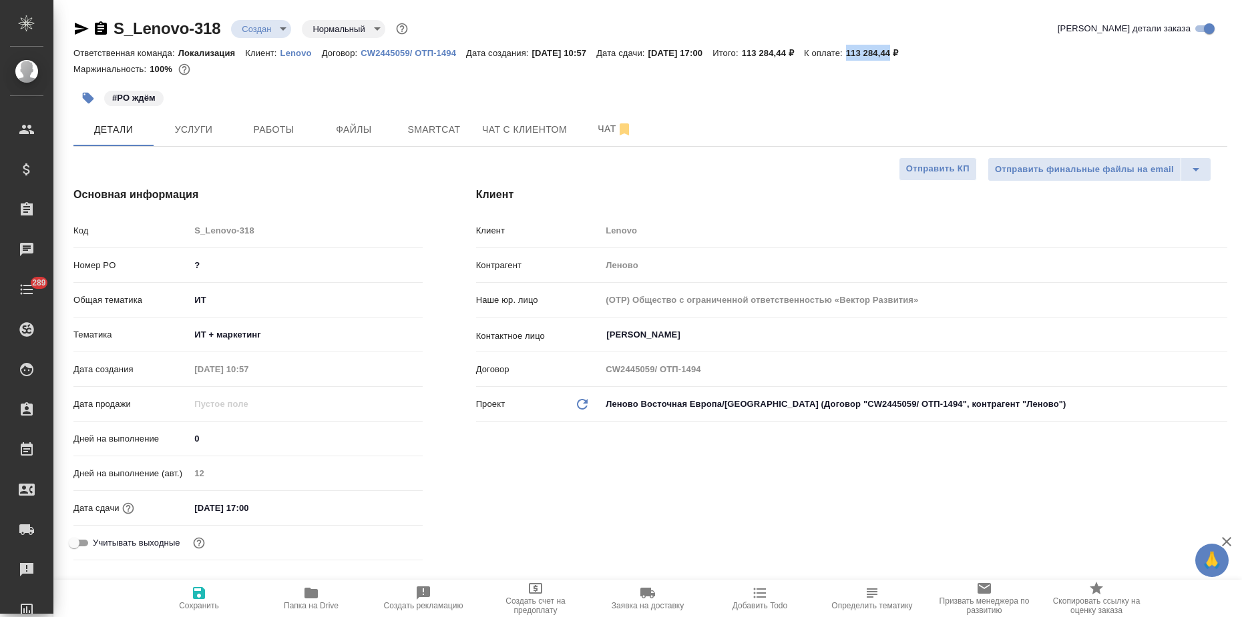
type textarea "x"
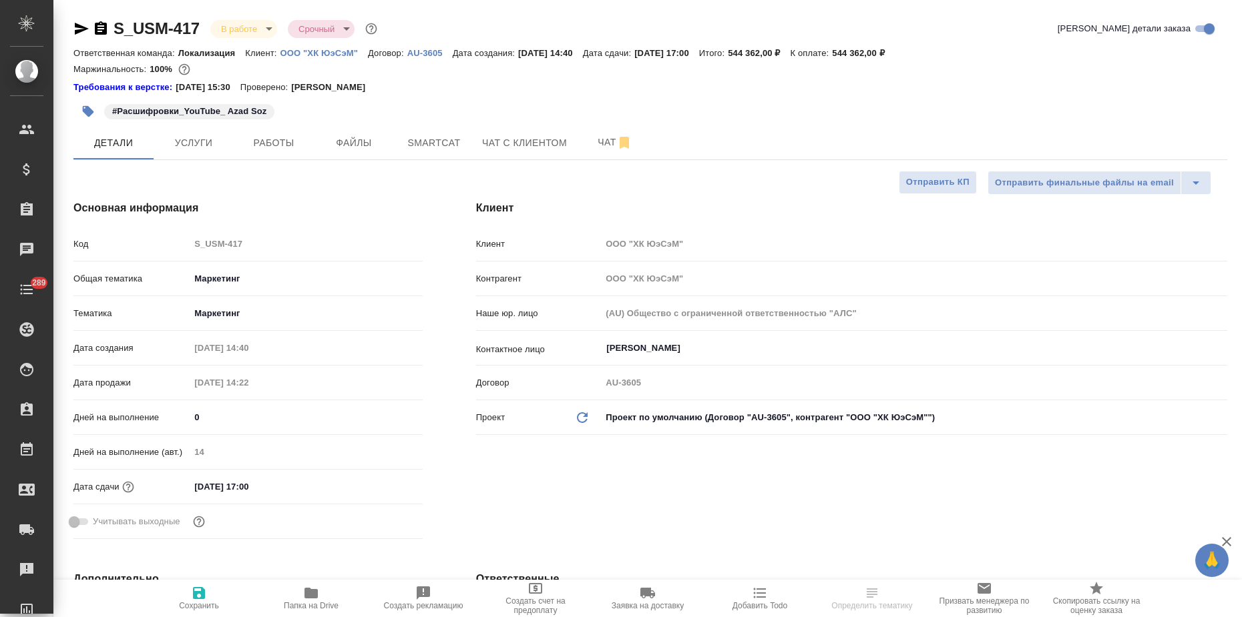
select select "RU"
type textarea "x"
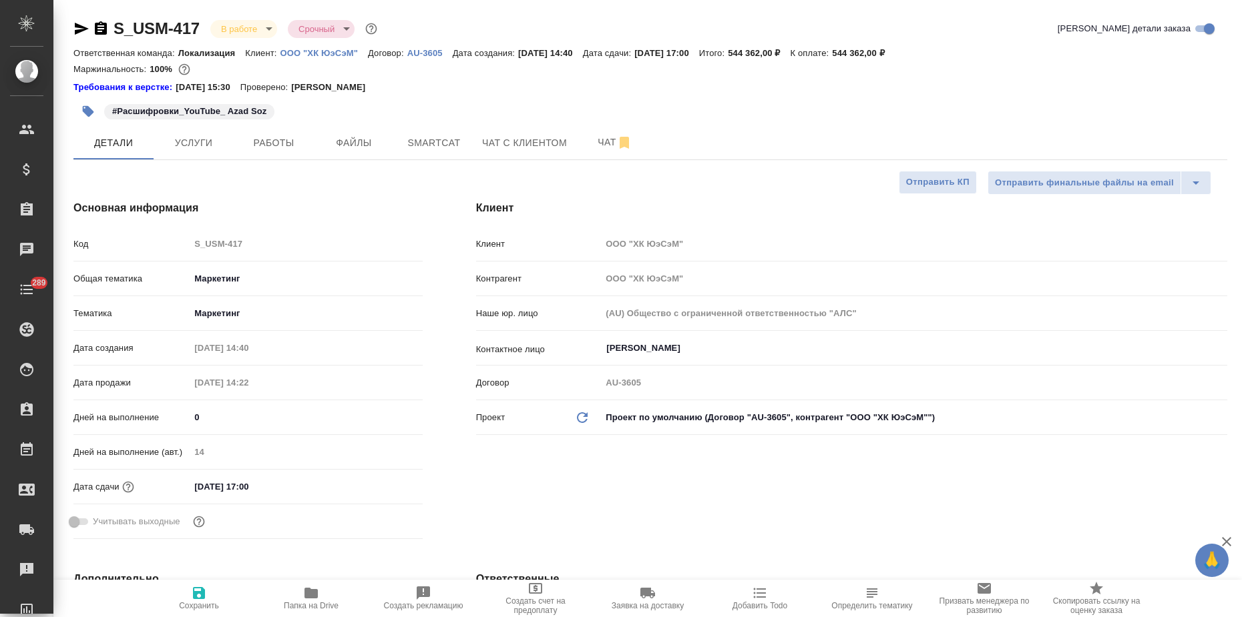
type textarea "x"
click at [346, 52] on p "ООО "ХК ЮэСэМ"" at bounding box center [323, 53] width 87 height 10
type textarea "x"
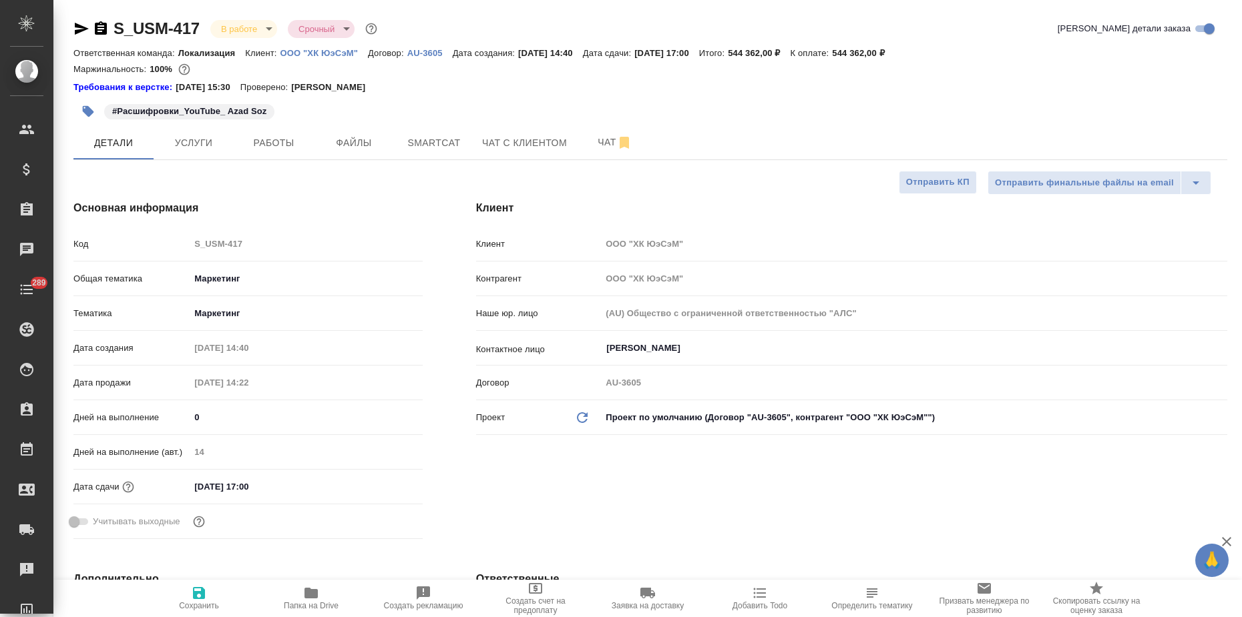
type textarea "x"
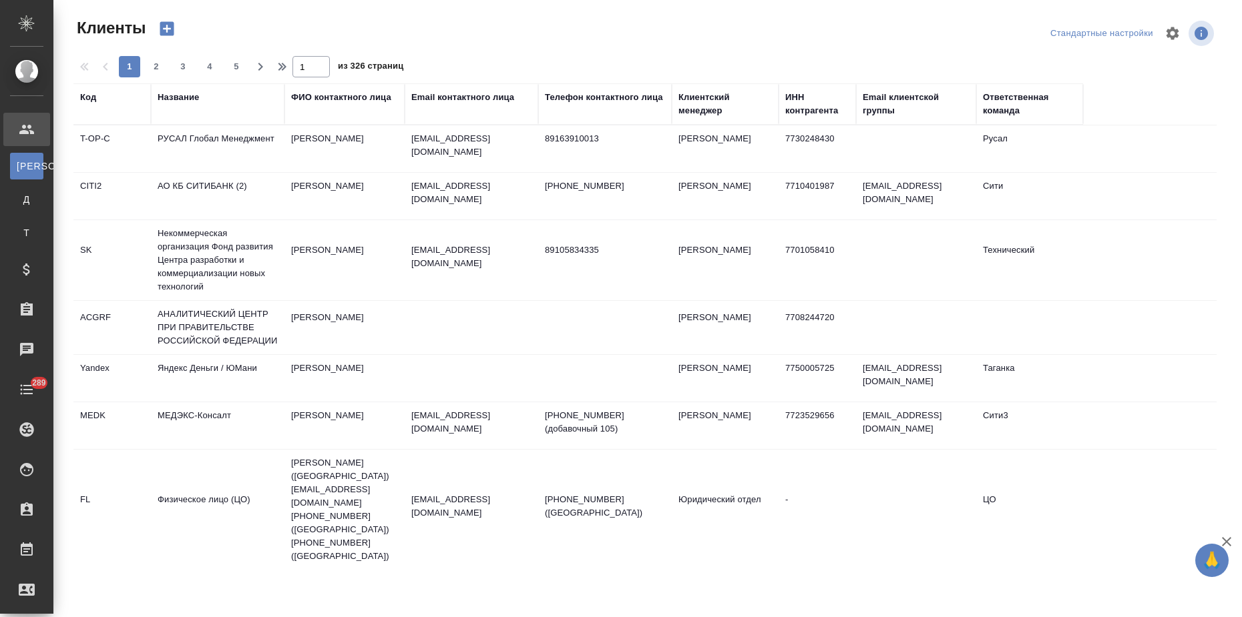
select select "RU"
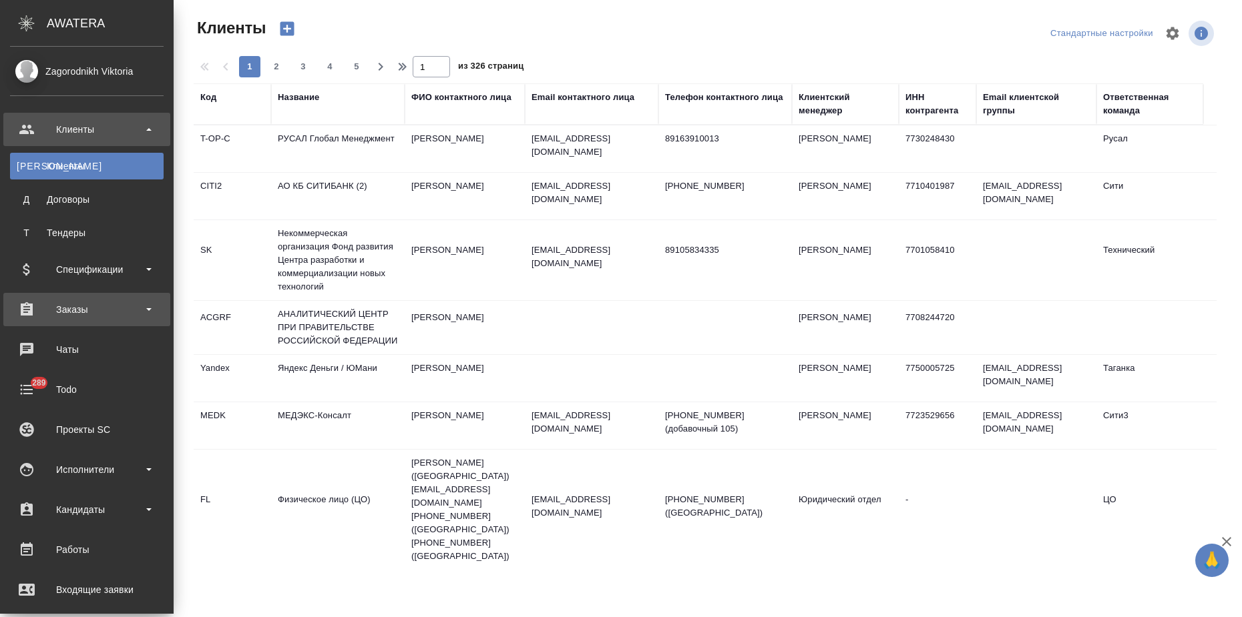
click at [71, 305] on div "Заказы" at bounding box center [87, 310] width 154 height 20
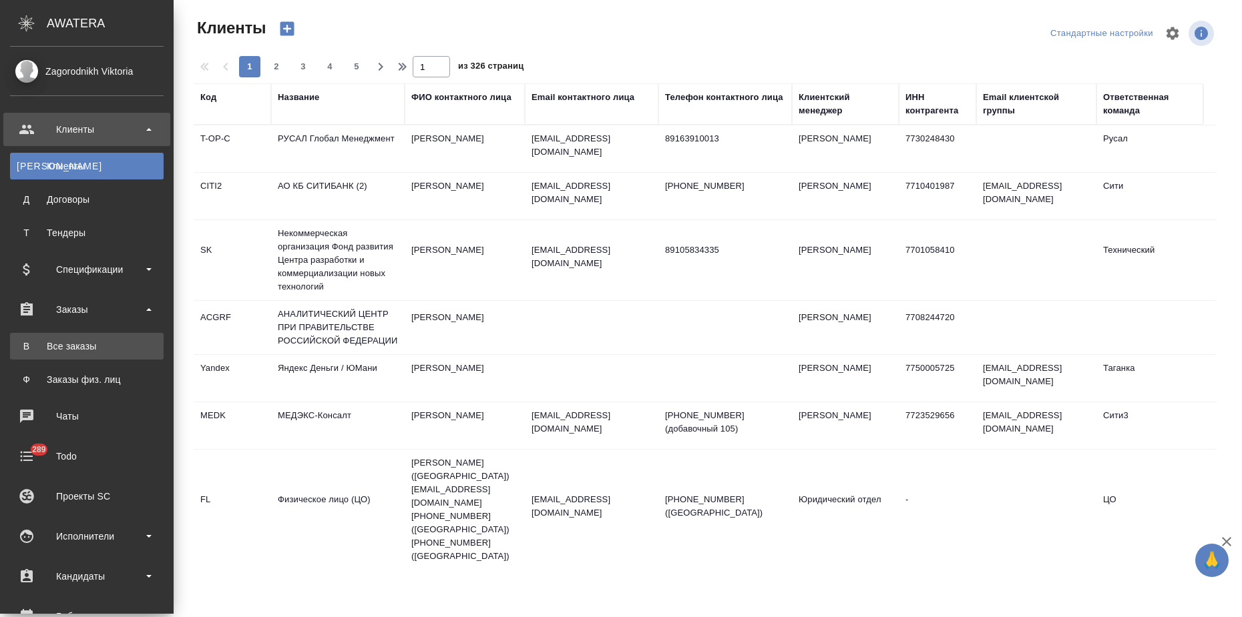
click at [69, 348] on div "Все заказы" at bounding box center [87, 346] width 140 height 13
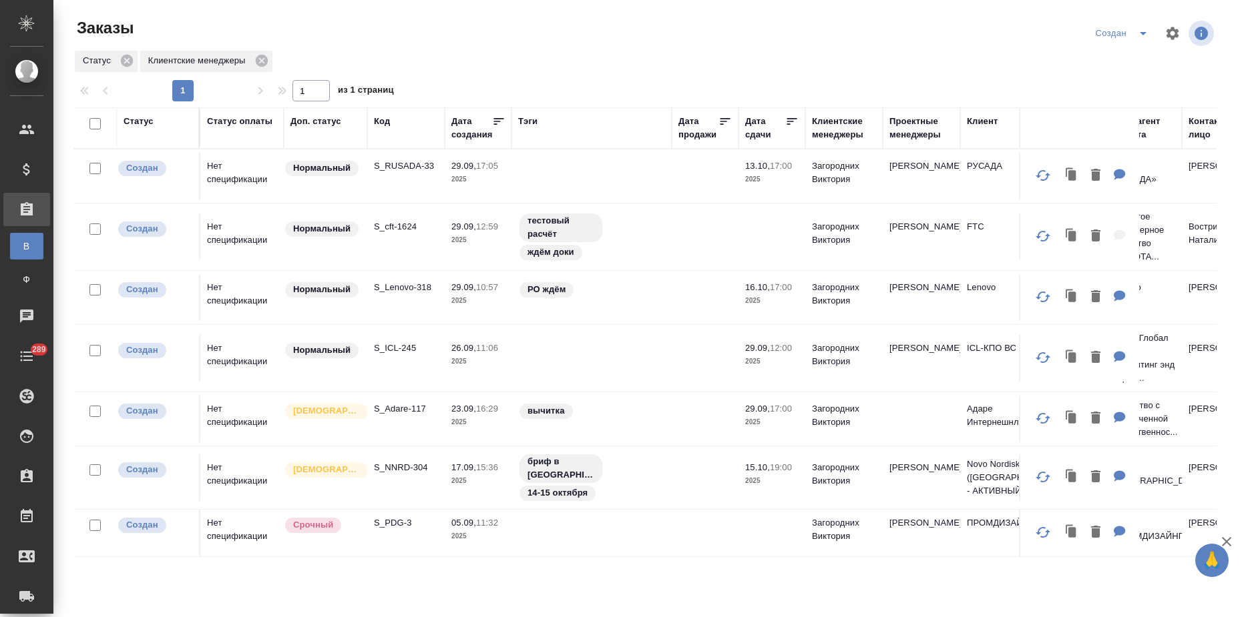
click at [382, 192] on td "S_RUSADA-33" at bounding box center [405, 176] width 77 height 47
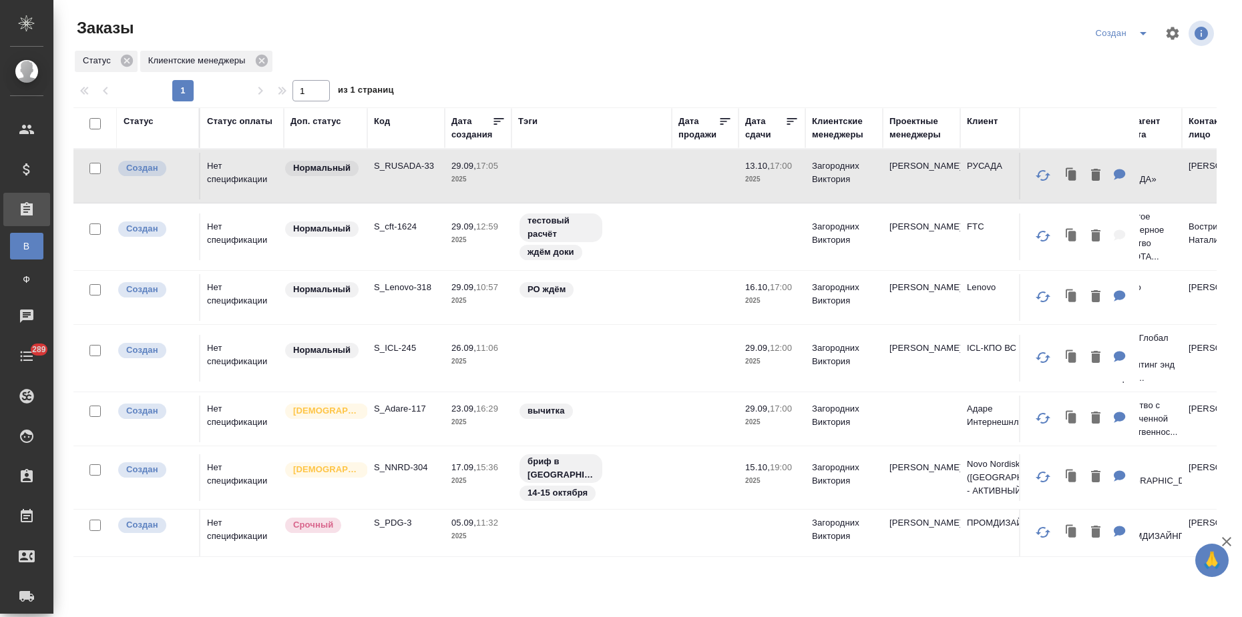
click at [382, 192] on td "S_RUSADA-33" at bounding box center [405, 176] width 77 height 47
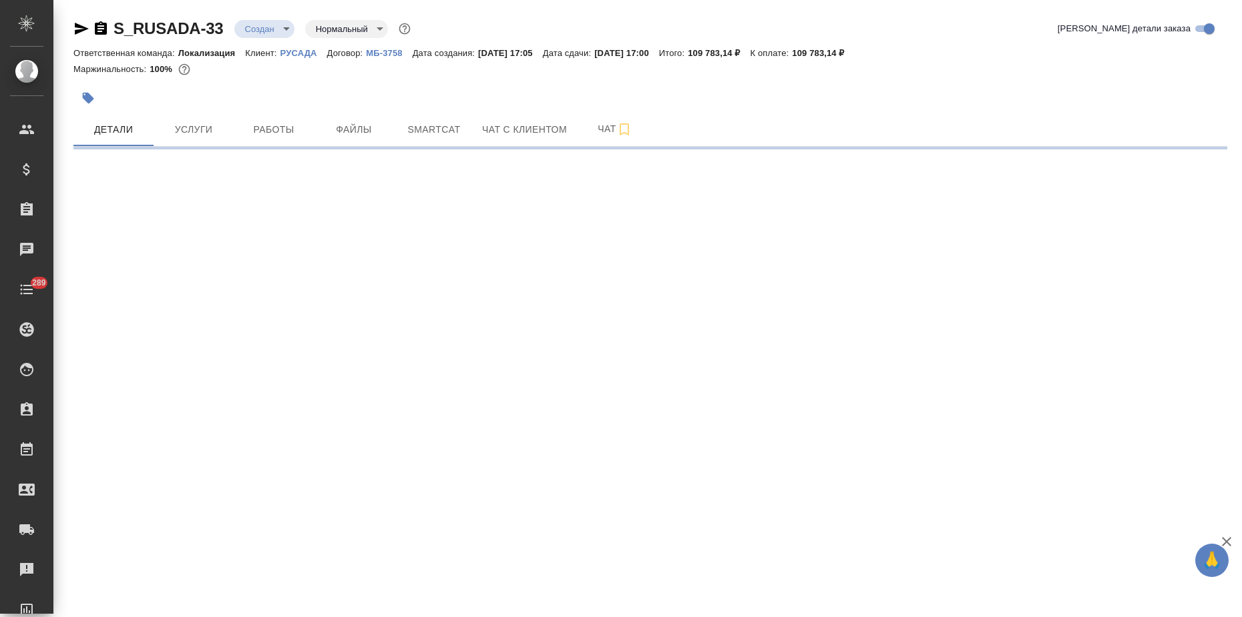
select select "RU"
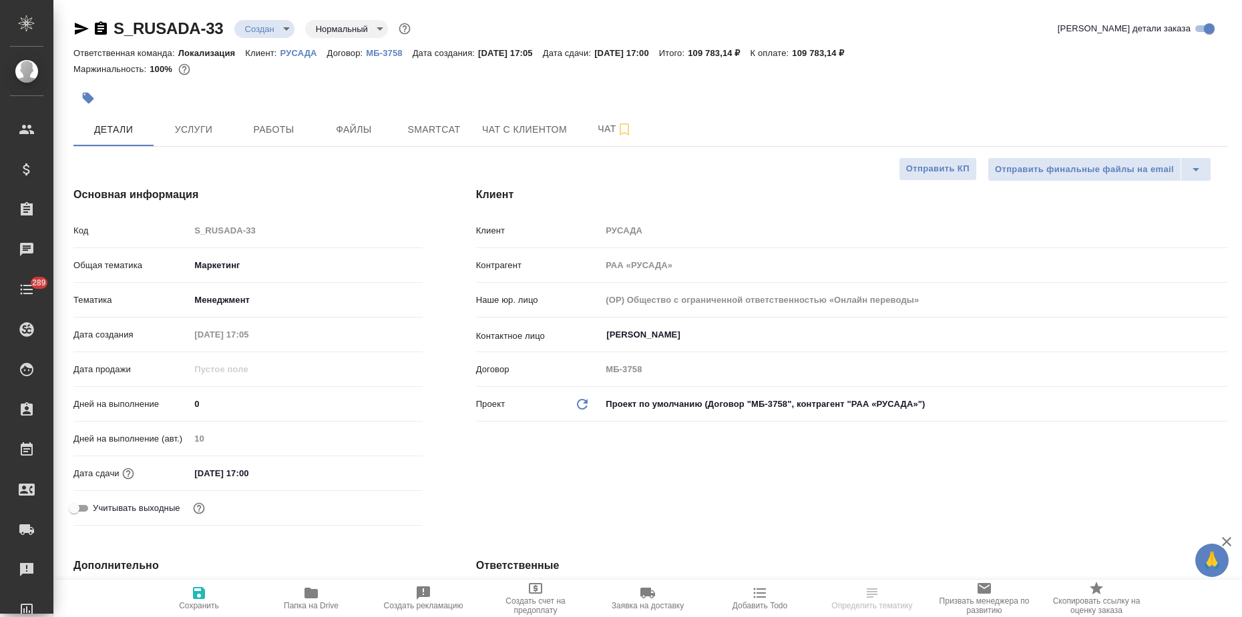
type textarea "x"
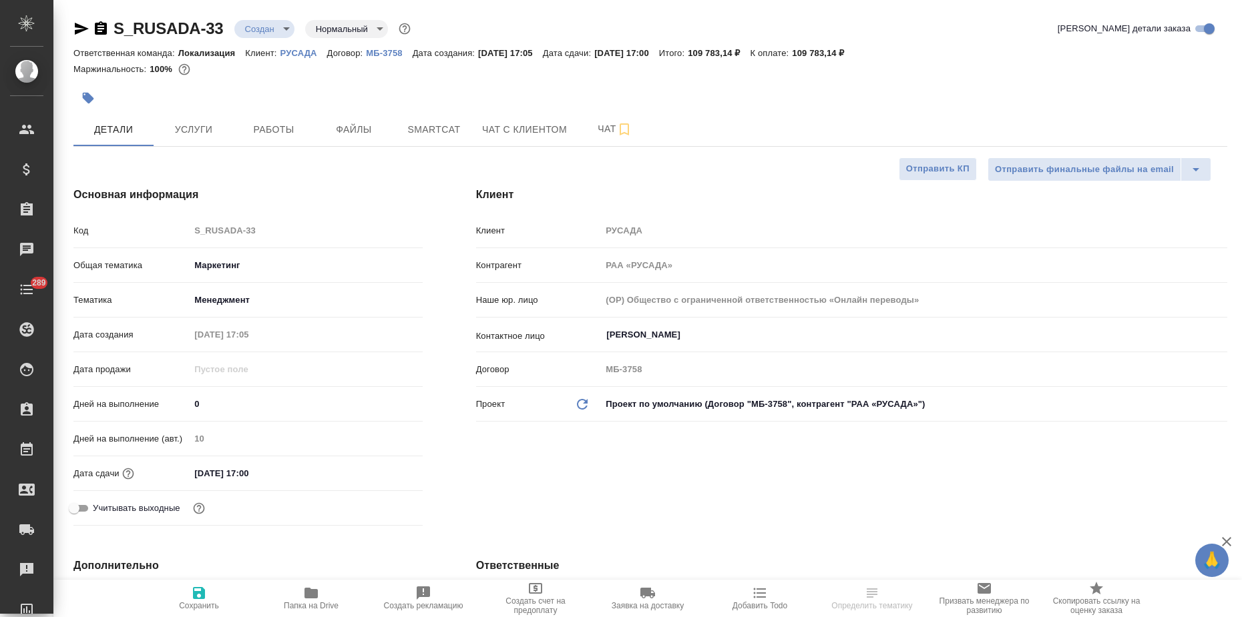
type textarea "x"
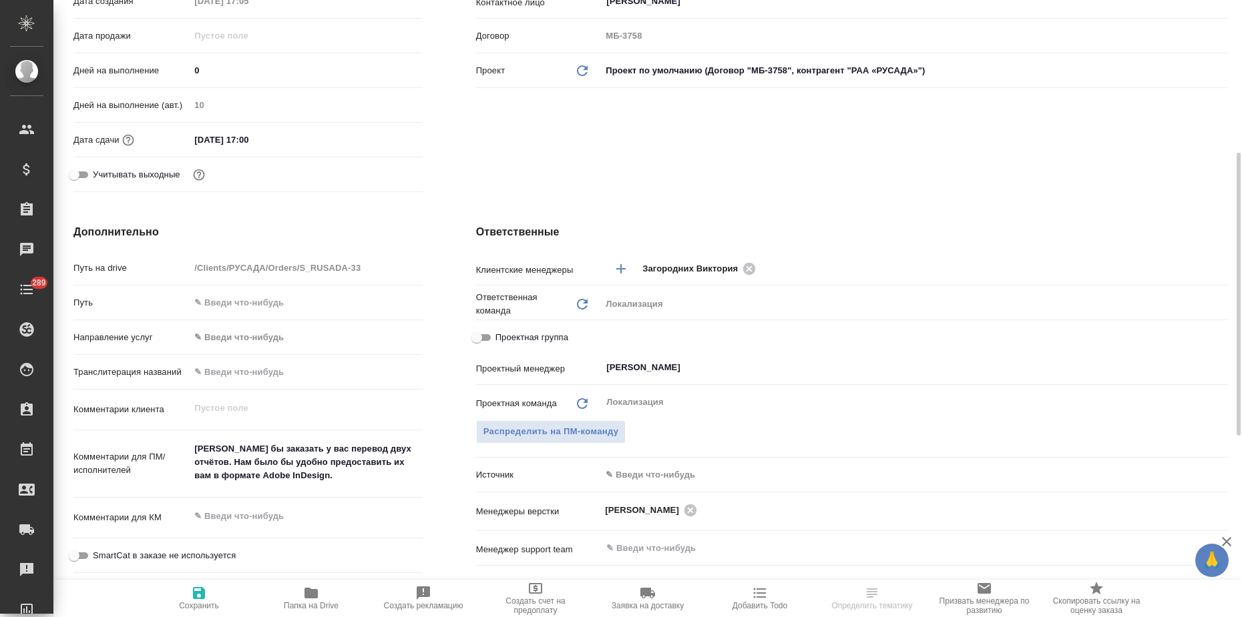
scroll to position [584, 0]
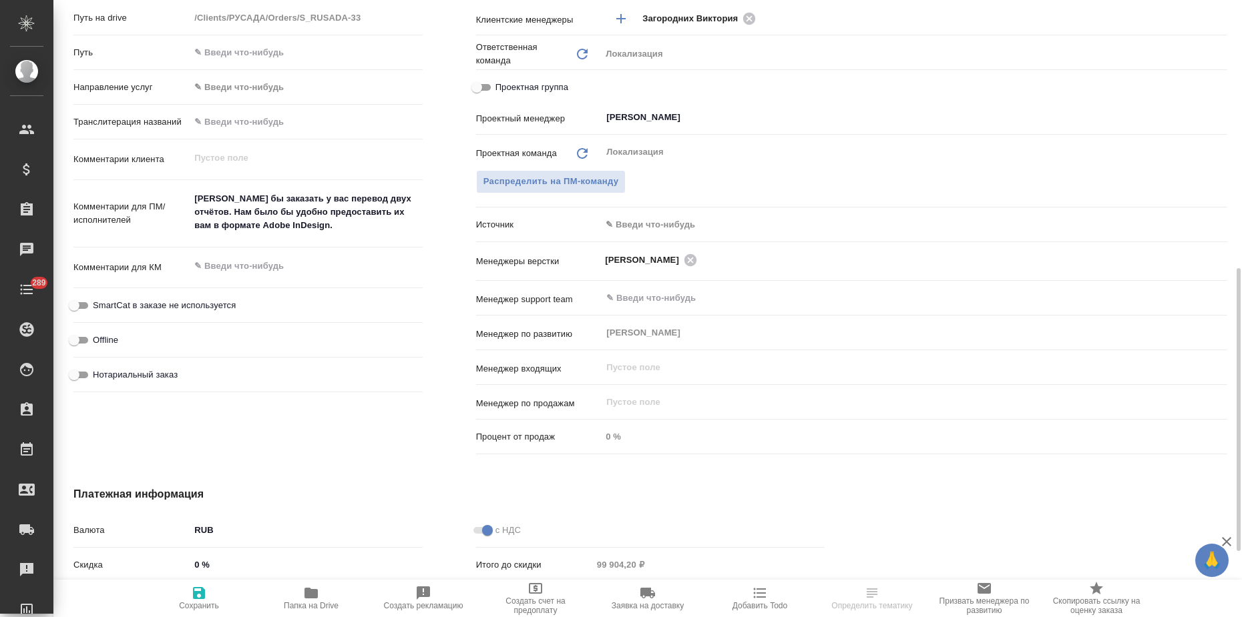
type textarea "x"
click at [233, 277] on textarea at bounding box center [305, 267] width 231 height 23
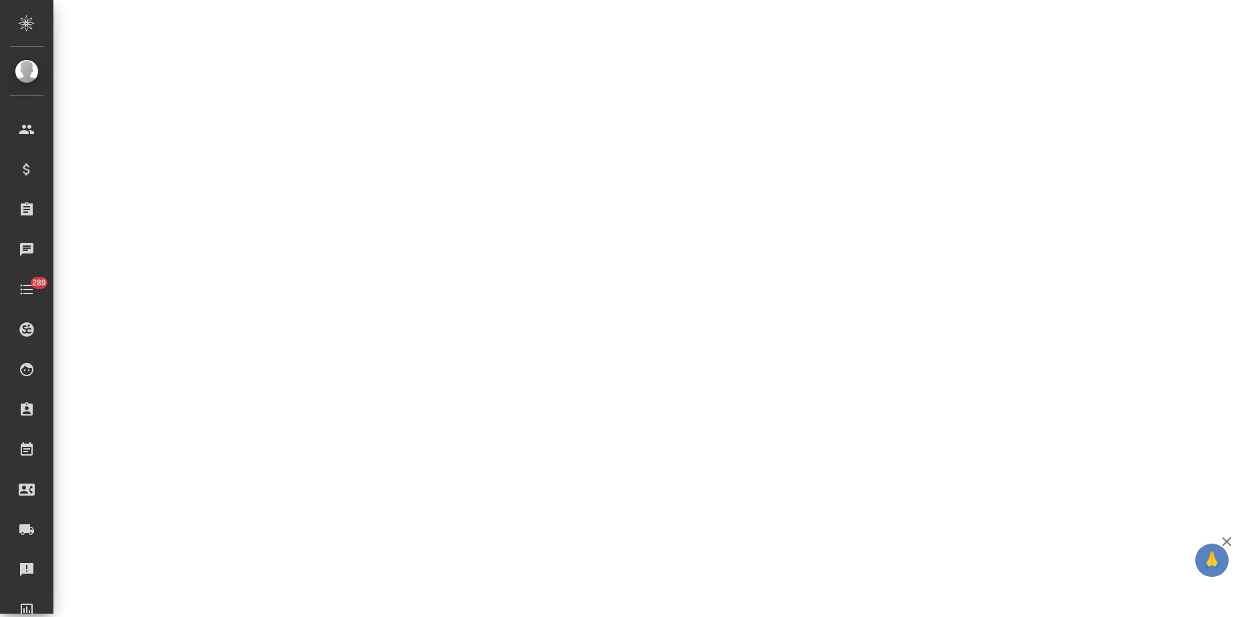
select select "RU"
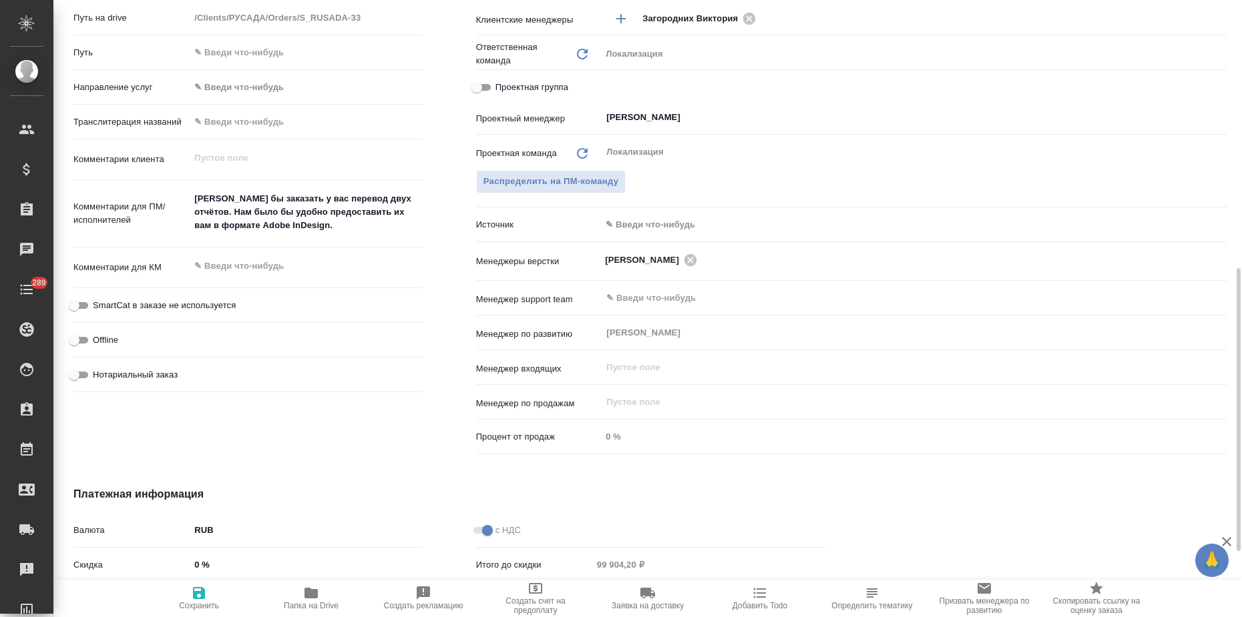
type textarea "x"
click at [295, 275] on textarea at bounding box center [305, 267] width 231 height 23
type textarea "К"
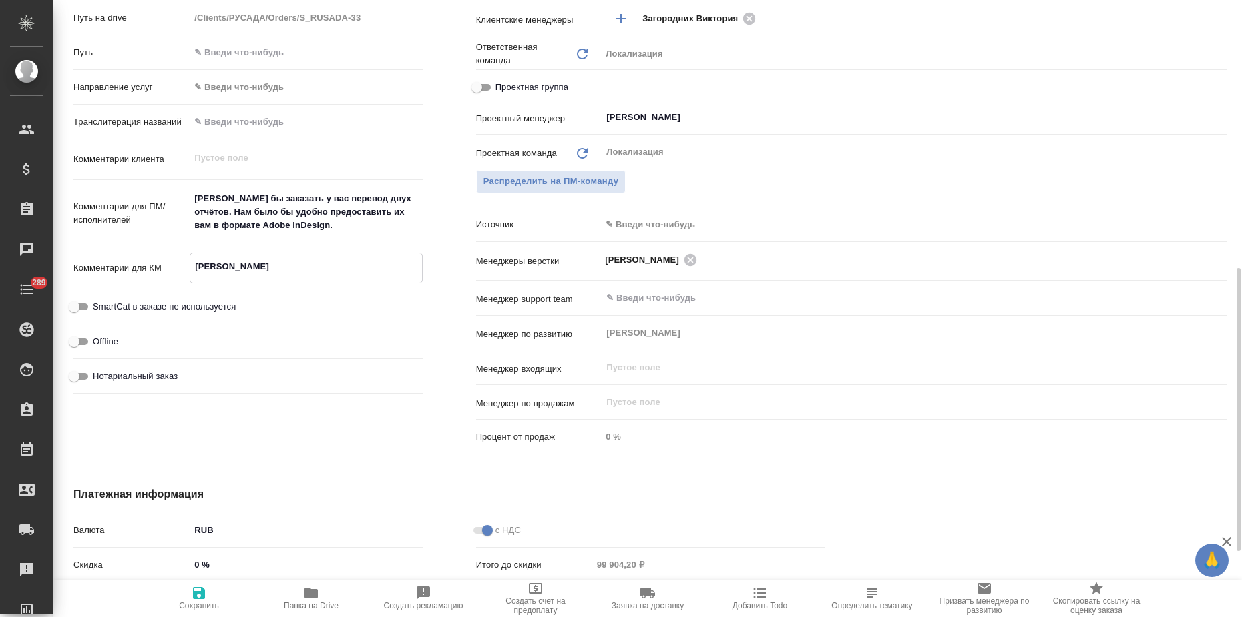
type textarea "x"
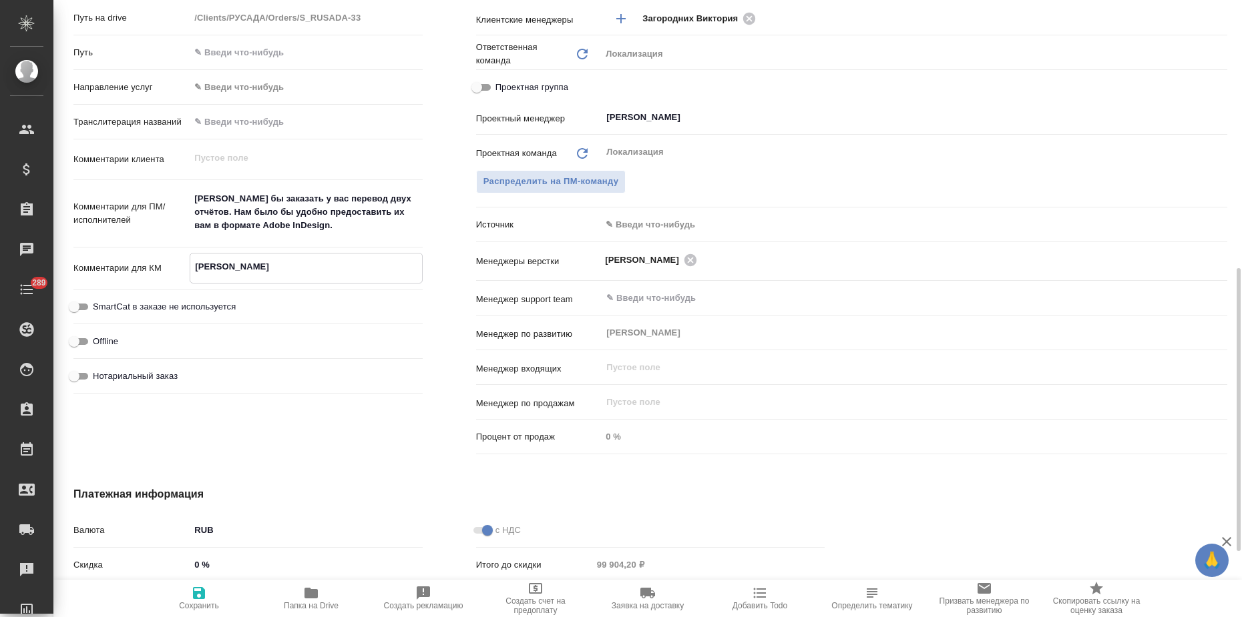
type textarea "КЛ"
type textarea "x"
type textarea "КЛ"
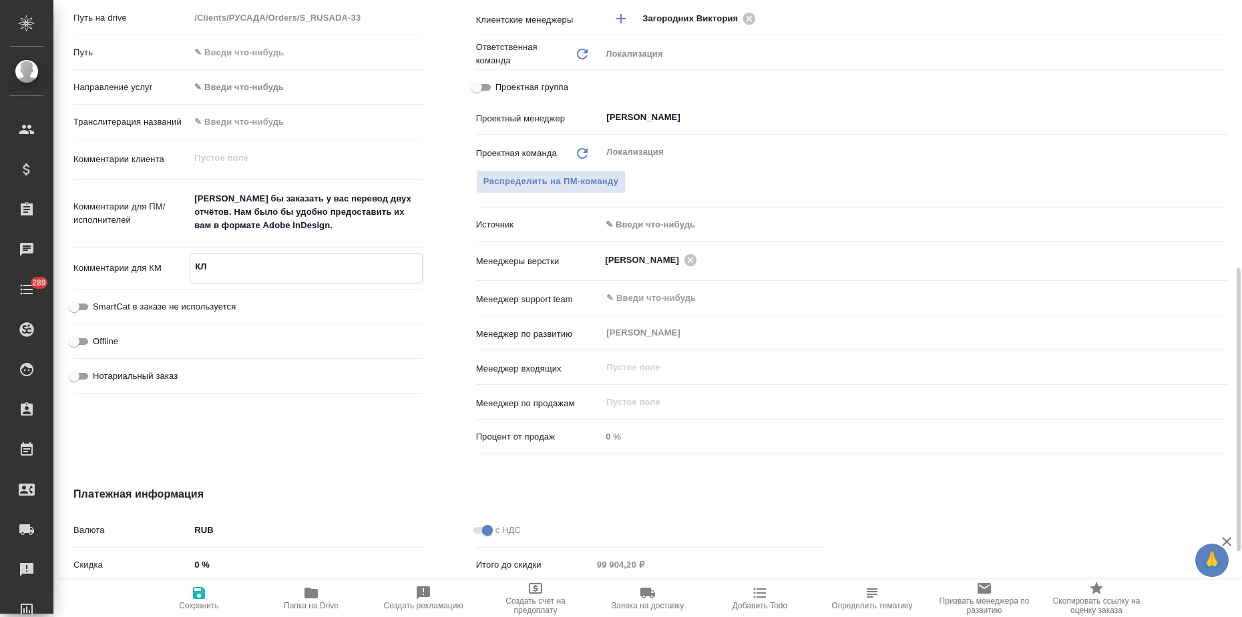
type textarea "x"
type textarea "КЛ 3"
type textarea "x"
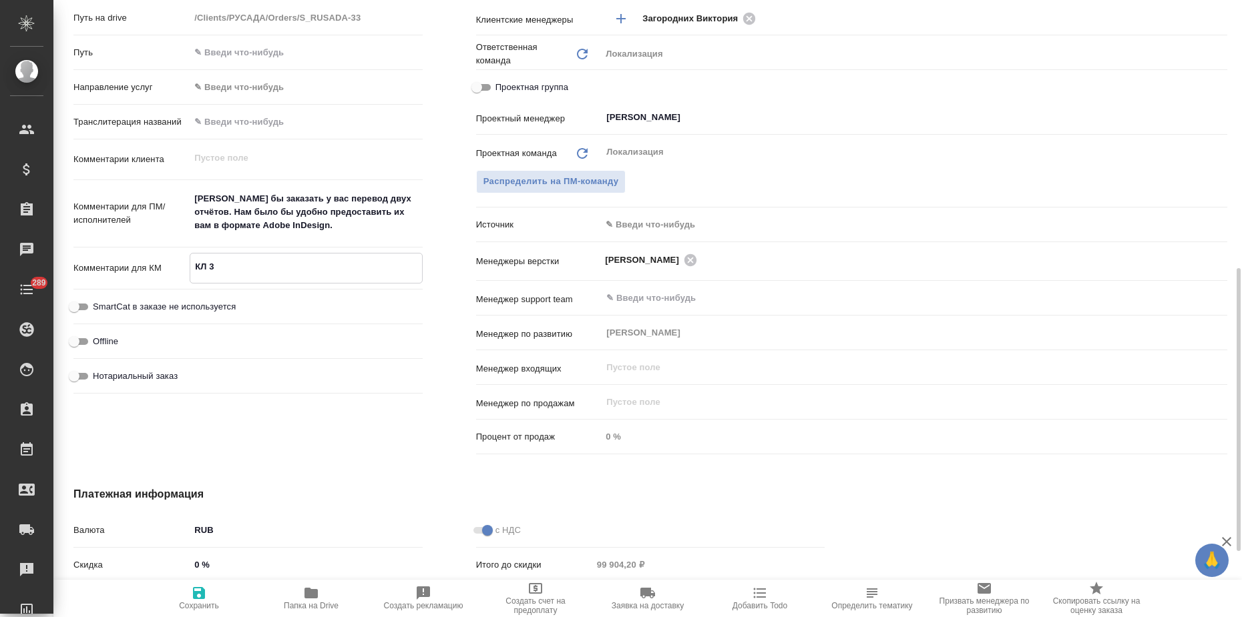
type textarea "x"
type textarea "КЛ 30"
type textarea "x"
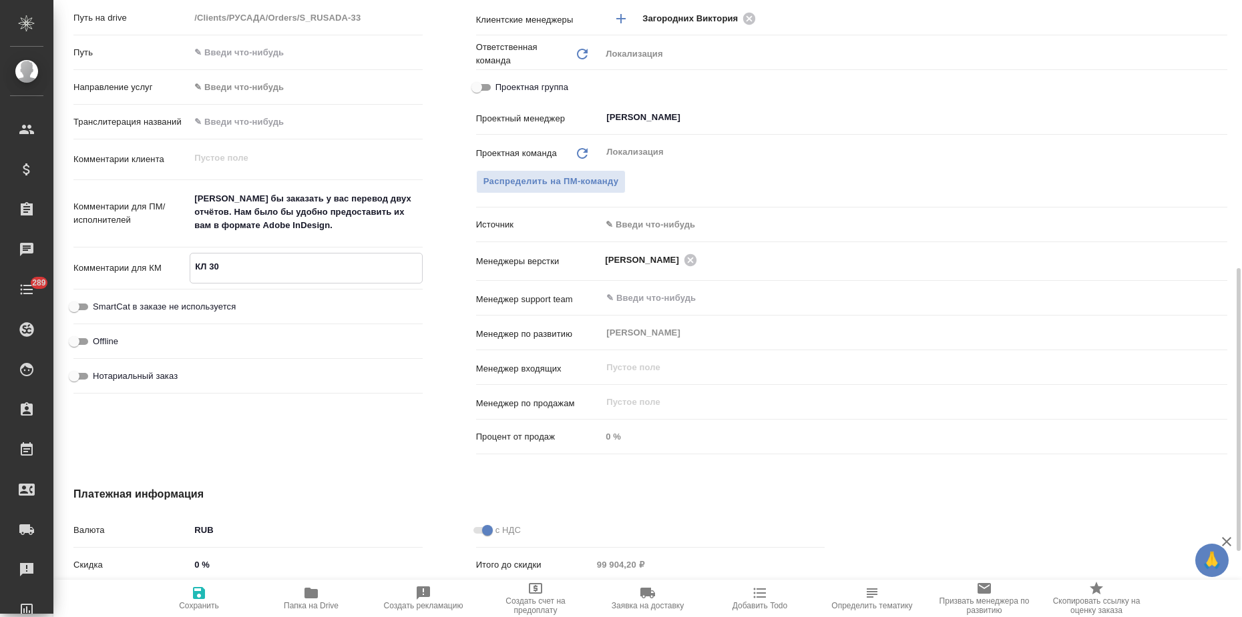
type textarea "x"
type textarea "КЛ 30."
type textarea "x"
type textarea "КЛ 30.0"
type textarea "x"
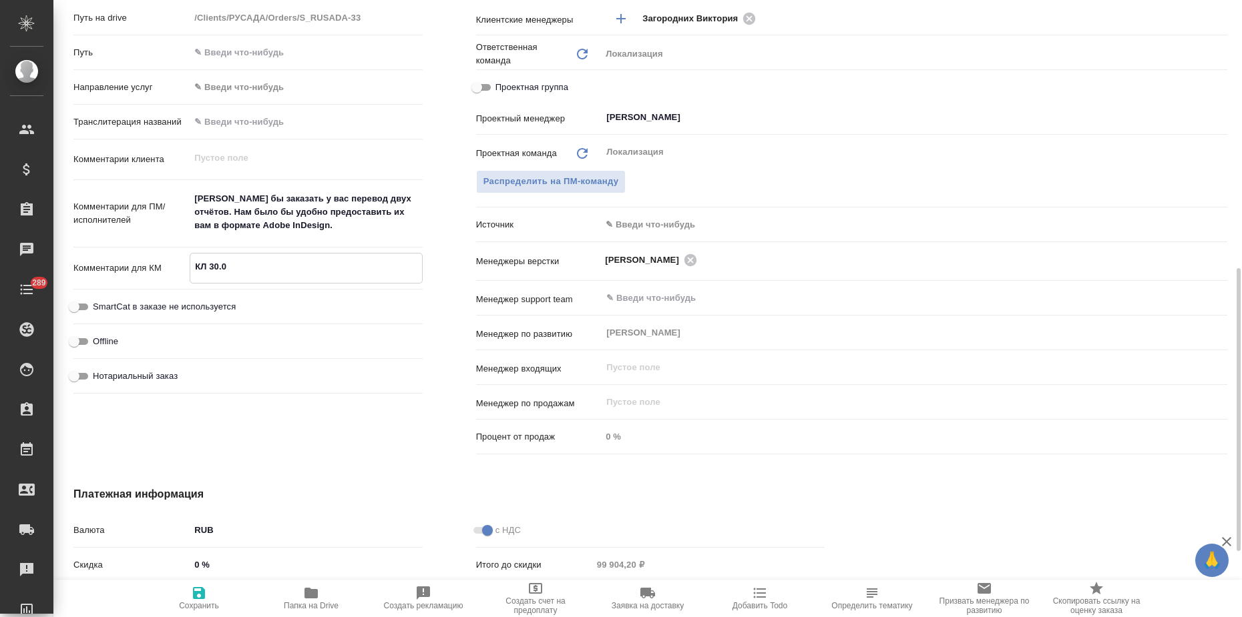
type textarea "x"
type textarea "КЛ 30.09"
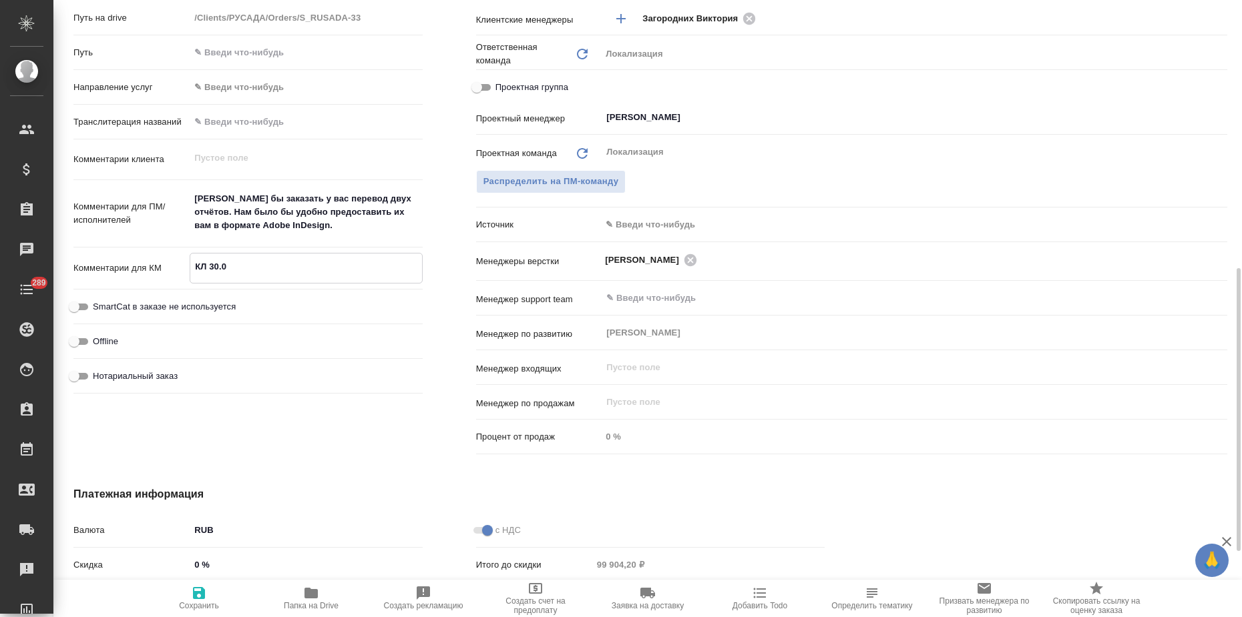
type textarea "x"
type textarea "КЛ 30.09."
type textarea "x"
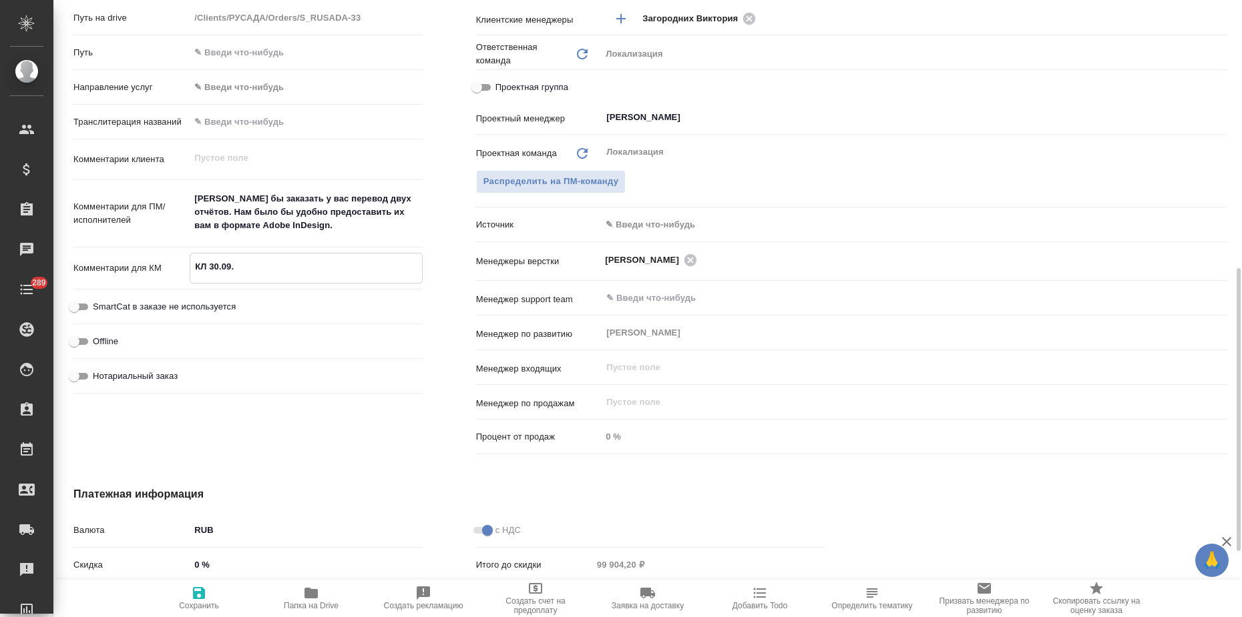
type textarea "КЛ 30.09.:"
type textarea "x"
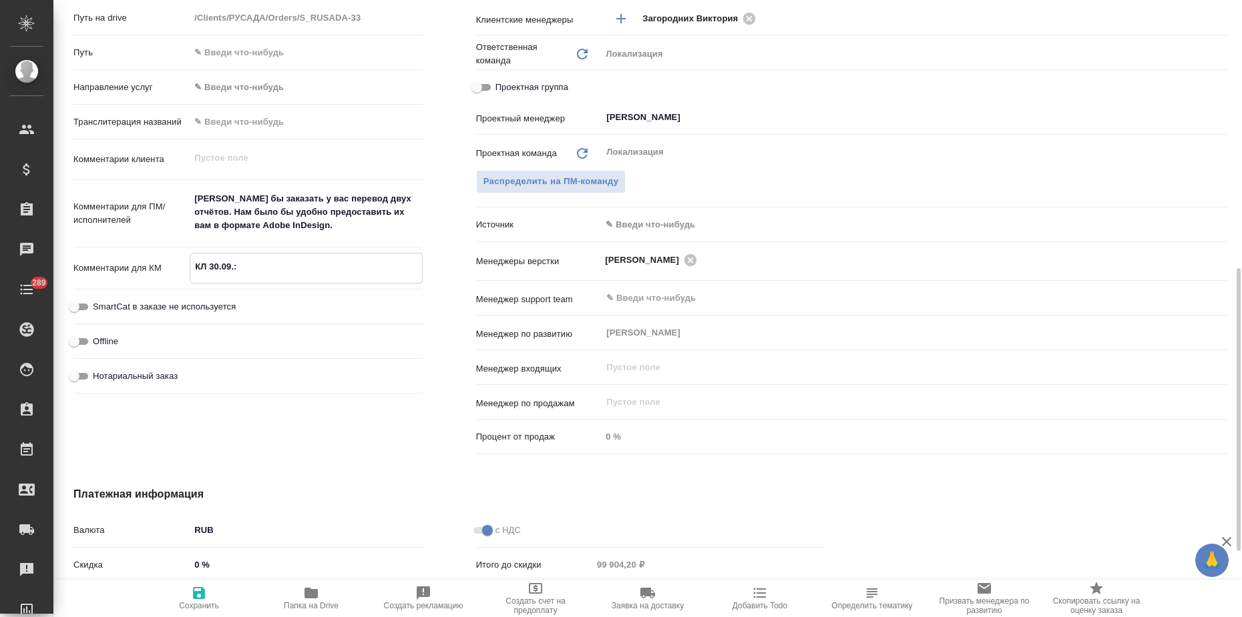
type textarea "x"
type textarea "КЛ 30.09.:"
type textarea "x"
paste textarea "Спасибо за представленную смету. Передали на согласование руководству. Свяжемся…"
type textarea "x"
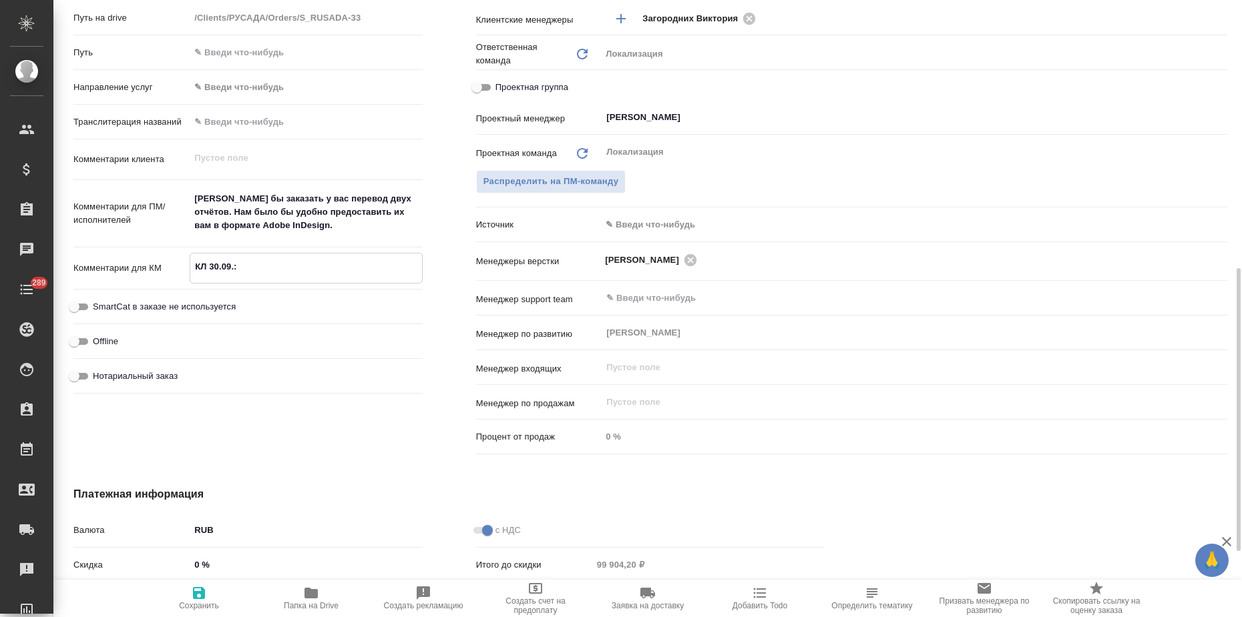
type textarea "x"
type textarea "КЛ 30.09.: Спасибо за представленную смету. Передали на согласование руководств…"
type textarea "x"
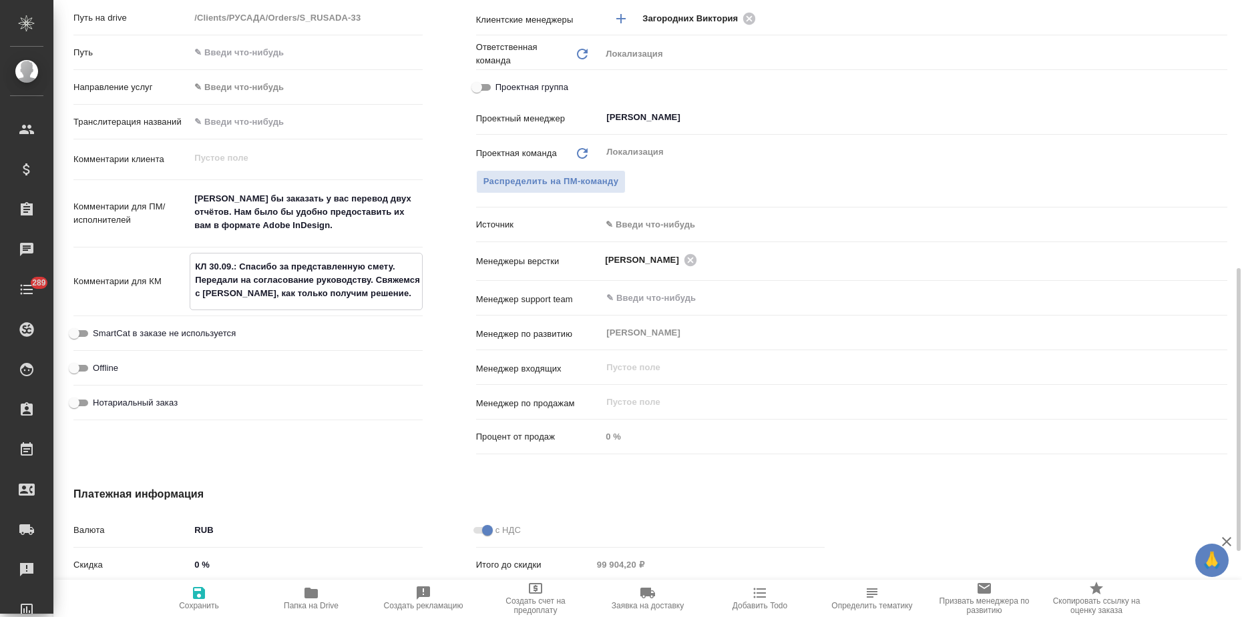
type textarea "x"
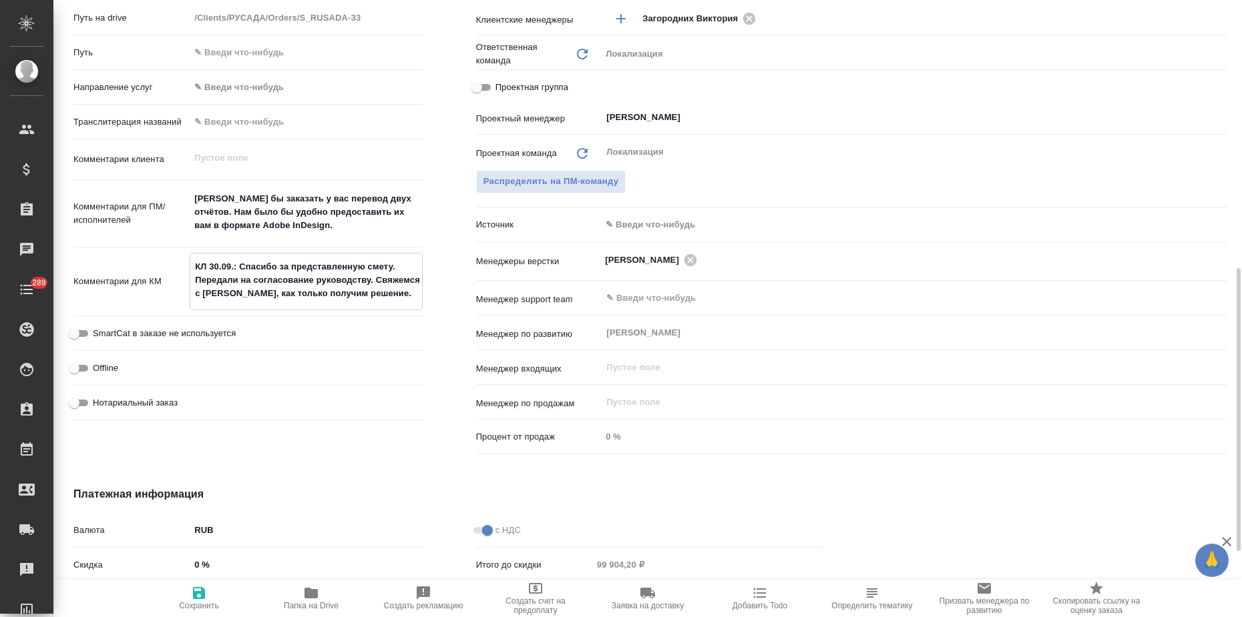
type textarea "x"
type textarea "КЛ 30.09.: Спасибо за представленную смету. Передали на согласование руководств…"
type textarea "x"
click at [206, 599] on icon "button" at bounding box center [199, 593] width 16 height 16
type textarea "x"
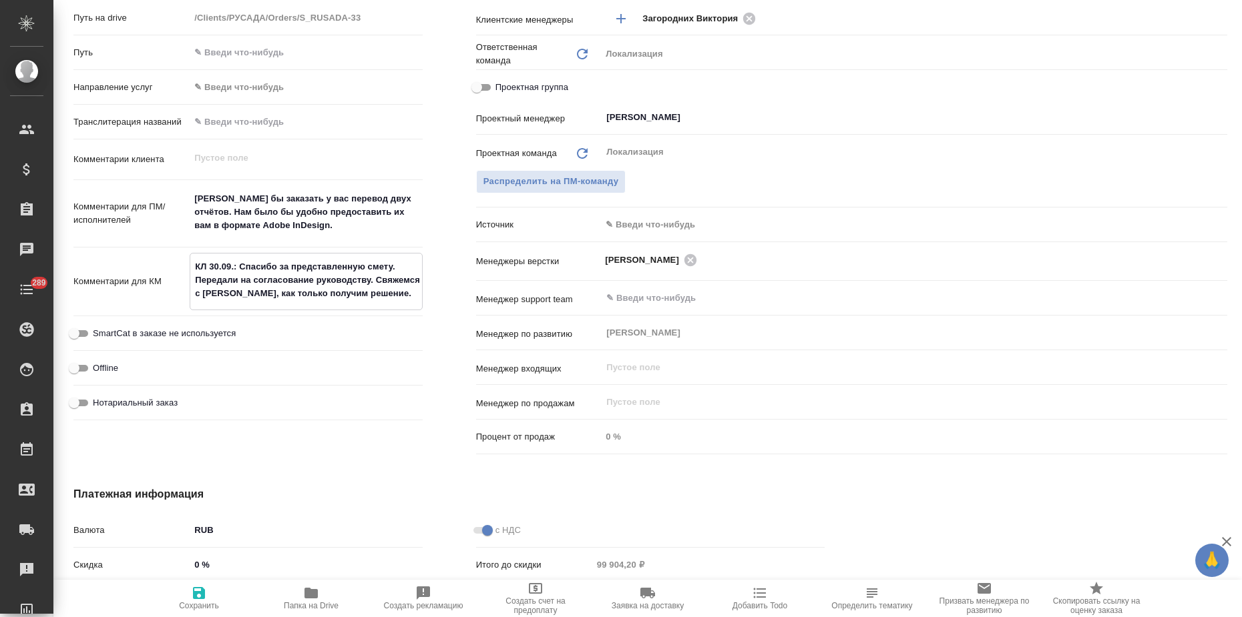
type textarea "x"
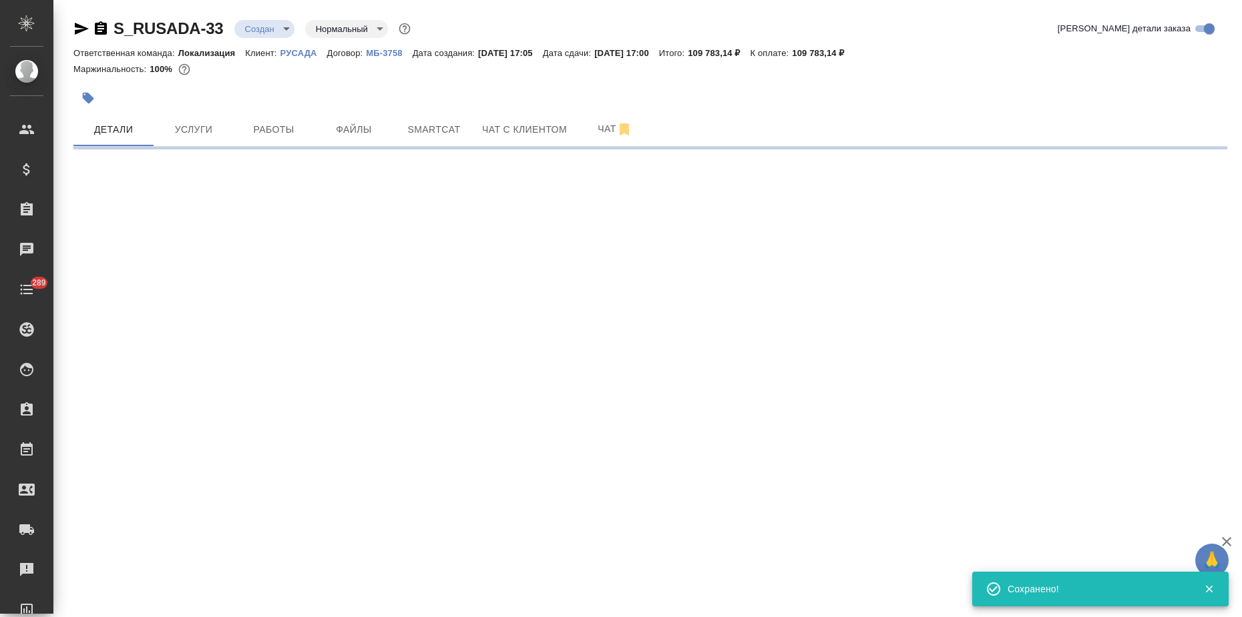
scroll to position [0, 0]
select select "RU"
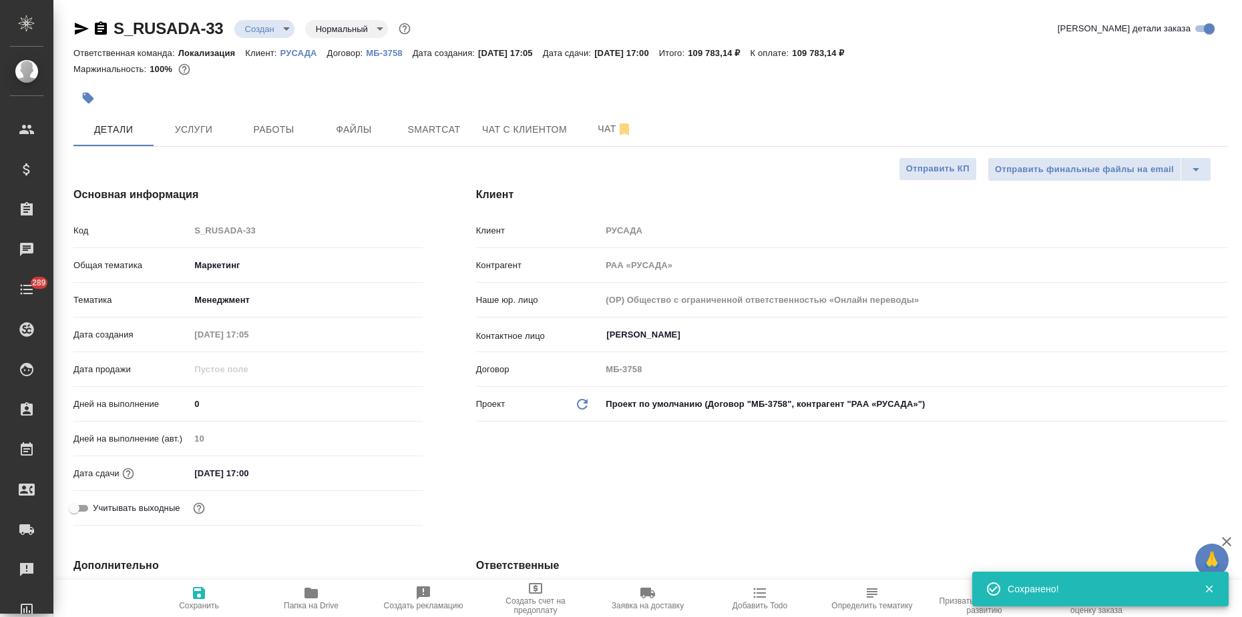
type textarea "x"
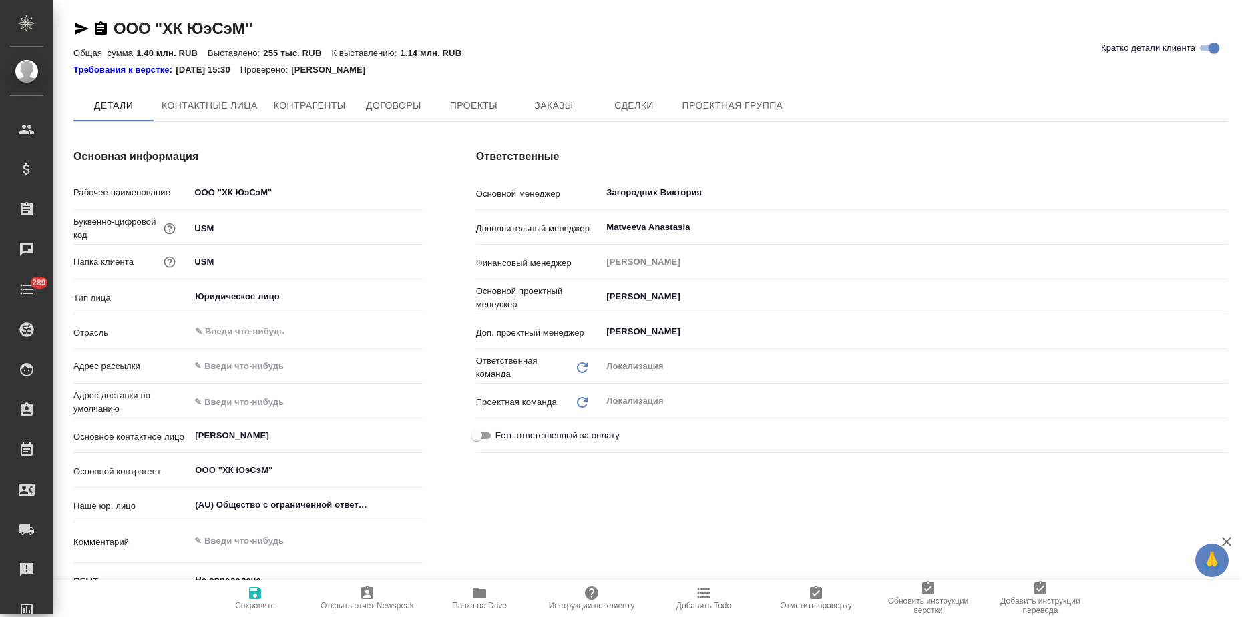
type input "[PERSON_NAME]"
type textarea "x"
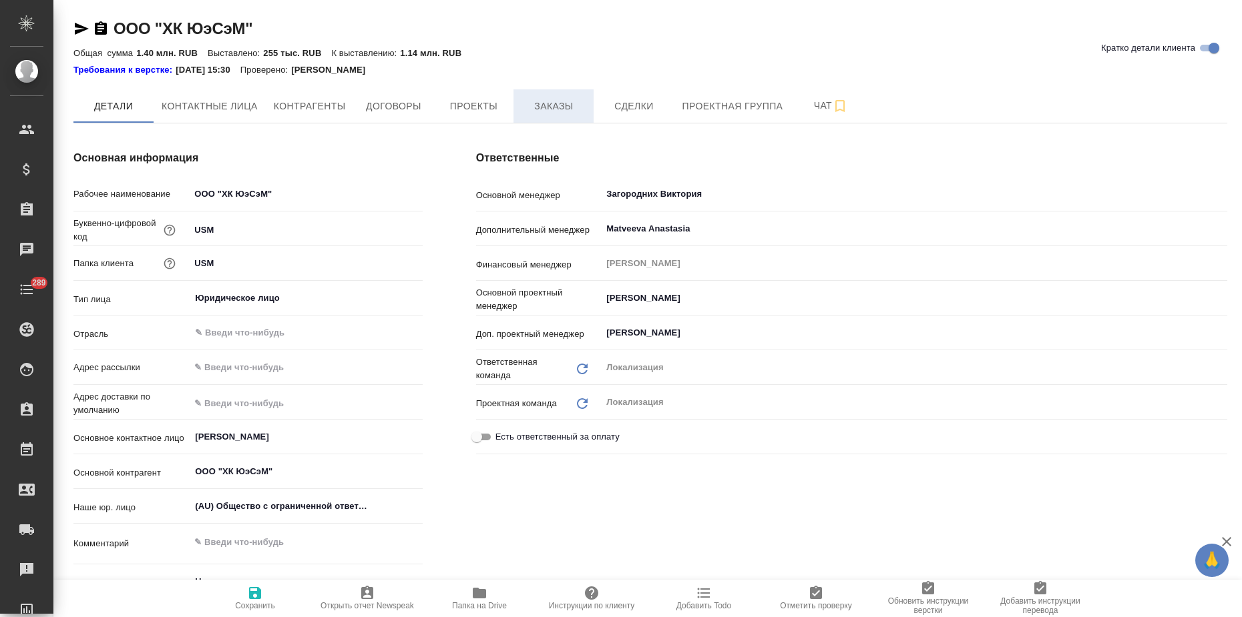
type textarea "x"
click at [568, 108] on span "Заказы" at bounding box center [553, 106] width 64 height 17
type textarea "x"
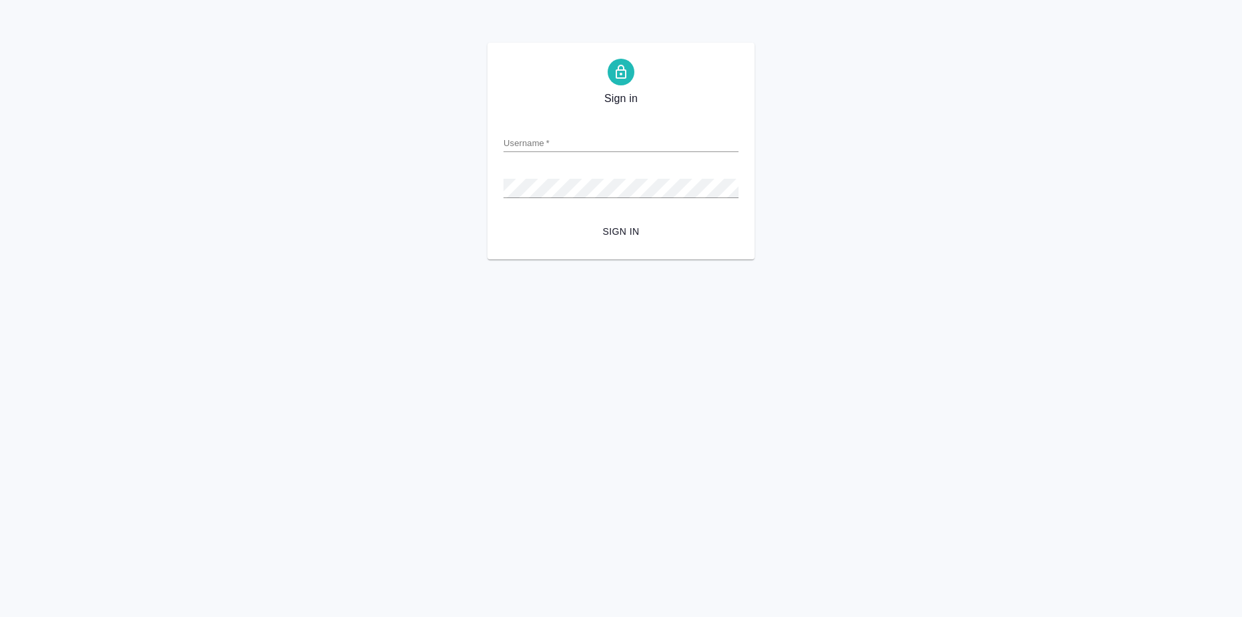
click at [523, 148] on input "Username   *" at bounding box center [620, 142] width 235 height 19
type input "[EMAIL_ADDRESS][DOMAIN_NAME]"
click at [627, 222] on button "Sign in" at bounding box center [620, 232] width 235 height 25
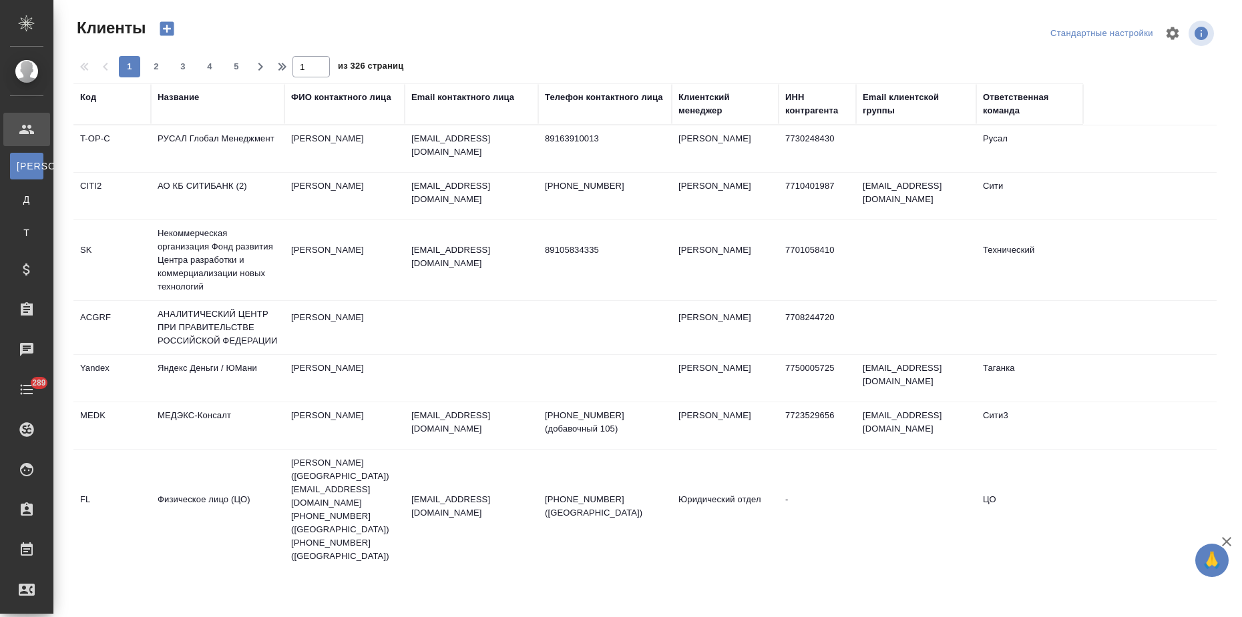
select select "RU"
click at [180, 90] on th "Название" at bounding box center [217, 103] width 133 height 41
click at [182, 94] on div "Название" at bounding box center [178, 97] width 41 height 13
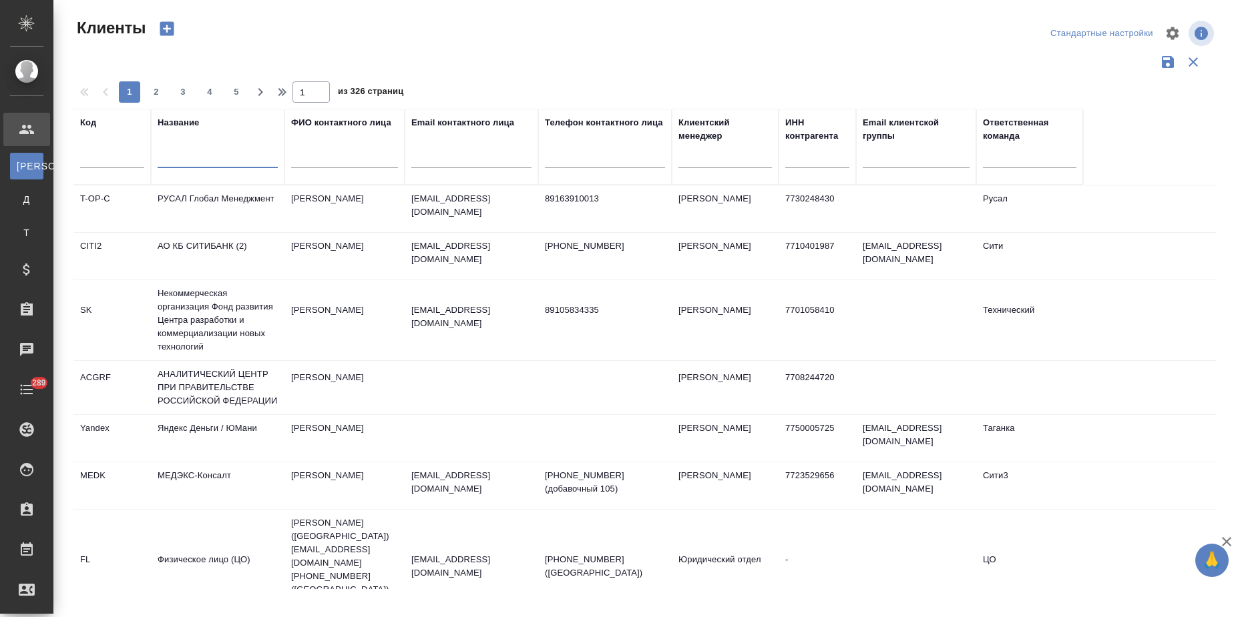
click at [170, 152] on input "text" at bounding box center [218, 160] width 120 height 17
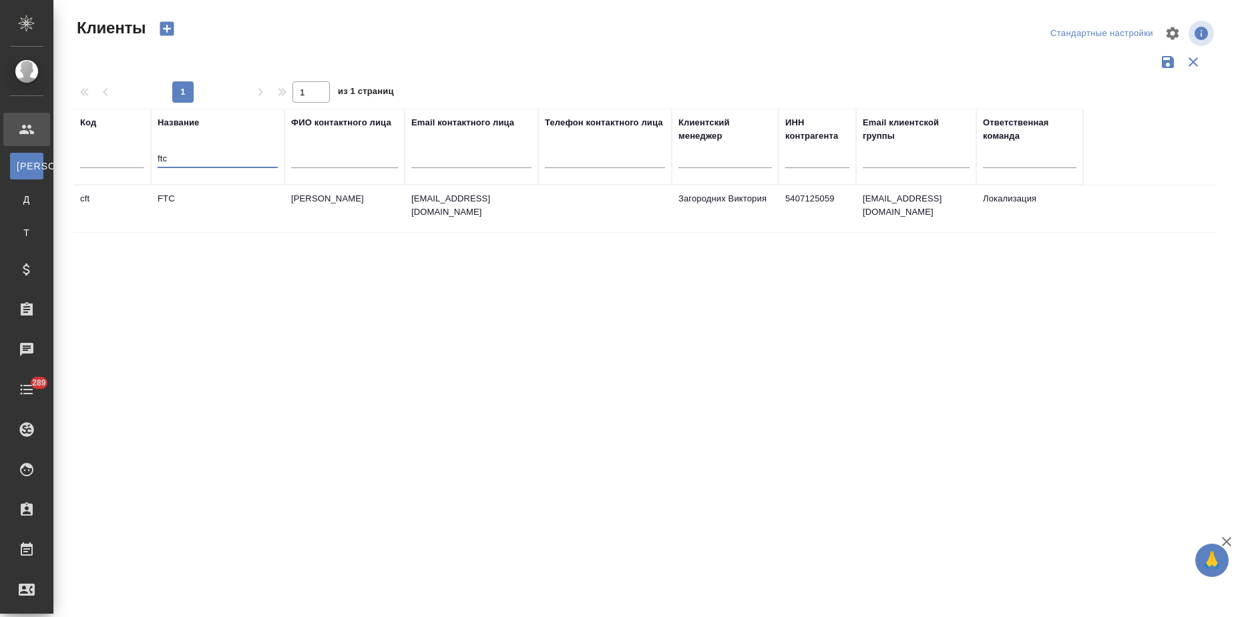
click at [372, 224] on td "Фокина Татьяна" at bounding box center [344, 209] width 120 height 47
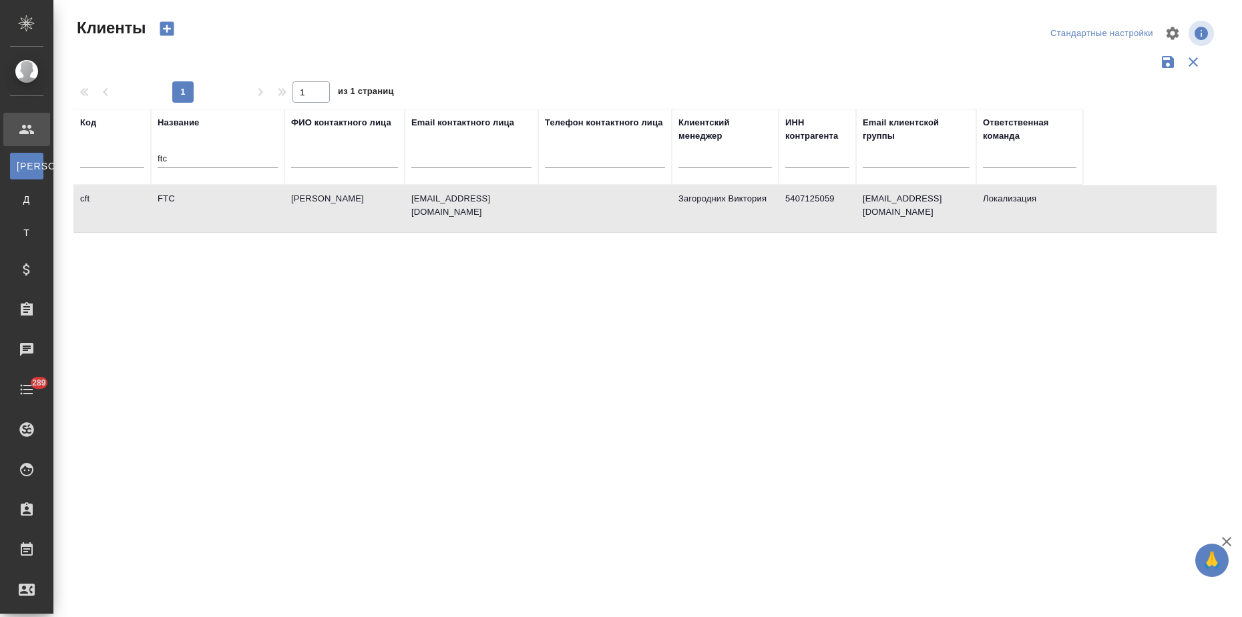
click at [372, 224] on td "Фокина Татьяна" at bounding box center [344, 209] width 120 height 47
drag, startPoint x: 186, startPoint y: 152, endPoint x: 111, endPoint y: 160, distance: 74.5
click at [123, 157] on tr "Код Название ftc ФИО контактного лица Email контактного лица Телефон контактног…" at bounding box center [577, 147] width 1009 height 76
type input "т"
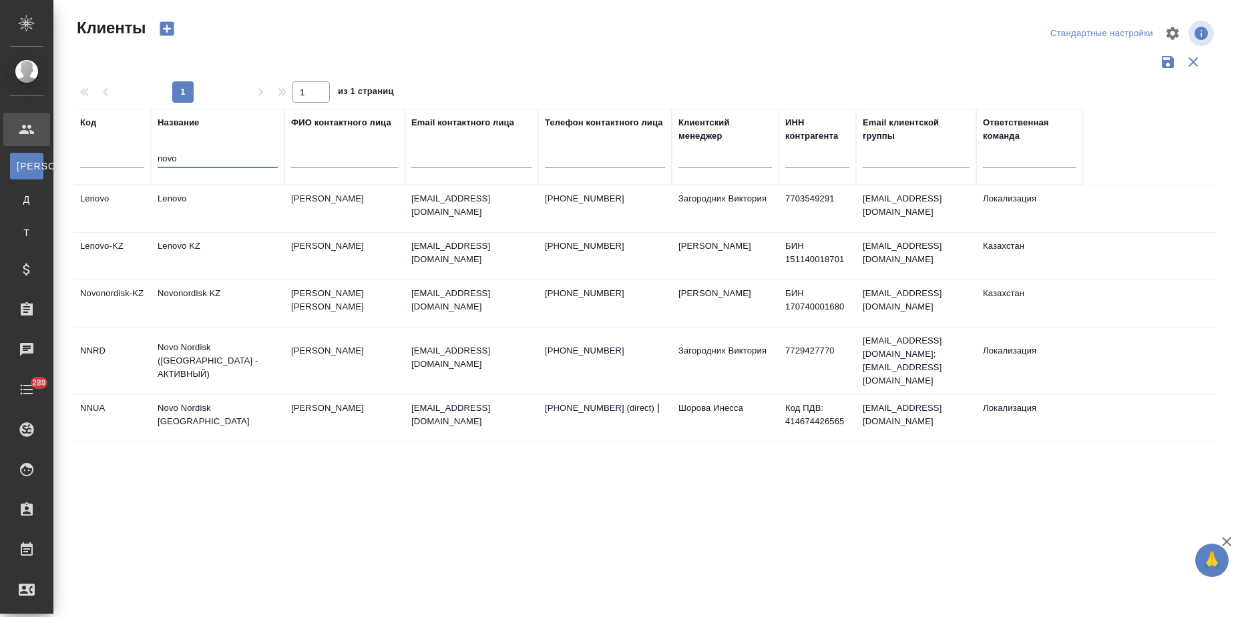
type input "novo"
click at [251, 359] on td "Novo Nordisk (РФ - АКТИВНЫЙ)" at bounding box center [217, 360] width 133 height 53
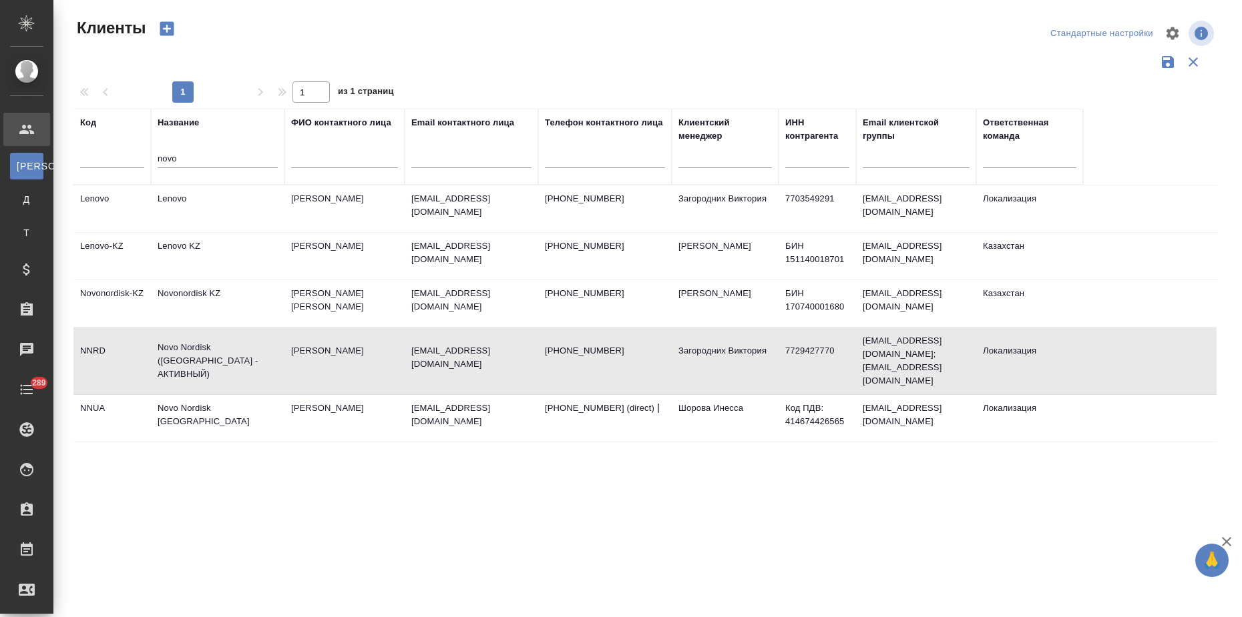
click at [251, 359] on td "Novo Nordisk (РФ - АКТИВНЫЙ)" at bounding box center [217, 360] width 133 height 53
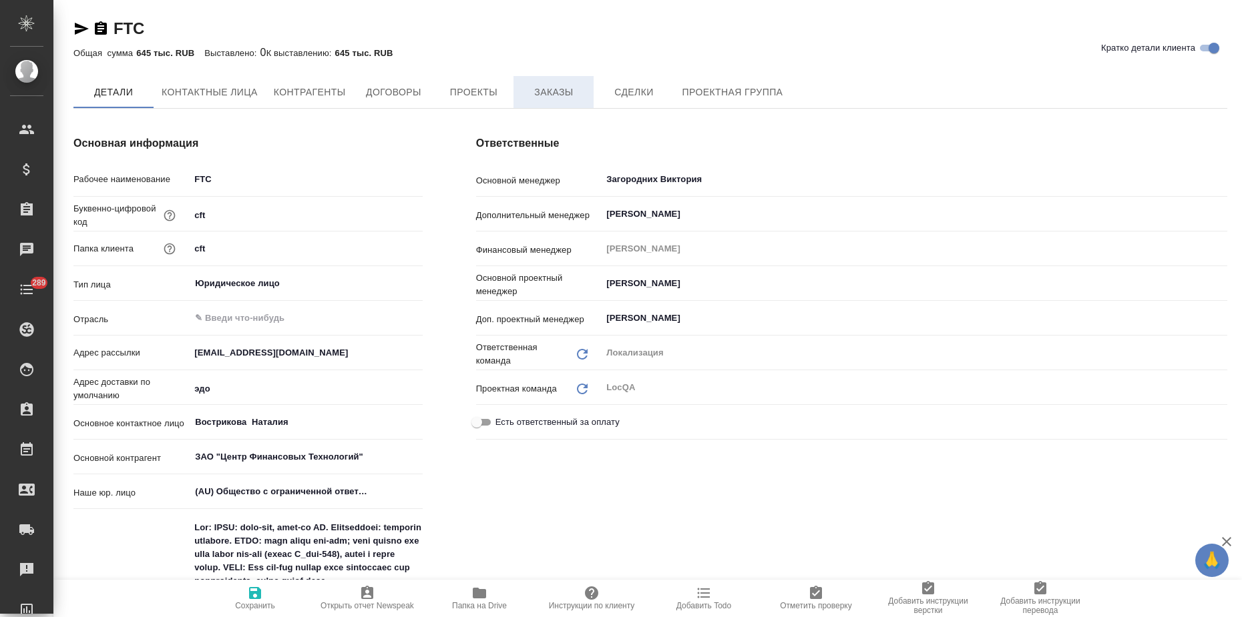
type textarea "x"
click at [549, 101] on span "Заказы" at bounding box center [553, 92] width 64 height 17
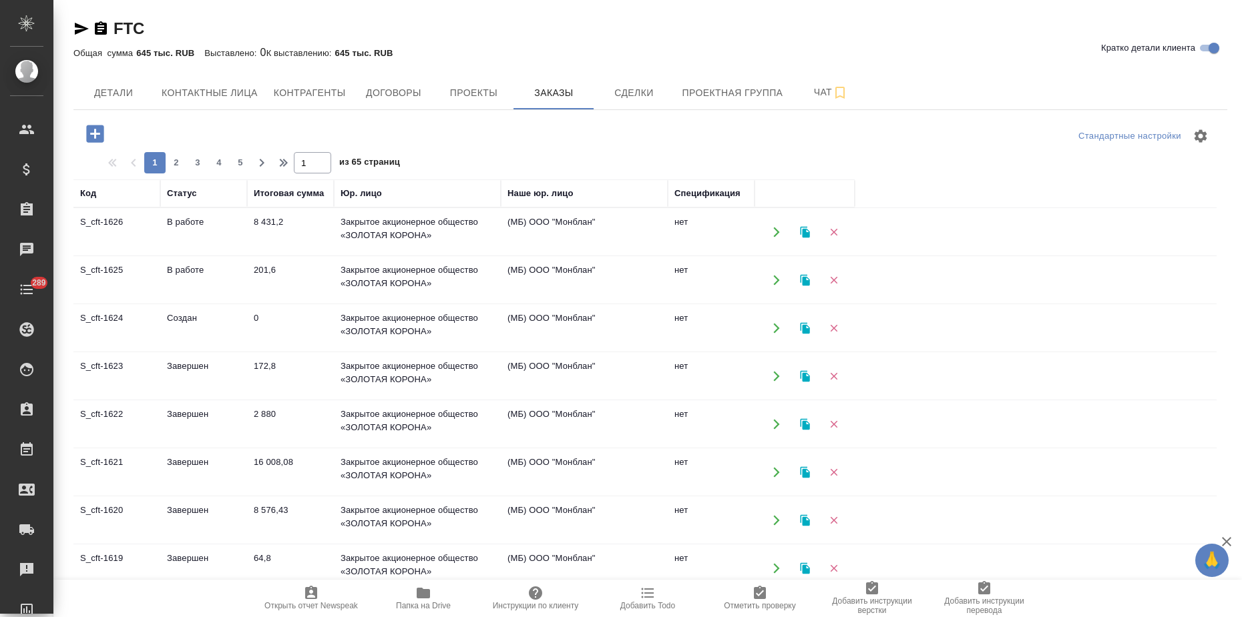
click at [230, 329] on td "Создан" at bounding box center [203, 328] width 87 height 47
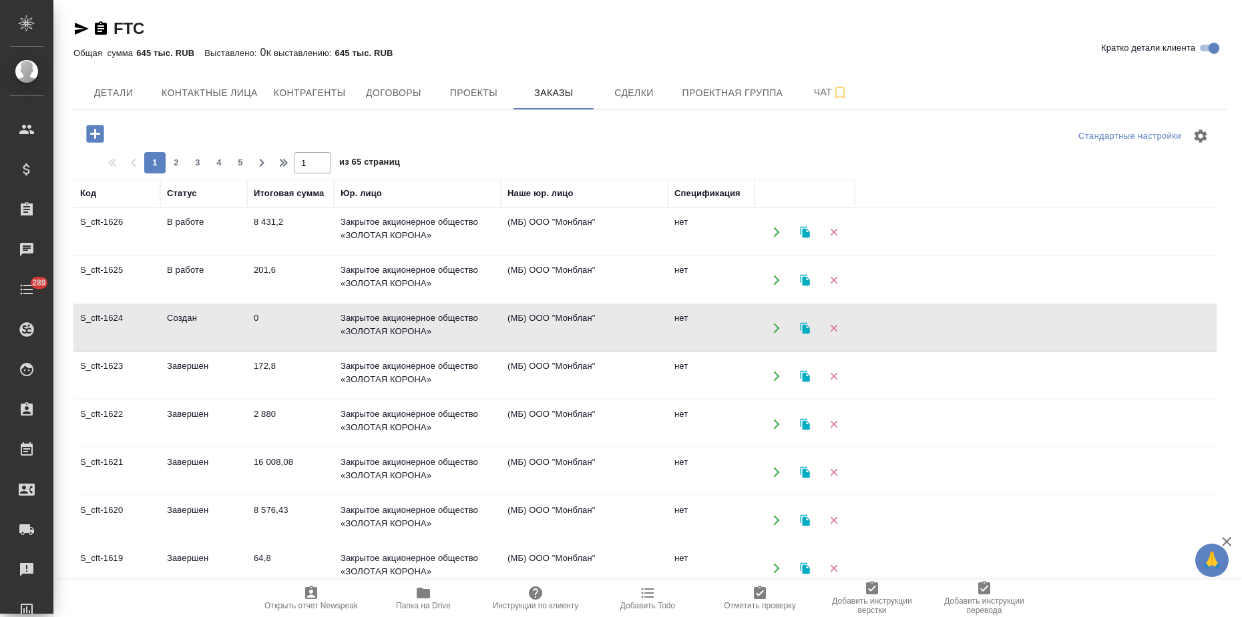
click at [230, 329] on td "Создан" at bounding box center [203, 328] width 87 height 47
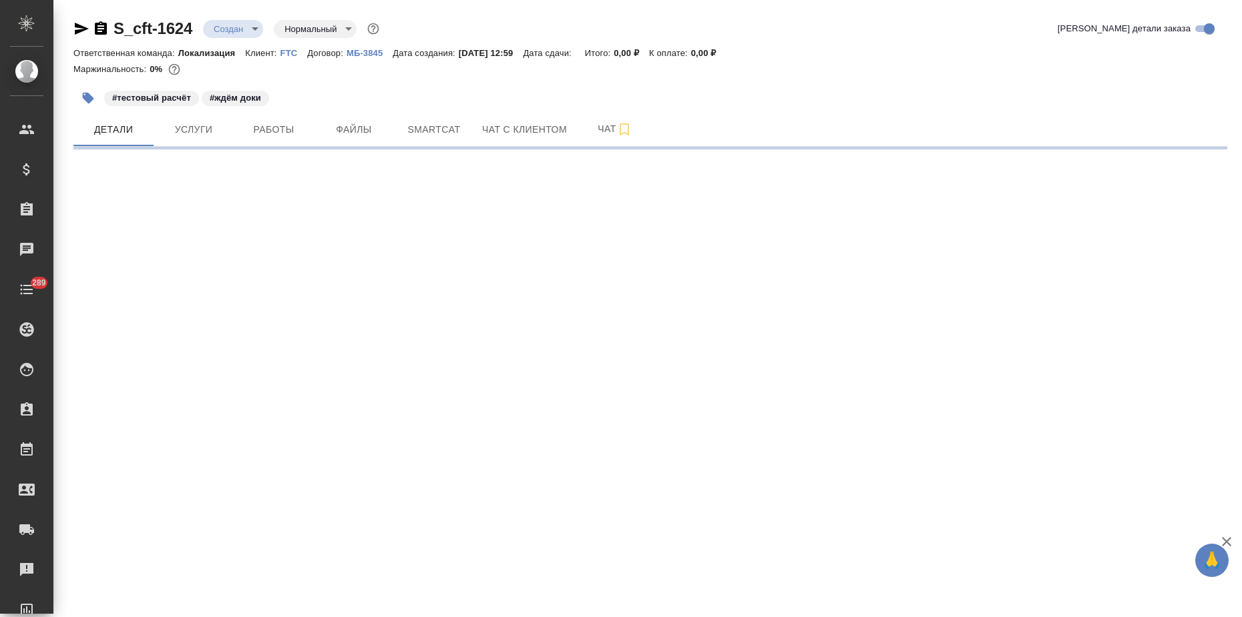
select select "RU"
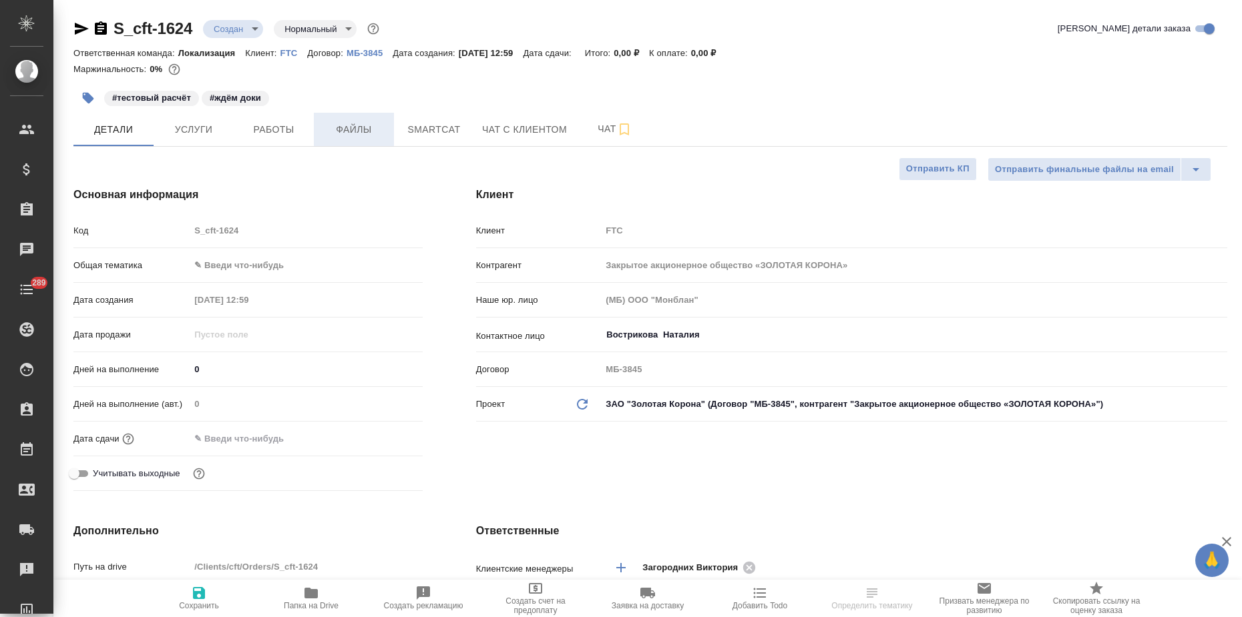
type textarea "x"
click at [343, 134] on span "Файлы" at bounding box center [354, 129] width 64 height 17
type textarea "x"
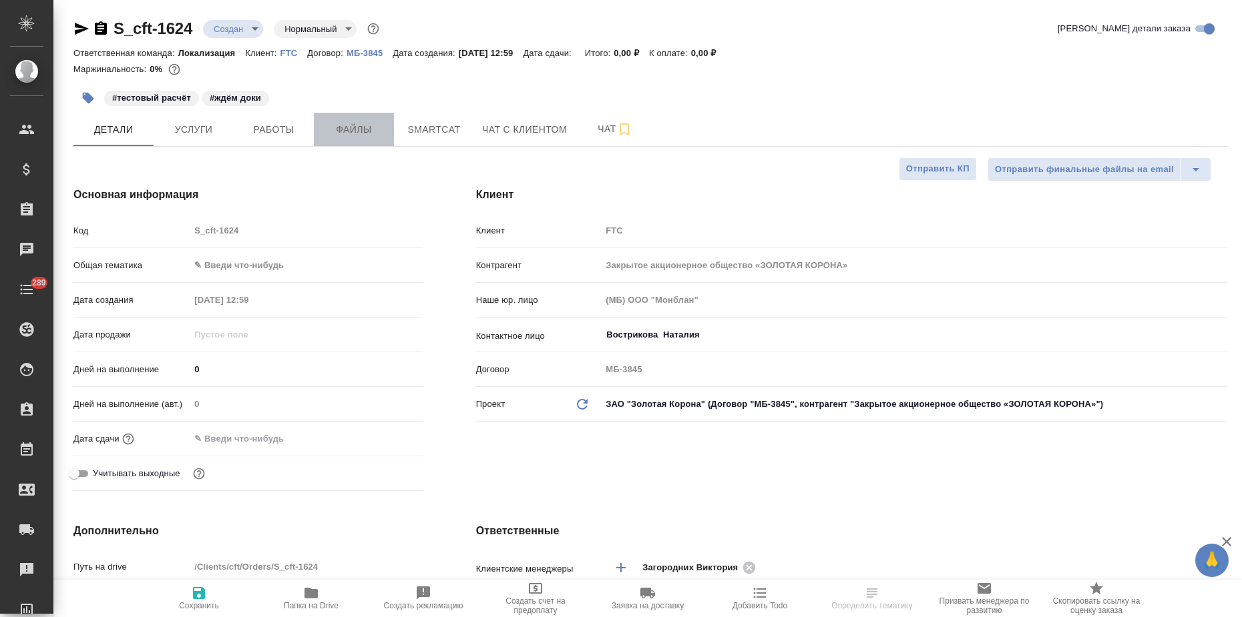
type textarea "x"
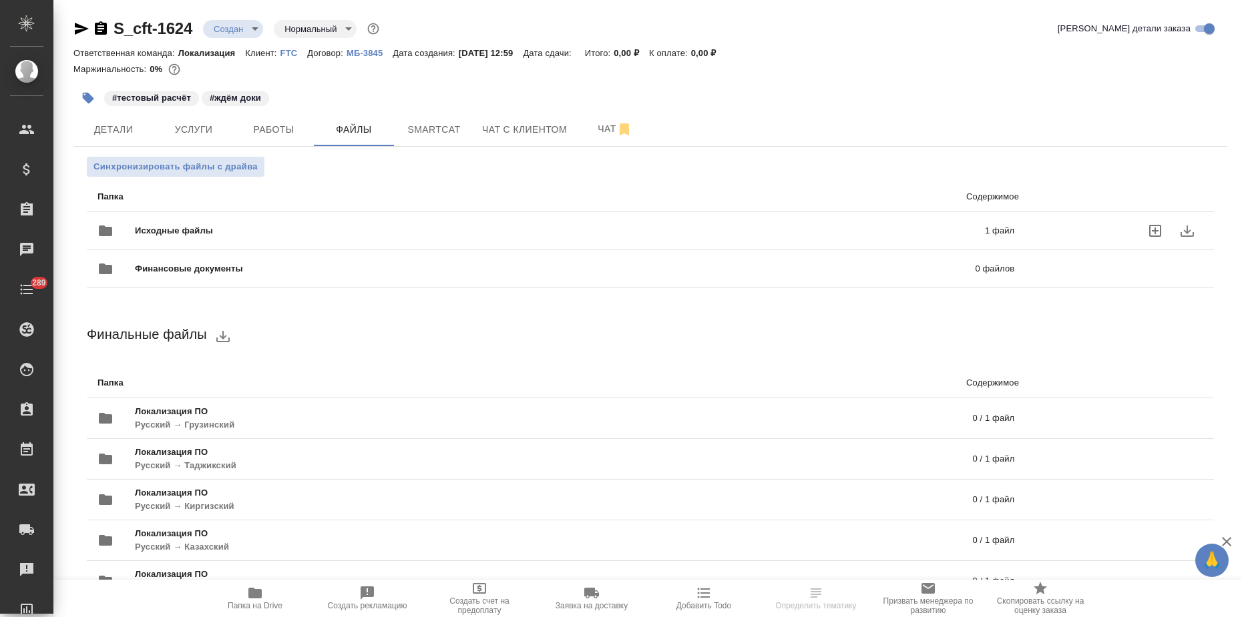
click at [189, 223] on div "Исходные файлы 1 файл" at bounding box center [555, 231] width 916 height 32
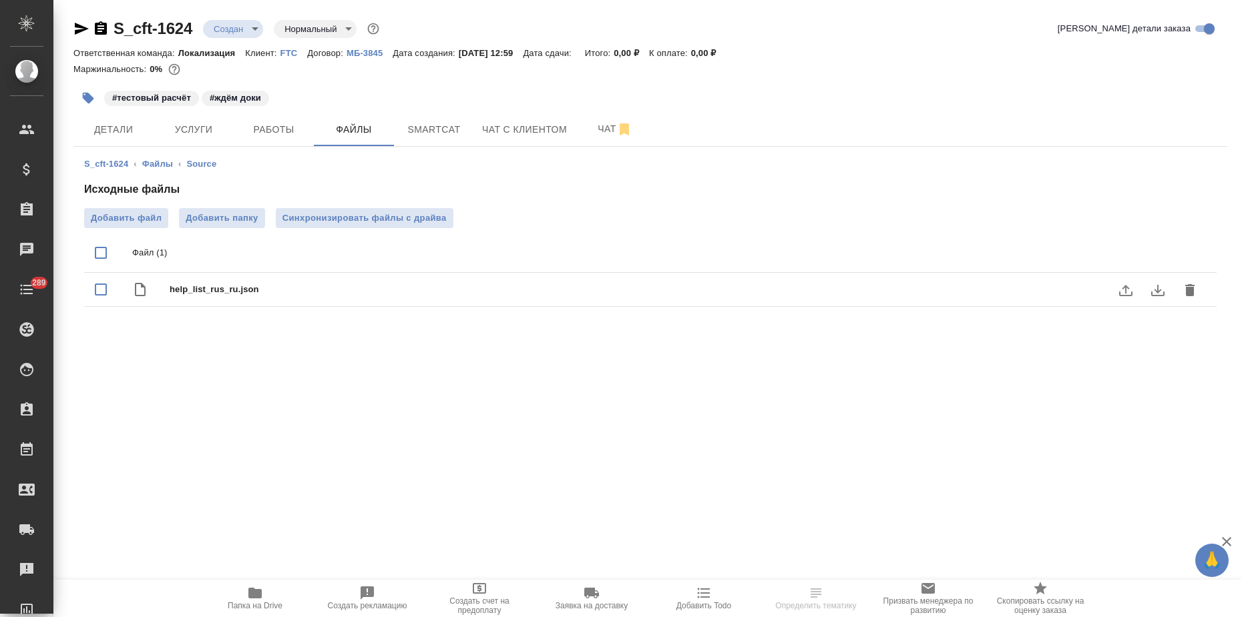
click at [99, 291] on input "checkbox" at bounding box center [101, 290] width 28 height 28
checkbox input "true"
click at [1195, 256] on icon "delete" at bounding box center [1189, 254] width 16 height 16
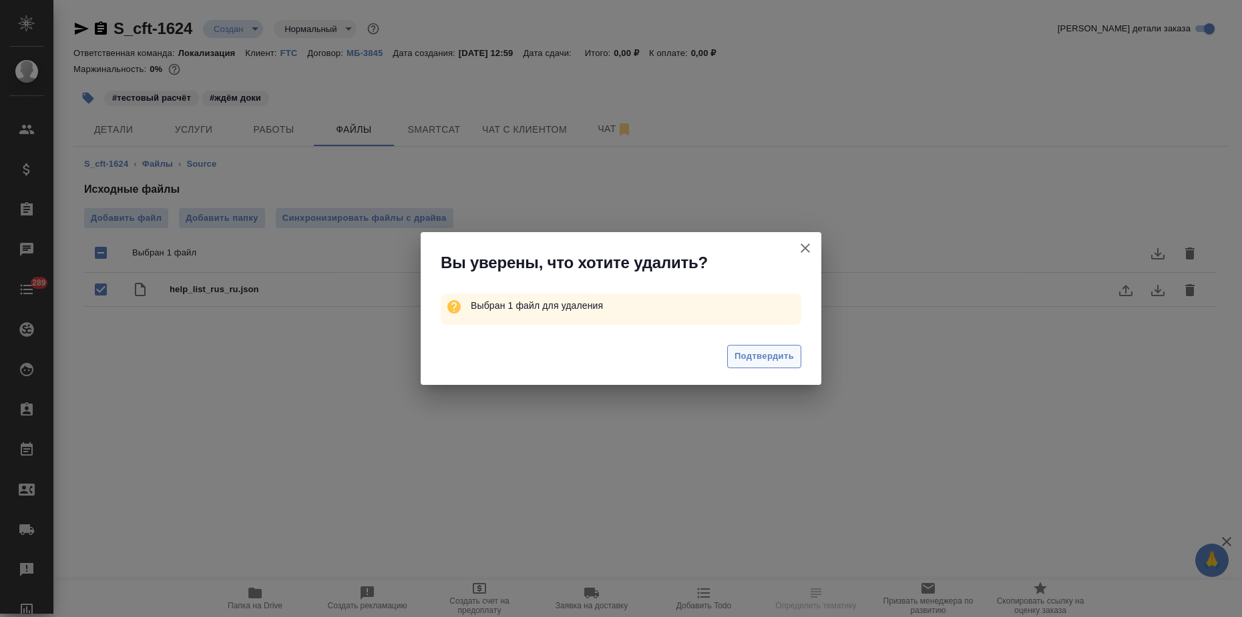
click at [784, 357] on span "Подтвердить" at bounding box center [763, 356] width 59 height 15
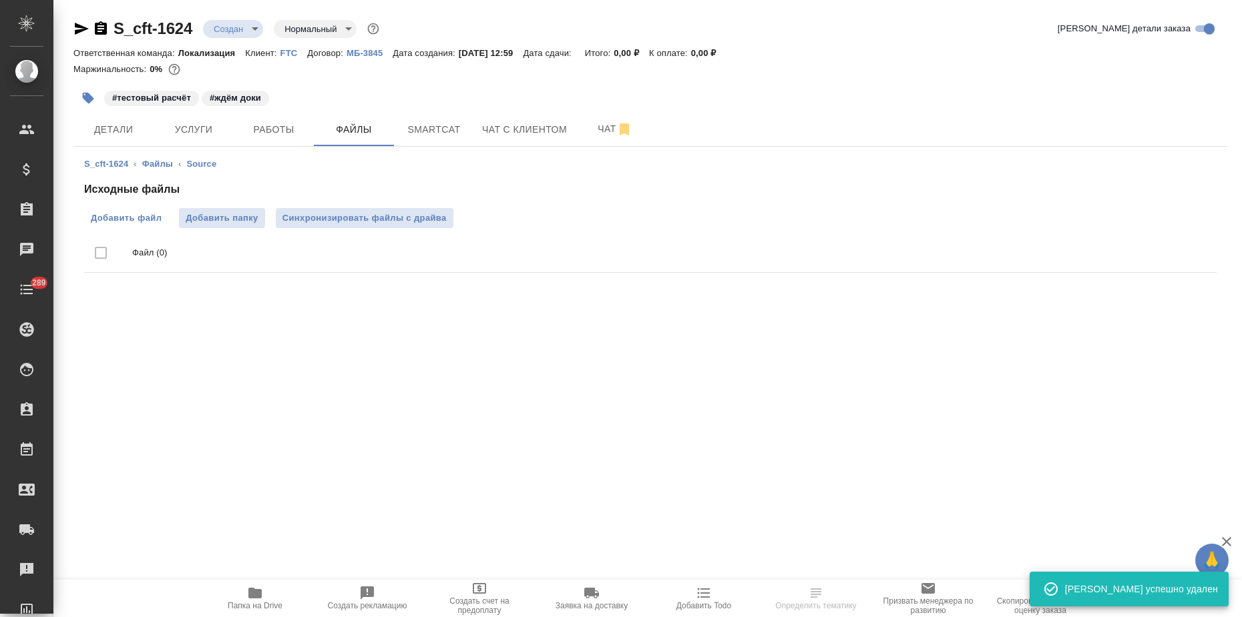
click at [91, 220] on span "Добавить файл" at bounding box center [126, 218] width 71 height 13
click at [0, 0] on input "Добавить файл" at bounding box center [0, 0] width 0 height 0
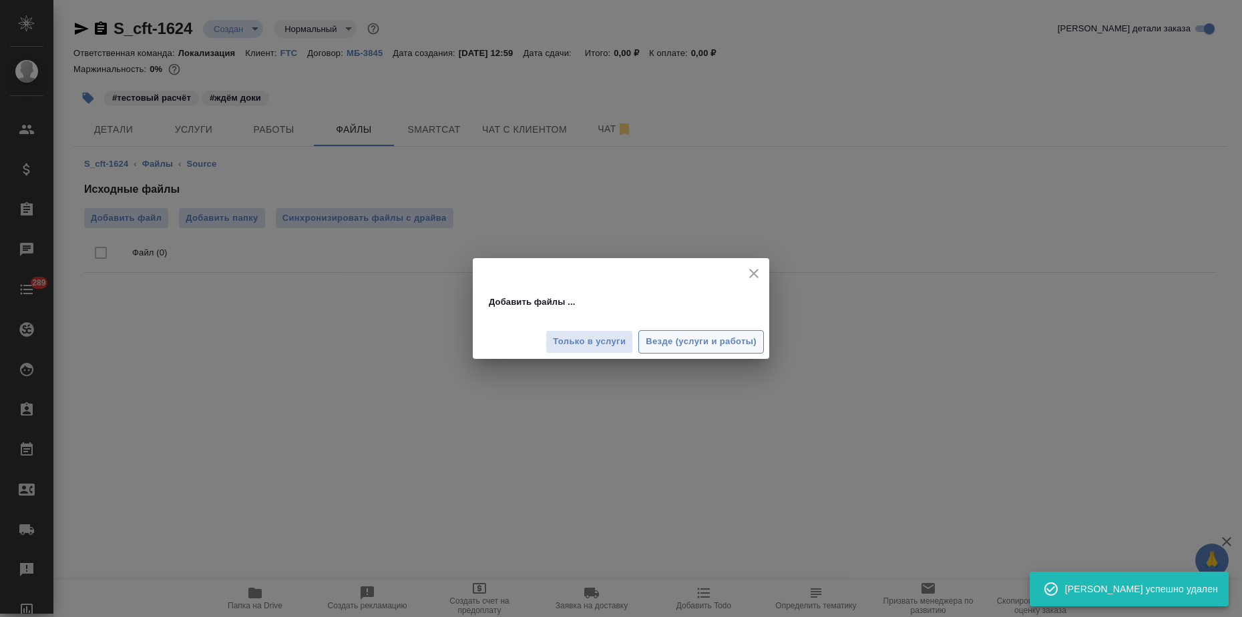
click at [700, 352] on button "Везде (услуги и работы)" at bounding box center [700, 341] width 125 height 23
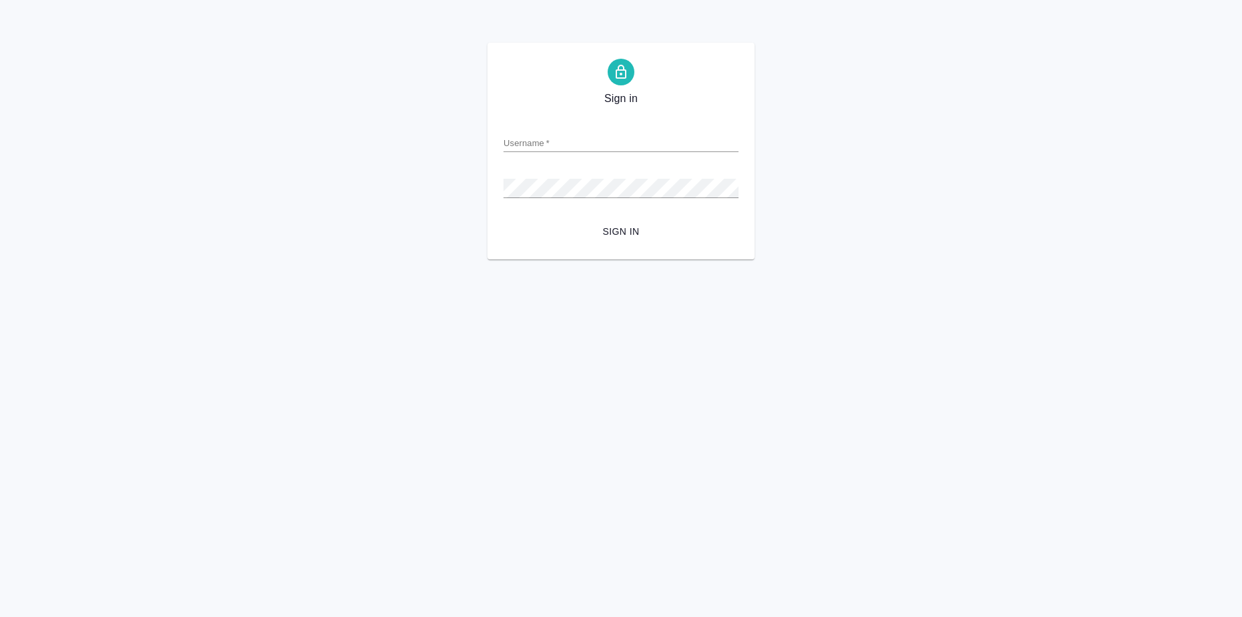
click at [516, 148] on input "Username   *" at bounding box center [620, 142] width 235 height 19
type input "[EMAIL_ADDRESS][DOMAIN_NAME]"
click at [635, 229] on span "Sign in" at bounding box center [621, 232] width 214 height 17
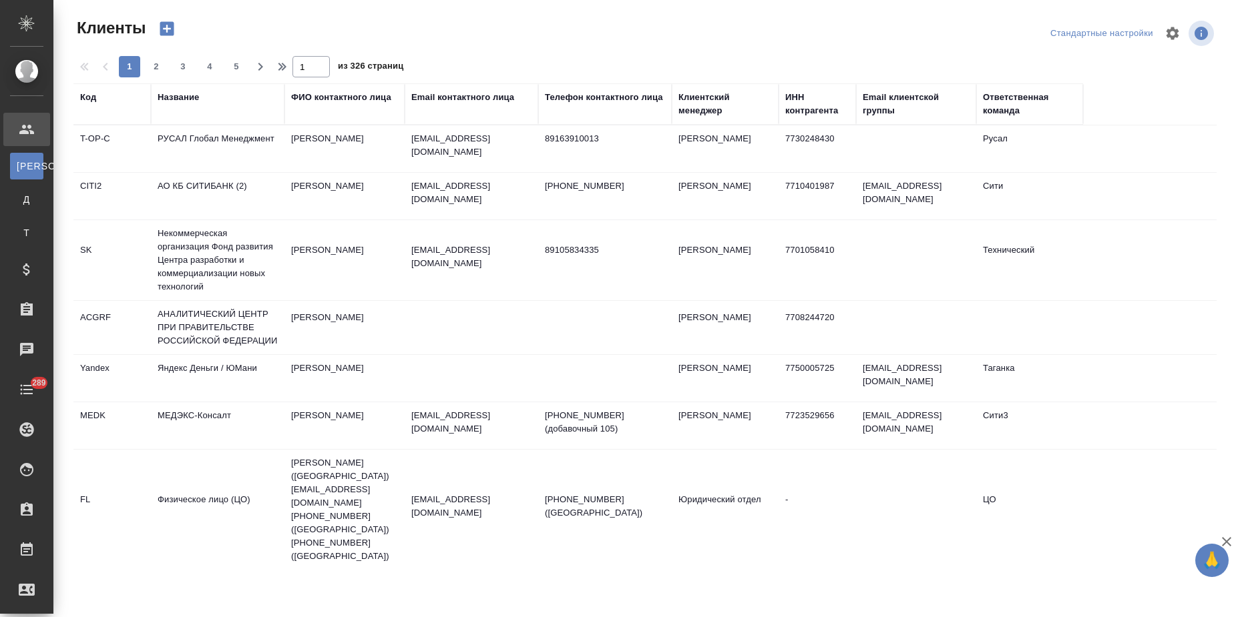
select select "RU"
click at [607, 242] on td "89105834335" at bounding box center [604, 260] width 133 height 47
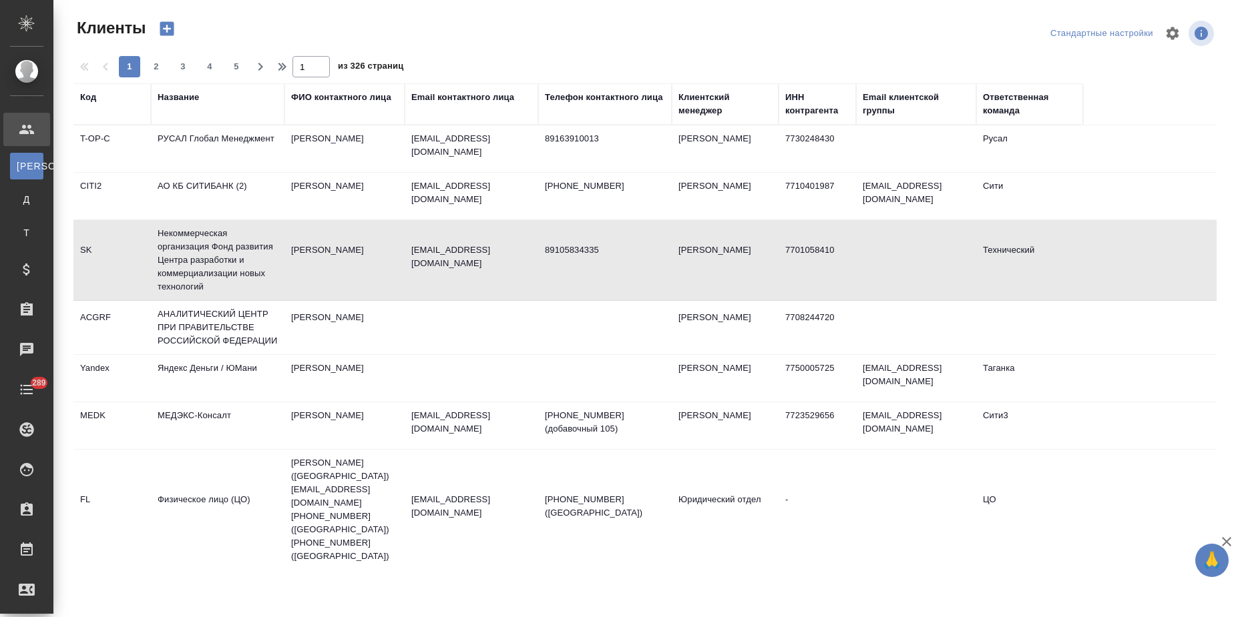
click at [184, 98] on div "Название" at bounding box center [178, 97] width 41 height 13
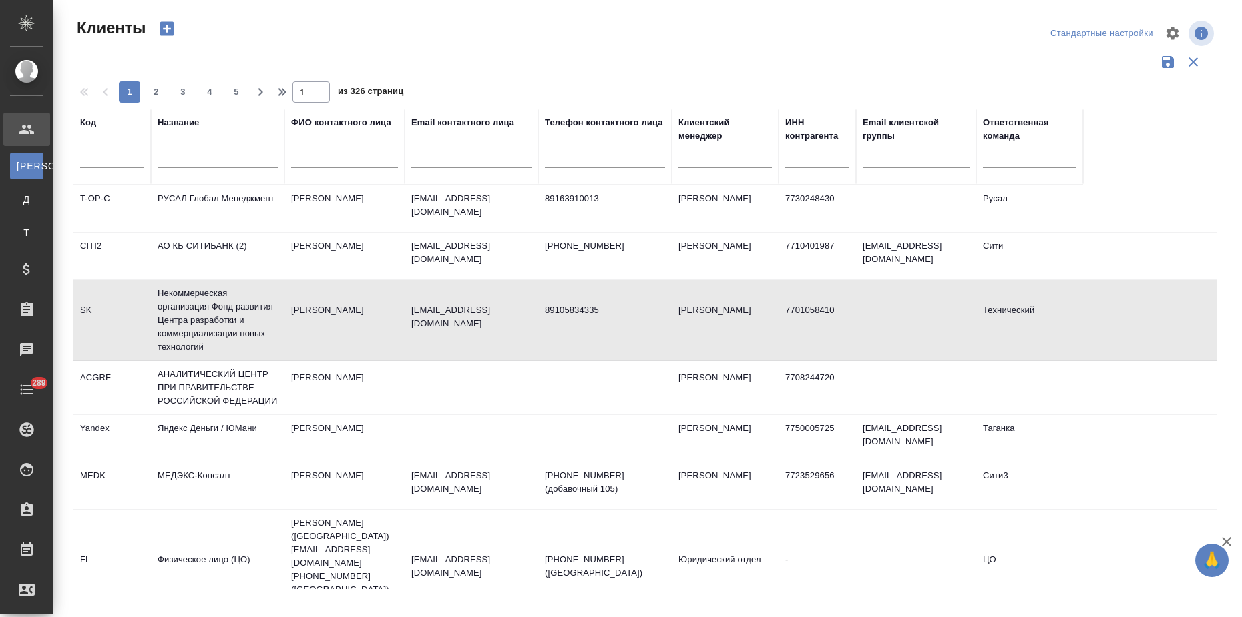
click at [185, 163] on input "text" at bounding box center [218, 160] width 120 height 17
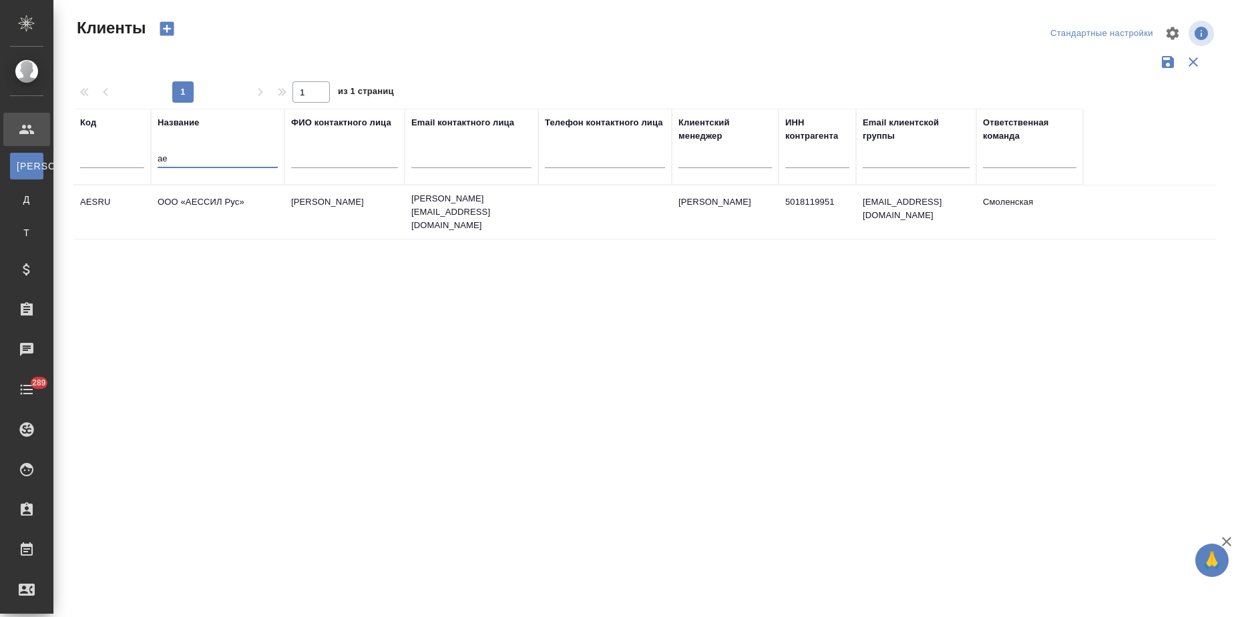
type input "а"
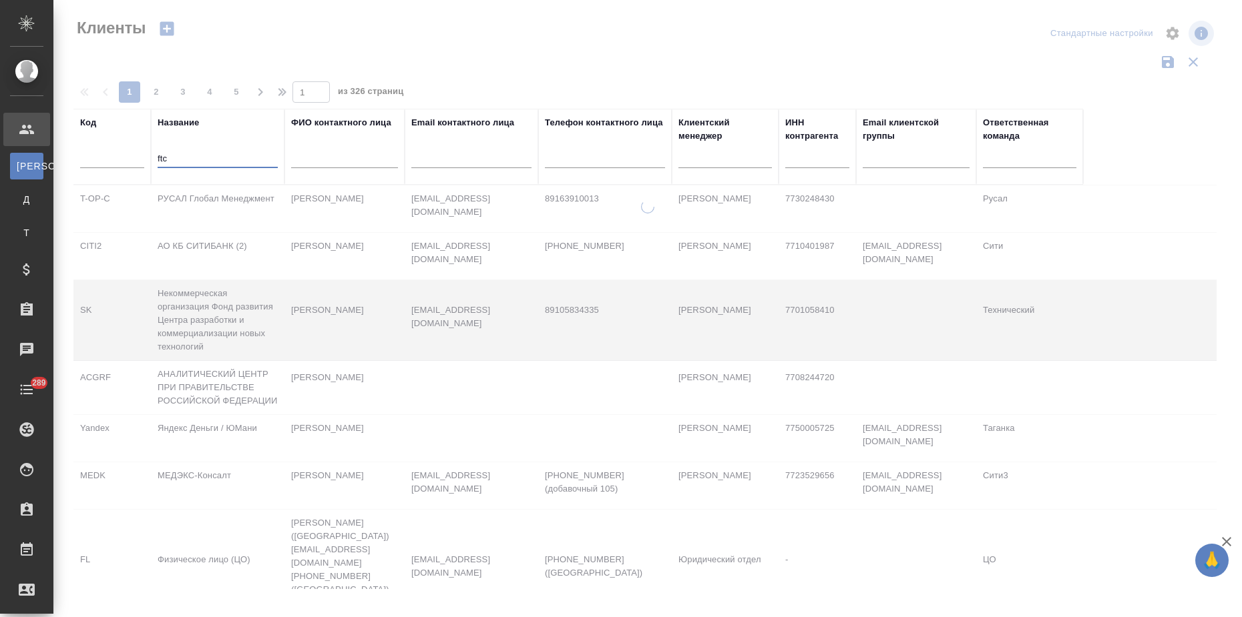
type input "ftc"
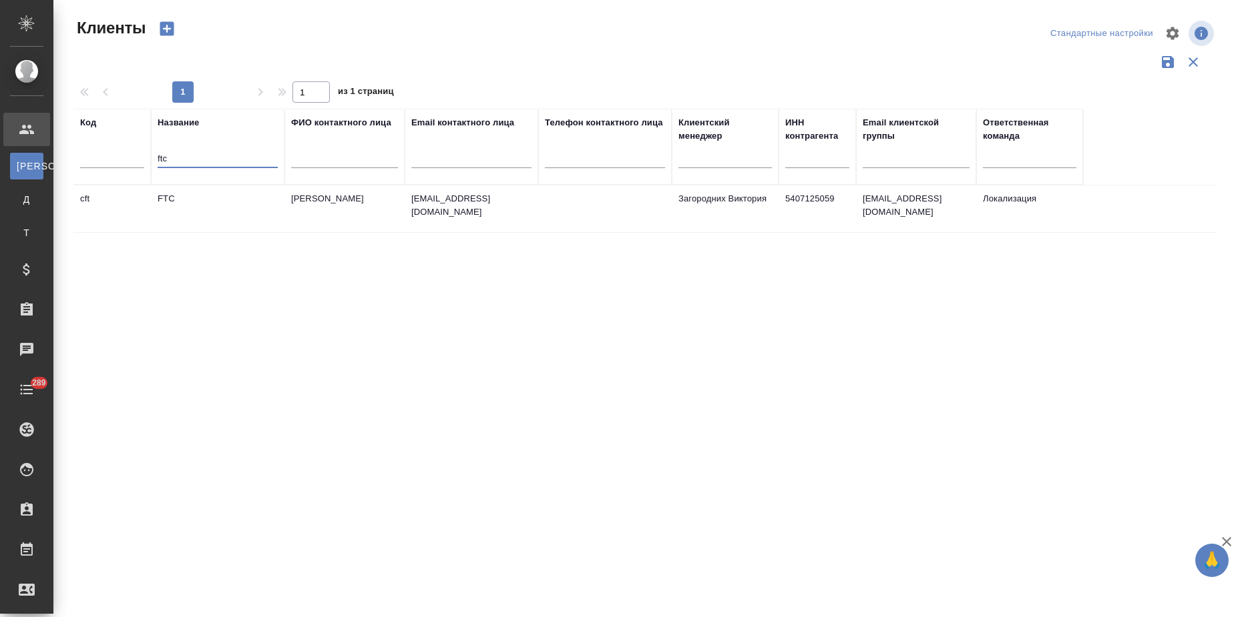
click at [209, 190] on td "FTC" at bounding box center [217, 209] width 133 height 47
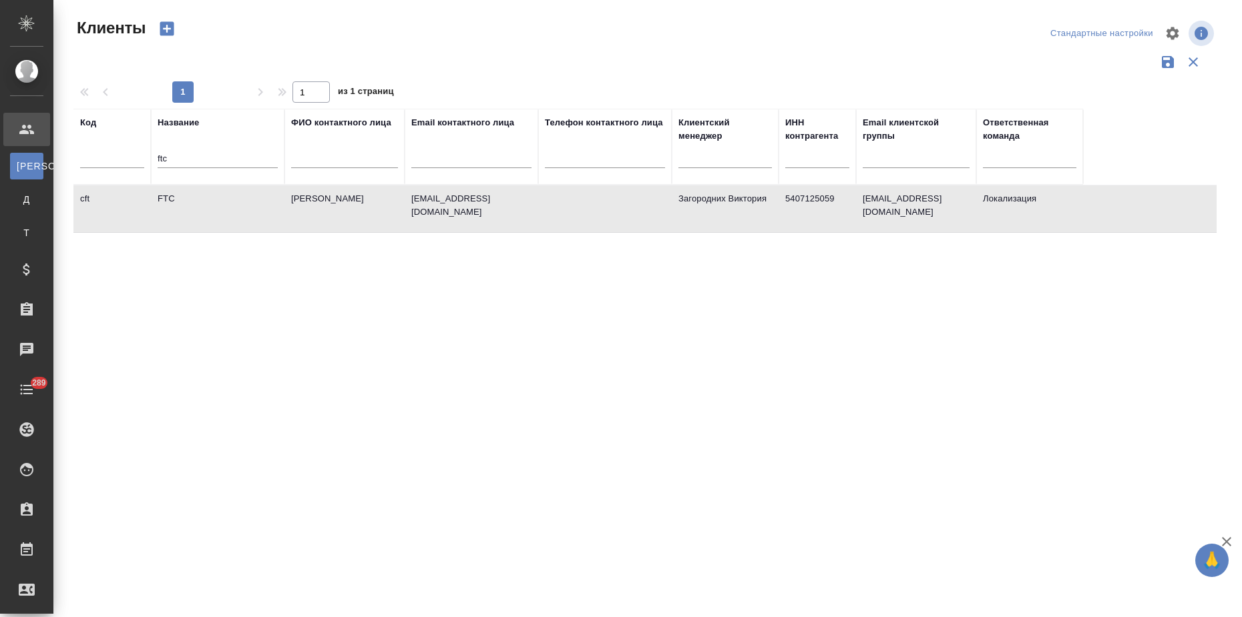
click at [209, 190] on td "FTC" at bounding box center [217, 209] width 133 height 47
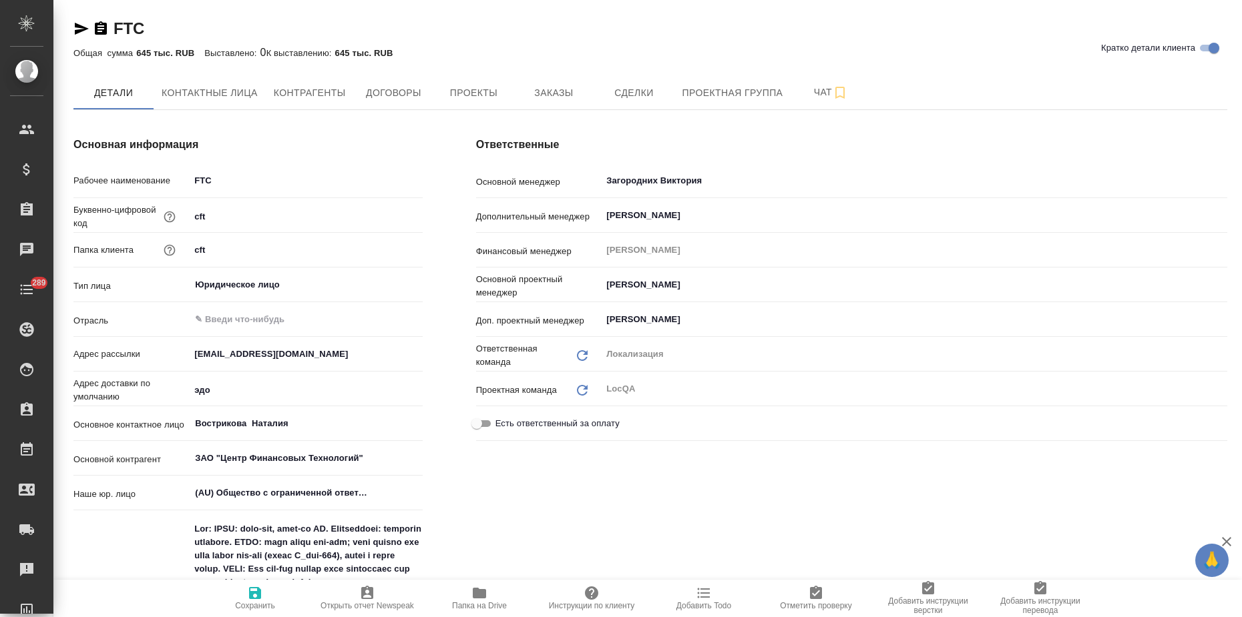
type textarea "x"
click at [572, 83] on button "Заказы" at bounding box center [553, 92] width 80 height 33
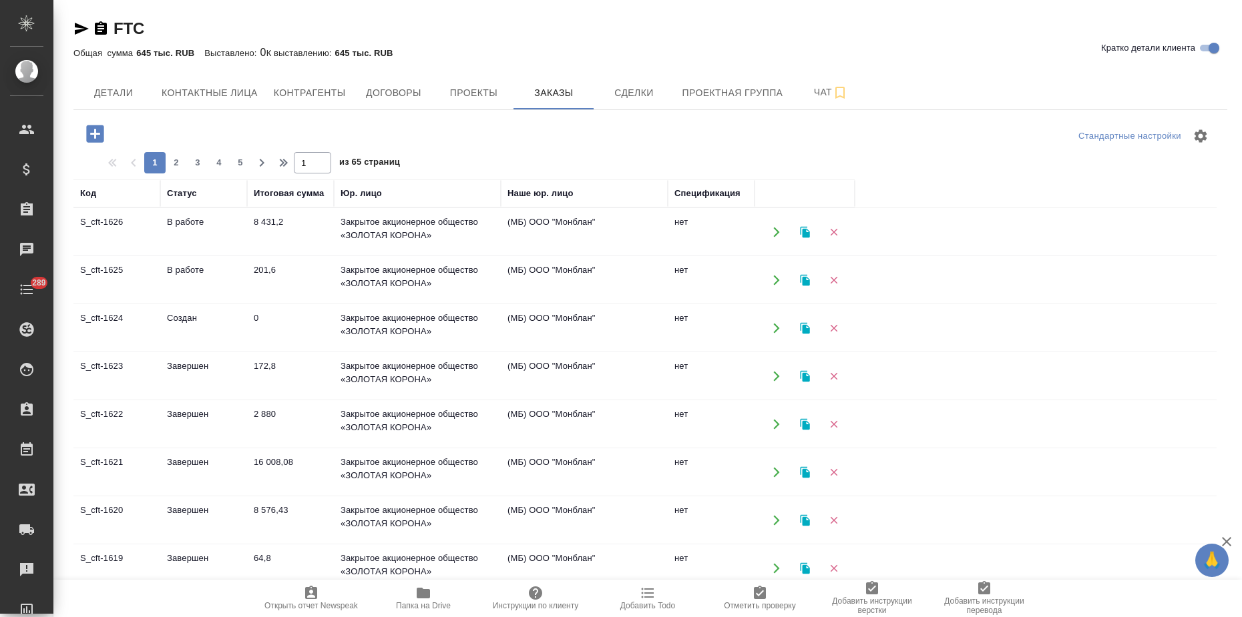
click at [229, 317] on td "Создан" at bounding box center [203, 328] width 87 height 47
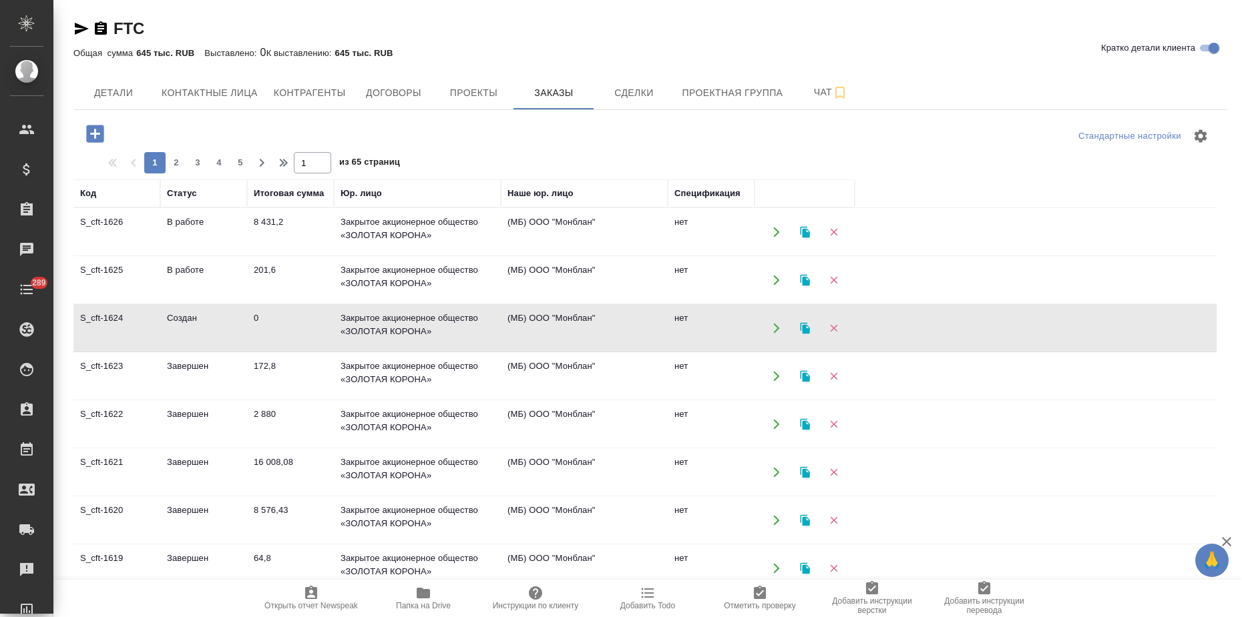
click at [229, 317] on td "Создан" at bounding box center [203, 328] width 87 height 47
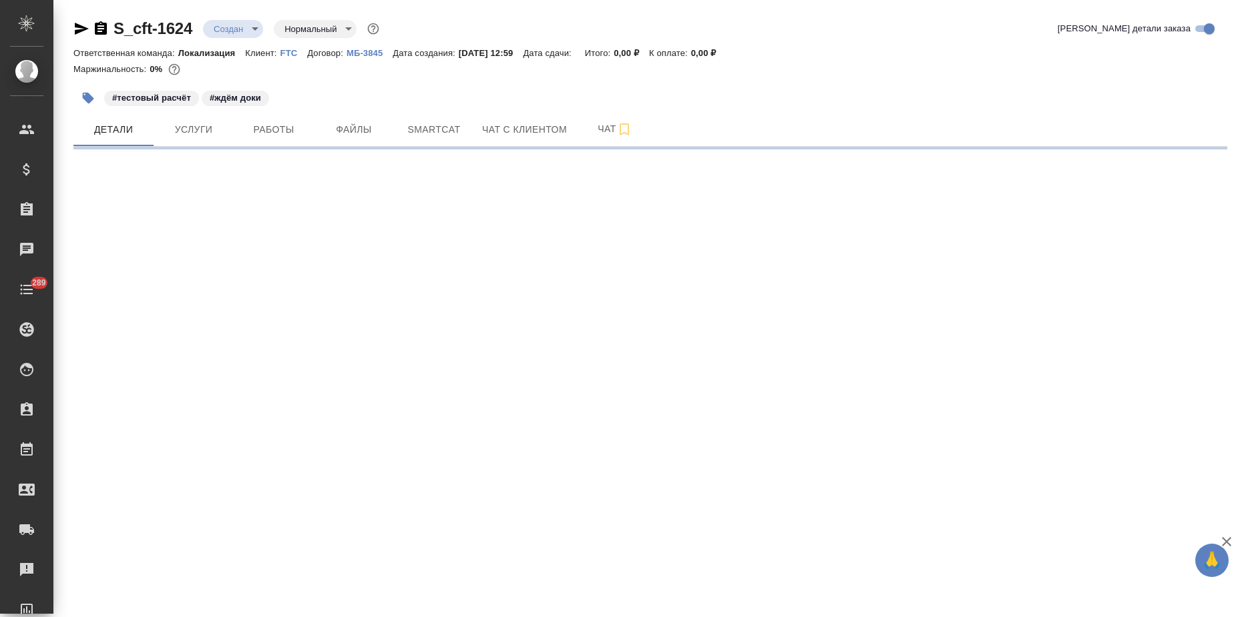
select select "RU"
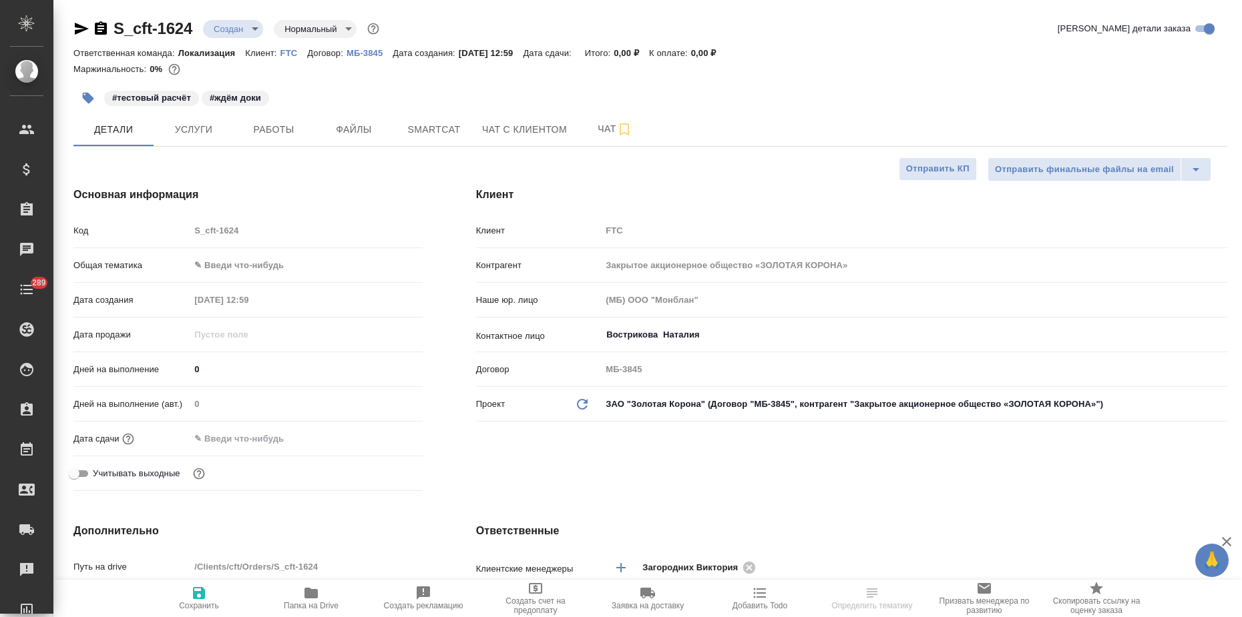
type textarea "x"
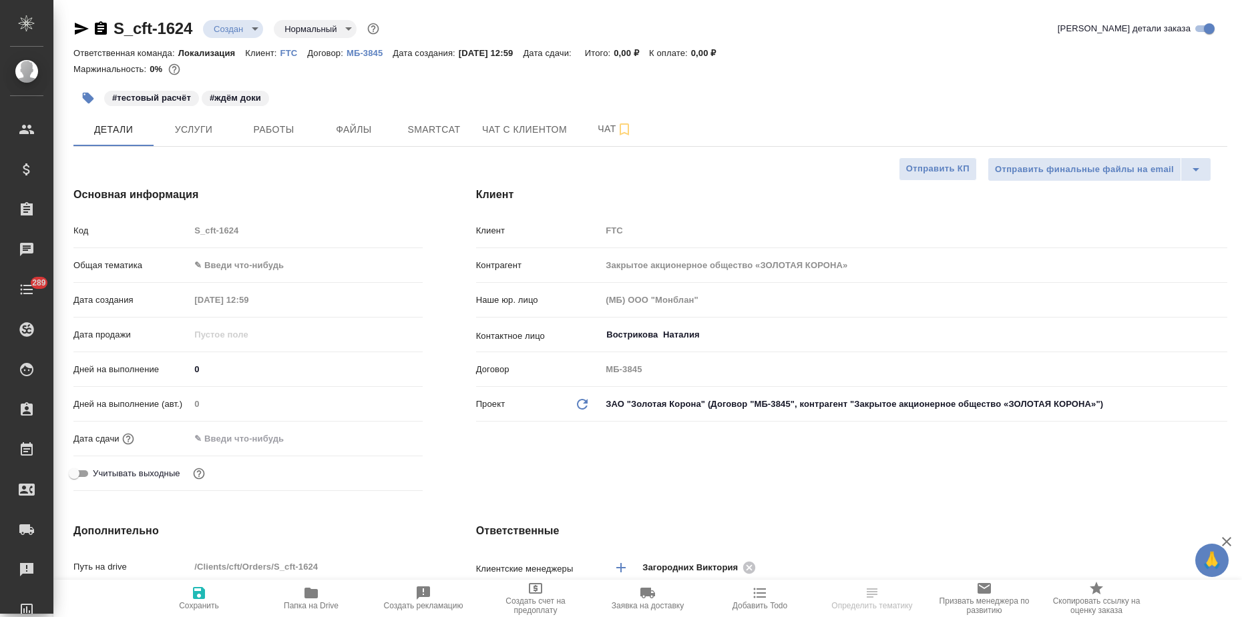
type textarea "x"
click at [226, 272] on body "🙏 .cls-1 fill:#fff; AWATERA Zagorodnikh Viktoria Клиенты Спецификации Заказы Ча…" at bounding box center [621, 308] width 1242 height 617
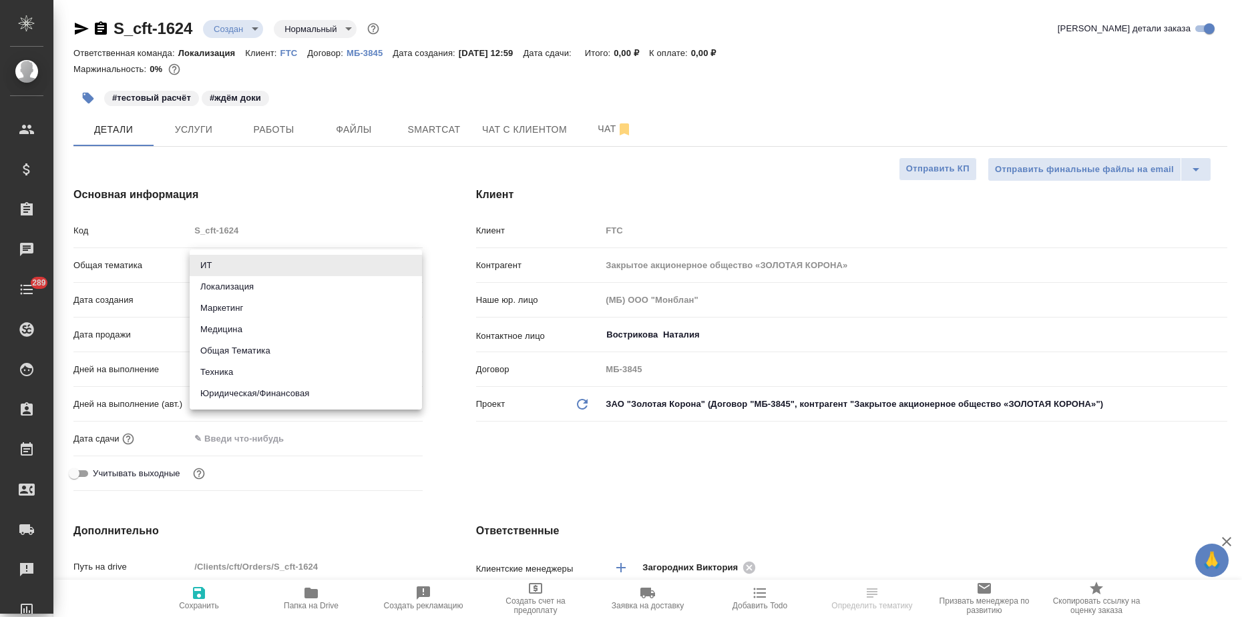
click at [226, 294] on li "Локализация" at bounding box center [306, 286] width 232 height 21
type input "local"
type textarea "x"
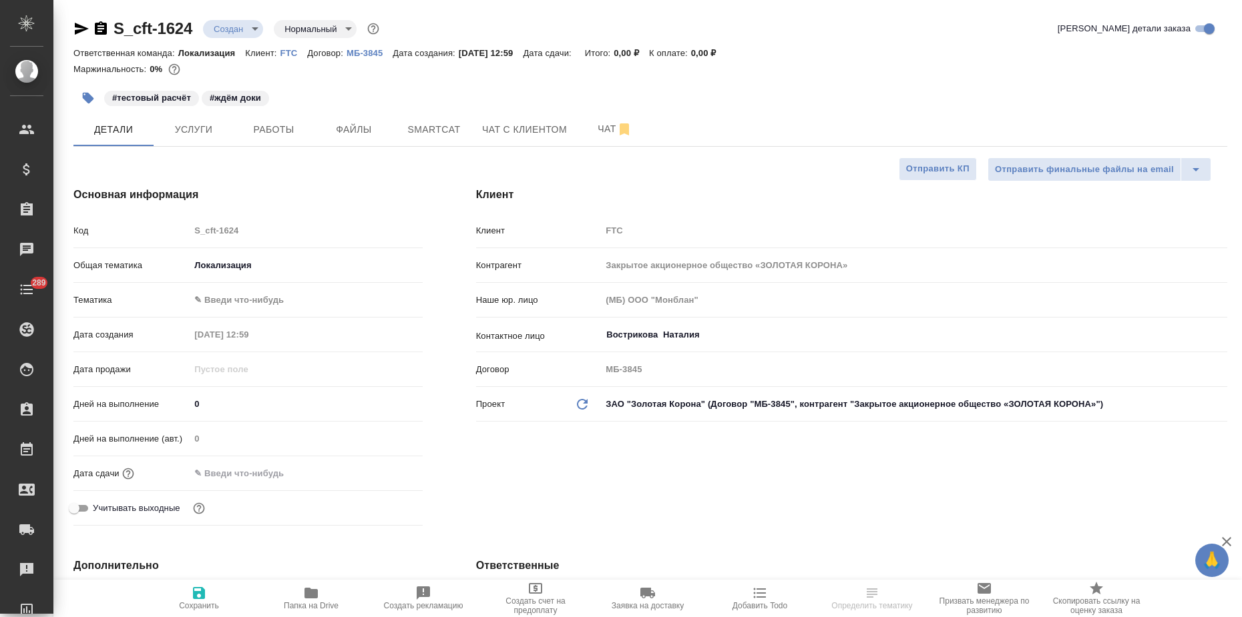
click at [210, 298] on body "🙏 .cls-1 fill:#fff; AWATERA Zagorodnikh Viktoria Клиенты Спецификации Заказы Ча…" at bounding box center [621, 308] width 1242 height 617
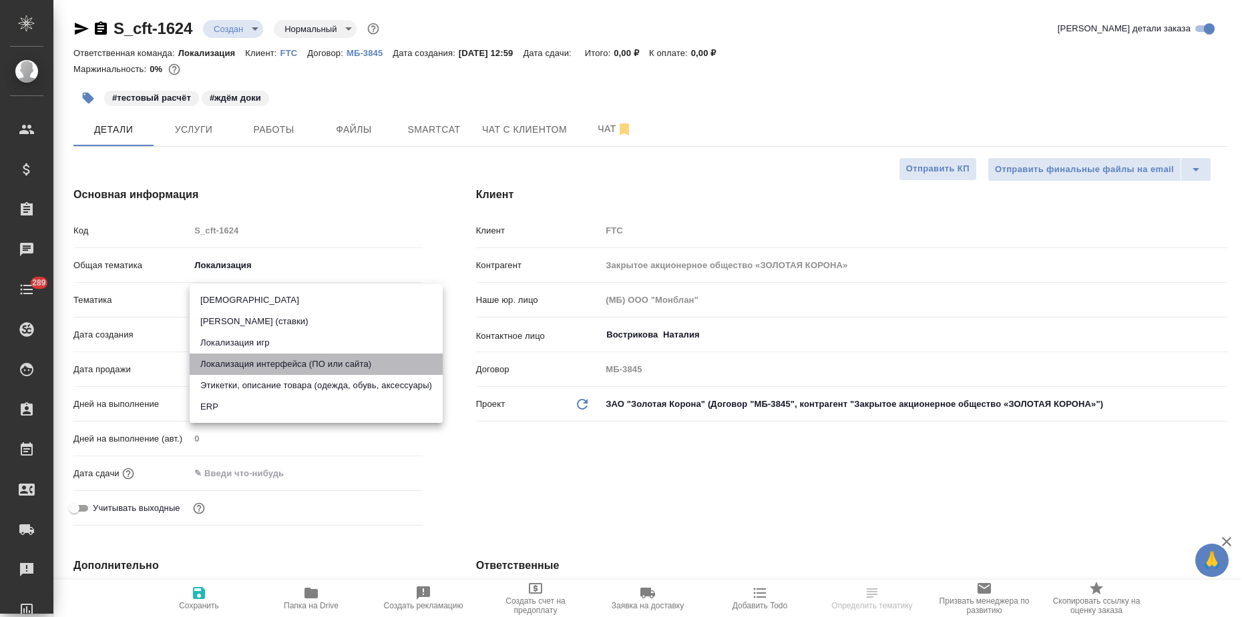
click at [272, 360] on li "Локализация интерфейса (ПО или сайта)" at bounding box center [316, 364] width 253 height 21
type textarea "x"
type input "5a8b8b956a9677013d343e0d"
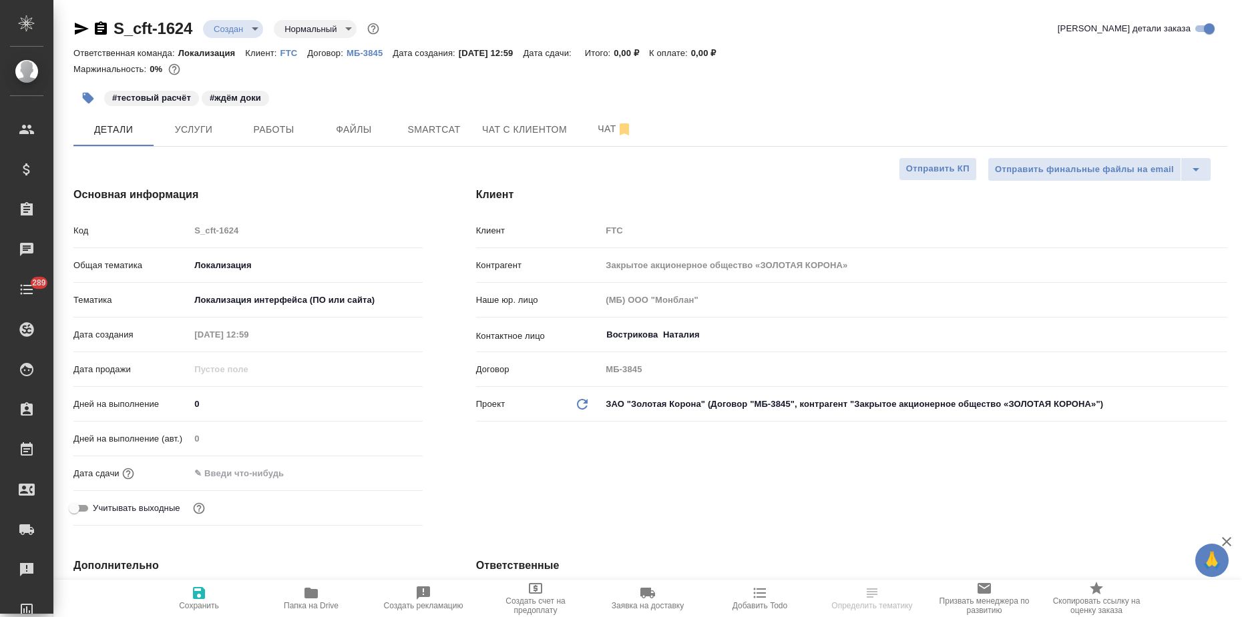
click at [195, 597] on icon "button" at bounding box center [199, 593] width 12 height 12
type textarea "x"
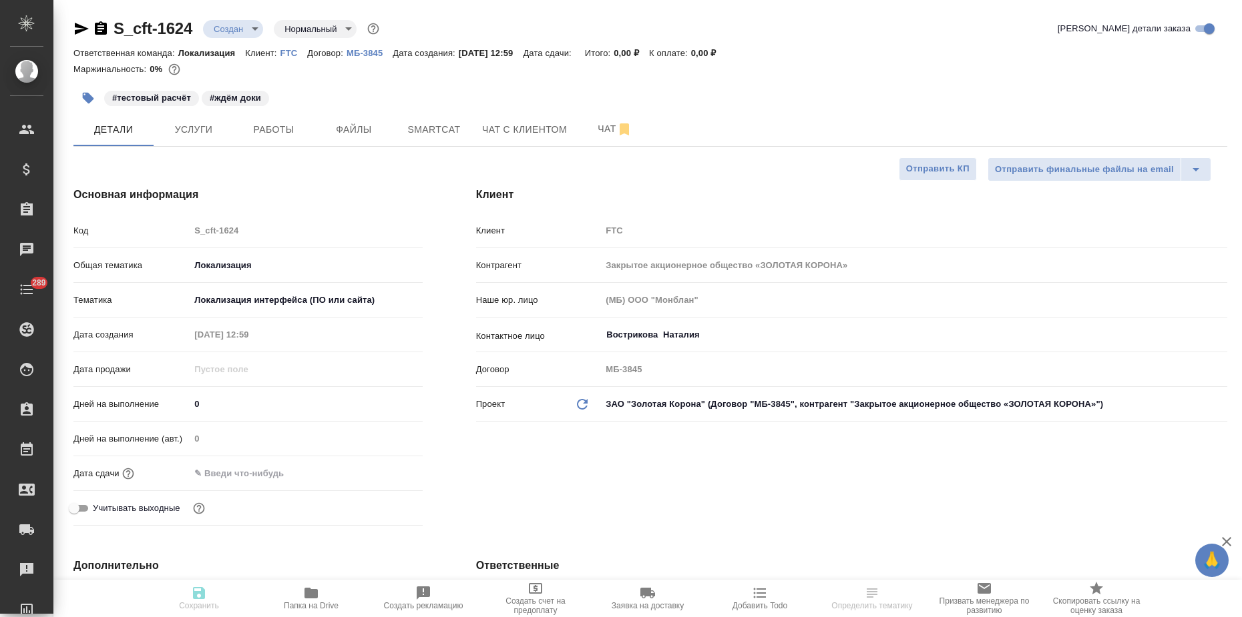
type textarea "x"
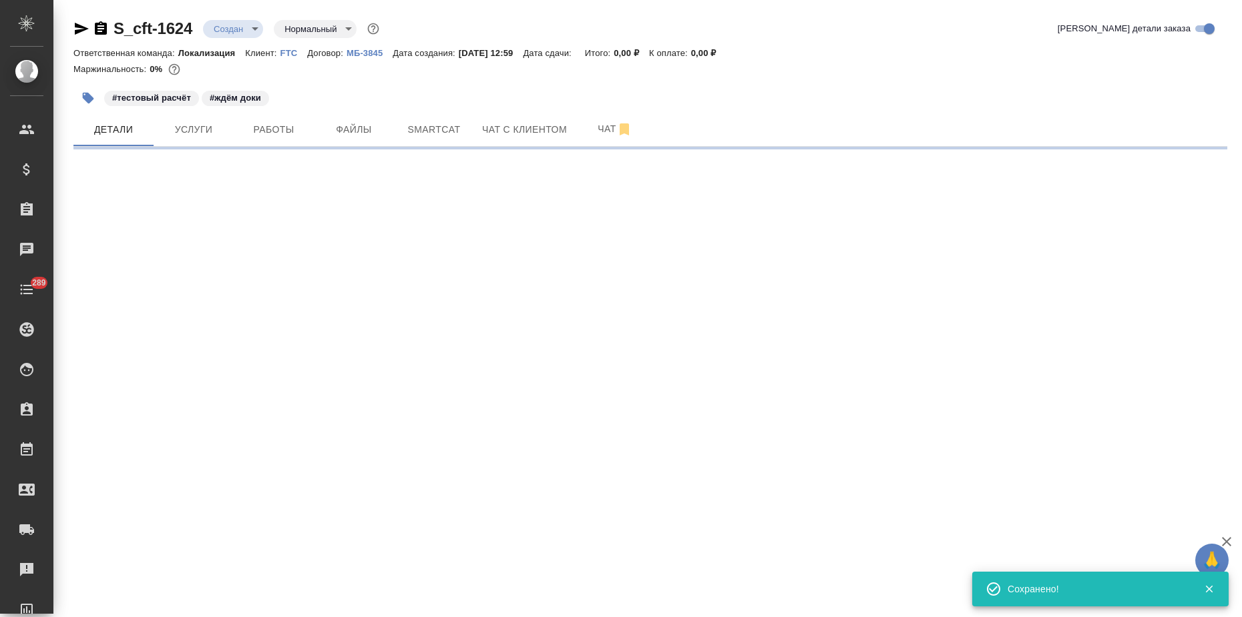
select select "RU"
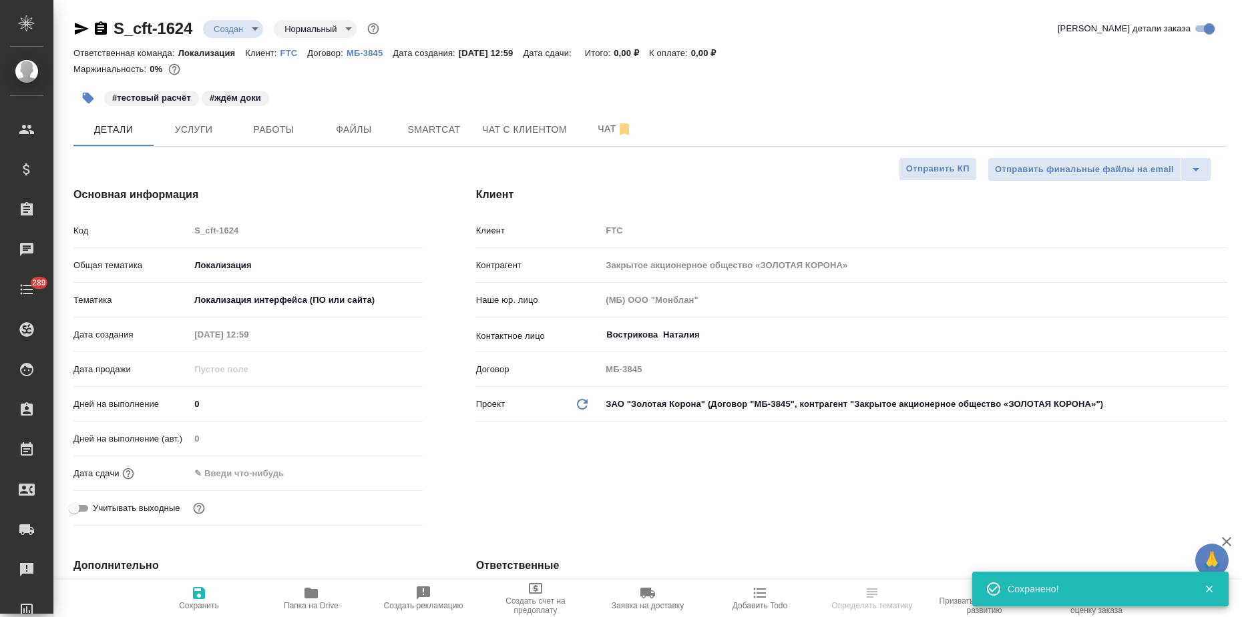
type textarea "x"
click at [222, 136] on span "Услуги" at bounding box center [194, 129] width 64 height 17
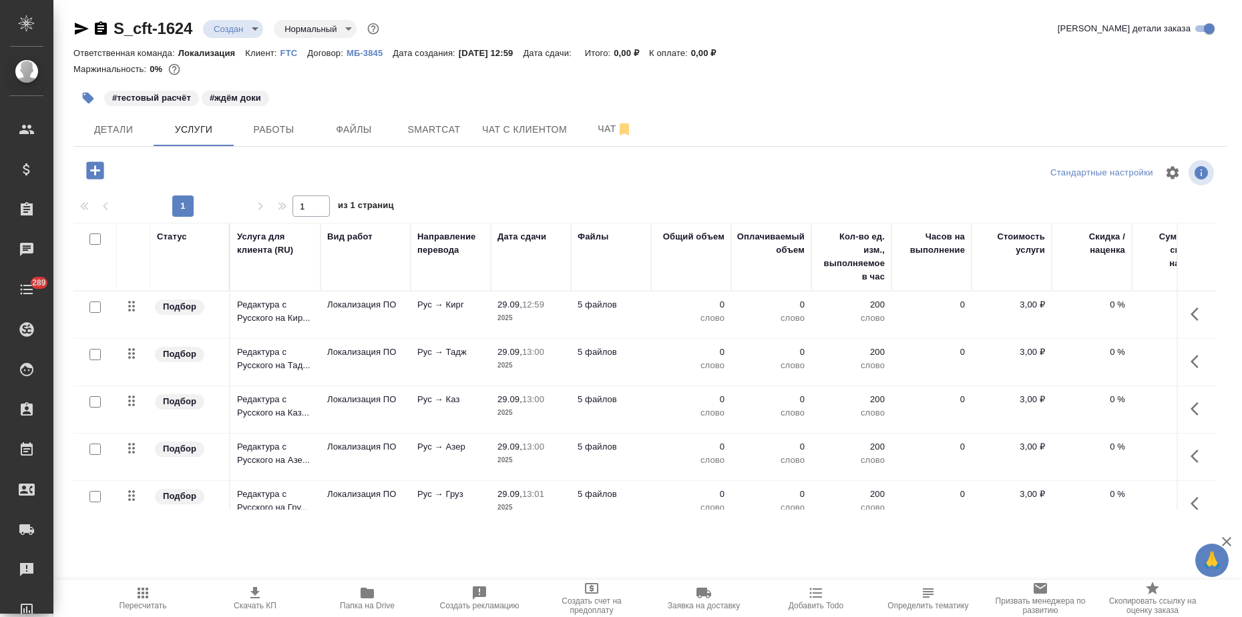
click at [365, 584] on button "Папка на Drive" at bounding box center [367, 598] width 112 height 37
click at [1232, 537] on icon "button" at bounding box center [1226, 542] width 16 height 16
click at [185, 556] on div ".cls-1 fill:#fff; AWATERA Zagorodnikh Viktoria Клиенты Спецификации Заказы 0 Ча…" at bounding box center [621, 308] width 1242 height 617
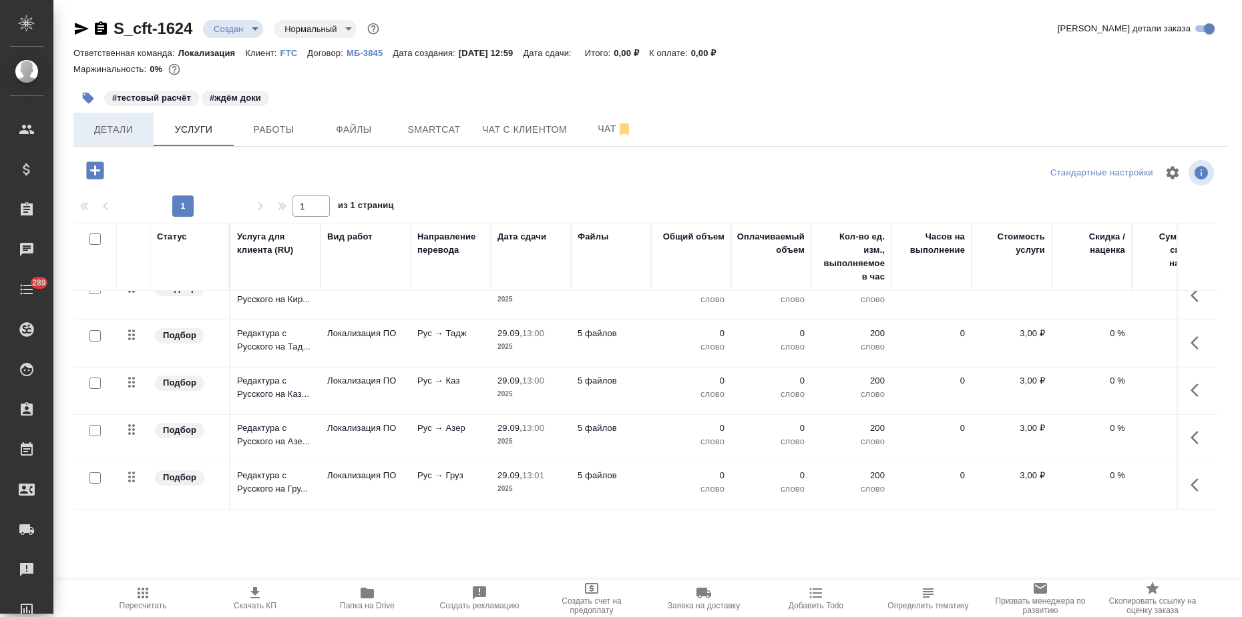
click at [85, 125] on span "Детали" at bounding box center [113, 129] width 64 height 17
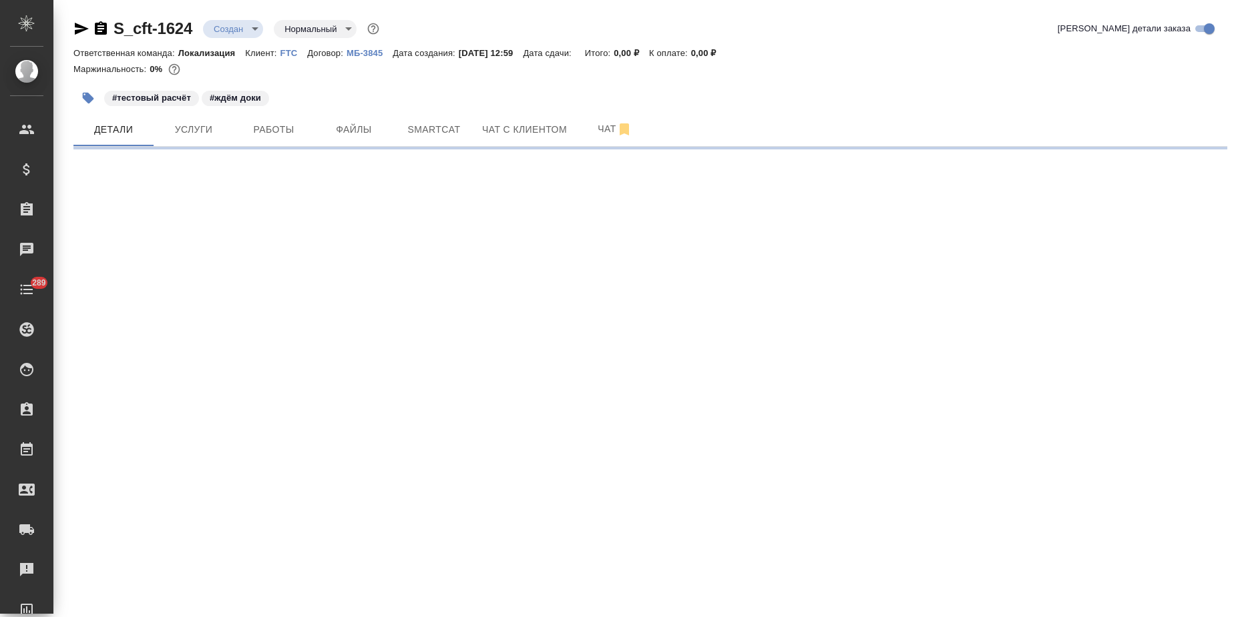
select select "RU"
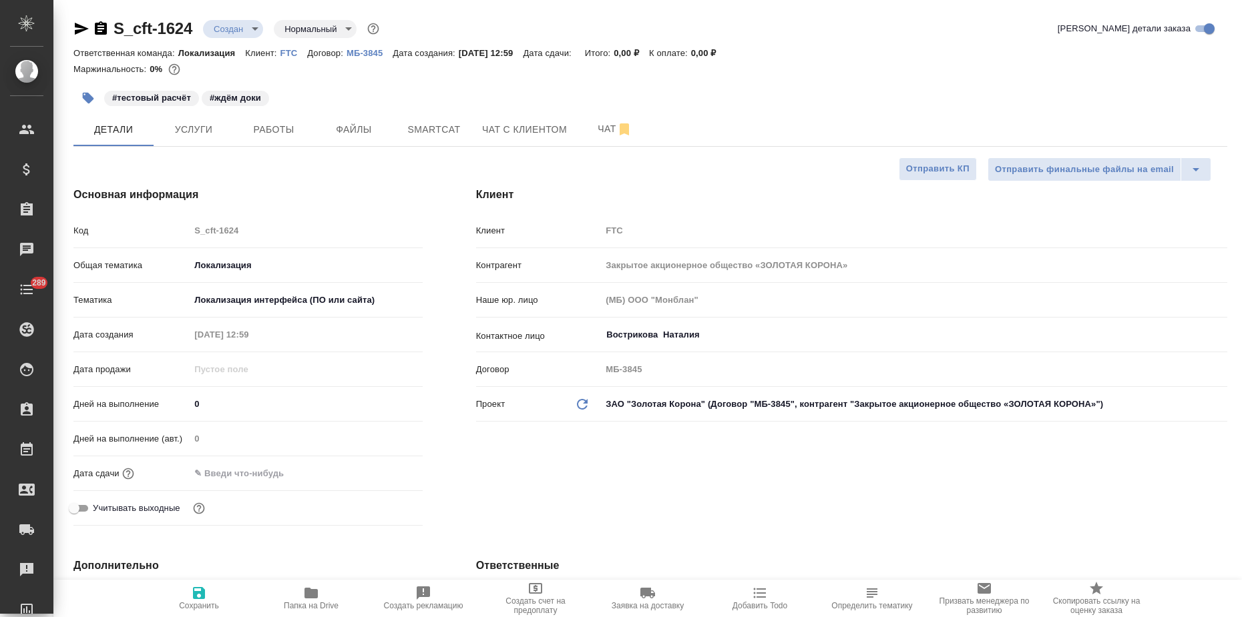
type textarea "x"
click at [87, 95] on icon "button" at bounding box center [88, 98] width 11 height 11
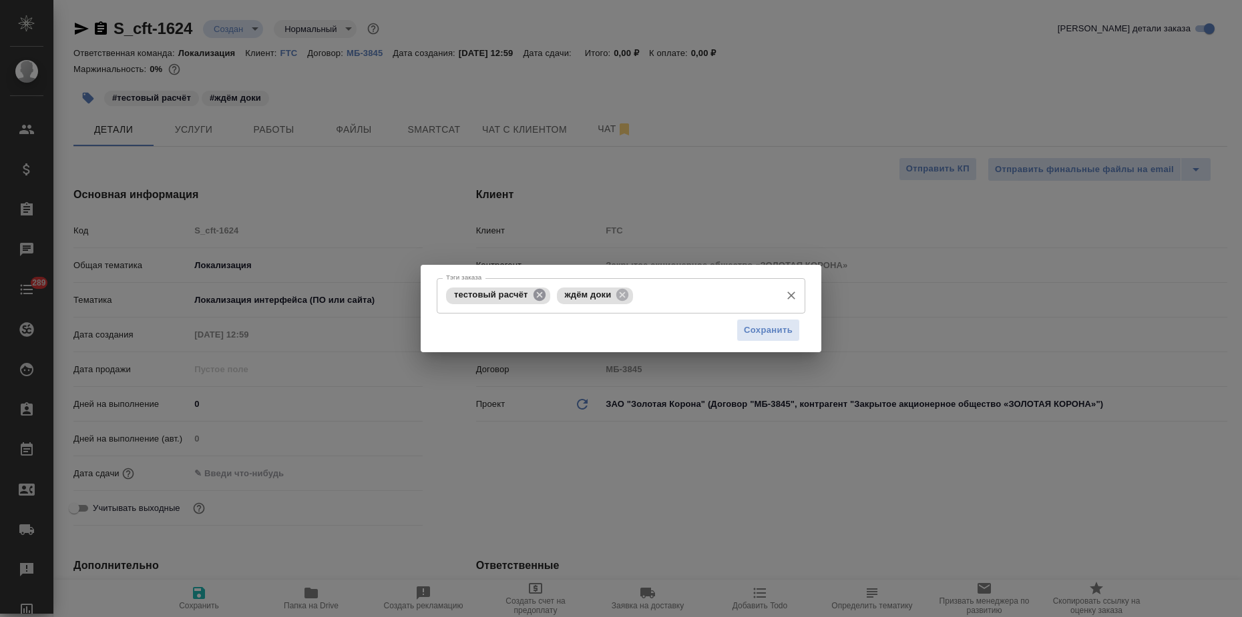
click at [539, 293] on icon at bounding box center [539, 295] width 12 height 12
click at [513, 298] on icon at bounding box center [512, 295] width 12 height 12
click at [782, 330] on span "Сохранить" at bounding box center [768, 329] width 49 height 15
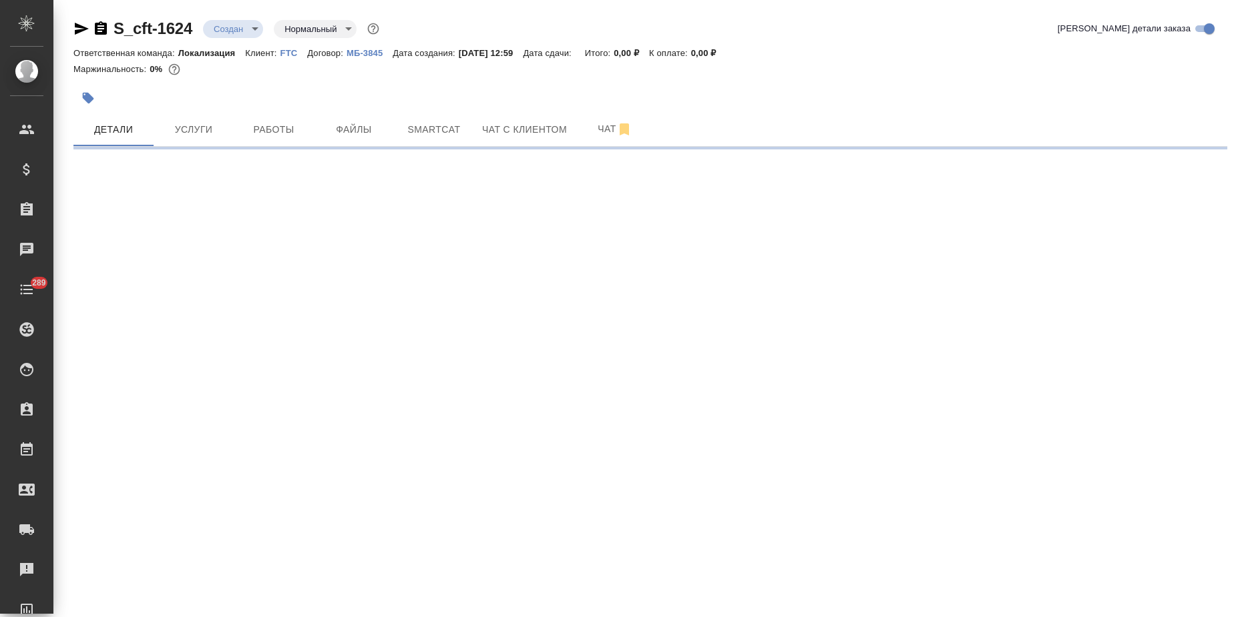
select select "RU"
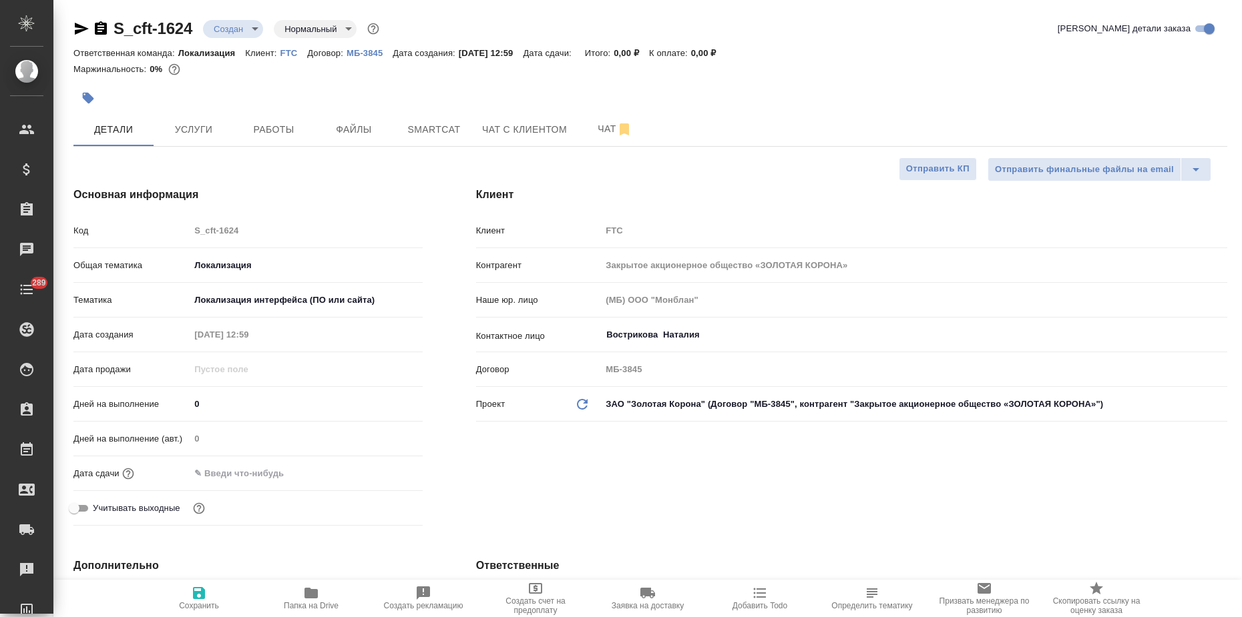
type textarea "x"
click at [90, 89] on button "button" at bounding box center [87, 97] width 29 height 29
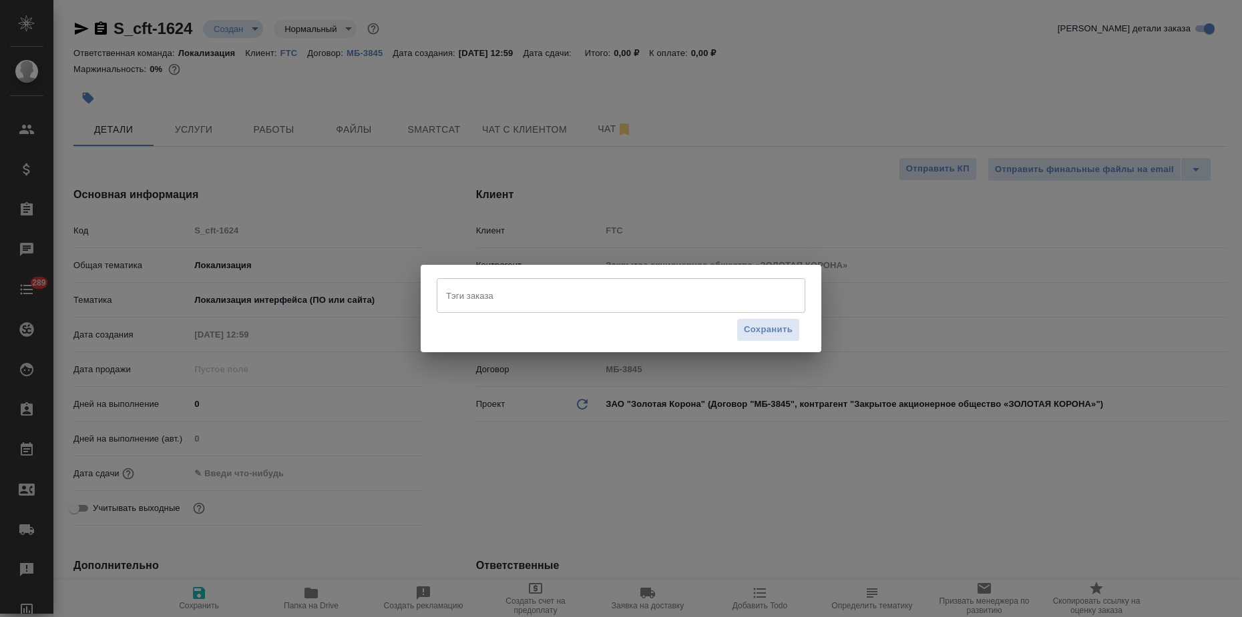
click at [521, 302] on input "Тэги заказа" at bounding box center [608, 295] width 331 height 23
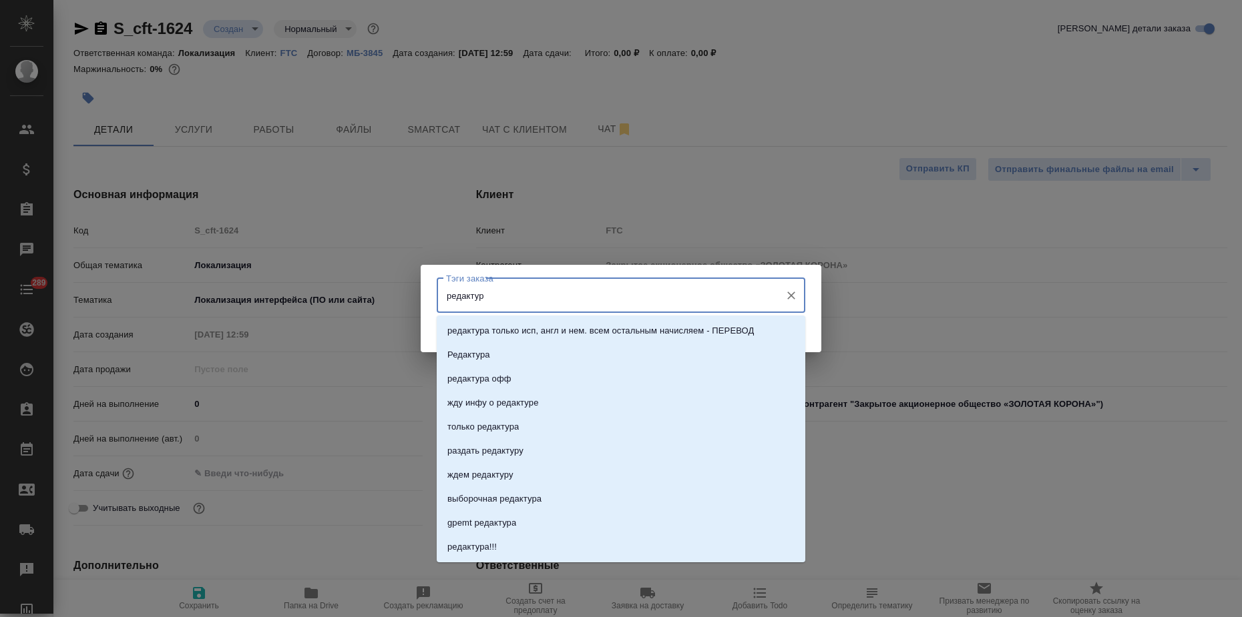
type input "редактура"
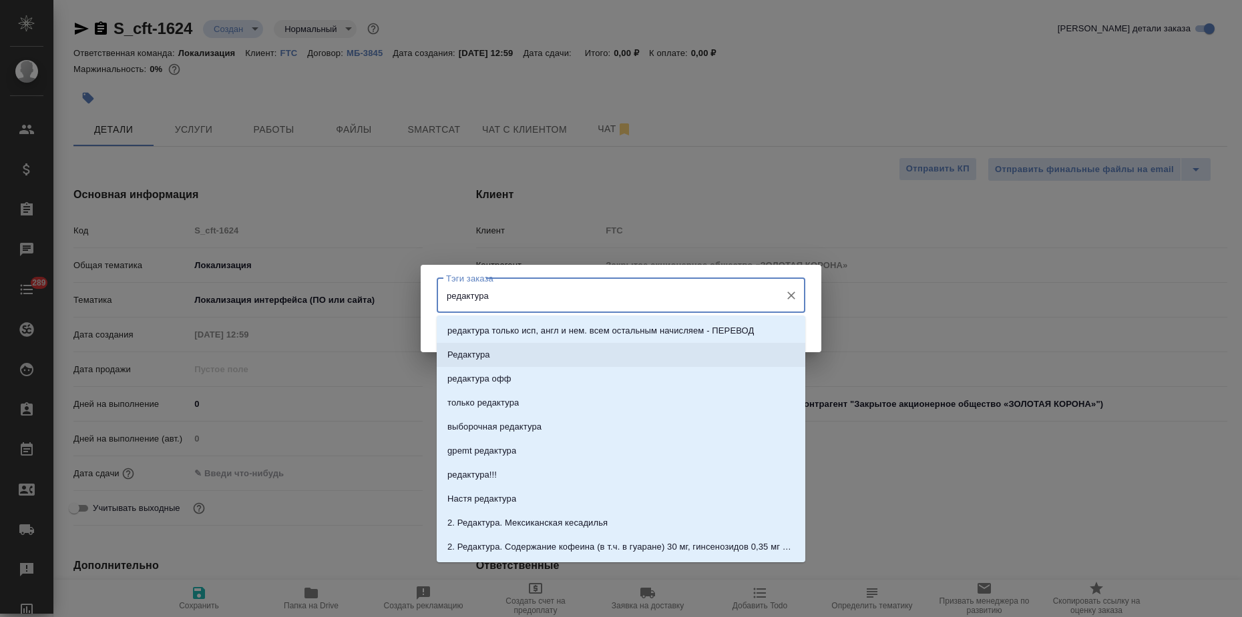
click at [460, 362] on li "Редактура" at bounding box center [621, 355] width 368 height 24
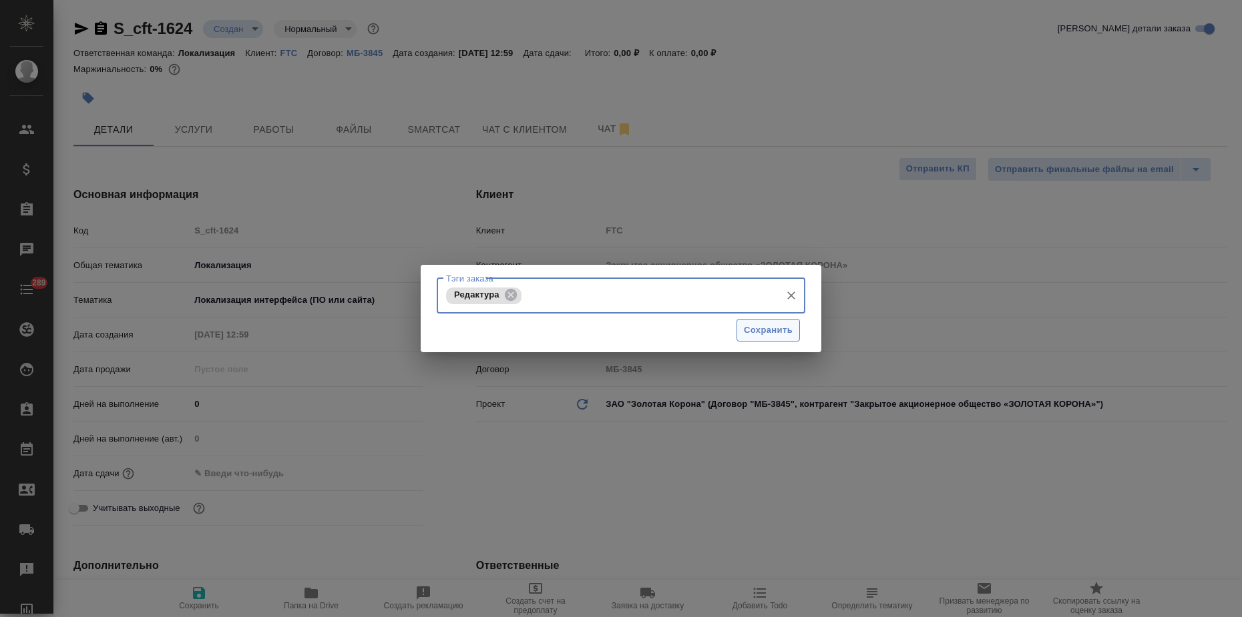
click at [752, 328] on span "Сохранить" at bounding box center [768, 330] width 49 height 15
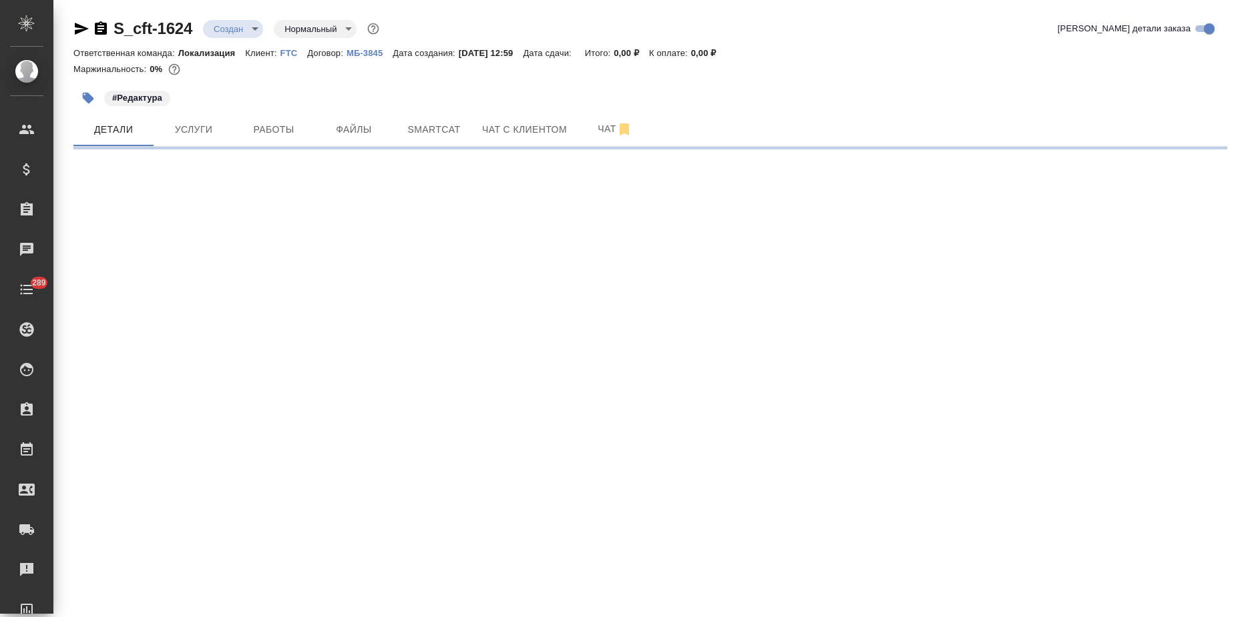
select select "RU"
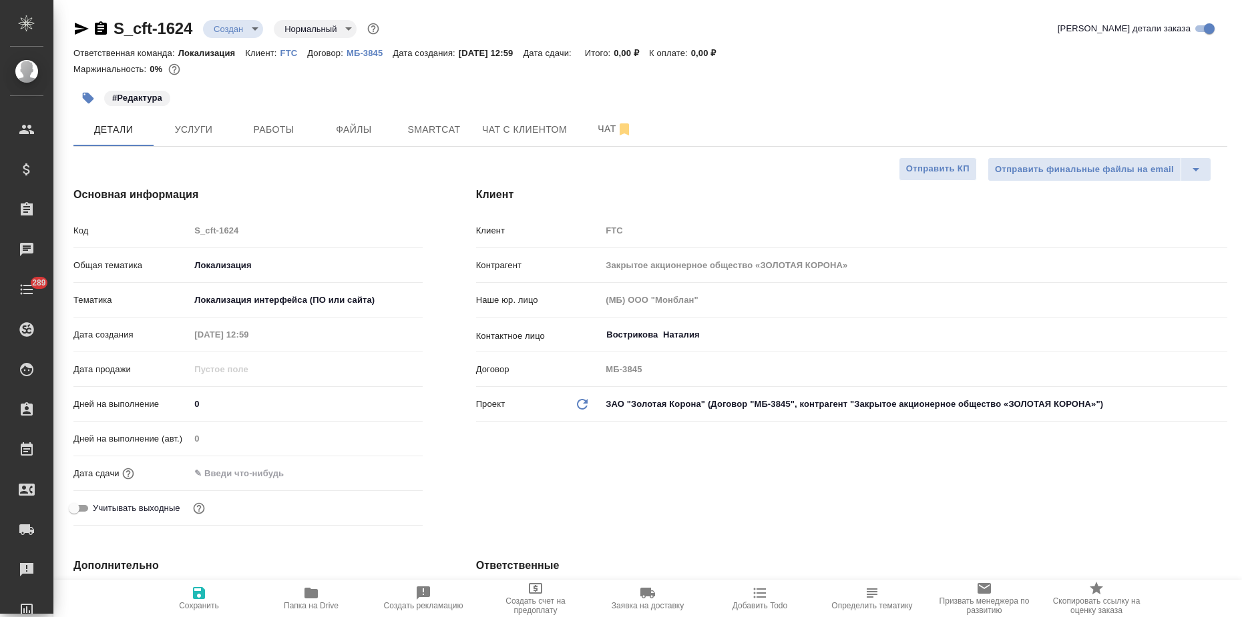
type textarea "x"
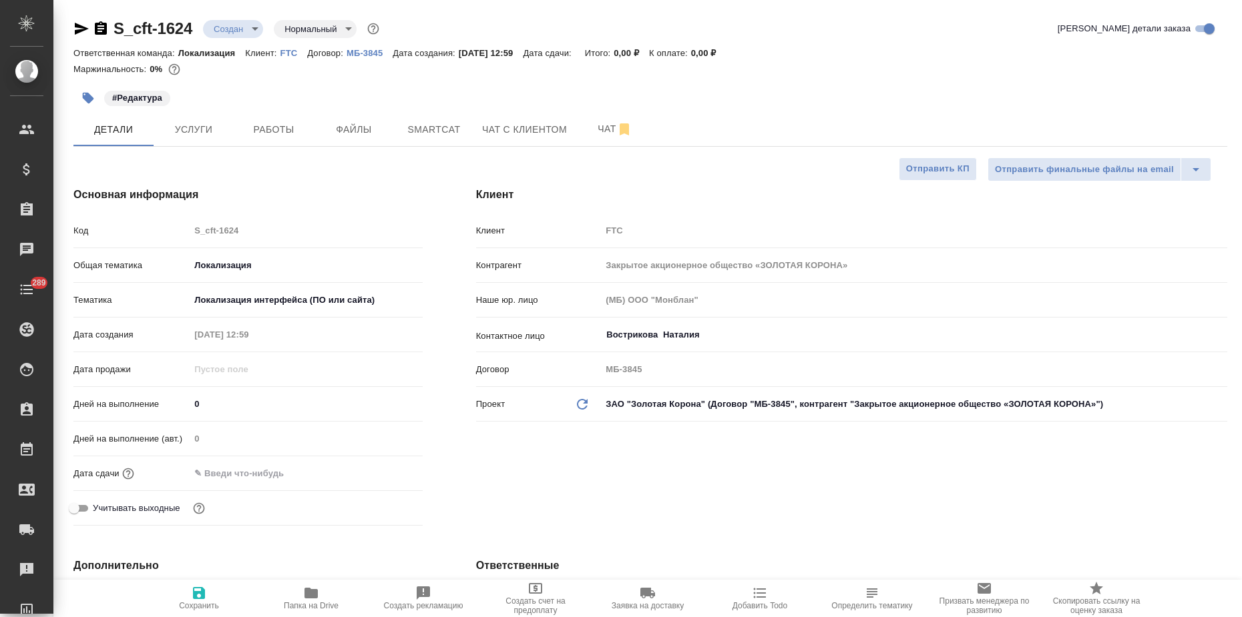
type textarea "x"
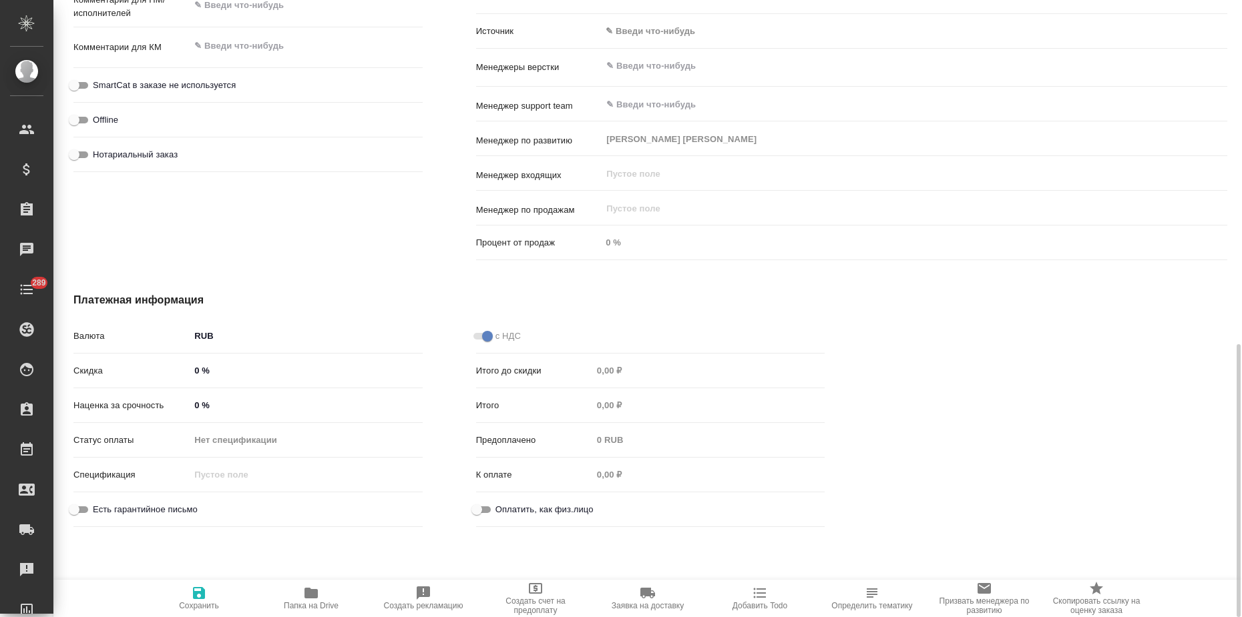
scroll to position [360, 0]
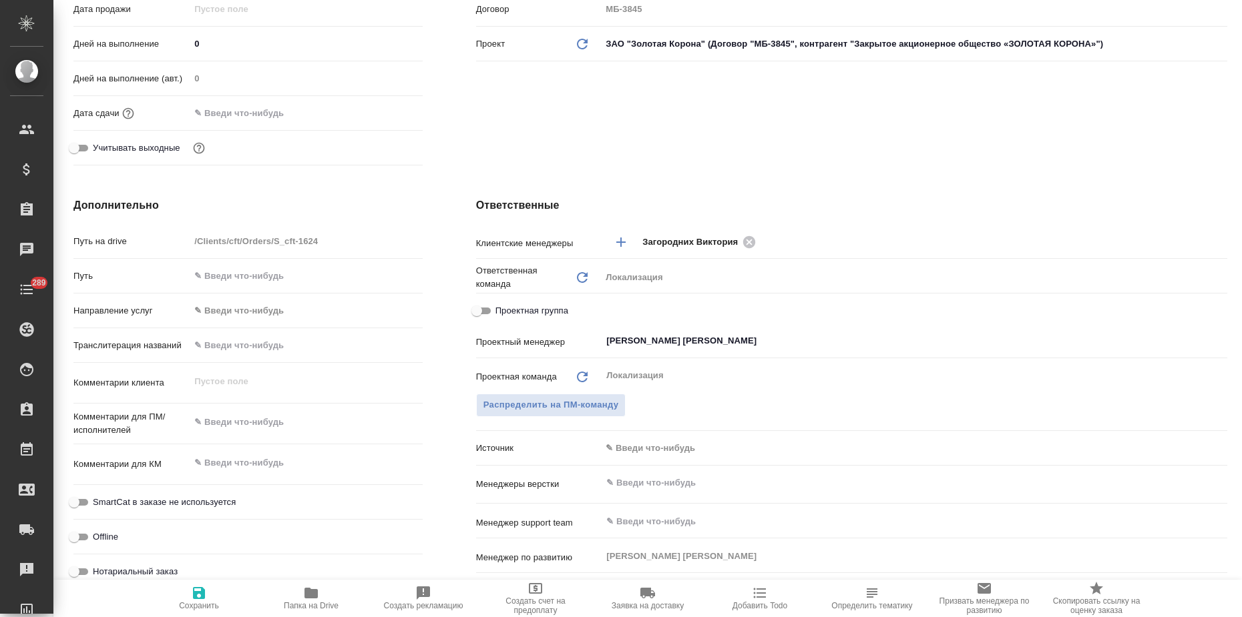
type textarea "x"
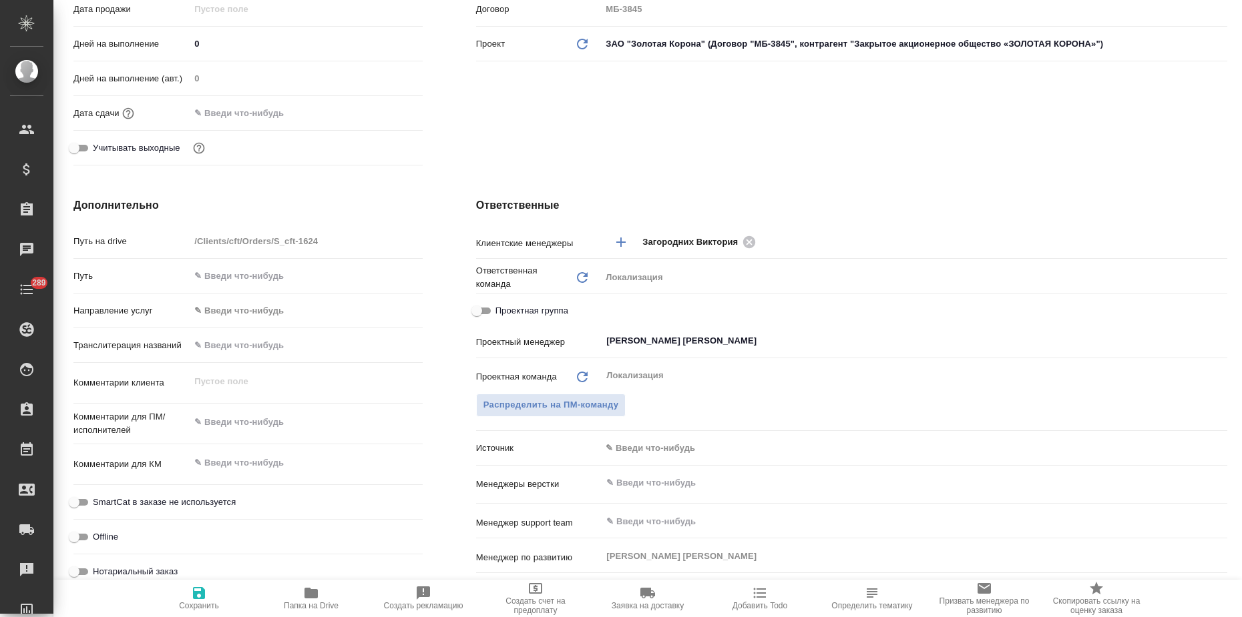
type textarea "x"
click at [215, 431] on textarea at bounding box center [306, 422] width 232 height 23
paste textarea "направляю файлы: help_list_rus_az help_list_rus_tg help_list_rus_ro help_list_r…"
type textarea "направляю файлы: help_list_rus_az help_list_rus_tg help_list_rus_ro help_list_r…"
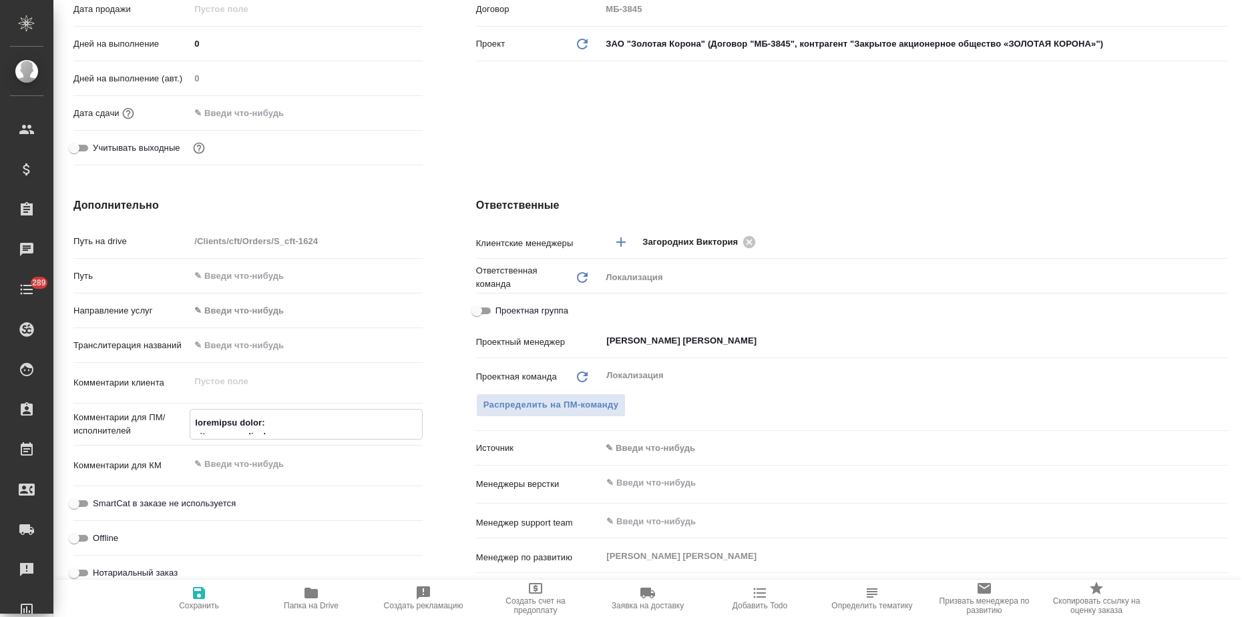
type textarea "x"
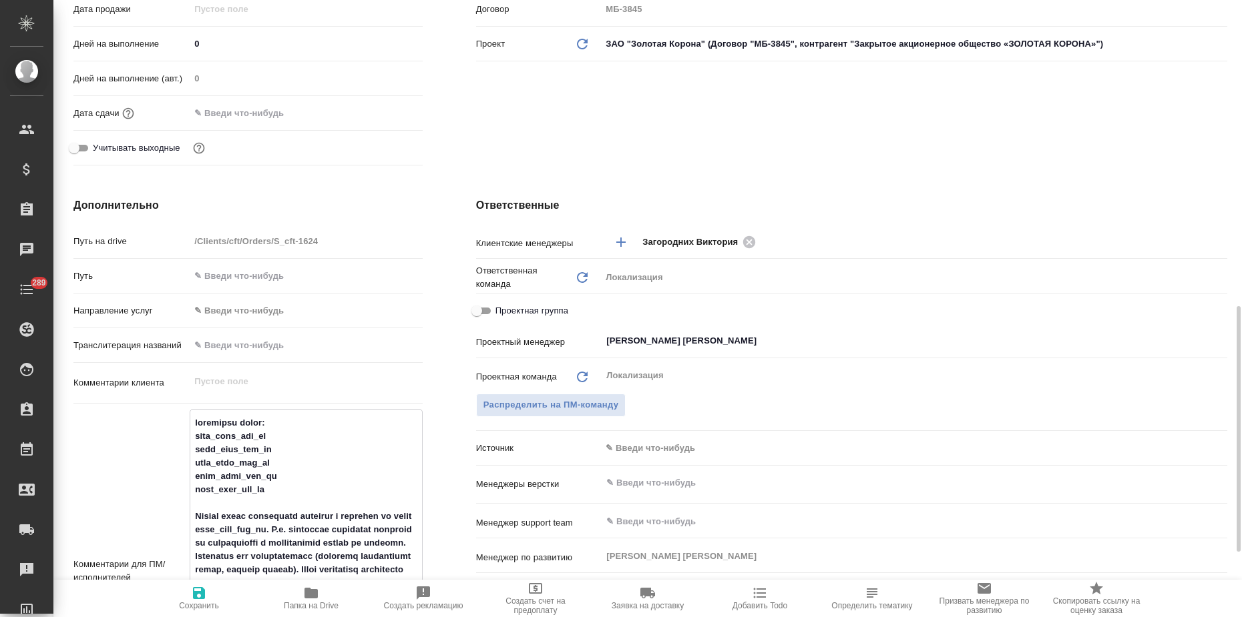
scroll to position [477, 0]
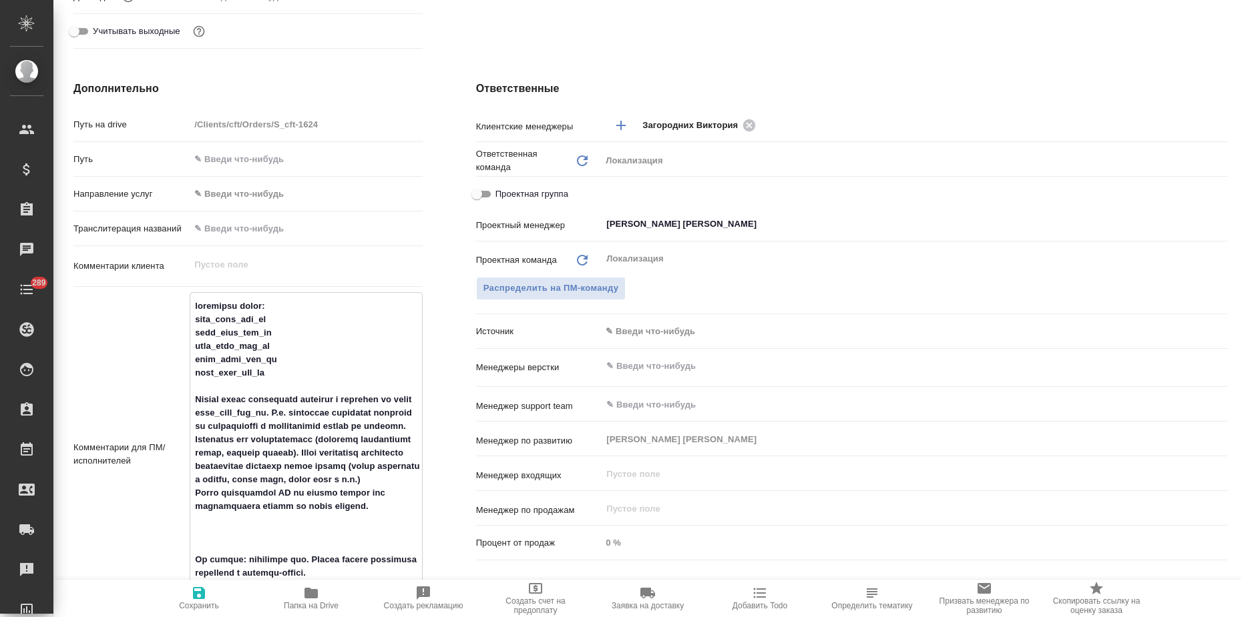
click at [194, 306] on textarea at bounding box center [305, 453] width 231 height 316
type textarea "направляю файлы: help_list_rus_az help_list_rus_tg help_list_rus_ro help_list_r…"
type textarea "x"
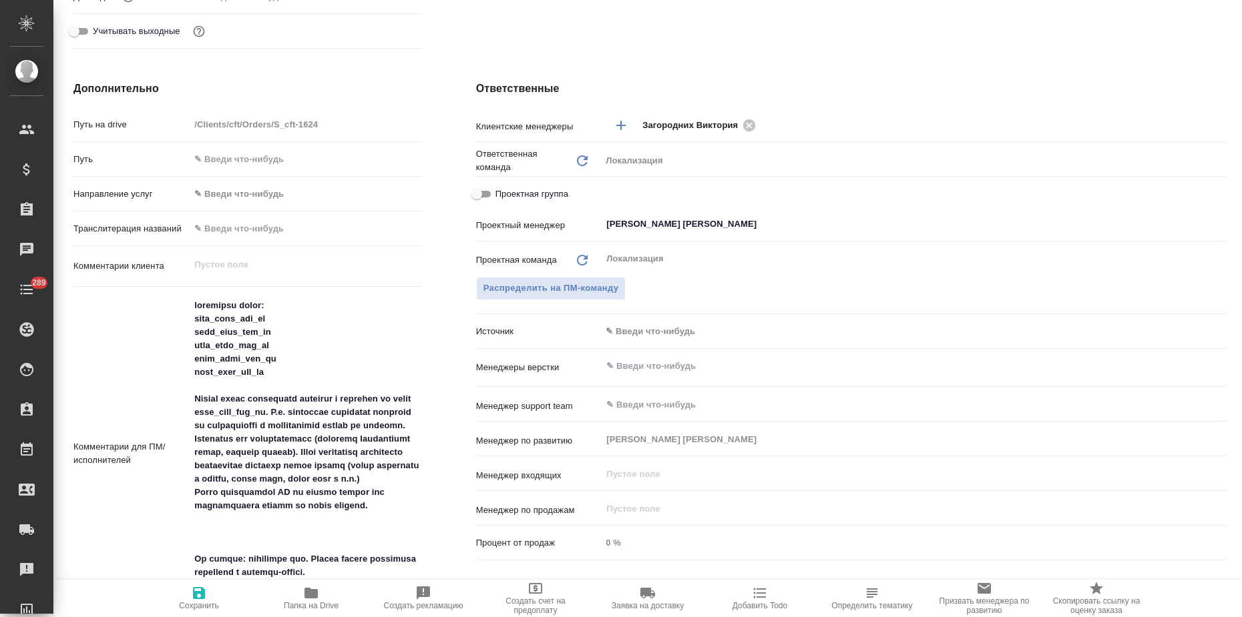
type textarea "x"
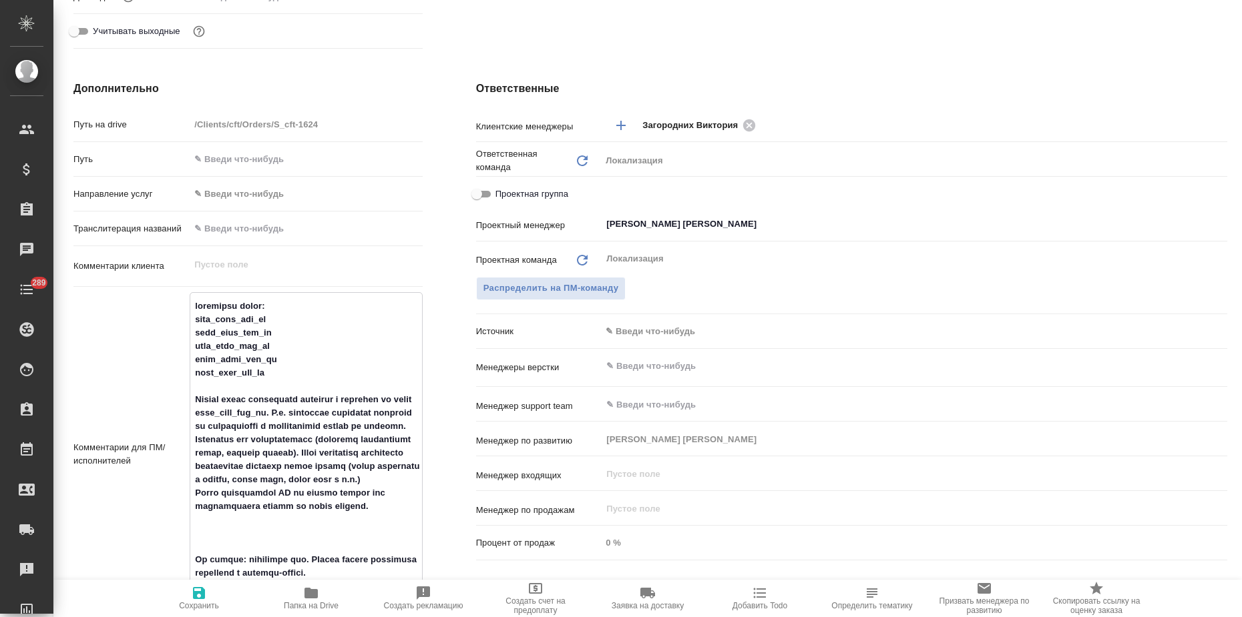
type textarea "Направляю файлы: help_list_rus_az help_list_rus_tg help_list_rus_ro help_list_r…"
type textarea "x"
click at [293, 309] on textarea at bounding box center [305, 453] width 231 height 316
type textarea "x"
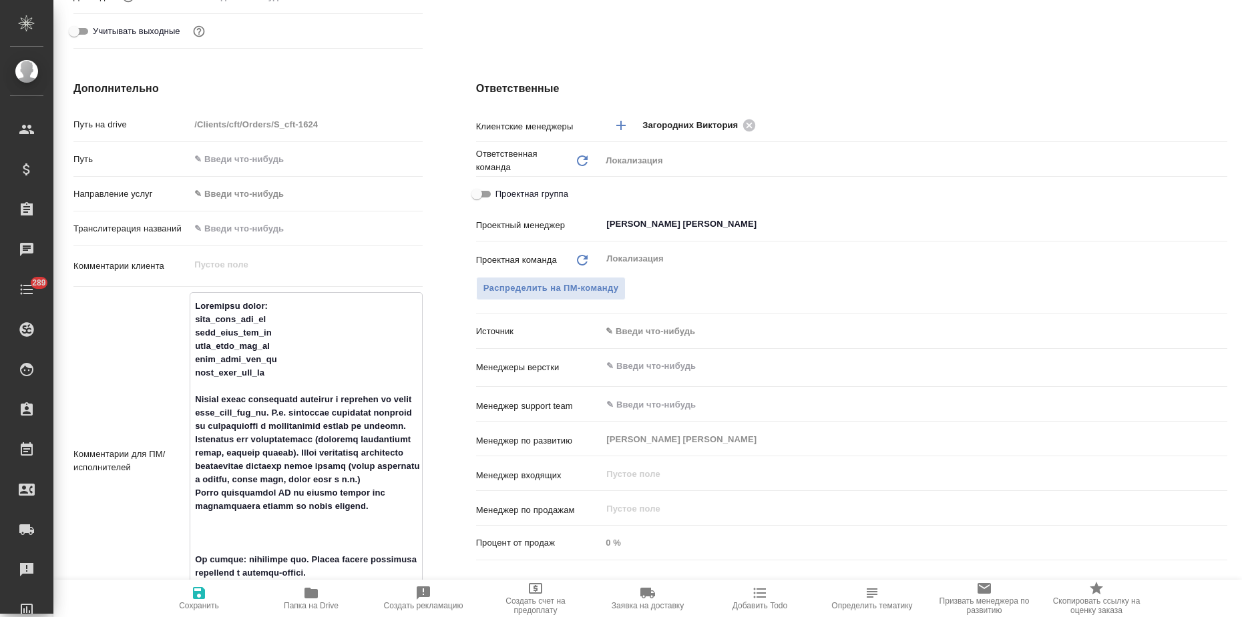
type textarea "Направляю файлы: help_list_rus_az help_list_rus_tg help_list_rus_ro help_list_r…"
type textarea "x"
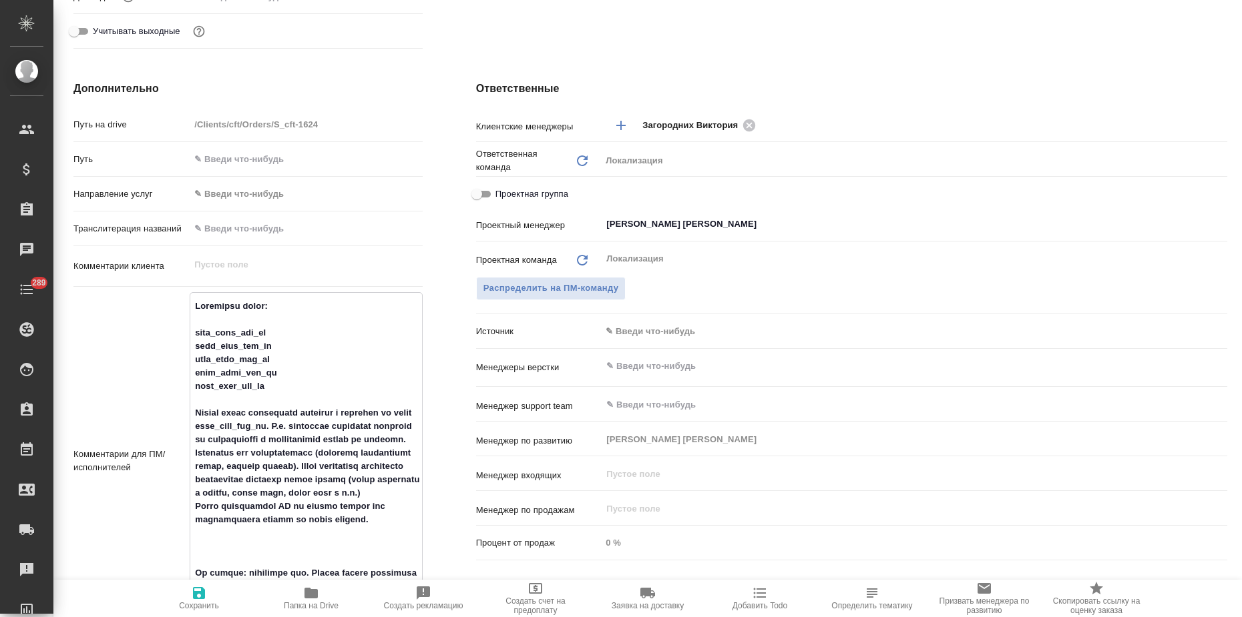
drag, startPoint x: 239, startPoint y: 423, endPoint x: 305, endPoint y: 429, distance: 66.4
click at [305, 429] on textarea at bounding box center [305, 460] width 231 height 330
type textarea "Направляю файлы: help_list_rus_az help_list_rus_tg help_list_rus_ro help_list_r…"
type textarea "x"
click at [186, 593] on span "Сохранить" at bounding box center [199, 597] width 96 height 25
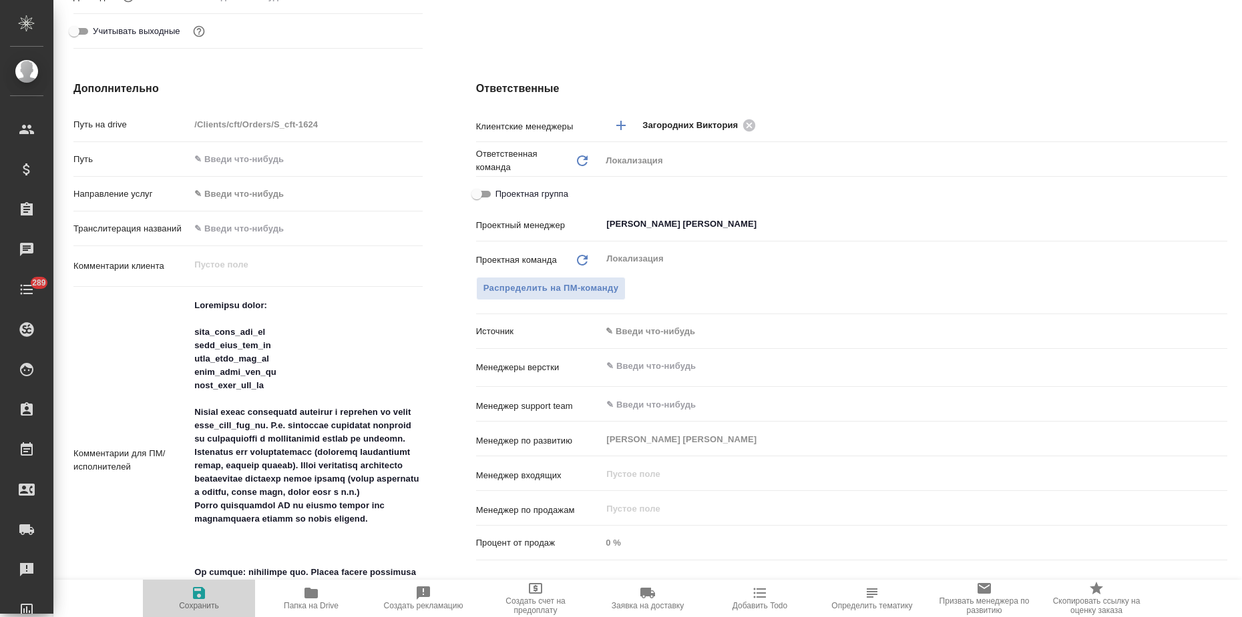
type textarea "x"
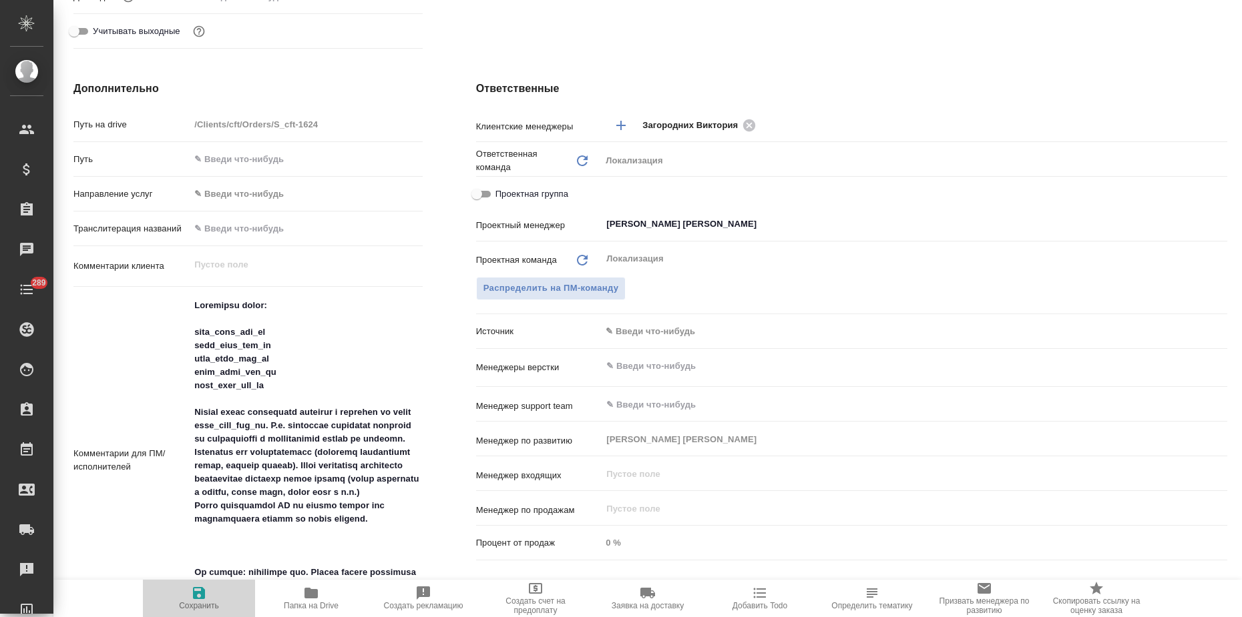
type textarea "x"
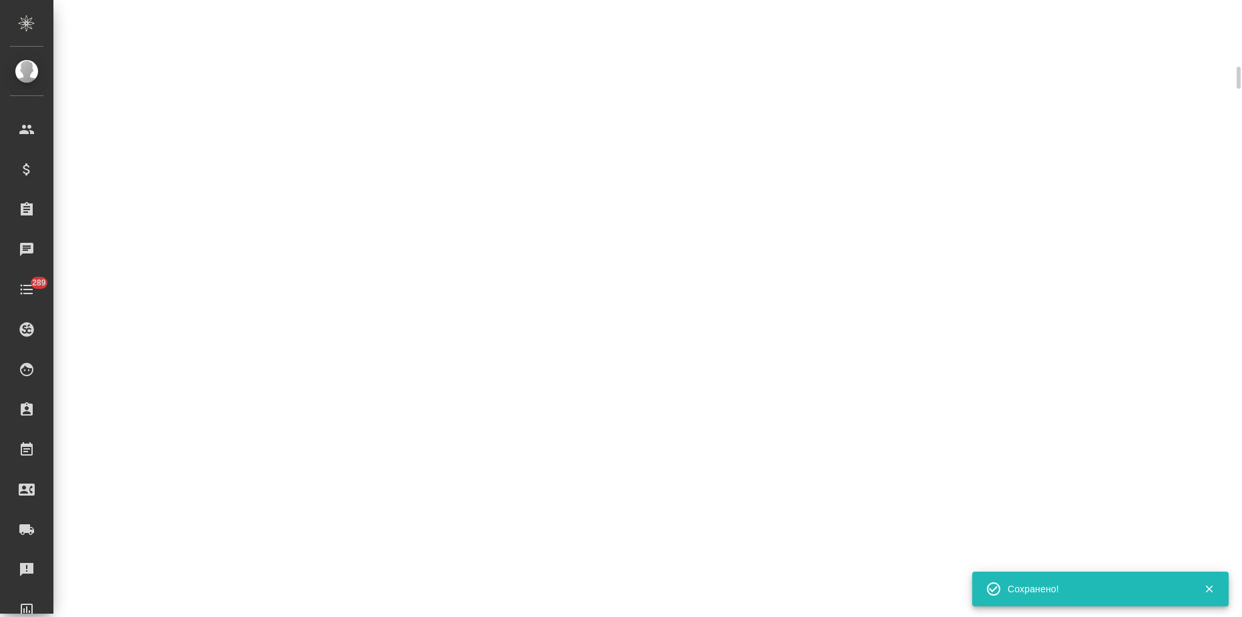
select select "RU"
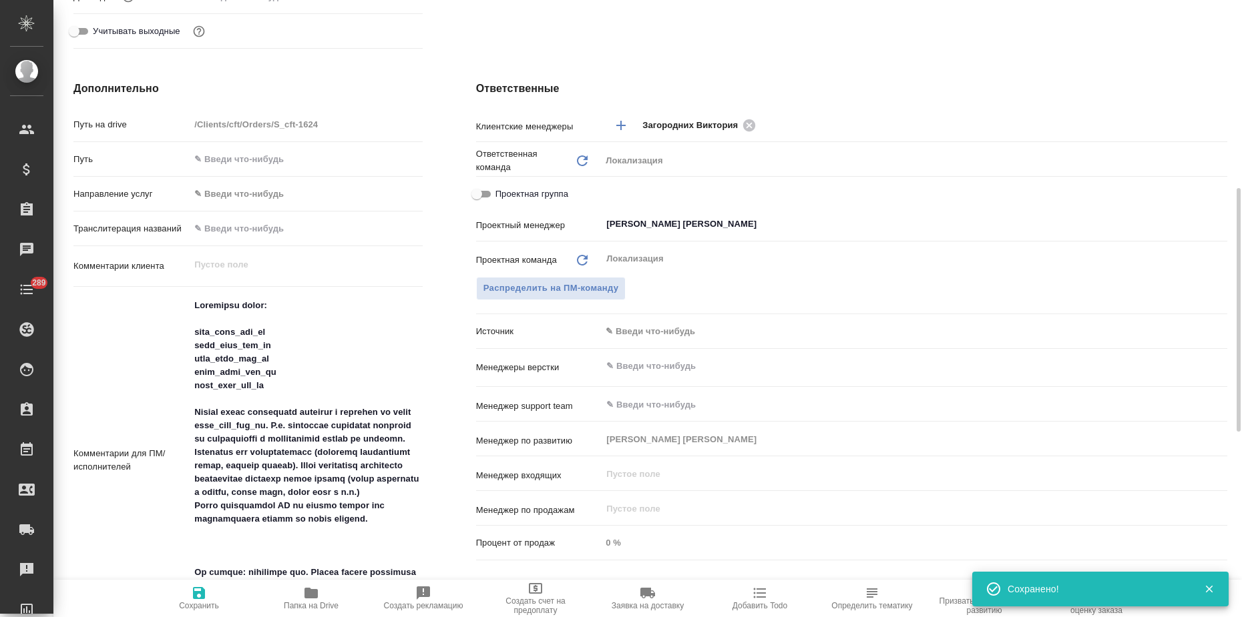
type textarea "x"
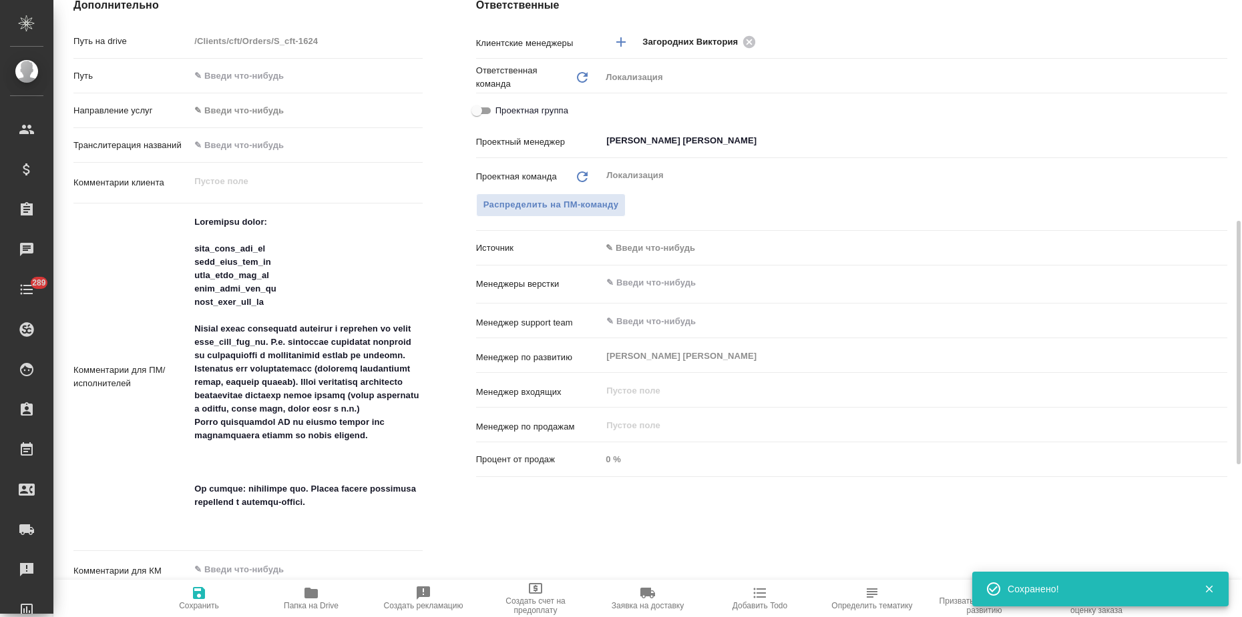
scroll to position [644, 0]
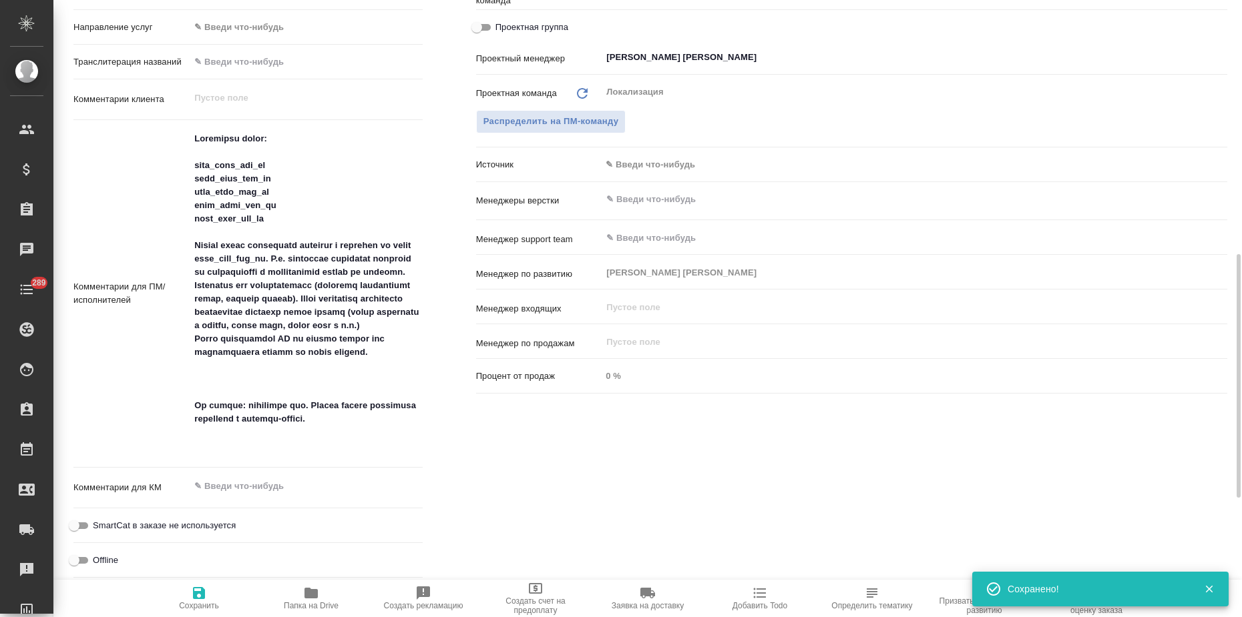
type textarea "x"
click at [323, 453] on textarea at bounding box center [306, 292] width 232 height 330
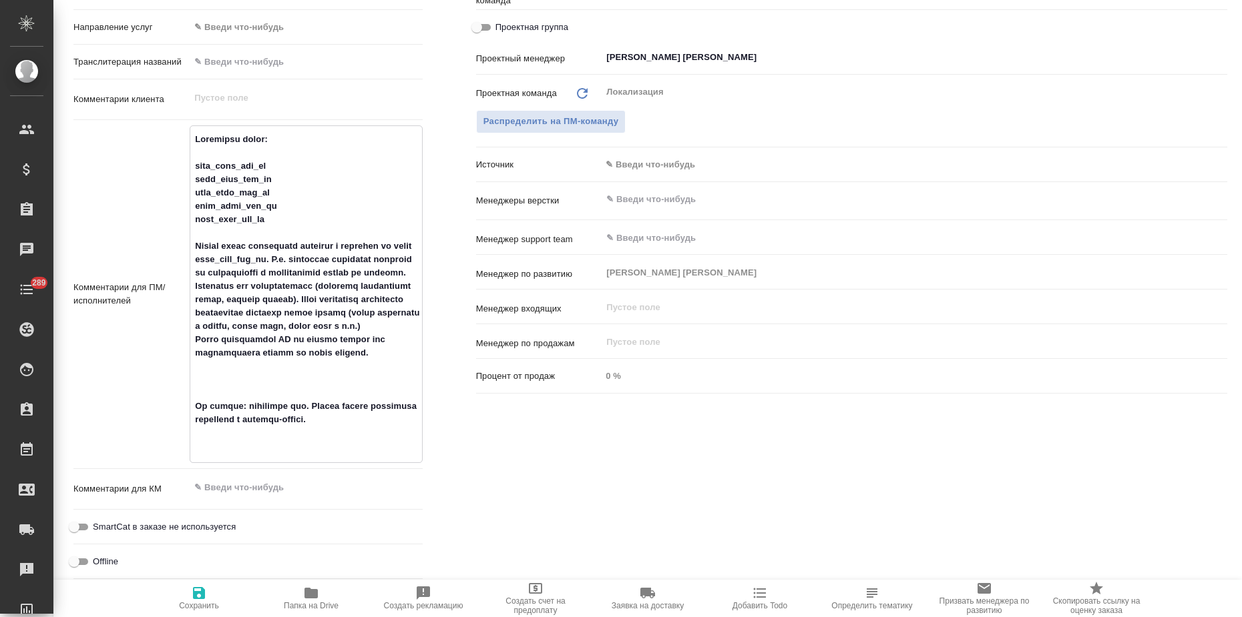
click at [216, 398] on textarea at bounding box center [305, 293] width 231 height 330
type textarea "Направляю файлы: help_list_rus_az help_list_rus_tg help_list_rus_ro help_list_r…"
type textarea "x"
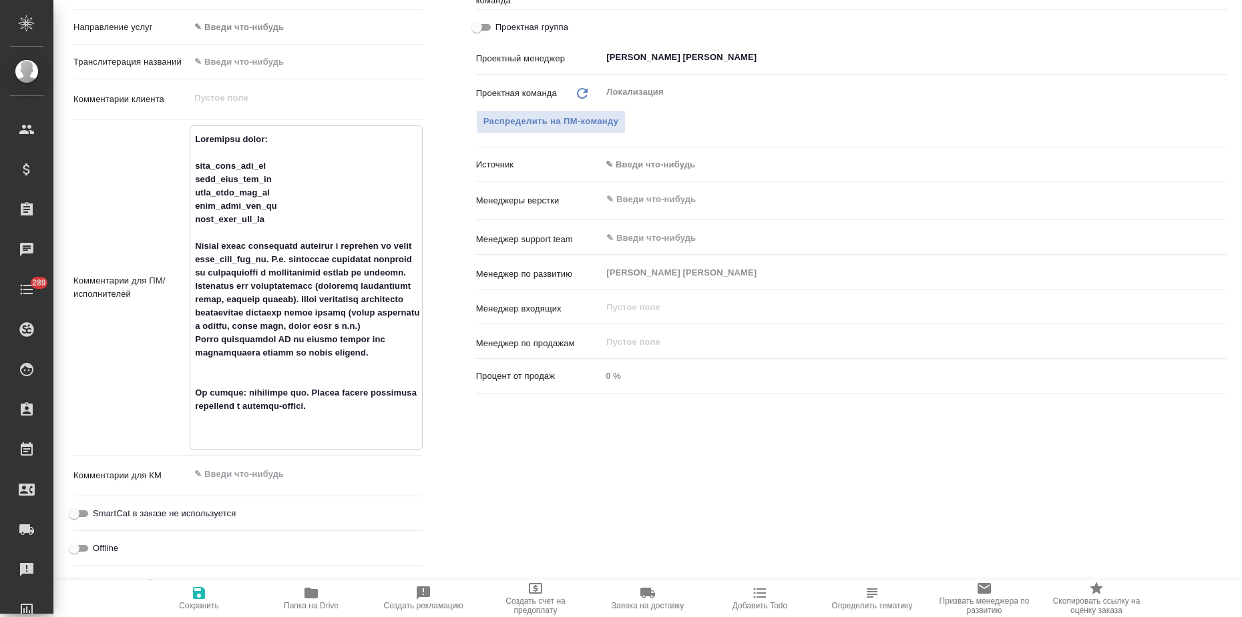
type textarea "x"
type textarea "Направляю файлы: help_list_rus_az help_list_rus_tg help_list_rus_ro help_list_r…"
type textarea "x"
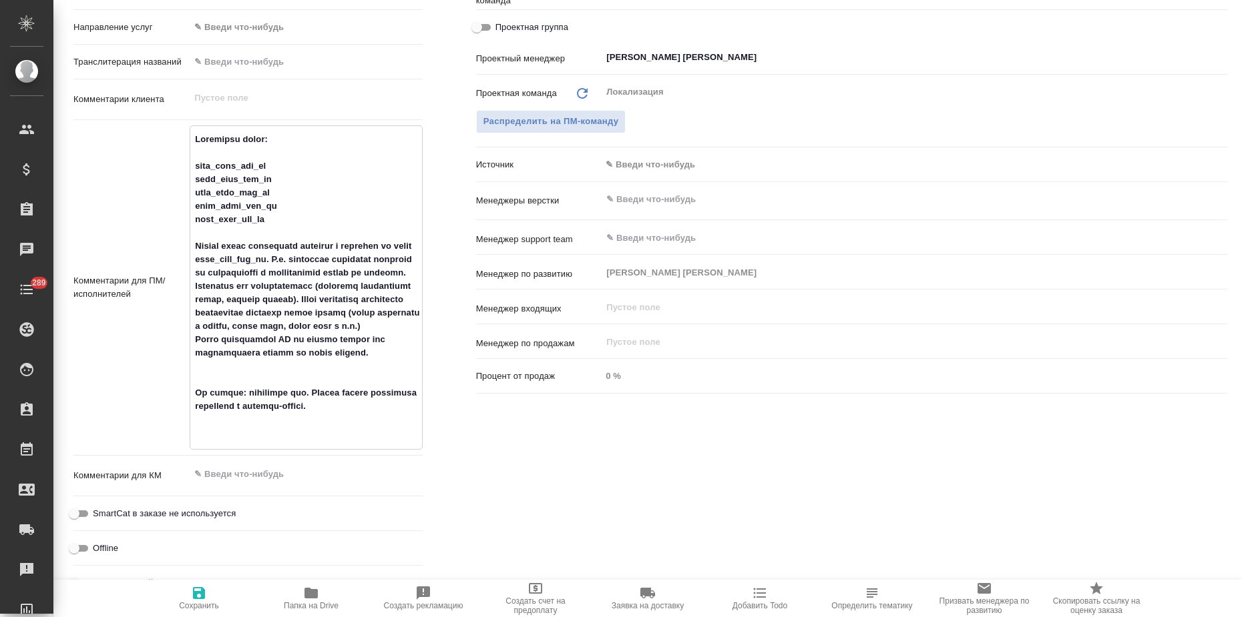
type textarea "Направляю файлы: help_list_rus_az help_list_rus_tg help_list_rus_ro help_list_r…"
type textarea "x"
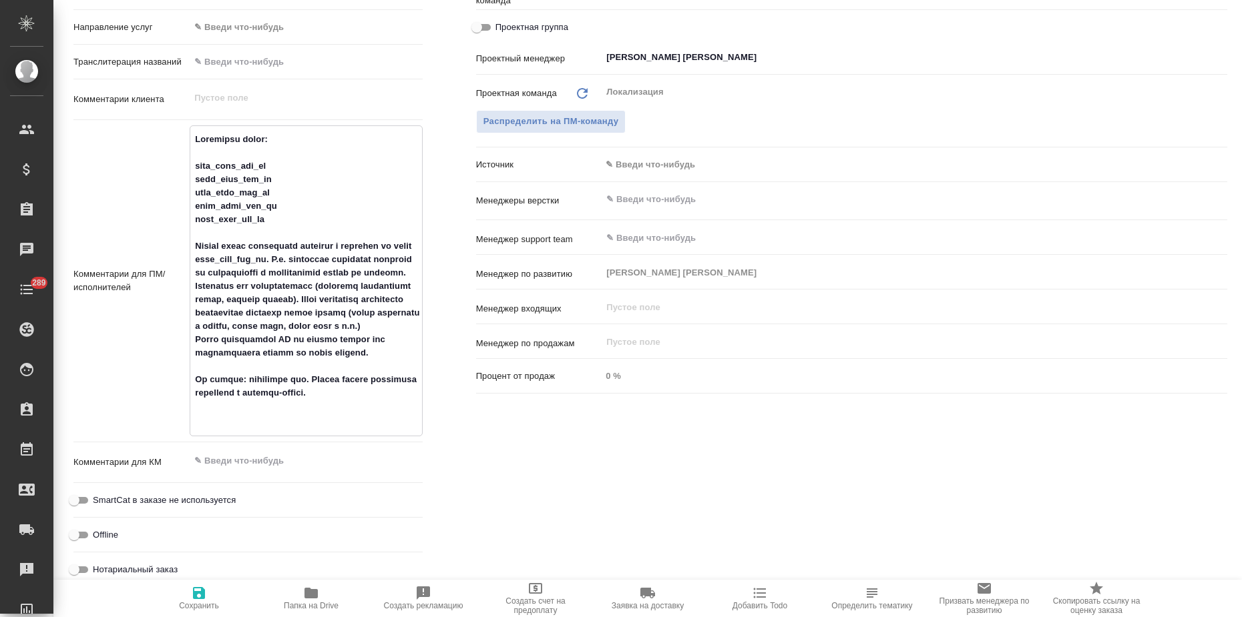
type textarea "Направляю файлы: help_list_rus_az help_list_rus_tg help_list_rus_ro help_list_r…"
type textarea "x"
click at [196, 595] on icon "button" at bounding box center [199, 593] width 12 height 12
type textarea "x"
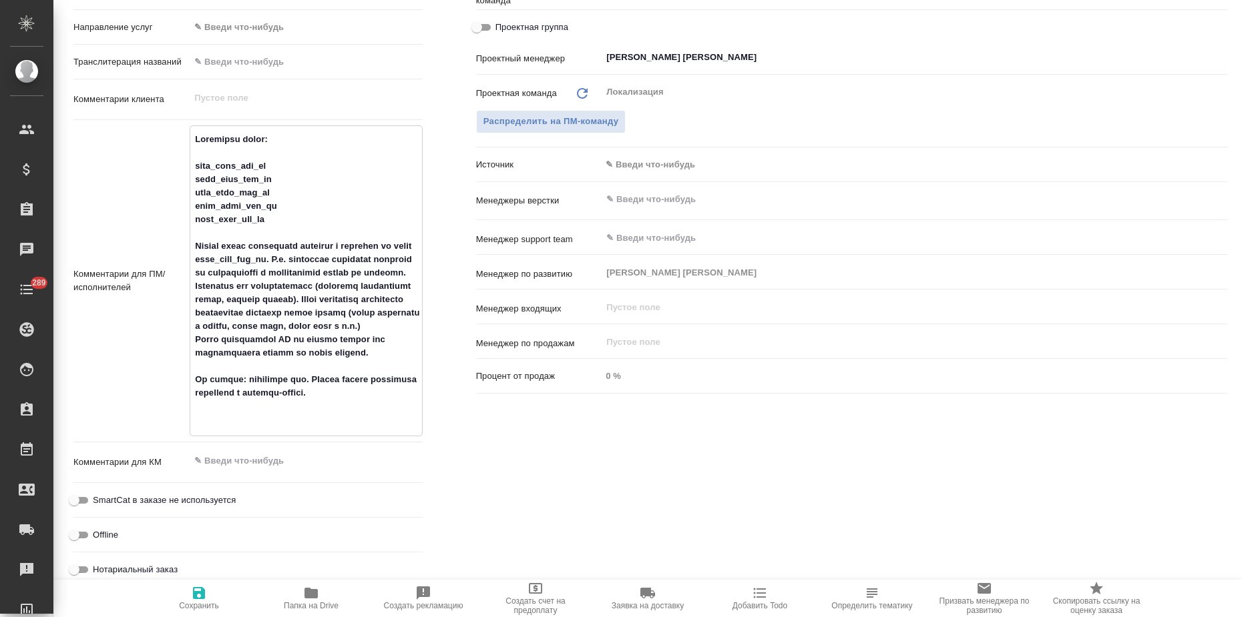
type textarea "x"
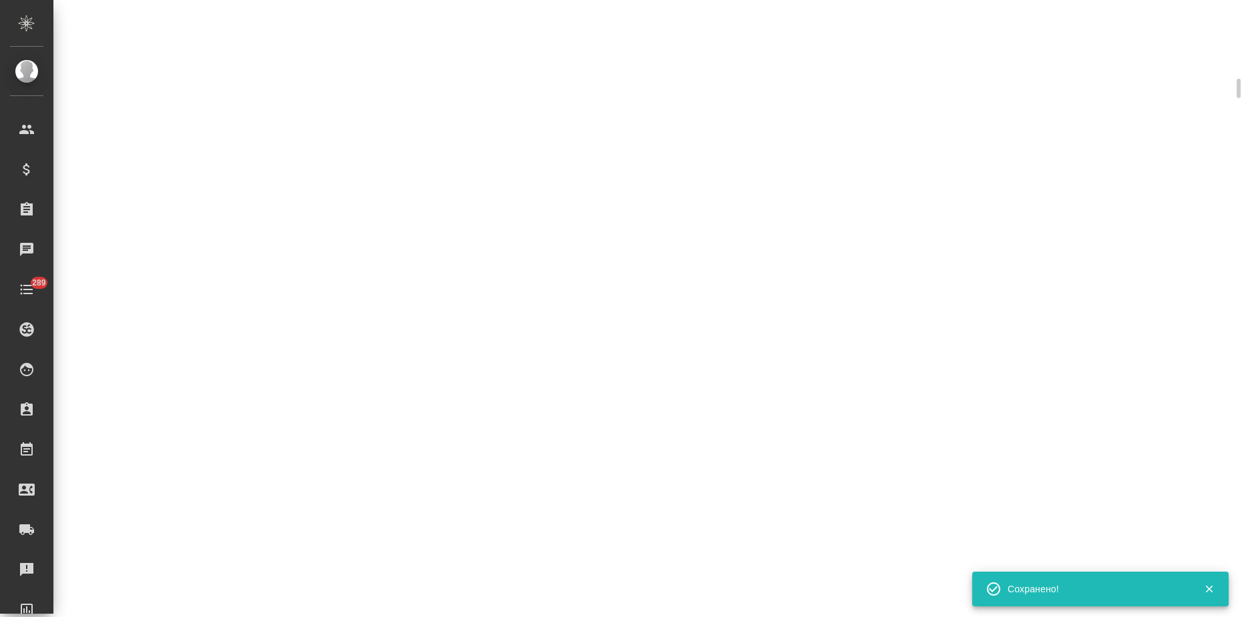
select select "RU"
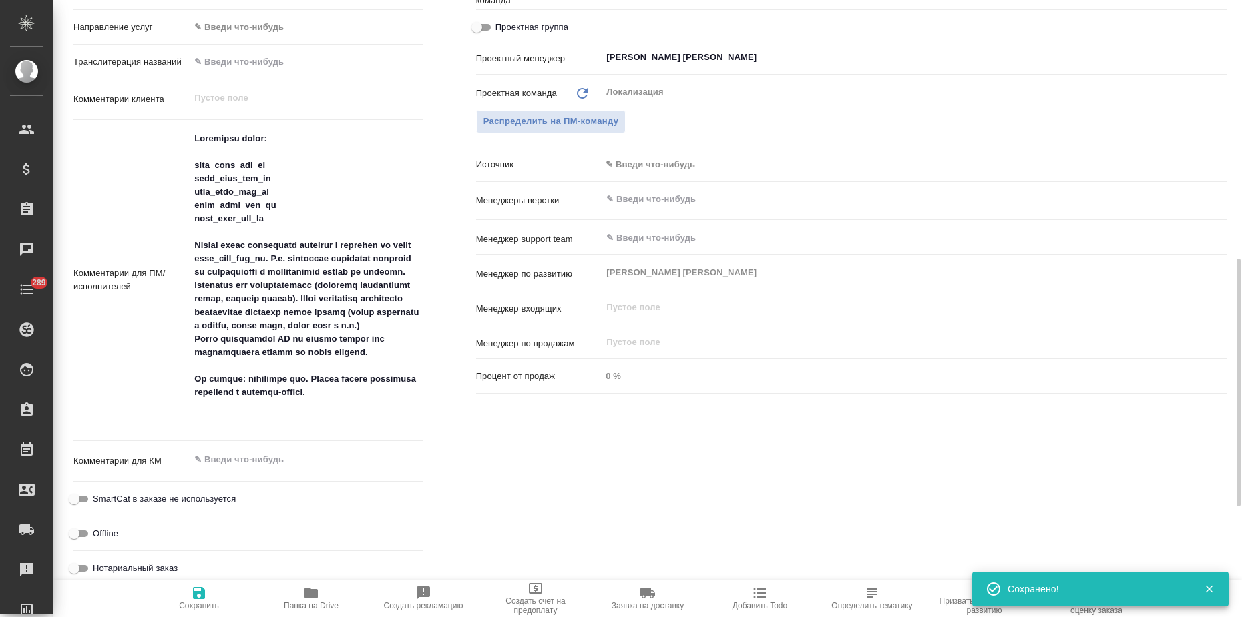
type textarea "x"
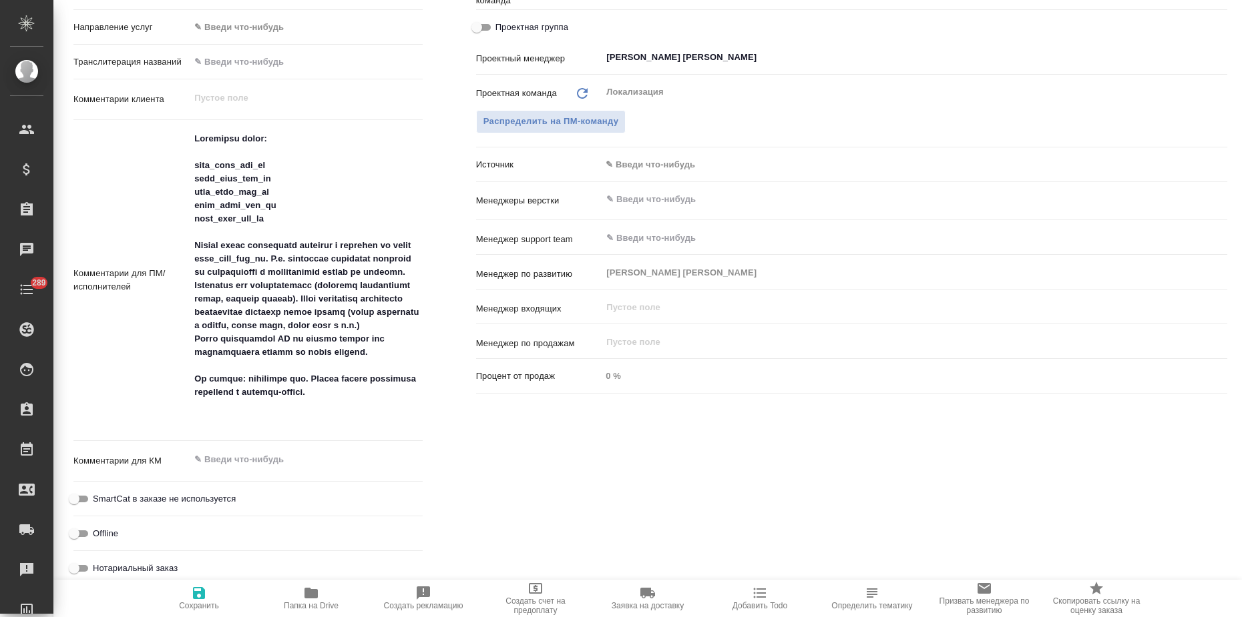
type textarea "x"
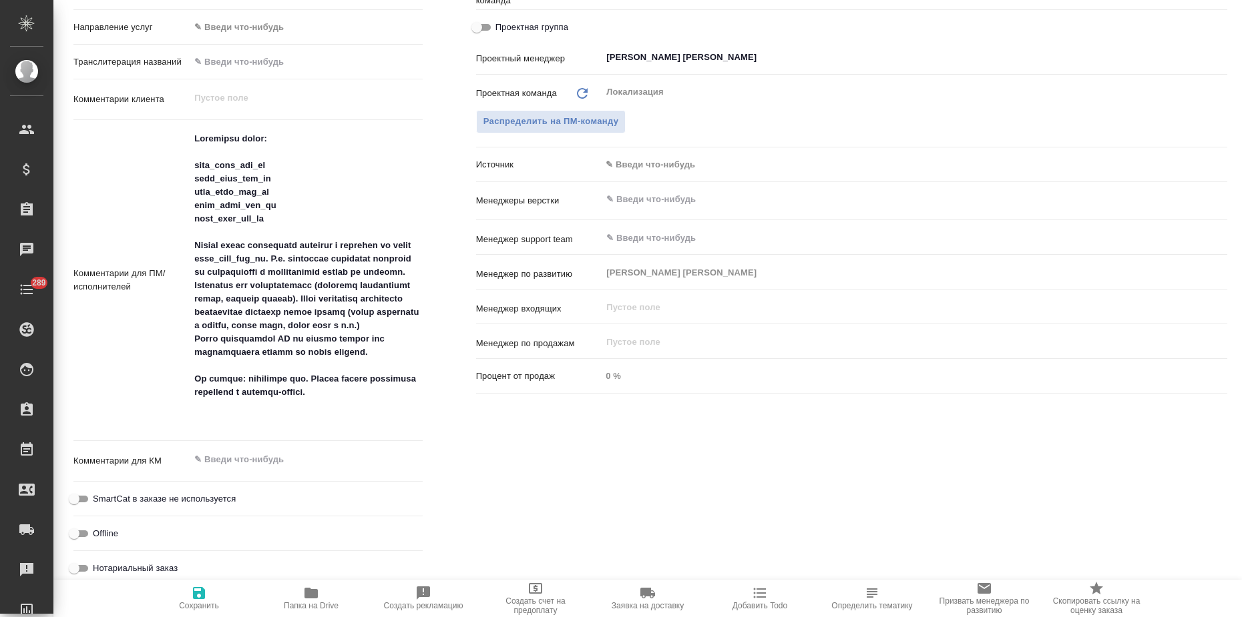
type textarea "x"
click at [140, 340] on div "Комментарии для ПМ/исполнителей x" at bounding box center [247, 280] width 349 height 310
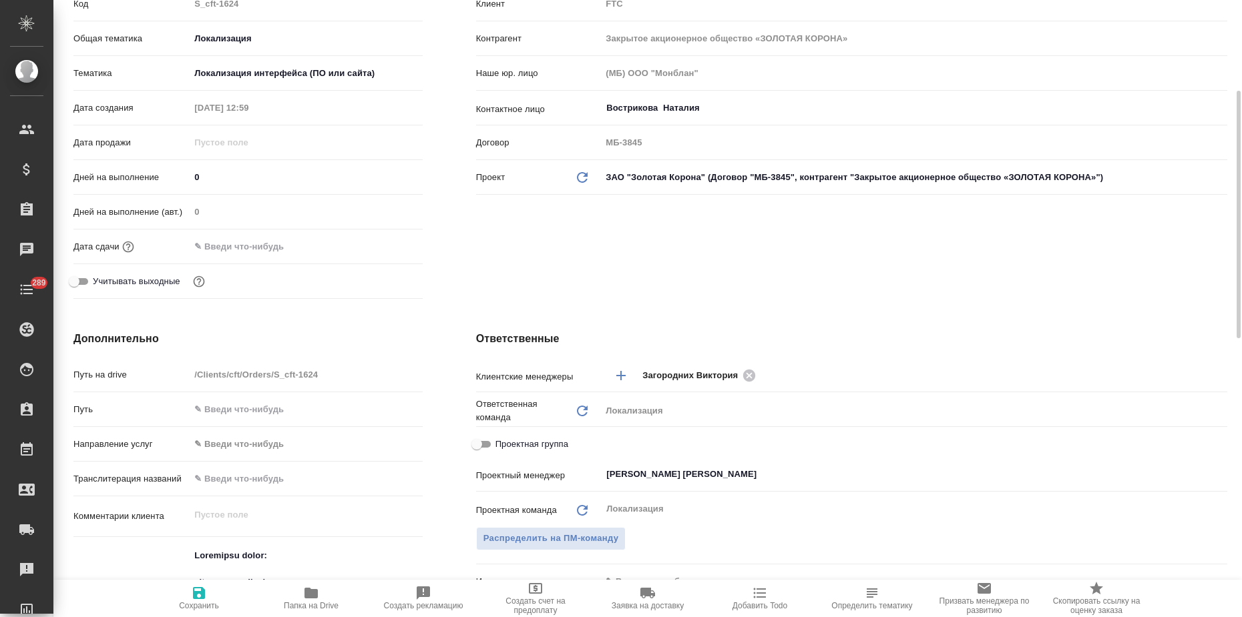
scroll to position [0, 0]
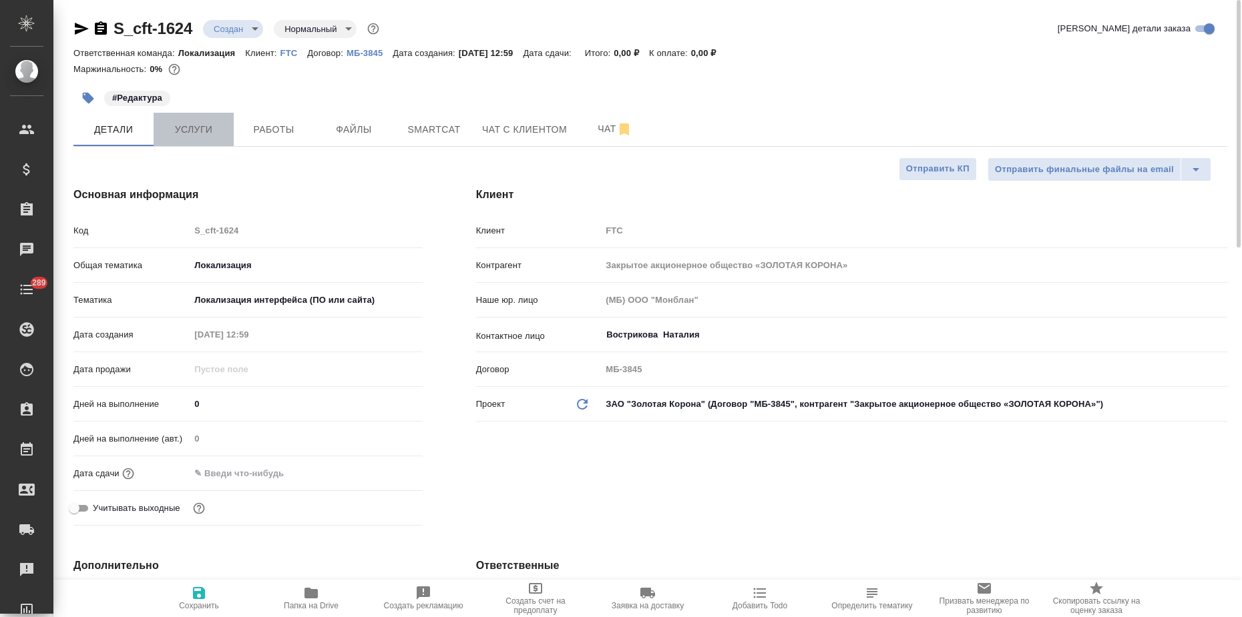
click at [212, 124] on span "Услуги" at bounding box center [194, 129] width 64 height 17
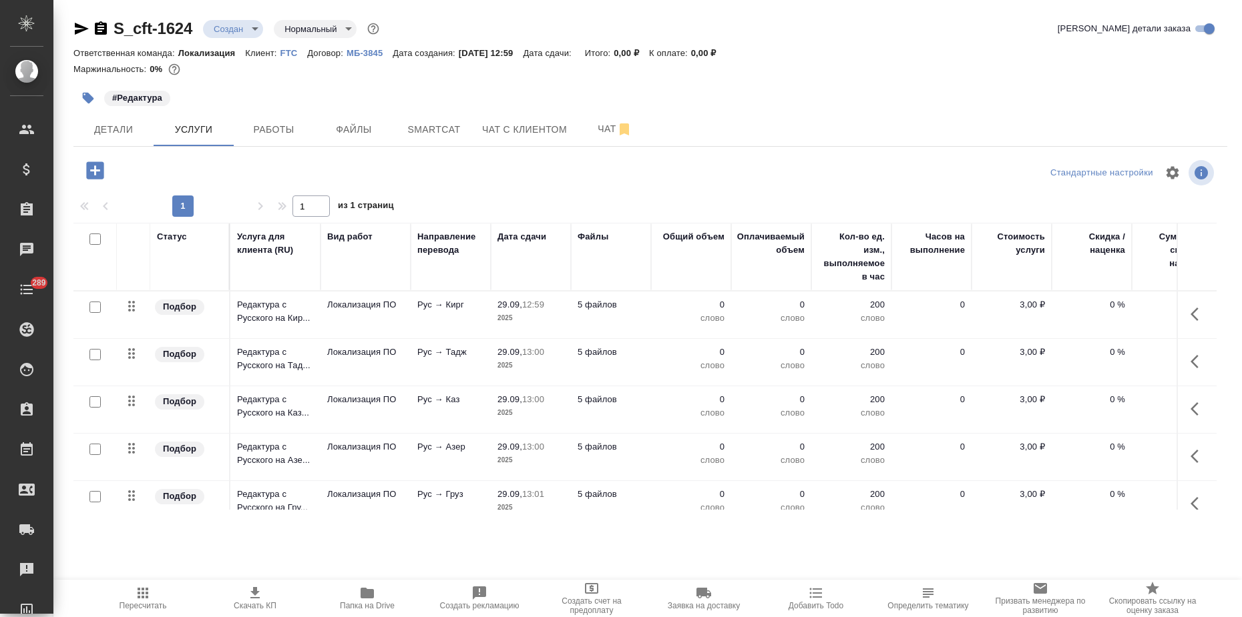
click at [97, 238] on input "checkbox" at bounding box center [94, 239] width 11 height 11
checkbox input "true"
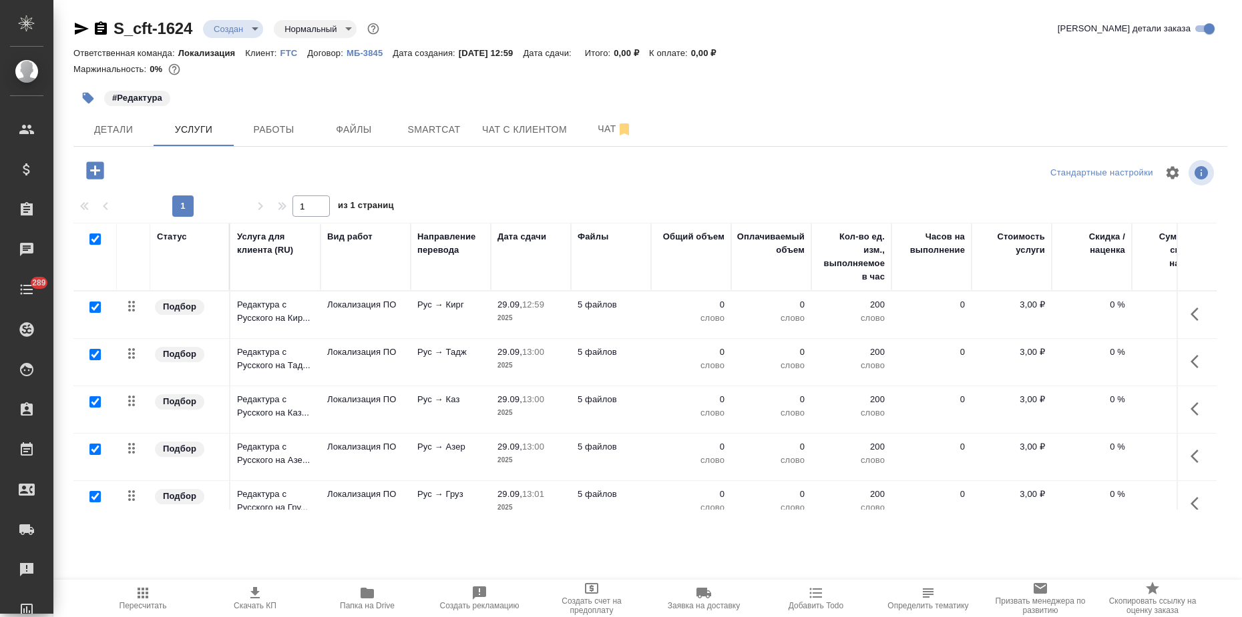
checkbox input "true"
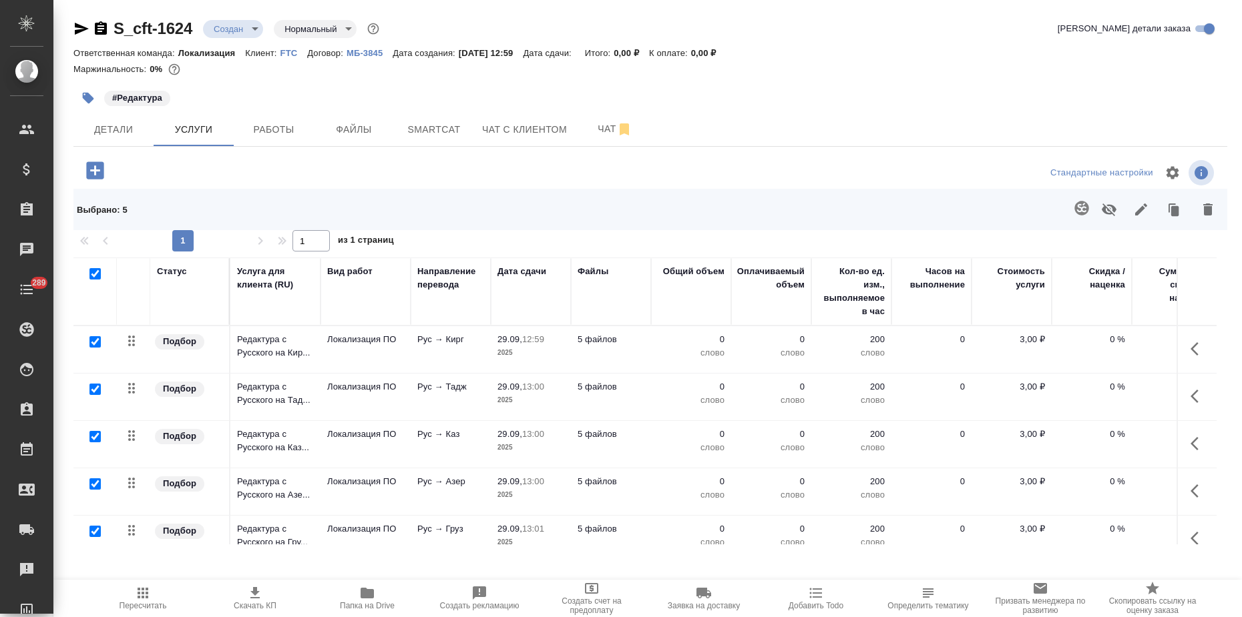
click at [1086, 217] on span at bounding box center [1078, 209] width 27 height 35
click at [349, 121] on span "Файлы" at bounding box center [354, 129] width 64 height 17
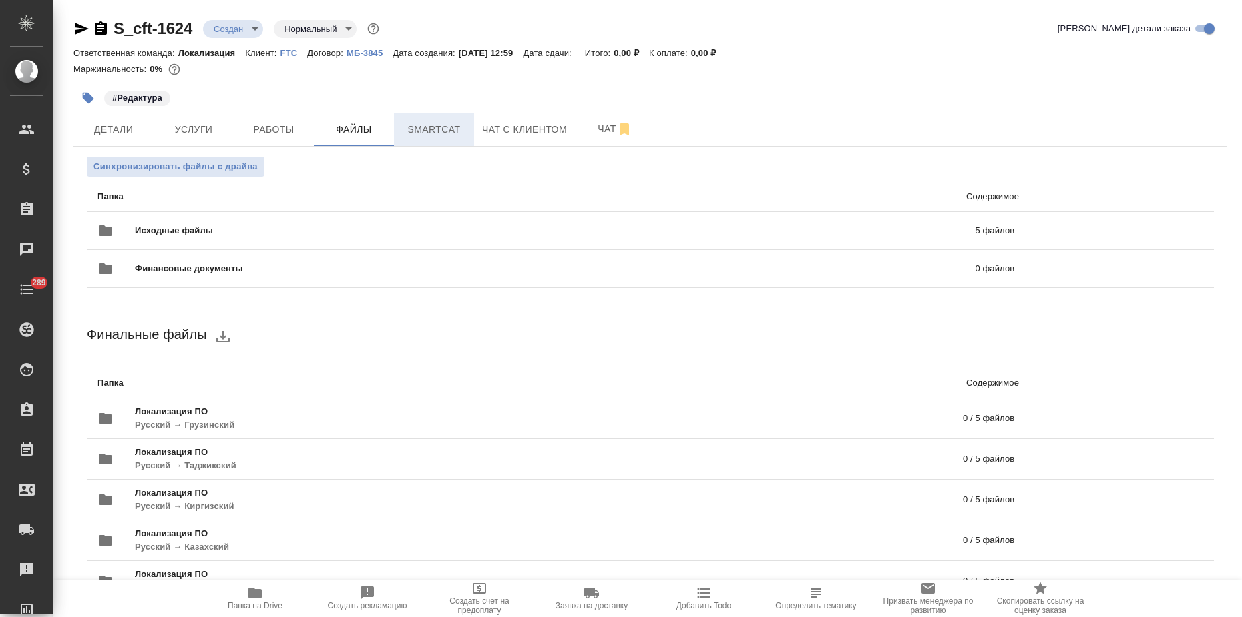
click at [438, 127] on span "Smartcat" at bounding box center [434, 129] width 64 height 17
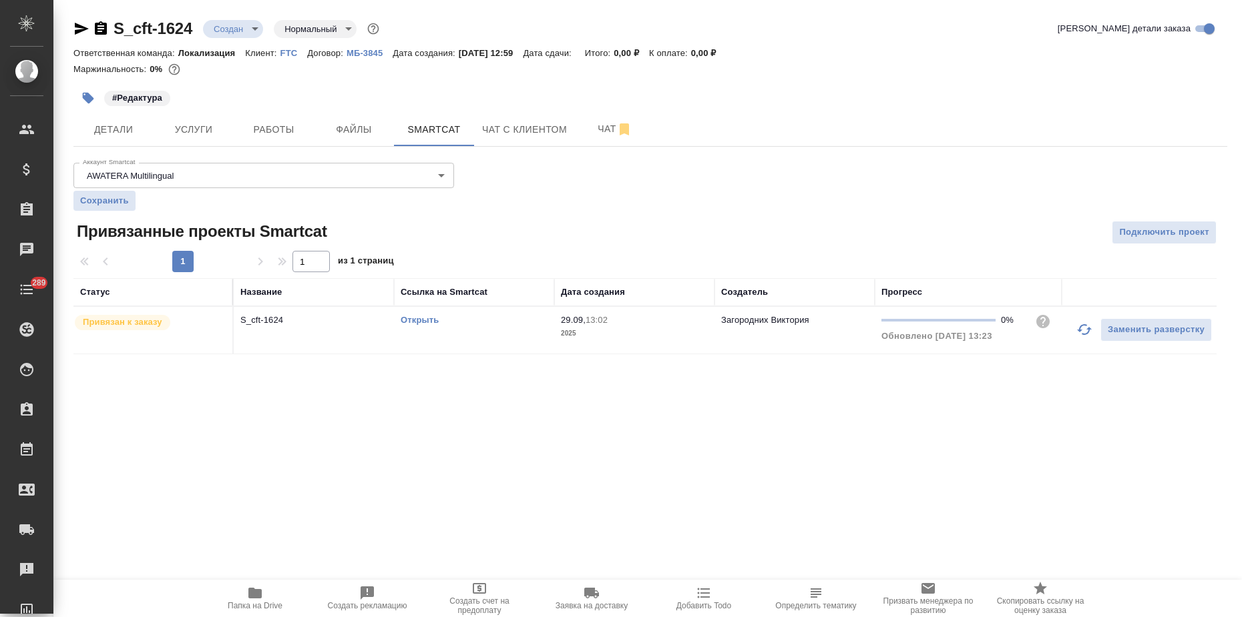
click at [425, 314] on div "Открыть" at bounding box center [473, 320] width 147 height 13
click at [428, 319] on link "Открыть" at bounding box center [419, 320] width 38 height 10
click at [194, 135] on span "Услуги" at bounding box center [194, 129] width 64 height 17
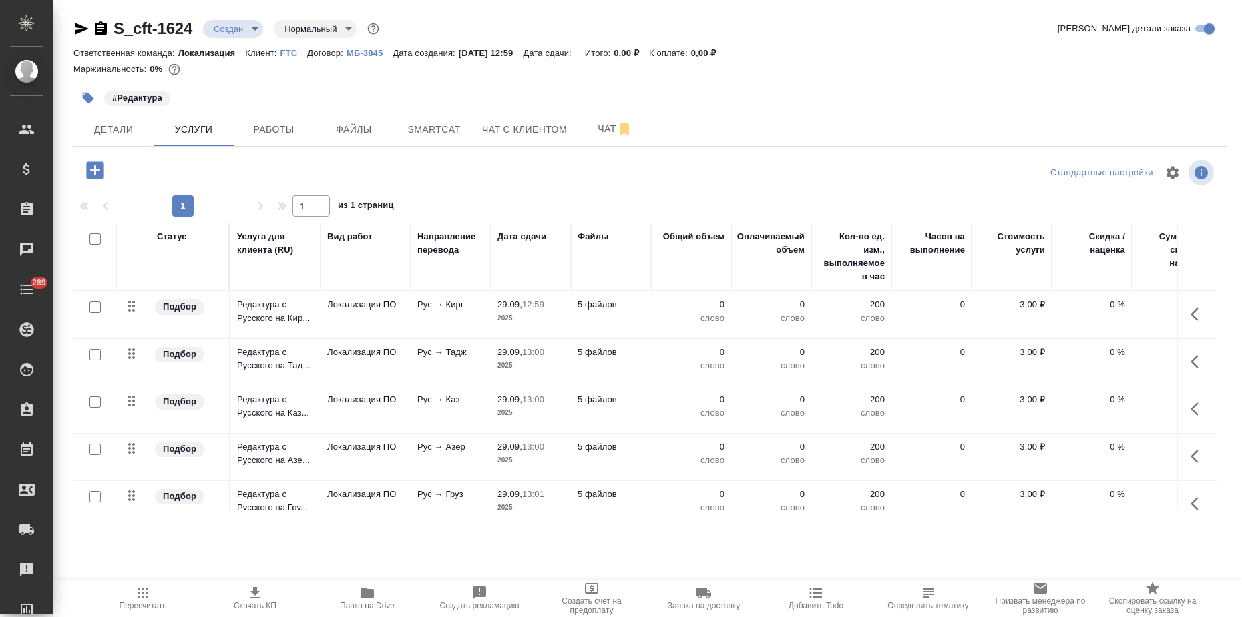
click at [234, 413] on td "Редактура с Русского на Каз..." at bounding box center [275, 409] width 90 height 47
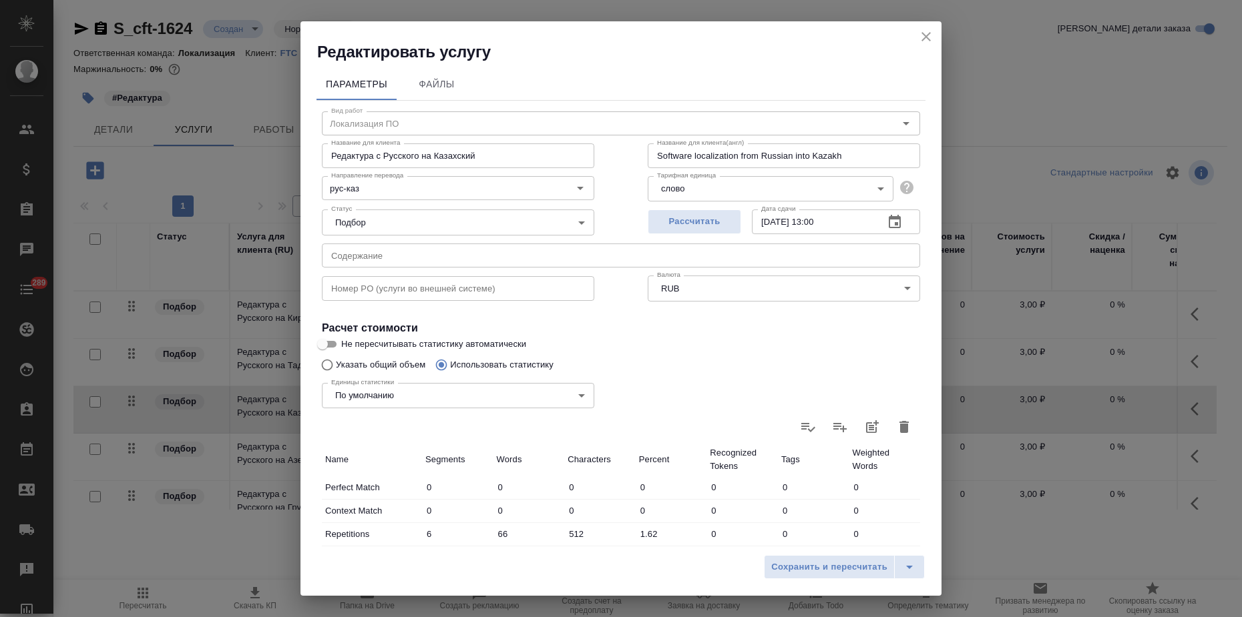
drag, startPoint x: 926, startPoint y: 41, endPoint x: 706, endPoint y: 137, distance: 240.1
click at [926, 41] on icon "close" at bounding box center [926, 37] width 16 height 16
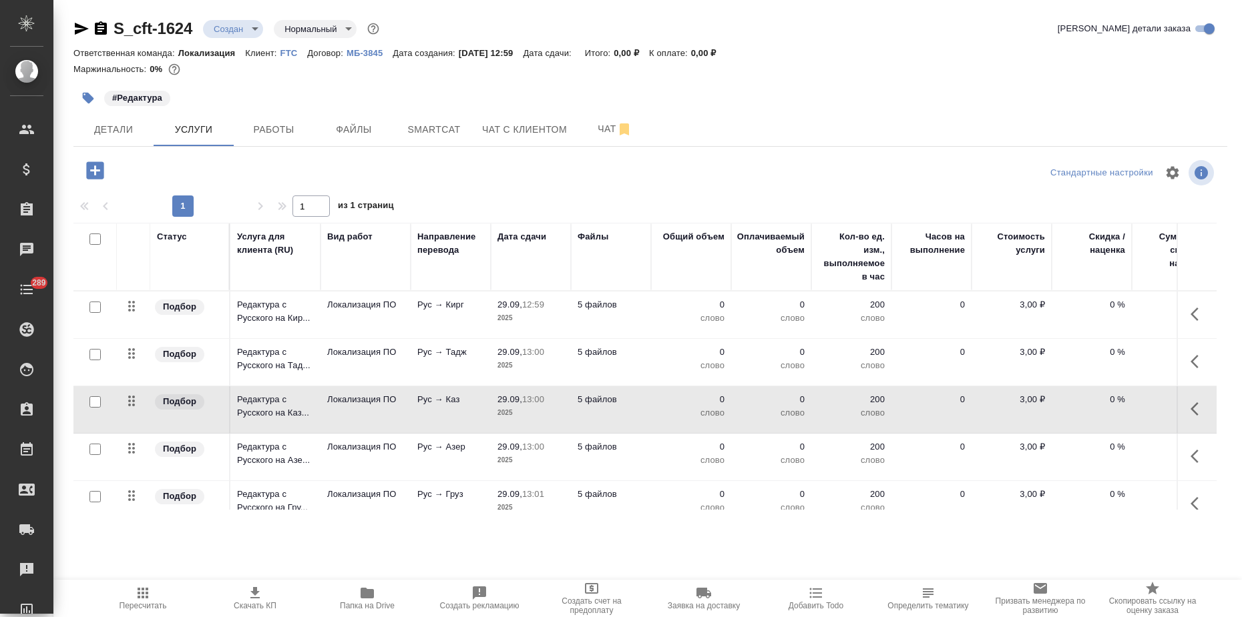
click at [95, 400] on input "checkbox" at bounding box center [94, 401] width 11 height 11
checkbox input "true"
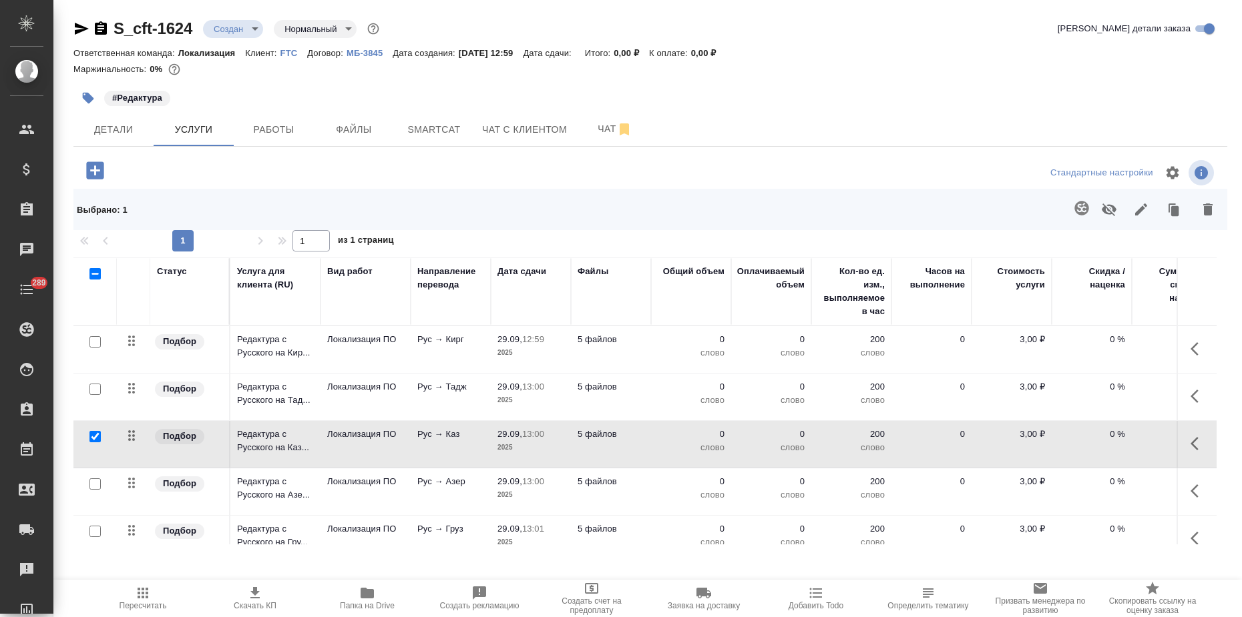
click at [1206, 211] on icon "button" at bounding box center [1207, 210] width 9 height 12
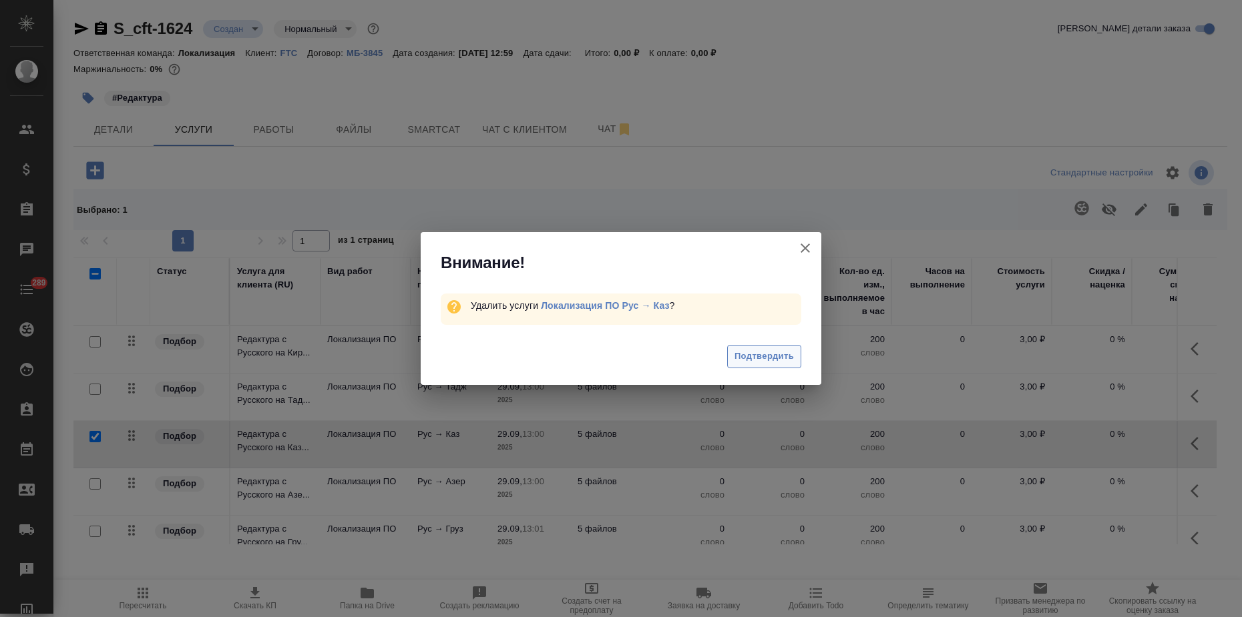
click at [760, 354] on span "Подтвердить" at bounding box center [763, 356] width 59 height 15
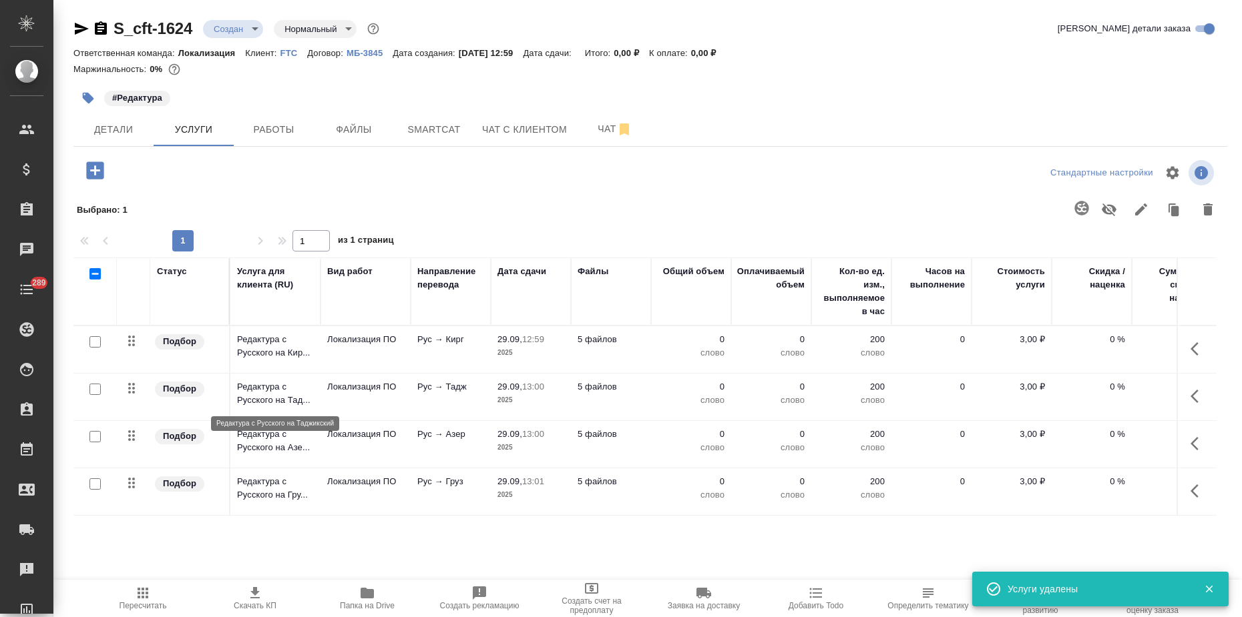
click at [260, 403] on p "Редактура с Русского на Тад..." at bounding box center [275, 393] width 77 height 27
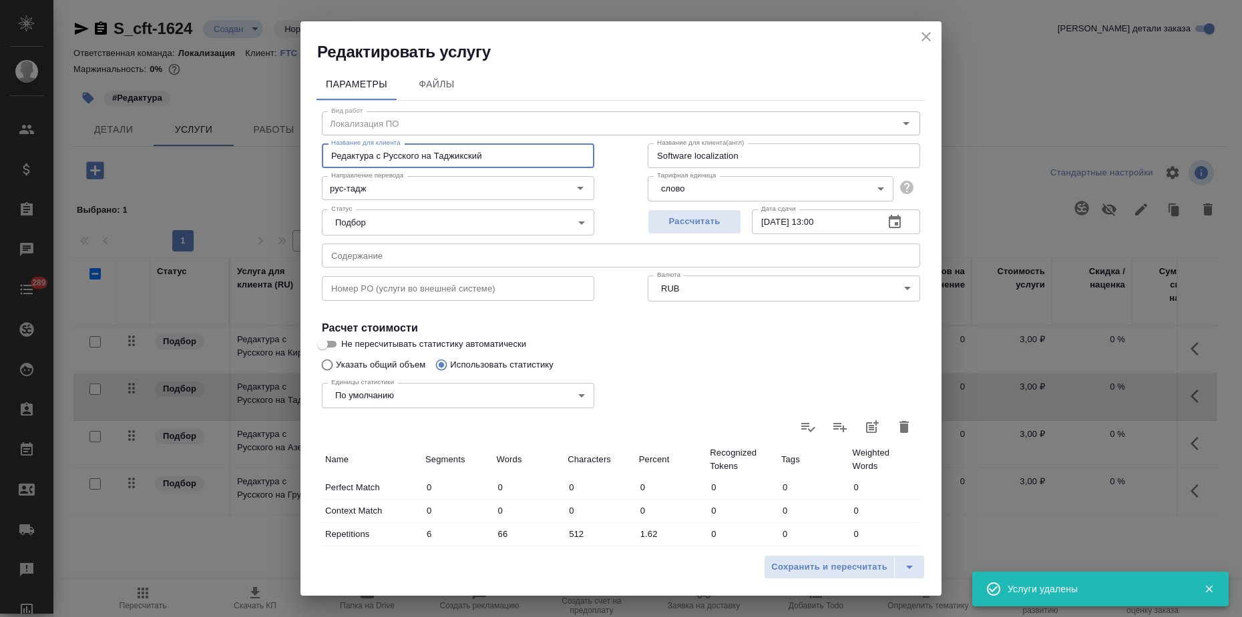
drag, startPoint x: 495, startPoint y: 166, endPoint x: 244, endPoint y: 170, distance: 250.3
click at [244, 170] on div "Редактировать услугу Параметры Файлы Вид работ Локализация ПО Вид работ Названи…" at bounding box center [621, 308] width 1242 height 617
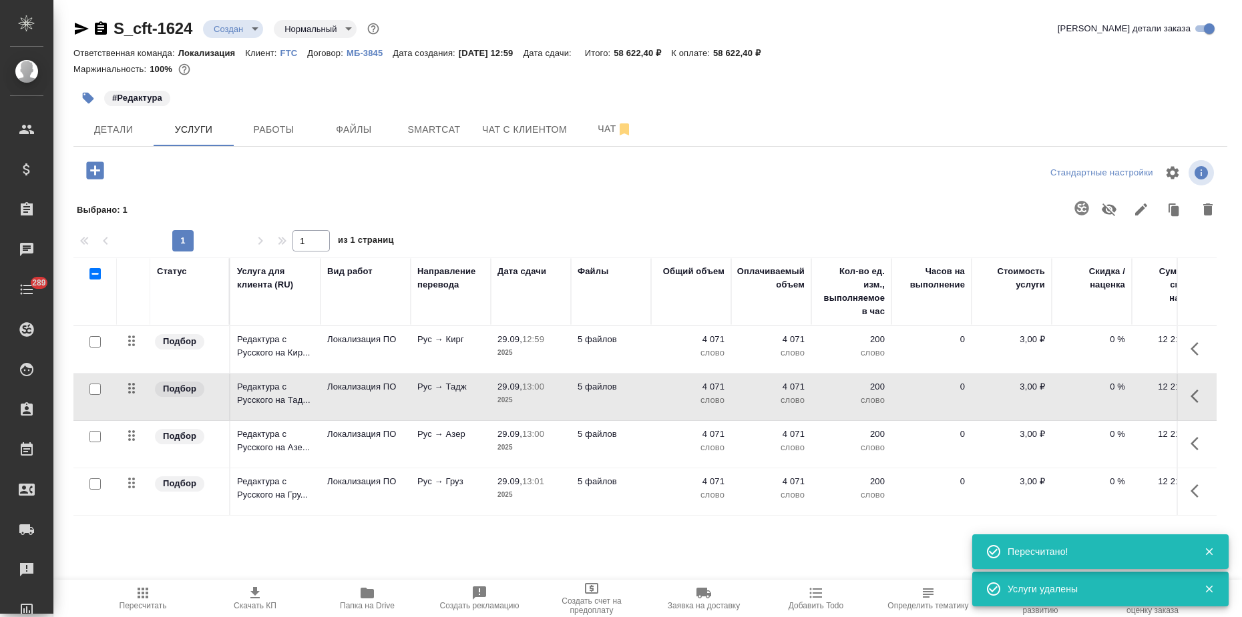
click at [91, 172] on icon "button" at bounding box center [94, 170] width 17 height 17
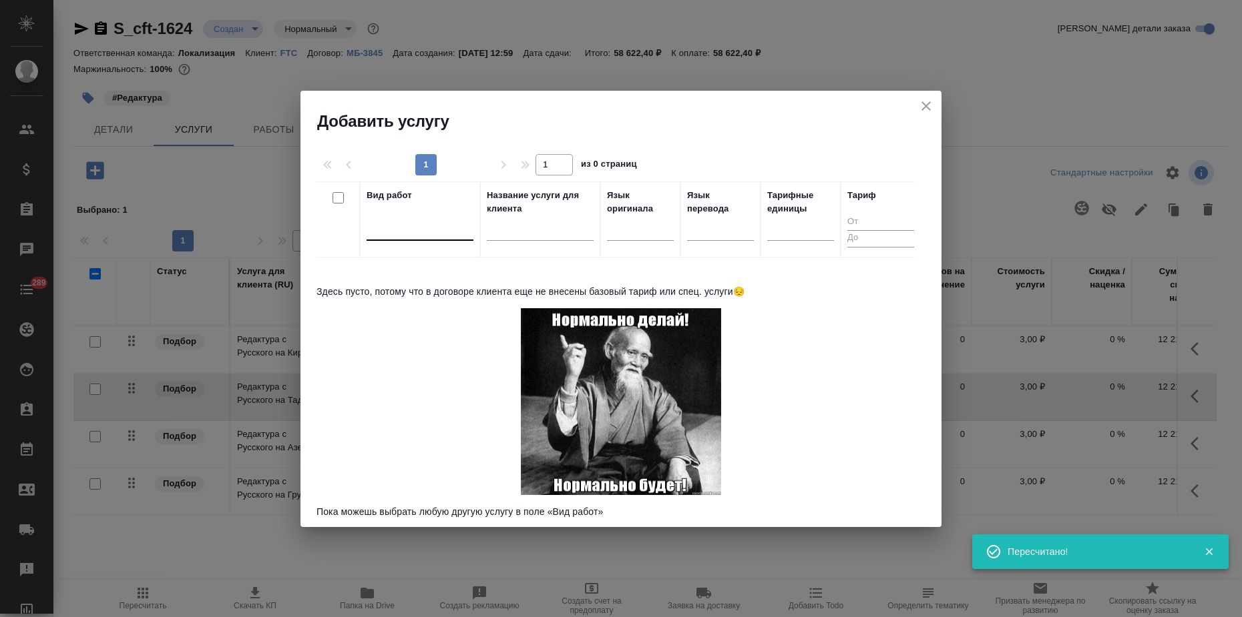
click at [414, 236] on div at bounding box center [419, 228] width 107 height 25
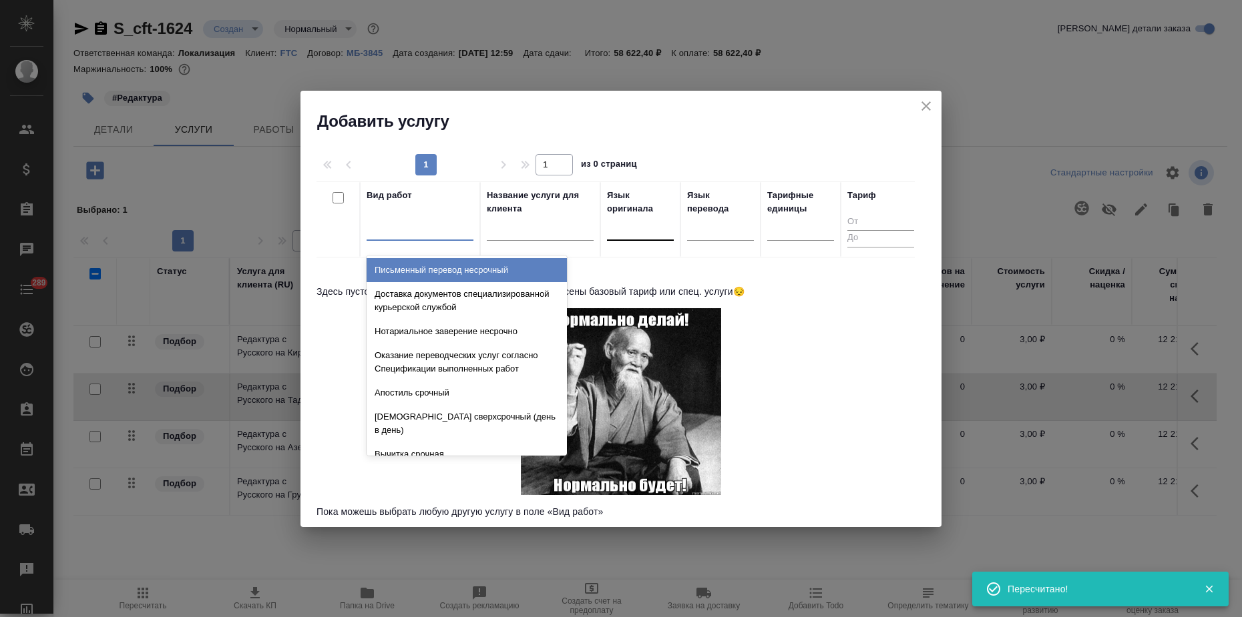
click at [648, 233] on div at bounding box center [640, 227] width 67 height 19
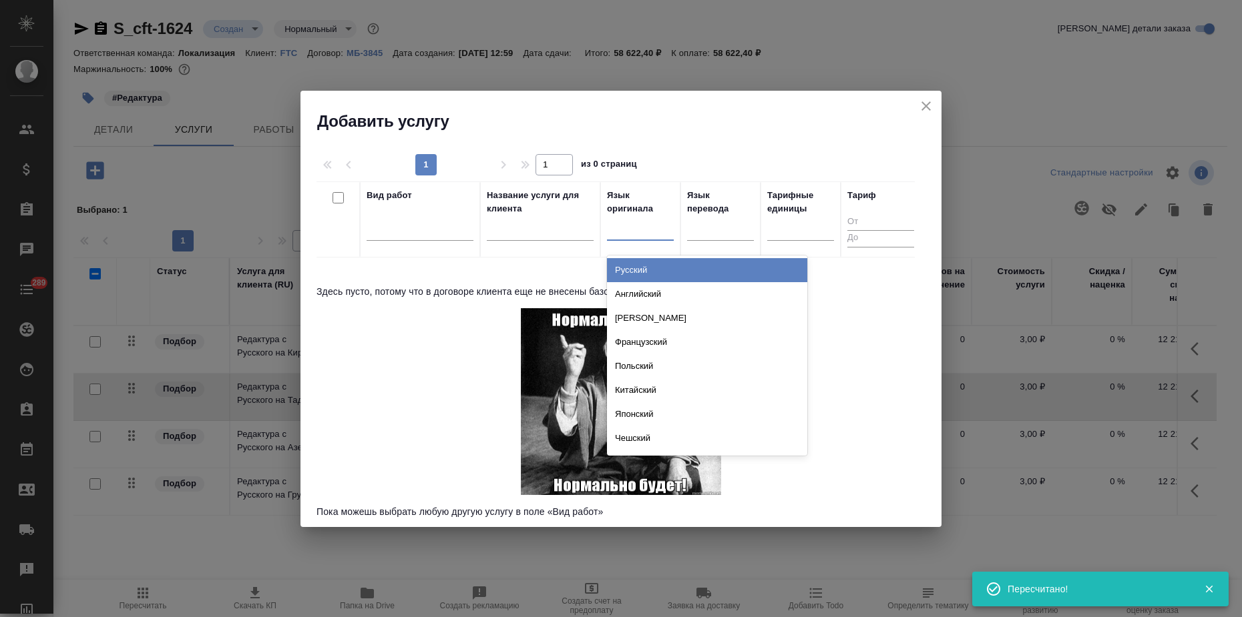
click at [645, 269] on div "Русский" at bounding box center [707, 270] width 200 height 24
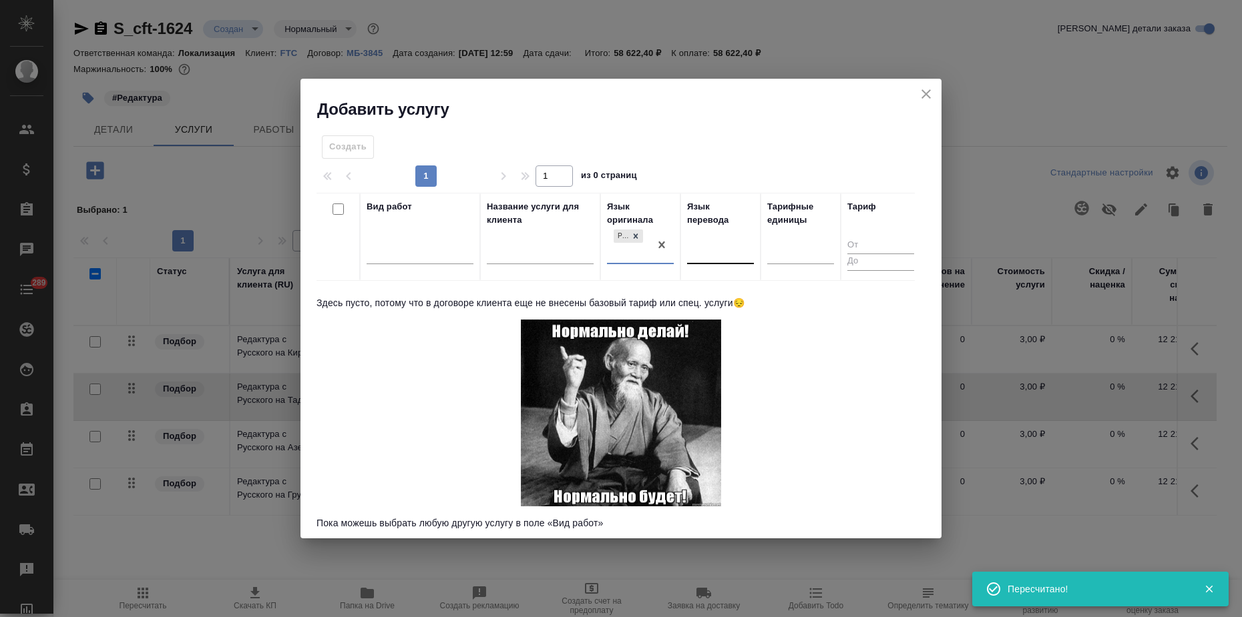
click at [701, 248] on div at bounding box center [720, 250] width 67 height 19
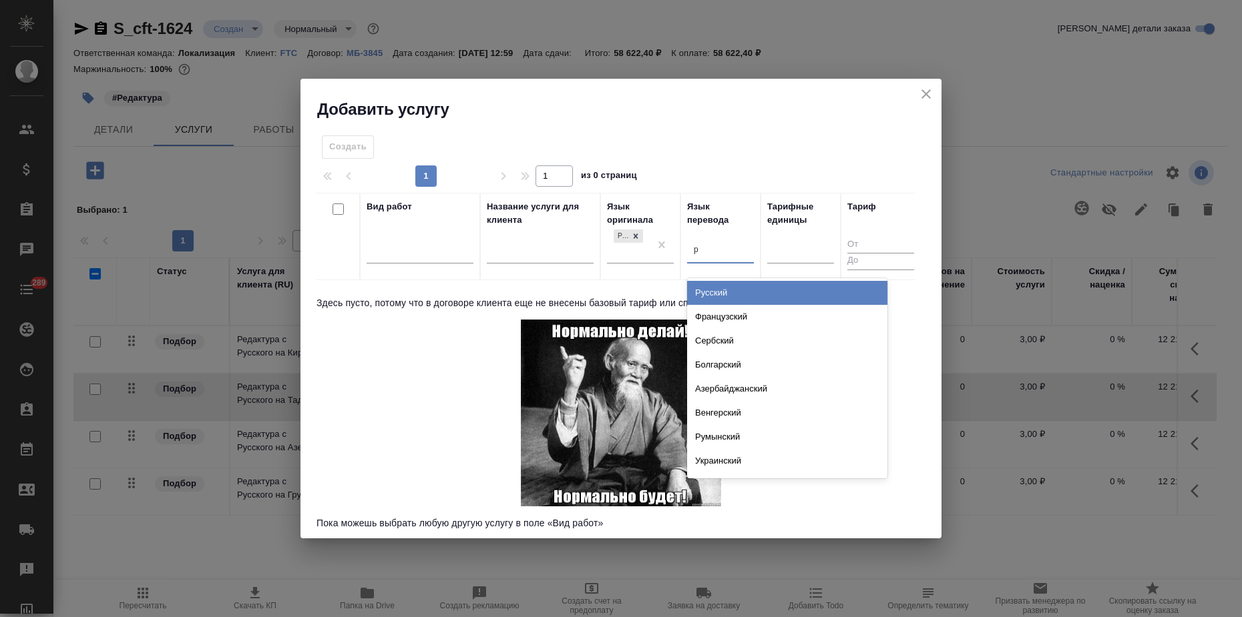
type input "ру"
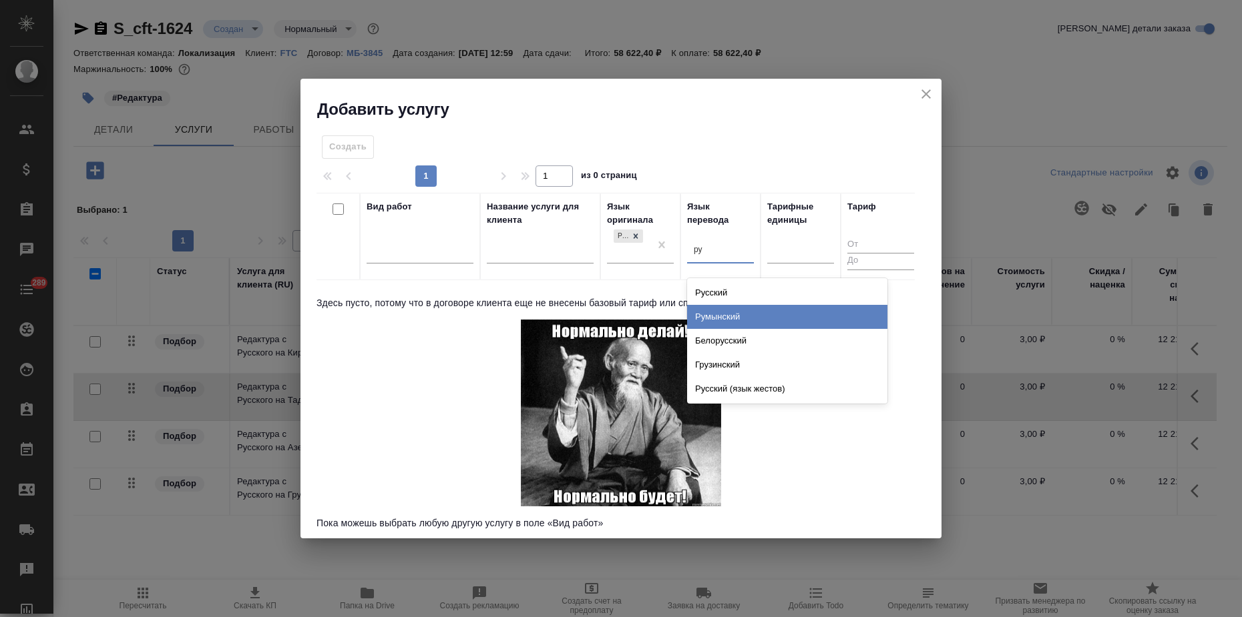
click at [712, 312] on div "Румынский" at bounding box center [787, 317] width 200 height 24
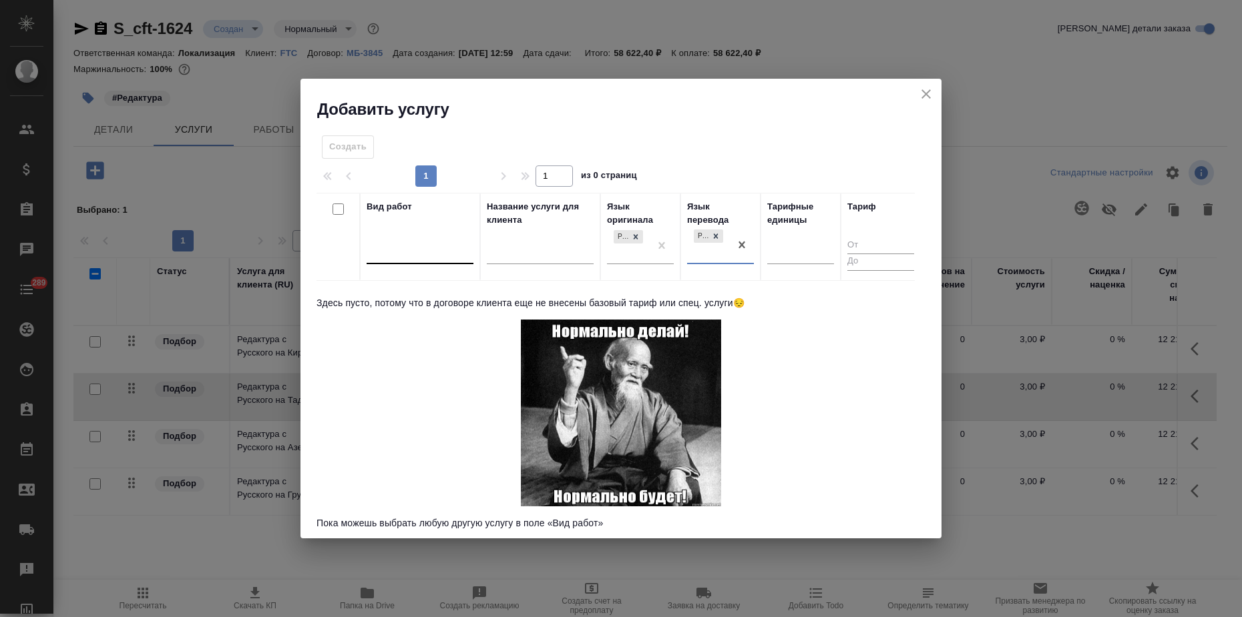
click at [407, 258] on div at bounding box center [419, 250] width 107 height 19
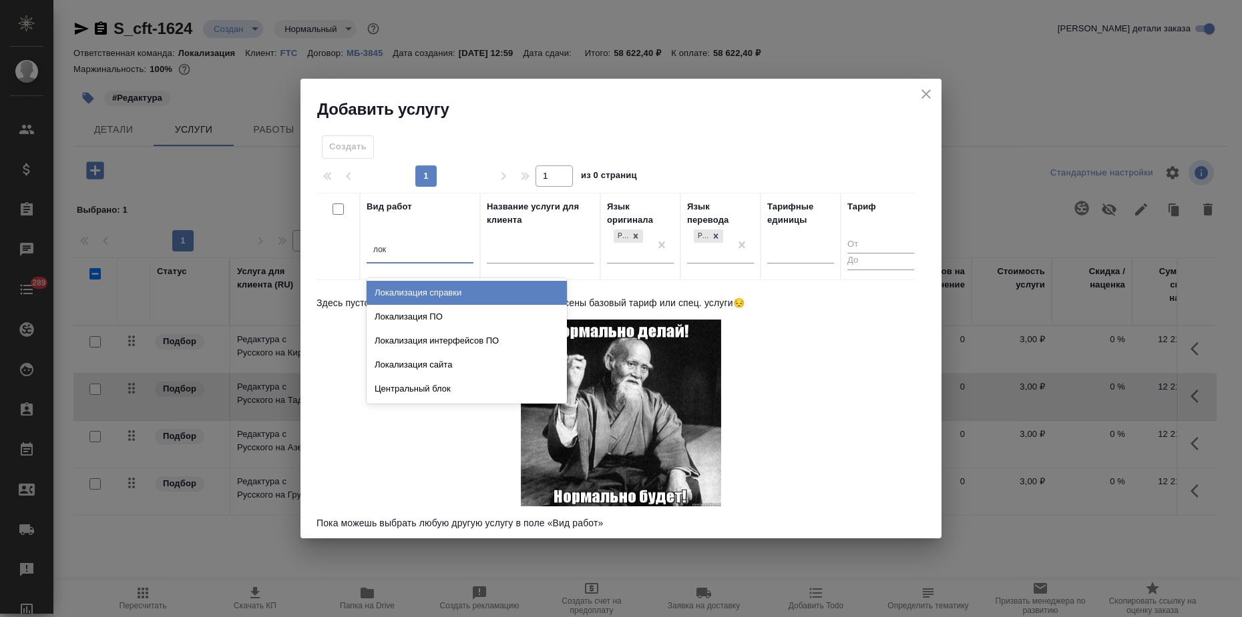
type input "лока"
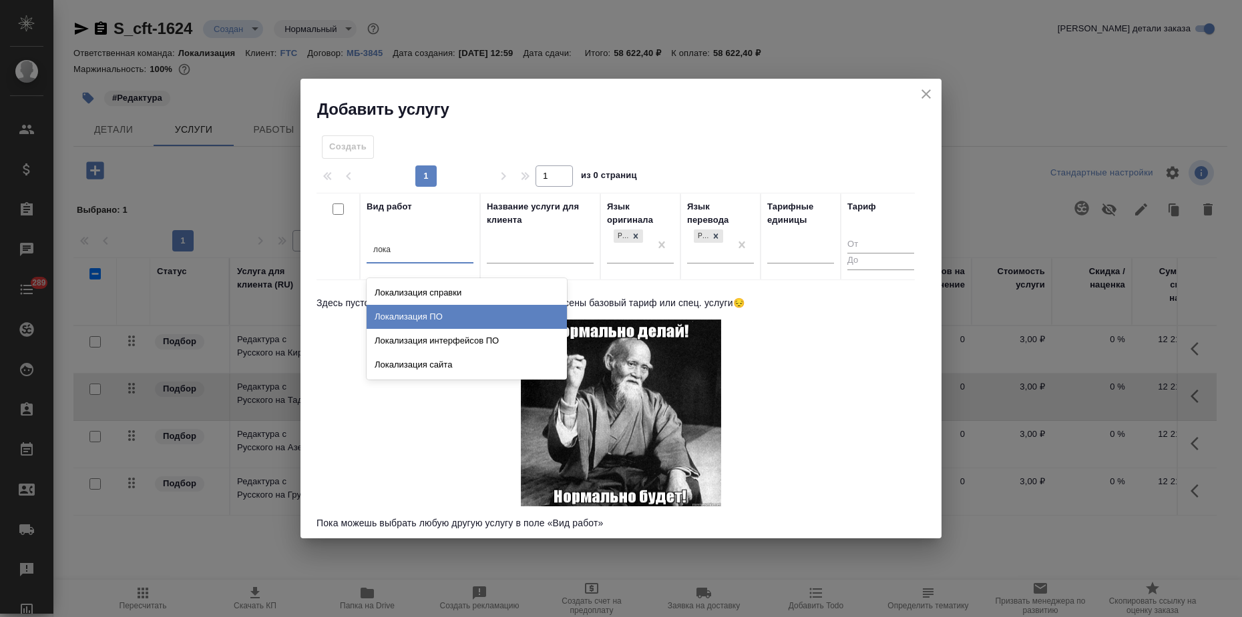
click at [425, 320] on div "Локализация ПО" at bounding box center [466, 317] width 200 height 24
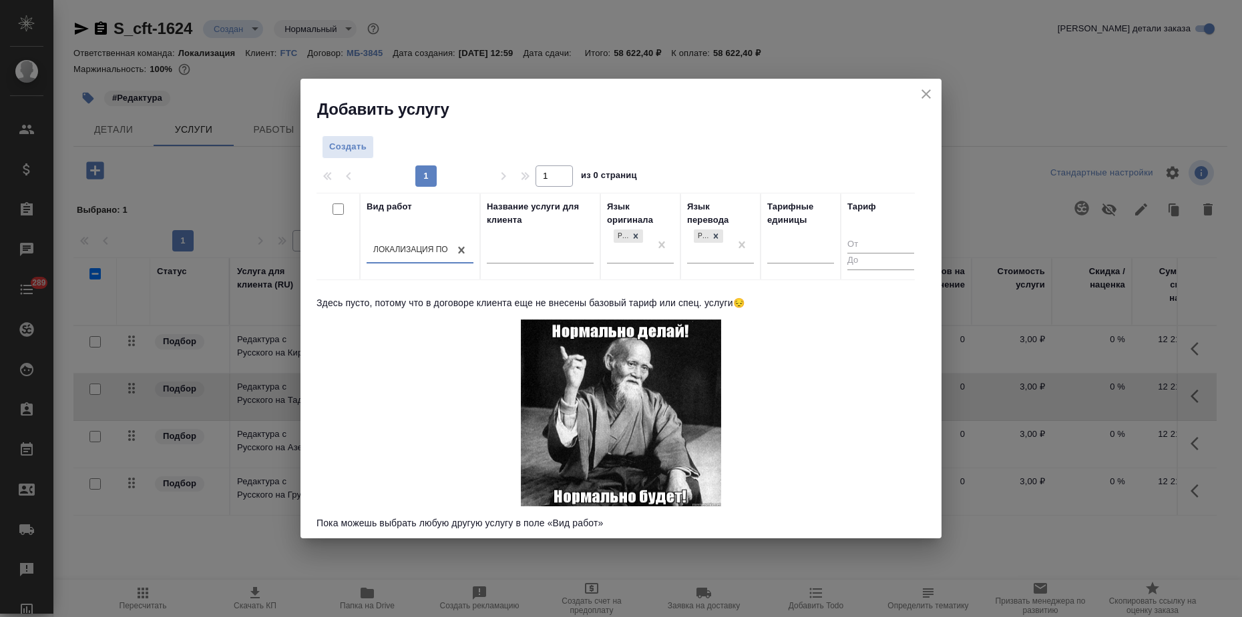
click at [350, 162] on div at bounding box center [620, 162] width 609 height 7
click at [356, 153] on span "Создать" at bounding box center [347, 147] width 37 height 15
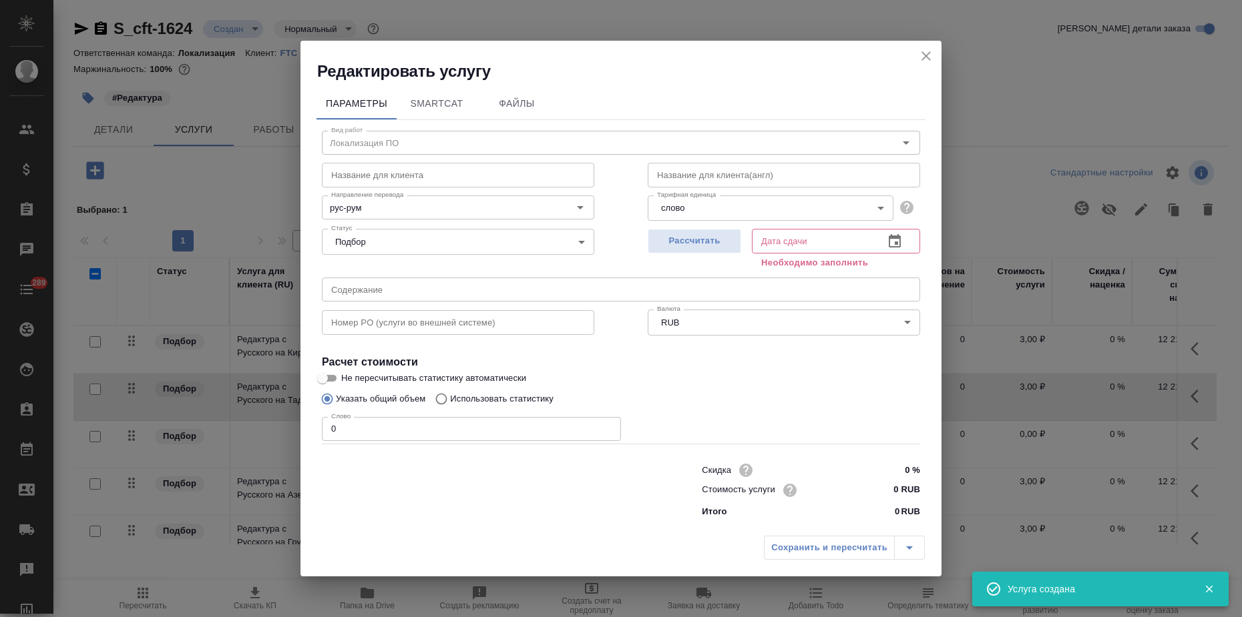
click at [362, 178] on input "text" at bounding box center [458, 175] width 272 height 24
paste input "Редактура с Русского на Таджикский"
drag, startPoint x: 435, startPoint y: 174, endPoint x: 494, endPoint y: 228, distance: 80.8
click at [535, 170] on input "Редактура с Русского на Таджикский" at bounding box center [458, 175] width 272 height 24
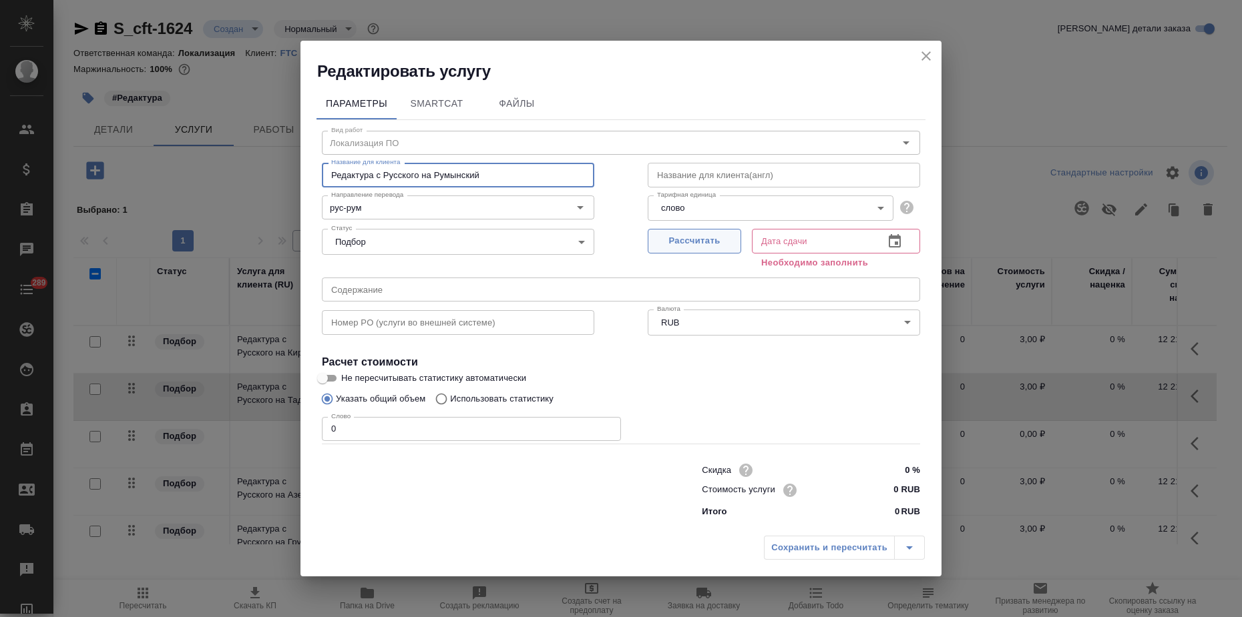
type input "Редактура с Русского на Румынский"
click at [735, 245] on button "Рассчитать" at bounding box center [693, 241] width 93 height 25
type input "30.09.2025 16:04"
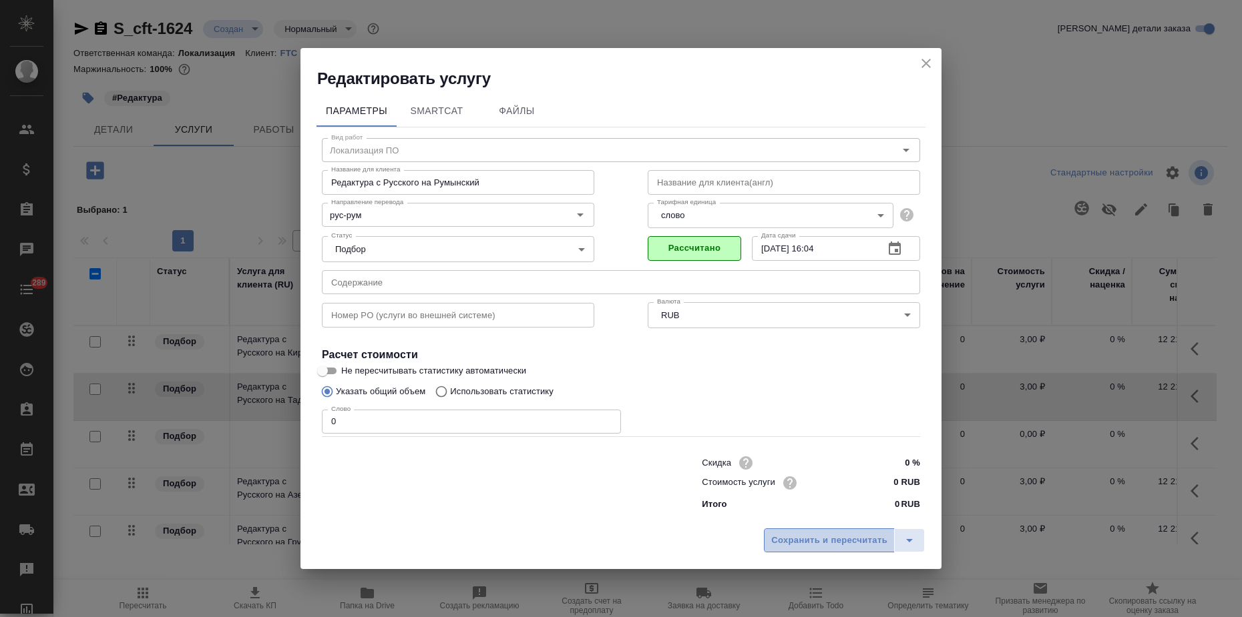
click at [842, 547] on span "Сохранить и пересчитать" at bounding box center [829, 540] width 116 height 15
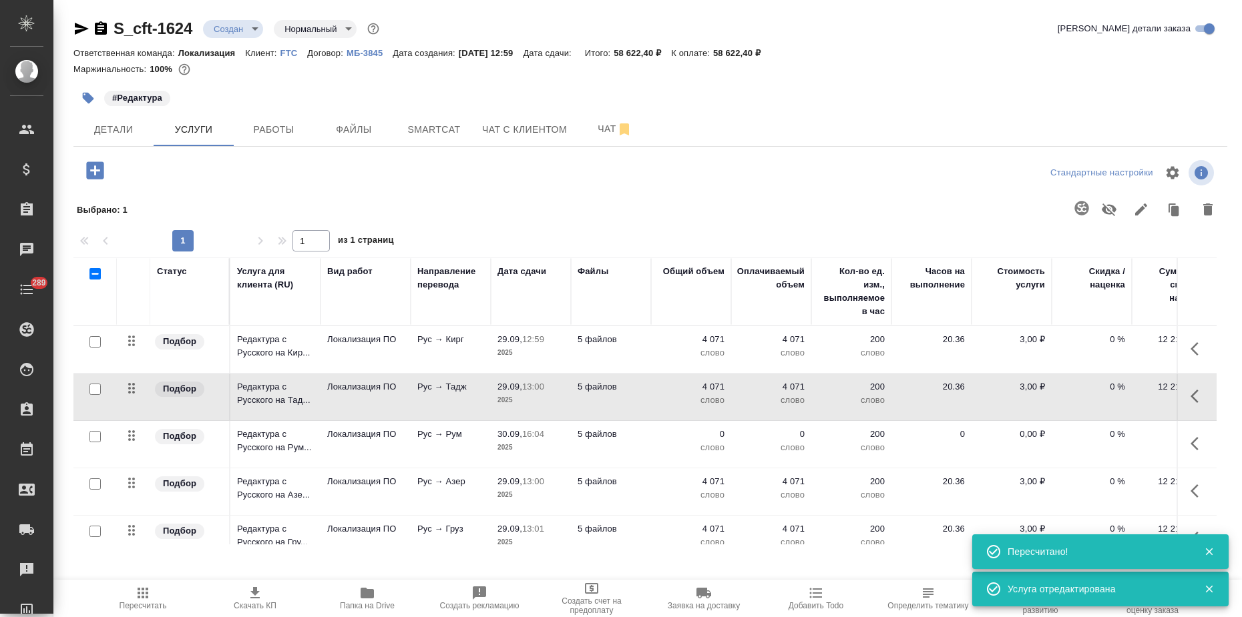
click at [302, 386] on p "Редактура с Русского на Тад..." at bounding box center [275, 393] width 77 height 27
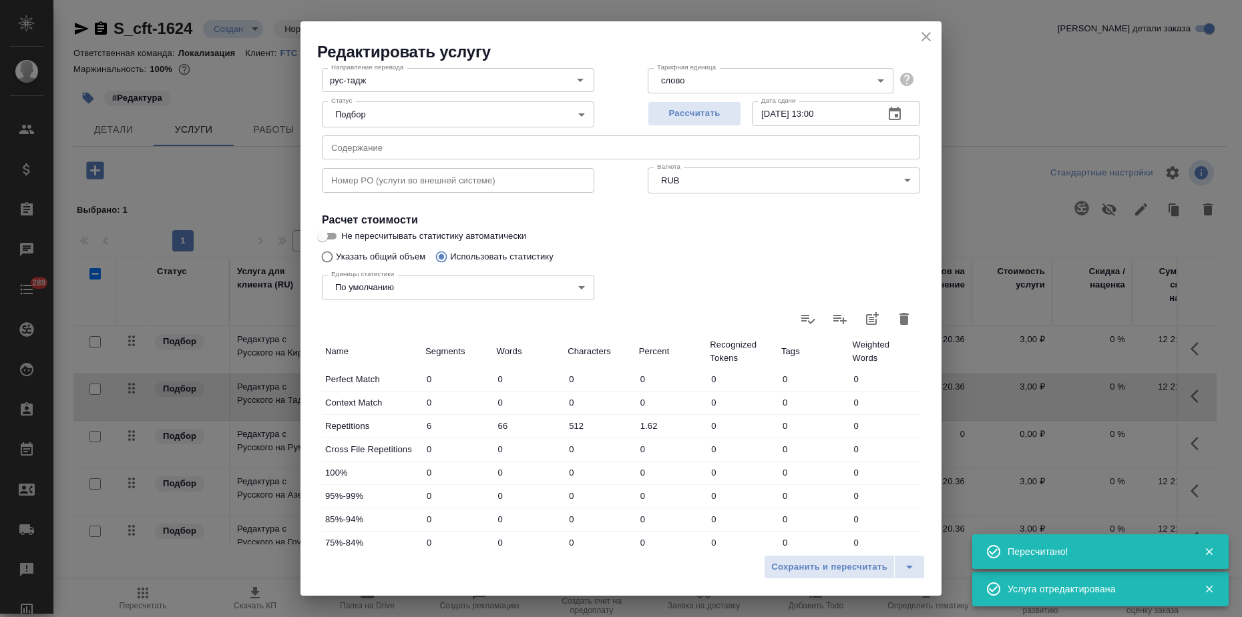
scroll to position [167, 0]
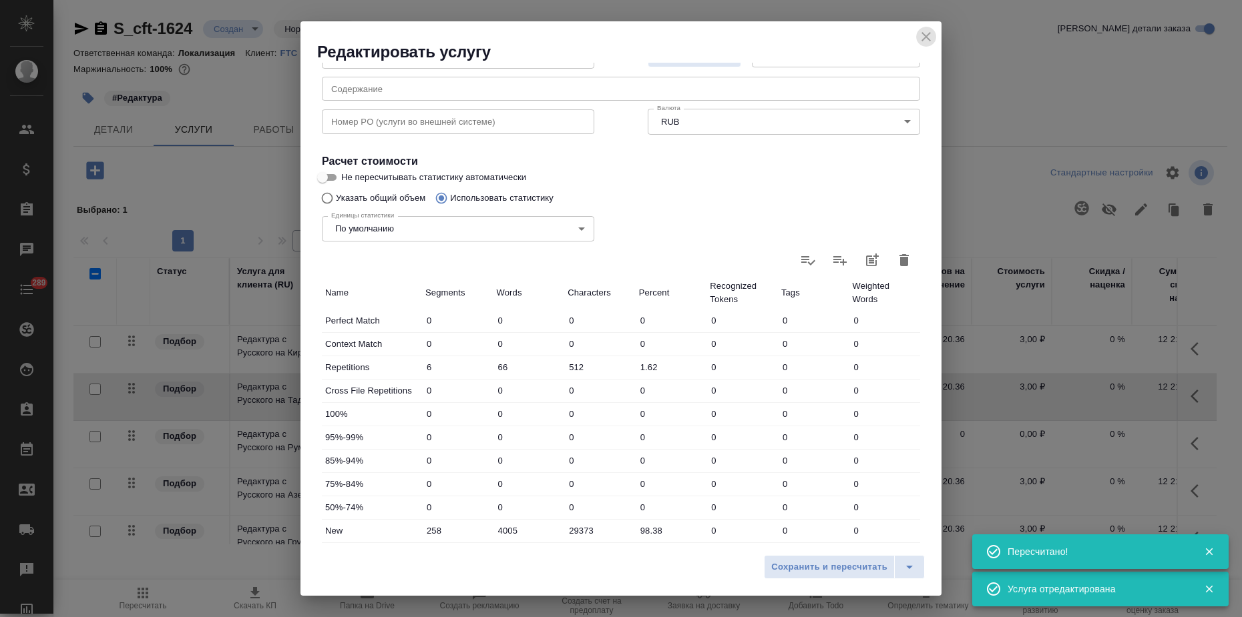
click at [924, 37] on icon "close" at bounding box center [925, 36] width 9 height 9
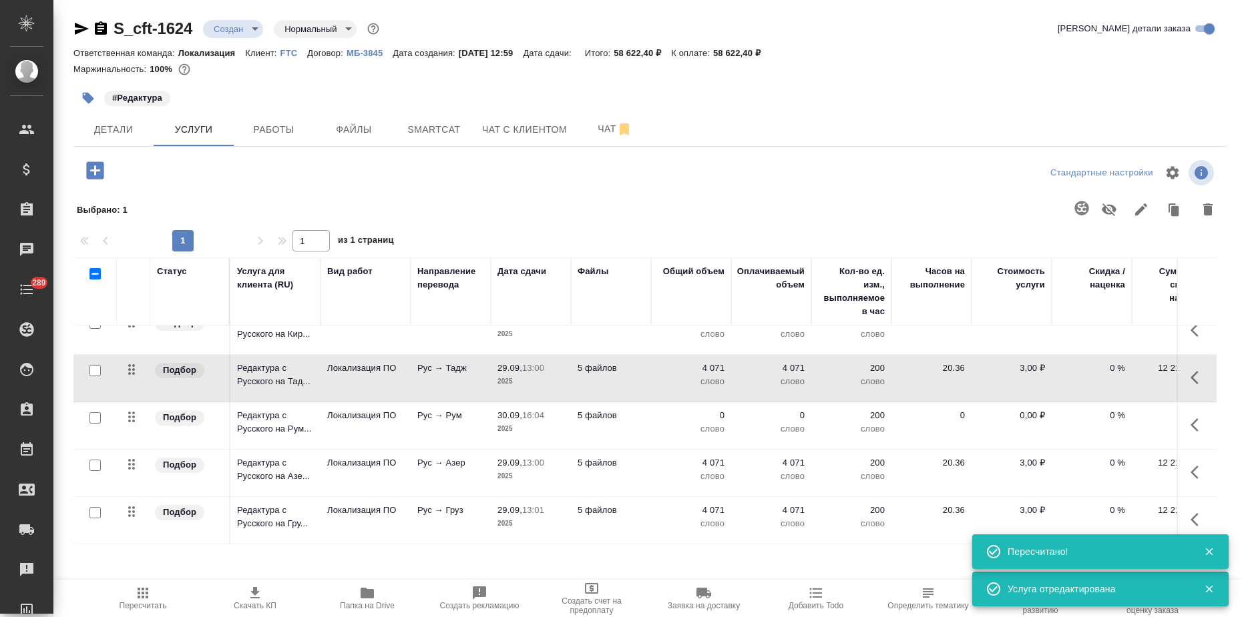
scroll to position [31, 0]
click at [490, 497] on td "Рус → Груз" at bounding box center [451, 520] width 80 height 47
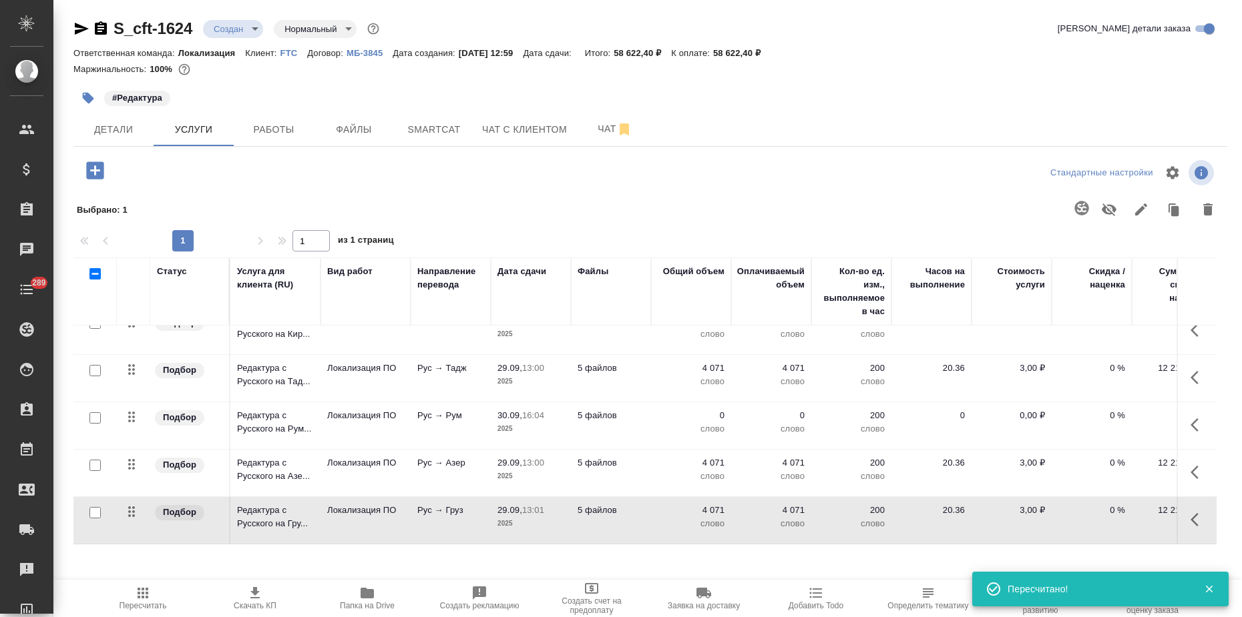
scroll to position [0, 0]
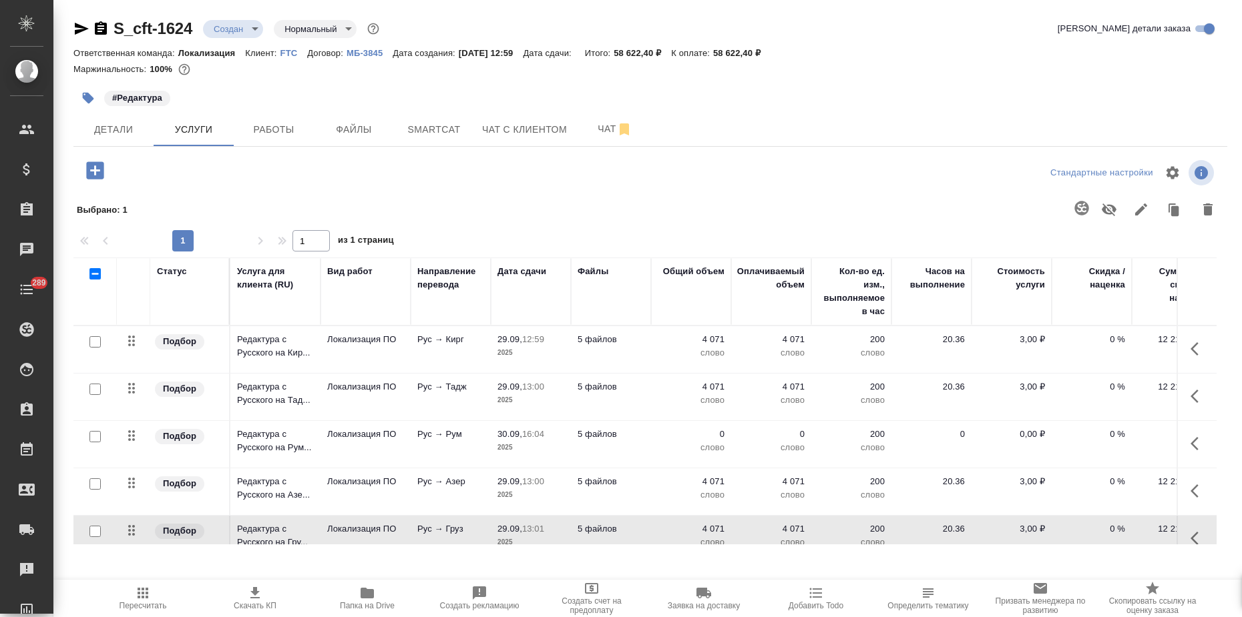
click at [456, 441] on td "Рус → Рум" at bounding box center [451, 444] width 80 height 47
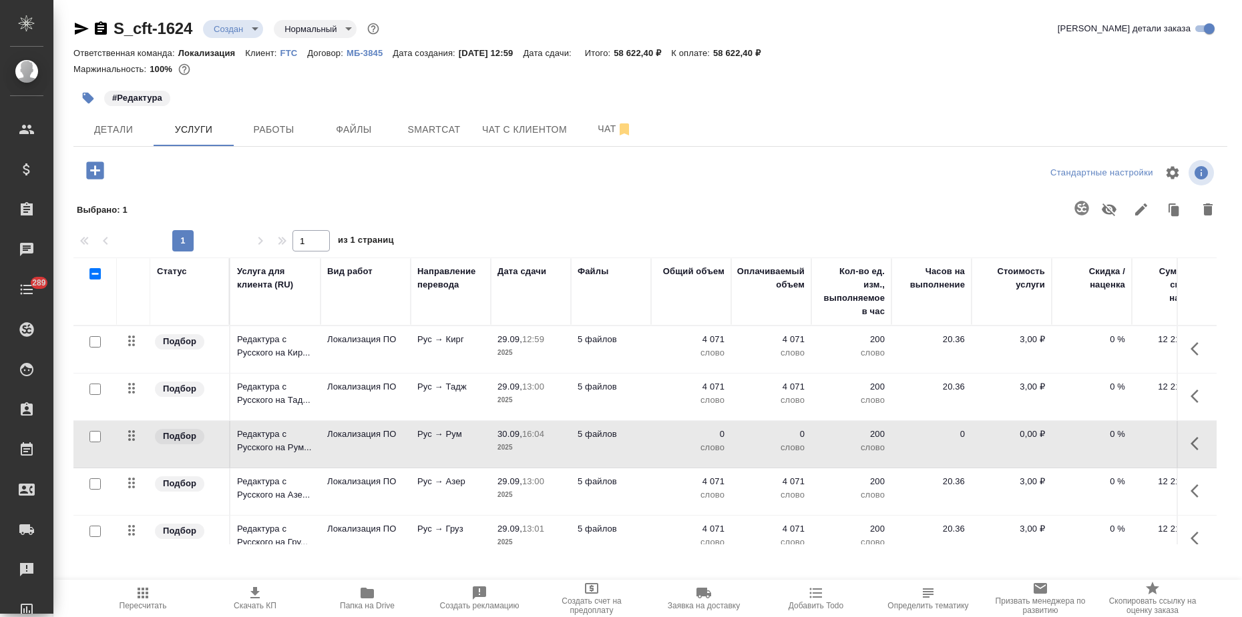
click at [456, 441] on td "Рус → Рум" at bounding box center [451, 444] width 80 height 47
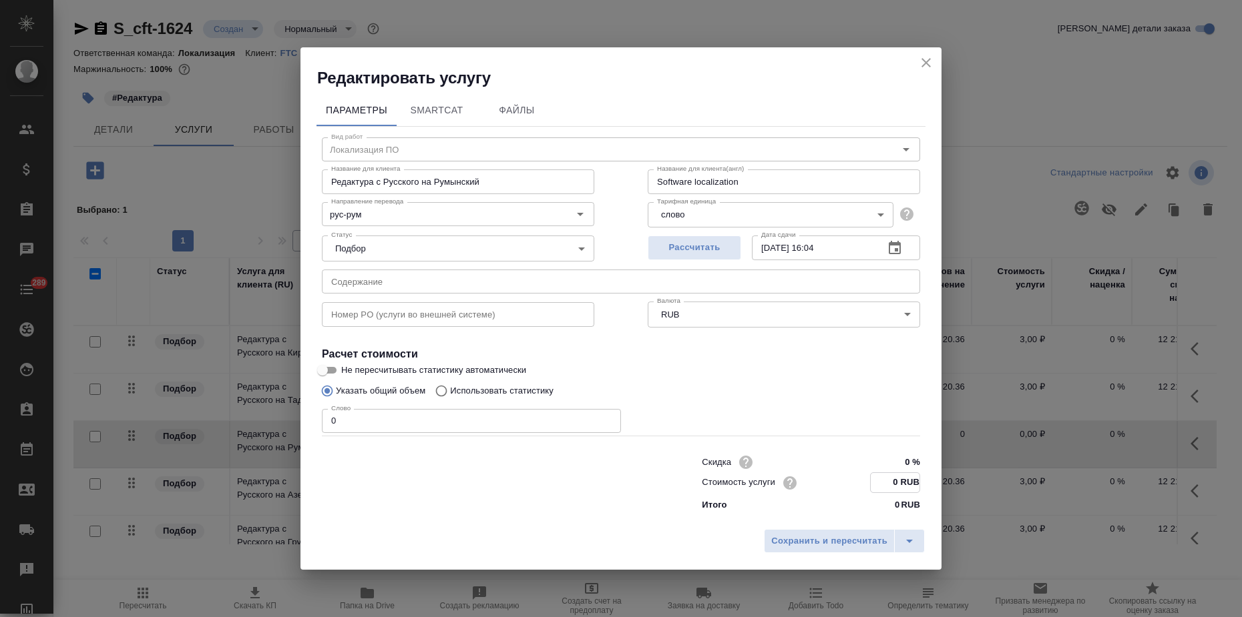
click at [897, 481] on input "0 RUB" at bounding box center [894, 482] width 49 height 19
type input "6 RUB"
click at [856, 545] on span "Сохранить и пересчитать" at bounding box center [829, 540] width 116 height 15
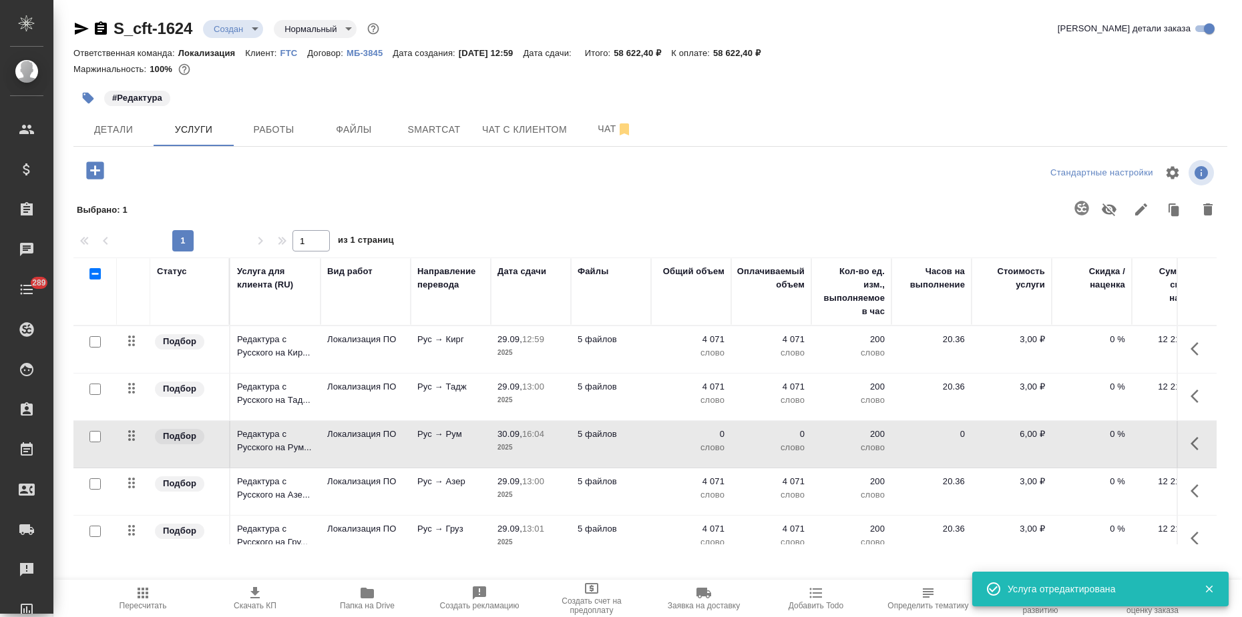
click at [435, 342] on p "Рус → Кирг" at bounding box center [450, 339] width 67 height 13
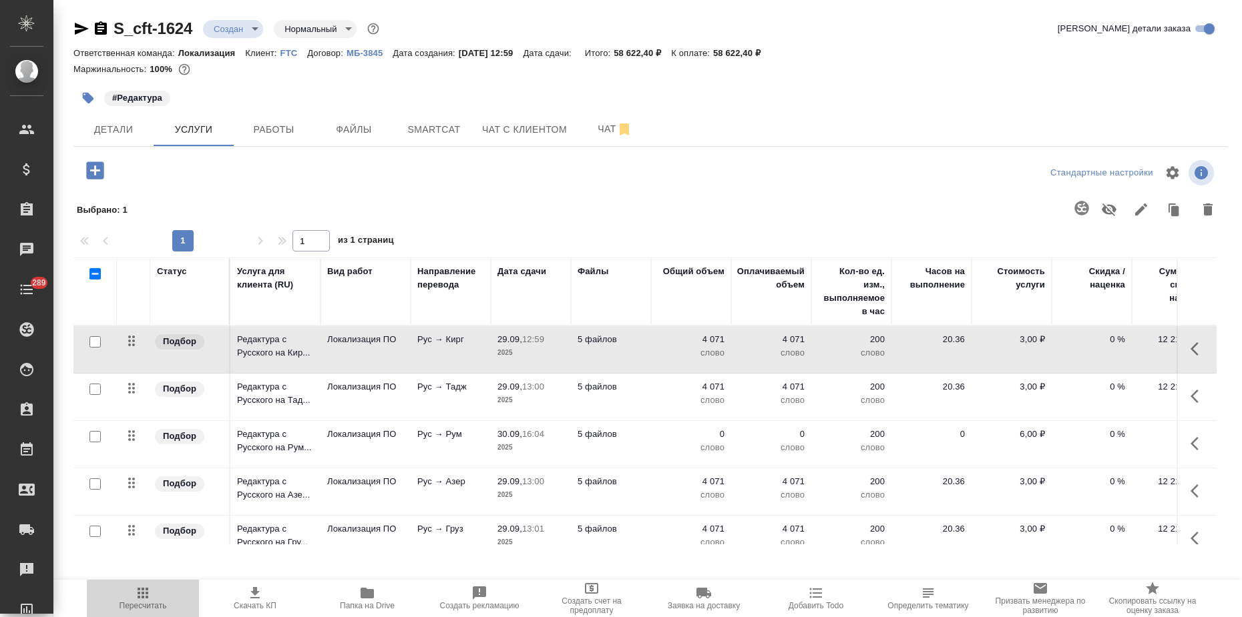
click at [144, 605] on span "Пересчитать" at bounding box center [142, 605] width 47 height 9
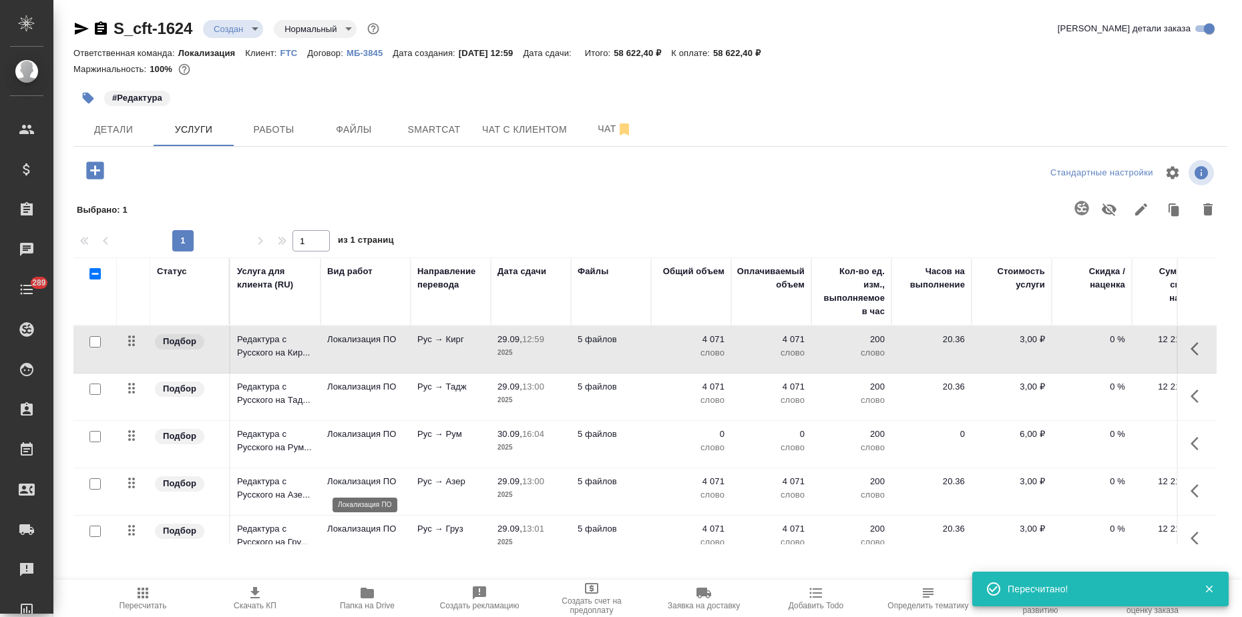
click at [396, 484] on p "Локализация ПО" at bounding box center [365, 481] width 77 height 13
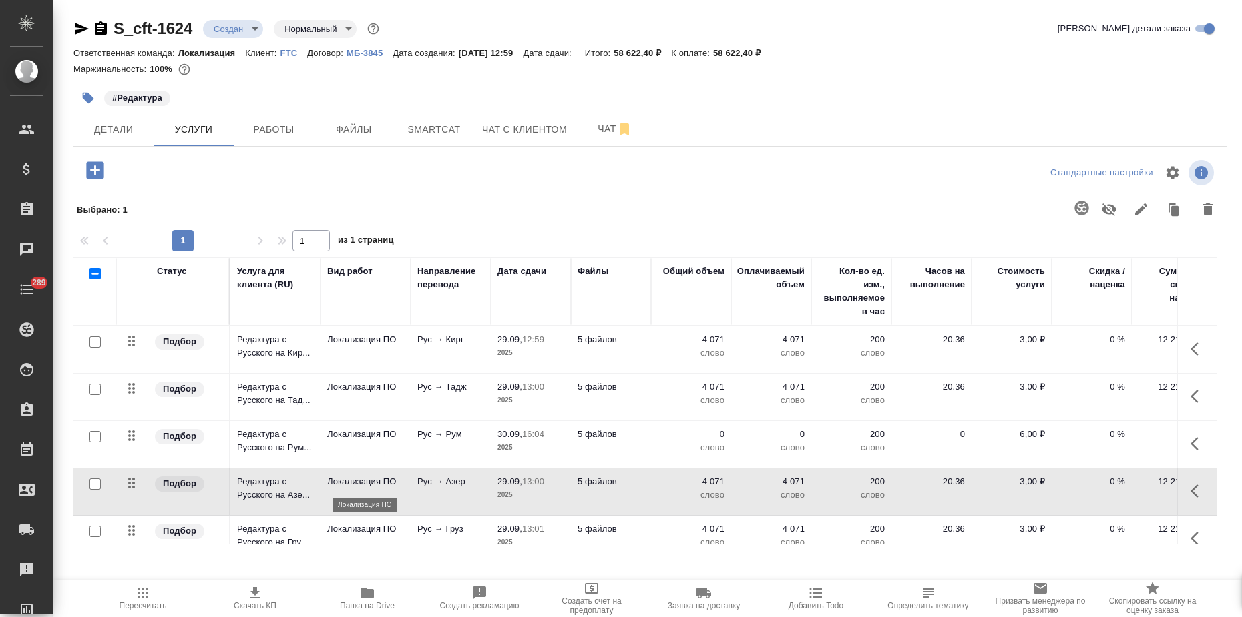
click at [396, 484] on p "Локализация ПО" at bounding box center [365, 481] width 77 height 13
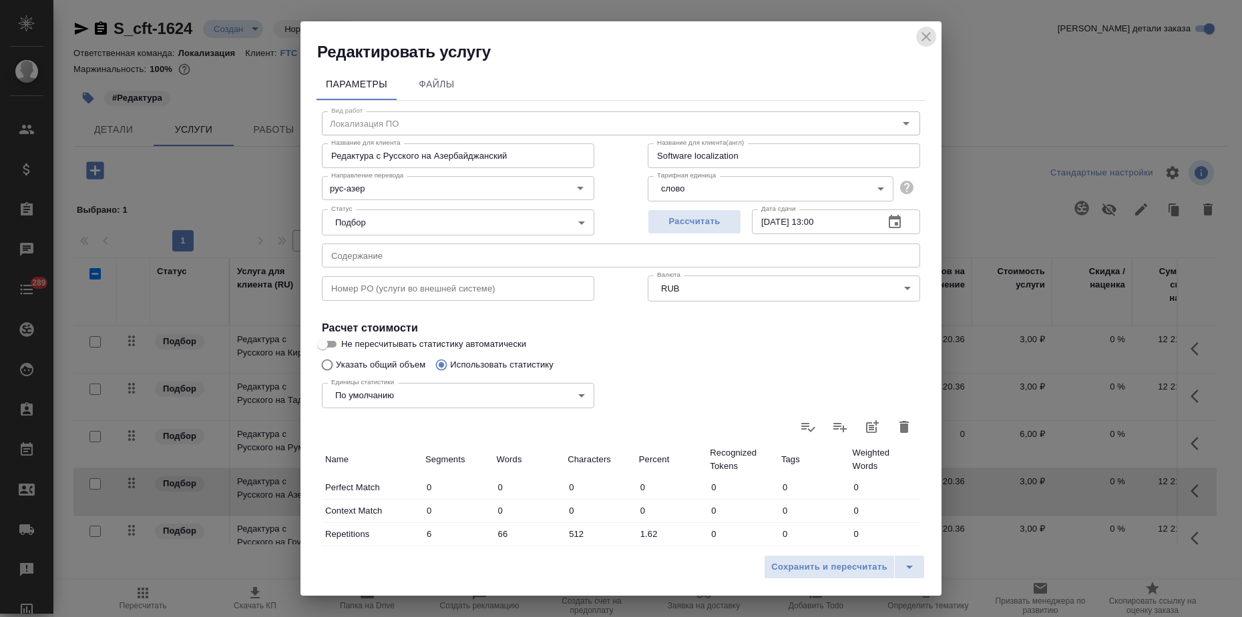
click at [920, 43] on icon "close" at bounding box center [926, 37] width 16 height 16
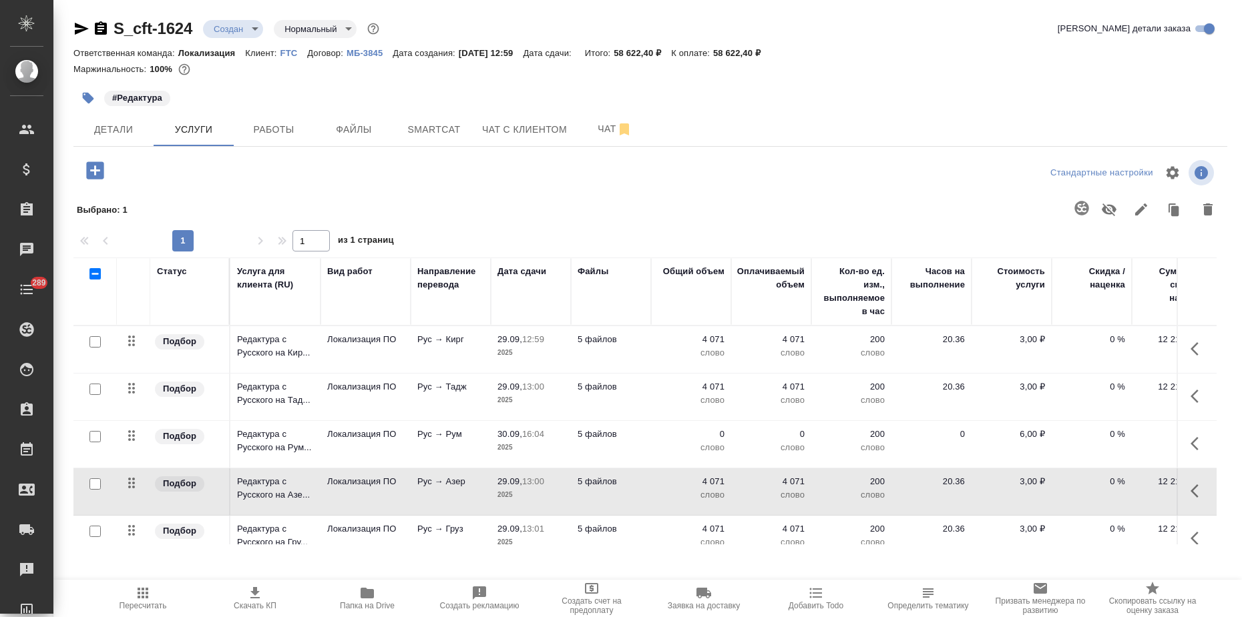
click at [99, 276] on input "checkbox" at bounding box center [94, 273] width 11 height 11
checkbox input "true"
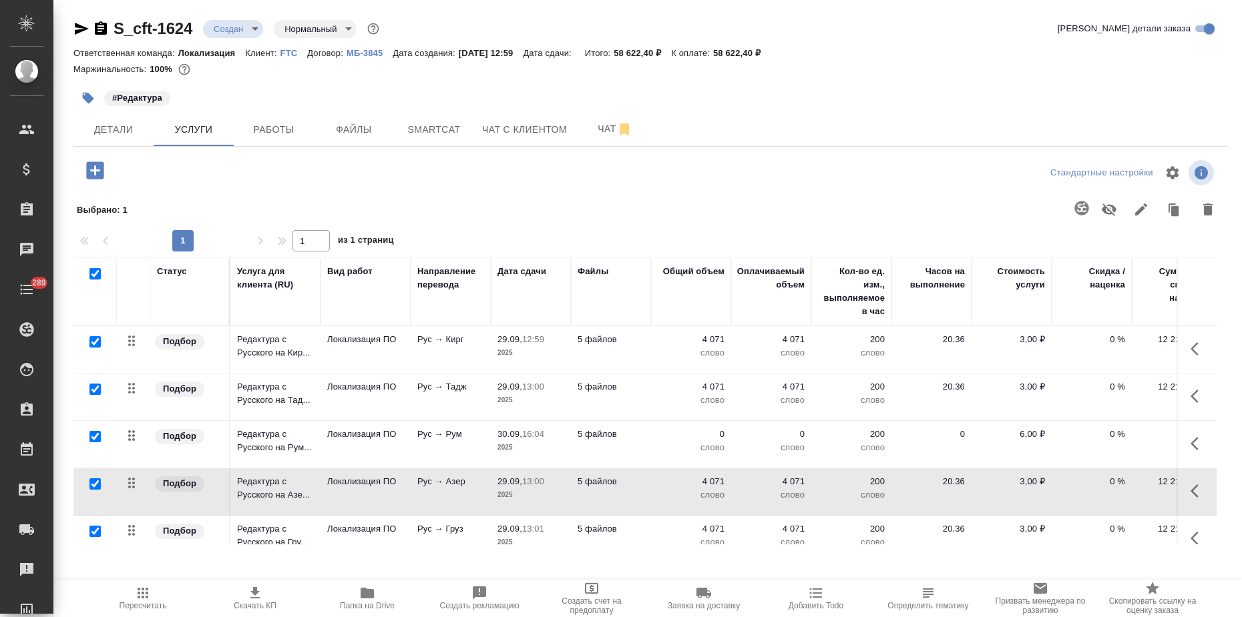
checkbox input "true"
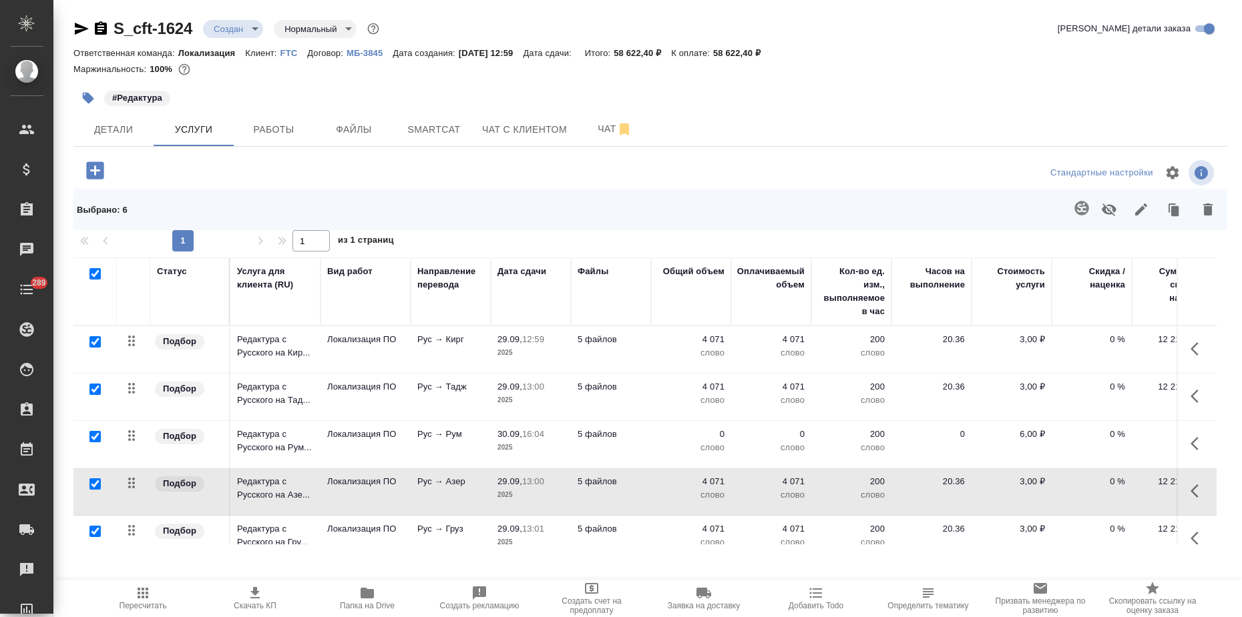
click at [1136, 210] on icon "button" at bounding box center [1141, 210] width 16 height 16
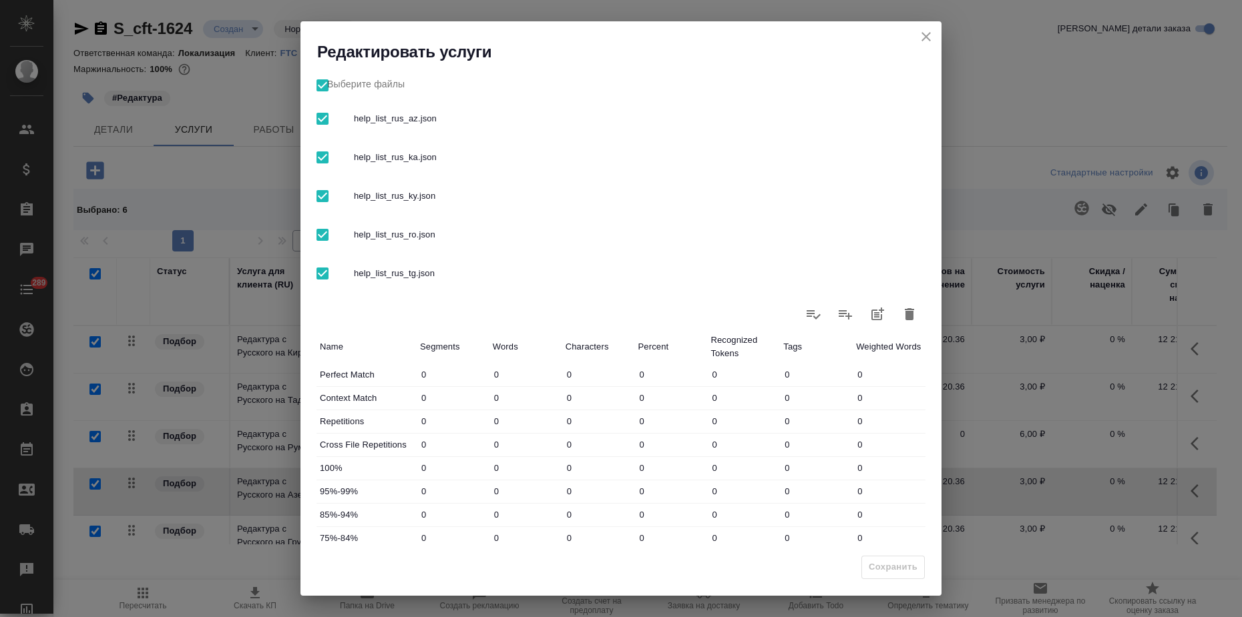
scroll to position [264, 0]
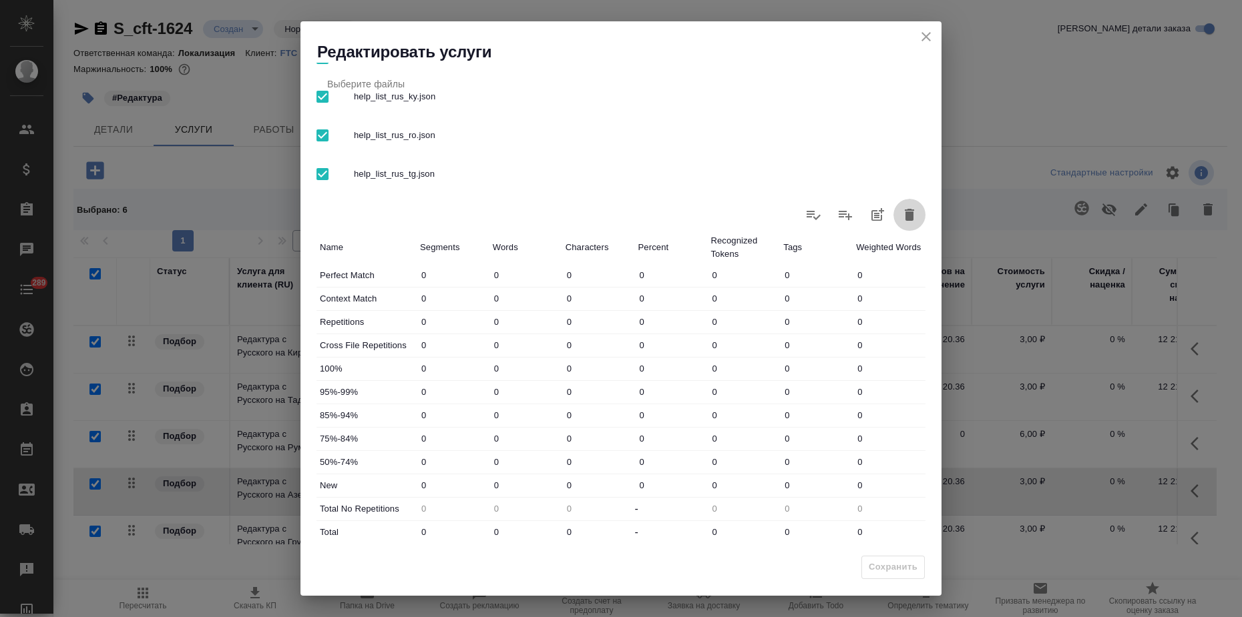
click at [904, 215] on icon "button" at bounding box center [908, 215] width 9 height 12
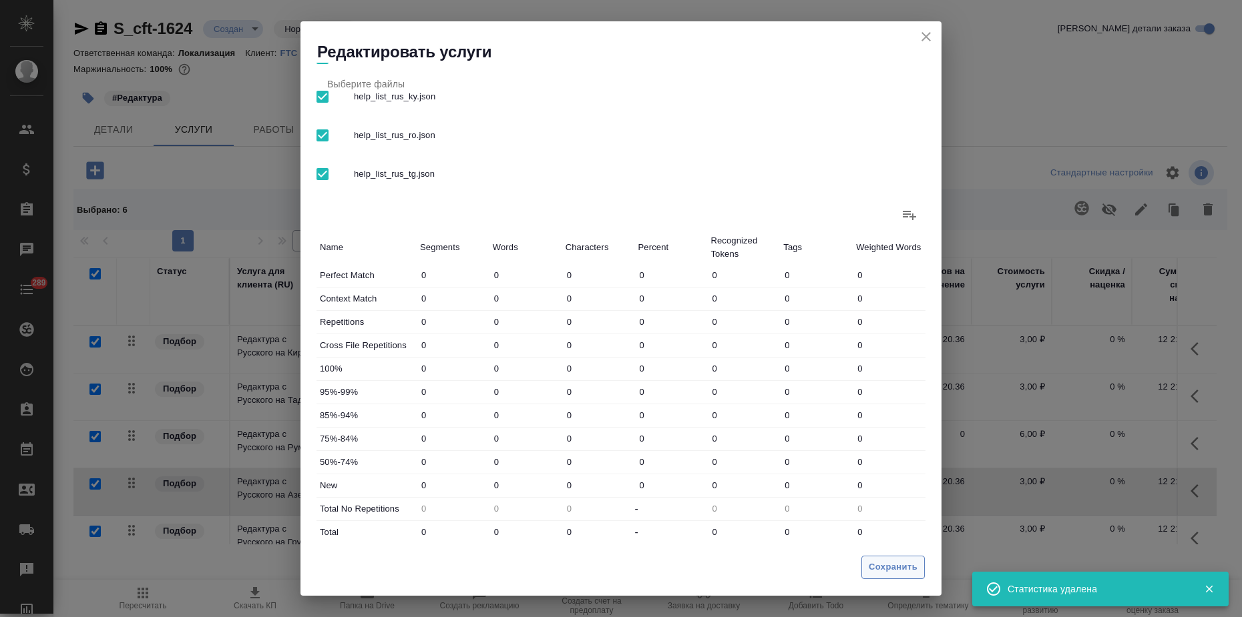
click at [880, 573] on span "Сохранить" at bounding box center [892, 567] width 49 height 15
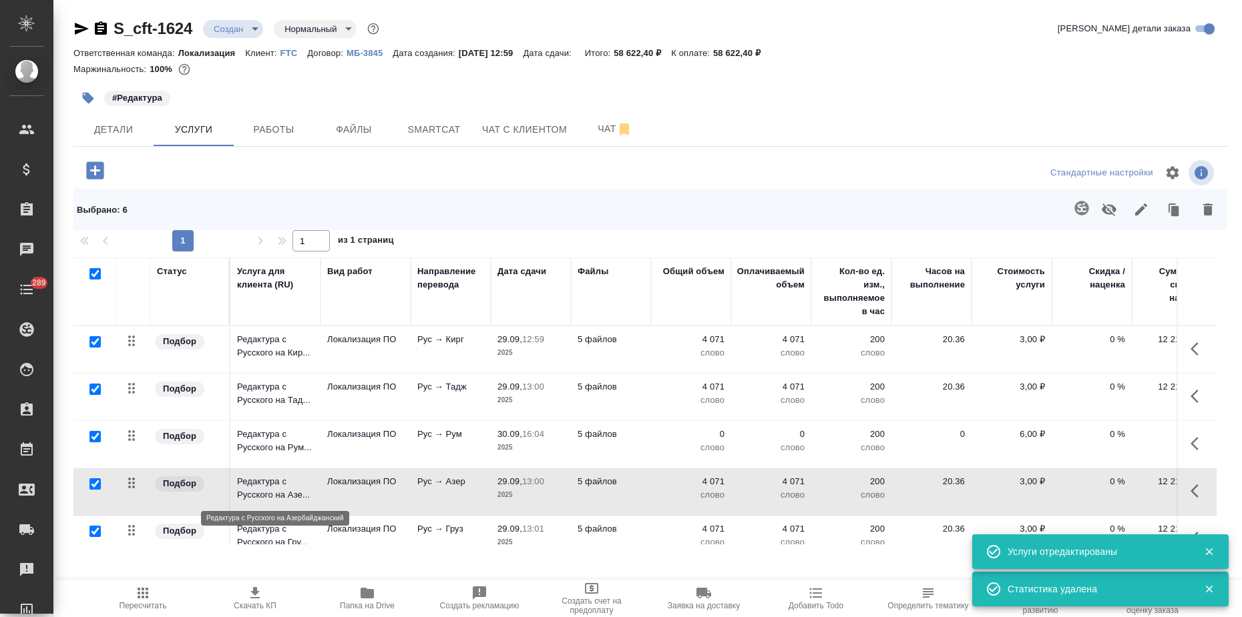
click at [298, 496] on p "Редактура с Русского на Азе..." at bounding box center [275, 488] width 77 height 27
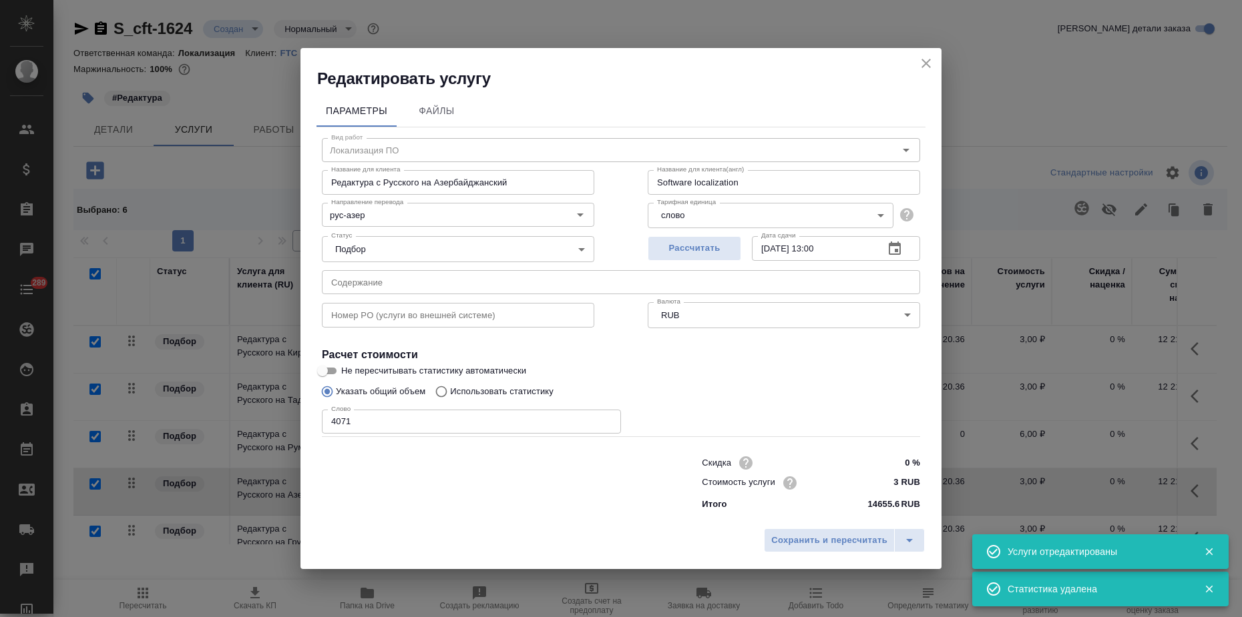
click at [330, 373] on input "Не пересчитывать статистику автоматически" at bounding box center [322, 371] width 48 height 16
checkbox input "true"
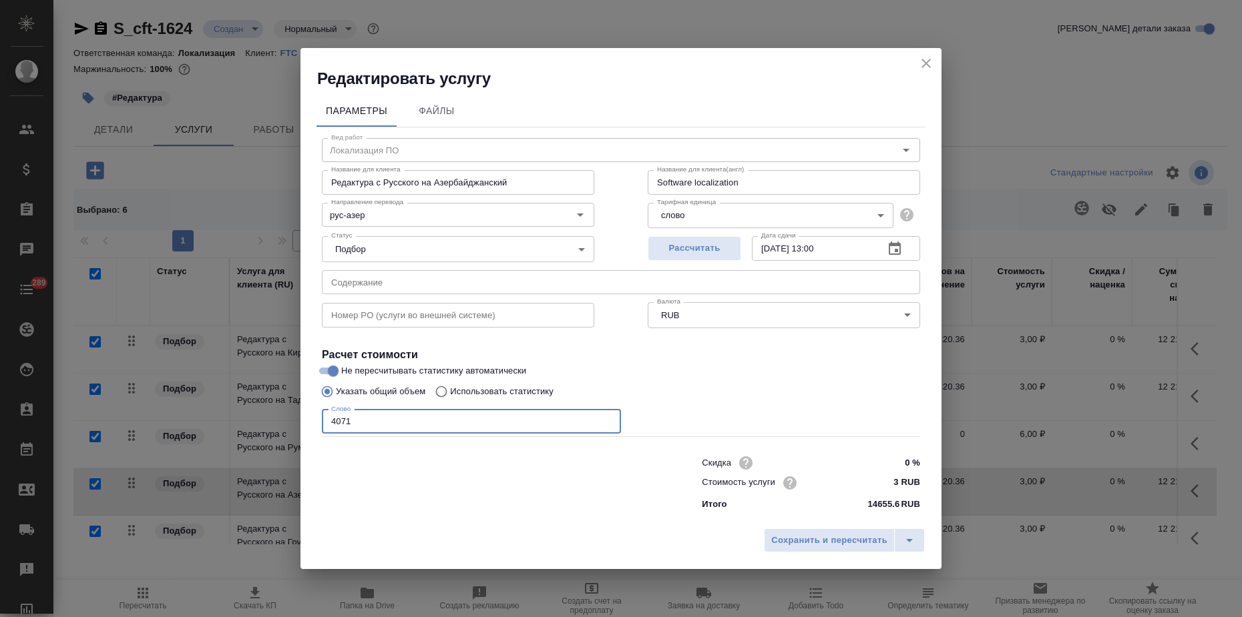
drag, startPoint x: 340, startPoint y: 420, endPoint x: 354, endPoint y: 420, distance: 14.7
click at [354, 420] on input "4071" at bounding box center [471, 422] width 299 height 24
type input "4073"
click at [836, 535] on span "Сохранить и пересчитать" at bounding box center [829, 540] width 116 height 15
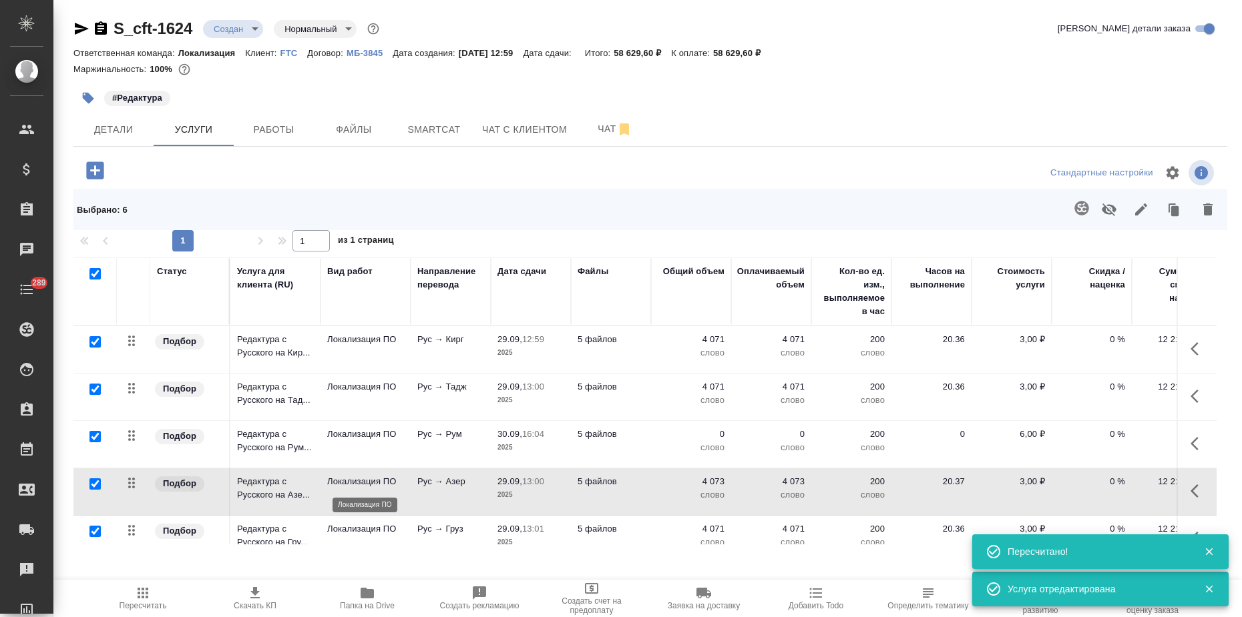
click at [352, 477] on p "Локализация ПО" at bounding box center [365, 481] width 77 height 13
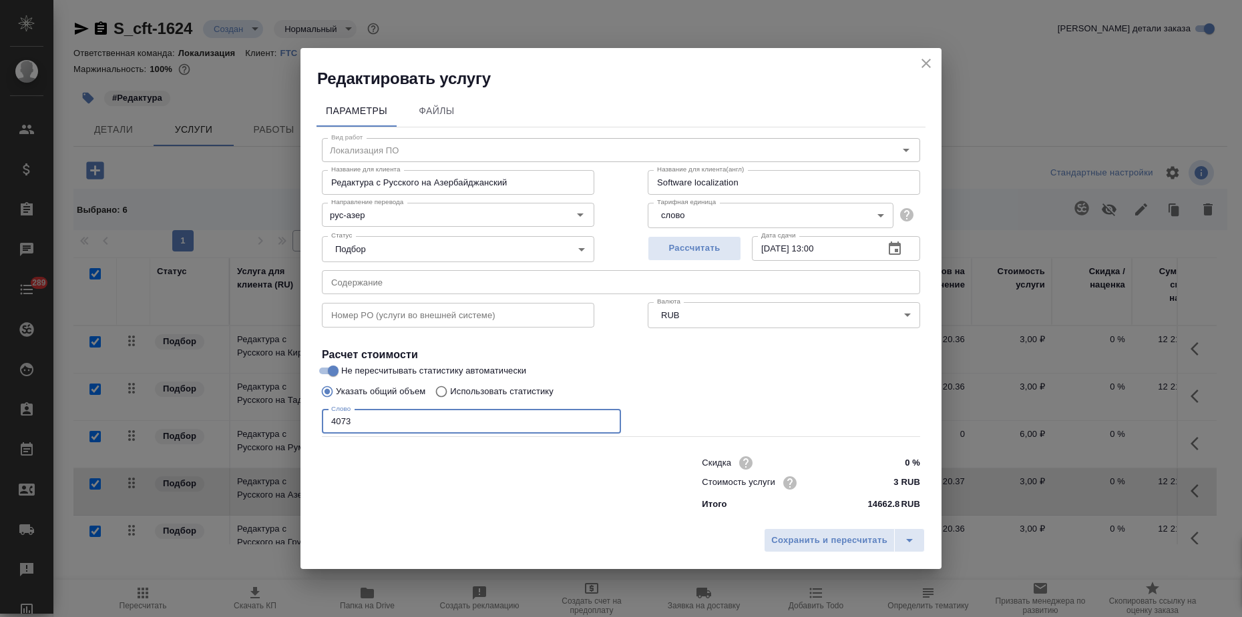
drag, startPoint x: 340, startPoint y: 423, endPoint x: 347, endPoint y: 424, distance: 7.5
click at [347, 424] on input "4073" at bounding box center [471, 422] width 299 height 24
type input "4053"
click at [817, 532] on button "Сохранить и пересчитать" at bounding box center [829, 541] width 131 height 24
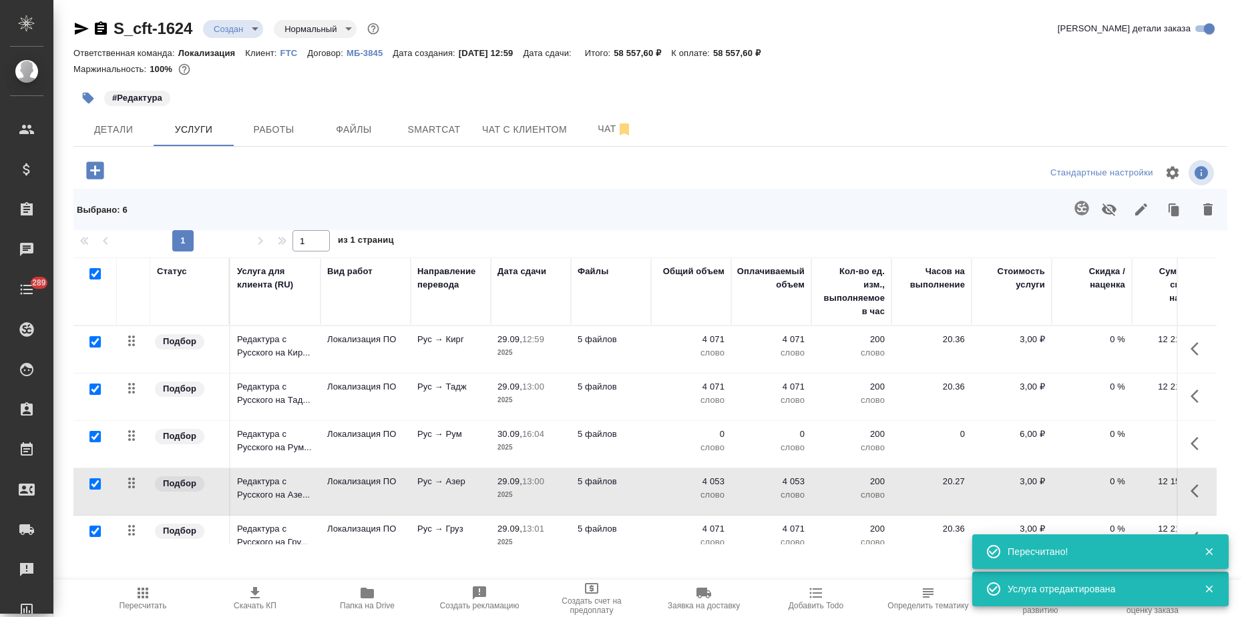
click at [350, 394] on td "Локализация ПО" at bounding box center [365, 397] width 90 height 47
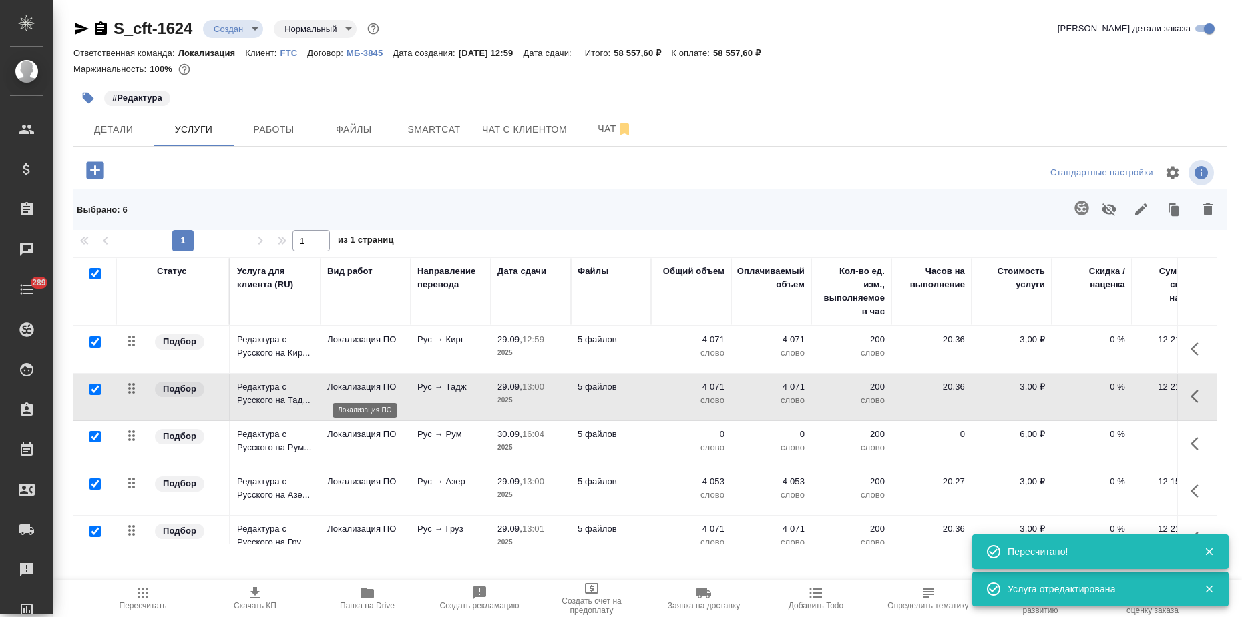
click at [350, 393] on p "Локализация ПО" at bounding box center [365, 386] width 77 height 13
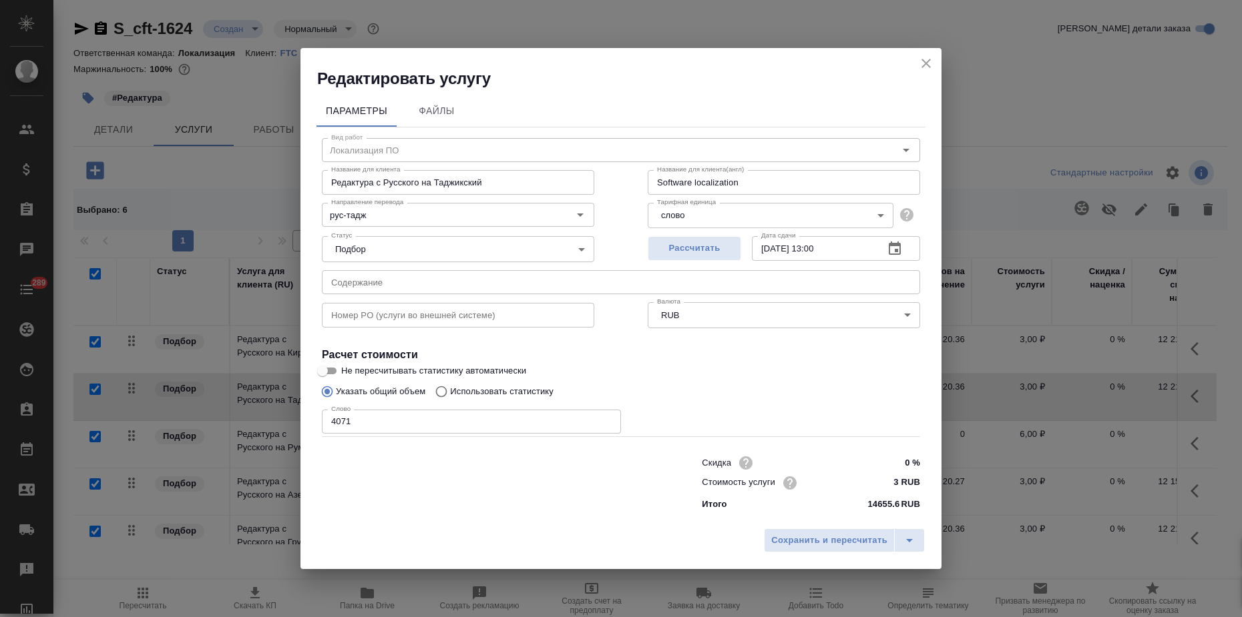
drag, startPoint x: 364, startPoint y: 420, endPoint x: 103, endPoint y: 432, distance: 261.3
click at [150, 415] on div "Редактировать услугу Параметры Файлы Вид работ Локализация ПО Вид работ Названи…" at bounding box center [621, 308] width 1242 height 617
type input "5052"
click at [827, 551] on button "Сохранить и пересчитать" at bounding box center [829, 541] width 131 height 24
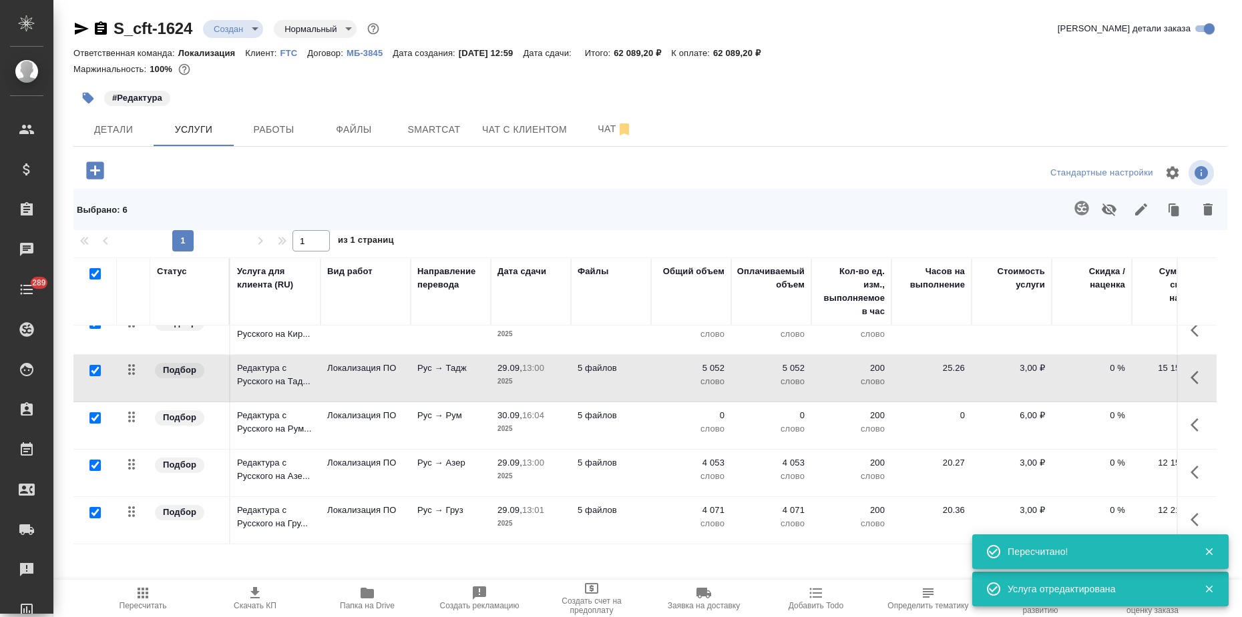
scroll to position [31, 0]
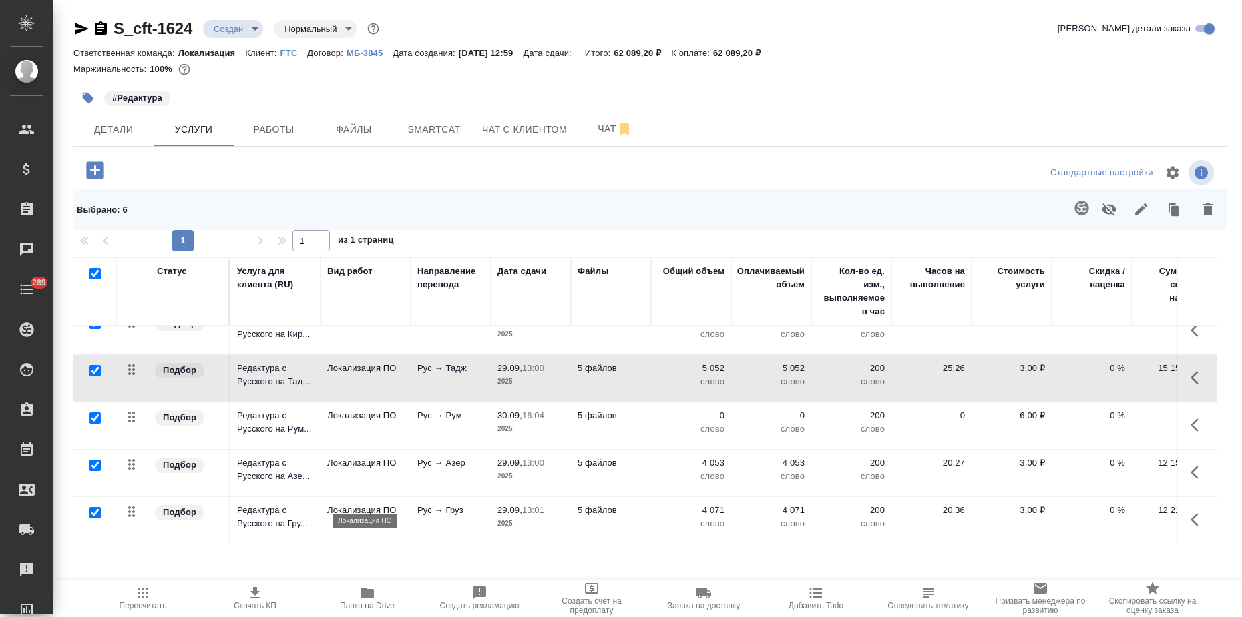
click at [337, 504] on p "Локализация ПО" at bounding box center [365, 510] width 77 height 13
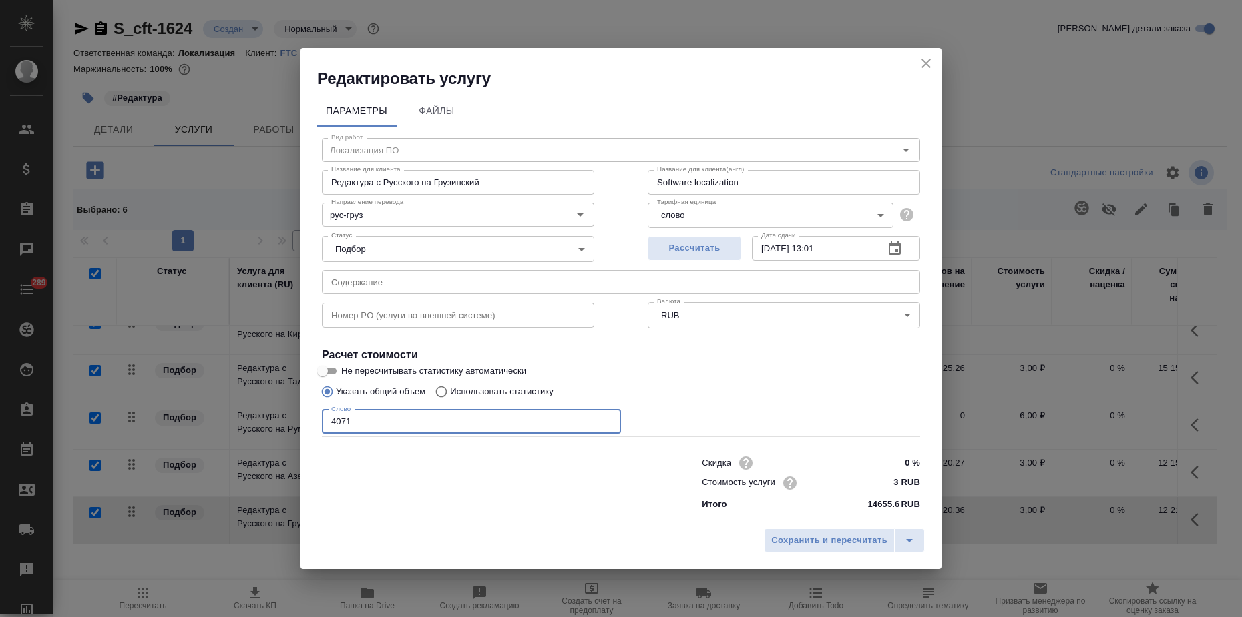
drag, startPoint x: 362, startPoint y: 421, endPoint x: 31, endPoint y: 456, distance: 332.9
click at [202, 429] on div "Редактировать услугу Параметры Файлы Вид работ Локализация ПО Вид работ Названи…" at bounding box center [621, 308] width 1242 height 617
type input "3990"
click at [338, 371] on input "Не пересчитывать статистику автоматически" at bounding box center [322, 371] width 48 height 16
checkbox input "true"
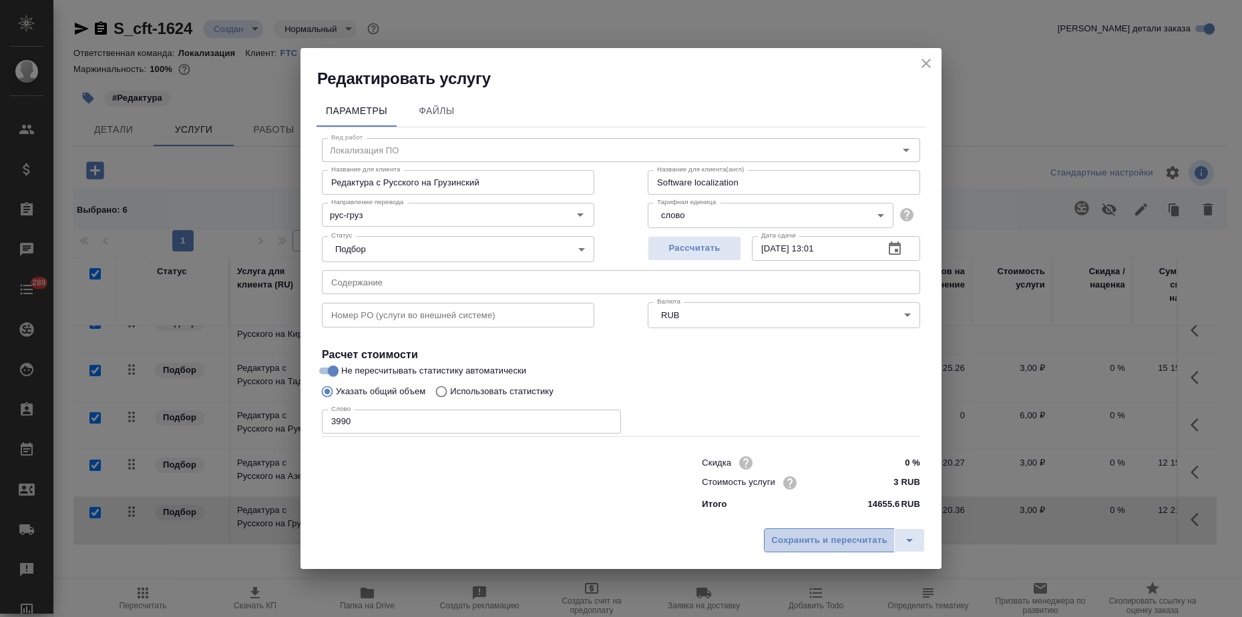
click at [815, 532] on button "Сохранить и пересчитать" at bounding box center [829, 541] width 131 height 24
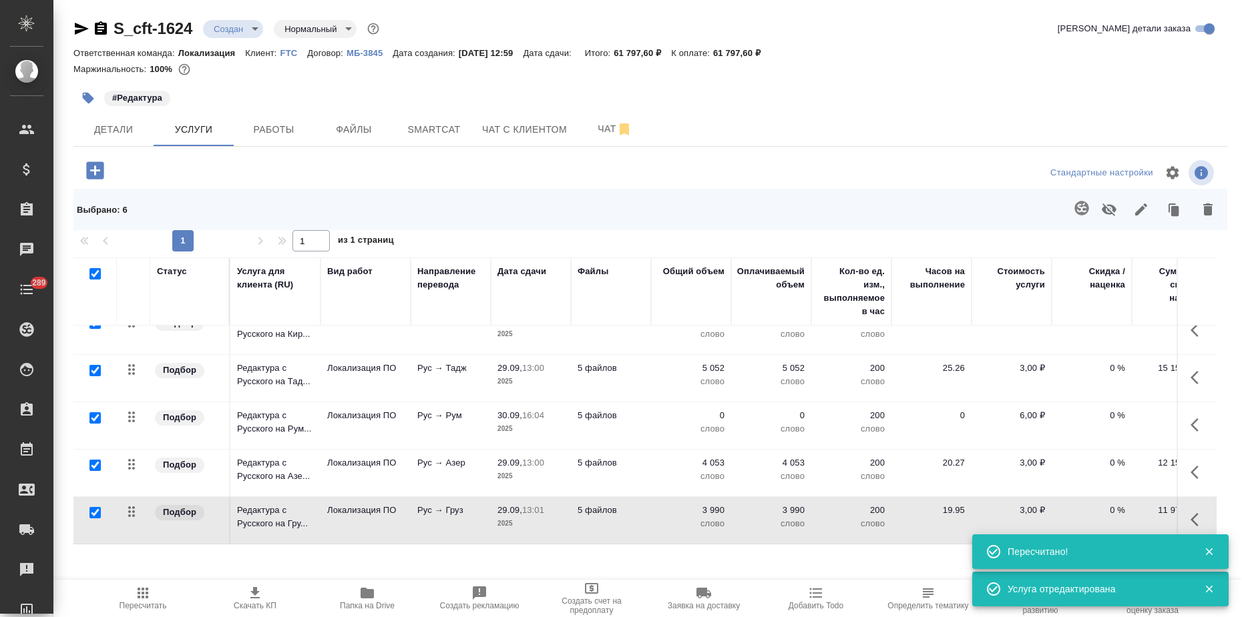
click at [383, 370] on td "Локализация ПО" at bounding box center [365, 378] width 90 height 47
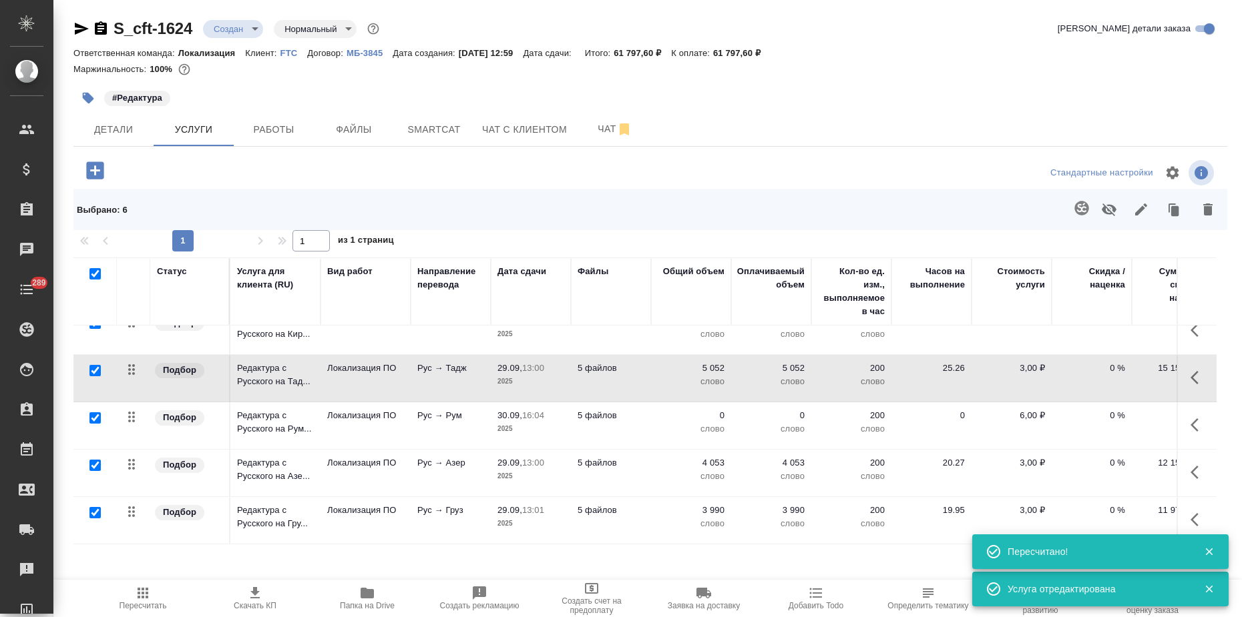
click at [383, 370] on td "Локализация ПО" at bounding box center [365, 378] width 90 height 47
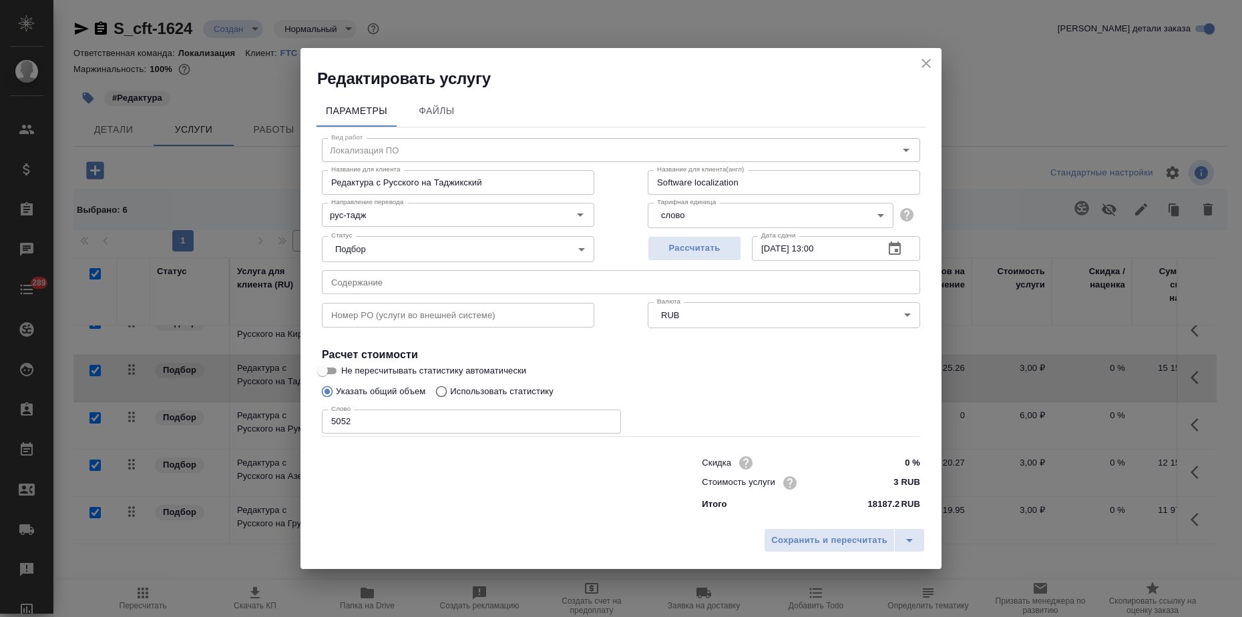
click at [330, 366] on input "Не пересчитывать статистику автоматически" at bounding box center [322, 371] width 48 height 16
checkbox input "true"
click at [820, 543] on span "Сохранить и пересчитать" at bounding box center [829, 540] width 116 height 15
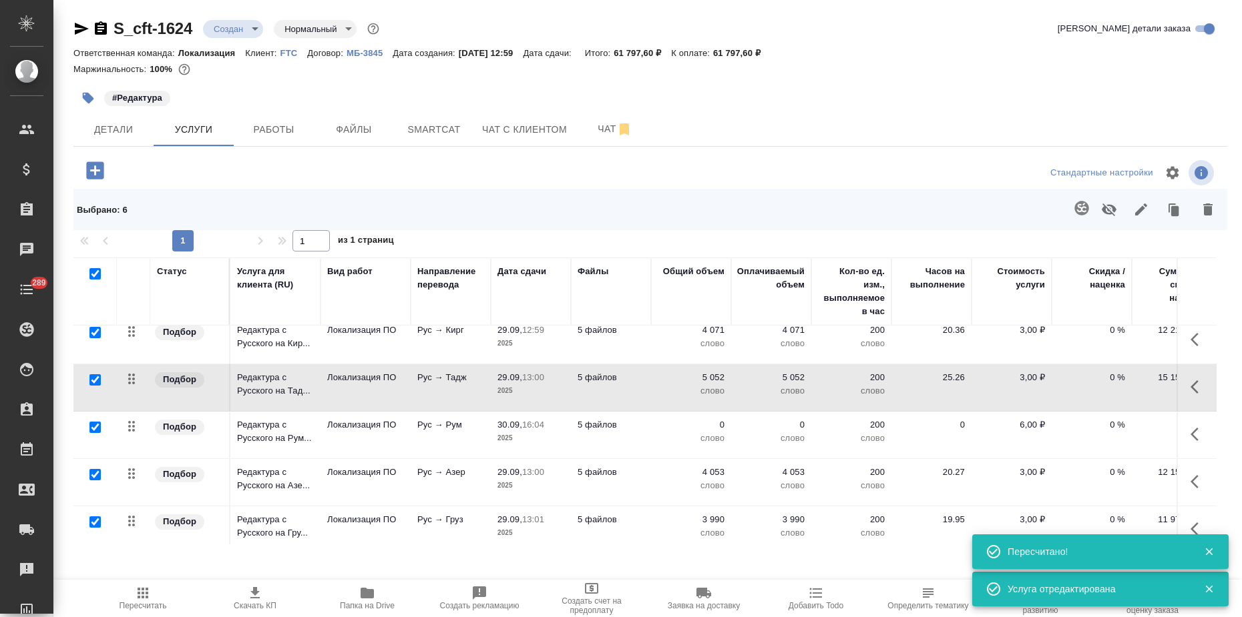
scroll to position [0, 0]
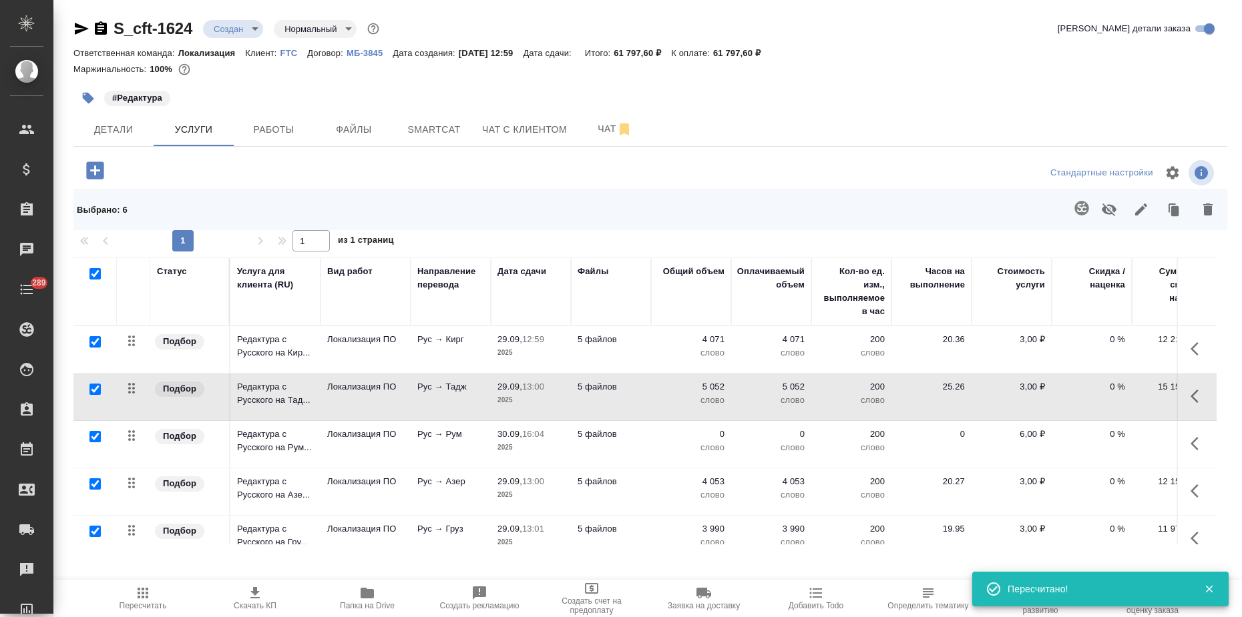
click at [391, 353] on td "Локализация ПО" at bounding box center [365, 349] width 90 height 47
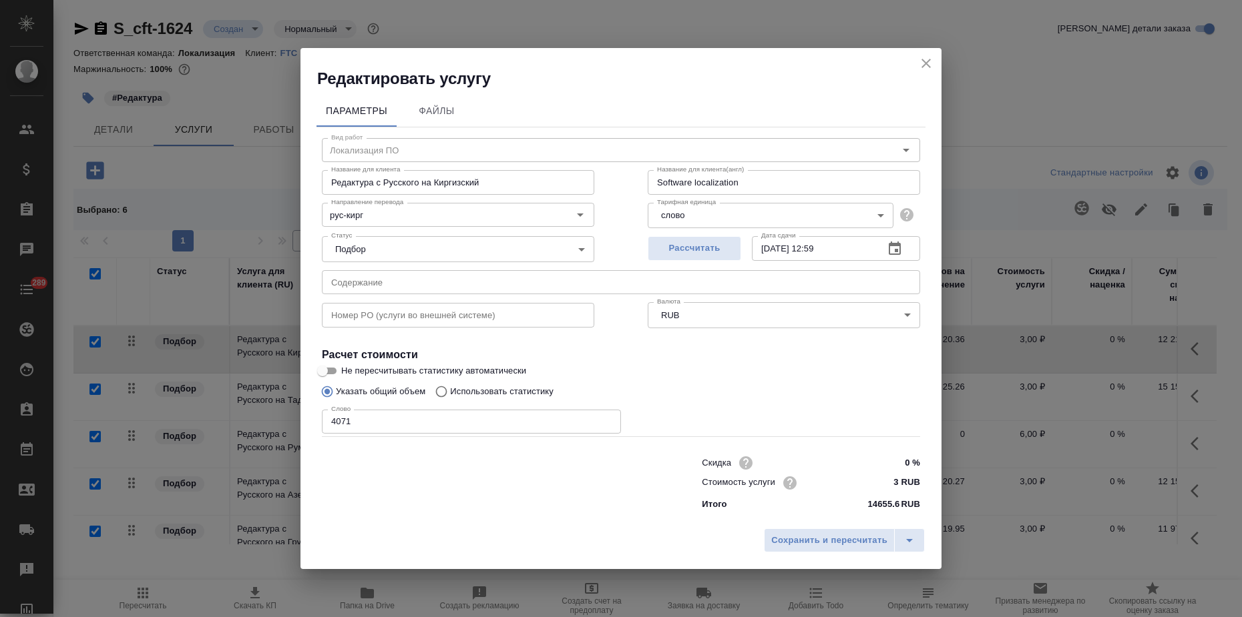
drag, startPoint x: 357, startPoint y: 425, endPoint x: 141, endPoint y: 422, distance: 216.3
click at [169, 419] on div "Редактировать услугу Параметры Файлы Вид работ Локализация ПО Вид работ Названи…" at bounding box center [621, 308] width 1242 height 617
type input "3956"
click at [334, 370] on input "Не пересчитывать статистику автоматически" at bounding box center [322, 371] width 48 height 16
checkbox input "true"
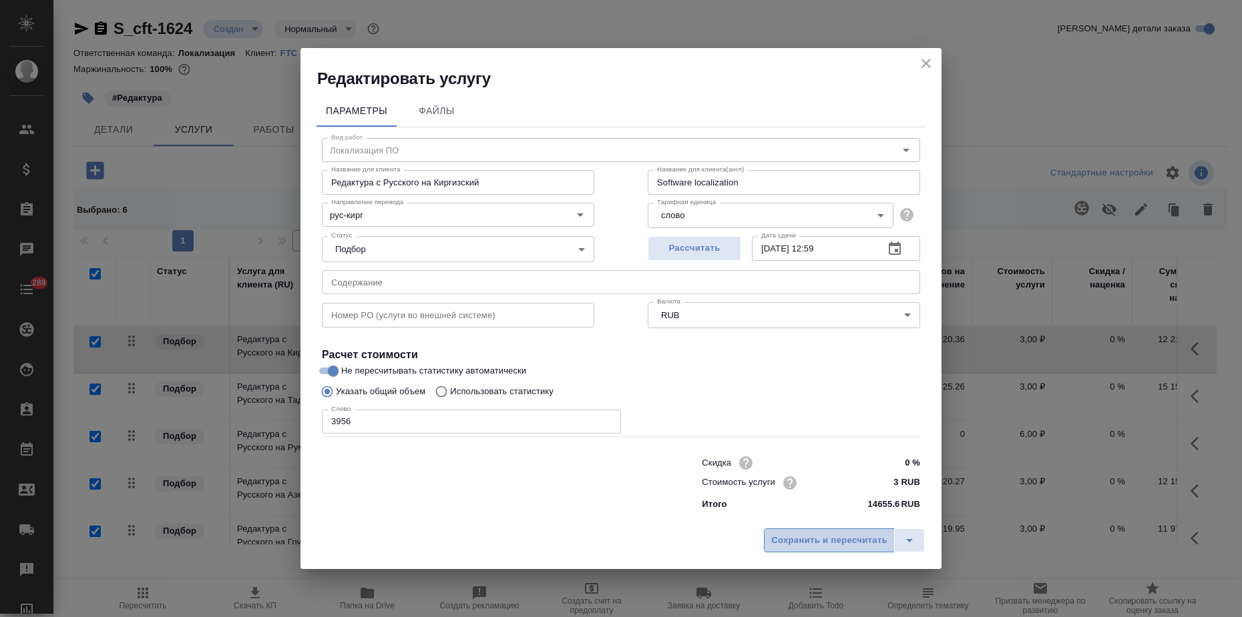
click at [807, 543] on span "Сохранить и пересчитать" at bounding box center [829, 540] width 116 height 15
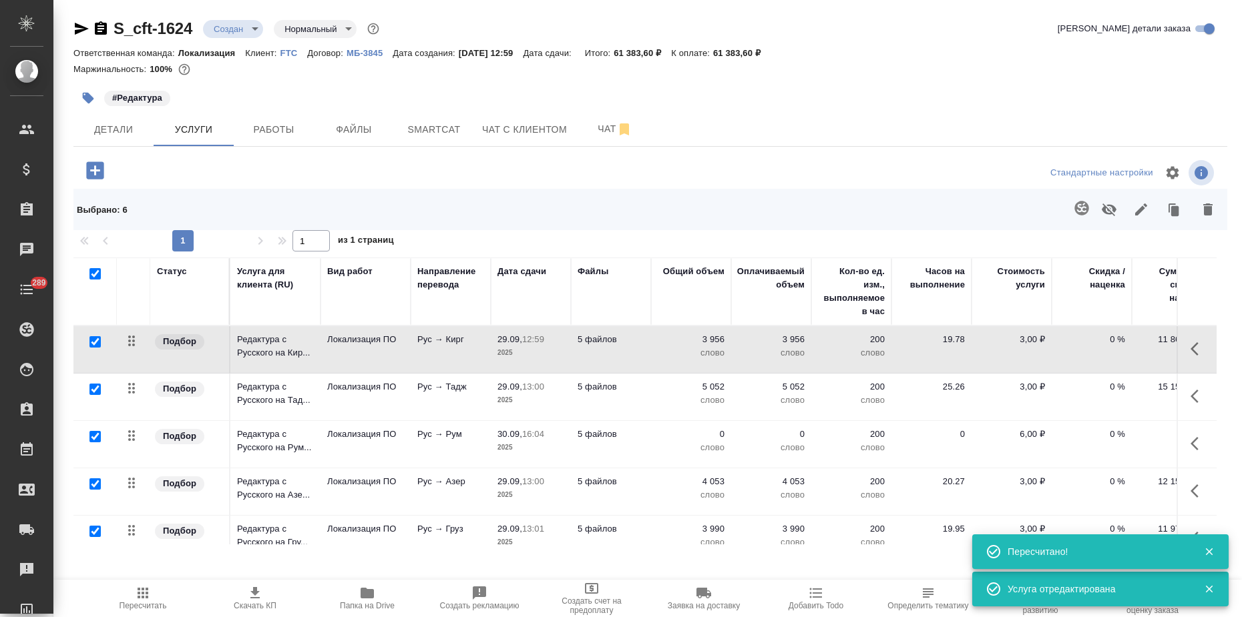
click at [380, 451] on td "Локализация ПО" at bounding box center [365, 444] width 90 height 47
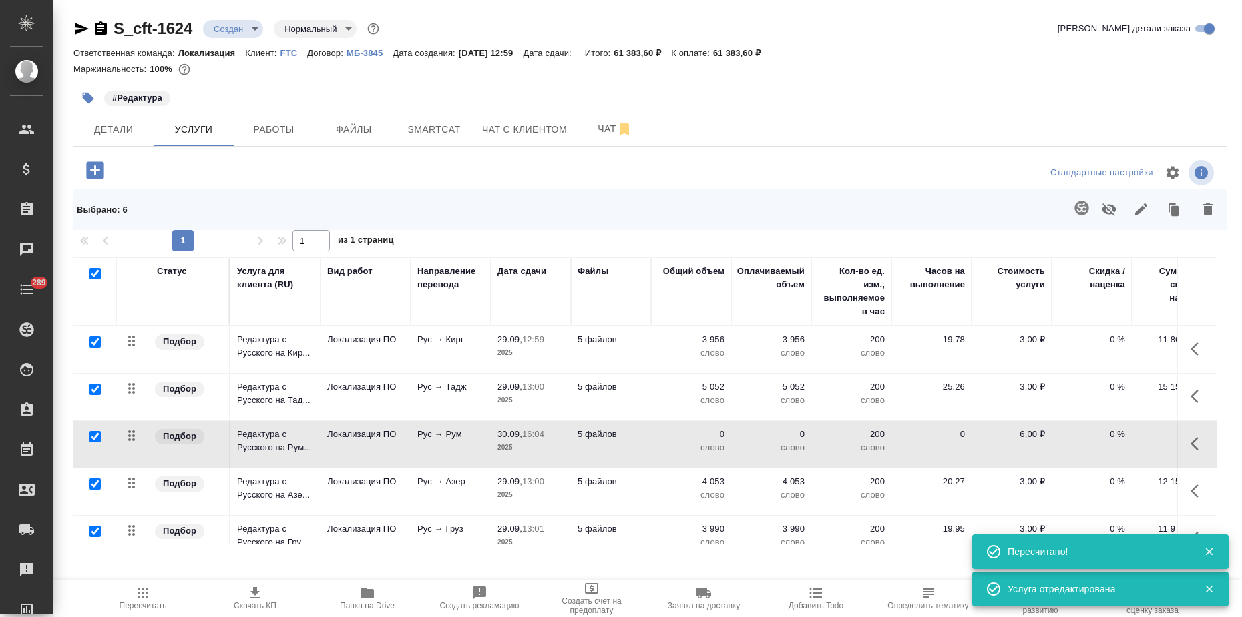
click at [380, 451] on td "Локализация ПО" at bounding box center [365, 444] width 90 height 47
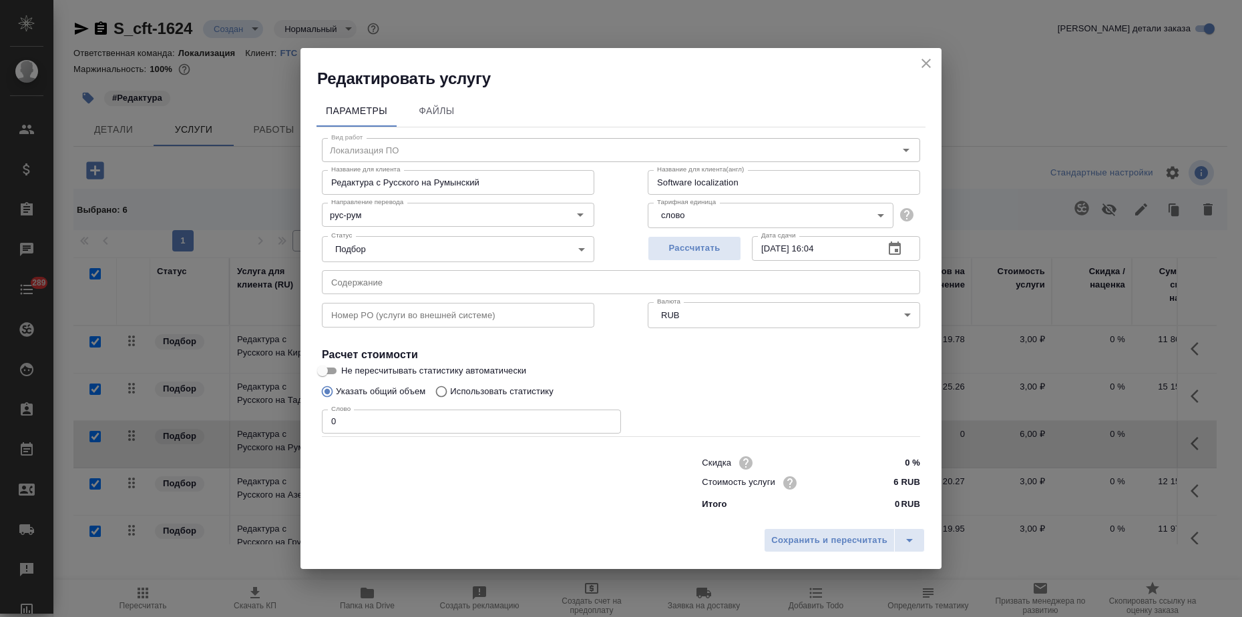
click at [206, 417] on div "Редактировать услугу Параметры Файлы Вид работ Локализация ПО Вид работ Названи…" at bounding box center [621, 308] width 1242 height 617
type input "4772"
click at [332, 368] on input "Не пересчитывать статистику автоматически" at bounding box center [322, 371] width 48 height 16
checkbox input "true"
click at [812, 539] on span "Сохранить и пересчитать" at bounding box center [829, 540] width 116 height 15
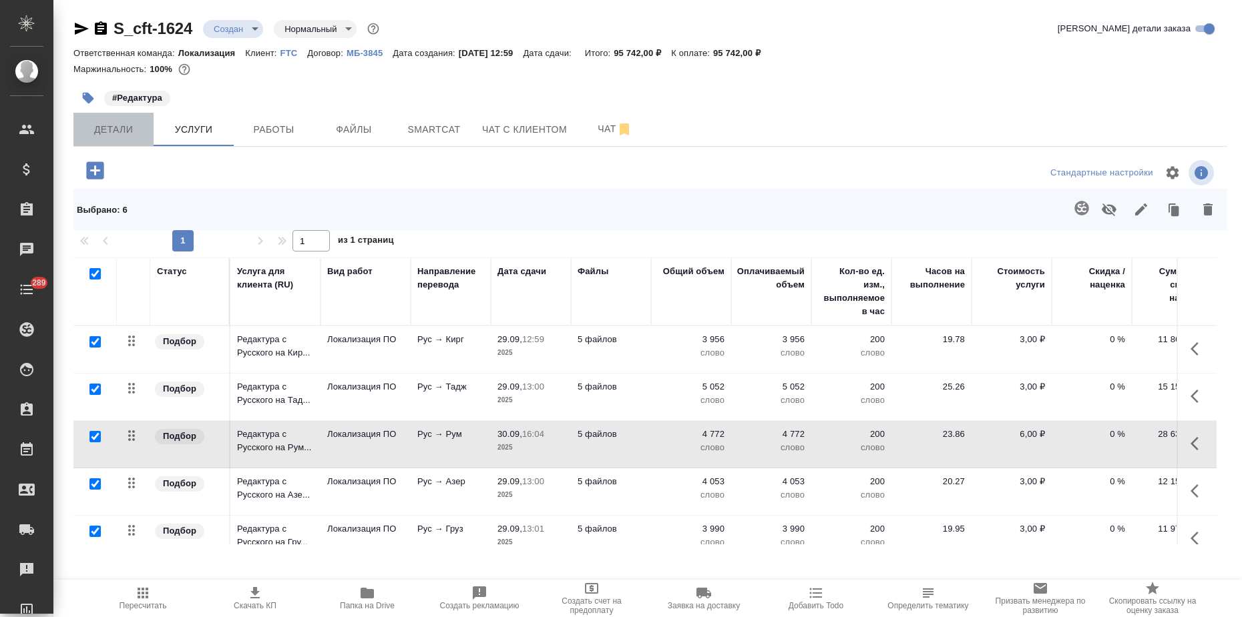
click at [122, 133] on span "Детали" at bounding box center [113, 129] width 64 height 17
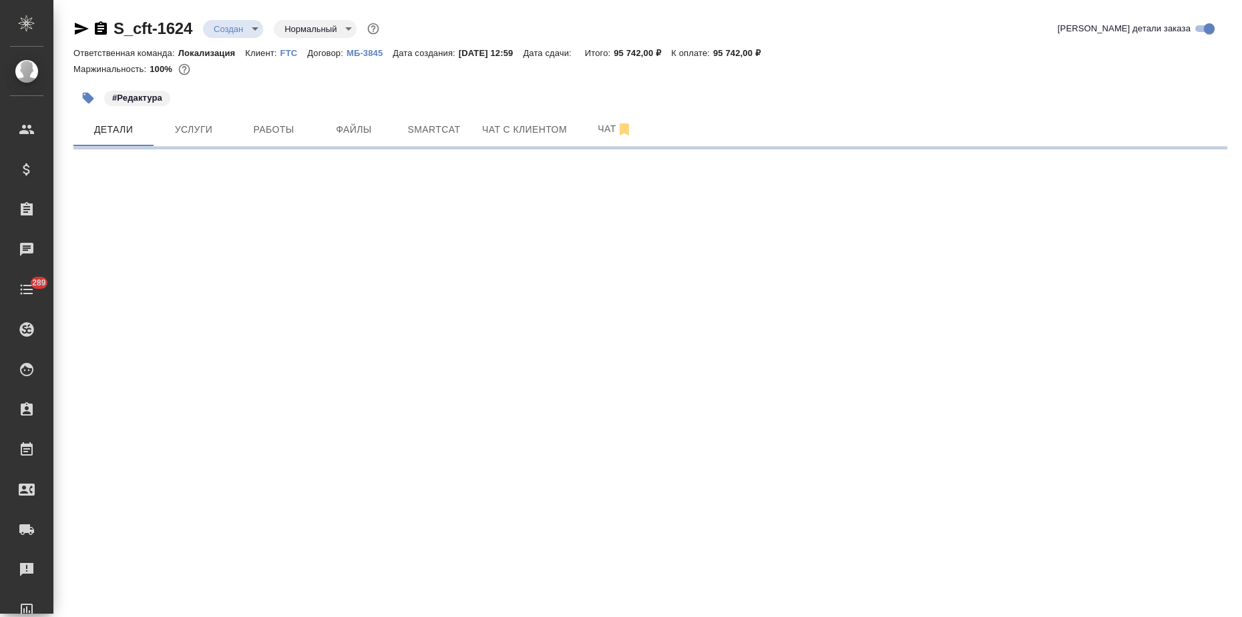
select select "RU"
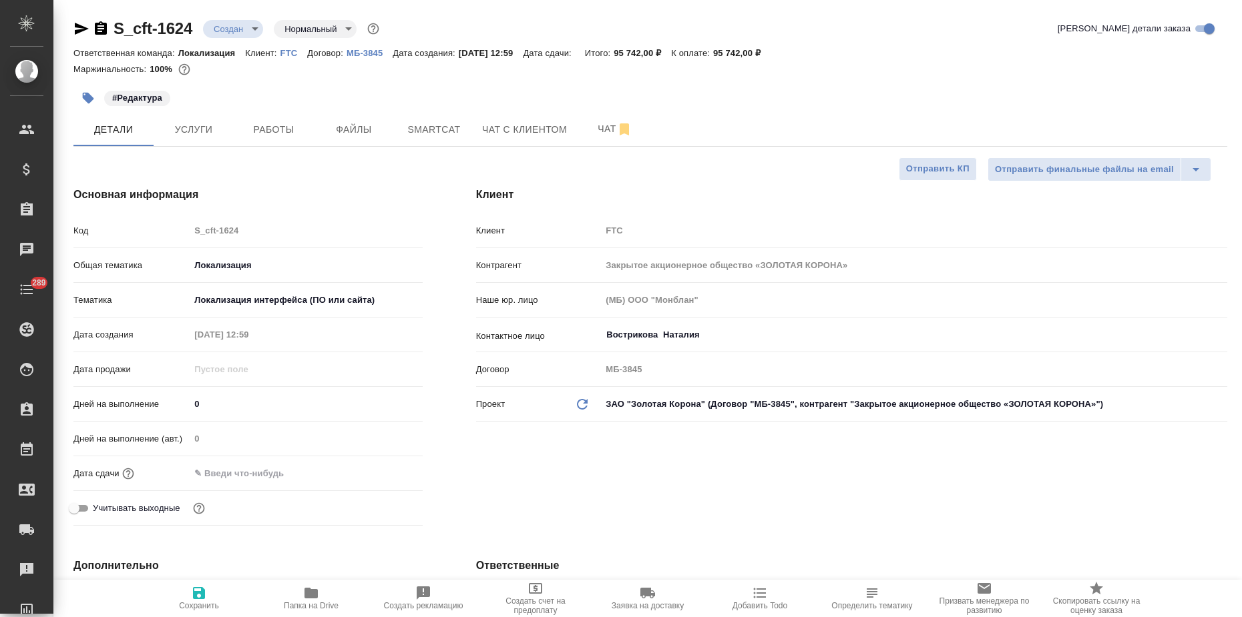
type textarea "x"
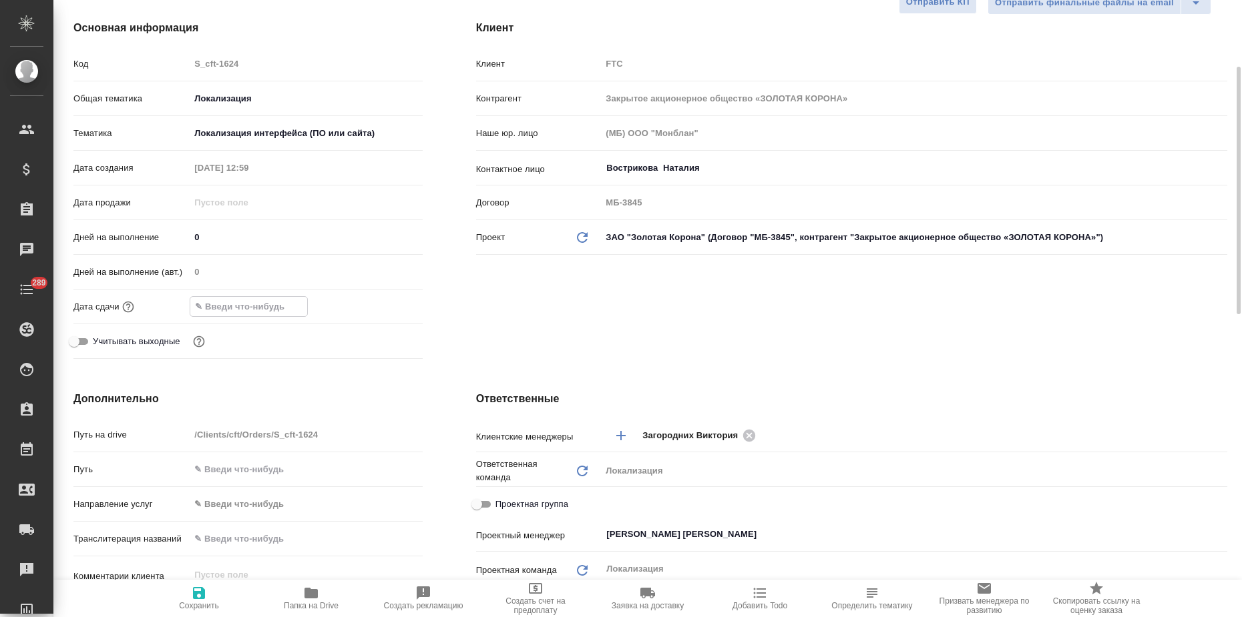
click at [262, 297] on input "text" at bounding box center [248, 306] width 117 height 19
click at [378, 304] on icon "button" at bounding box center [384, 306] width 16 height 16
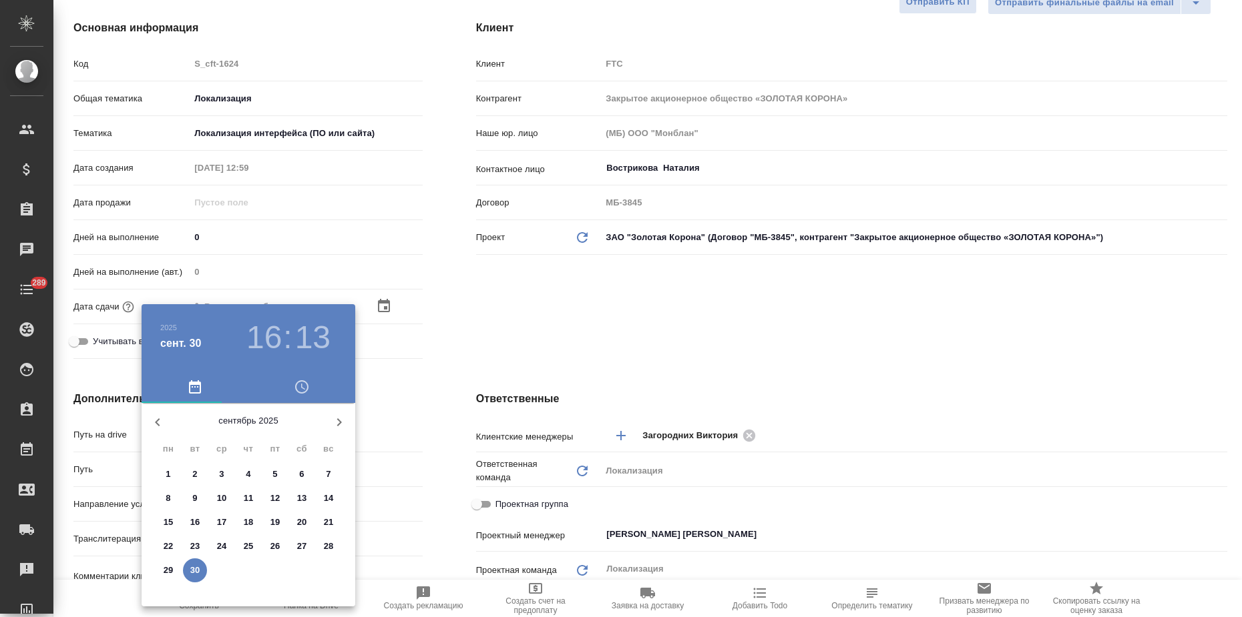
click at [340, 423] on icon "button" at bounding box center [339, 423] width 5 height 8
click at [251, 546] on p "23" at bounding box center [249, 546] width 10 height 13
type input "23.10.2025 16:13"
type textarea "x"
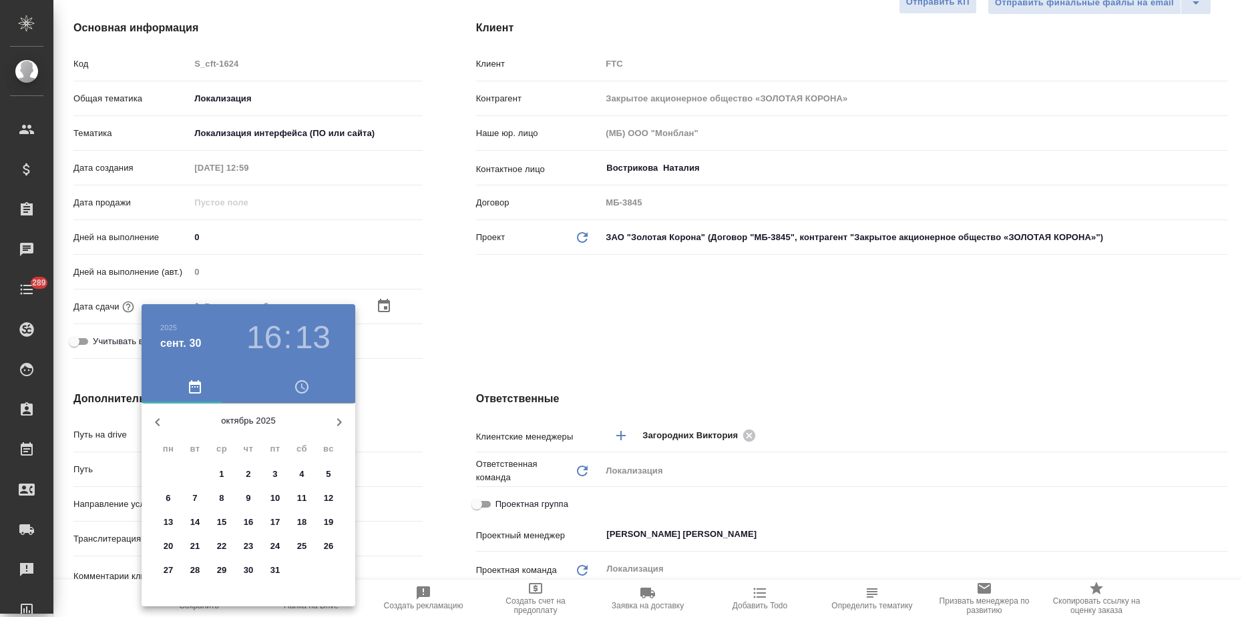
type textarea "x"
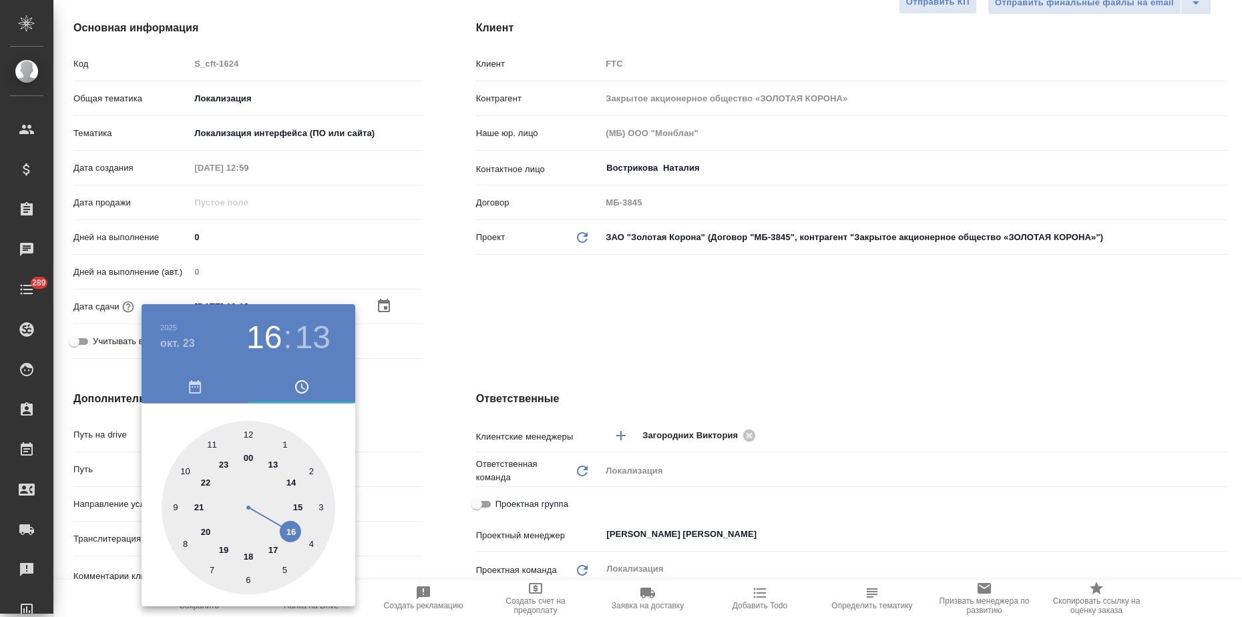
click at [274, 549] on div at bounding box center [249, 508] width 174 height 174
type input "23.10.2025 17:13"
type textarea "x"
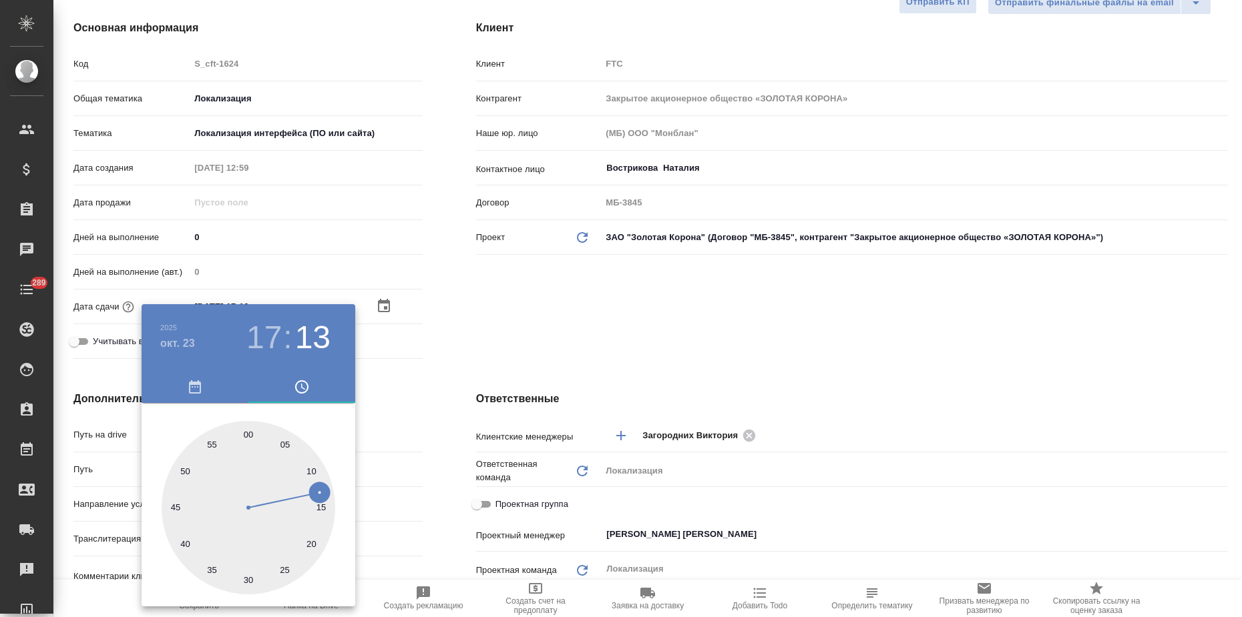
click at [246, 433] on div at bounding box center [249, 508] width 174 height 174
type input "23.10.2025 17:00"
type textarea "x"
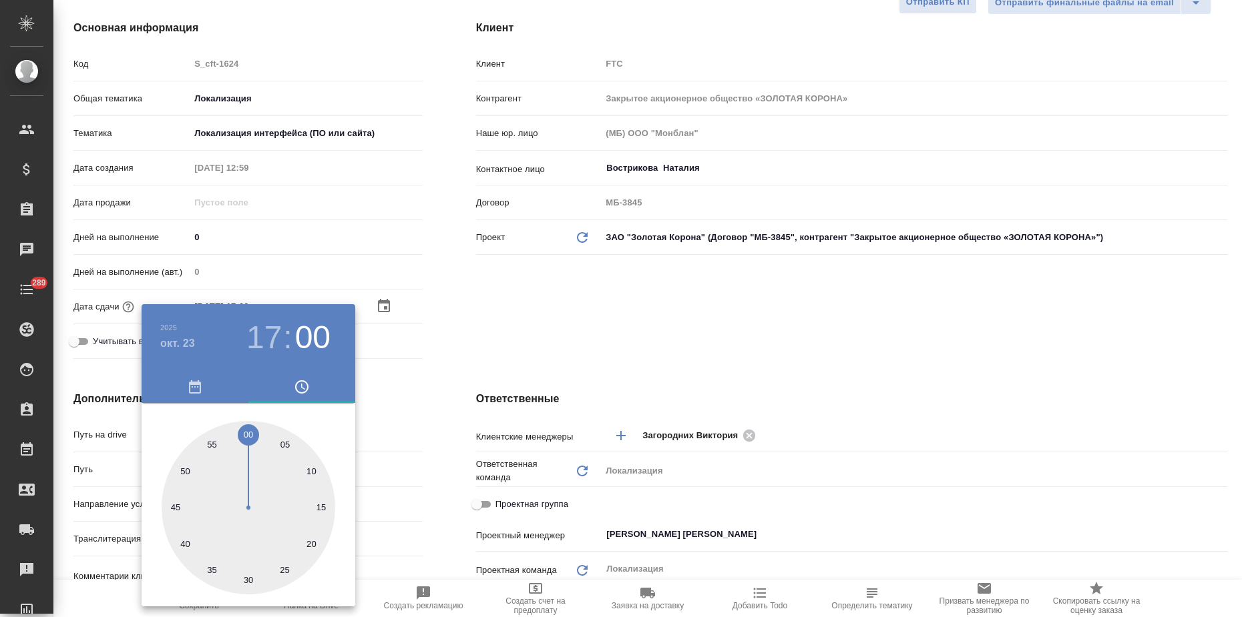
click at [545, 332] on div at bounding box center [621, 308] width 1242 height 617
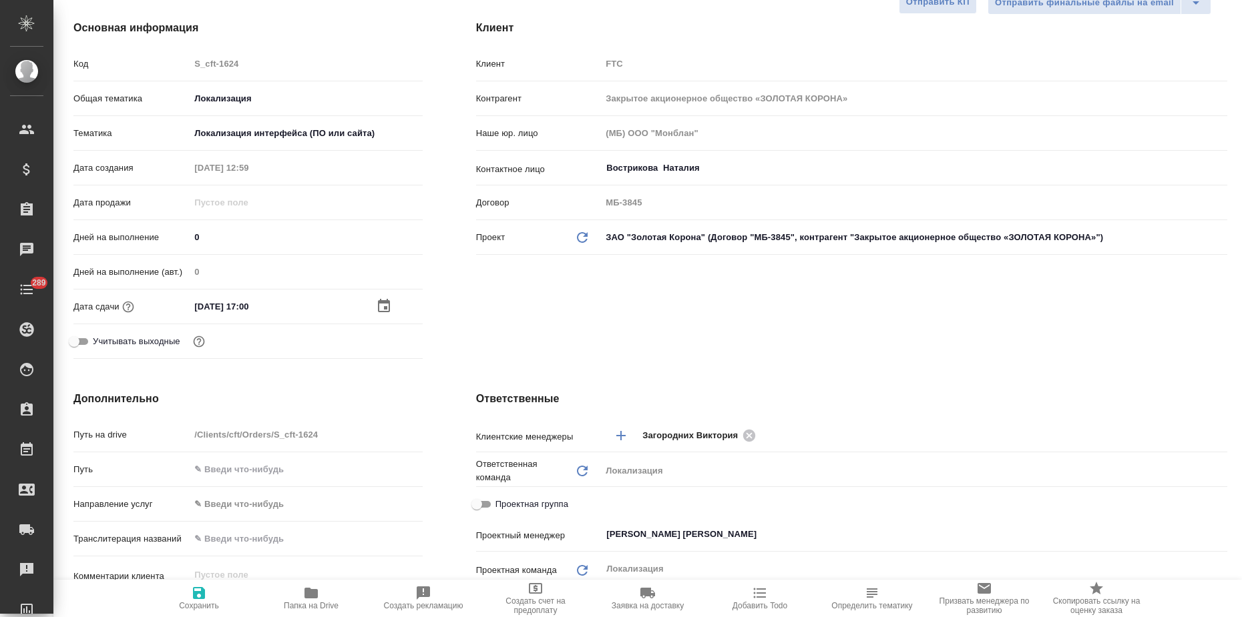
drag, startPoint x: 208, startPoint y: 593, endPoint x: 238, endPoint y: 598, distance: 30.5
click at [208, 593] on span "Сохранить" at bounding box center [199, 597] width 96 height 25
type textarea "x"
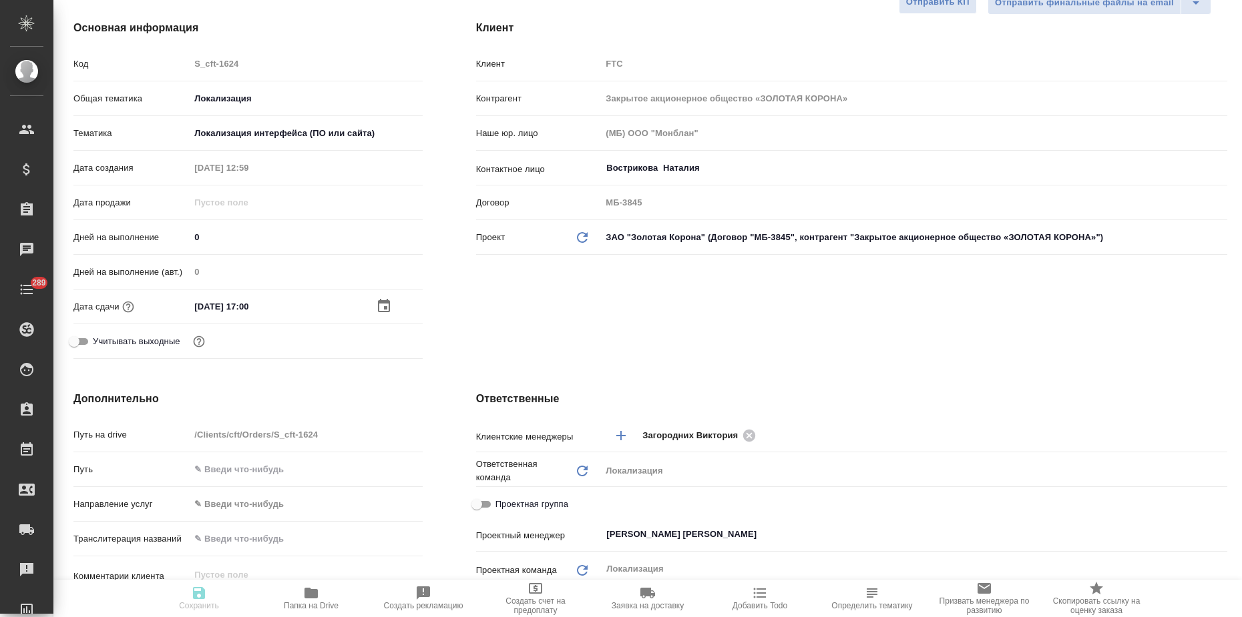
type textarea "x"
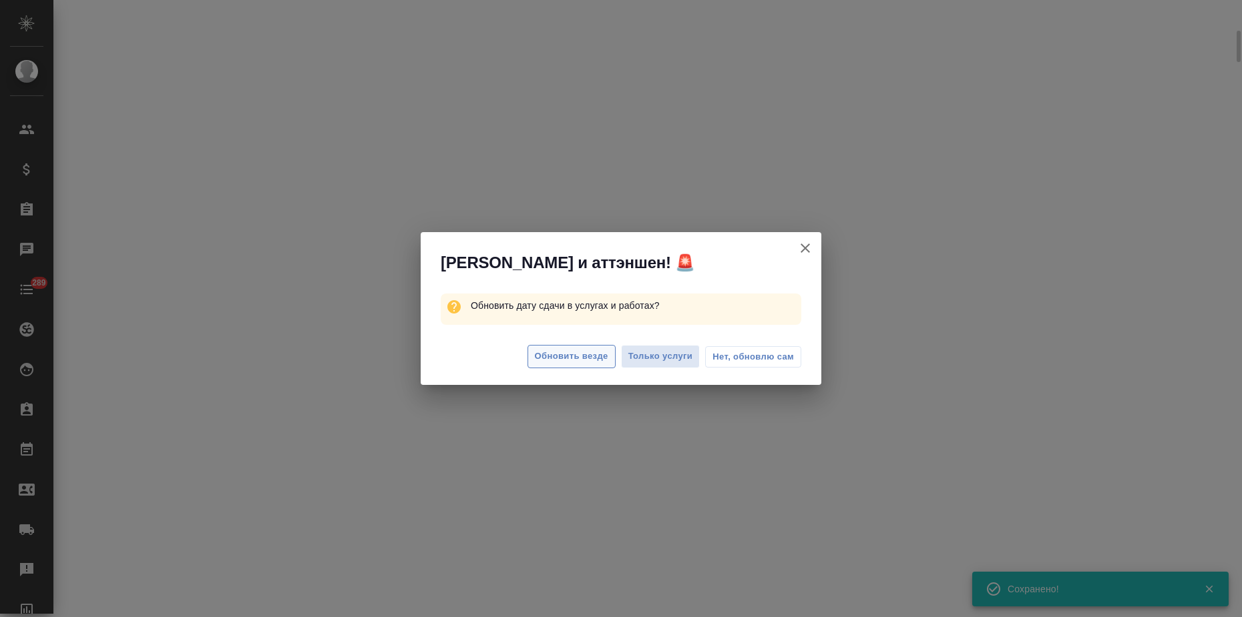
select select "RU"
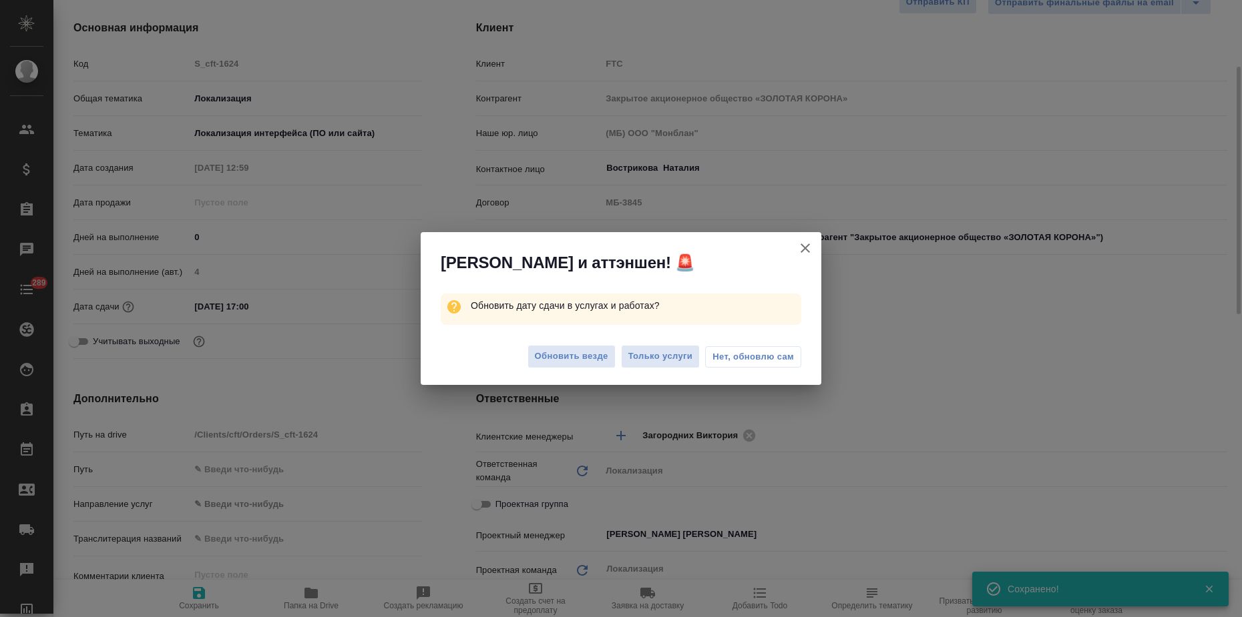
drag, startPoint x: 551, startPoint y: 360, endPoint x: 553, endPoint y: 378, distance: 17.6
click at [551, 361] on span "Обновить везде" at bounding box center [571, 356] width 73 height 15
type textarea "x"
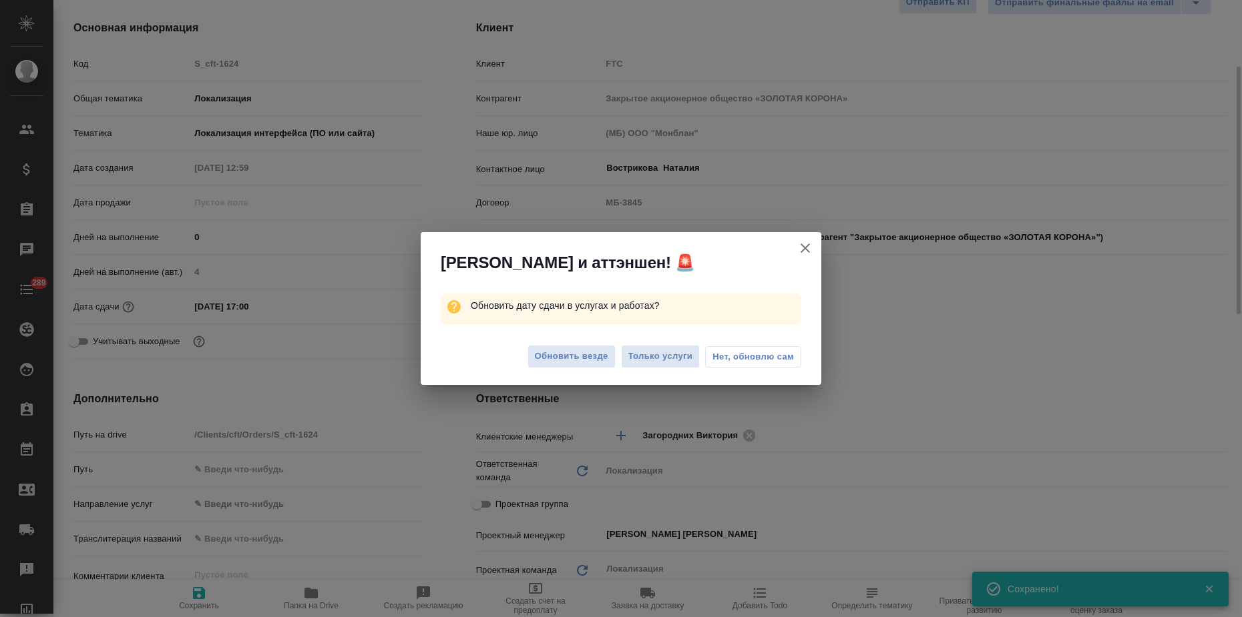
type textarea "x"
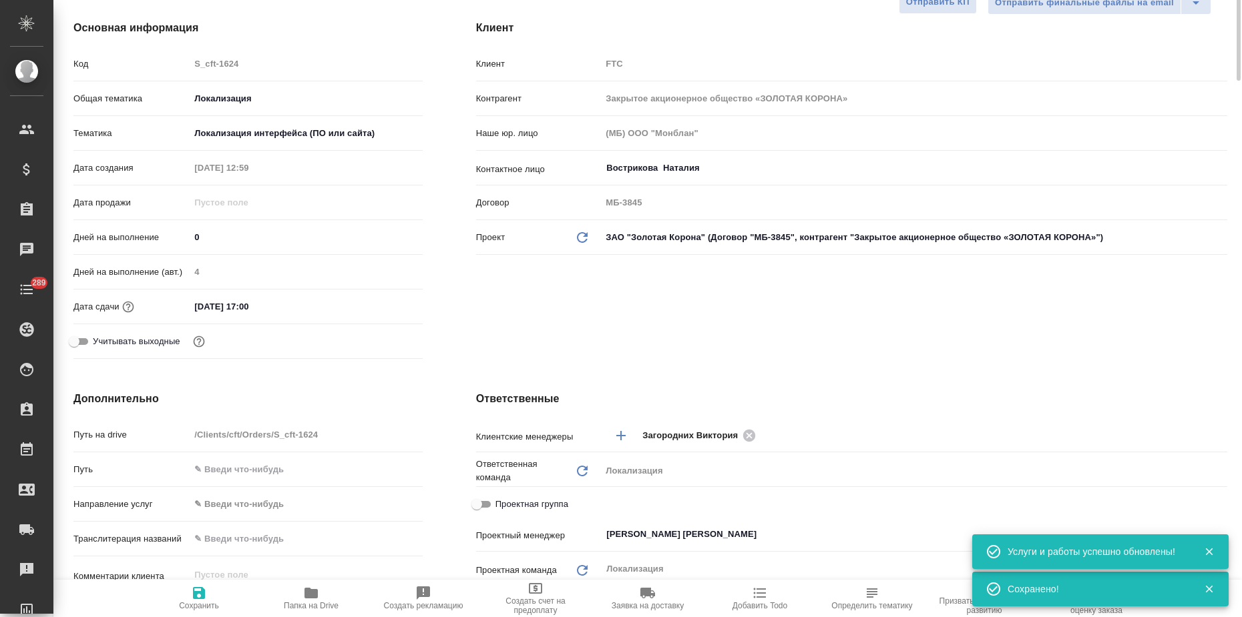
scroll to position [0, 0]
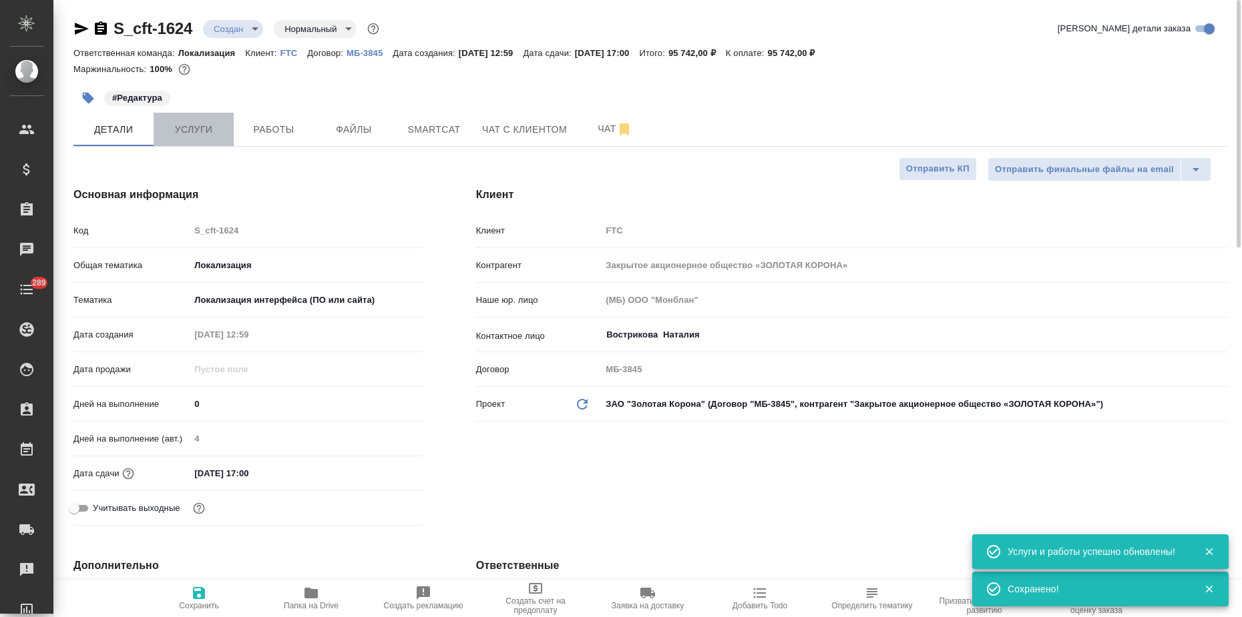
click at [211, 134] on span "Услуги" at bounding box center [194, 129] width 64 height 17
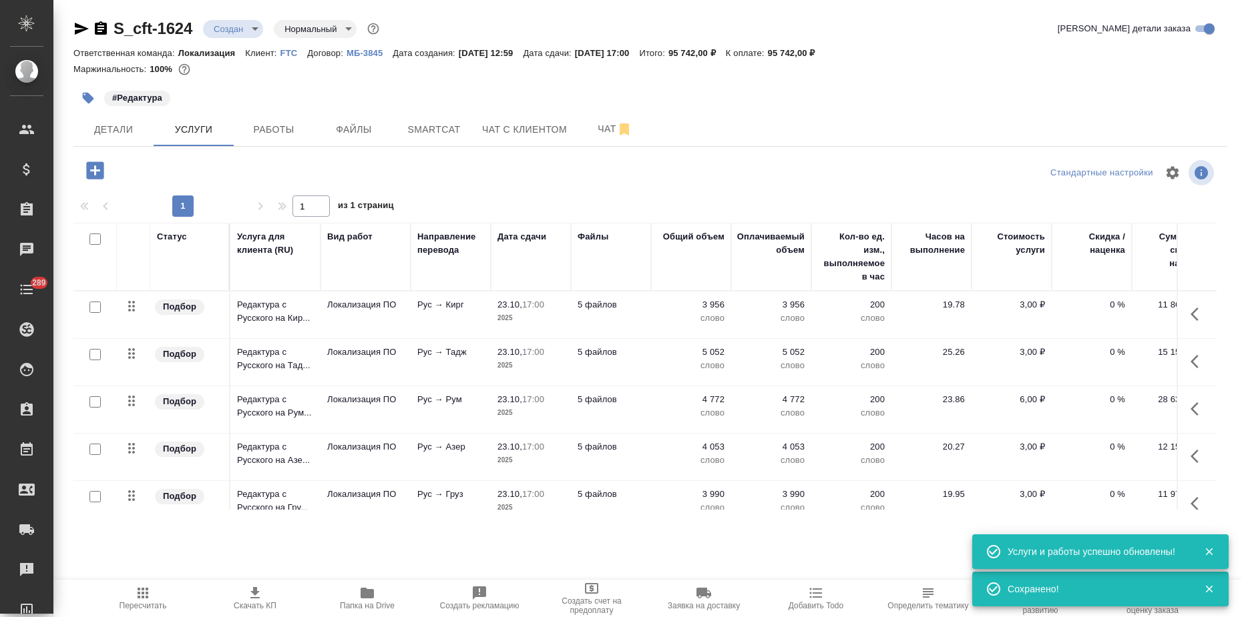
click at [249, 592] on icon "button" at bounding box center [255, 593] width 16 height 16
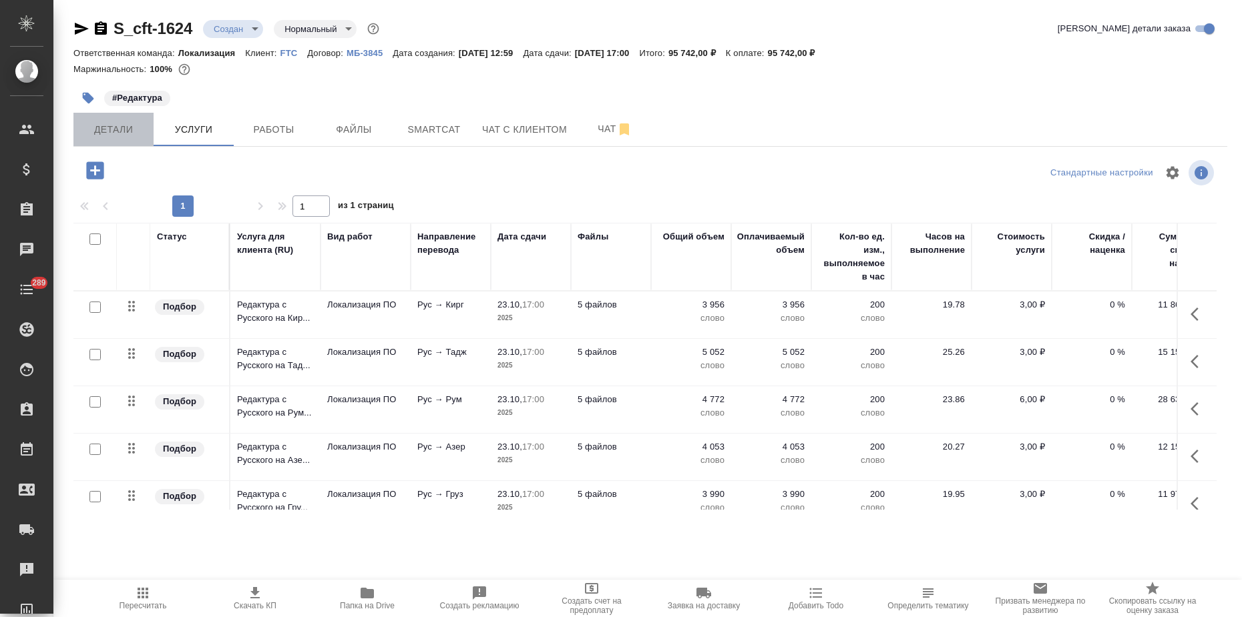
click at [93, 131] on span "Детали" at bounding box center [113, 129] width 64 height 17
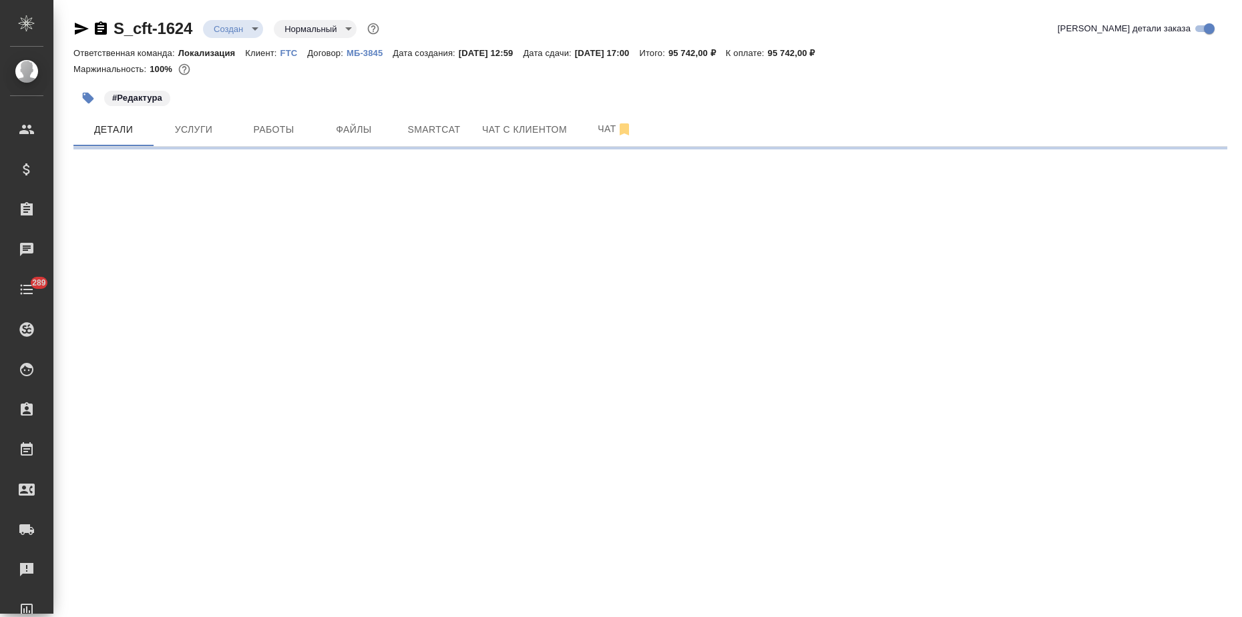
select select "RU"
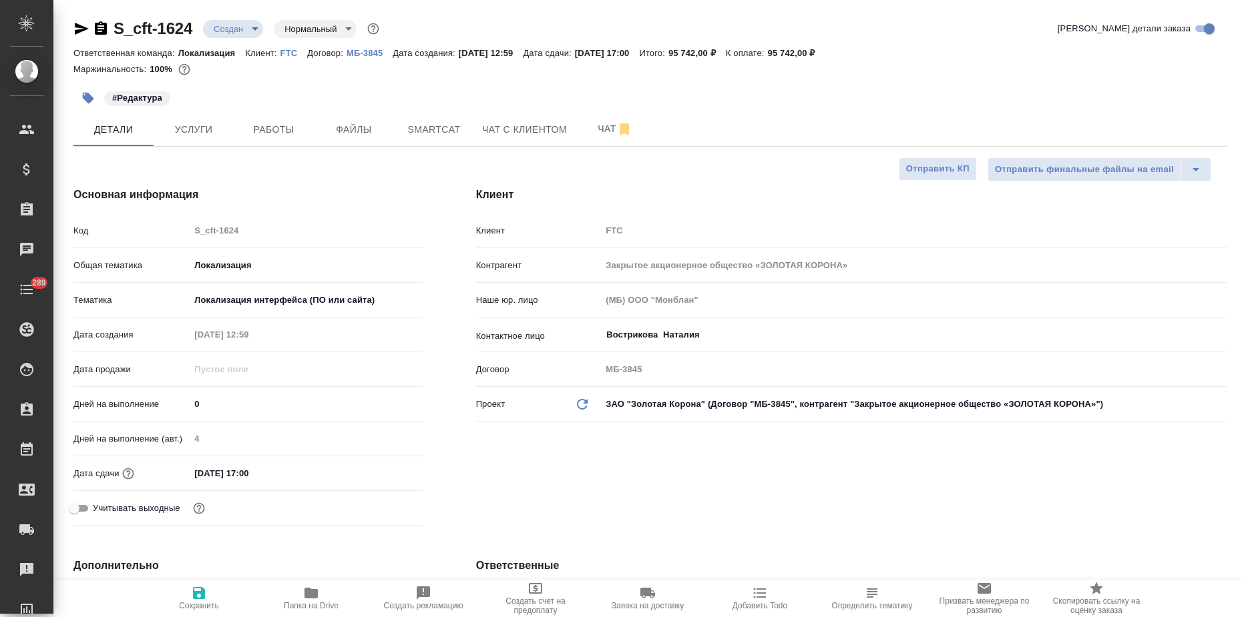
type textarea "x"
click at [271, 479] on input "23.10.2025 17:00" at bounding box center [248, 473] width 117 height 19
click at [376, 470] on icon "button" at bounding box center [384, 473] width 16 height 16
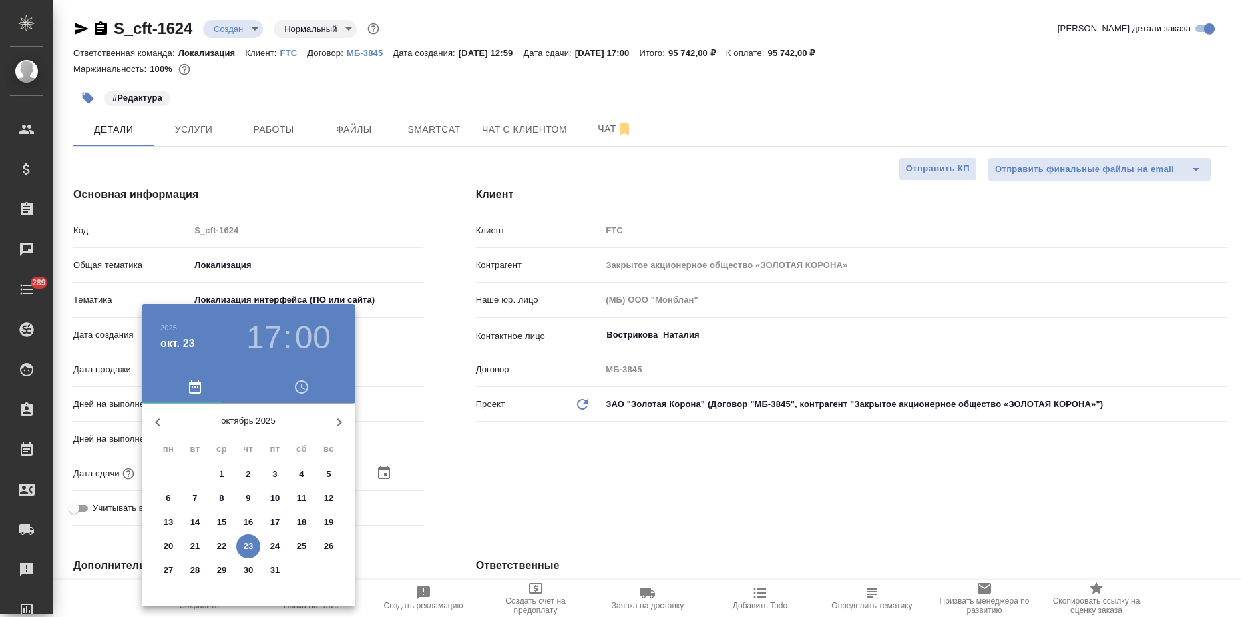
click at [277, 543] on p "24" at bounding box center [275, 546] width 10 height 13
type input "24.10.2025 17:00"
type textarea "x"
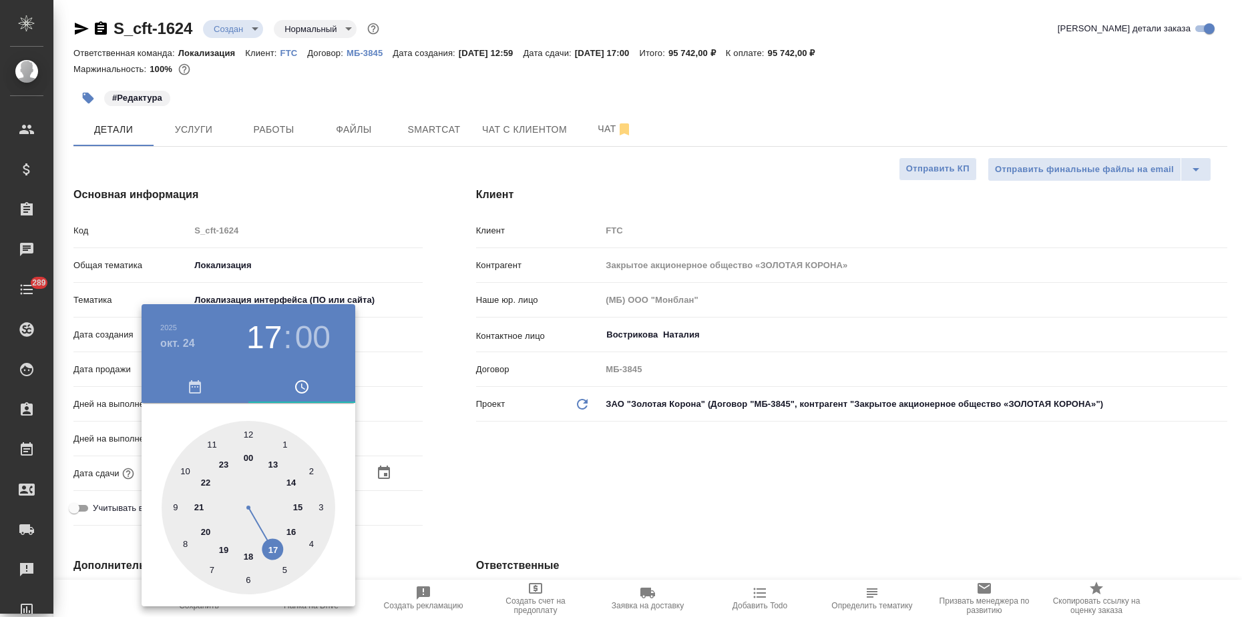
click at [272, 548] on div at bounding box center [249, 508] width 174 height 174
type textarea "x"
click at [417, 433] on div at bounding box center [621, 308] width 1242 height 617
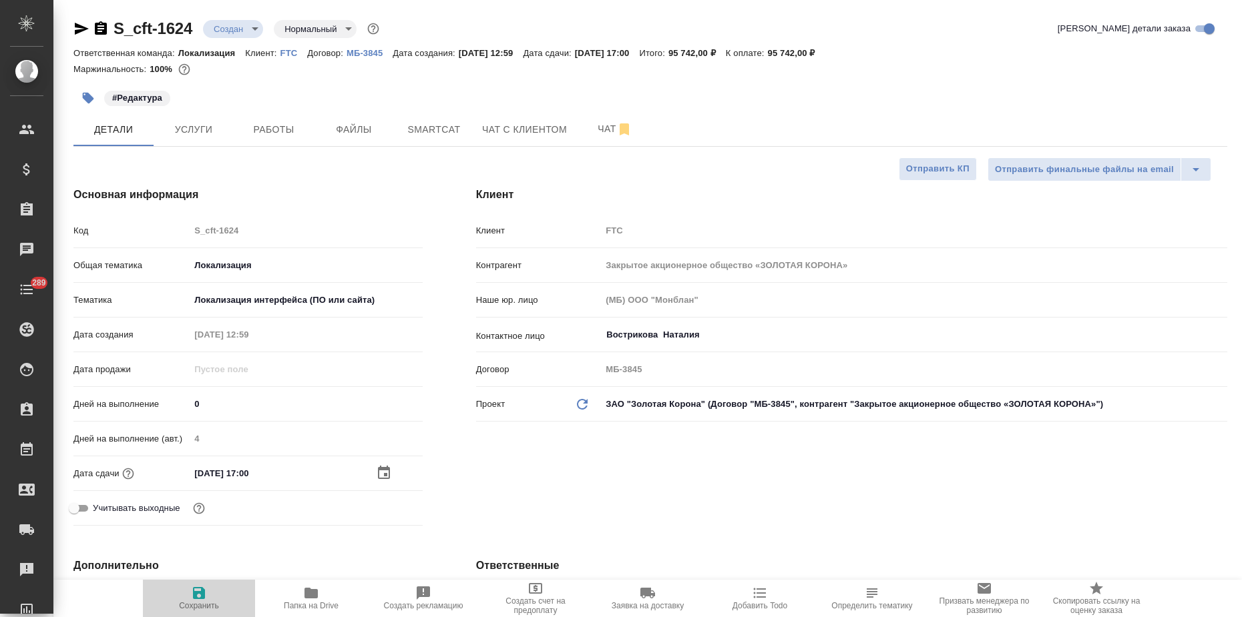
click at [193, 595] on icon "button" at bounding box center [199, 593] width 16 height 16
type textarea "x"
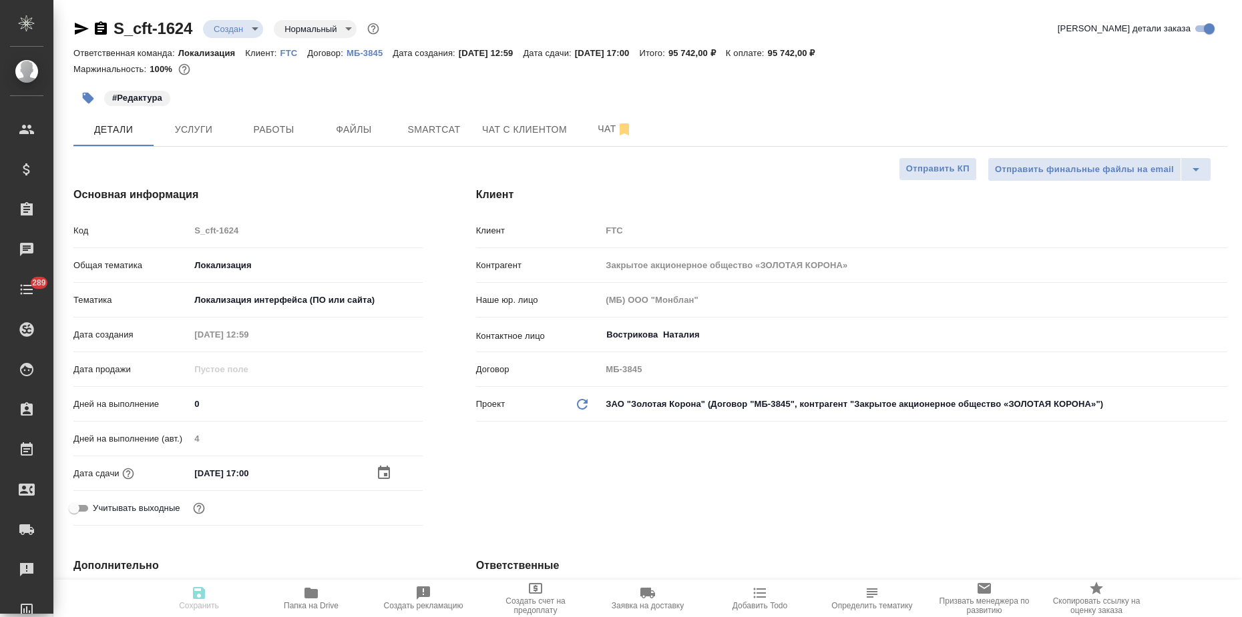
type textarea "x"
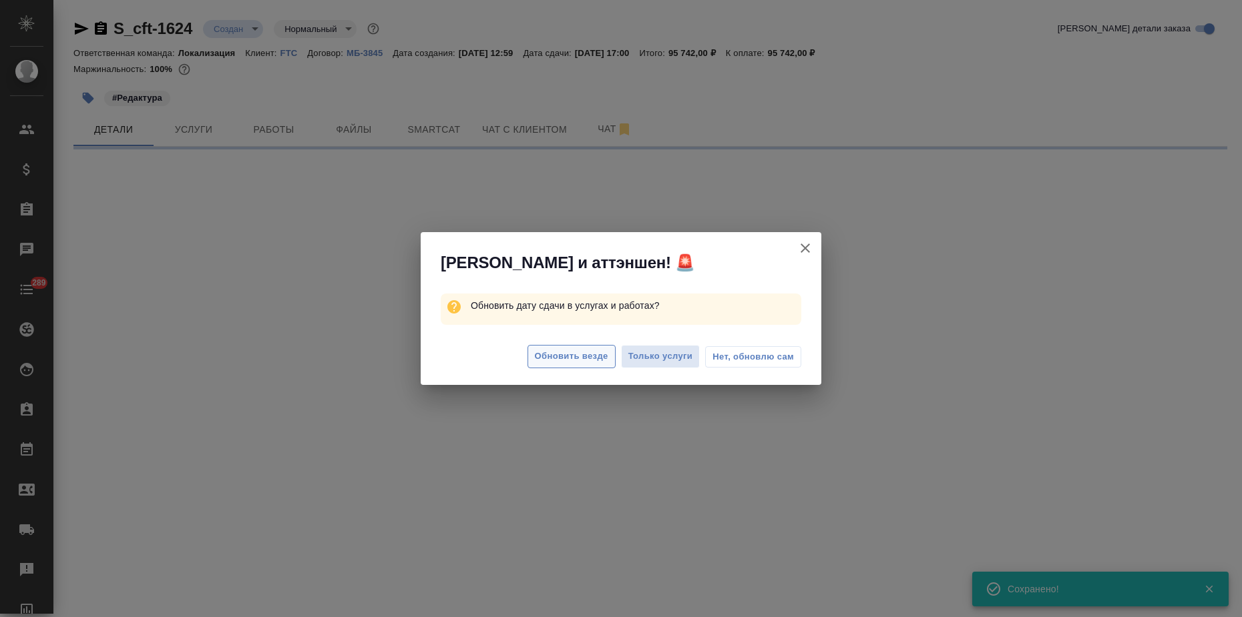
select select "RU"
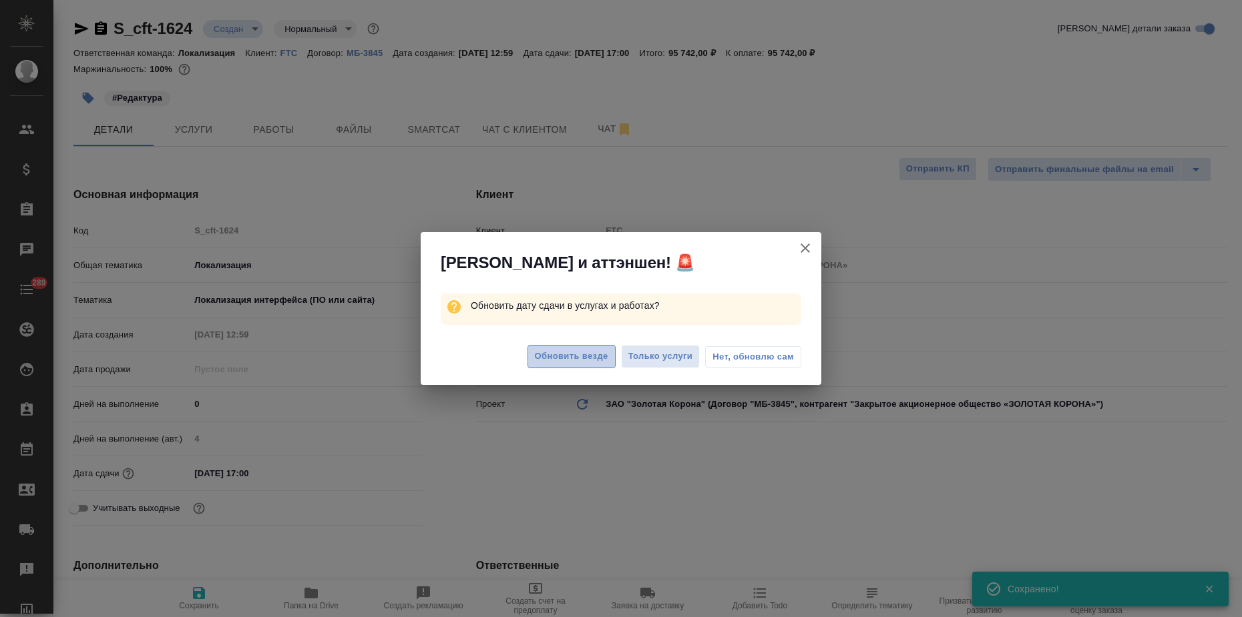
click at [585, 357] on span "Обновить везде" at bounding box center [571, 356] width 73 height 15
type textarea "x"
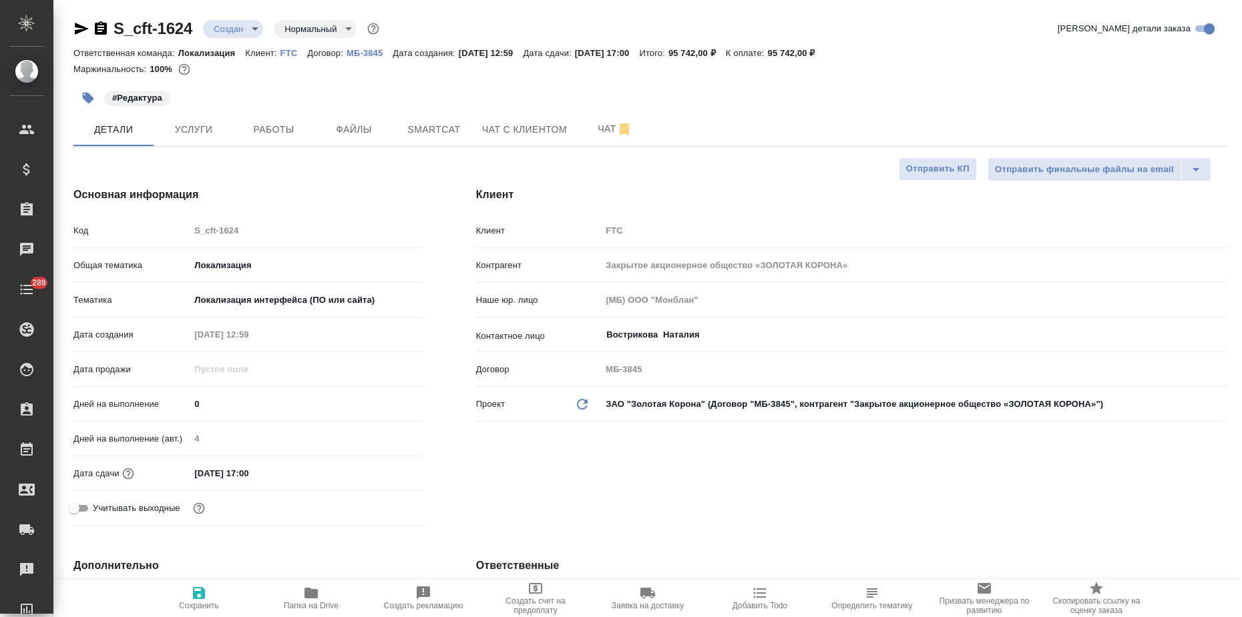
click at [272, 476] on input "24.10.2025 17:00" at bounding box center [248, 473] width 117 height 19
click at [381, 473] on icon "button" at bounding box center [384, 473] width 16 height 16
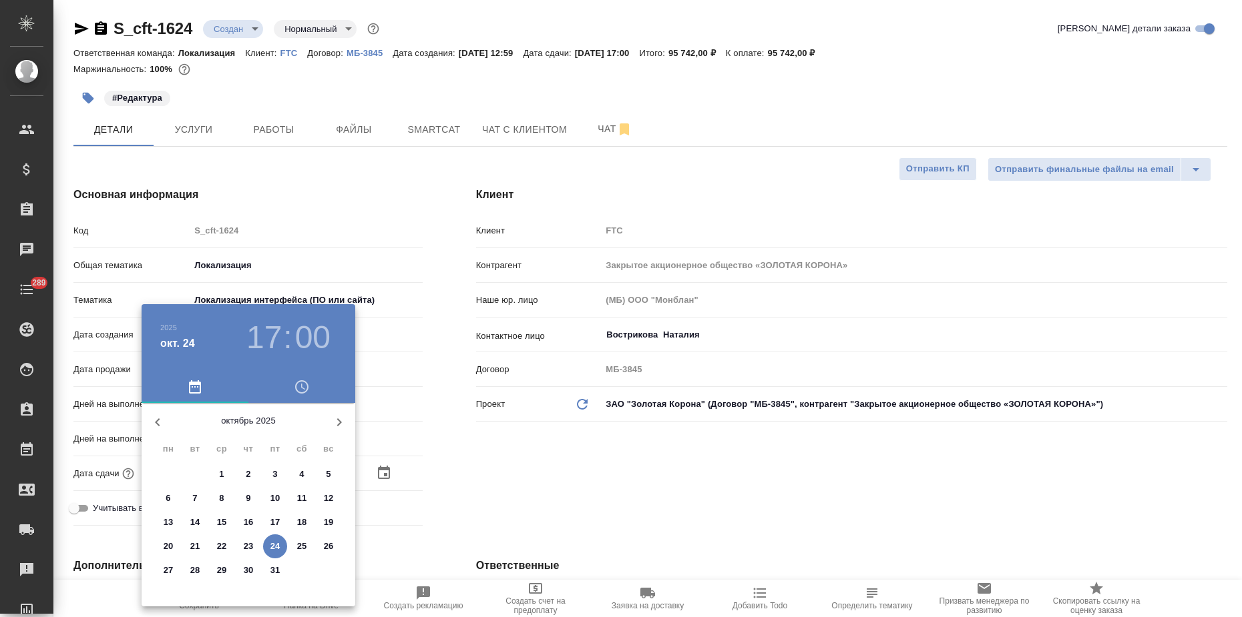
drag, startPoint x: 454, startPoint y: 94, endPoint x: 483, endPoint y: 97, distance: 29.6
click at [454, 93] on div at bounding box center [621, 308] width 1242 height 617
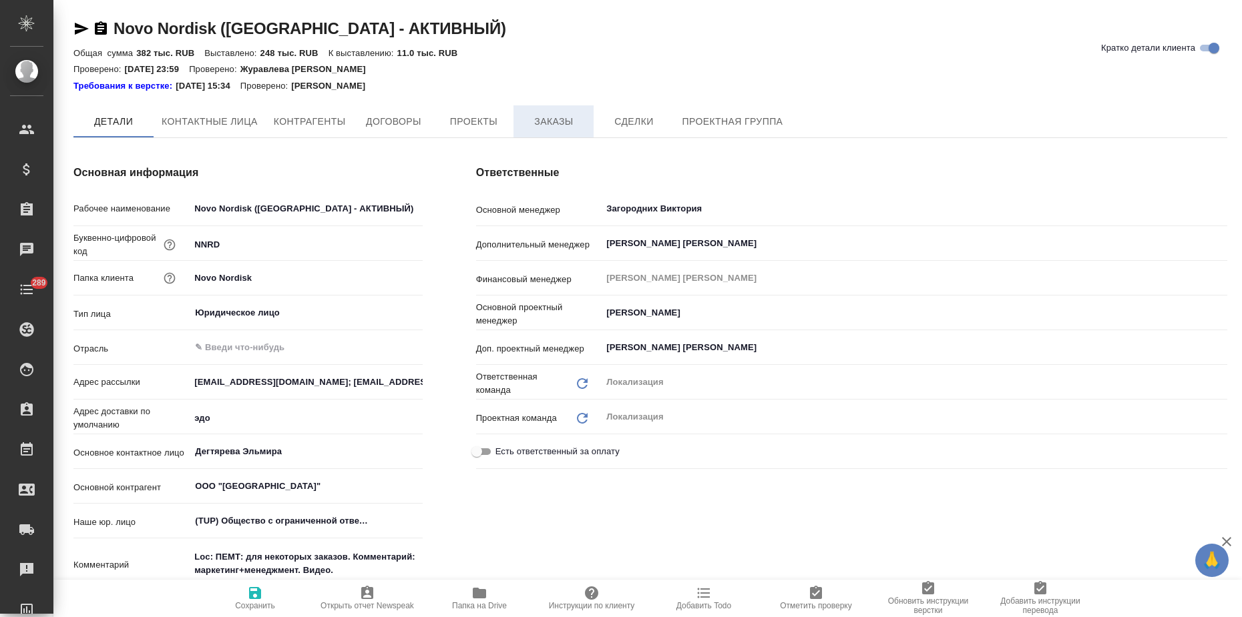
type textarea "x"
click at [544, 125] on span "Заказы" at bounding box center [553, 122] width 64 height 17
type textarea "x"
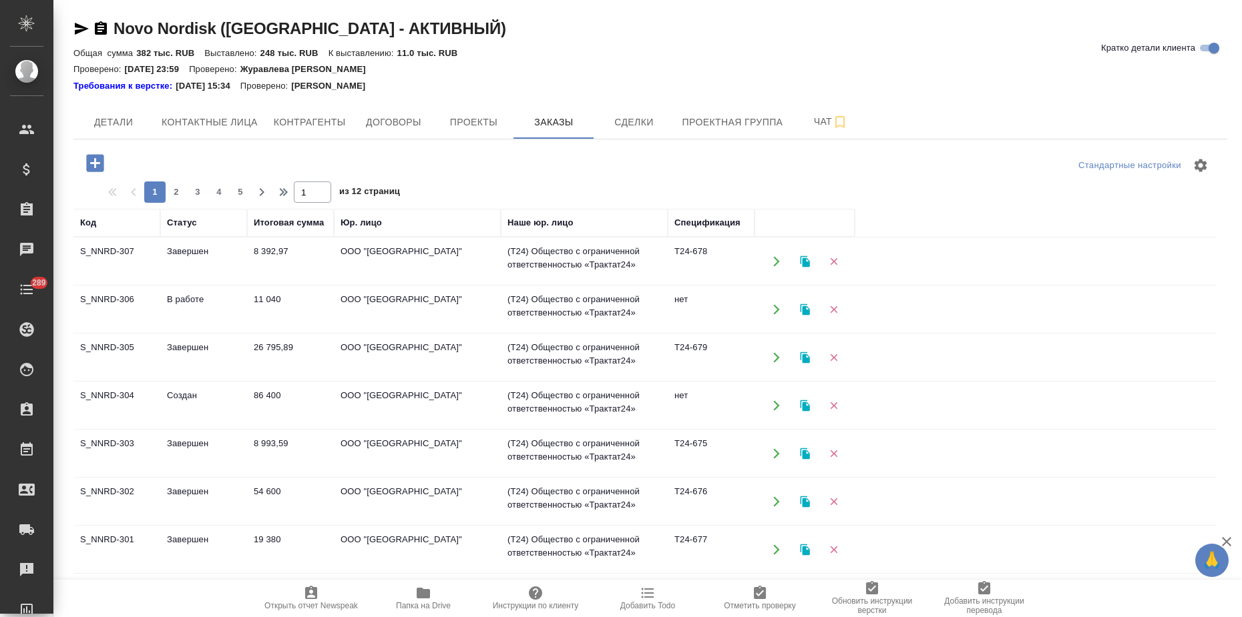
click at [211, 532] on td "Завершен" at bounding box center [203, 550] width 87 height 47
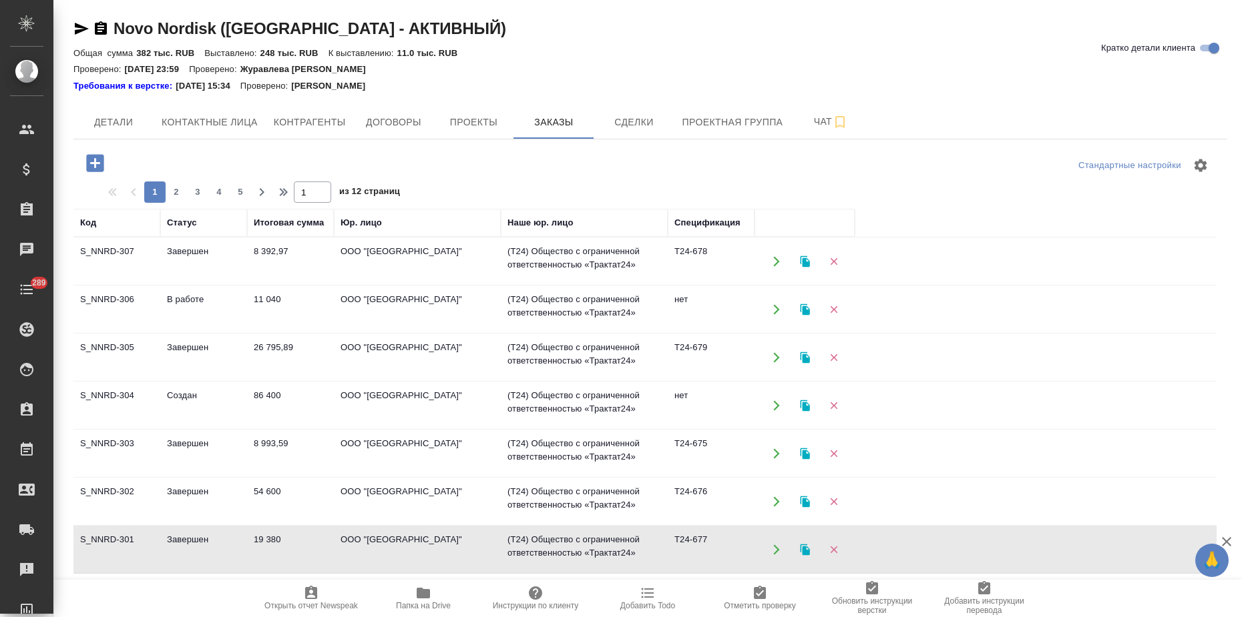
click at [211, 532] on td "Завершен" at bounding box center [203, 550] width 87 height 47
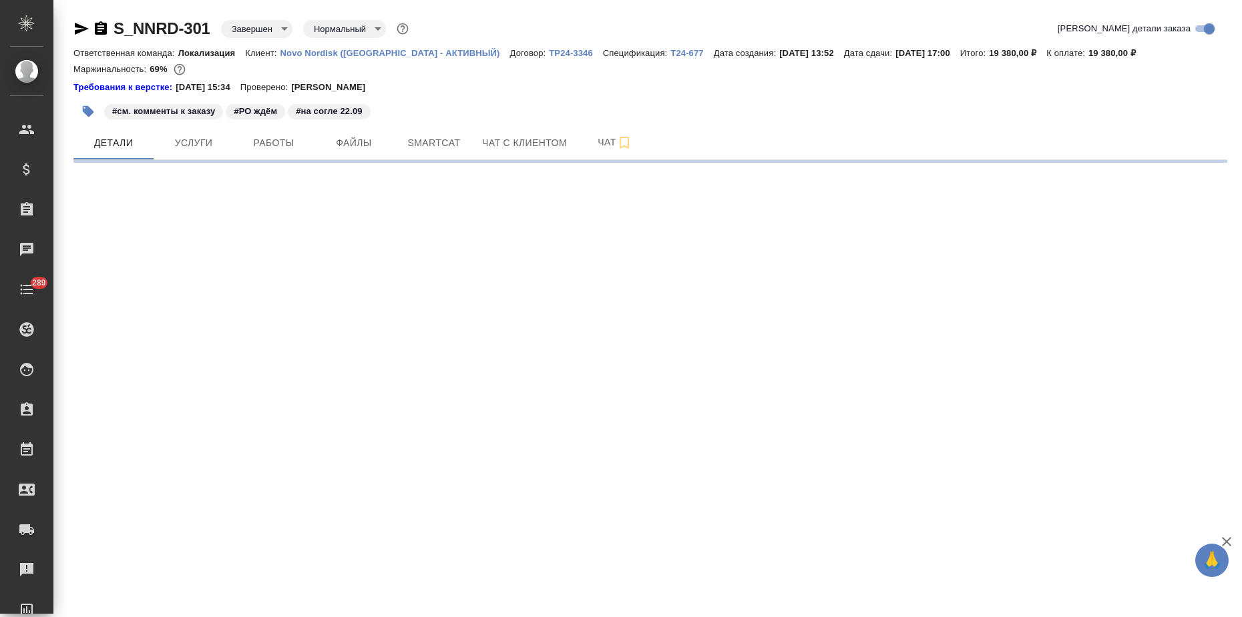
select select "RU"
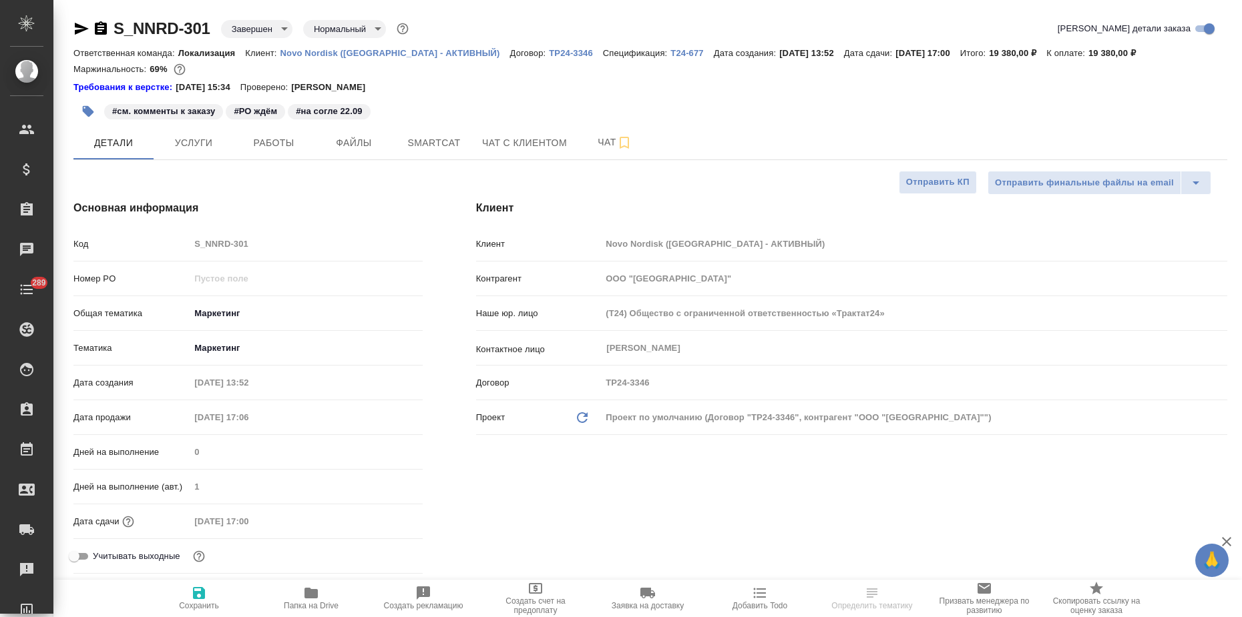
type textarea "x"
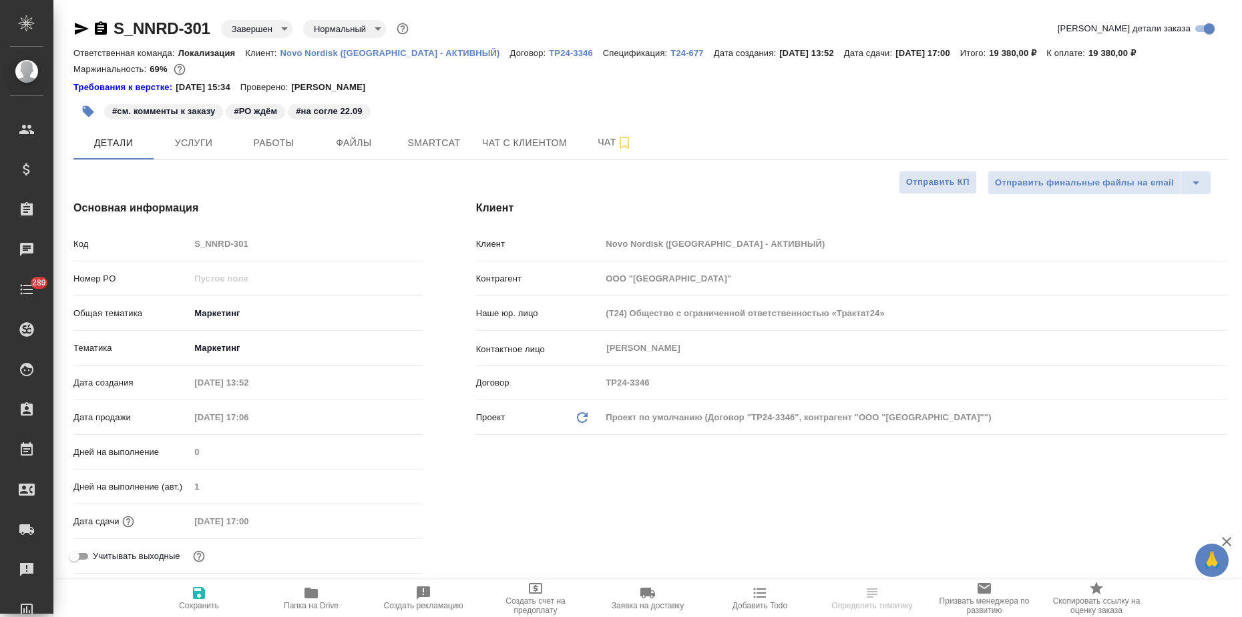
type textarea "x"
click at [200, 123] on div "#см. комменты к заказу #РО ждём #на согле 22.09" at bounding box center [457, 111] width 769 height 29
type textarea "x"
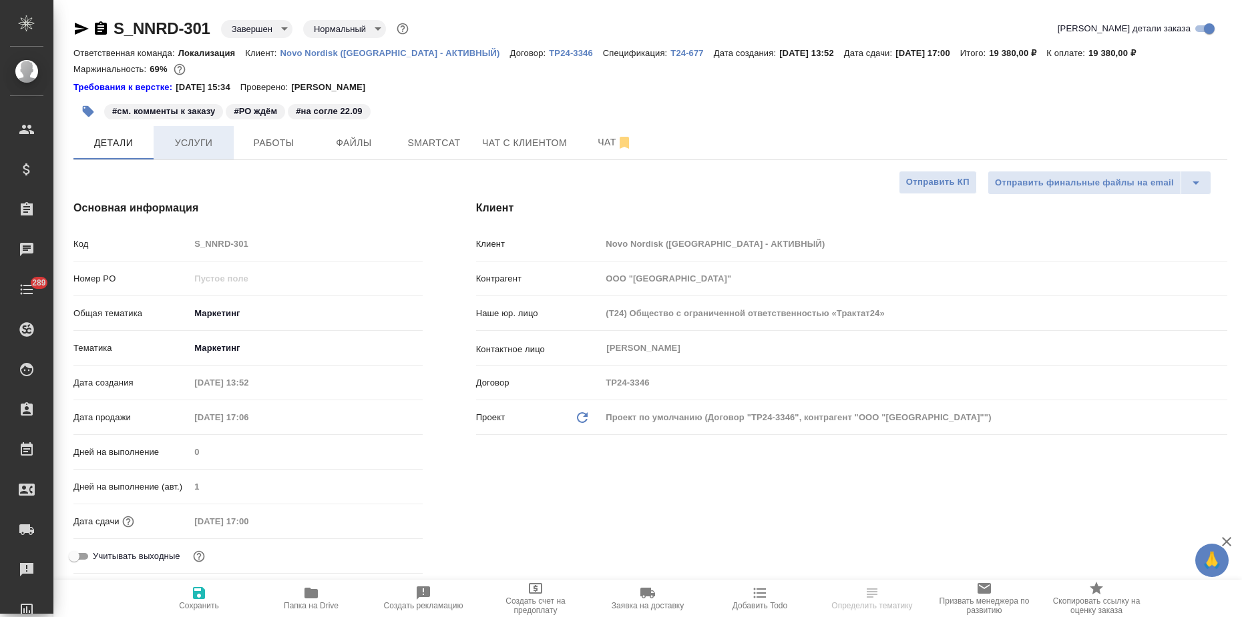
click at [196, 142] on span "Услуги" at bounding box center [194, 143] width 64 height 17
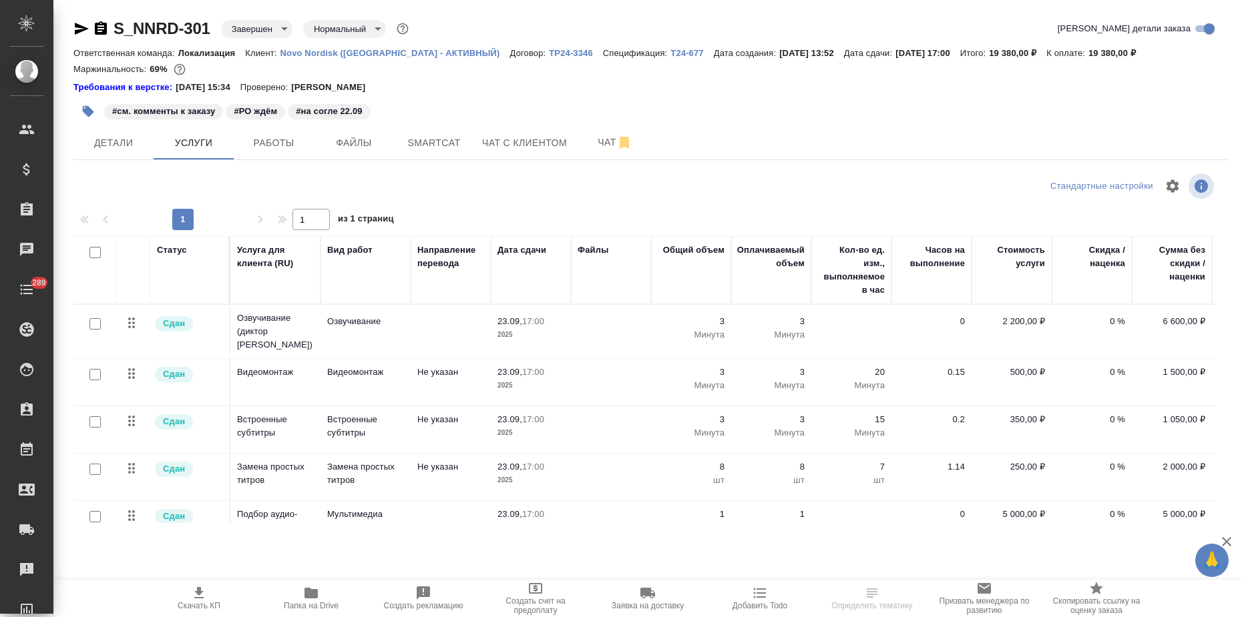
click at [212, 594] on span "Скачать КП" at bounding box center [199, 597] width 96 height 25
click at [208, 27] on link "S_NNRD-301" at bounding box center [161, 28] width 97 height 18
drag, startPoint x: 214, startPoint y: 25, endPoint x: 106, endPoint y: 23, distance: 107.5
click at [106, 23] on div "S_NNRD-301 Завершен closed Нормальный normal" at bounding box center [242, 28] width 338 height 21
copy link "S_NNRD-301"
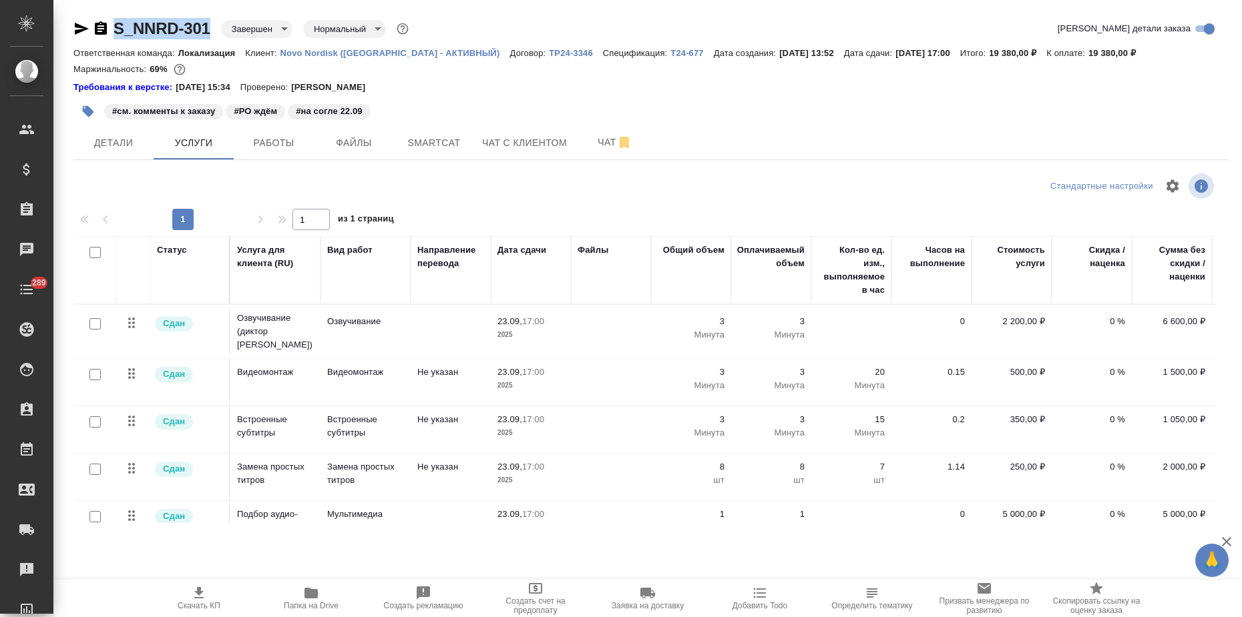
copy link "S_NNRD-301"
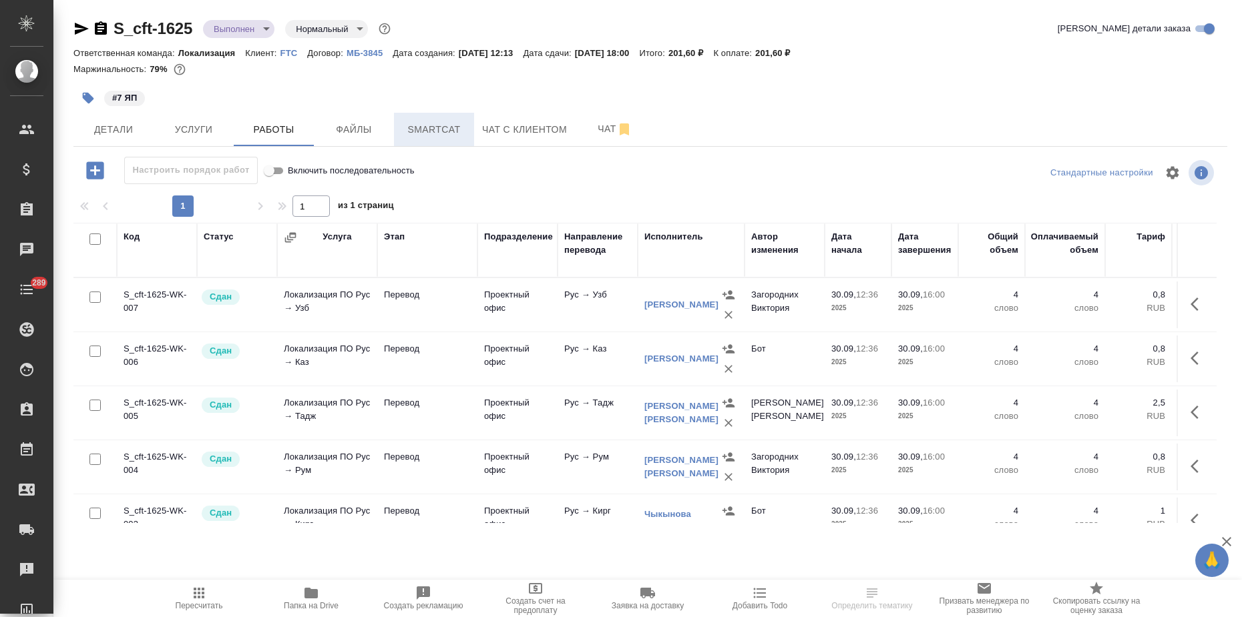
click at [406, 136] on span "Smartcat" at bounding box center [434, 129] width 64 height 17
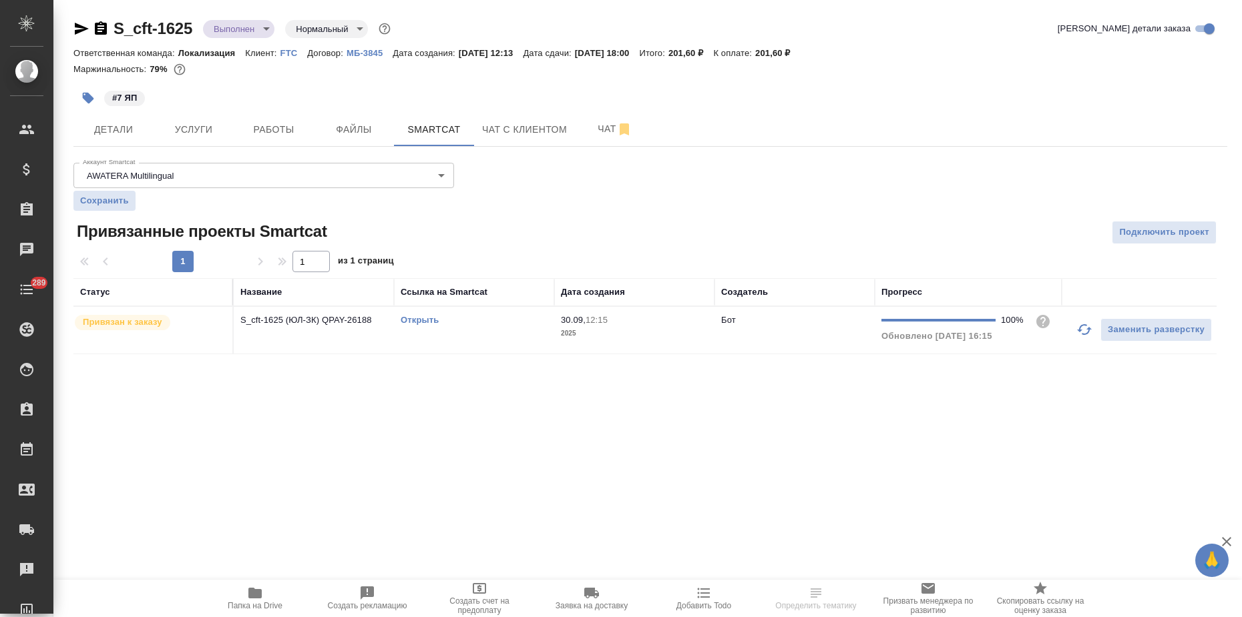
click at [423, 325] on link "Открыть" at bounding box center [419, 320] width 38 height 10
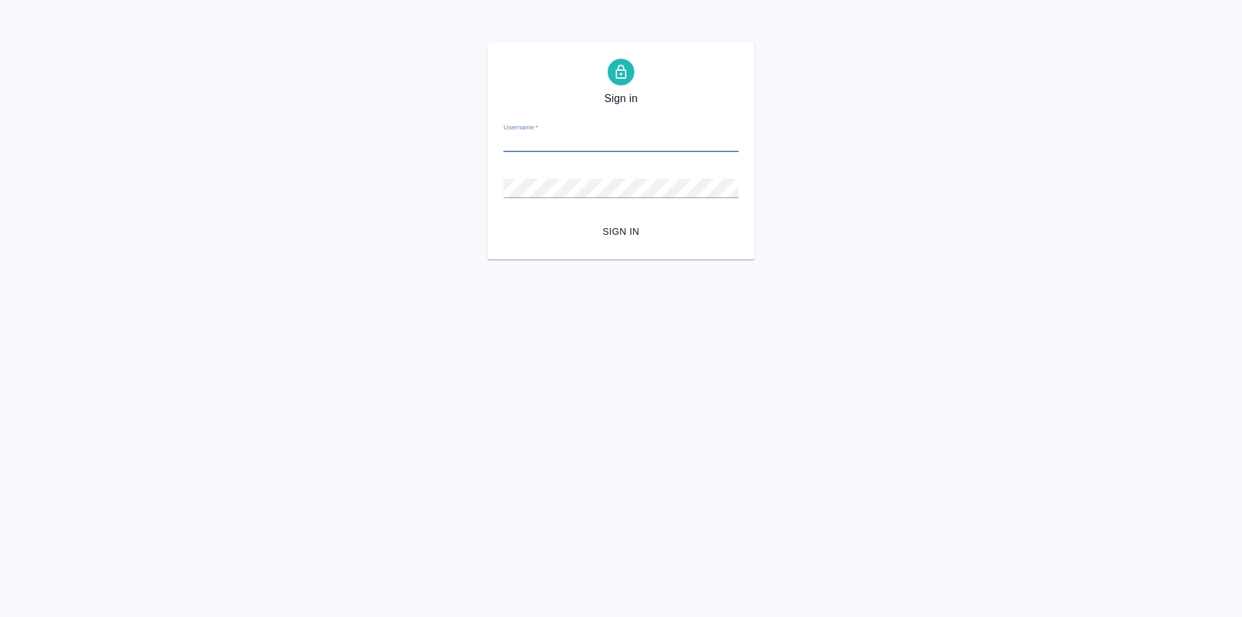
click at [587, 148] on input "Username   *" at bounding box center [620, 142] width 235 height 19
type input "[EMAIL_ADDRESS][DOMAIN_NAME]"
click at [621, 239] on span "Sign in" at bounding box center [621, 232] width 214 height 17
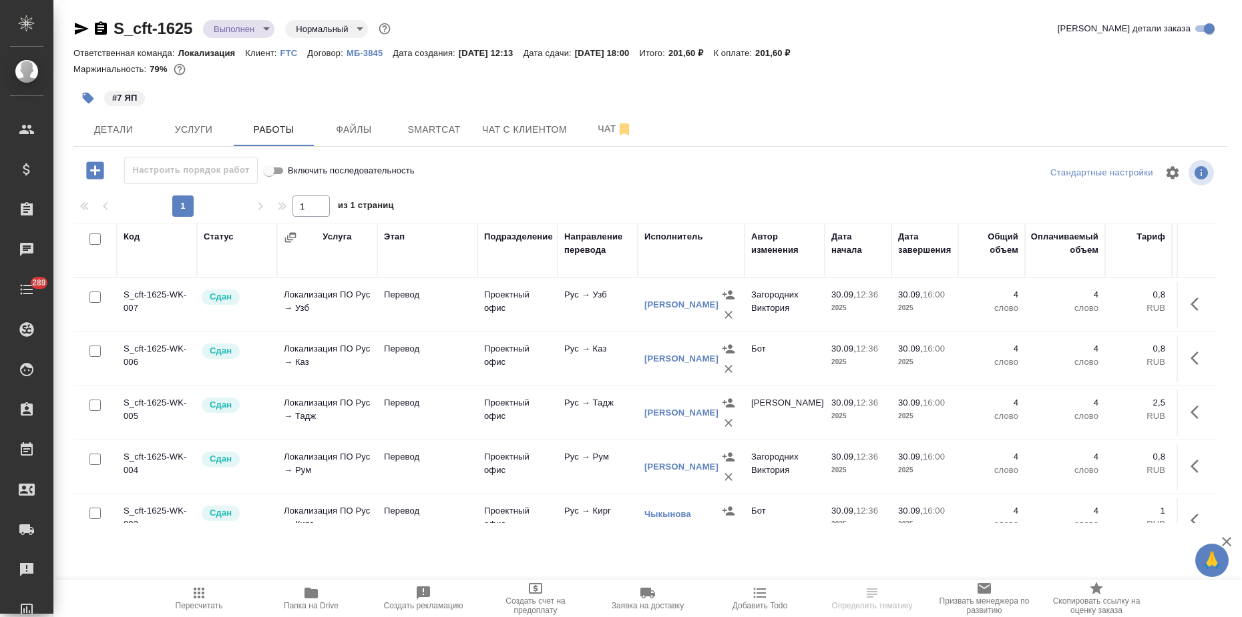
click at [246, 35] on body "🙏 .cls-1 fill:#fff; AWATERA Zagorodnikh [PERSON_NAME] Спецификации Заказы Чаты …" at bounding box center [621, 308] width 1242 height 617
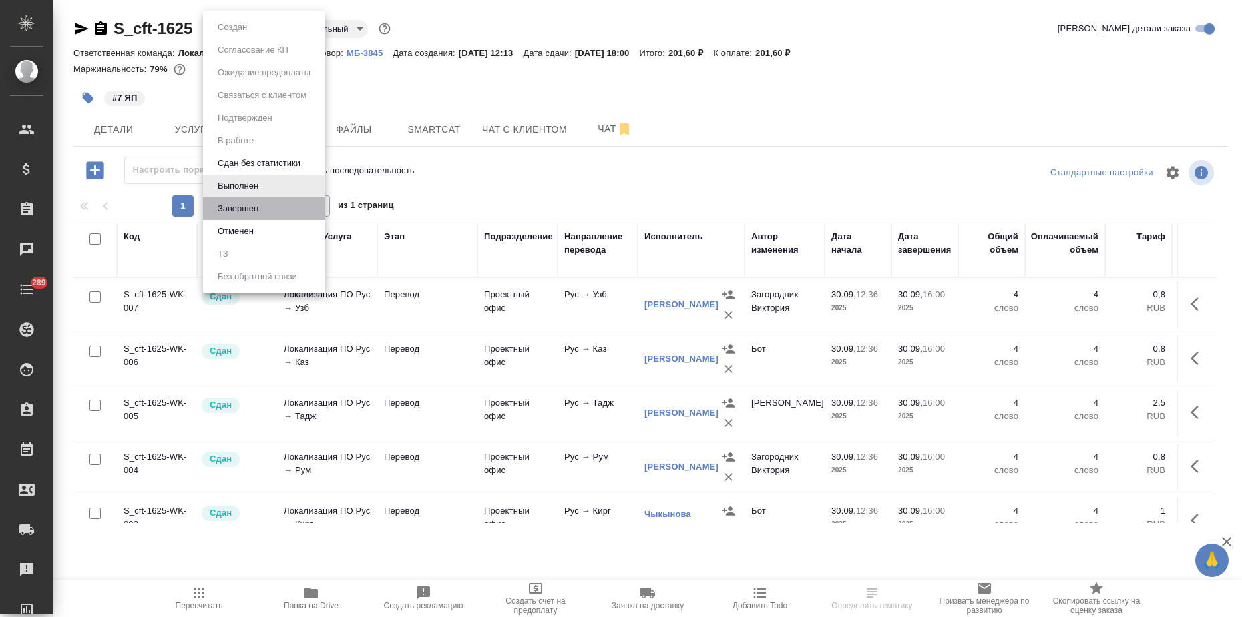
click at [237, 216] on li "Завершен" at bounding box center [264, 209] width 122 height 23
